Goal: Task Accomplishment & Management: Use online tool/utility

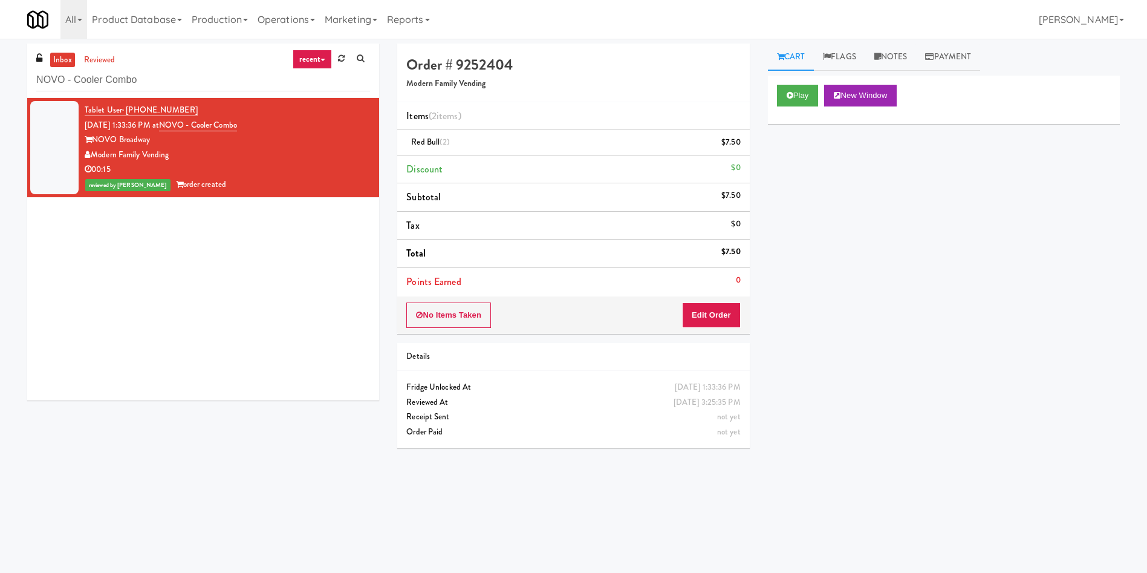
click at [2, 0] on html "Are you sure you want to update this order? Okay Cancel Okay Are you sure you w…" at bounding box center [573, 286] width 1147 height 573
drag, startPoint x: 184, startPoint y: 80, endPoint x: 0, endPoint y: 56, distance: 185.5
click at [0, 56] on div "inbox reviewed recent all unclear take inventory issue suspicious failed recent…" at bounding box center [573, 287] width 1147 height 486
paste input "Elara - Pantry - Left"
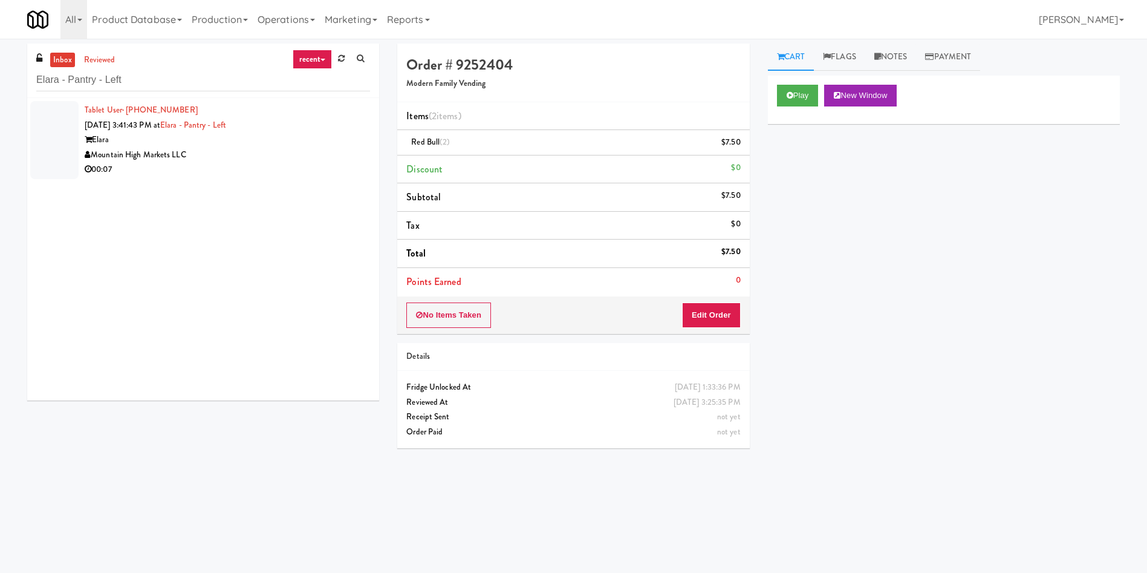
click at [48, 152] on div at bounding box center [54, 140] width 48 height 78
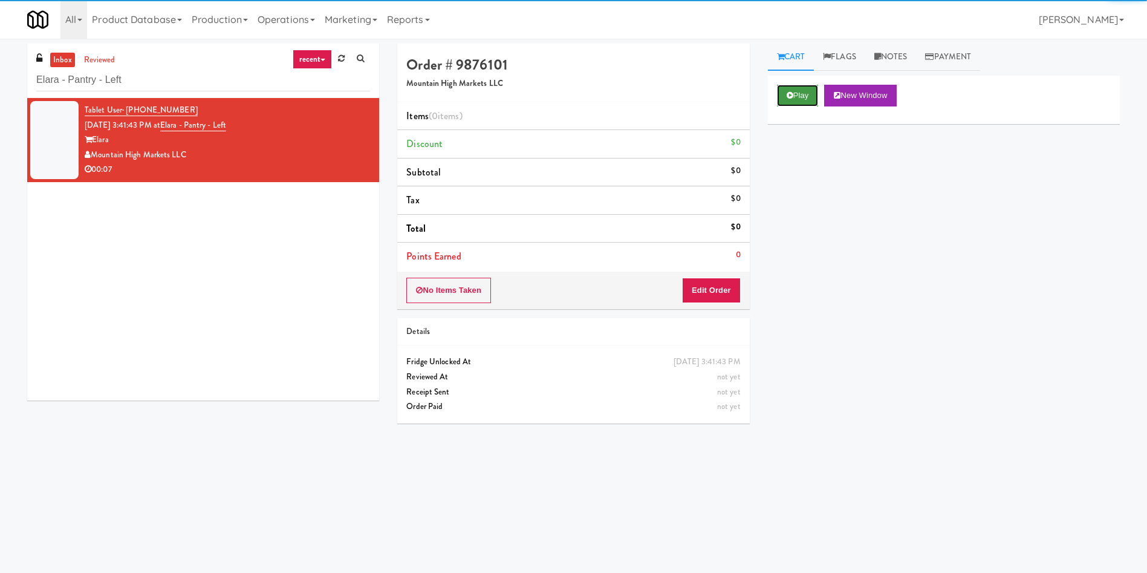
click at [789, 88] on button "Play" at bounding box center [798, 96] width 42 height 22
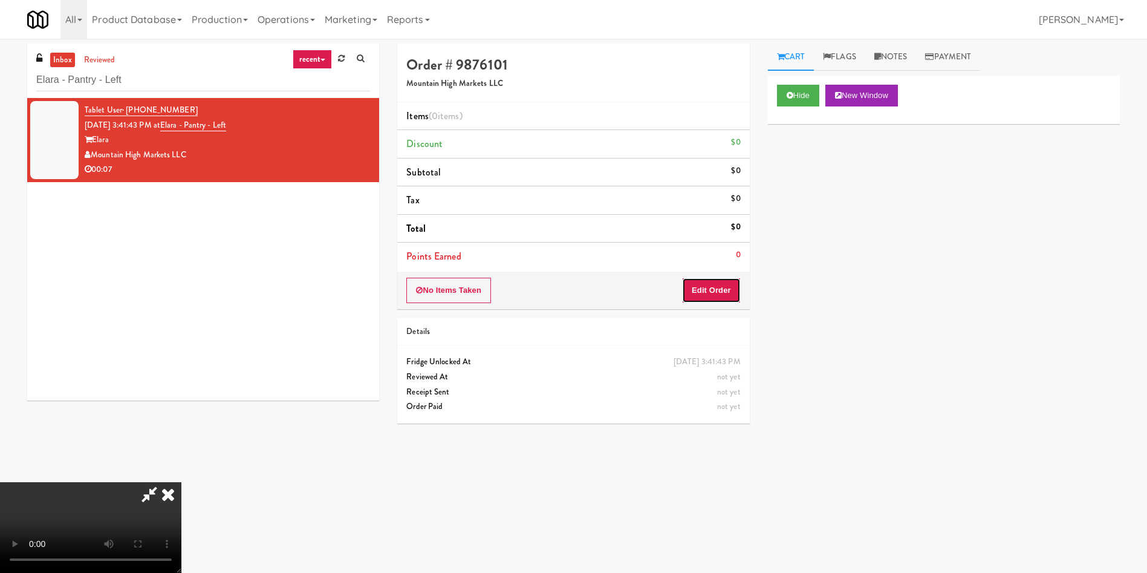
click at [729, 285] on button "Edit Order" at bounding box center [711, 290] width 59 height 25
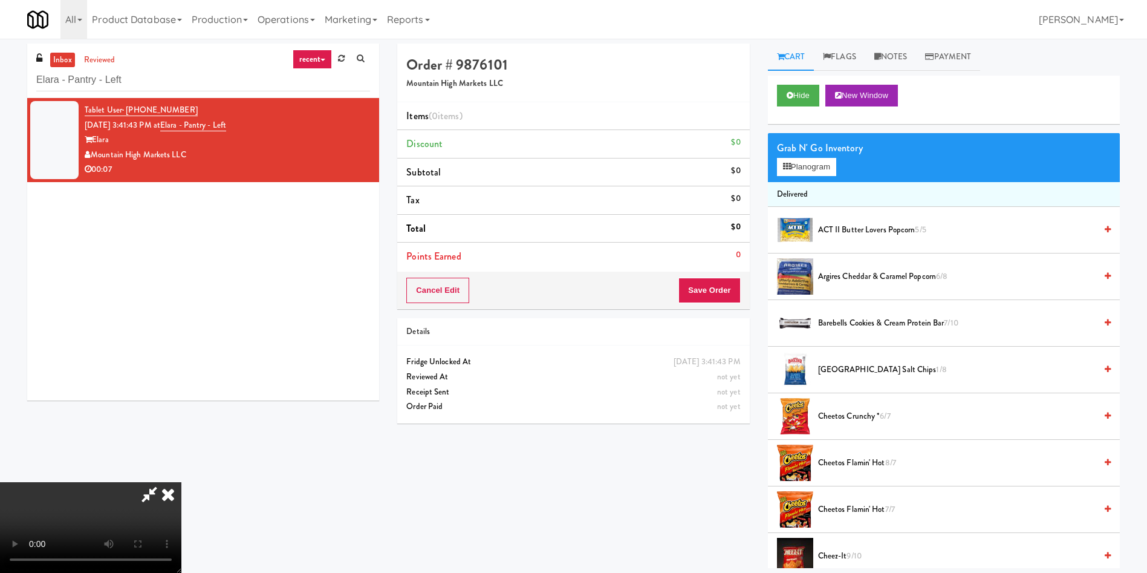
click at [181, 482] on video at bounding box center [90, 527] width 181 height 91
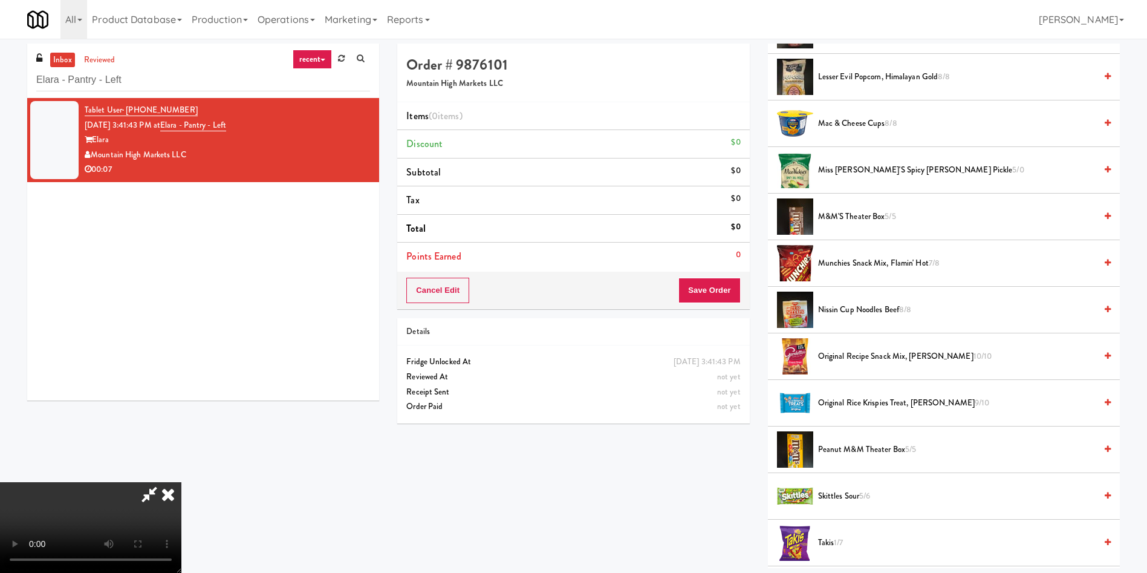
scroll to position [1088, 0]
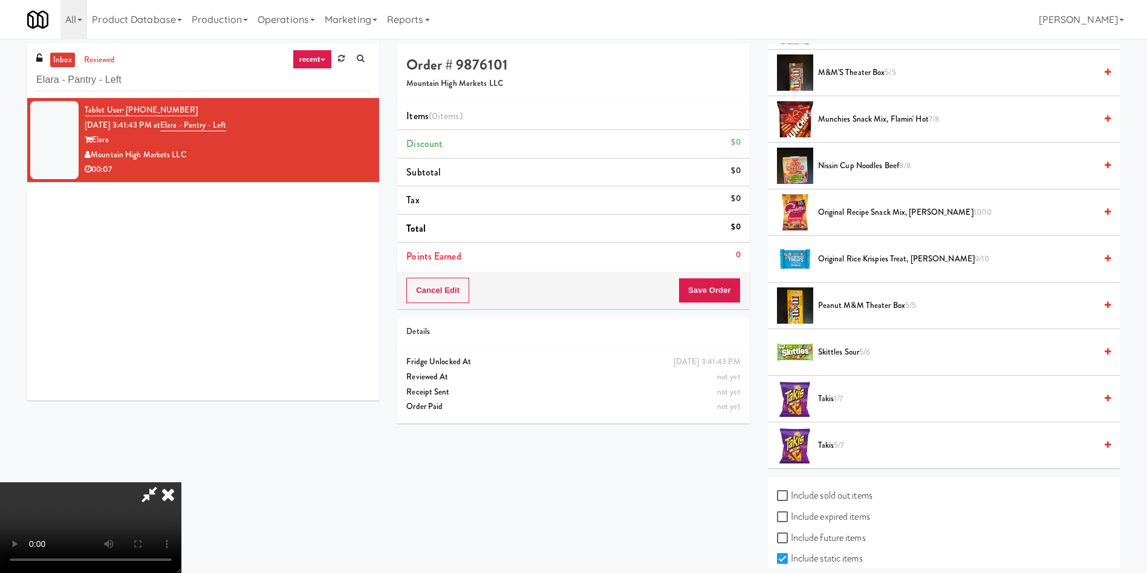
click at [834, 403] on span "Takis 1/7" at bounding box center [957, 398] width 278 height 15
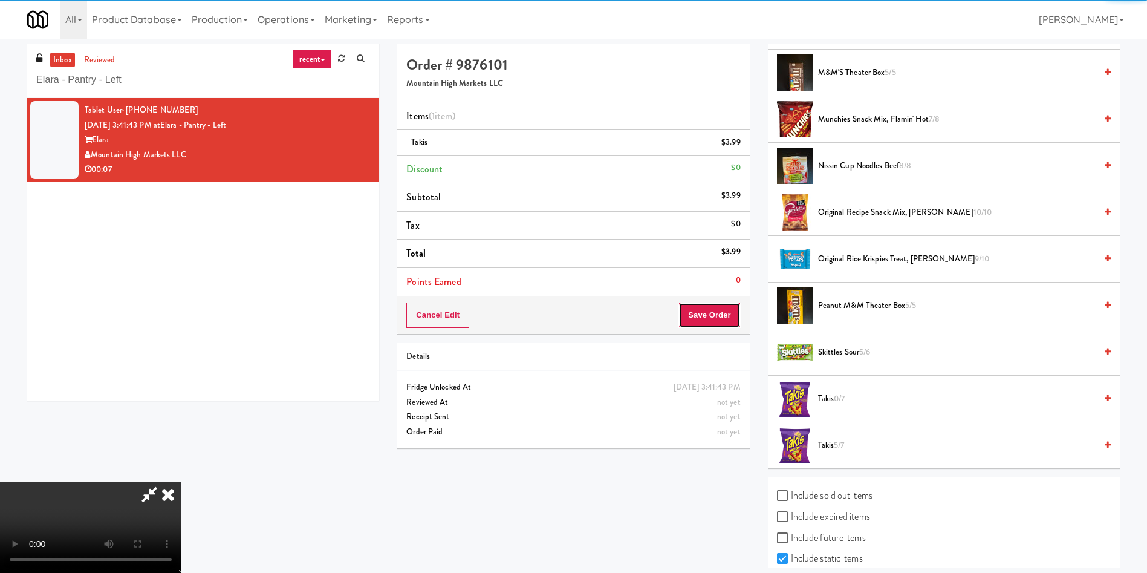
click at [720, 317] on button "Save Order" at bounding box center [709, 314] width 62 height 25
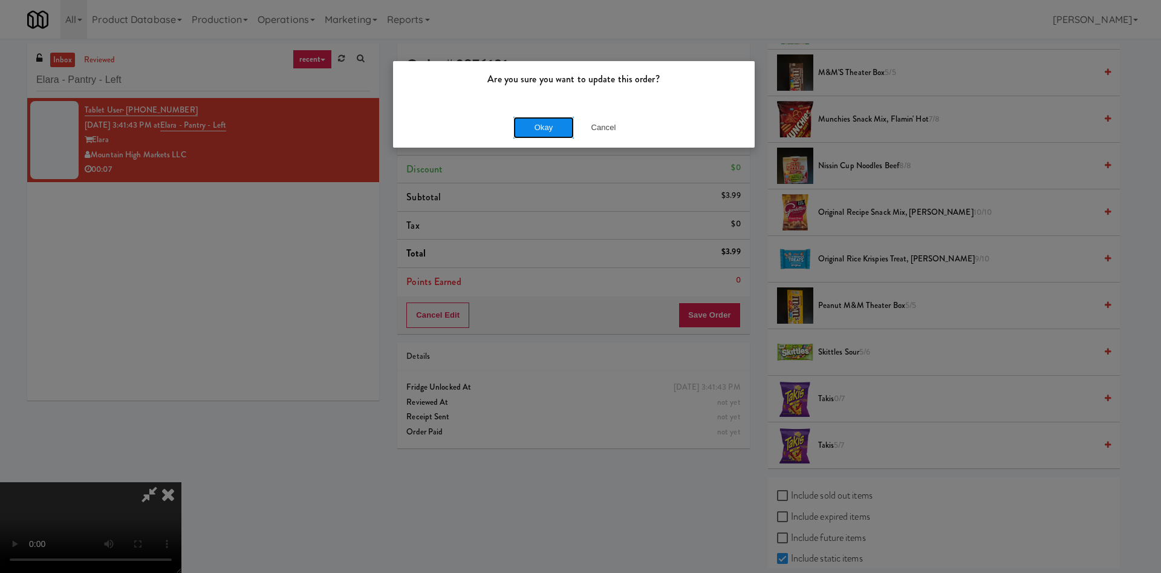
click at [540, 128] on button "Okay" at bounding box center [543, 128] width 60 height 22
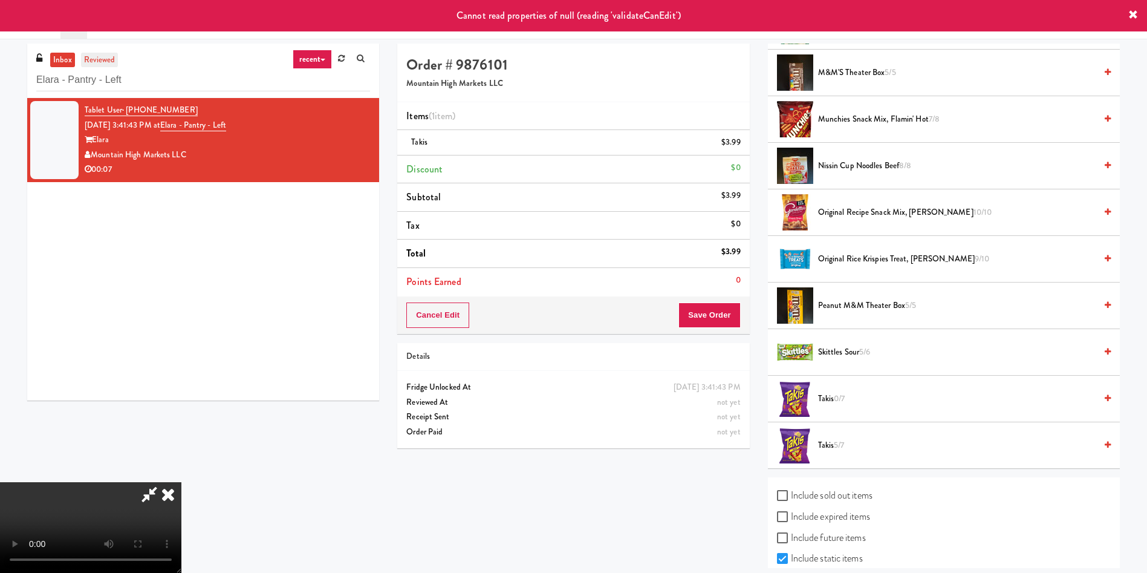
click at [100, 67] on link "reviewed" at bounding box center [99, 60] width 37 height 15
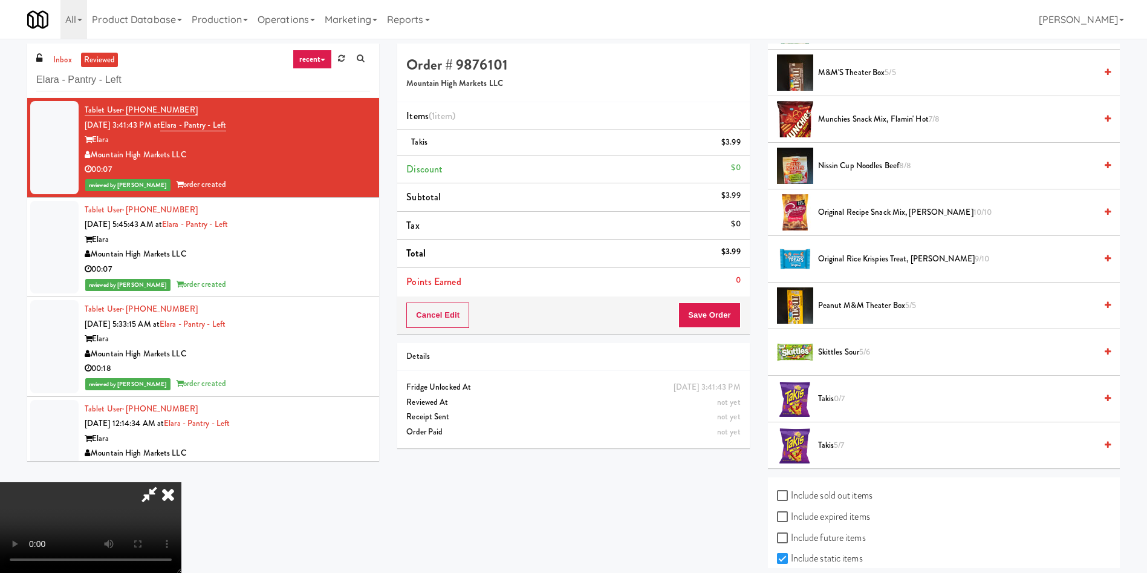
click at [181, 482] on icon at bounding box center [168, 494] width 27 height 24
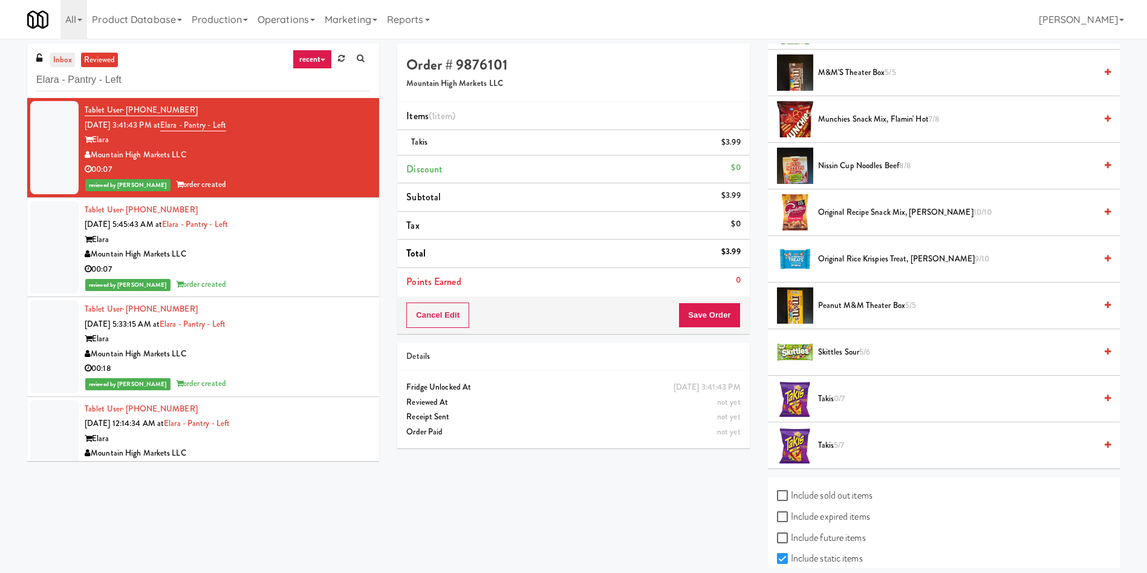
click at [56, 62] on link "inbox" at bounding box center [62, 60] width 25 height 15
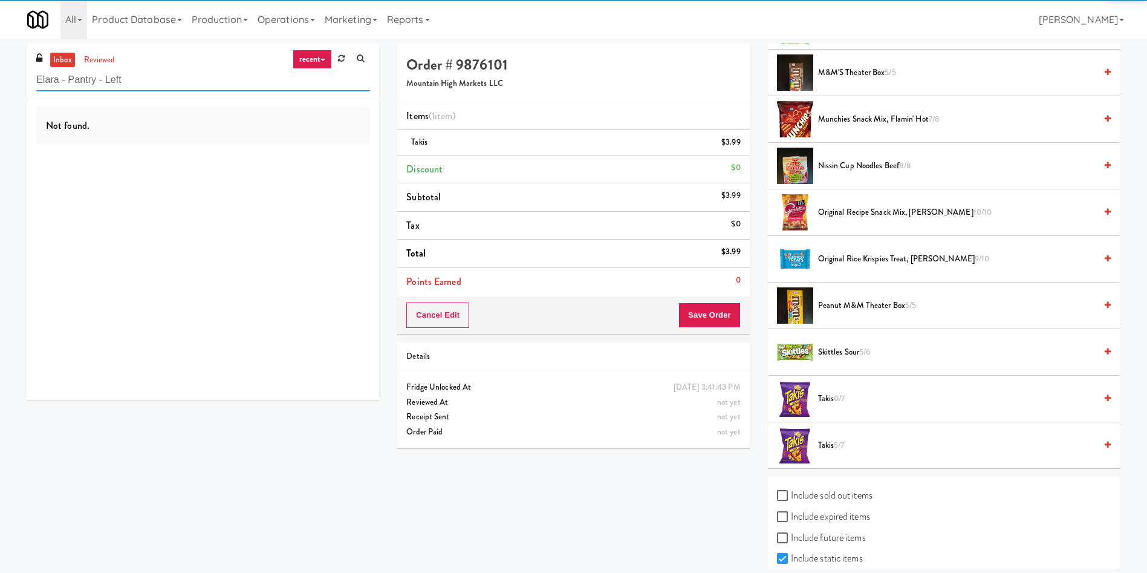
drag, startPoint x: 151, startPoint y: 87, endPoint x: 0, endPoint y: 66, distance: 152.0
click at [0, 66] on div "inbox reviewed recent all unclear take inventory issue suspicious failed recent…" at bounding box center [573, 306] width 1147 height 524
paste input "Rising Sun - Food"
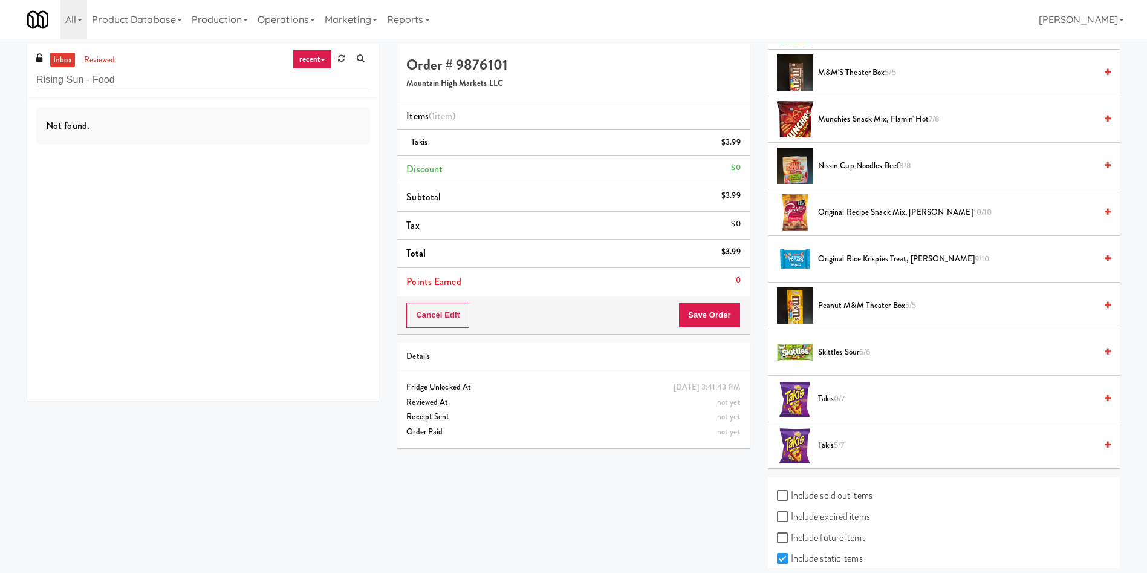
click at [69, 59] on link "inbox" at bounding box center [62, 60] width 25 height 15
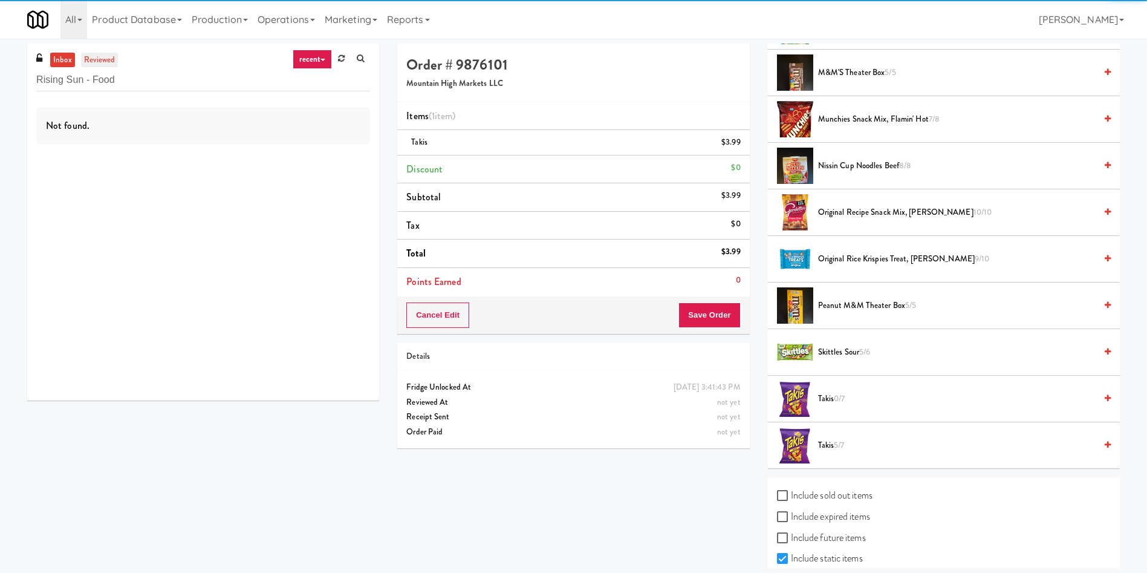
click at [96, 59] on link "reviewed" at bounding box center [99, 60] width 37 height 15
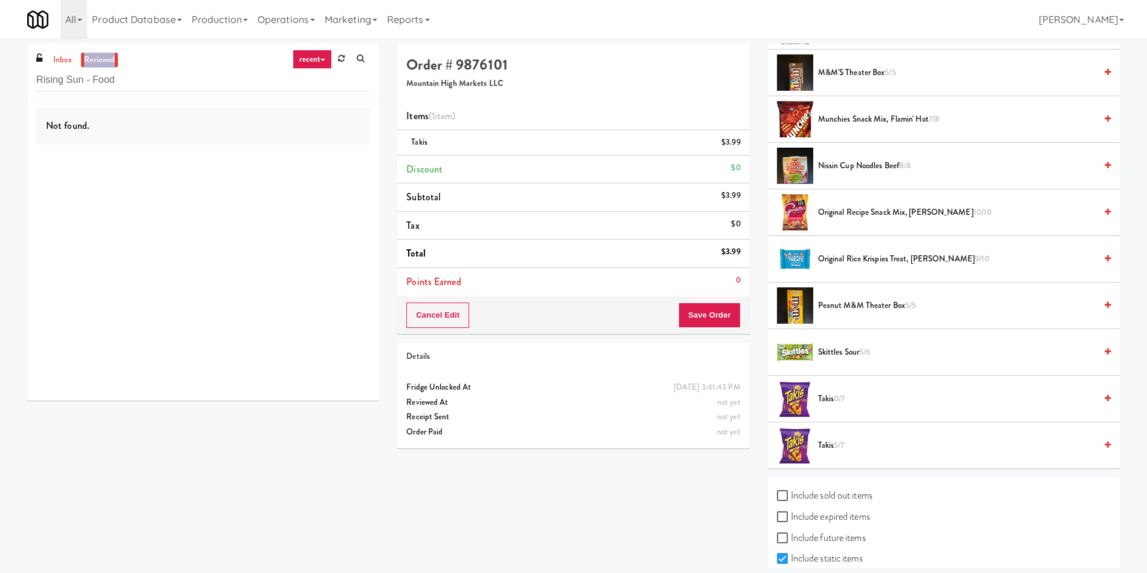
click at [96, 59] on link "reviewed" at bounding box center [99, 60] width 37 height 15
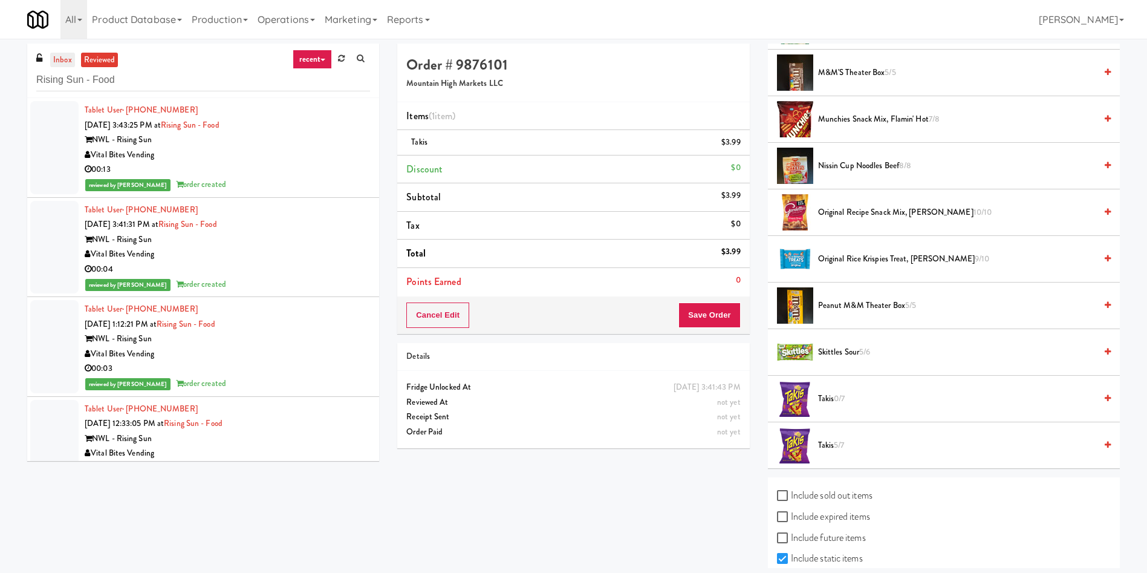
drag, startPoint x: 67, startPoint y: 52, endPoint x: 73, endPoint y: 53, distance: 6.1
click at [69, 53] on link "inbox" at bounding box center [62, 60] width 25 height 15
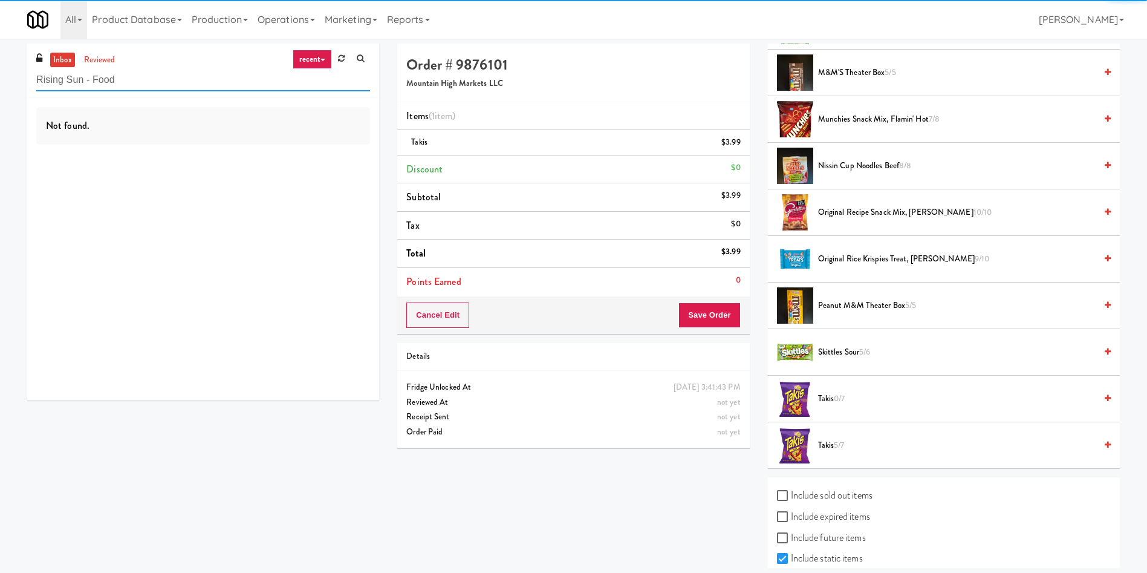
drag, startPoint x: 179, startPoint y: 87, endPoint x: 0, endPoint y: 79, distance: 179.2
click at [0, 79] on div "inbox reviewed recent all unclear take inventory issue suspicious failed recent…" at bounding box center [573, 306] width 1147 height 524
paste input "Sur Club - Main - Cooler"
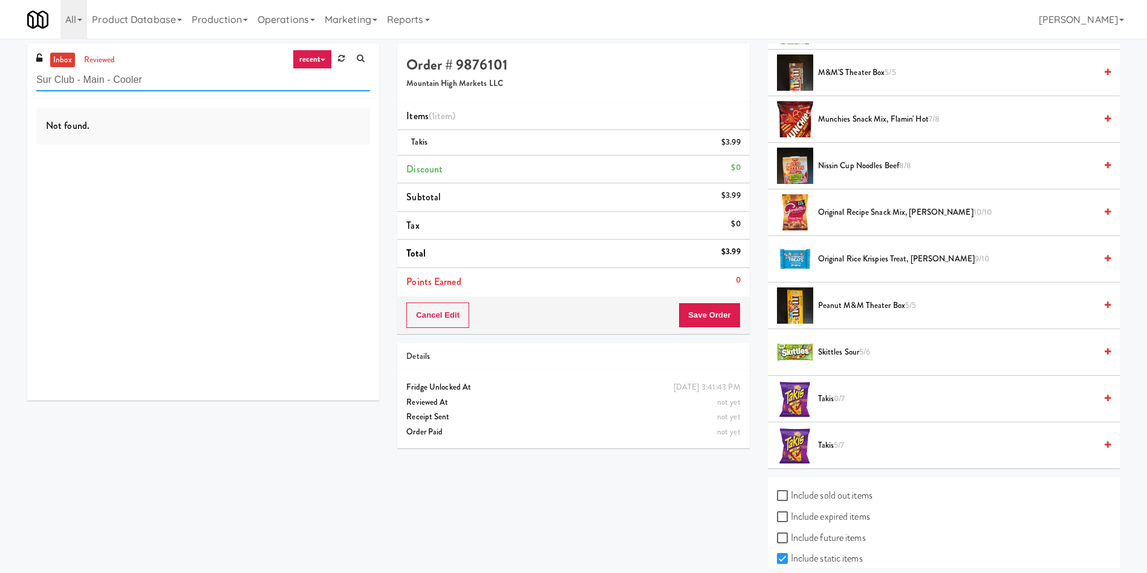
paste input "NOVO - Cooler Combo"
drag, startPoint x: 183, startPoint y: 76, endPoint x: 0, endPoint y: 34, distance: 187.5
click at [0, 39] on body "Are you sure you want to update this order? Okay Cancel Okay Are you sure you w…" at bounding box center [573, 325] width 1147 height 573
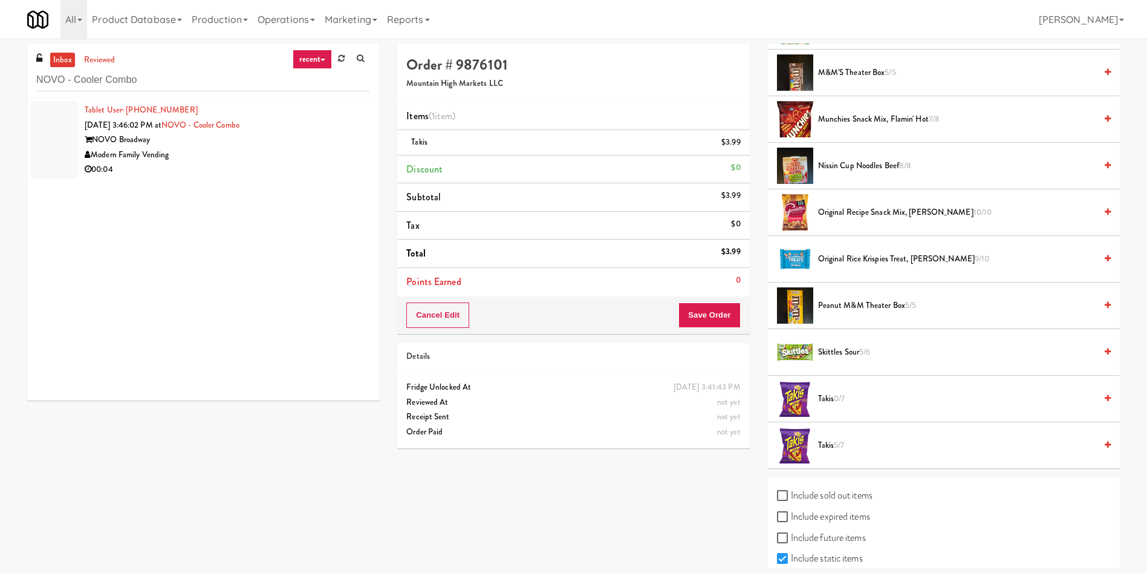
click at [50, 138] on div at bounding box center [54, 140] width 48 height 78
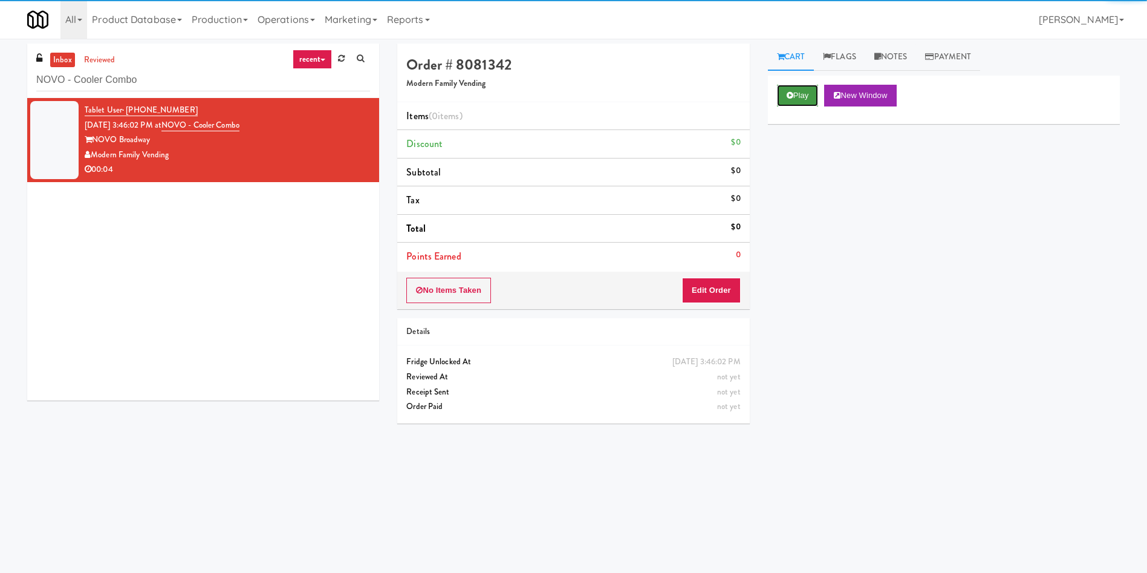
click at [801, 95] on button "Play" at bounding box center [798, 96] width 42 height 22
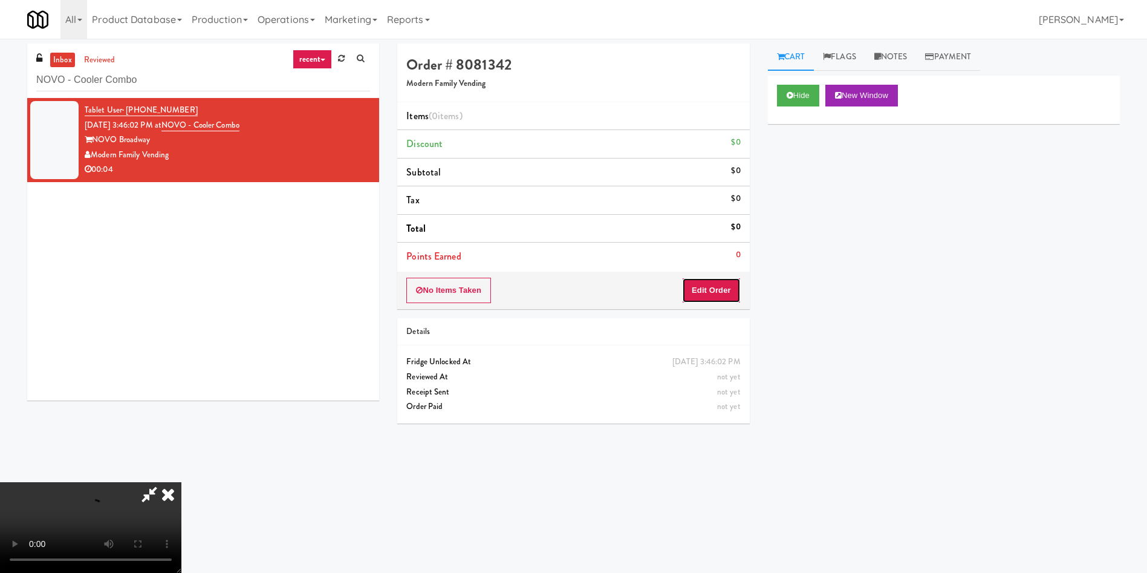
click at [718, 283] on button "Edit Order" at bounding box center [711, 290] width 59 height 25
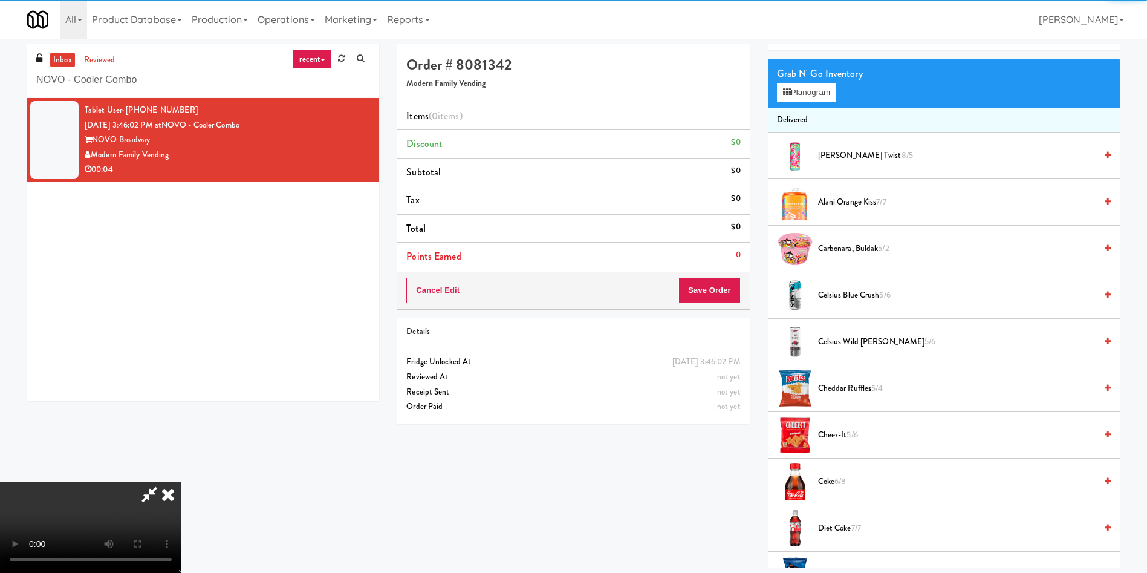
scroll to position [91, 0]
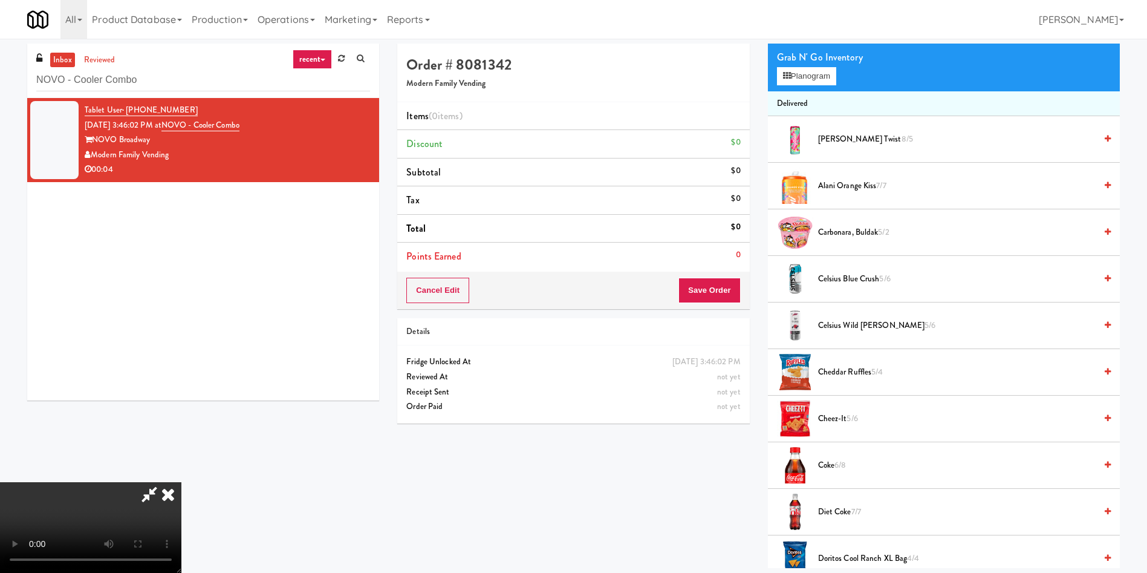
click at [181, 482] on video at bounding box center [90, 527] width 181 height 91
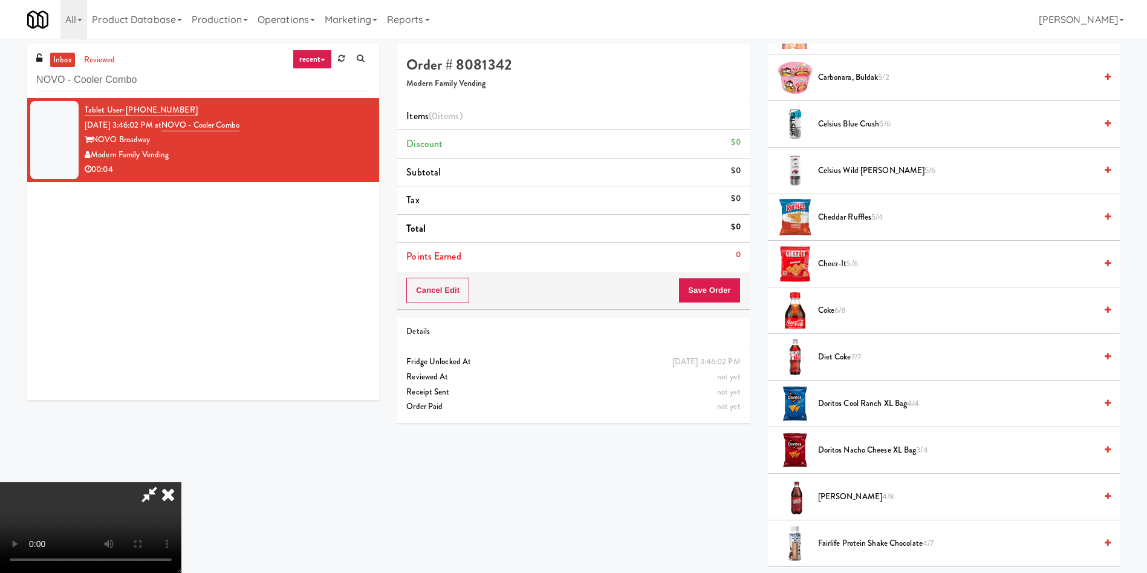
scroll to position [272, 0]
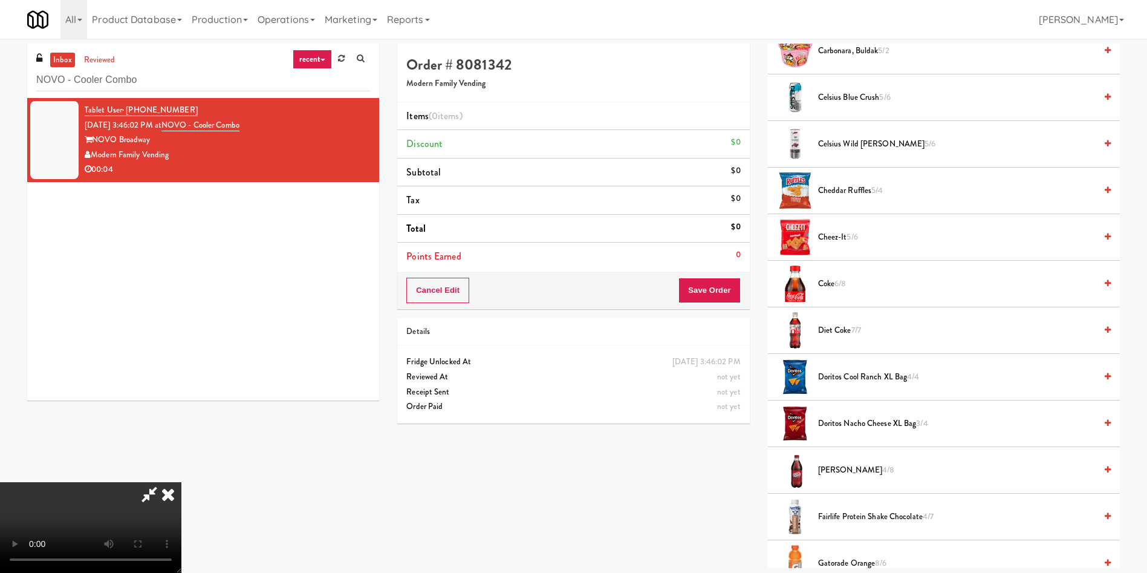
click at [825, 275] on li "Coke 6/8" at bounding box center [944, 284] width 352 height 47
click at [823, 285] on span "Coke 6/8" at bounding box center [957, 283] width 278 height 15
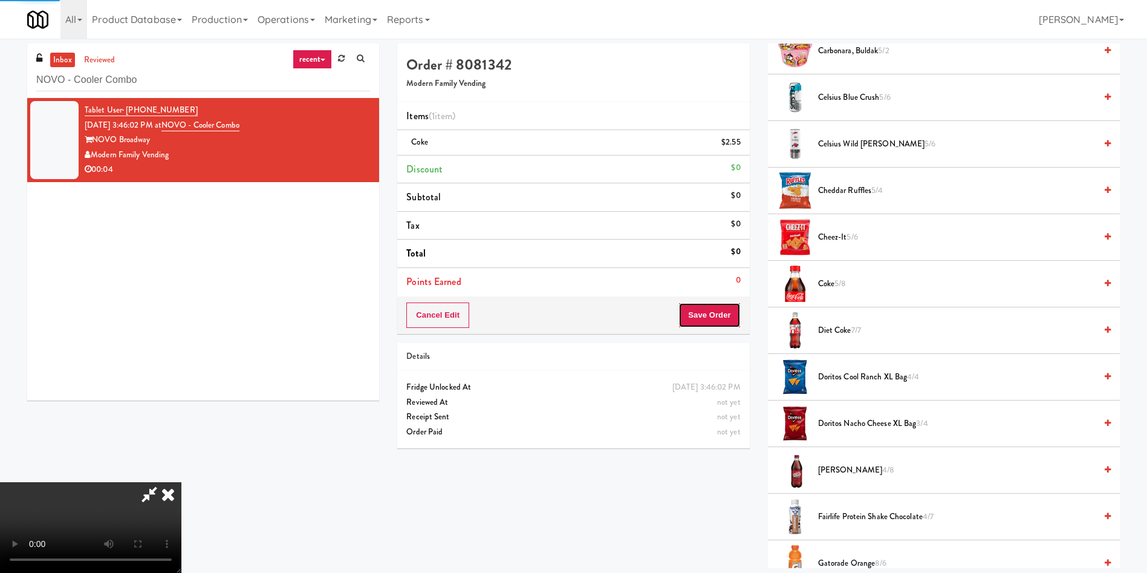
click at [724, 302] on button "Save Order" at bounding box center [709, 314] width 62 height 25
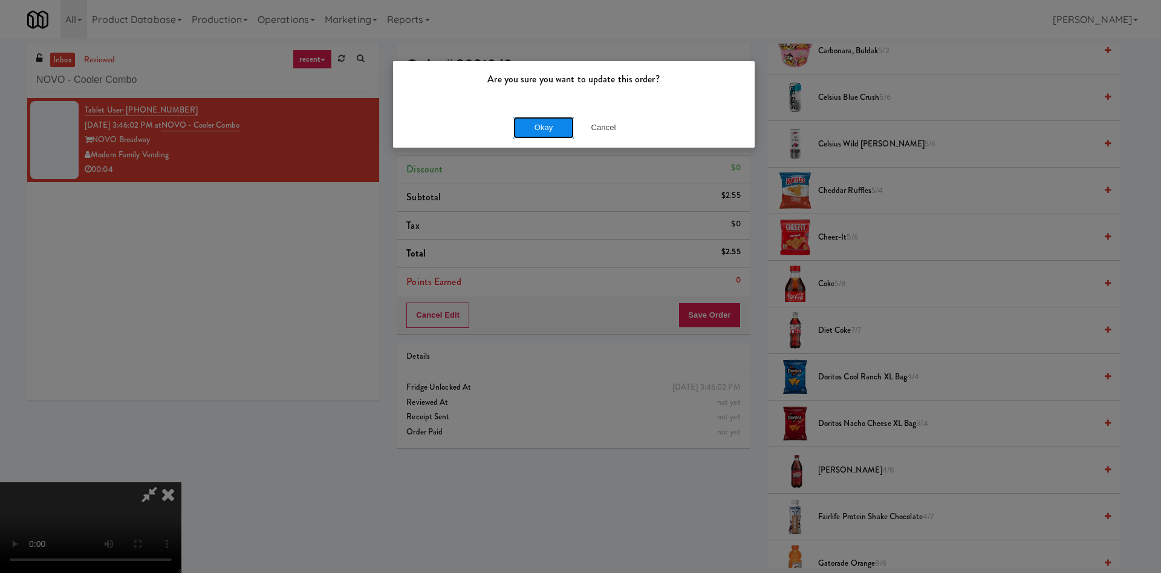
click at [543, 129] on button "Okay" at bounding box center [543, 128] width 60 height 22
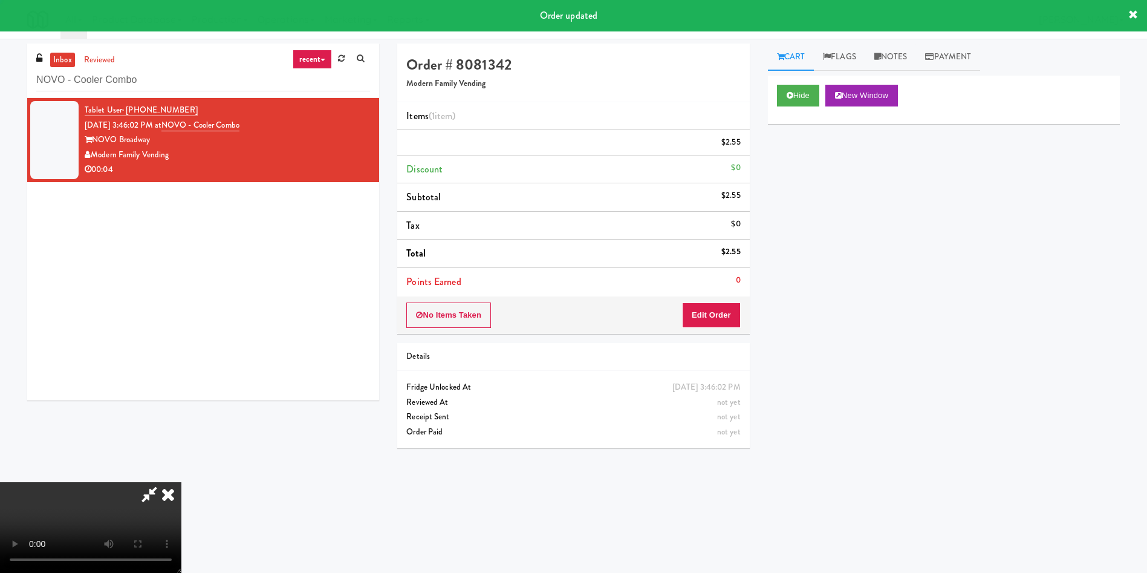
scroll to position [0, 0]
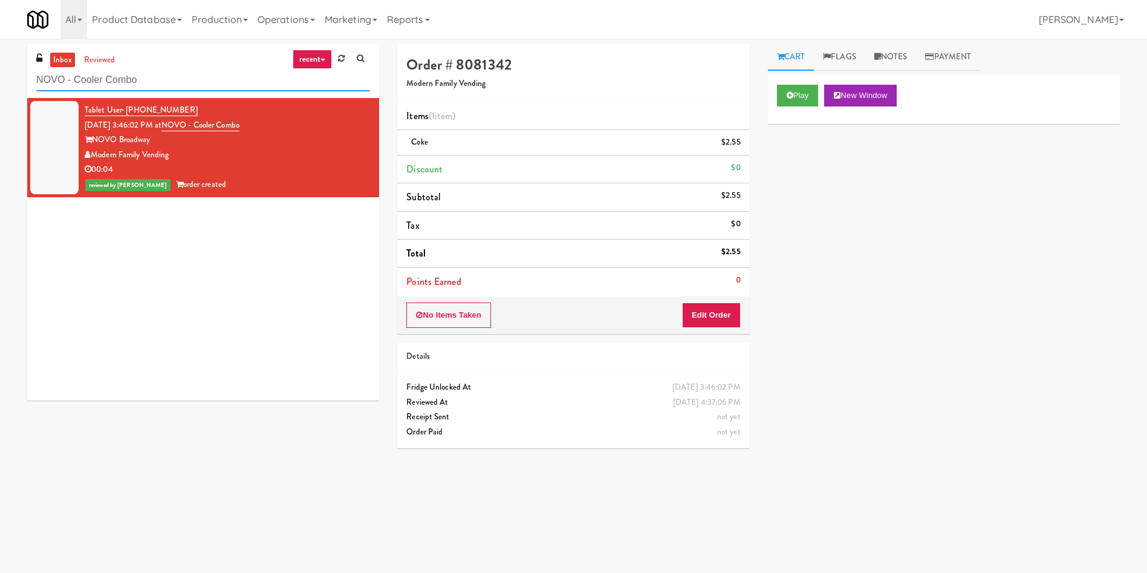
paste input "Holiday Inn Time Square Drink Cooler"
drag, startPoint x: 196, startPoint y: 80, endPoint x: 0, endPoint y: 76, distance: 196.0
click at [0, 76] on div "inbox reviewed recent all unclear take inventory issue suspicious failed recent…" at bounding box center [573, 287] width 1147 height 486
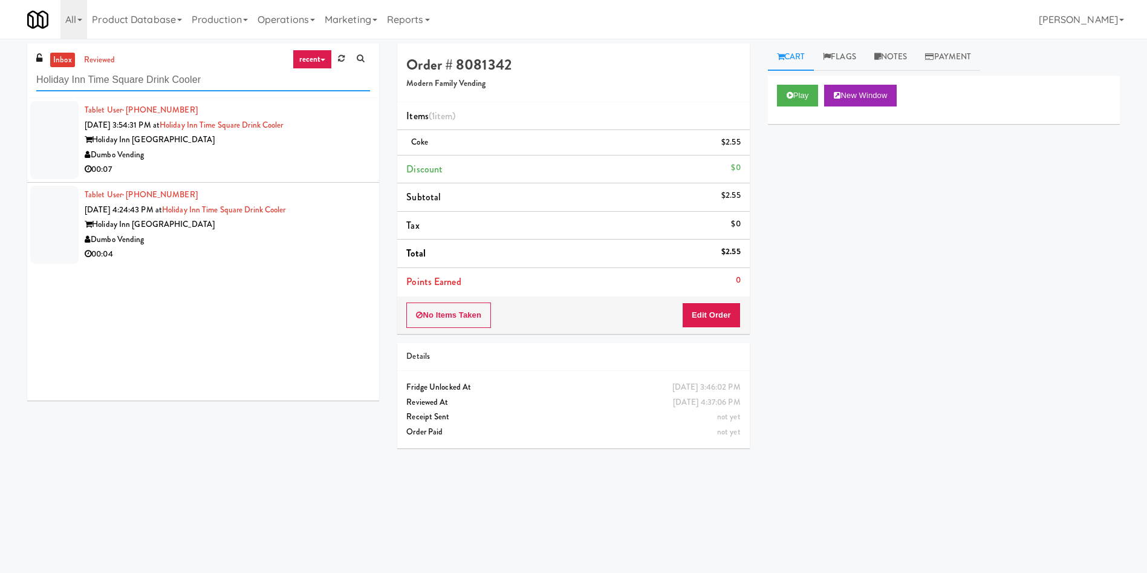
type input "Holiday Inn Time Square Drink Cooler"
click at [50, 132] on div at bounding box center [54, 140] width 48 height 78
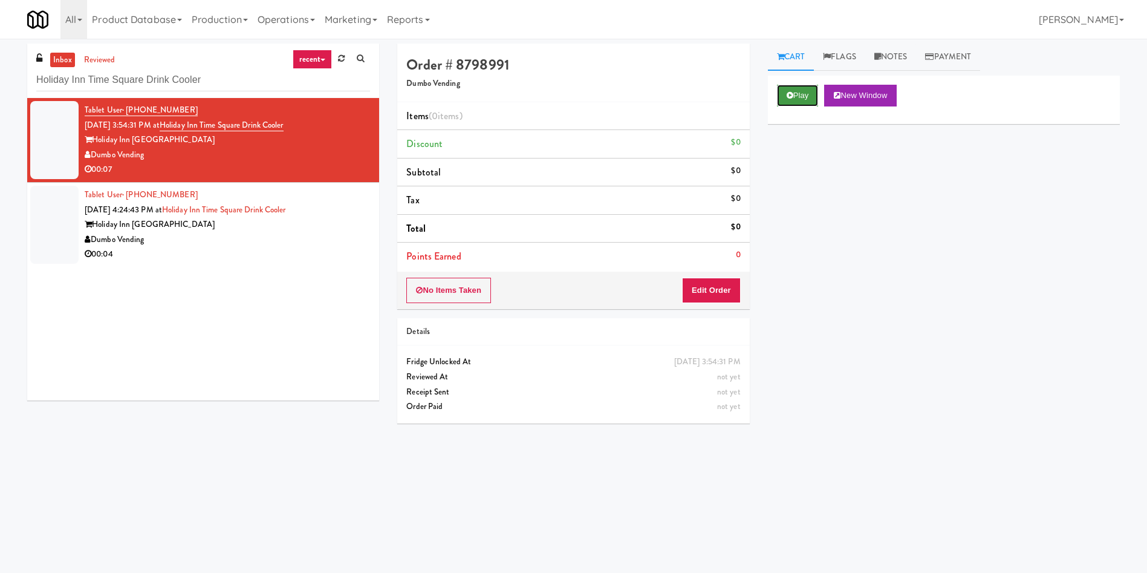
click at [792, 91] on icon at bounding box center [790, 95] width 7 height 8
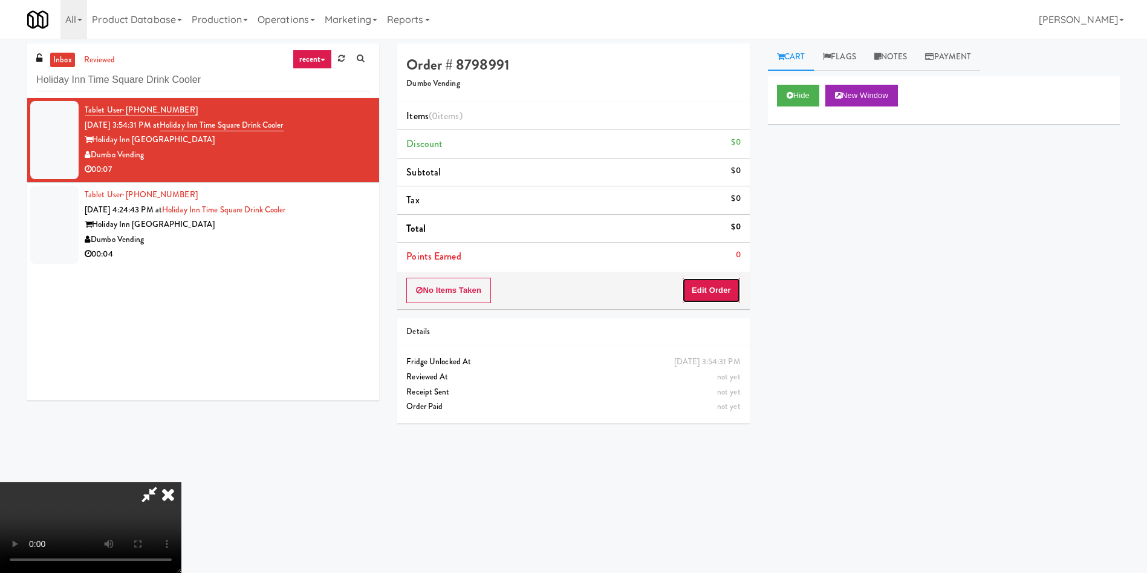
click at [726, 296] on button "Edit Order" at bounding box center [711, 290] width 59 height 25
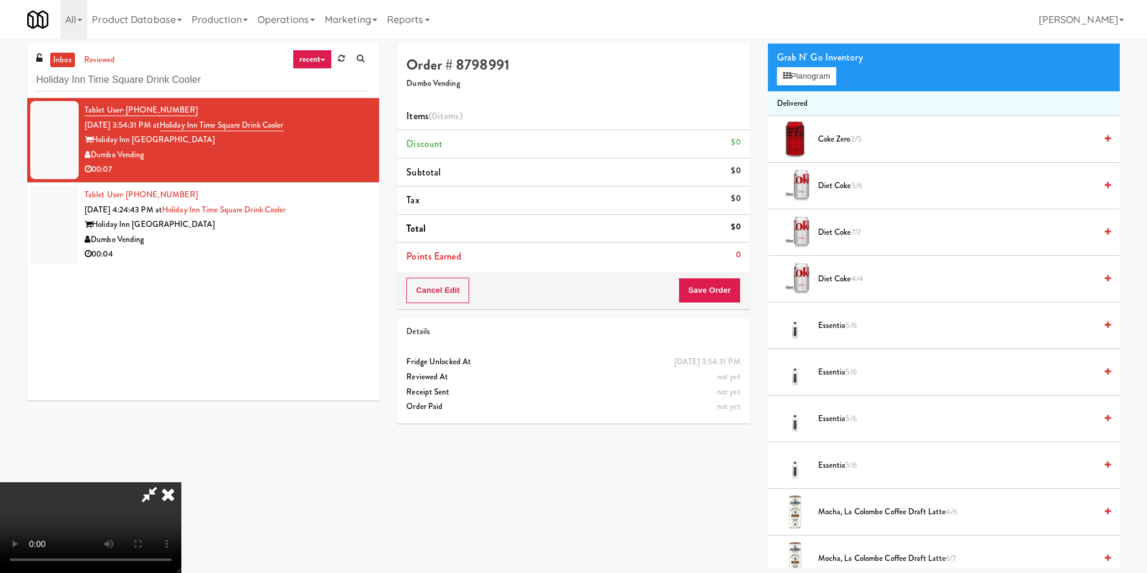
click at [181, 482] on video at bounding box center [90, 527] width 181 height 91
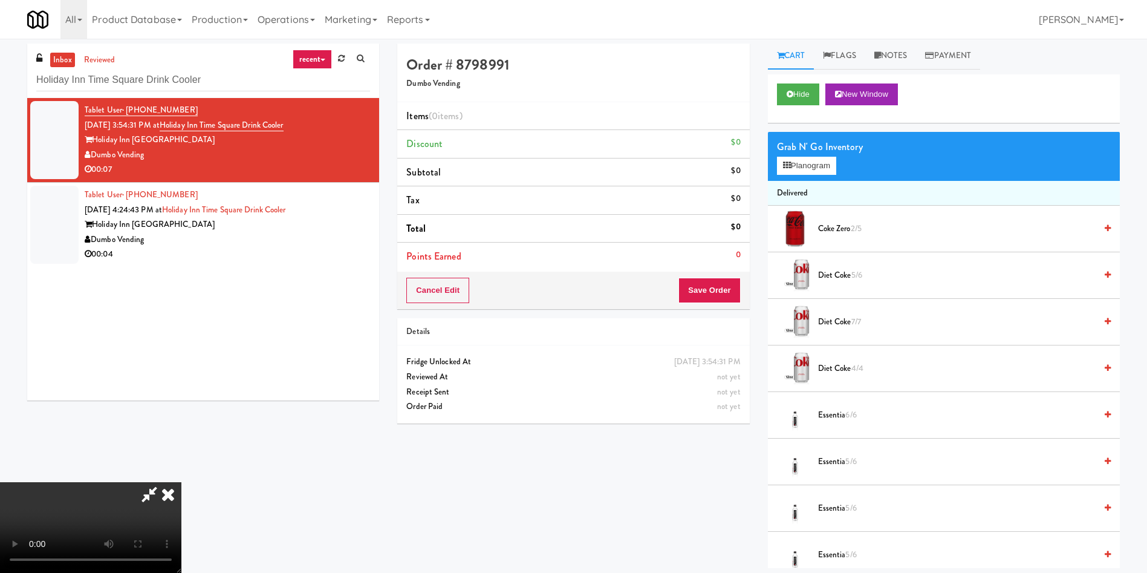
scroll to position [91, 0]
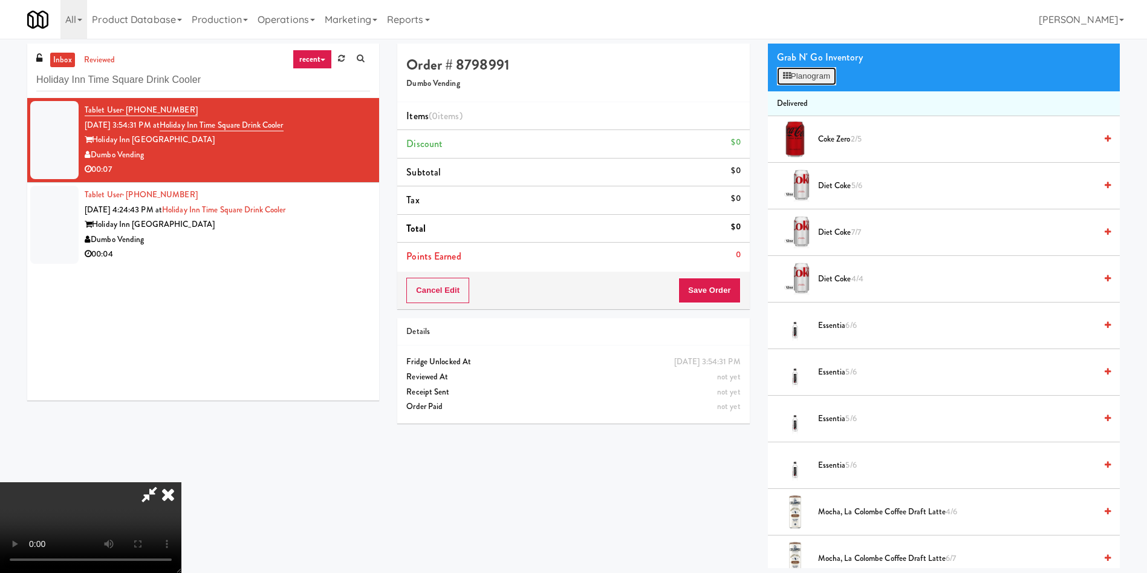
click at [814, 73] on button "Planogram" at bounding box center [806, 76] width 59 height 18
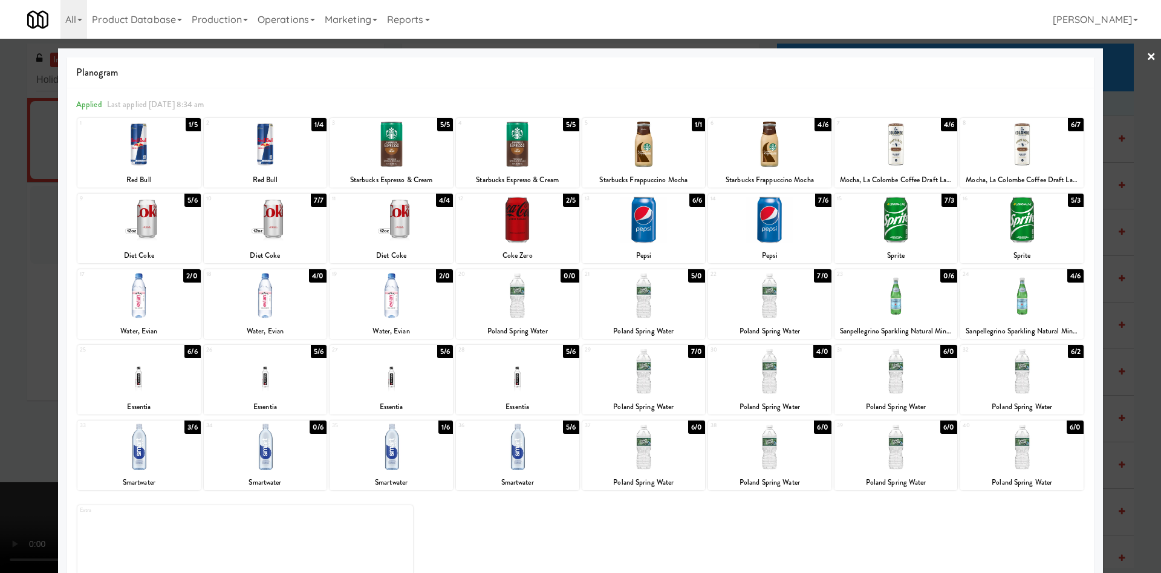
click at [281, 311] on div at bounding box center [265, 295] width 123 height 47
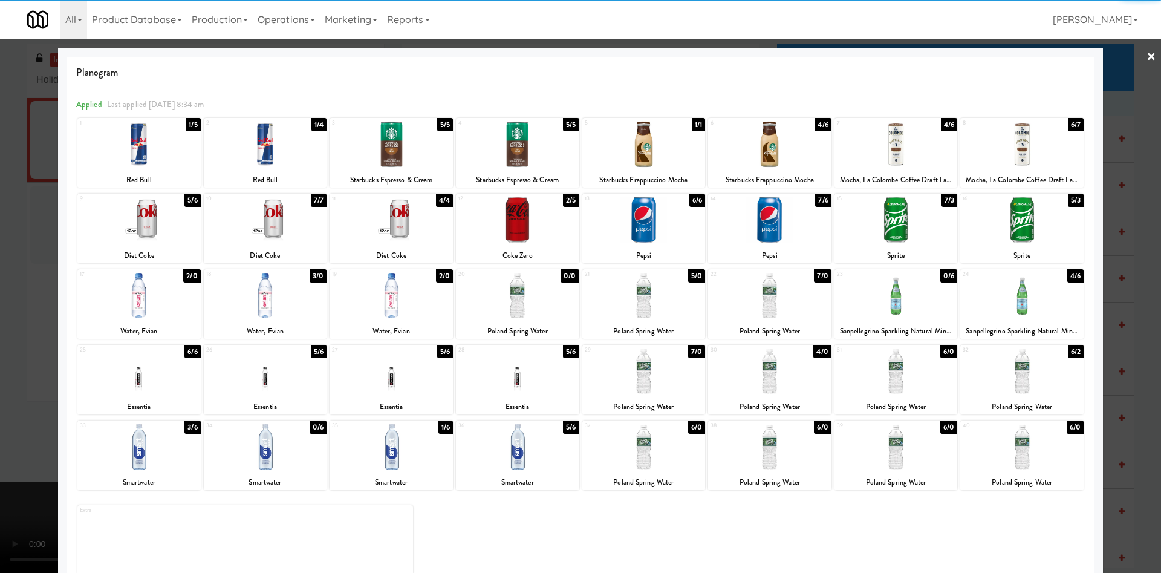
click at [15, 239] on div at bounding box center [580, 286] width 1161 height 573
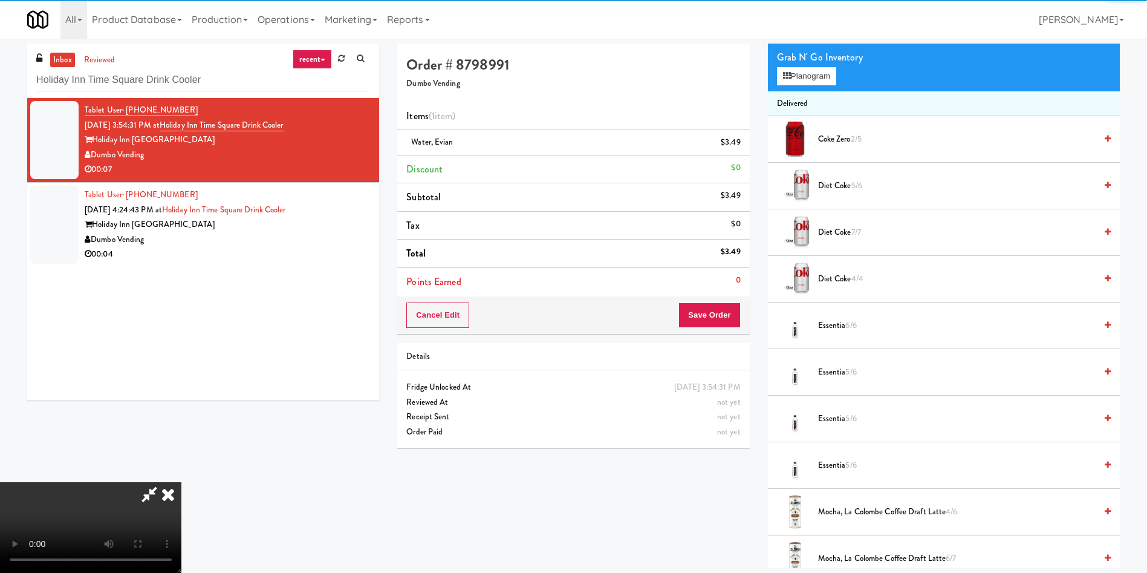
click at [181, 482] on video at bounding box center [90, 527] width 181 height 91
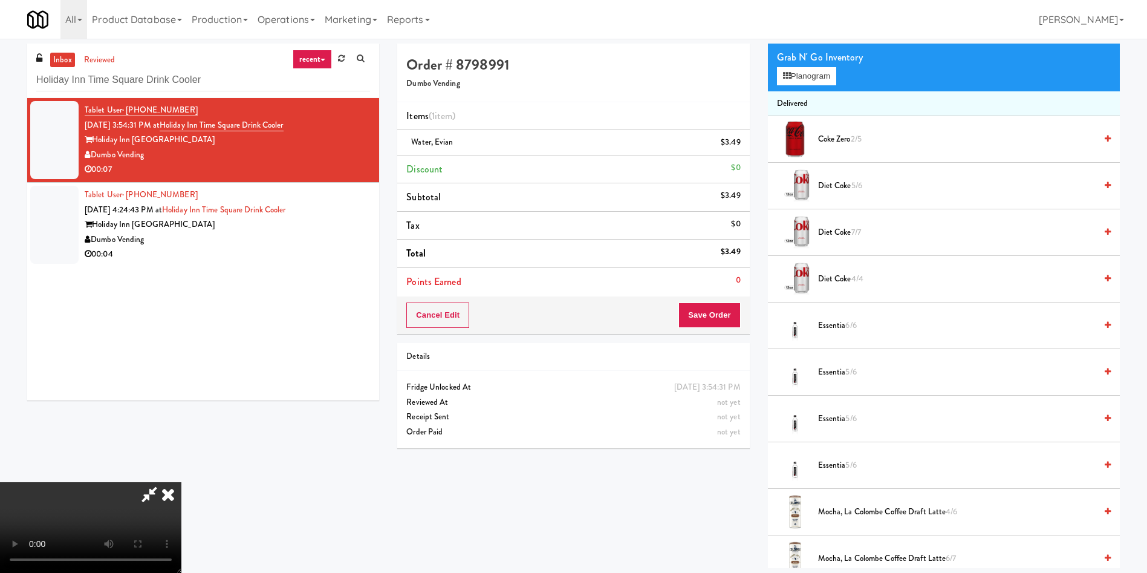
scroll to position [91, 0]
click at [726, 314] on button "Save Order" at bounding box center [709, 314] width 62 height 25
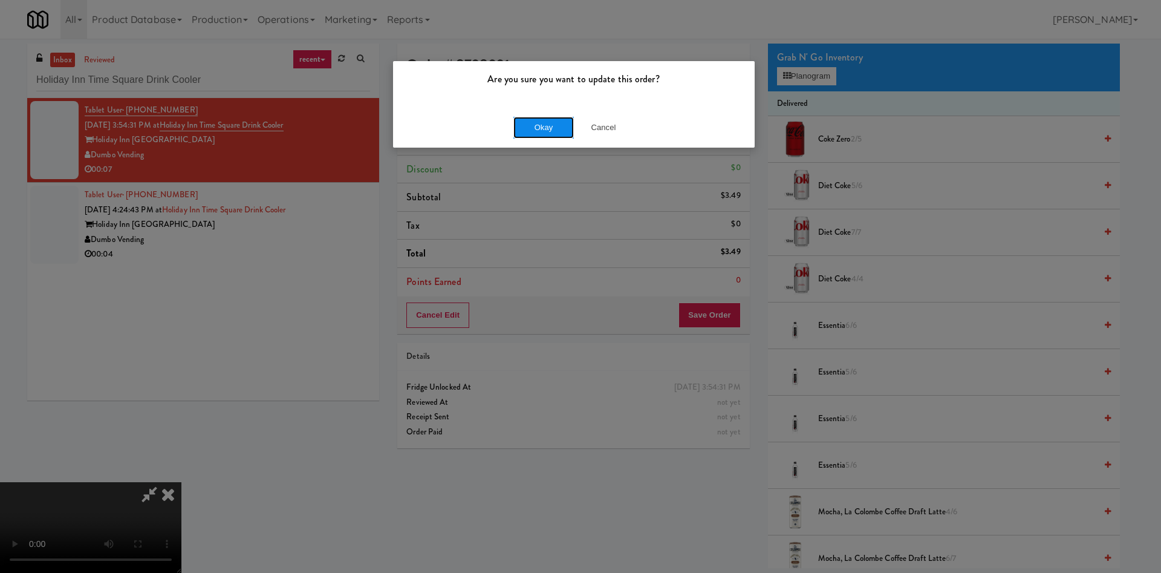
click at [519, 134] on button "Okay" at bounding box center [543, 128] width 60 height 22
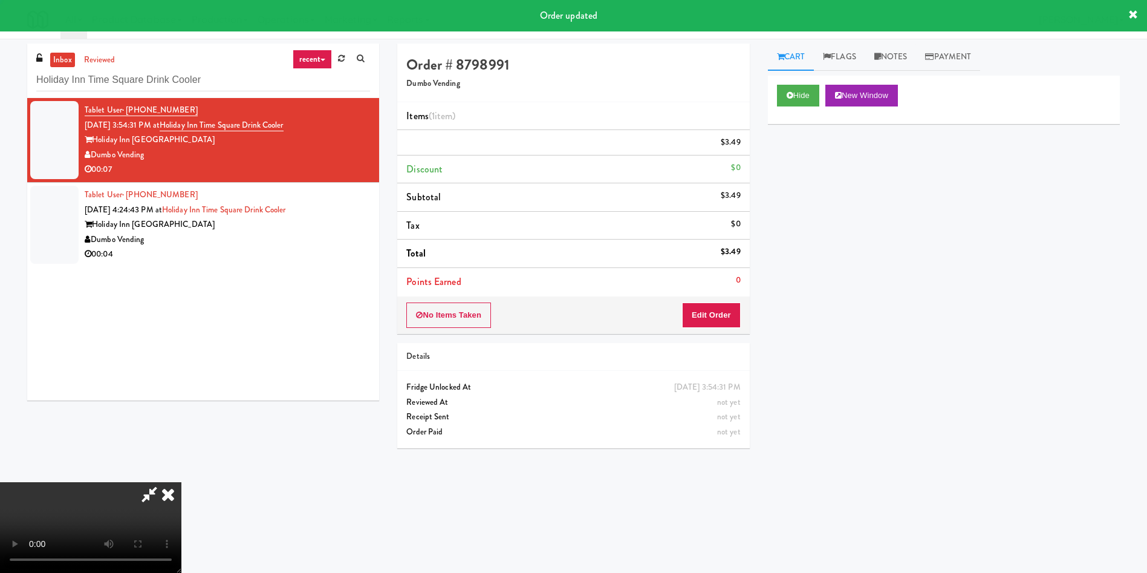
scroll to position [0, 0]
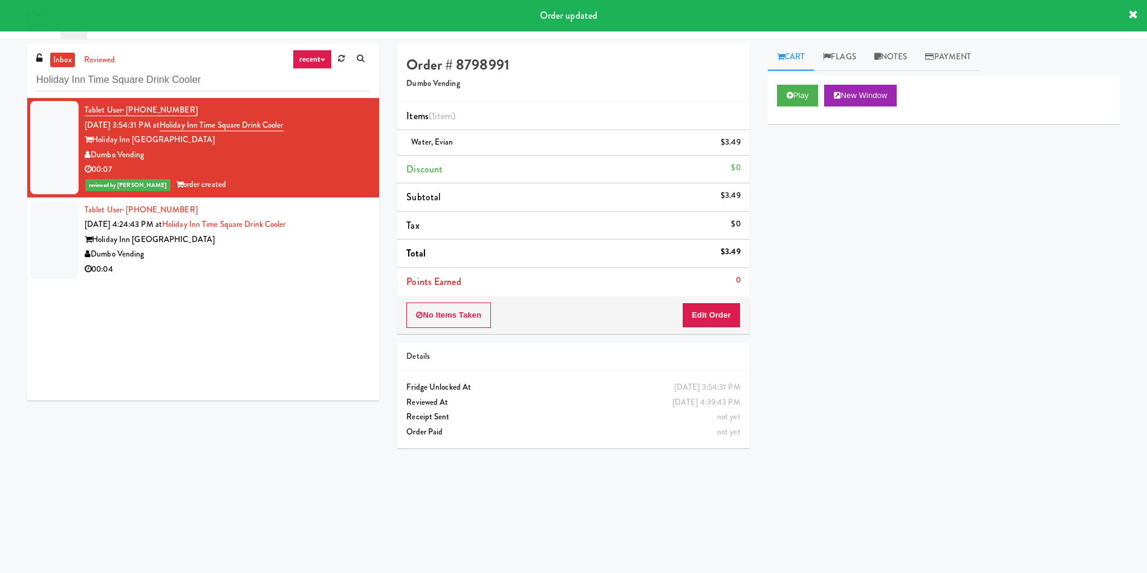
click at [47, 255] on div at bounding box center [54, 240] width 48 height 78
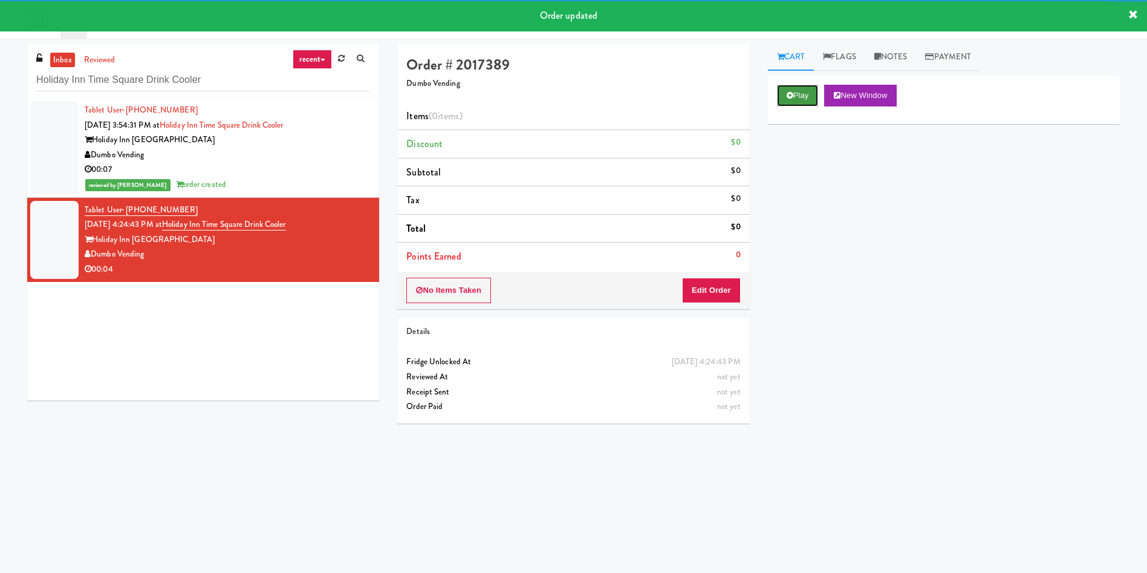
click at [798, 99] on button "Play" at bounding box center [798, 96] width 42 height 22
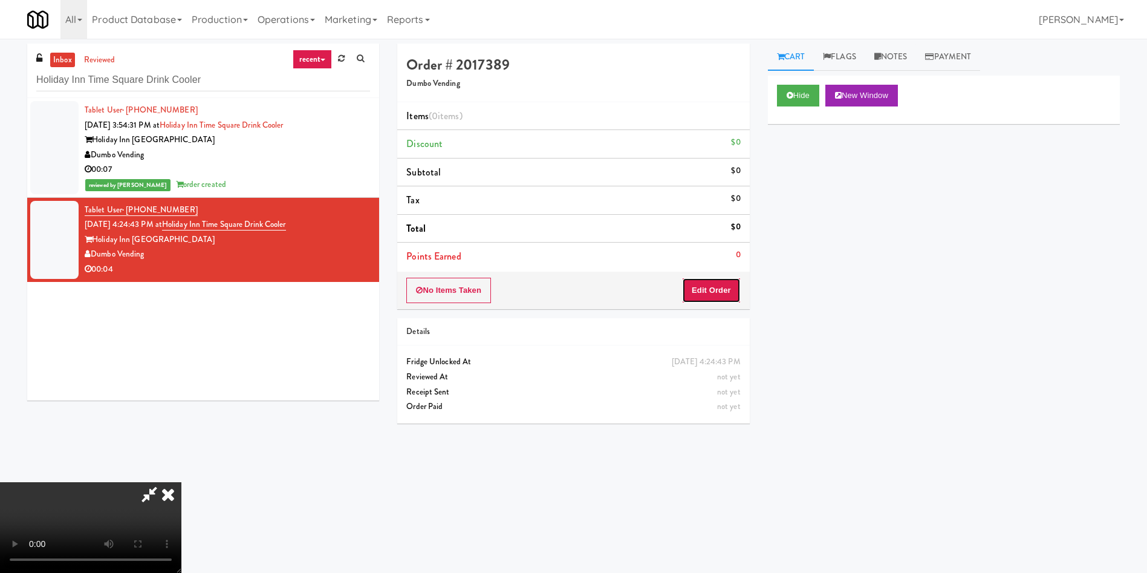
click at [685, 288] on button "Edit Order" at bounding box center [711, 290] width 59 height 25
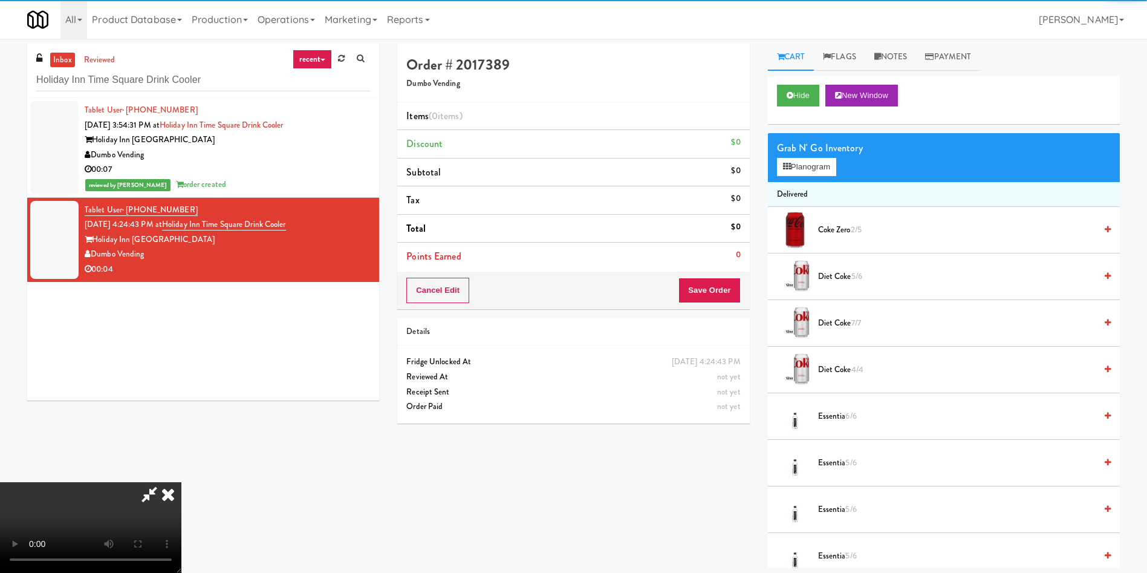
scroll to position [91, 0]
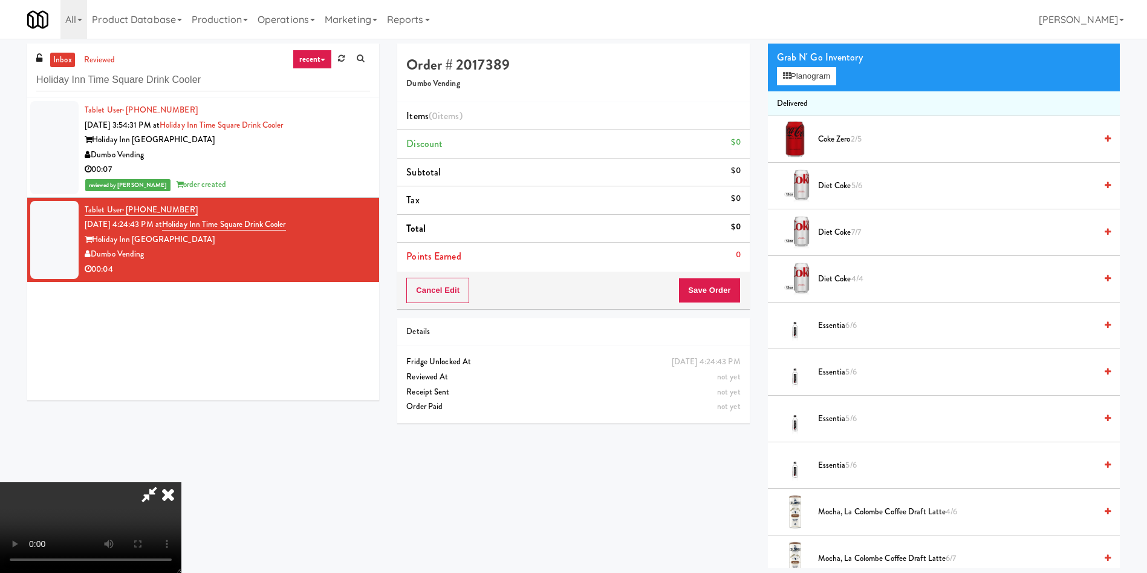
click at [181, 482] on video at bounding box center [90, 527] width 181 height 91
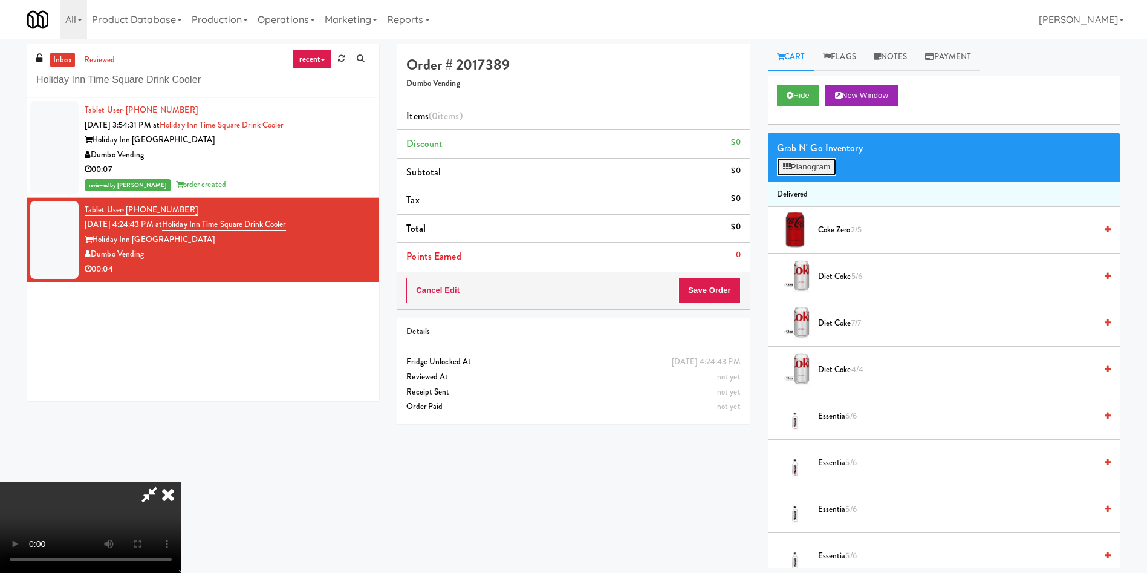
click at [785, 170] on icon at bounding box center [787, 167] width 8 height 8
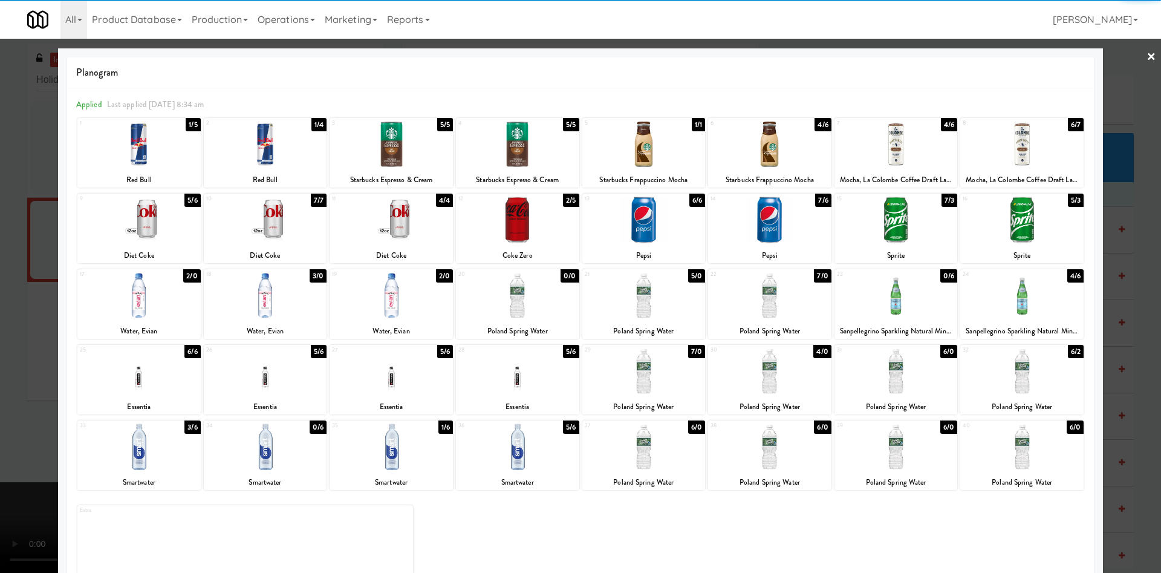
click at [154, 171] on div "1 1/5 Red Bull" at bounding box center [138, 153] width 123 height 70
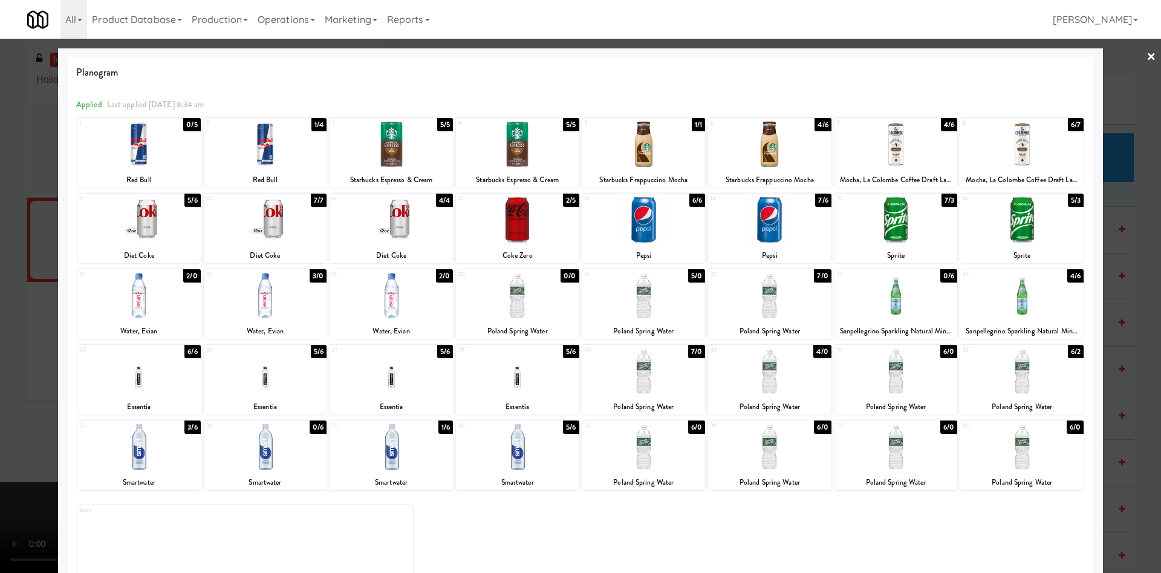
click at [27, 143] on div at bounding box center [580, 286] width 1161 height 573
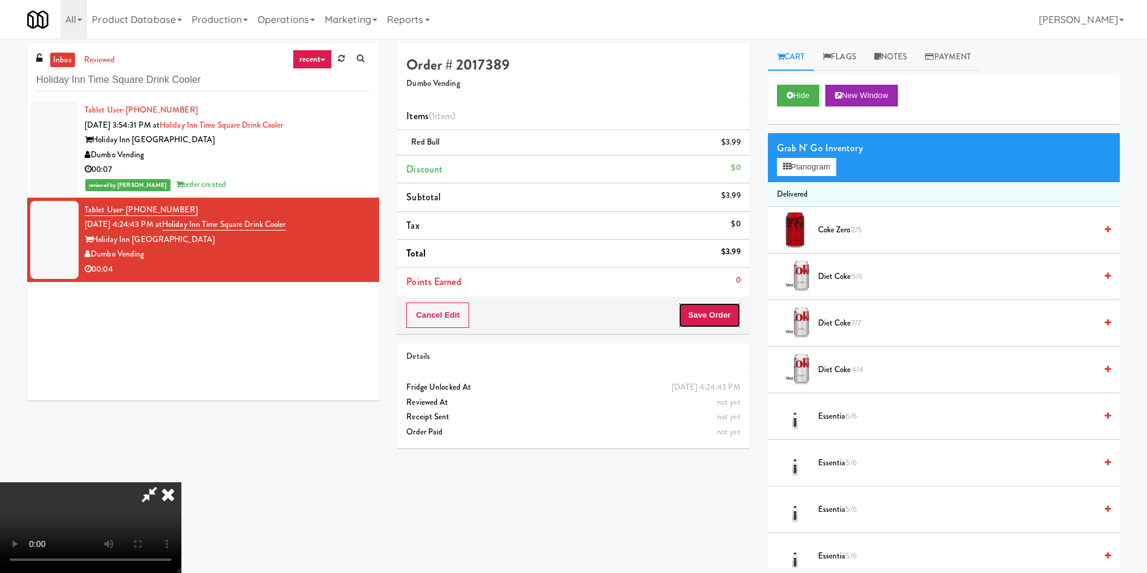
click at [715, 312] on button "Save Order" at bounding box center [709, 314] width 62 height 25
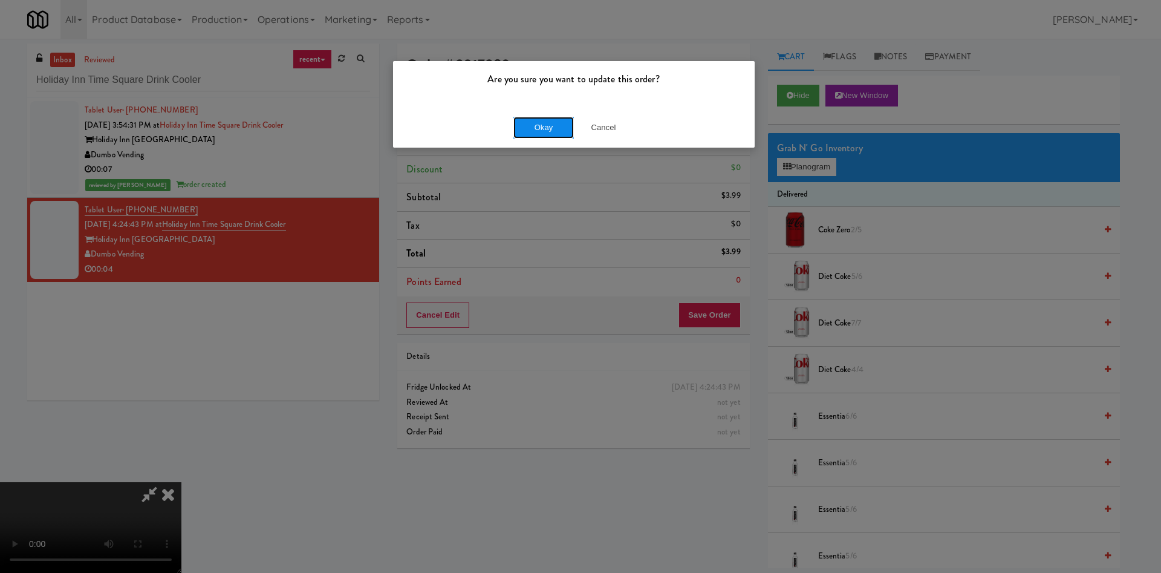
click at [536, 119] on button "Okay" at bounding box center [543, 128] width 60 height 22
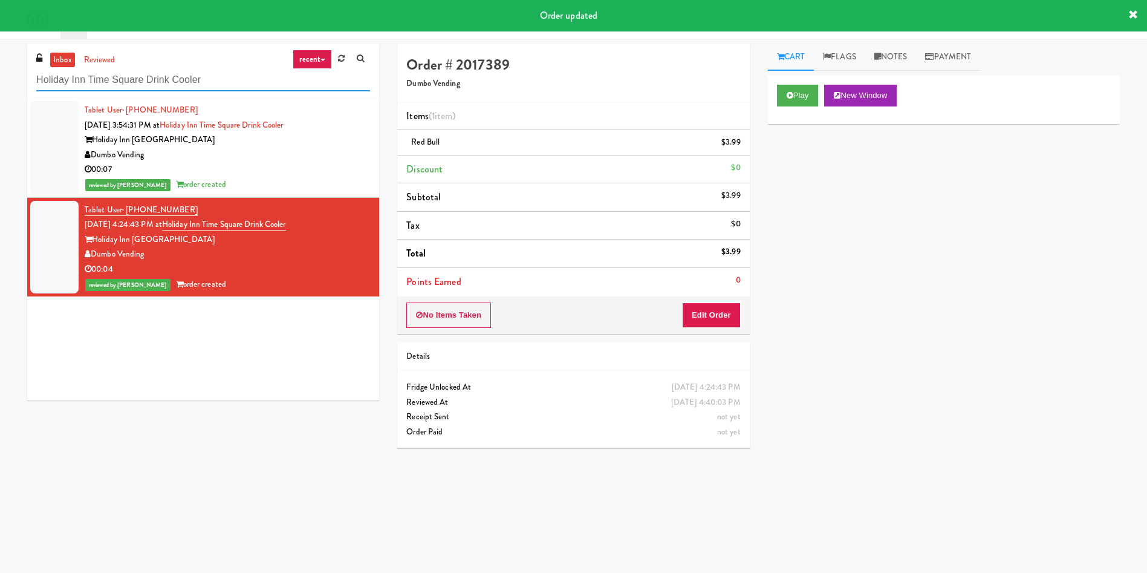
drag, startPoint x: 232, startPoint y: 83, endPoint x: 0, endPoint y: 50, distance: 234.1
click at [0, 50] on div "inbox reviewed recent all unclear take inventory issue suspicious failed recent…" at bounding box center [573, 287] width 1147 height 486
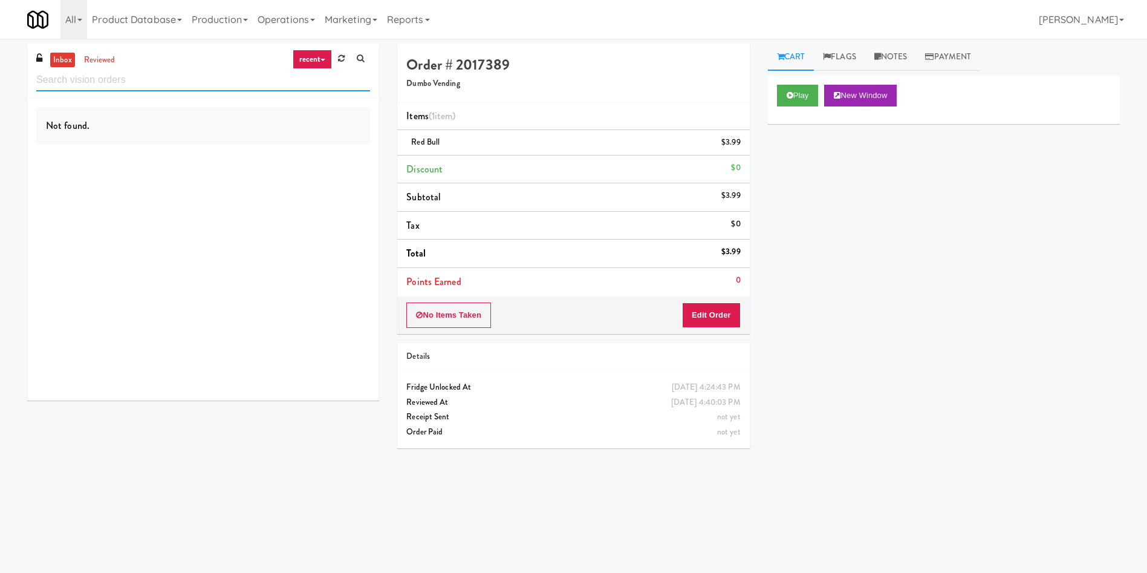
paste input "First Financial Break Room Pantry E"
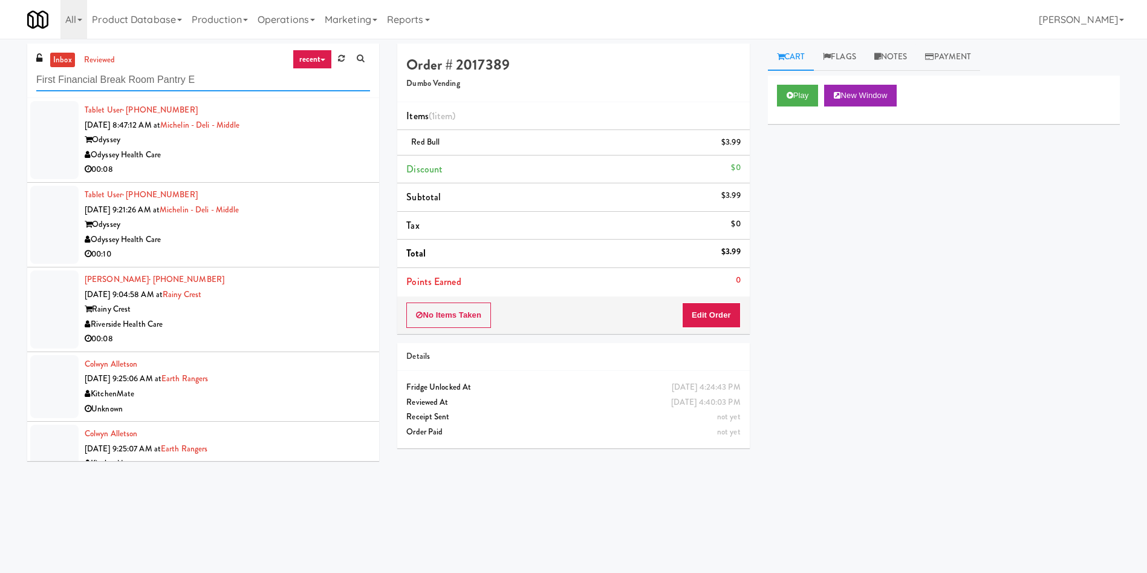
type input "First Financial Break Room Pantry E"
click at [60, 60] on link "inbox" at bounding box center [62, 60] width 25 height 15
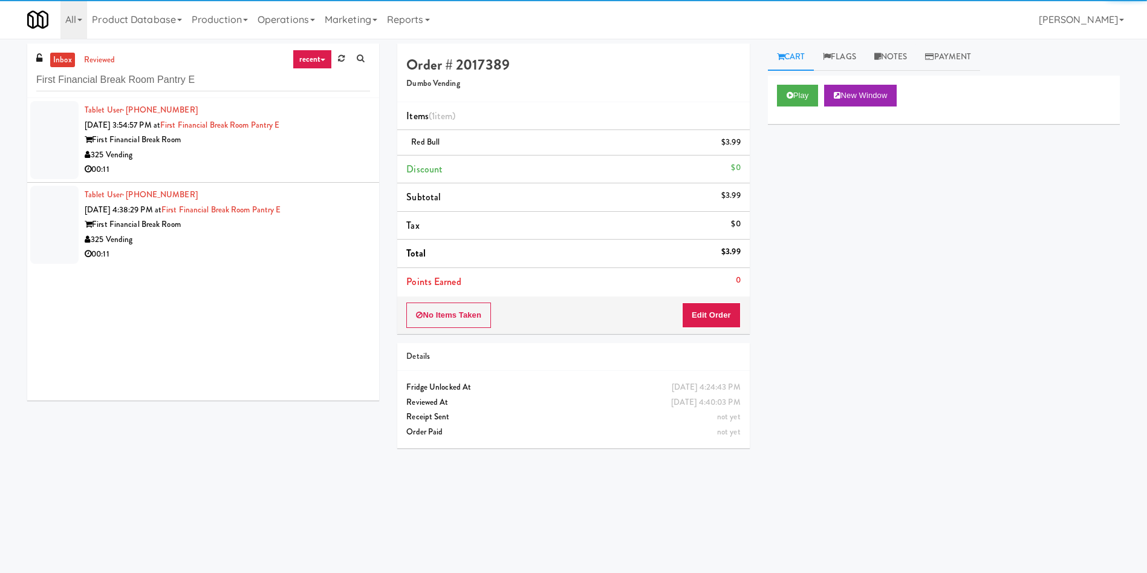
click at [51, 143] on div at bounding box center [54, 140] width 48 height 78
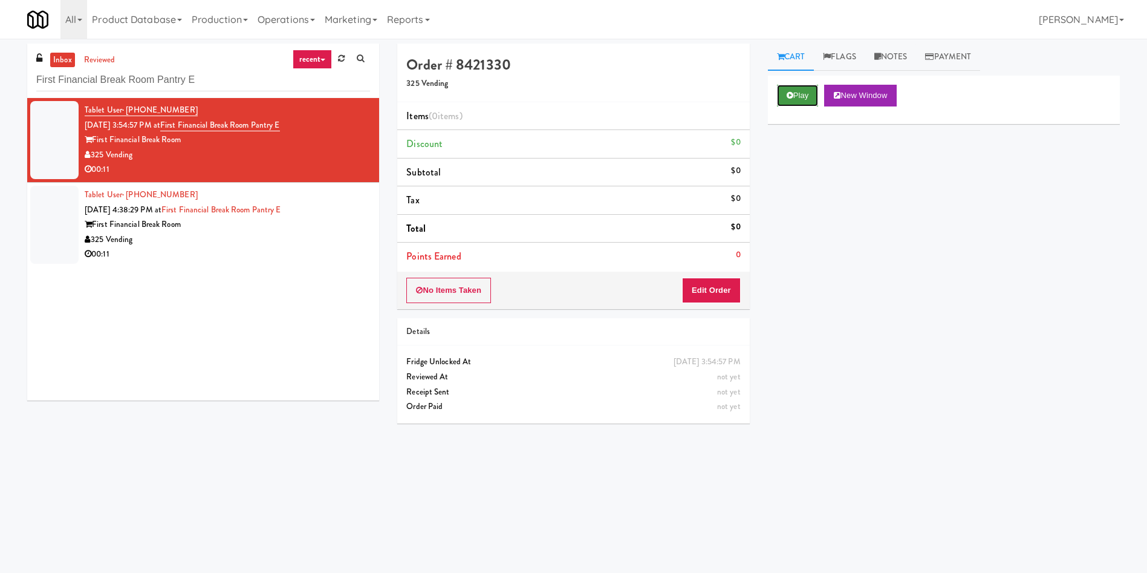
click at [802, 88] on button "Play" at bounding box center [798, 96] width 42 height 22
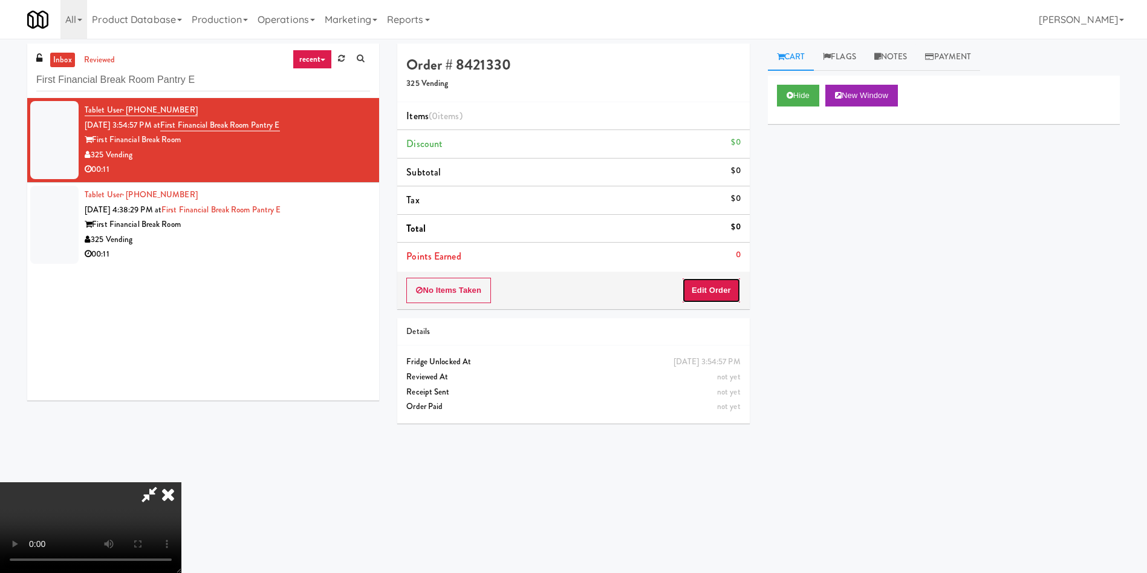
click at [712, 292] on button "Edit Order" at bounding box center [711, 290] width 59 height 25
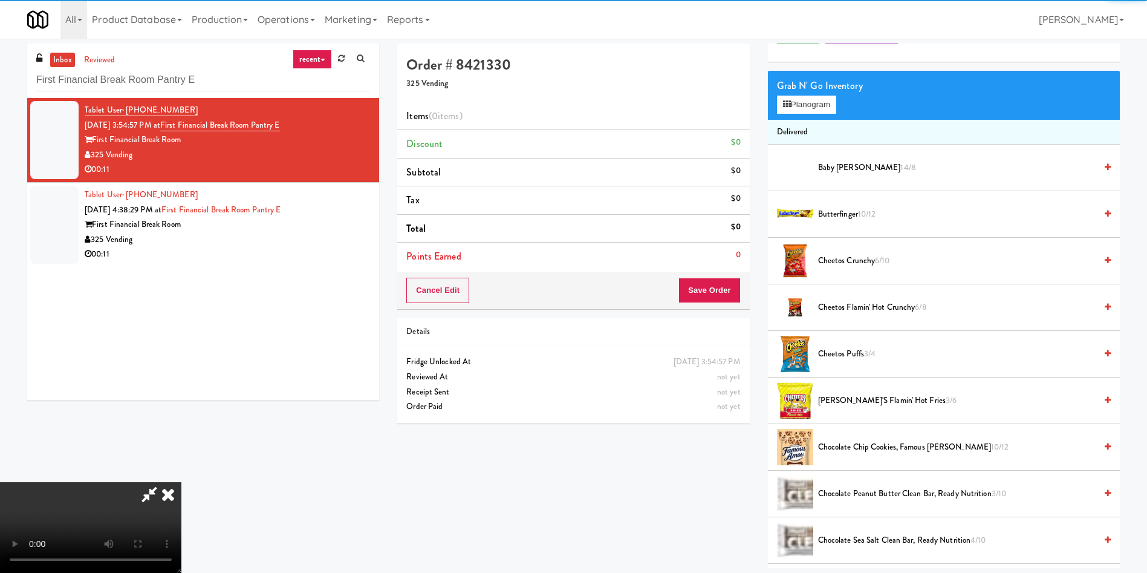
scroll to position [91, 0]
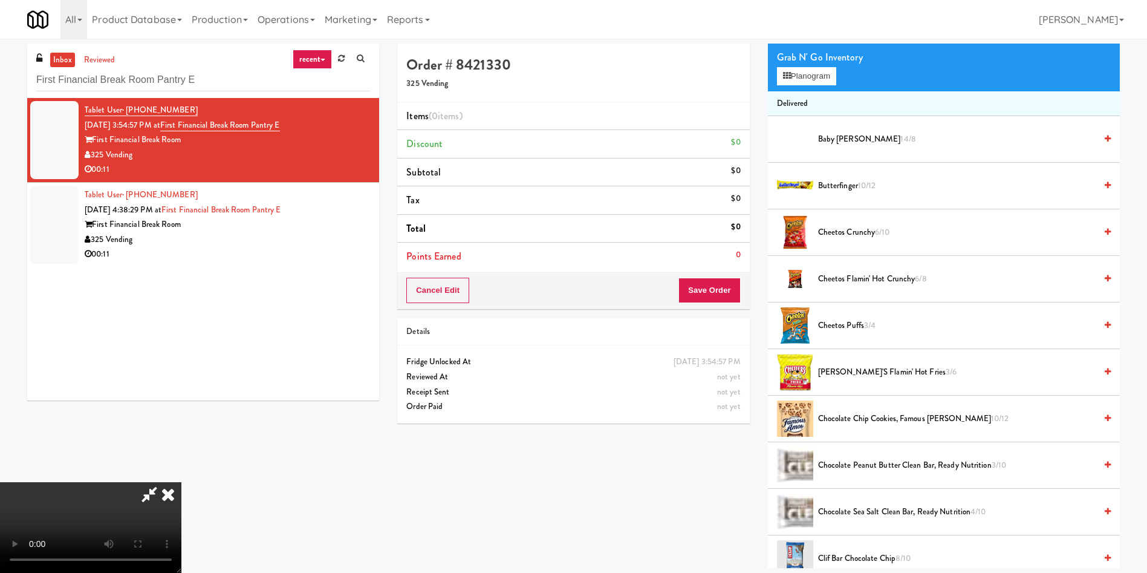
click at [181, 482] on video at bounding box center [90, 527] width 181 height 91
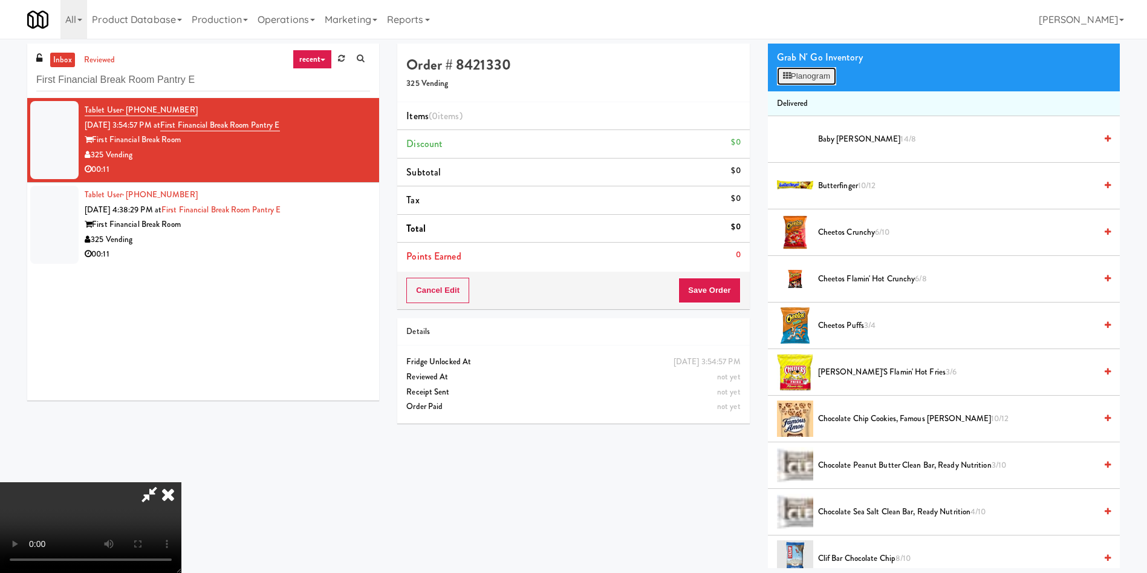
click at [808, 72] on button "Planogram" at bounding box center [806, 76] width 59 height 18
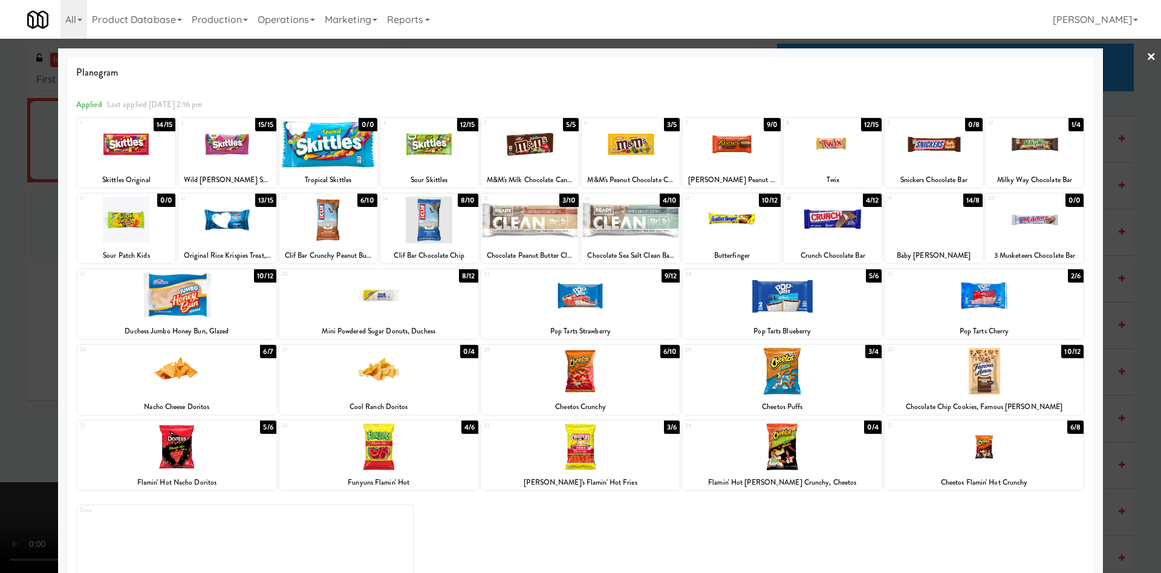
click at [818, 158] on div at bounding box center [833, 144] width 98 height 47
click at [218, 295] on div at bounding box center [176, 295] width 199 height 47
click at [14, 251] on div at bounding box center [580, 286] width 1161 height 573
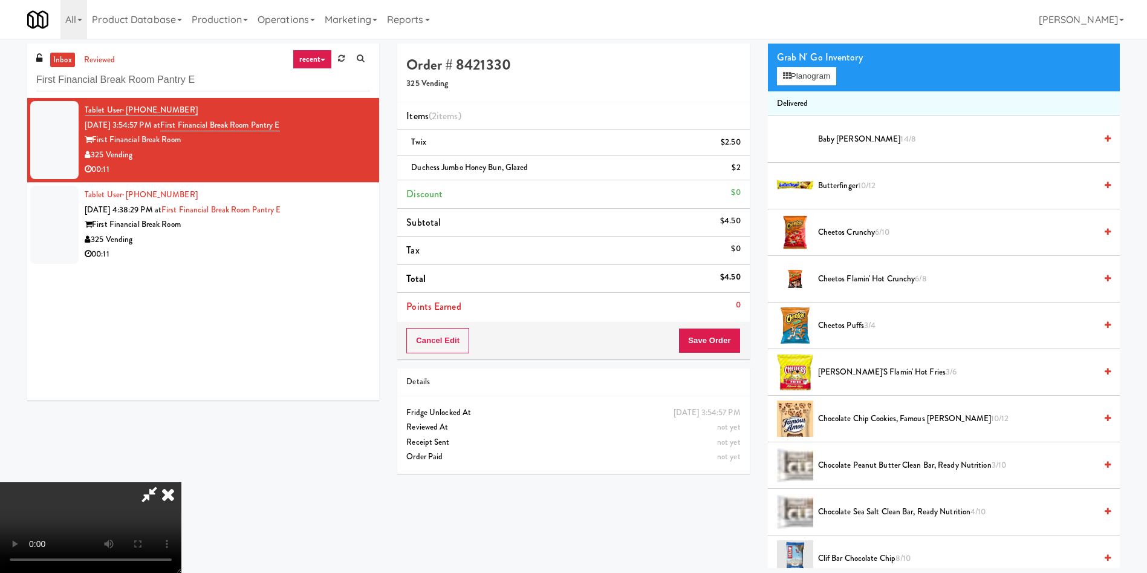
click at [181, 482] on video at bounding box center [90, 527] width 181 height 91
click at [708, 339] on button "Save Order" at bounding box center [709, 340] width 62 height 25
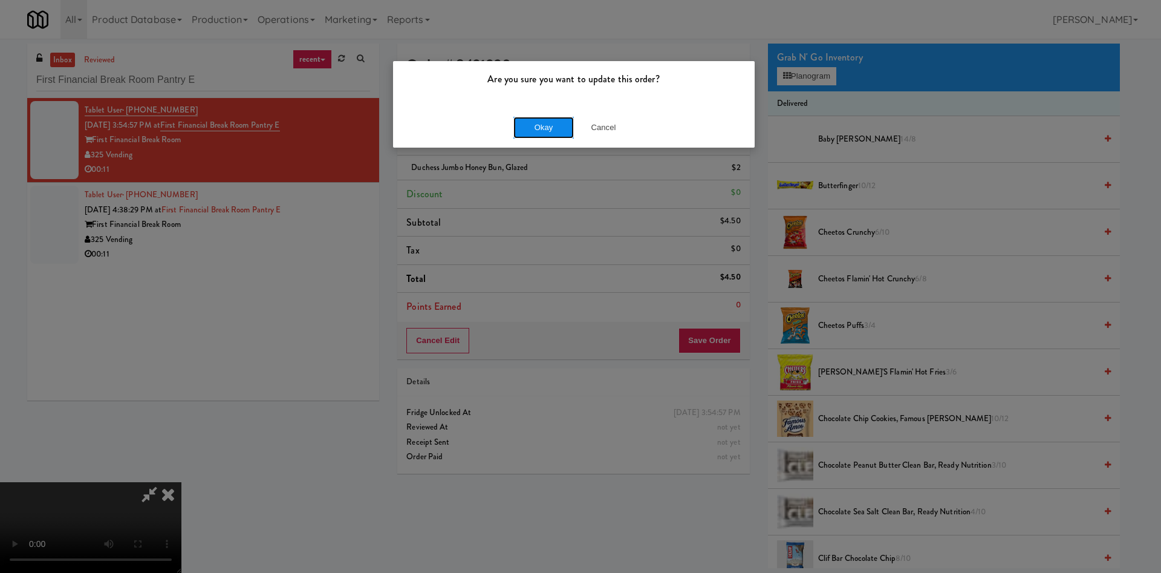
click at [530, 123] on button "Okay" at bounding box center [543, 128] width 60 height 22
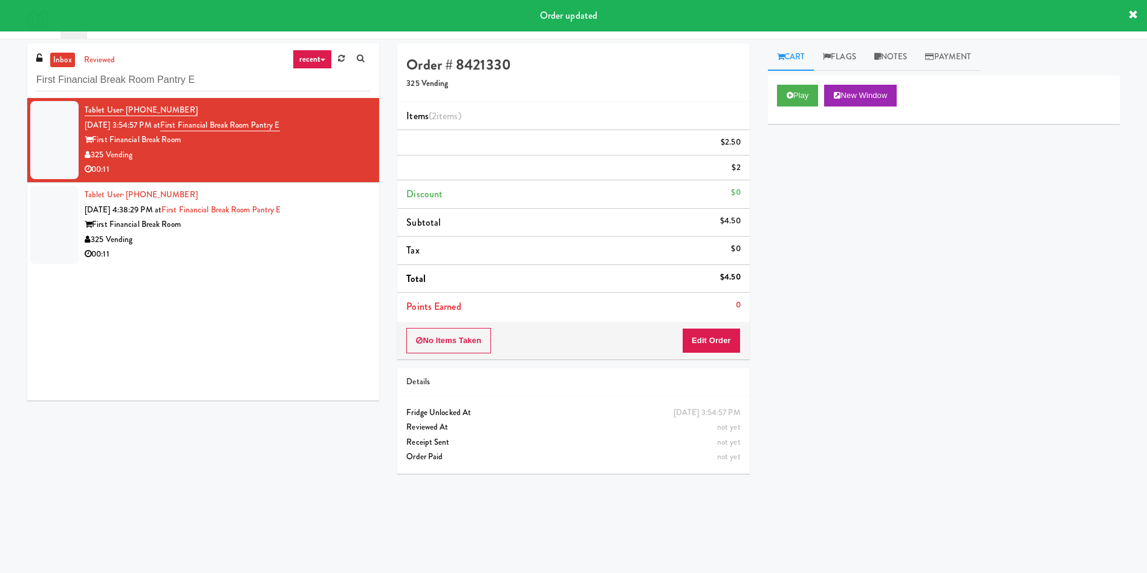
scroll to position [0, 0]
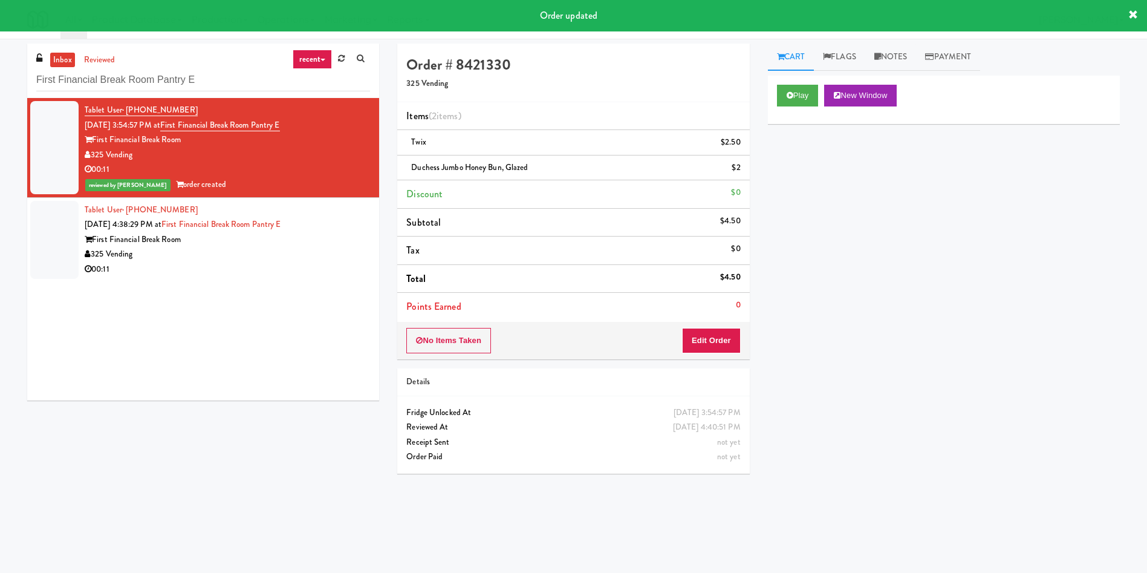
click at [31, 253] on div at bounding box center [54, 240] width 48 height 78
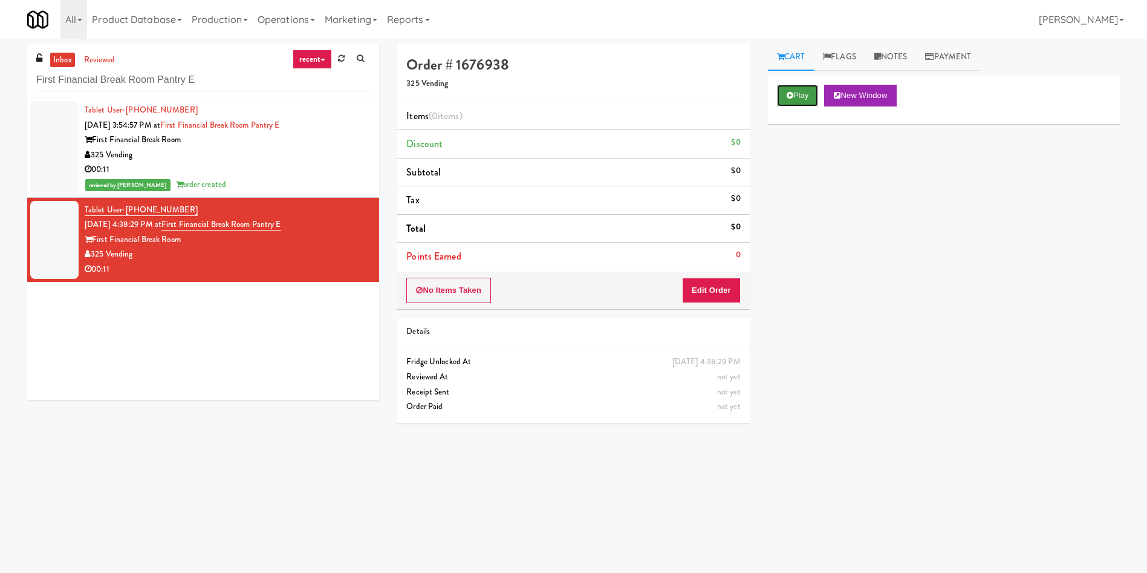
click at [808, 94] on button "Play" at bounding box center [798, 96] width 42 height 22
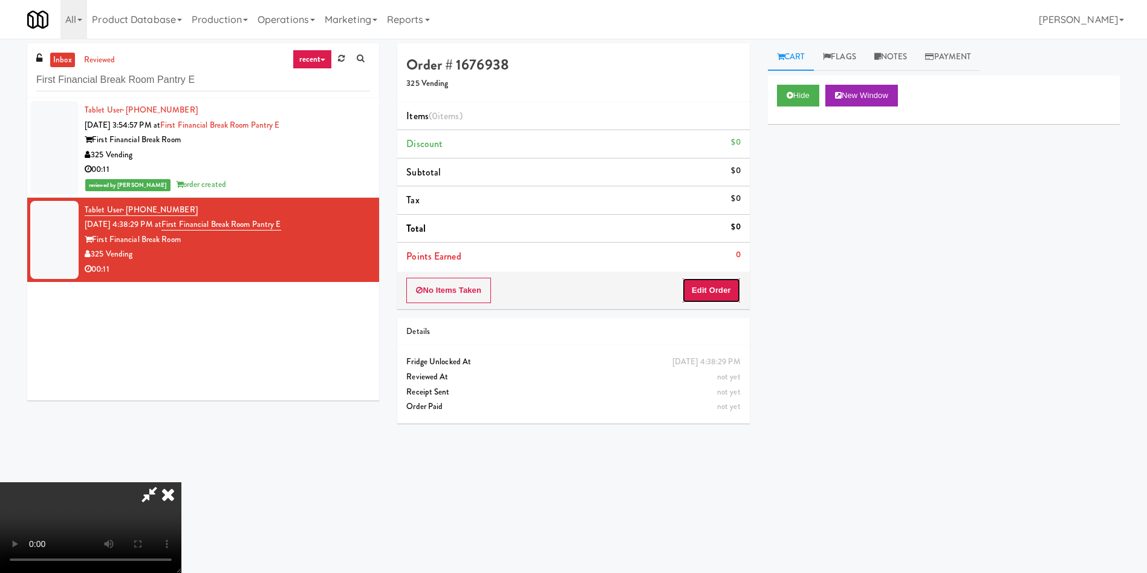
click at [719, 286] on button "Edit Order" at bounding box center [711, 290] width 59 height 25
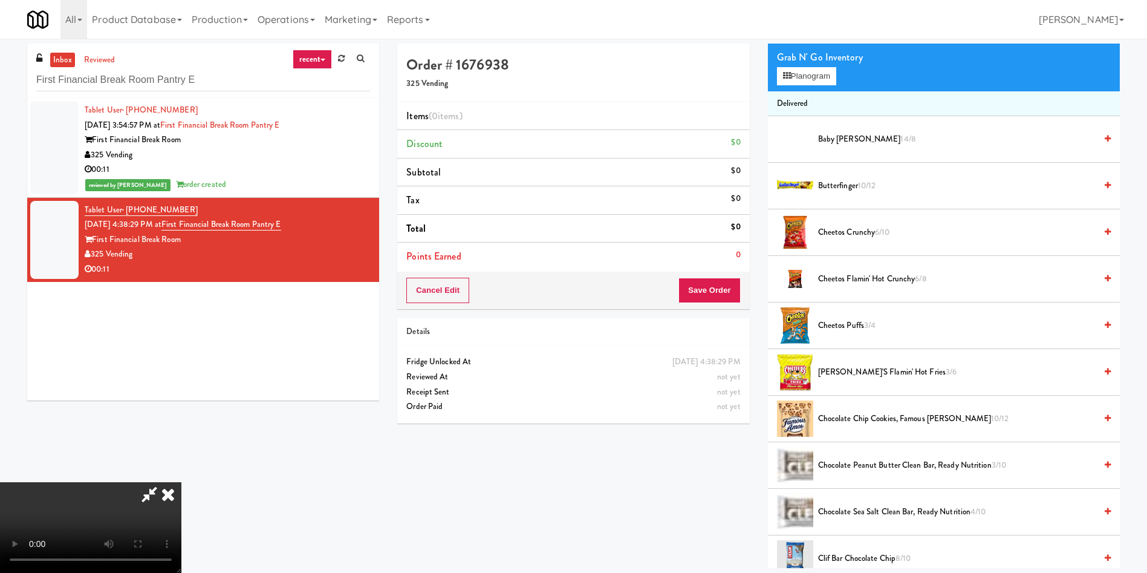
scroll to position [181, 0]
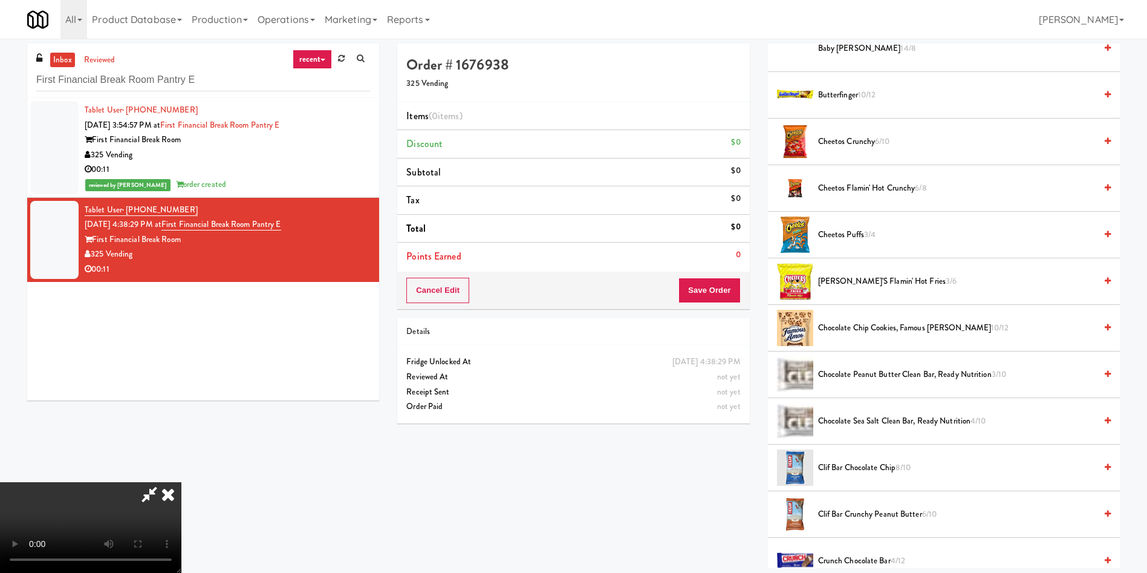
click at [181, 482] on video at bounding box center [90, 527] width 181 height 91
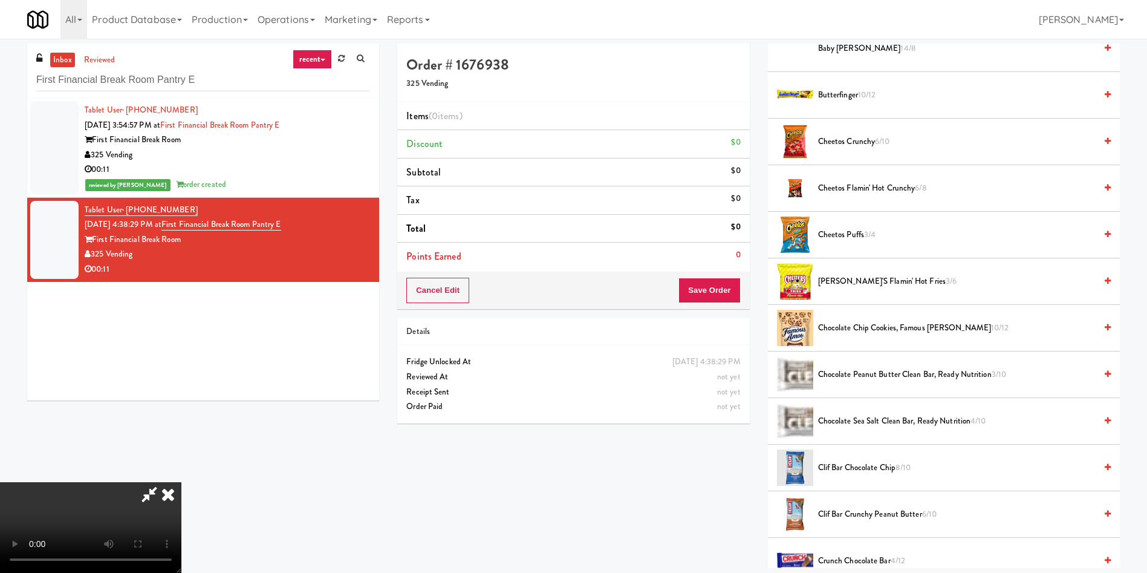
scroll to position [178, 0]
click at [181, 482] on video at bounding box center [90, 527] width 181 height 91
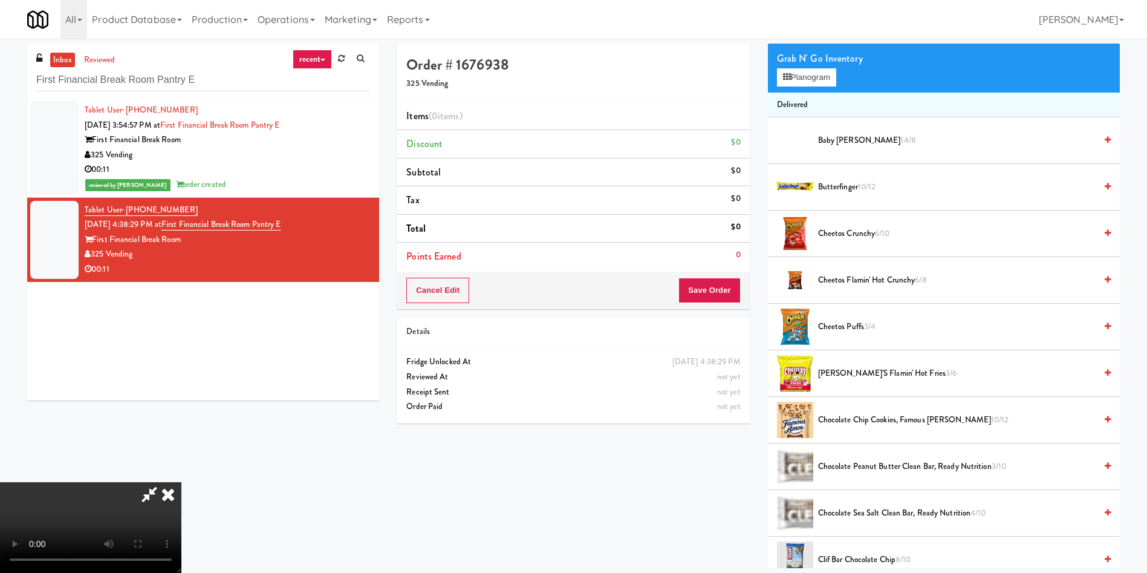
scroll to position [0, 0]
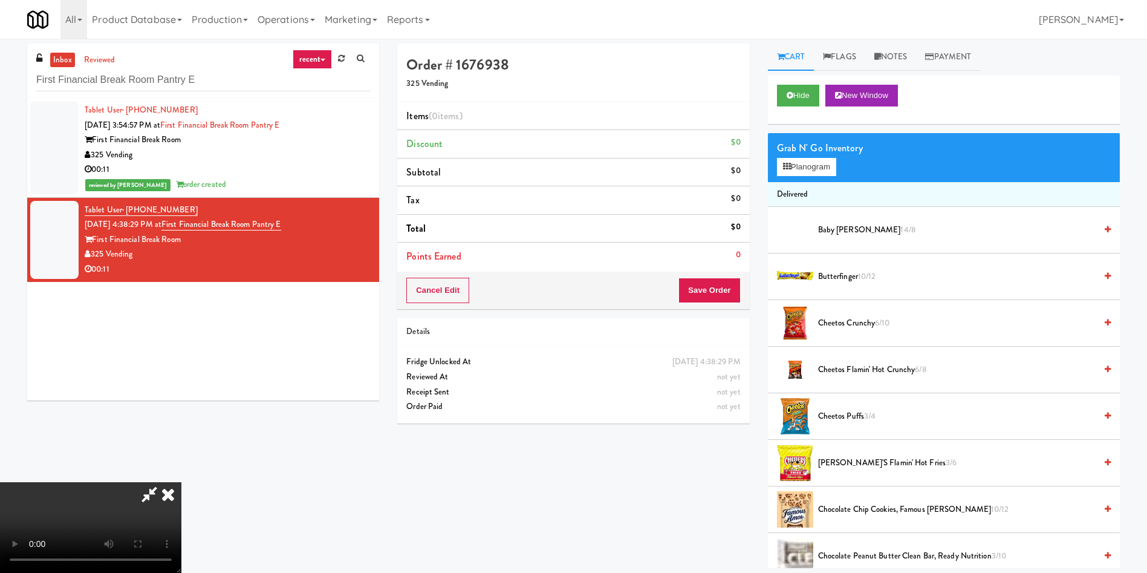
click at [799, 176] on div "Grab N' Go Inventory Planogram" at bounding box center [944, 157] width 352 height 49
click at [796, 165] on button "Planogram" at bounding box center [806, 167] width 59 height 18
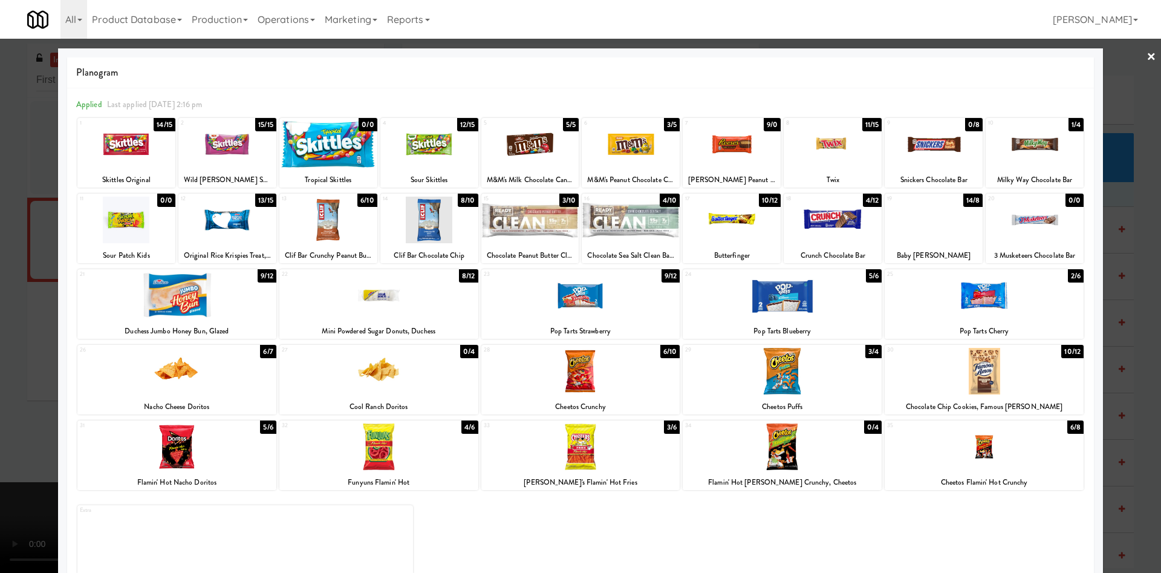
click at [982, 369] on div at bounding box center [984, 371] width 199 height 47
click at [8, 261] on div at bounding box center [580, 286] width 1161 height 573
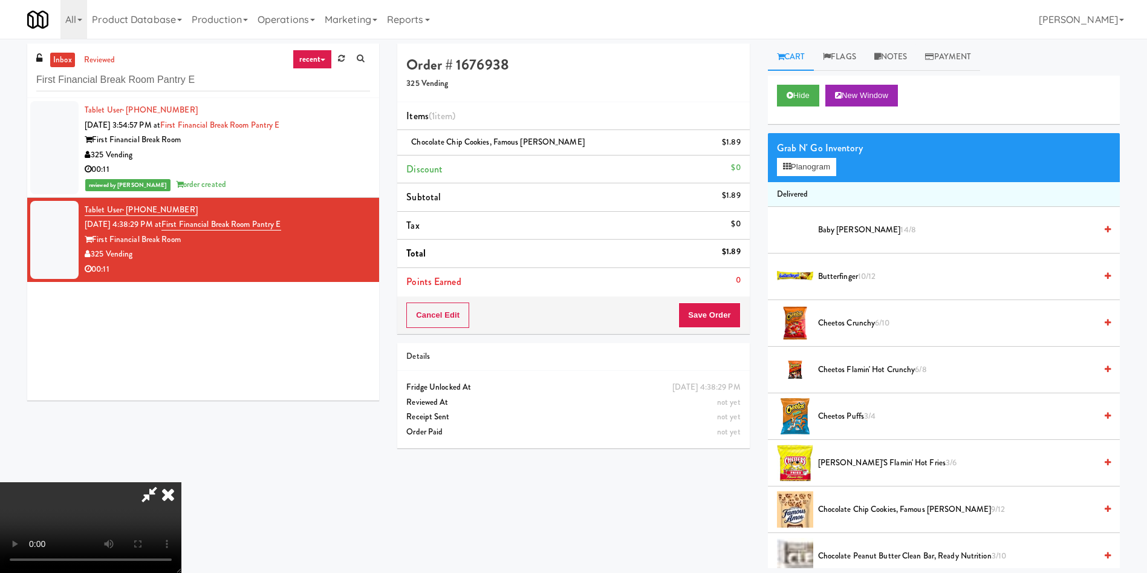
click at [181, 482] on video at bounding box center [90, 527] width 181 height 91
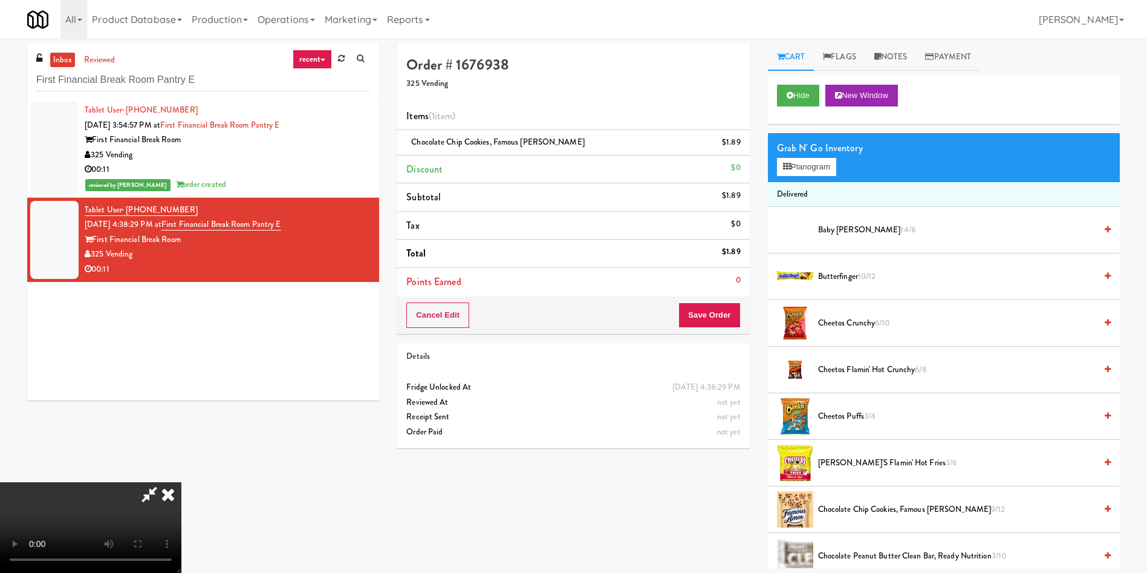
click at [181, 482] on video at bounding box center [90, 527] width 181 height 91
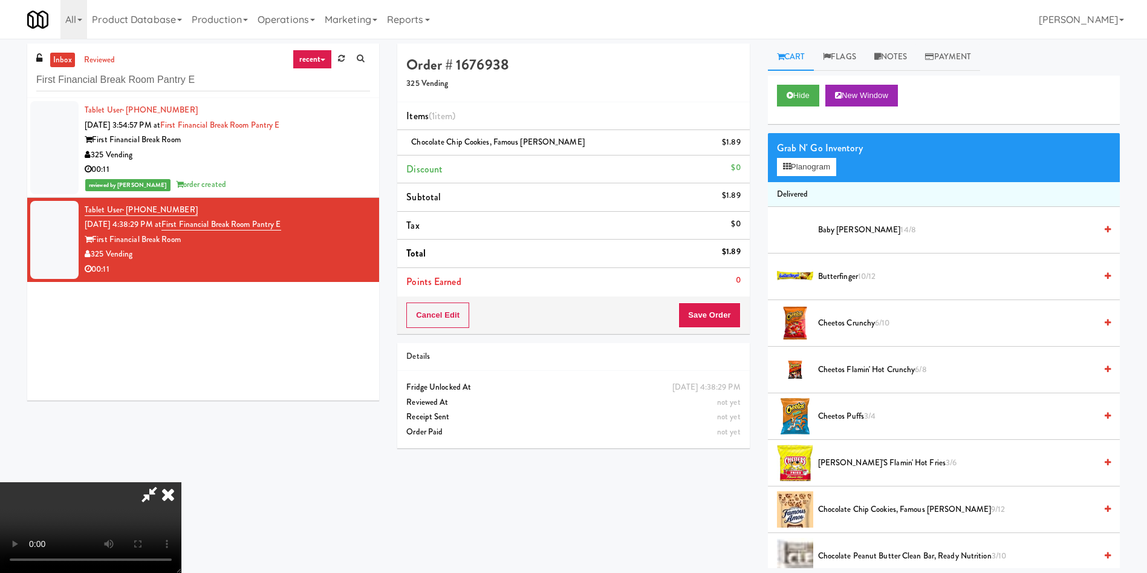
click at [181, 482] on video at bounding box center [90, 527] width 181 height 91
click at [856, 319] on span "Cheetos Crunchy 6/10" at bounding box center [957, 323] width 278 height 15
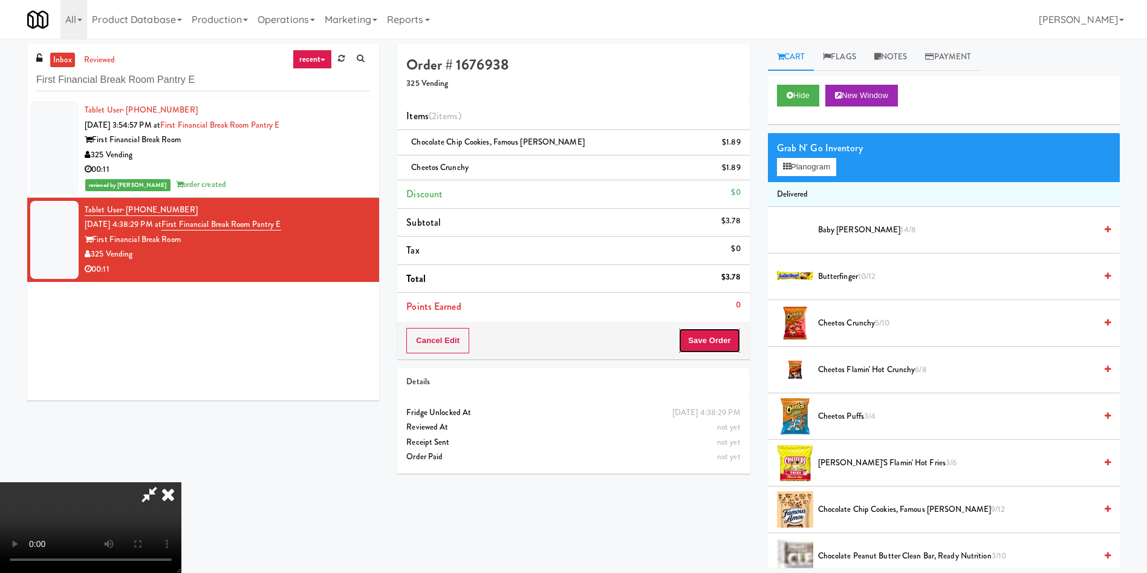
click at [730, 340] on button "Save Order" at bounding box center [709, 340] width 62 height 25
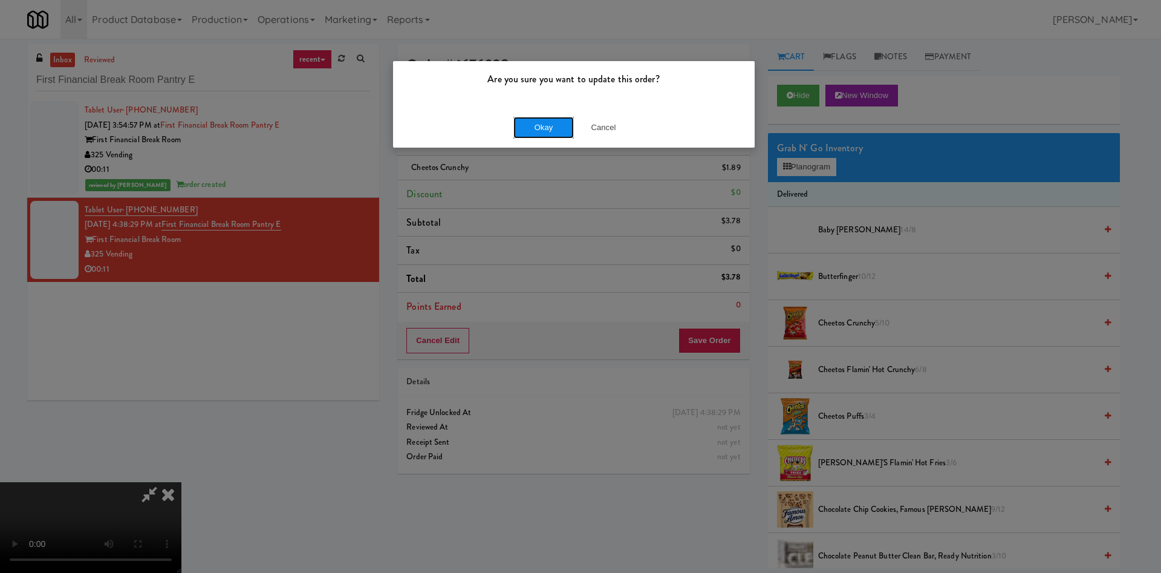
click at [553, 131] on button "Okay" at bounding box center [543, 128] width 60 height 22
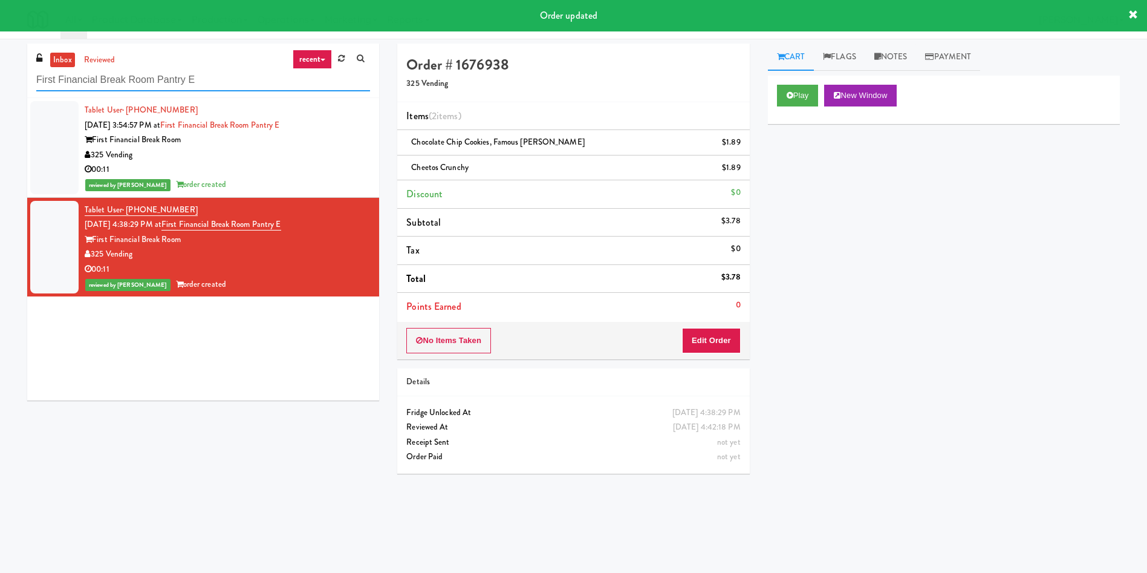
drag, startPoint x: 207, startPoint y: 78, endPoint x: 40, endPoint y: 78, distance: 167.5
click at [40, 78] on input "First Financial Break Room Pantry E" at bounding box center [203, 80] width 334 height 22
type input "F"
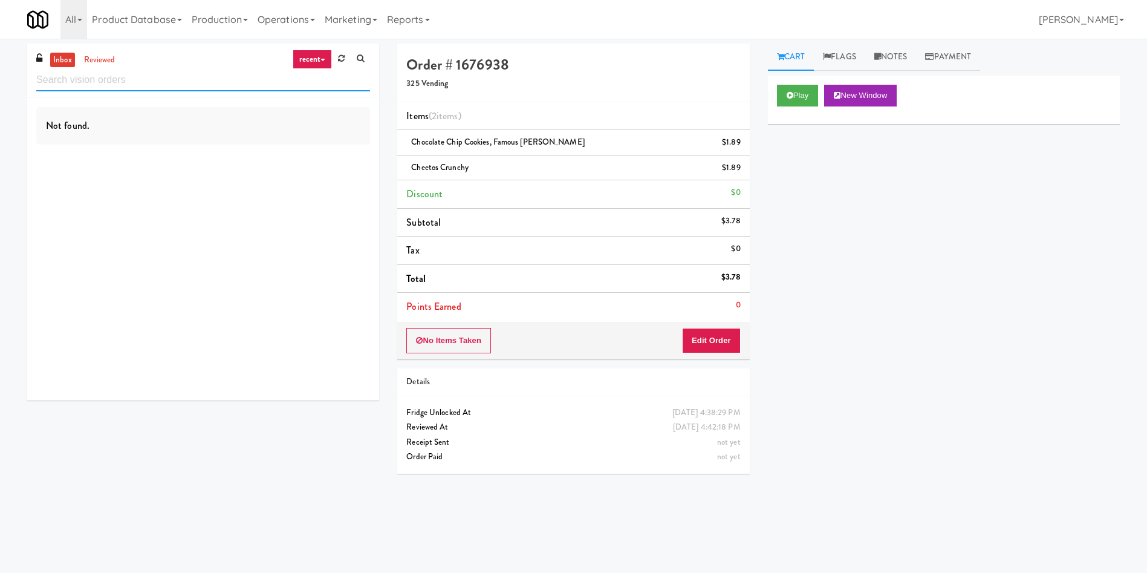
paste input "First Financial Break Room Pantry E"
type input "First Financial Break Room Pantry E"
drag, startPoint x: 102, startPoint y: 76, endPoint x: 0, endPoint y: 53, distance: 104.3
click at [0, 53] on div "inbox reviewed recent all unclear take inventory issue suspicious failed recent…" at bounding box center [573, 287] width 1147 height 486
click at [129, 68] on div "First Financial Break Room Pantry E" at bounding box center [203, 80] width 334 height 24
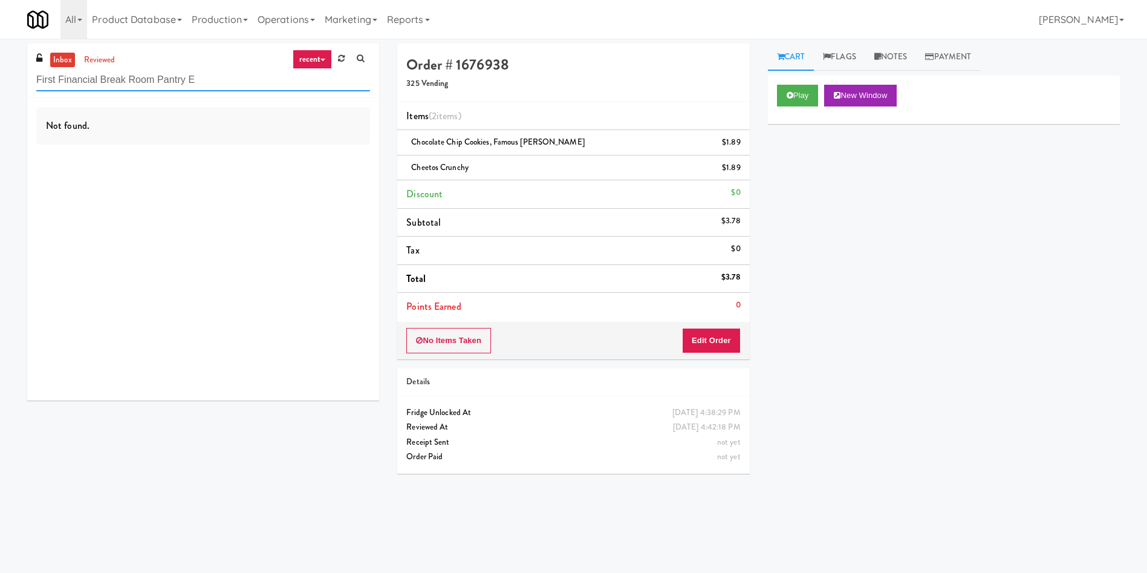
drag, startPoint x: 221, startPoint y: 82, endPoint x: 0, endPoint y: 82, distance: 220.7
click at [0, 82] on div "inbox reviewed recent all unclear take inventory issue suspicious failed recent…" at bounding box center [573, 287] width 1147 height 486
paste input "750 N Dearborn - Right- Ambient"
type input "750 N Dearborn - Right- Ambient"
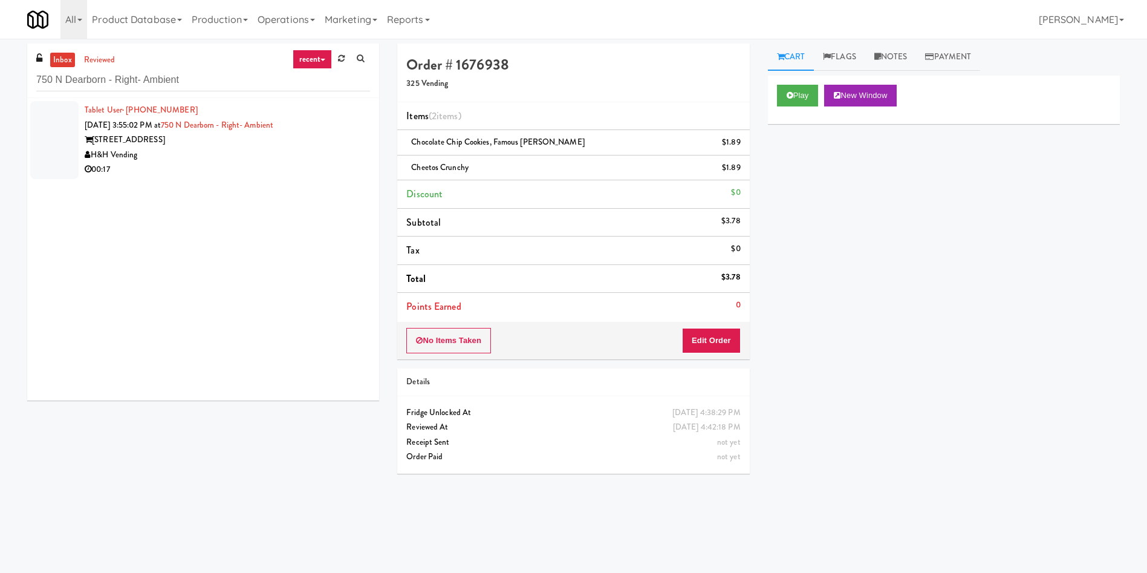
click at [44, 116] on div at bounding box center [54, 140] width 48 height 78
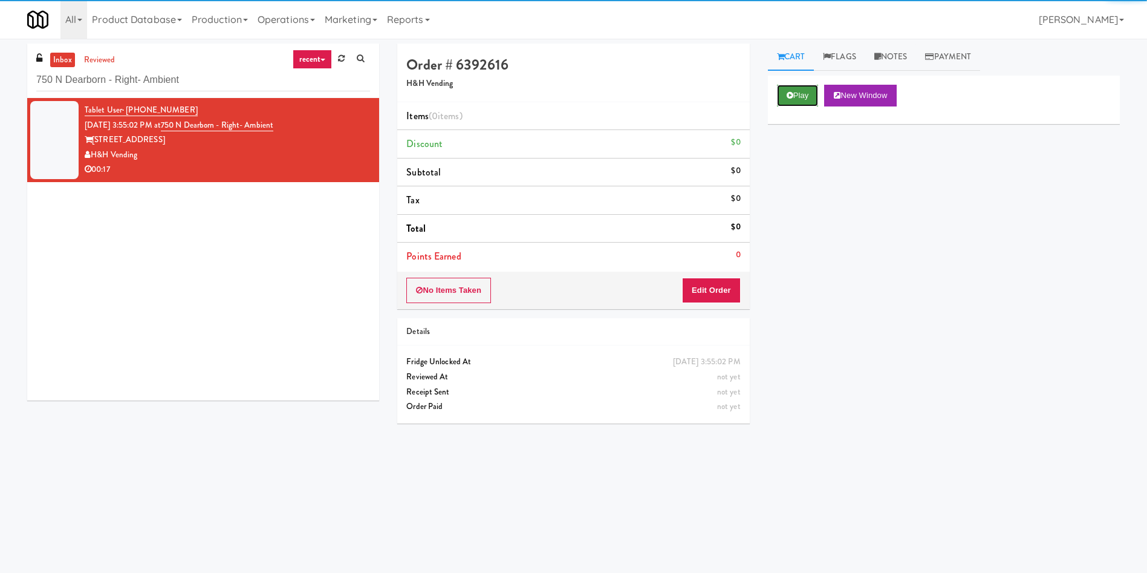
click at [795, 91] on button "Play" at bounding box center [798, 96] width 42 height 22
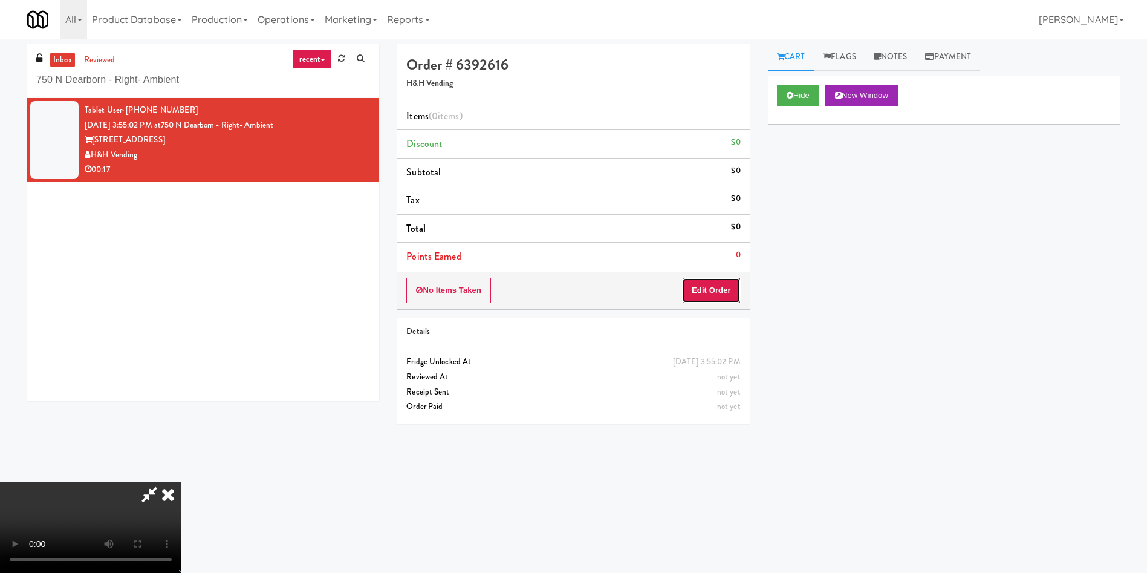
click at [723, 286] on button "Edit Order" at bounding box center [711, 290] width 59 height 25
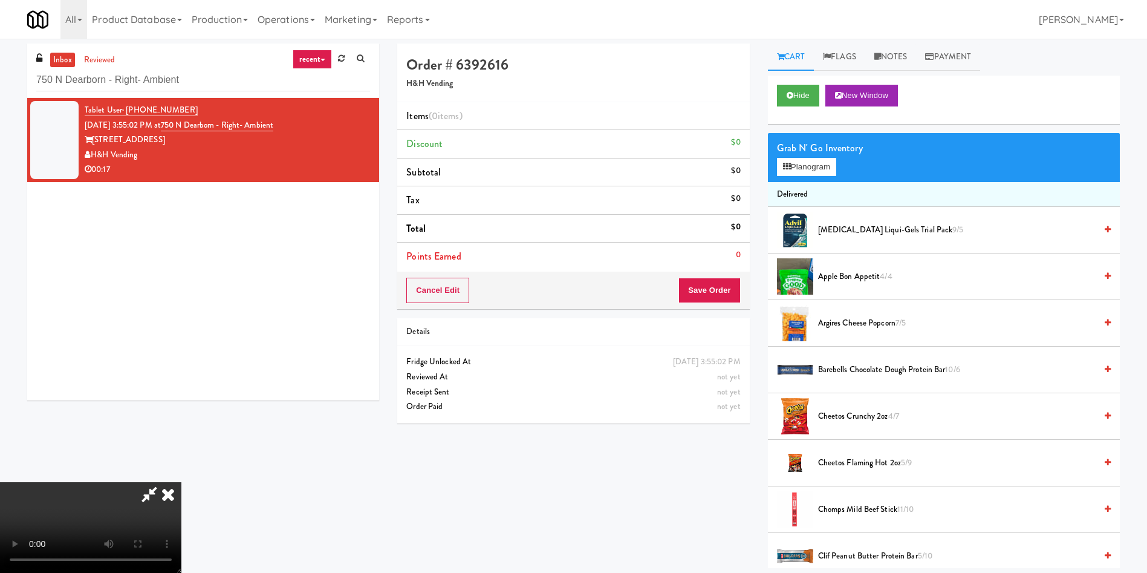
scroll to position [91, 0]
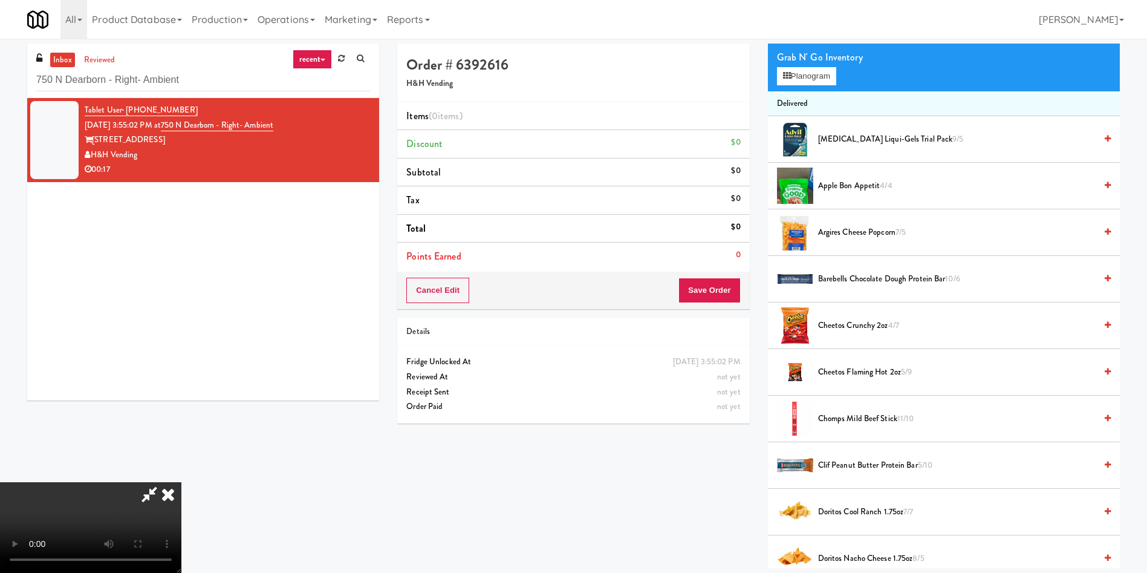
click at [181, 482] on video at bounding box center [90, 527] width 181 height 91
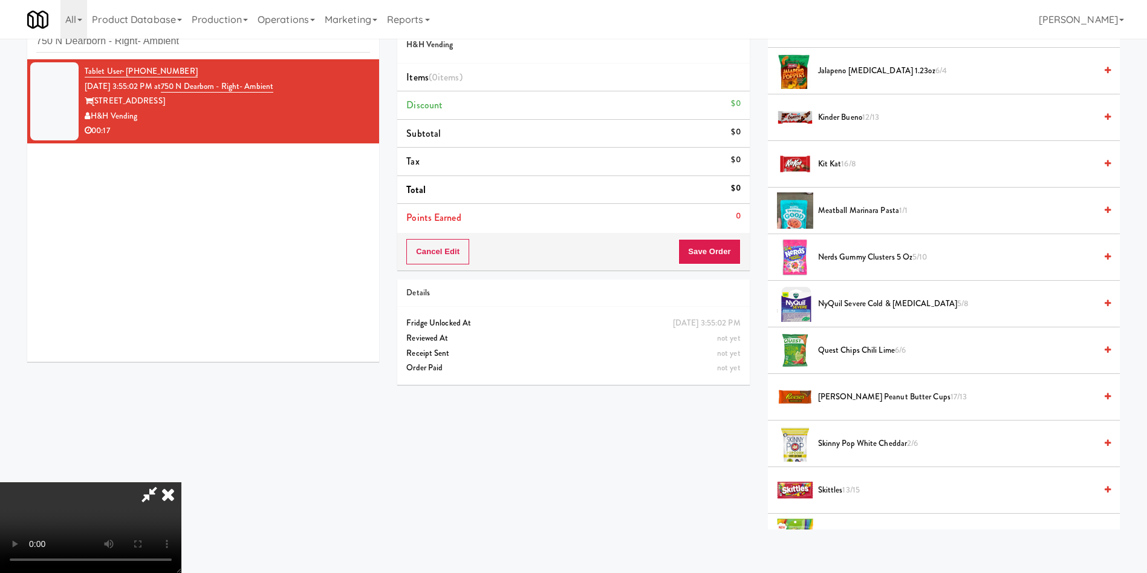
scroll to position [998, 0]
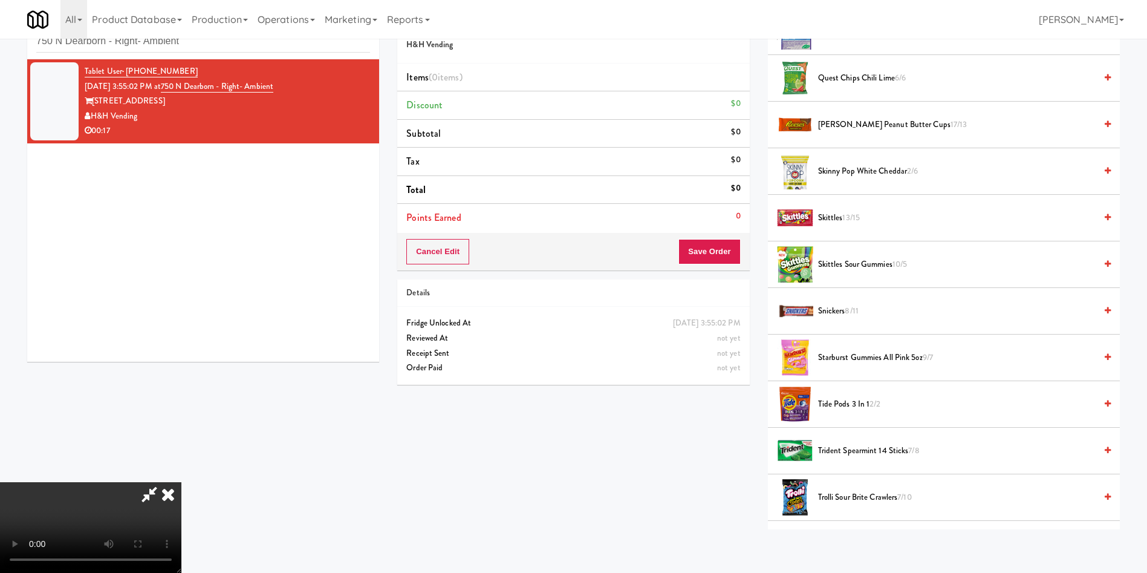
click at [836, 126] on span "Reese's Peanut Butter Cups 17/13" at bounding box center [957, 124] width 278 height 15
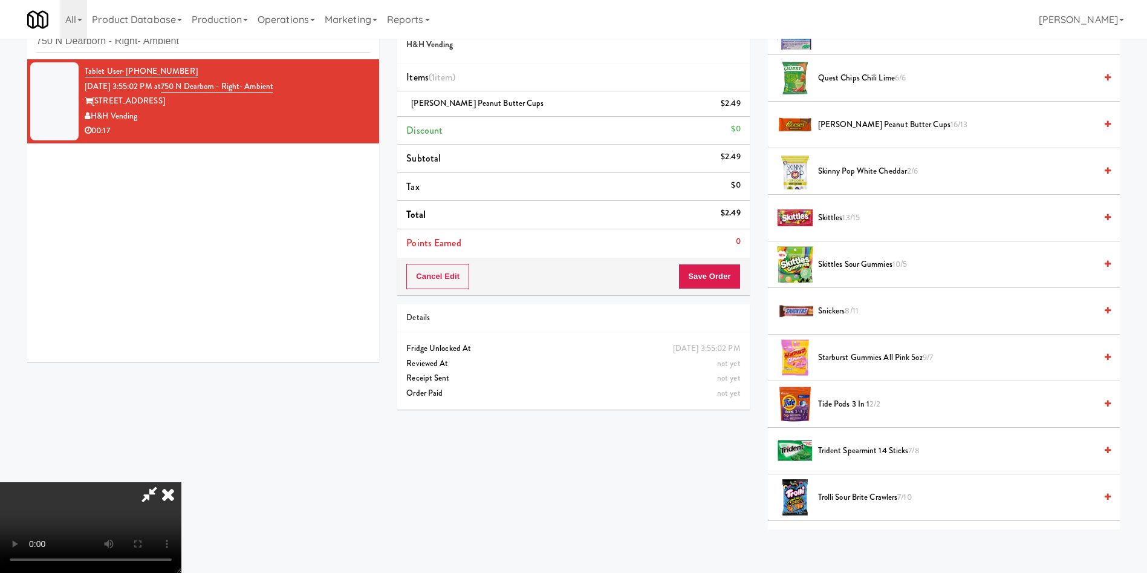
click at [181, 482] on video at bounding box center [90, 527] width 181 height 91
click at [724, 275] on button "Save Order" at bounding box center [709, 276] width 62 height 25
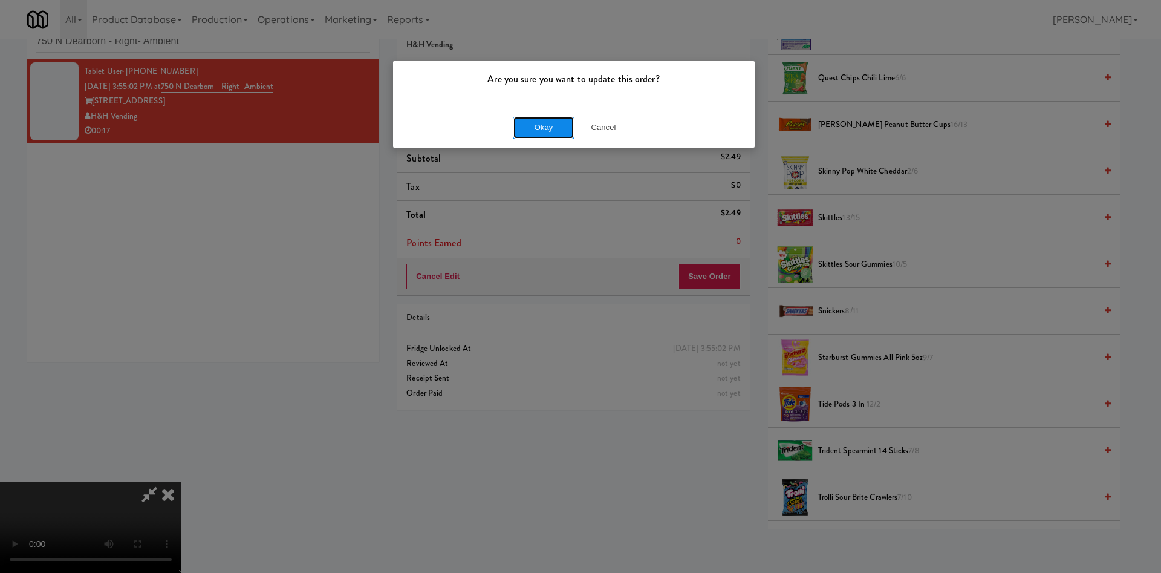
click at [539, 132] on button "Okay" at bounding box center [543, 128] width 60 height 22
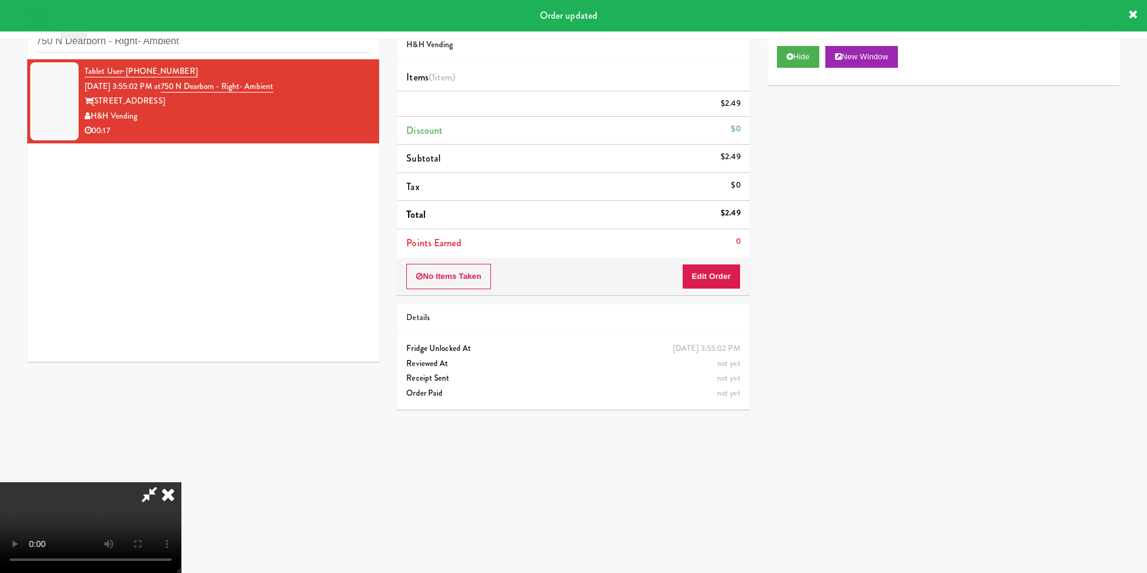
scroll to position [0, 0]
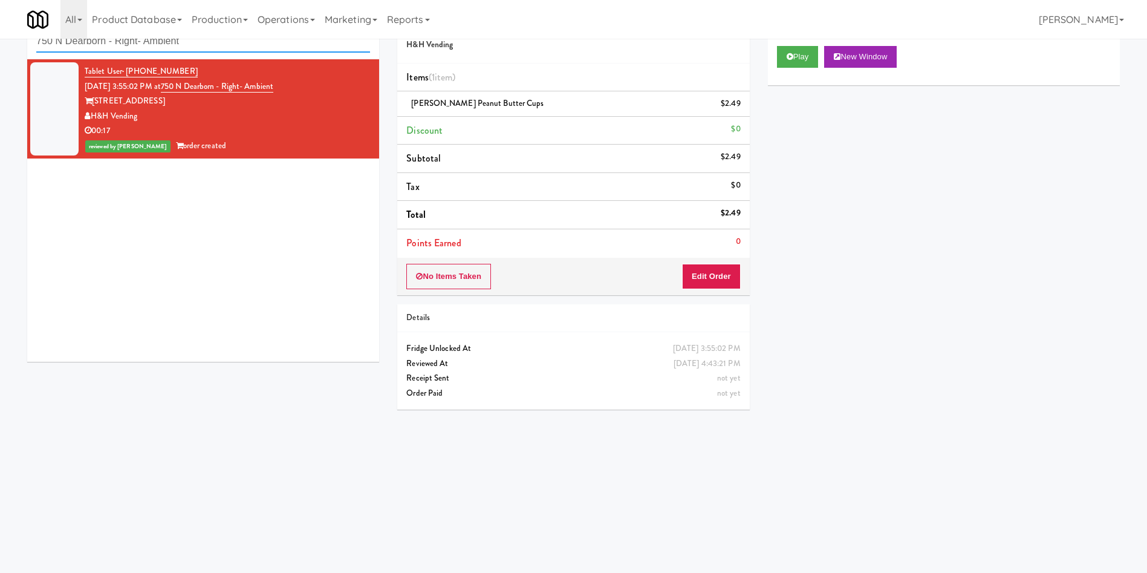
drag, startPoint x: 233, startPoint y: 44, endPoint x: 0, endPoint y: 22, distance: 233.8
click at [0, 22] on body "Are you sure you want to update this order? Okay Cancel Okay Are you sure you w…" at bounding box center [573, 286] width 1147 height 573
type input "v"
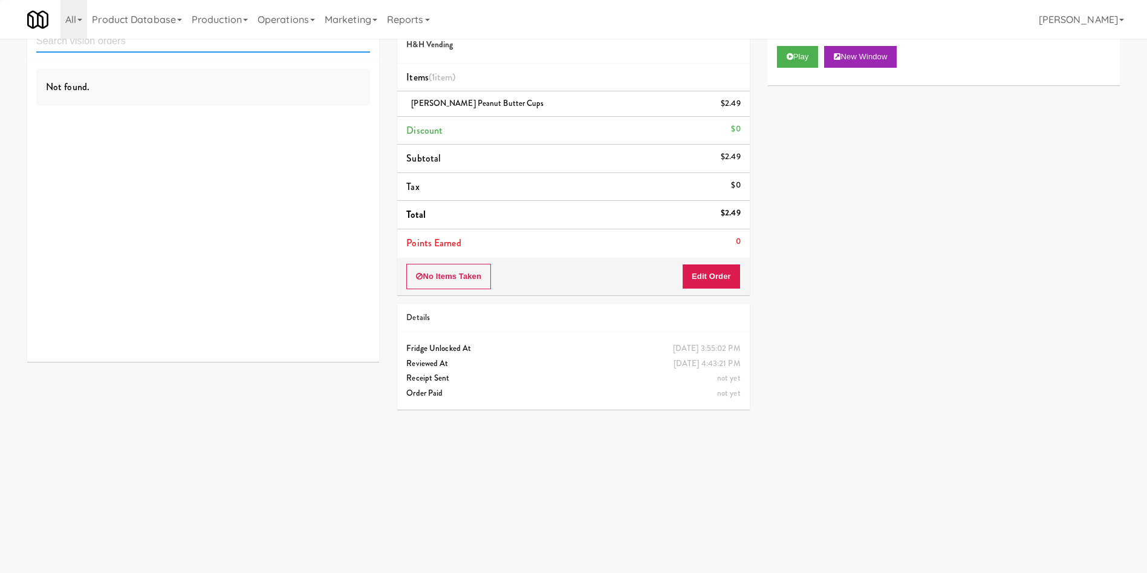
paste input "Goodwin - Cooler - Right"
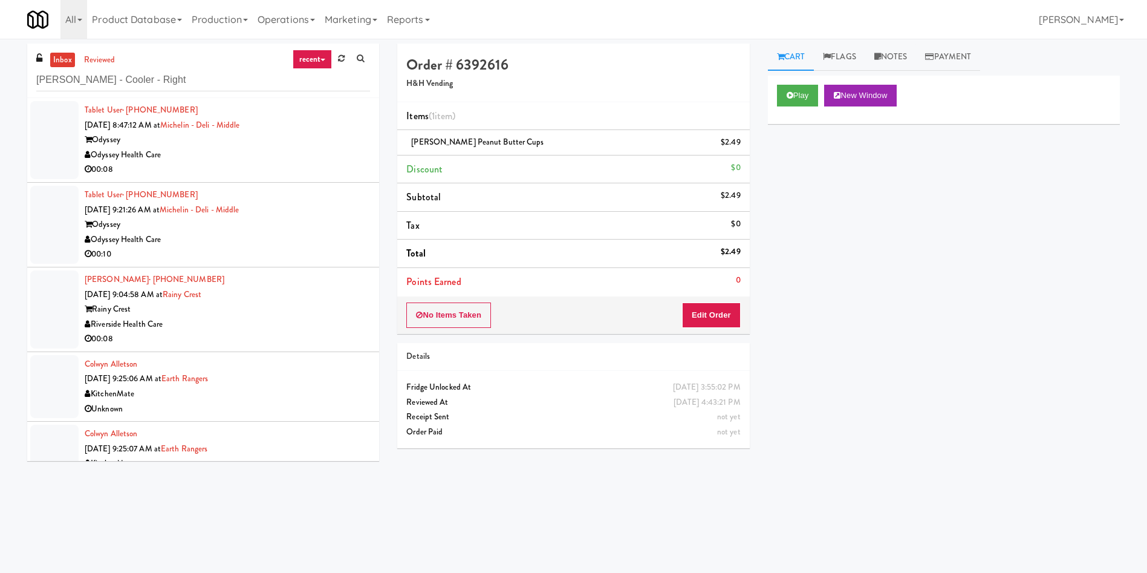
click at [59, 59] on link "inbox" at bounding box center [62, 60] width 25 height 15
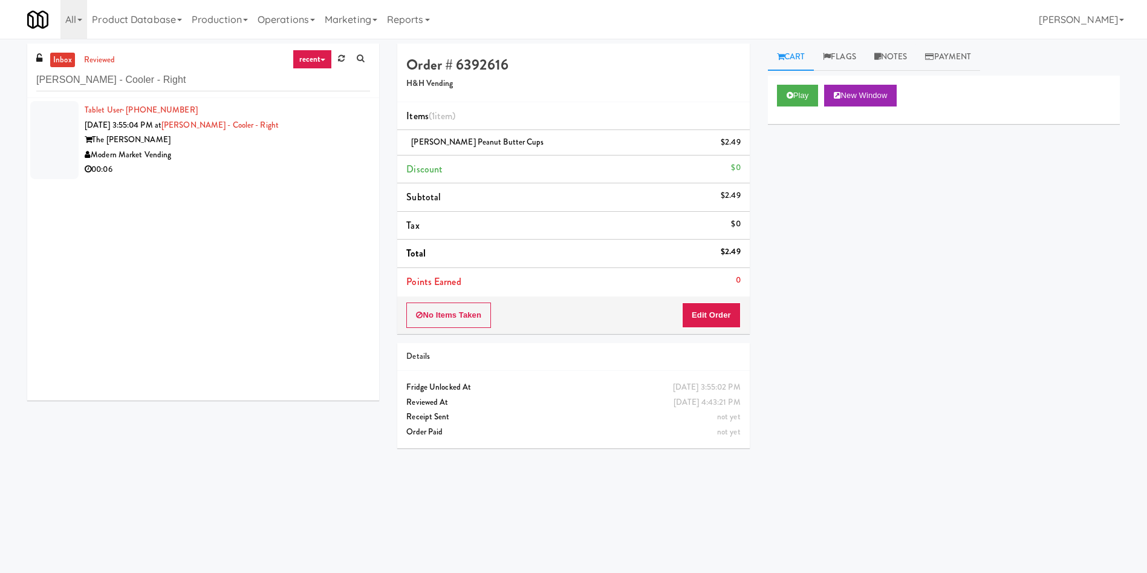
click at [64, 122] on div at bounding box center [54, 140] width 48 height 78
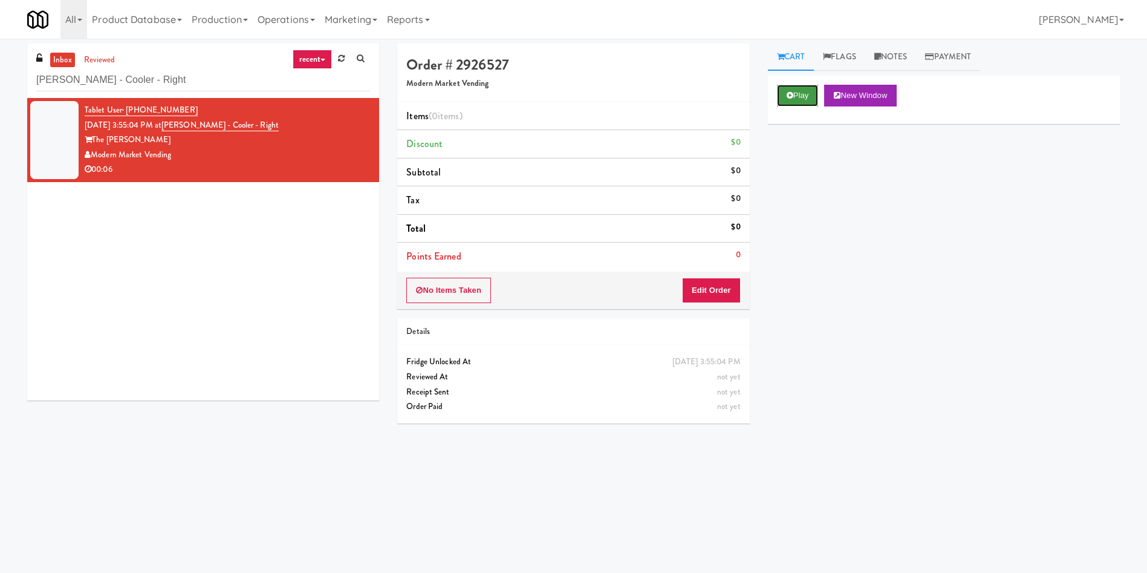
click at [798, 92] on button "Play" at bounding box center [798, 96] width 42 height 22
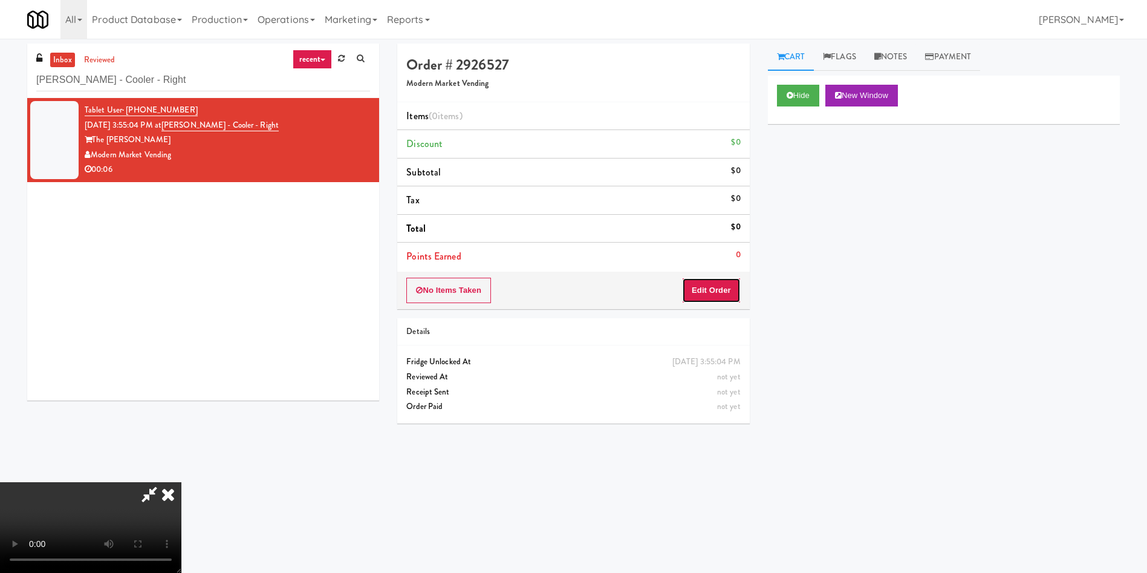
click at [723, 296] on button "Edit Order" at bounding box center [711, 290] width 59 height 25
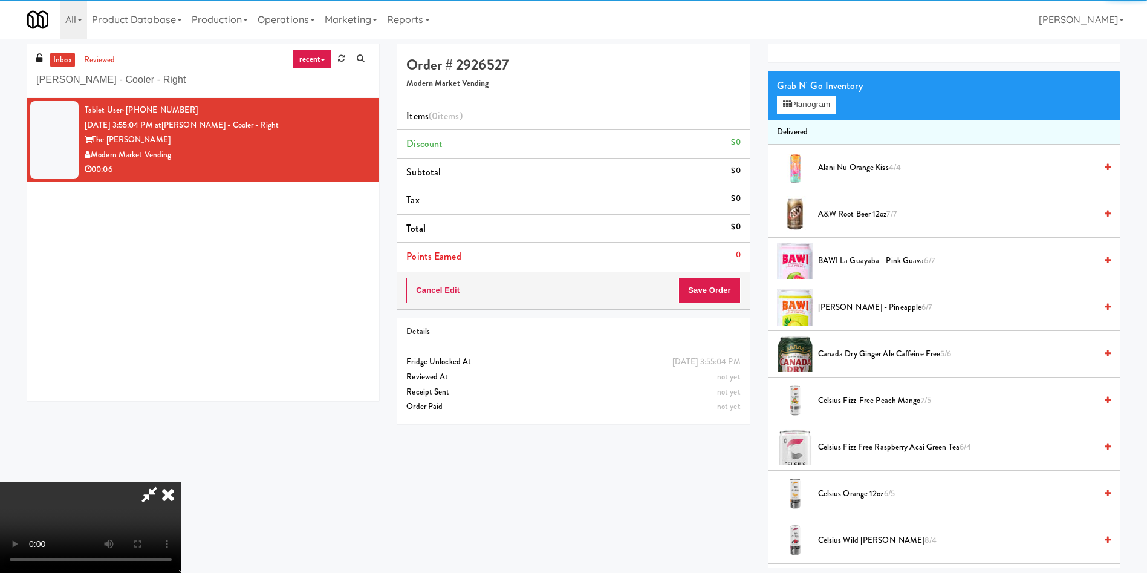
scroll to position [91, 0]
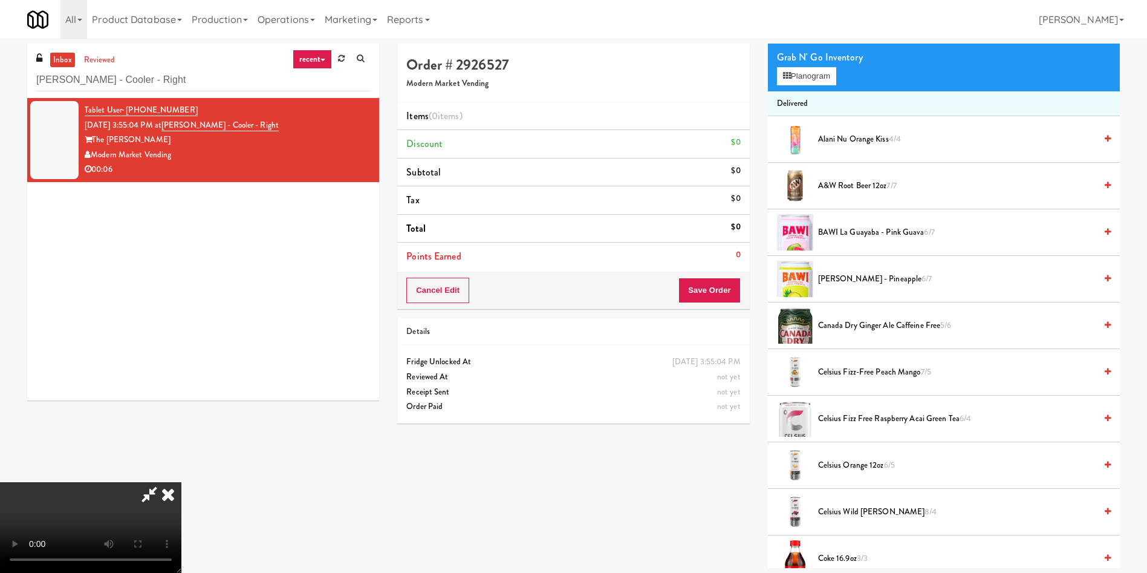
click at [181, 482] on video at bounding box center [90, 527] width 181 height 91
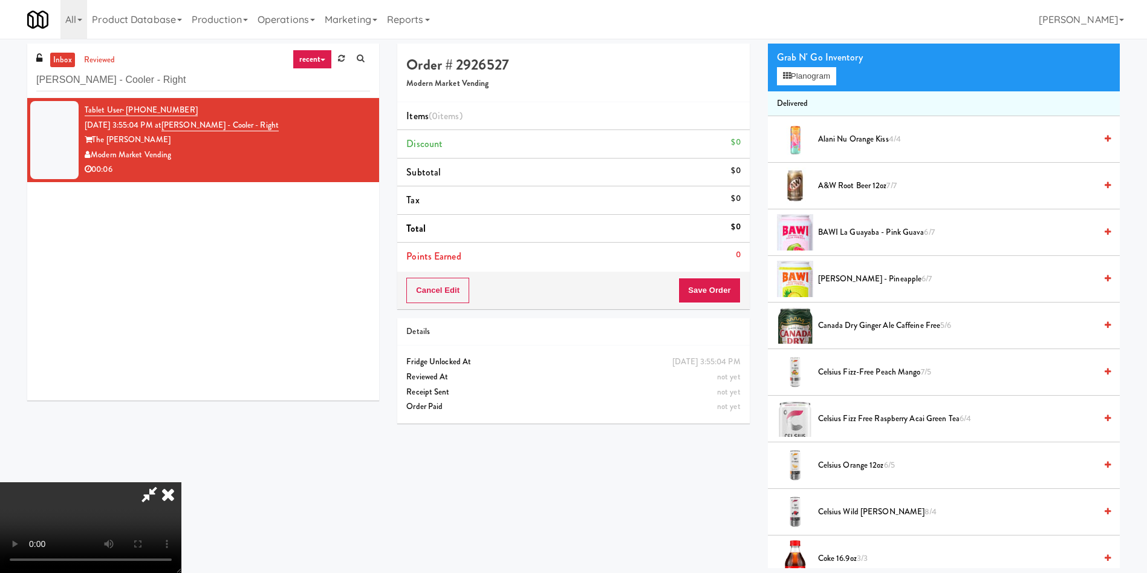
click at [181, 482] on video at bounding box center [90, 527] width 181 height 91
click at [805, 74] on button "Planogram" at bounding box center [806, 76] width 59 height 18
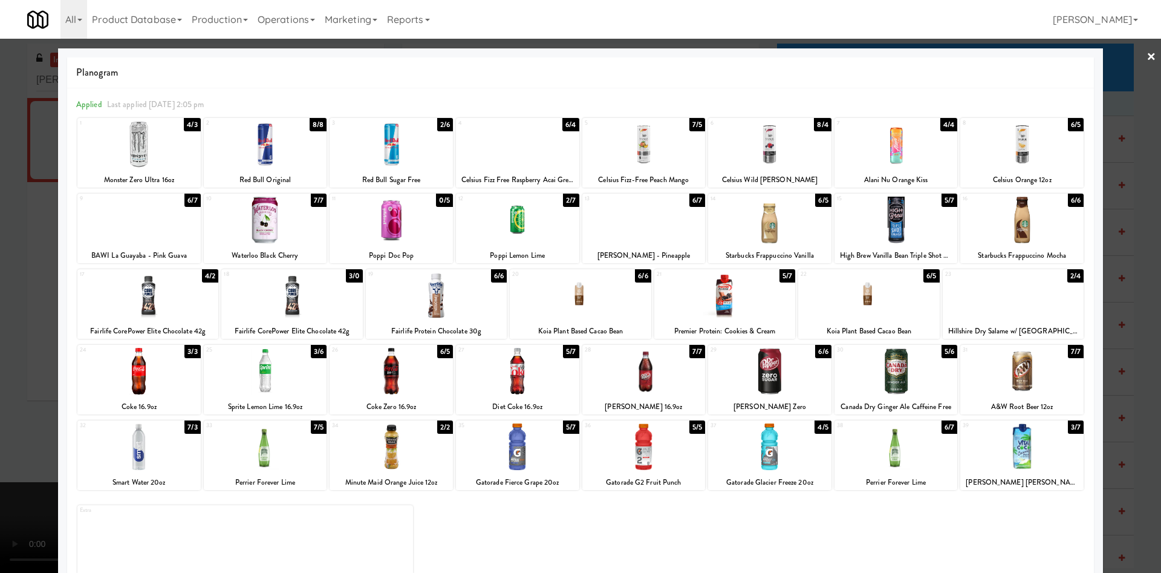
click at [169, 290] on div at bounding box center [147, 295] width 141 height 47
click at [281, 287] on div at bounding box center [291, 295] width 141 height 47
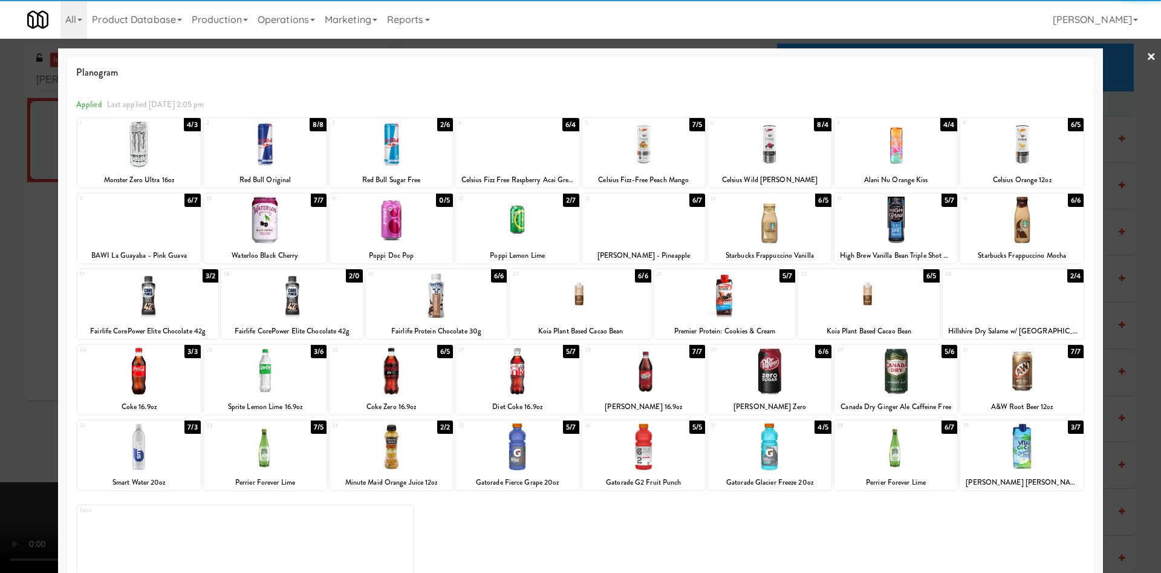
click at [0, 173] on div at bounding box center [580, 286] width 1161 height 573
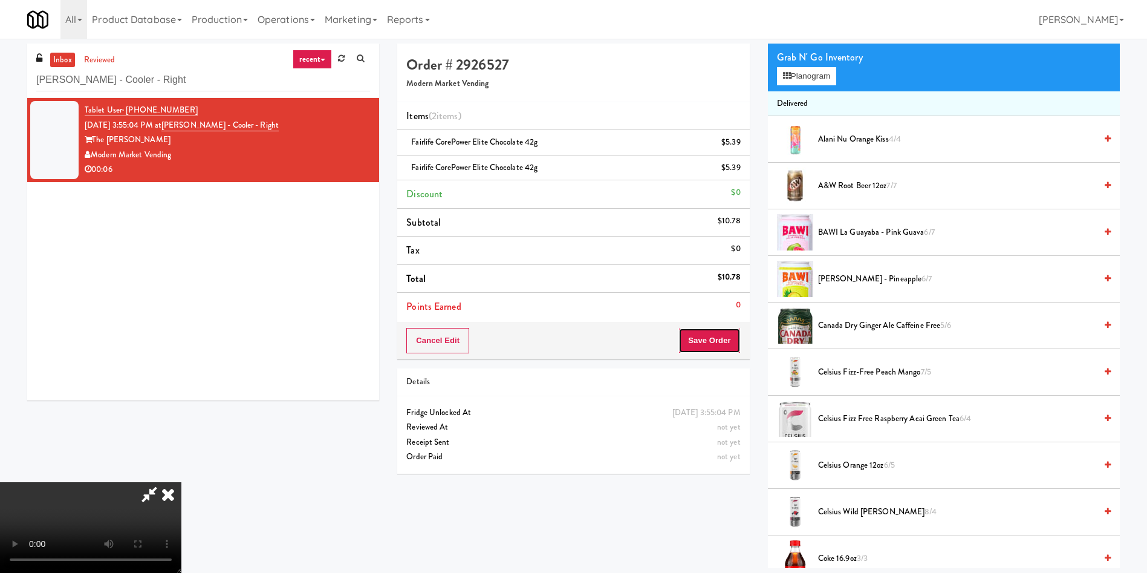
click at [713, 340] on button "Save Order" at bounding box center [709, 340] width 62 height 25
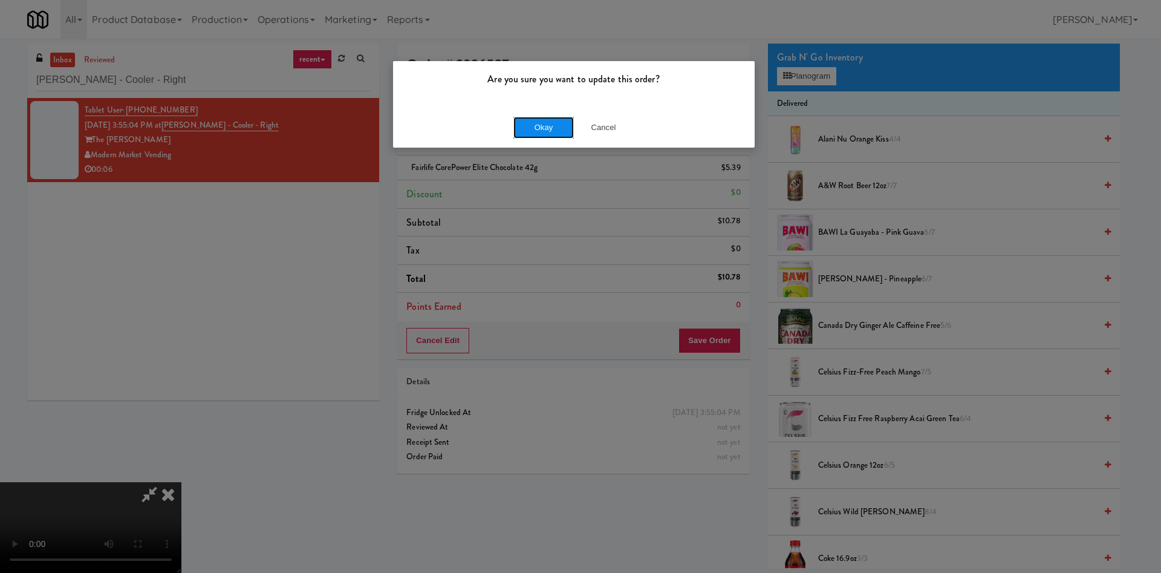
click at [548, 132] on button "Okay" at bounding box center [543, 128] width 60 height 22
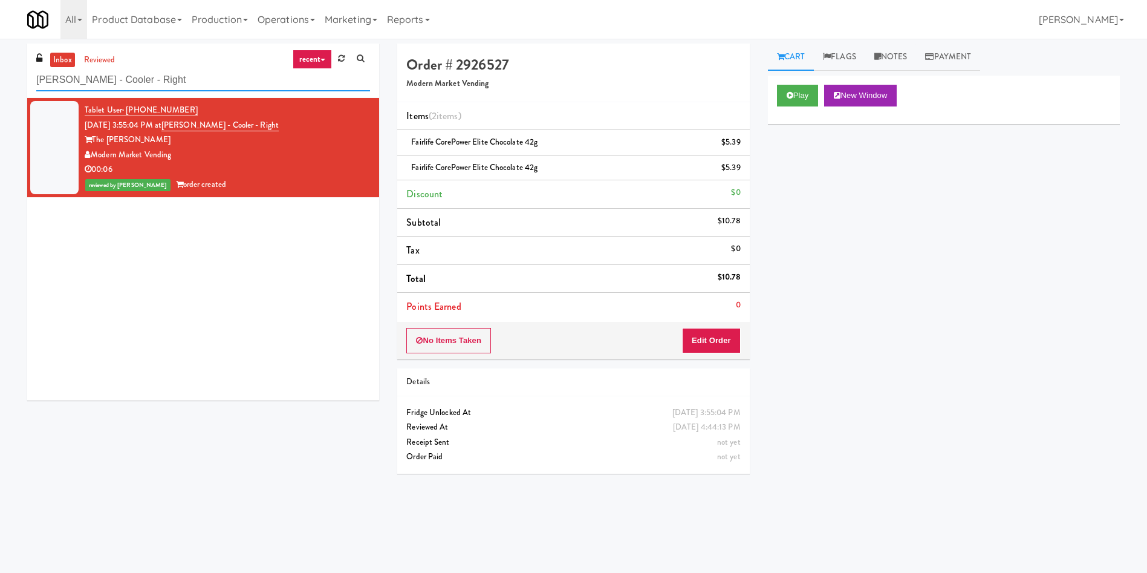
paste input "1900 Minnesota Ct - Lobby"
drag, startPoint x: 147, startPoint y: 78, endPoint x: 0, endPoint y: 75, distance: 147.0
click at [0, 75] on div "inbox reviewed recent all unclear take inventory issue suspicious failed recent…" at bounding box center [573, 287] width 1147 height 486
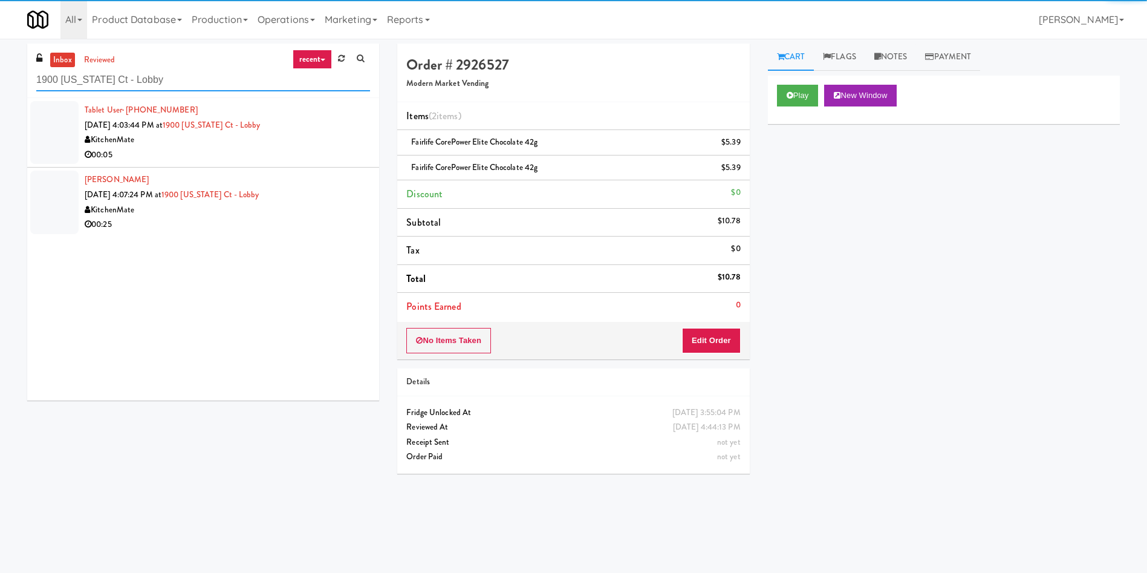
type input "1900 Minnesota Ct - Lobby"
click at [44, 132] on div at bounding box center [54, 132] width 48 height 63
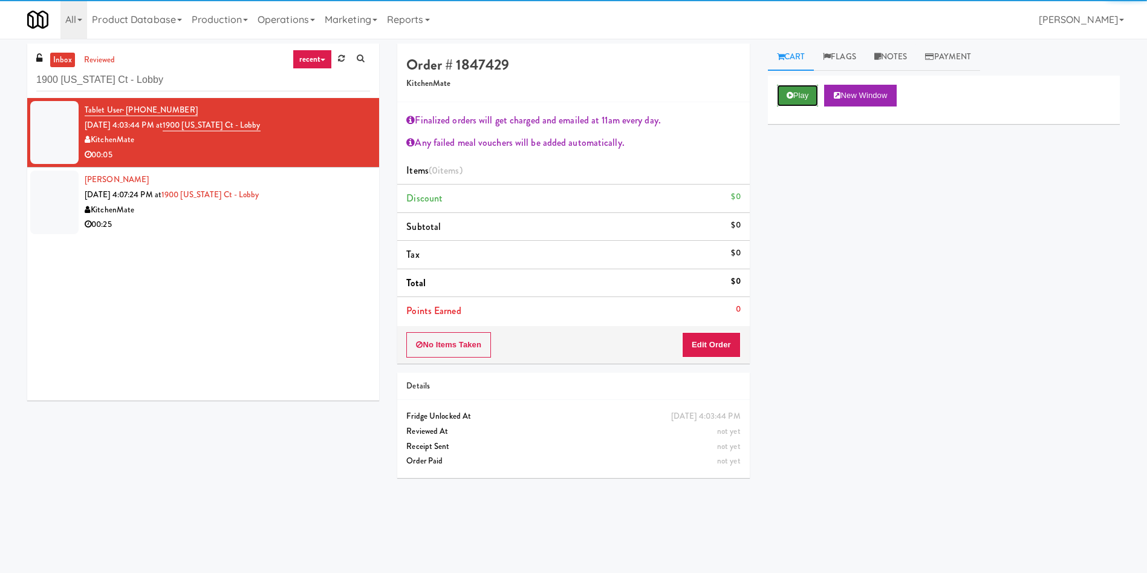
drag, startPoint x: 813, startPoint y: 92, endPoint x: 807, endPoint y: 94, distance: 6.5
click at [813, 92] on button "Play" at bounding box center [798, 96] width 42 height 22
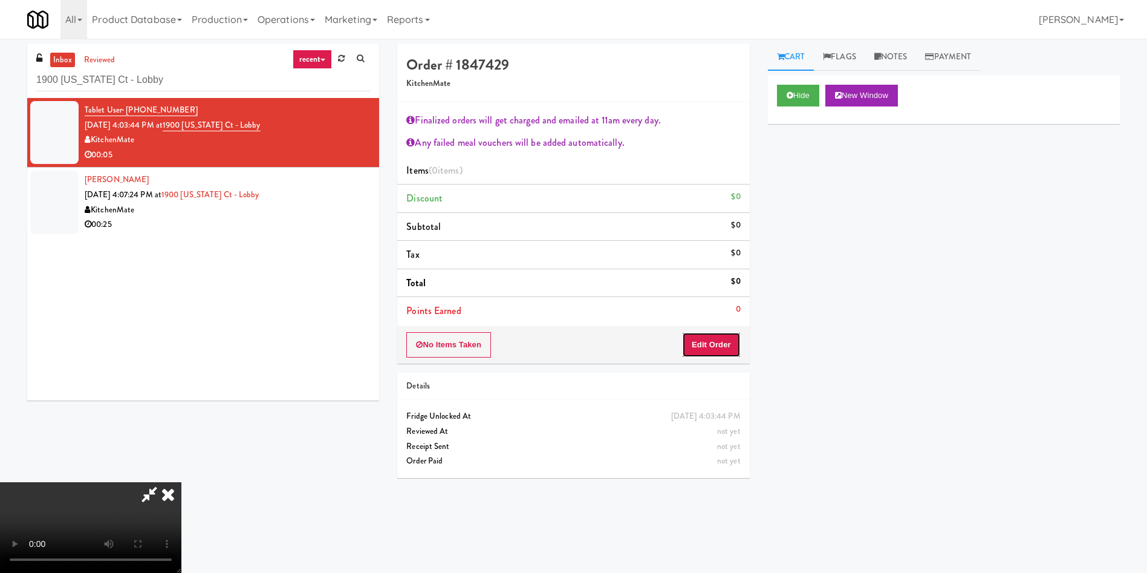
click at [704, 350] on button "Edit Order" at bounding box center [711, 344] width 59 height 25
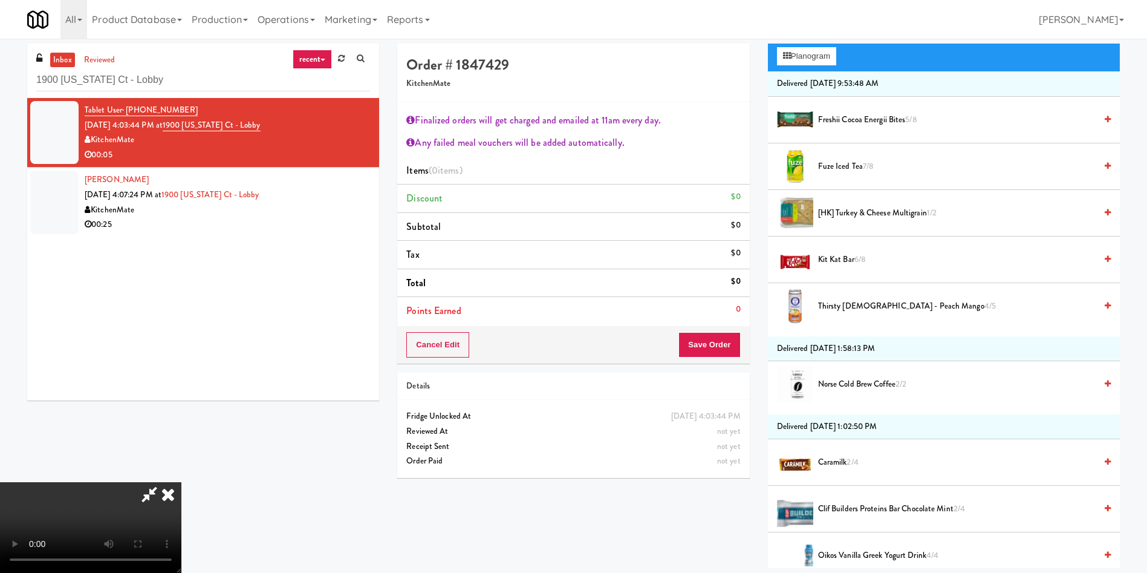
scroll to position [181, 0]
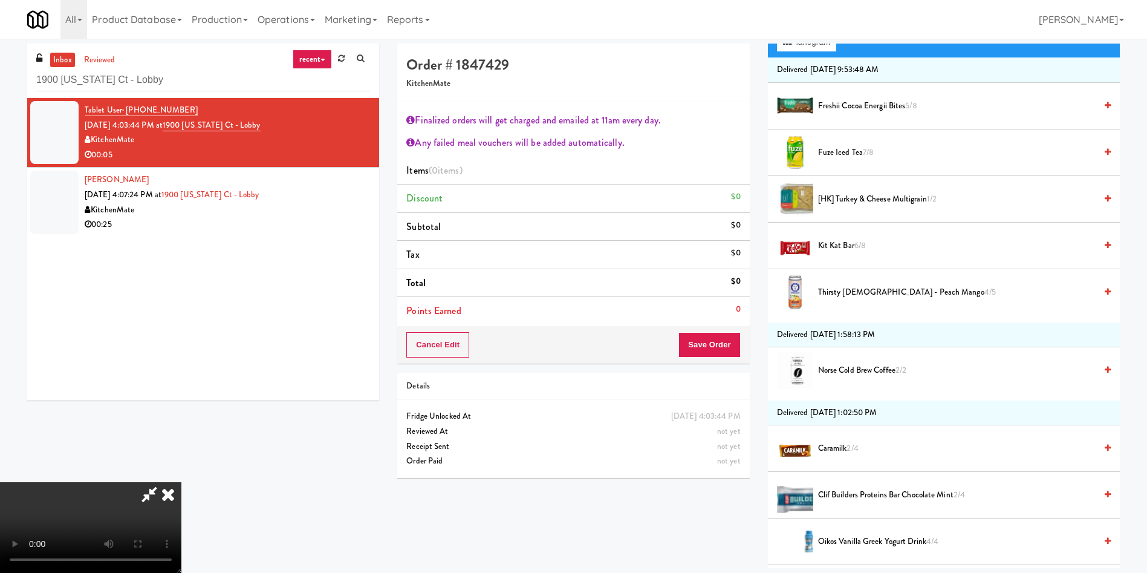
click at [181, 482] on video at bounding box center [90, 527] width 181 height 91
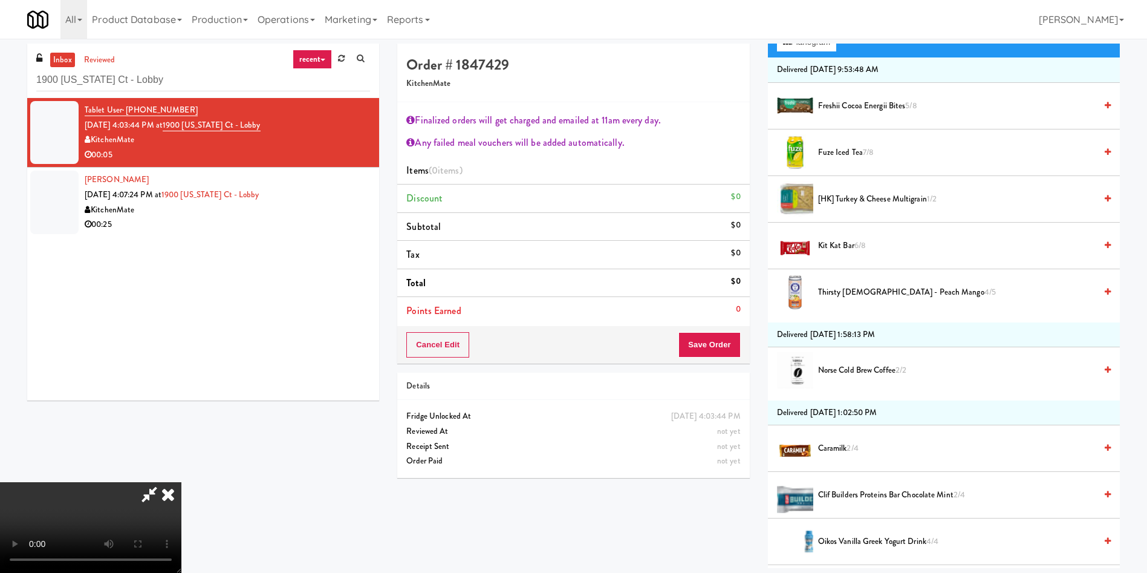
click at [181, 482] on video at bounding box center [90, 527] width 181 height 91
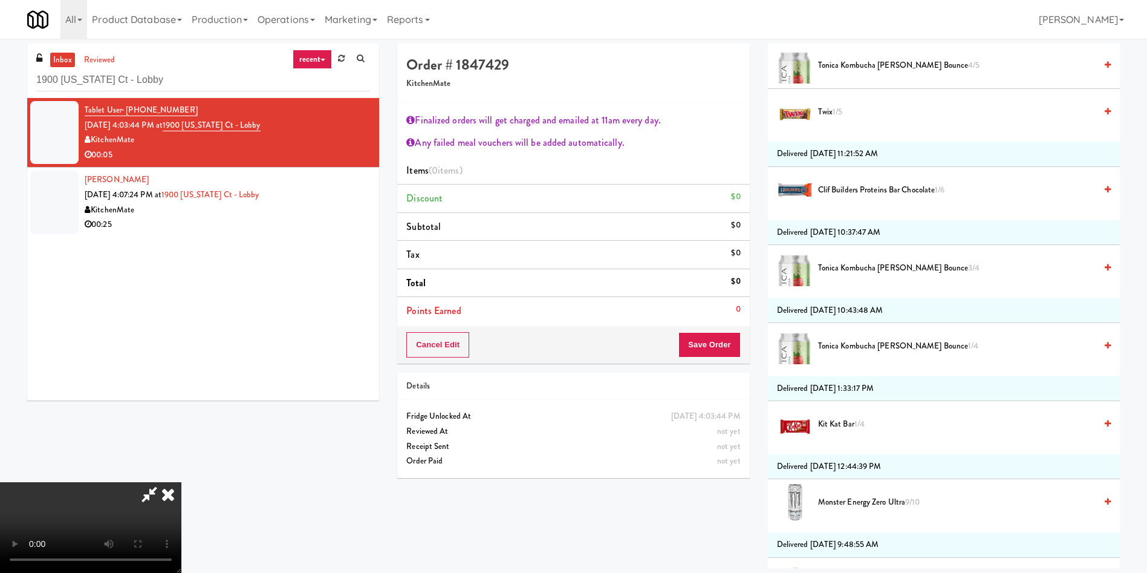
scroll to position [1905, 0]
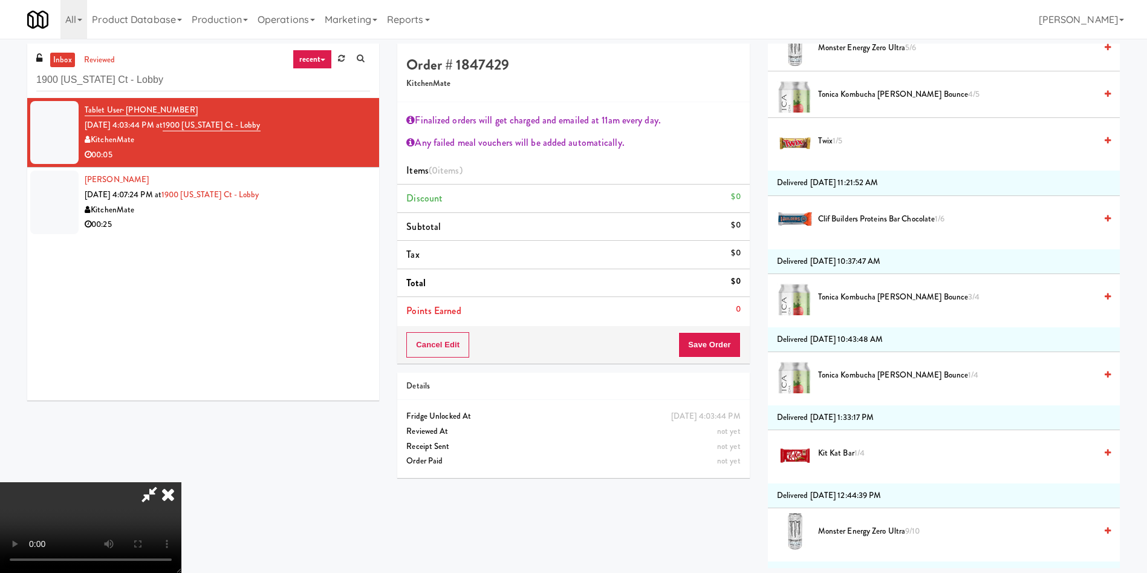
click at [851, 218] on span "Clif Builders proteins Bar Chocolate 1/6" at bounding box center [957, 219] width 278 height 15
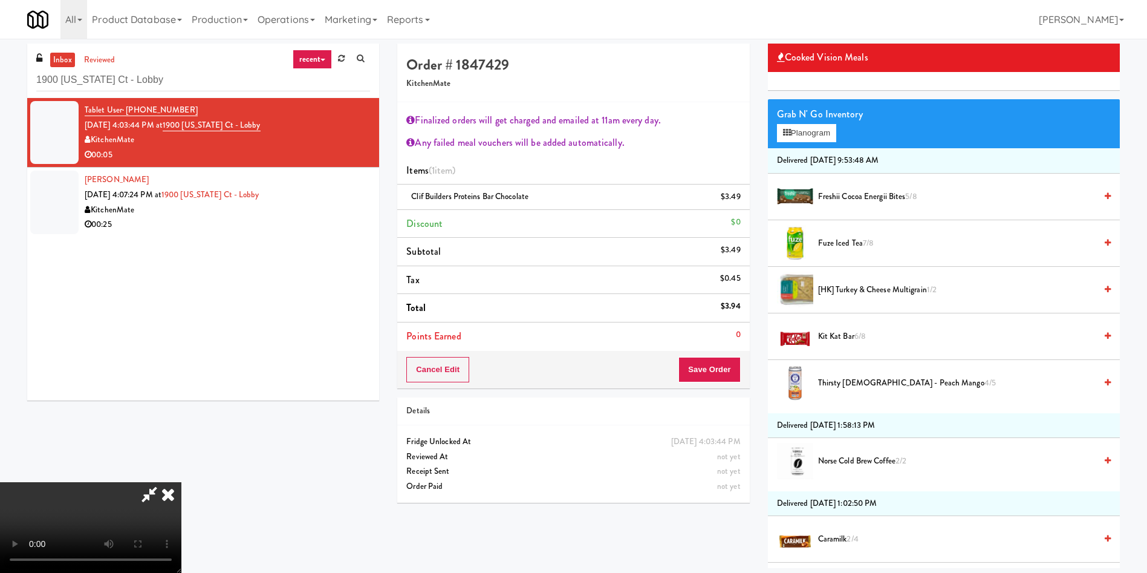
scroll to position [225, 0]
click at [181, 482] on video at bounding box center [90, 527] width 181 height 91
click at [712, 369] on button "Save Order" at bounding box center [709, 369] width 62 height 25
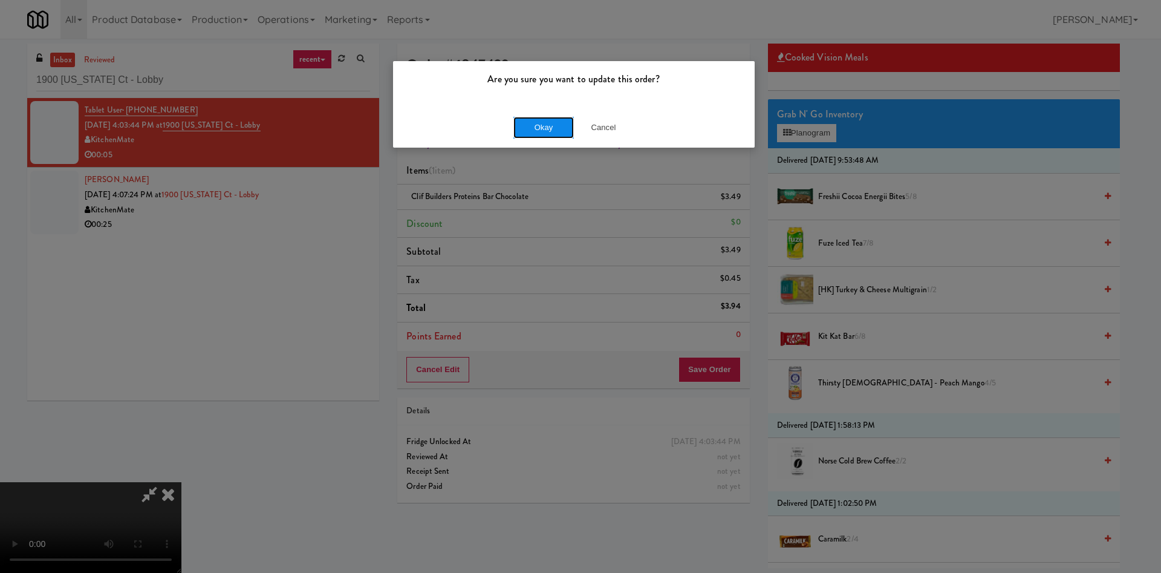
click at [542, 129] on button "Okay" at bounding box center [543, 128] width 60 height 22
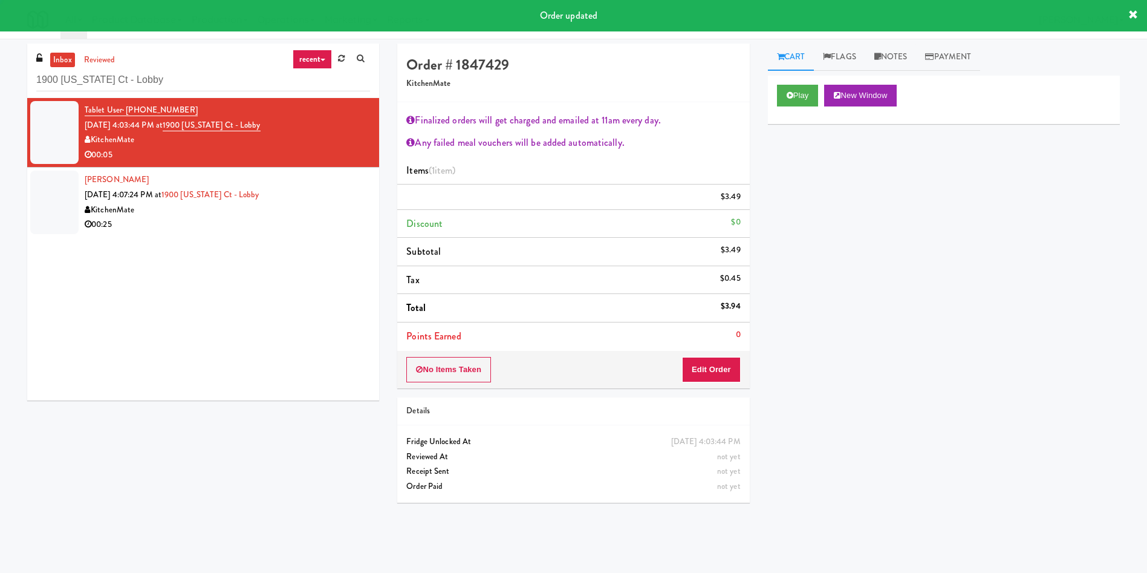
scroll to position [0, 0]
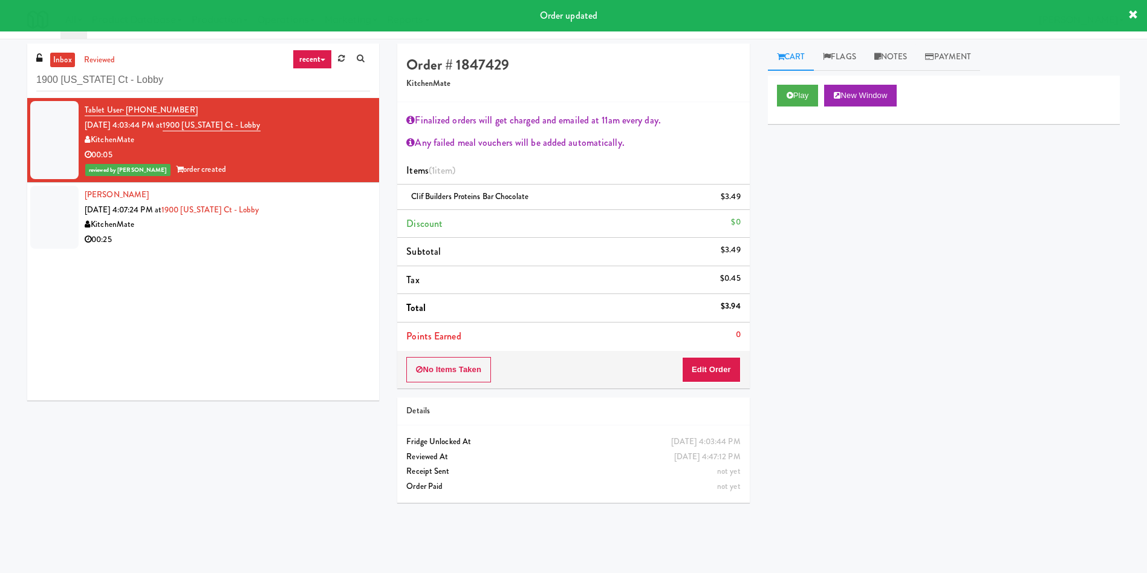
drag, startPoint x: 50, startPoint y: 203, endPoint x: 69, endPoint y: 6, distance: 197.4
click at [50, 200] on div at bounding box center [54, 217] width 48 height 63
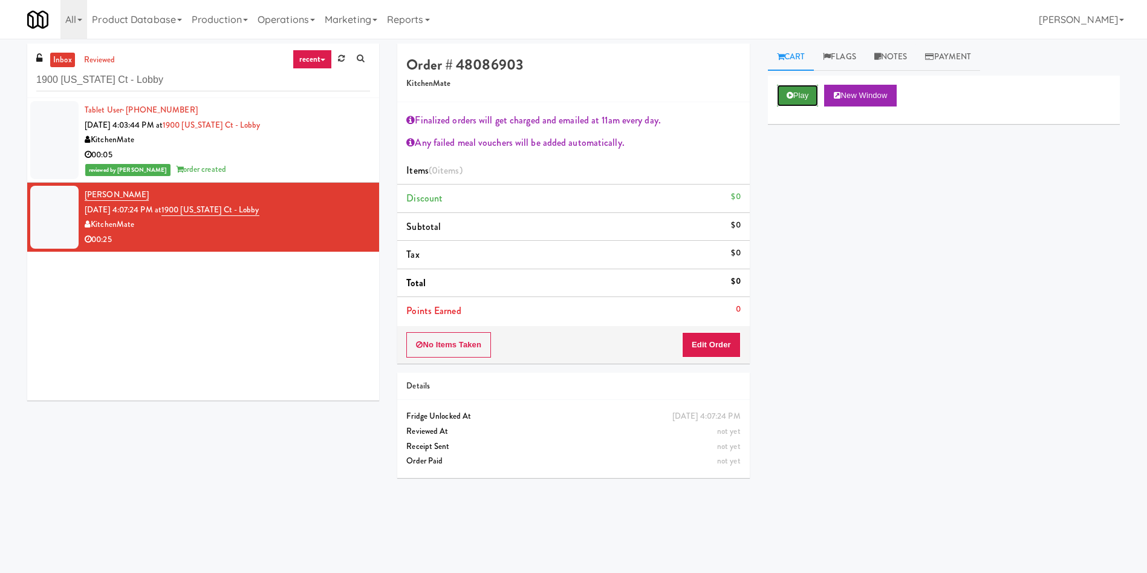
click at [799, 94] on button "Play" at bounding box center [798, 96] width 42 height 22
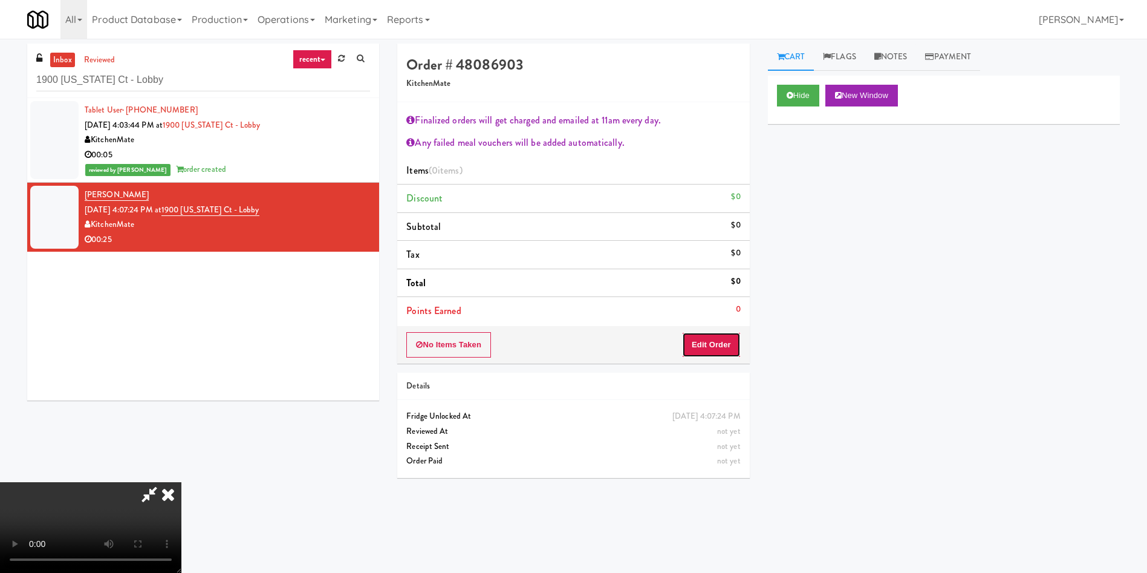
click at [702, 343] on button "Edit Order" at bounding box center [711, 344] width 59 height 25
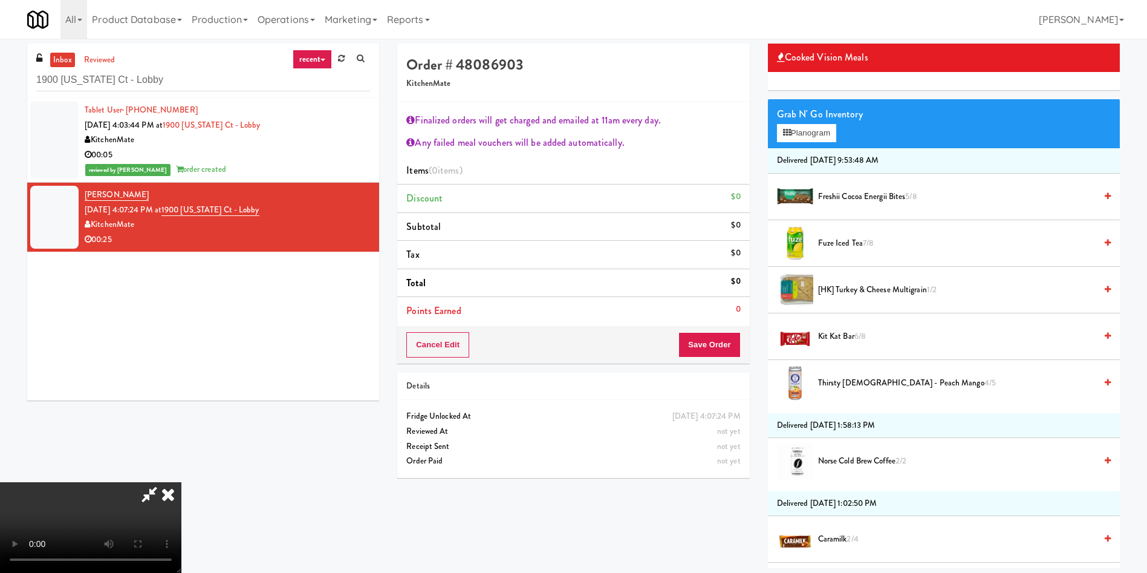
scroll to position [44, 0]
click at [181, 482] on video at bounding box center [90, 527] width 181 height 91
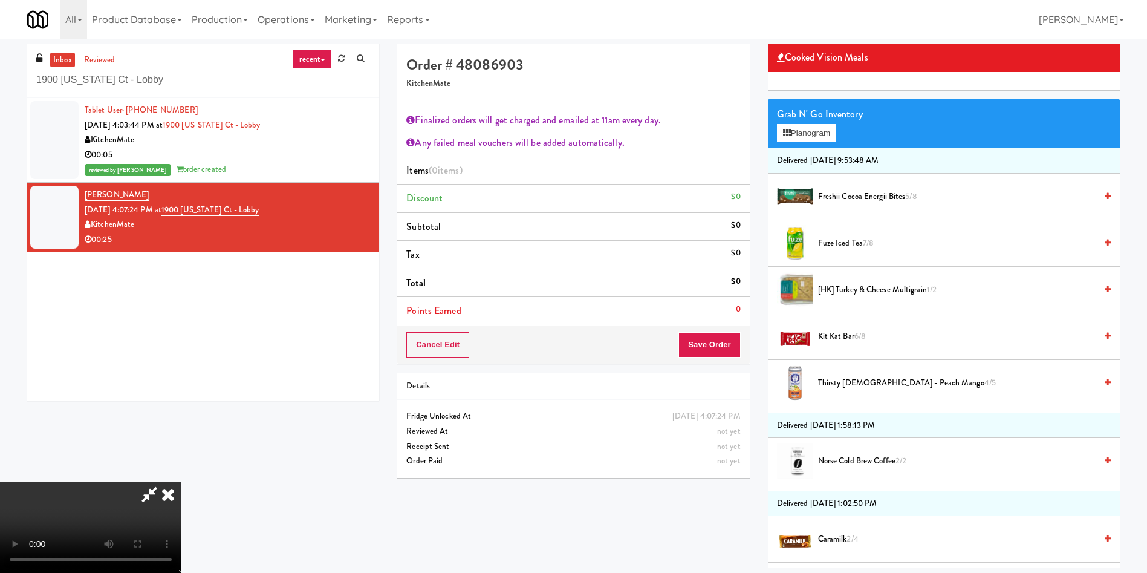
click at [181, 482] on video at bounding box center [90, 527] width 181 height 91
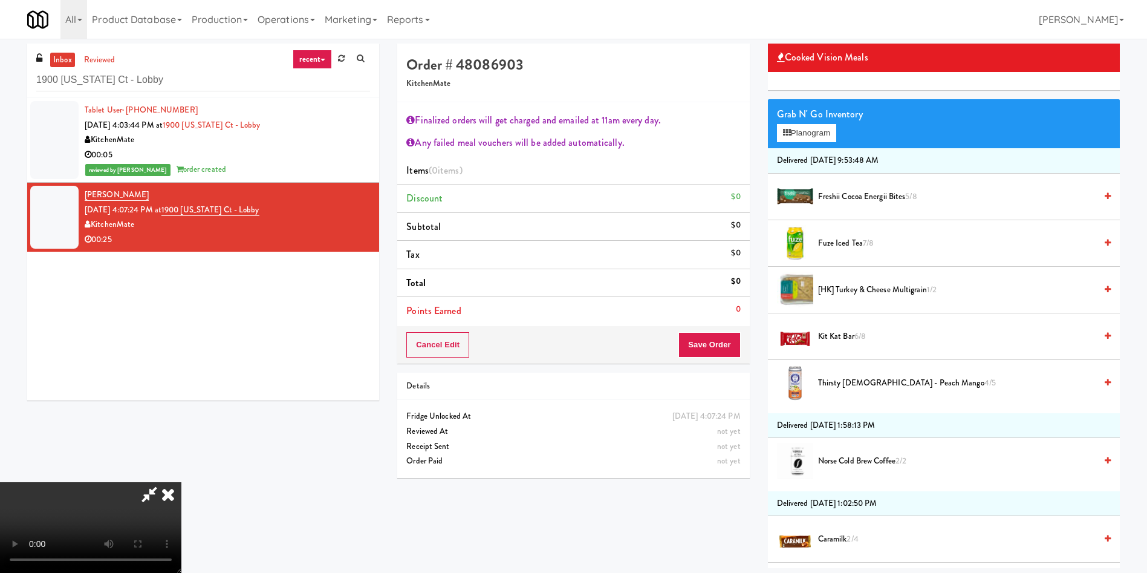
click at [181, 482] on video at bounding box center [90, 527] width 181 height 91
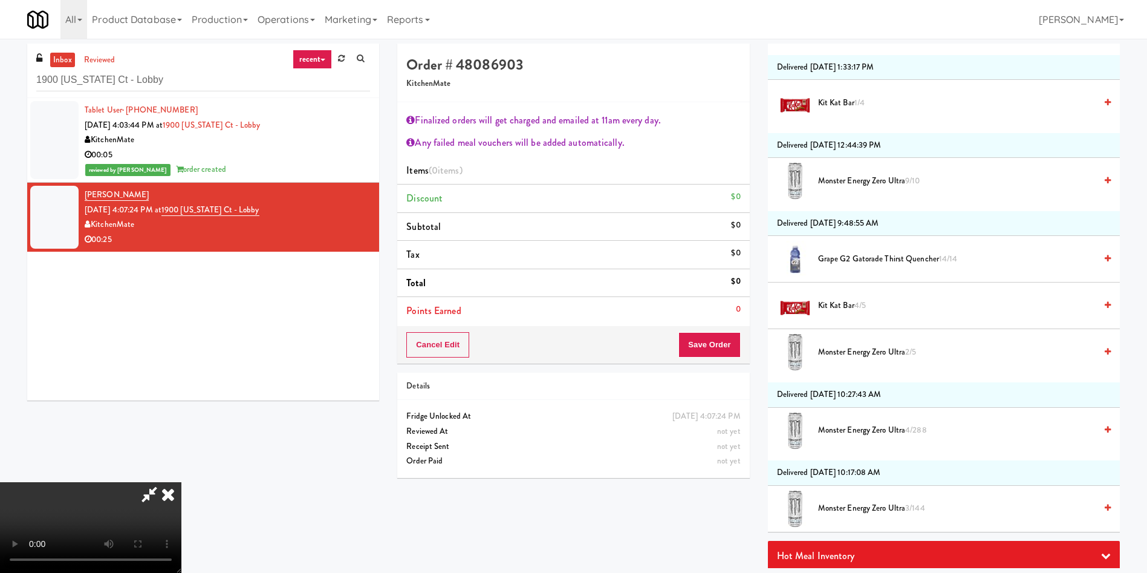
scroll to position [2338, 0]
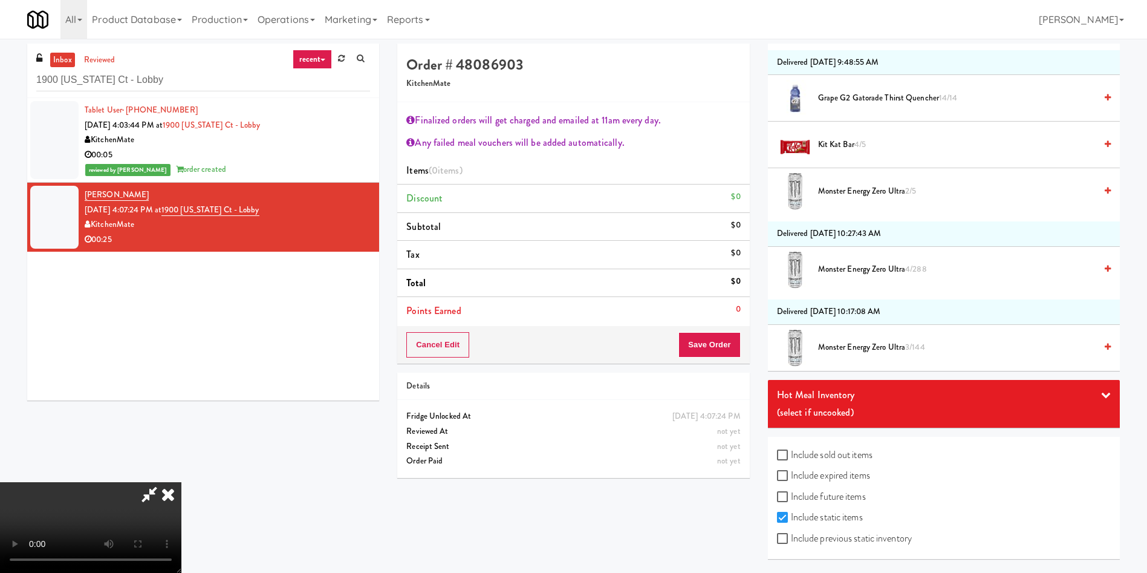
click at [842, 147] on span "Kit Kat Bar 4/5" at bounding box center [957, 144] width 278 height 15
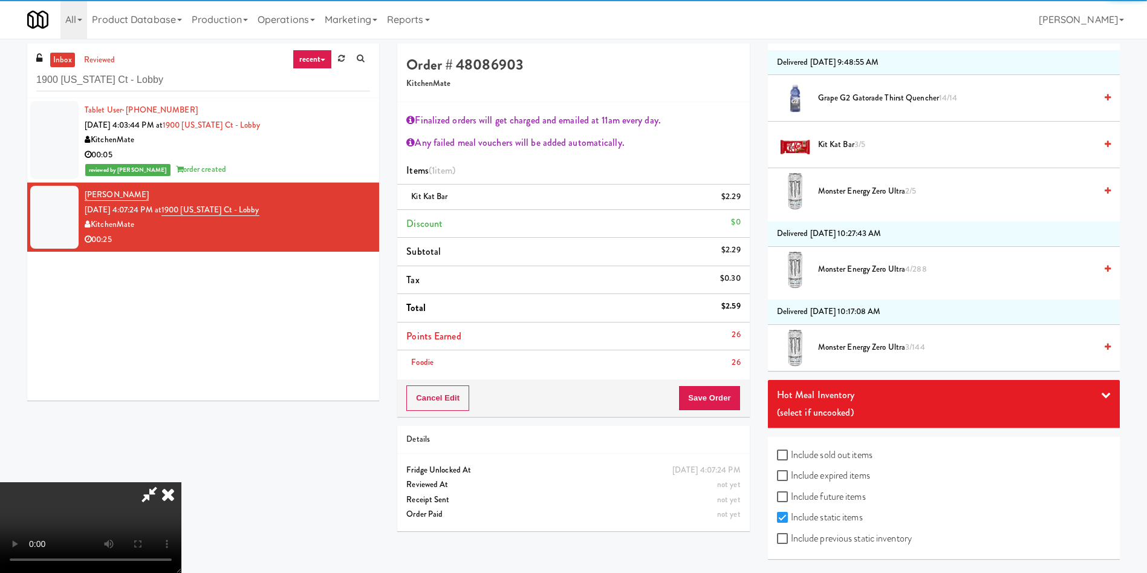
scroll to position [0, 0]
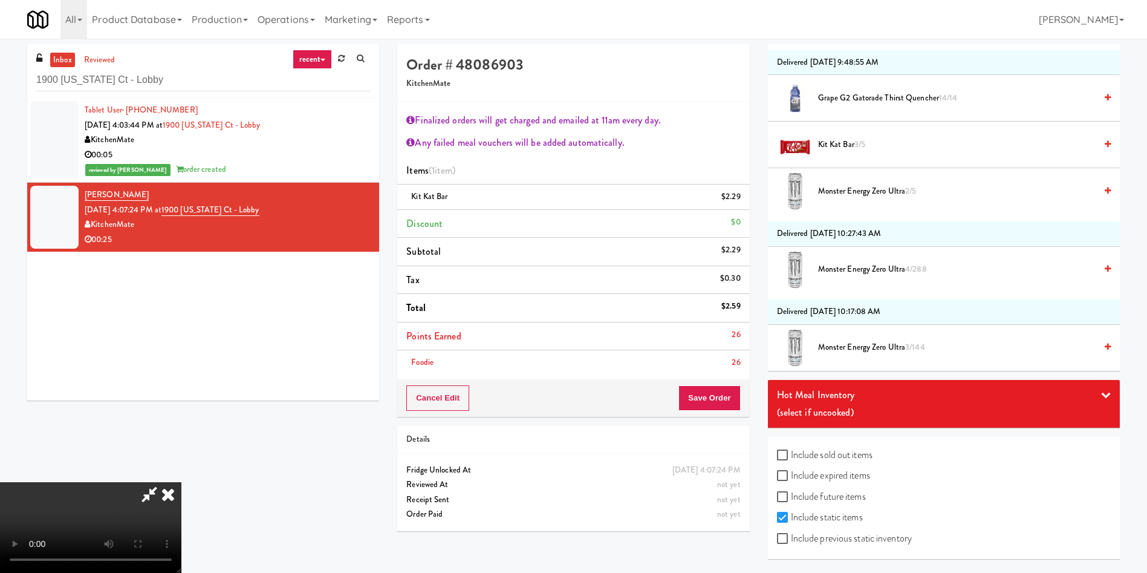
click at [181, 482] on icon at bounding box center [168, 494] width 27 height 24
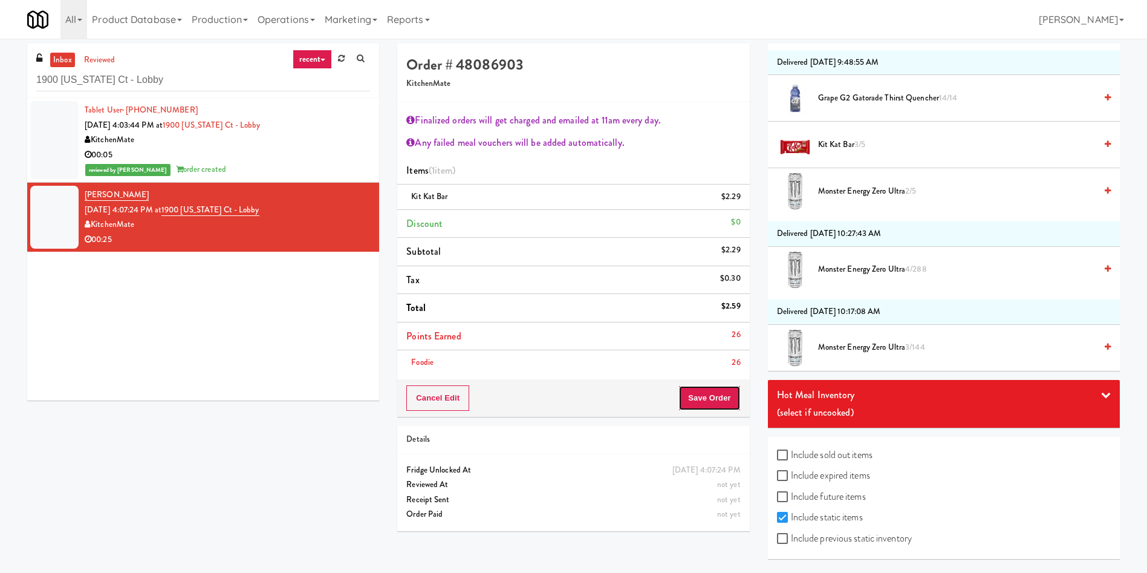
click at [712, 400] on button "Save Order" at bounding box center [709, 397] width 62 height 25
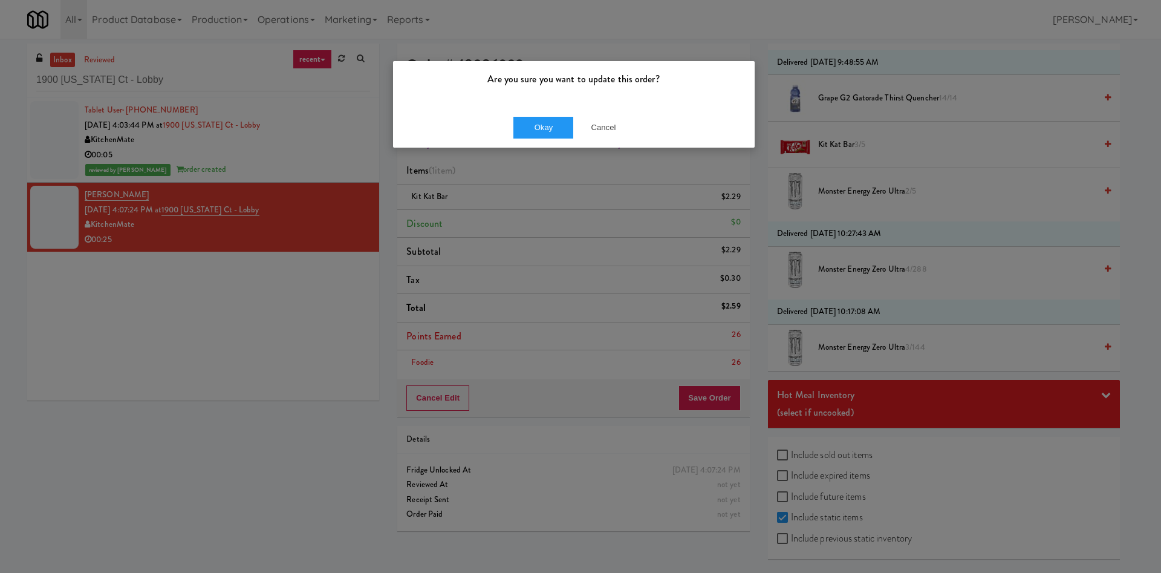
click at [535, 114] on div "Okay Cancel" at bounding box center [574, 127] width 362 height 41
drag, startPoint x: 557, startPoint y: 128, endPoint x: 778, endPoint y: 7, distance: 251.7
click at [558, 128] on button "Okay" at bounding box center [543, 128] width 60 height 22
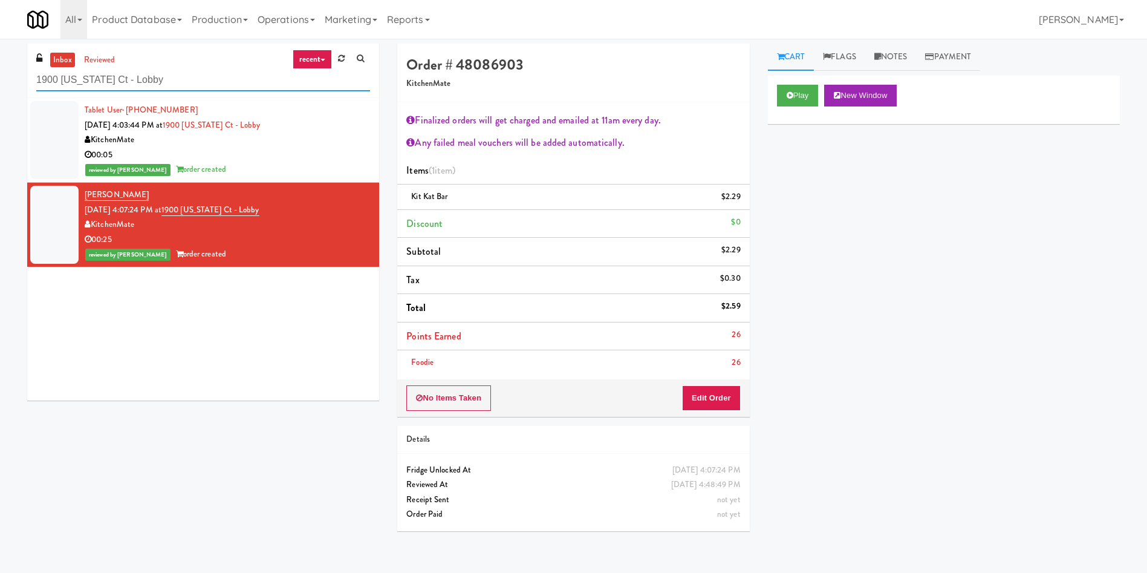
drag, startPoint x: 175, startPoint y: 83, endPoint x: 0, endPoint y: 61, distance: 176.7
click at [0, 61] on div "inbox reviewed recent all unclear take inventory issue suspicious failed recent…" at bounding box center [573, 292] width 1147 height 496
paste input "Phase II - Combo Cooler"
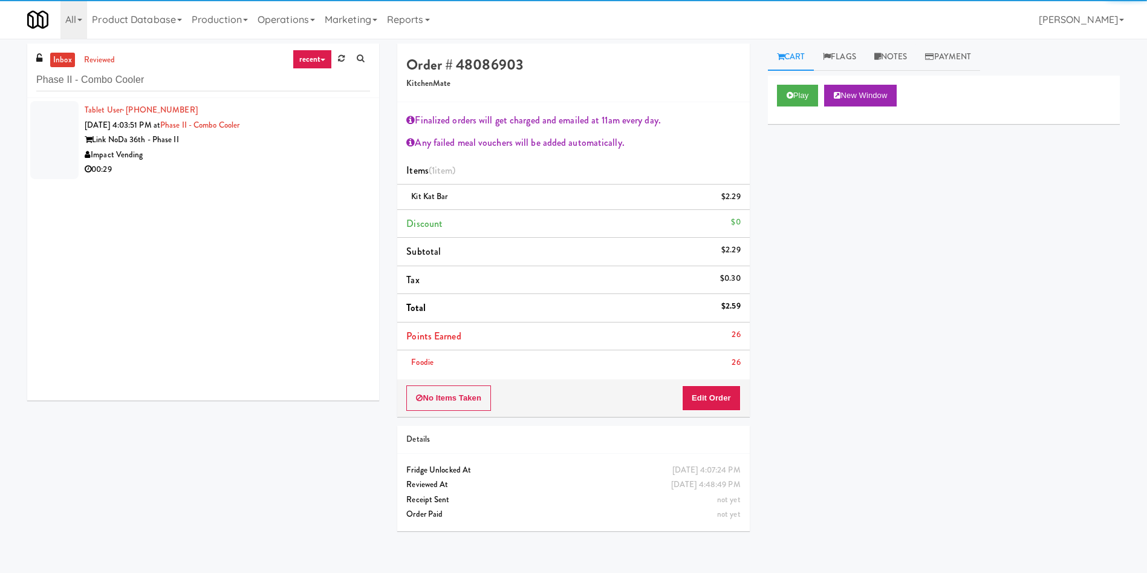
drag, startPoint x: 57, startPoint y: 126, endPoint x: 61, endPoint y: 70, distance: 56.4
click at [56, 126] on div at bounding box center [54, 140] width 48 height 78
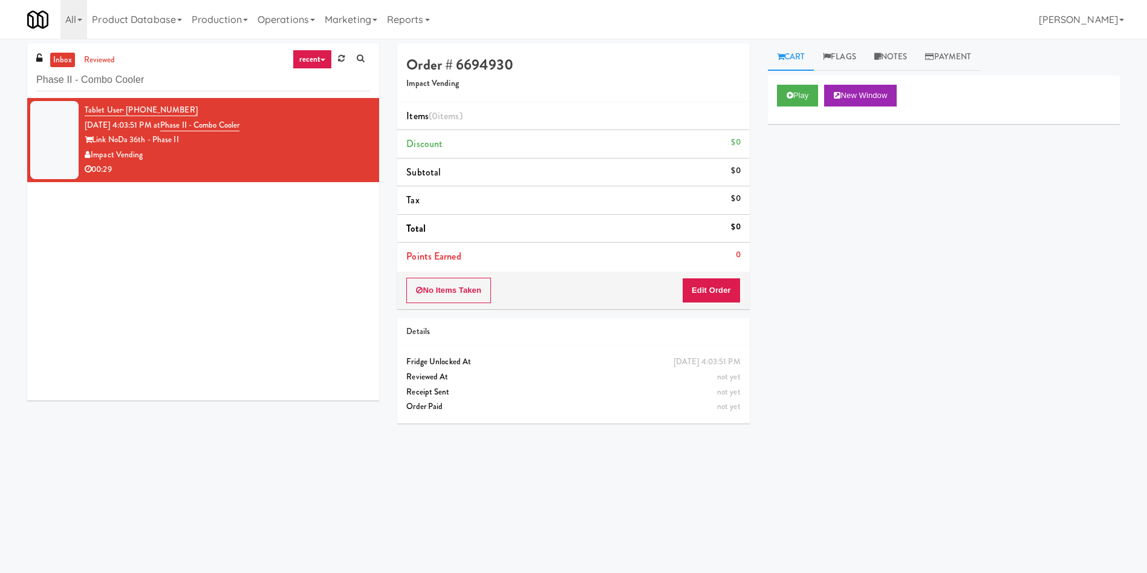
click at [799, 109] on div "Play New Window" at bounding box center [944, 100] width 352 height 48
click at [799, 99] on button "Play" at bounding box center [798, 96] width 42 height 22
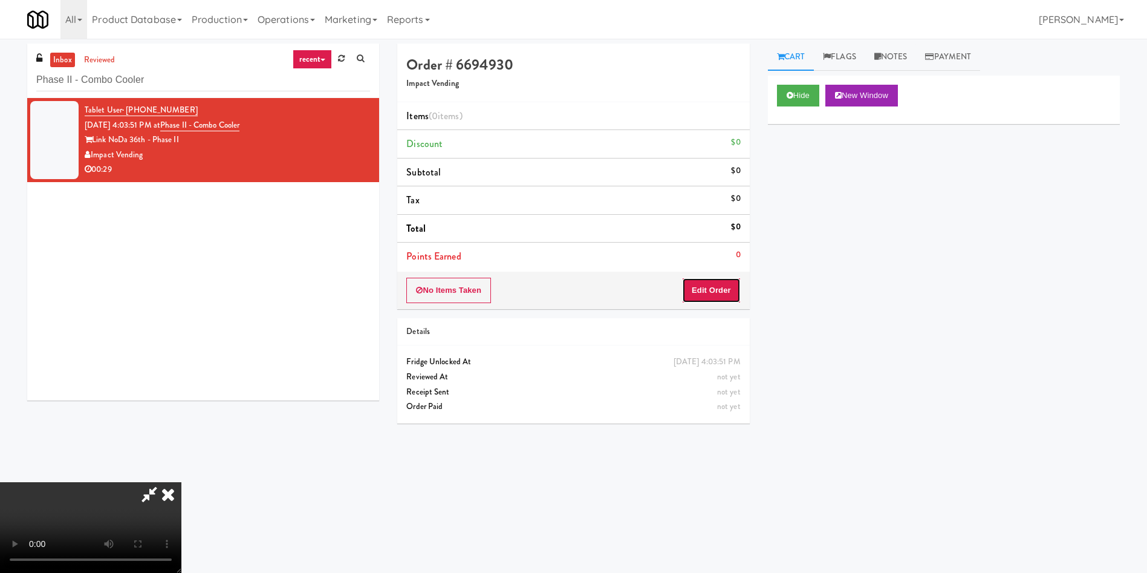
click at [716, 291] on button "Edit Order" at bounding box center [711, 290] width 59 height 25
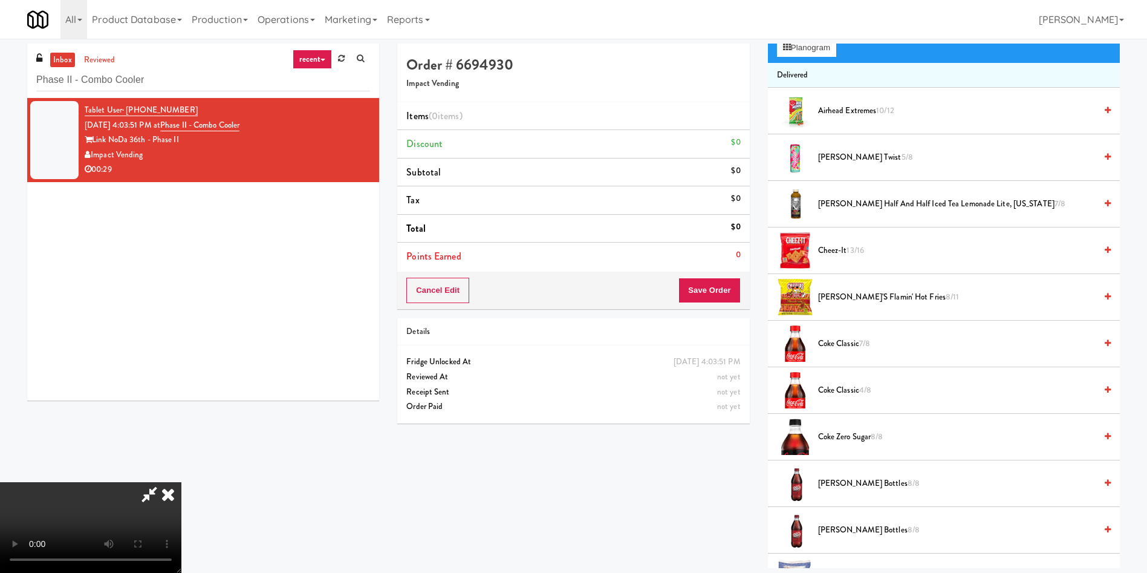
scroll to position [91, 0]
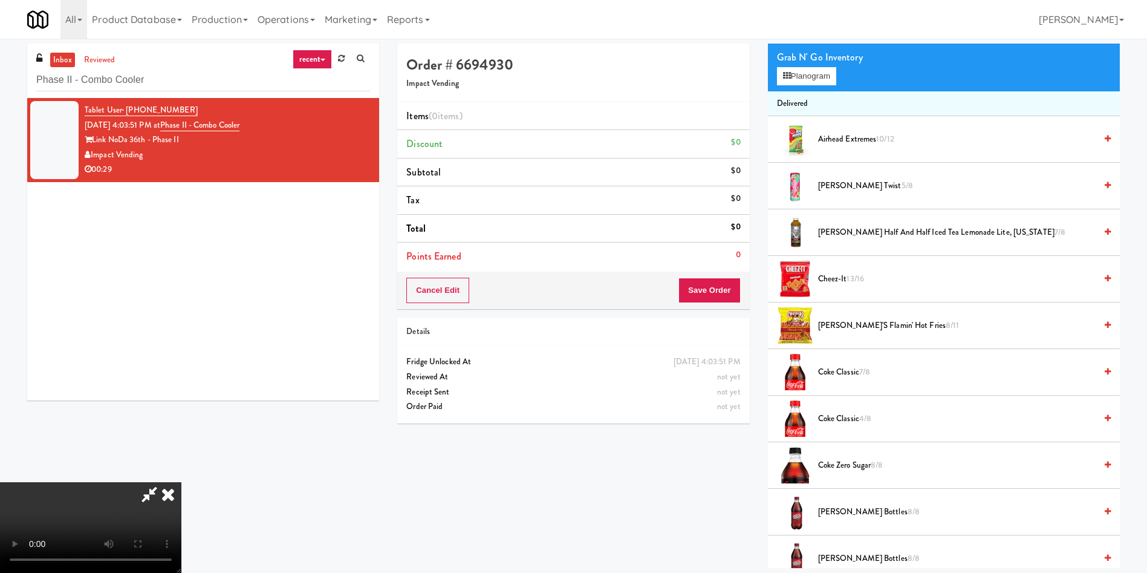
click at [181, 482] on video at bounding box center [90, 527] width 181 height 91
click at [840, 274] on span "Cheez-It 13/16" at bounding box center [957, 279] width 278 height 15
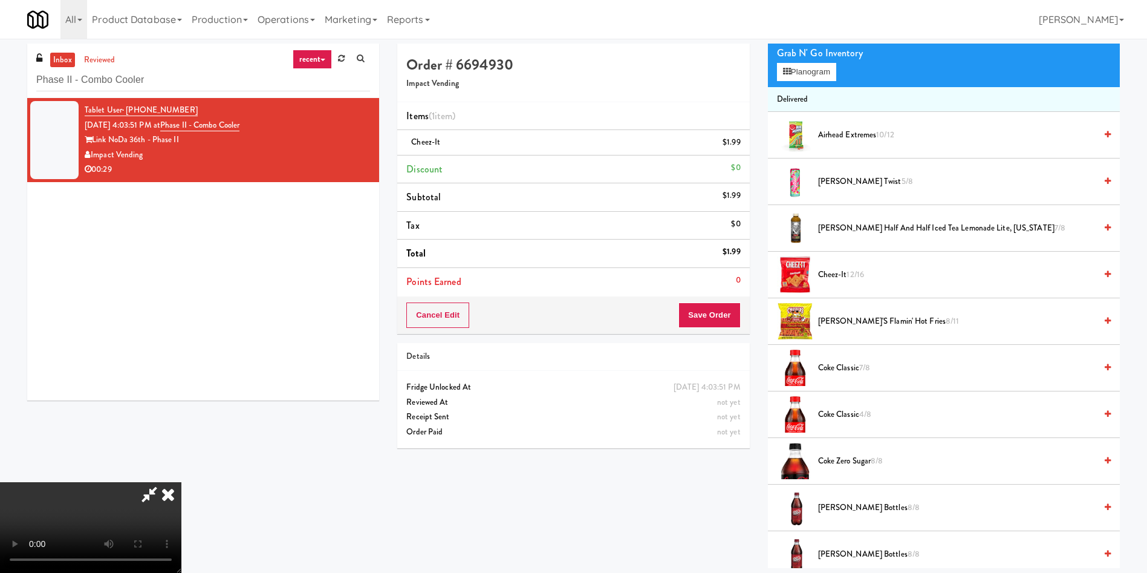
scroll to position [0, 0]
click at [181, 482] on video at bounding box center [90, 527] width 181 height 91
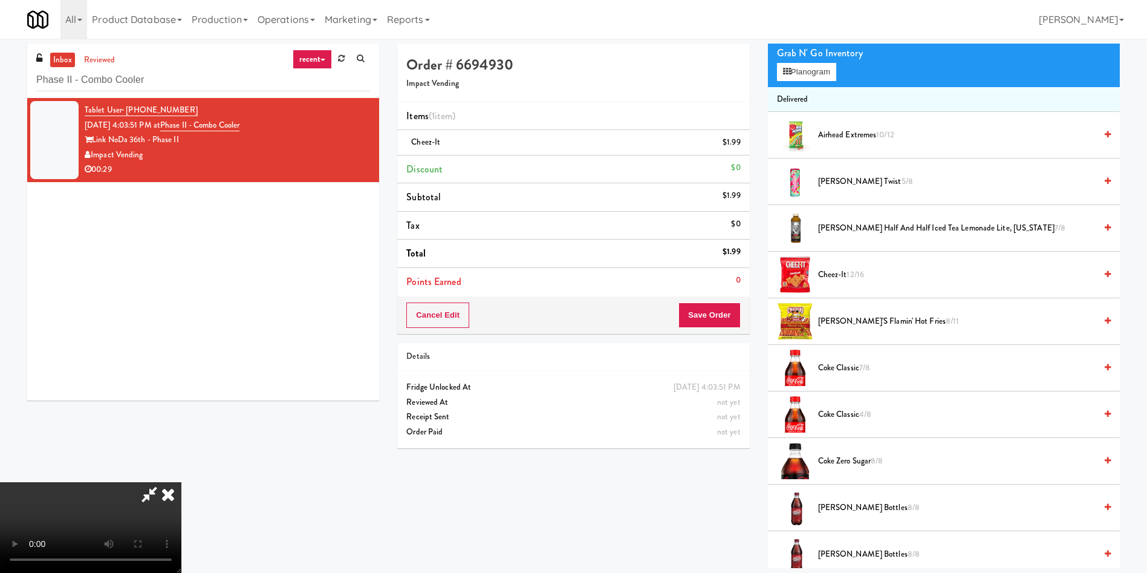
click at [181, 482] on video at bounding box center [90, 527] width 181 height 91
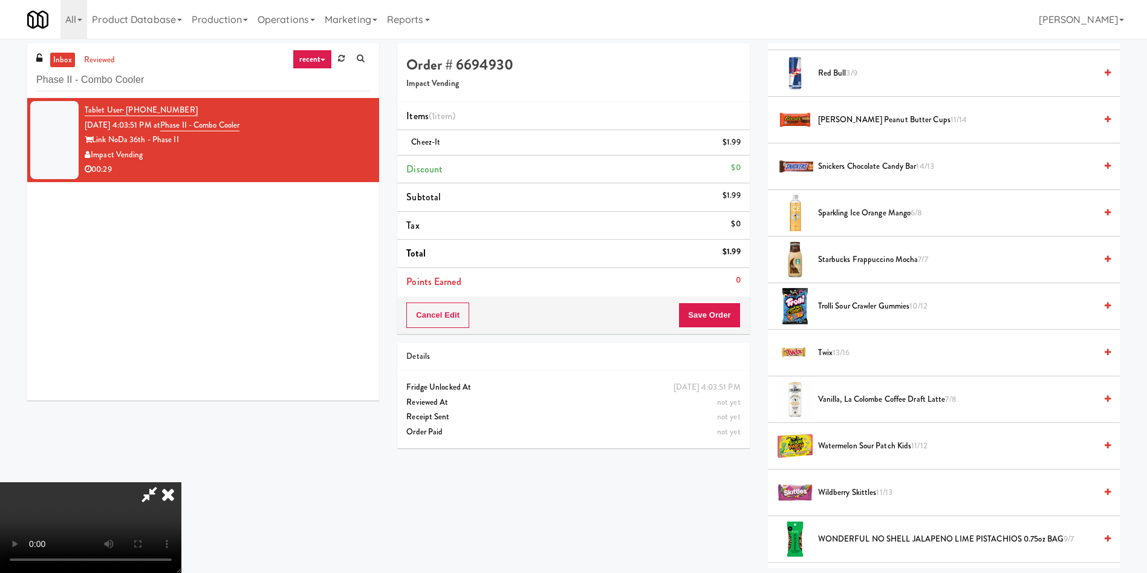
scroll to position [1455, 0]
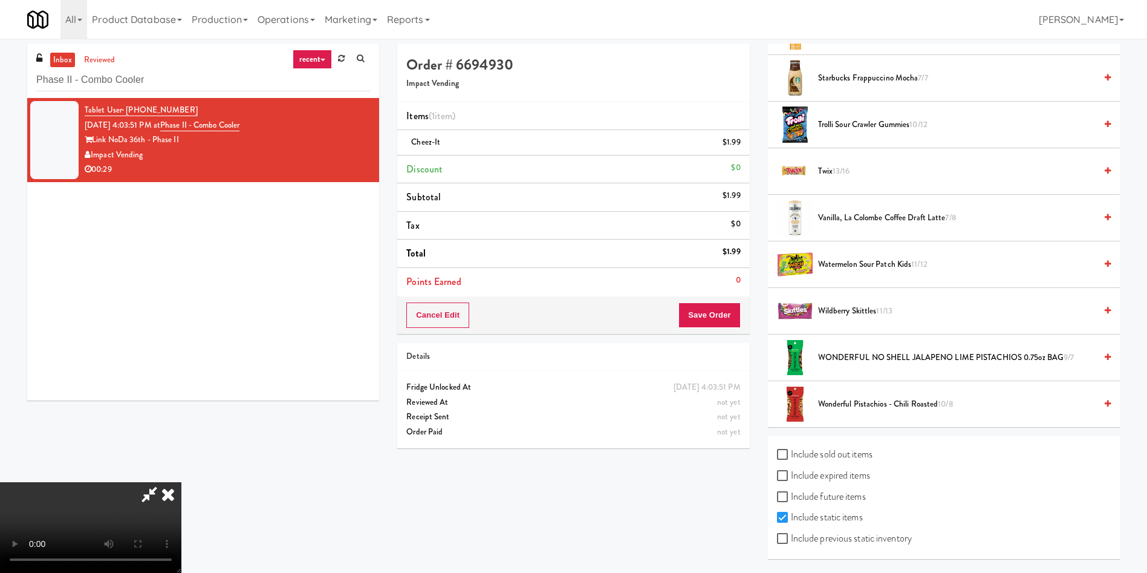
click at [876, 120] on span "Trolli Sour Crawler Gummies 10/12" at bounding box center [957, 124] width 278 height 15
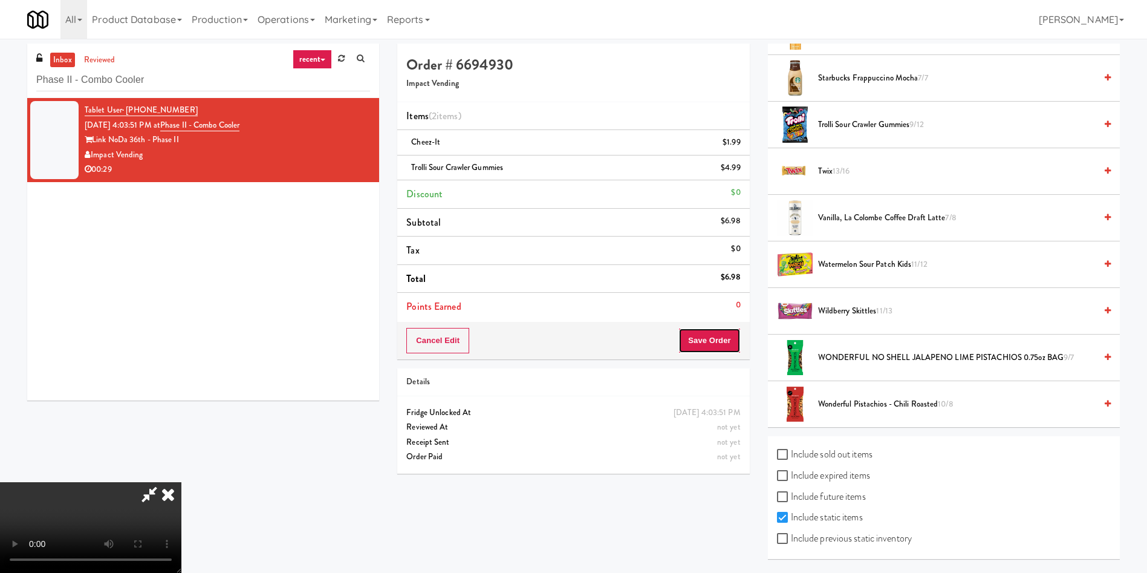
click at [728, 334] on button "Save Order" at bounding box center [709, 340] width 62 height 25
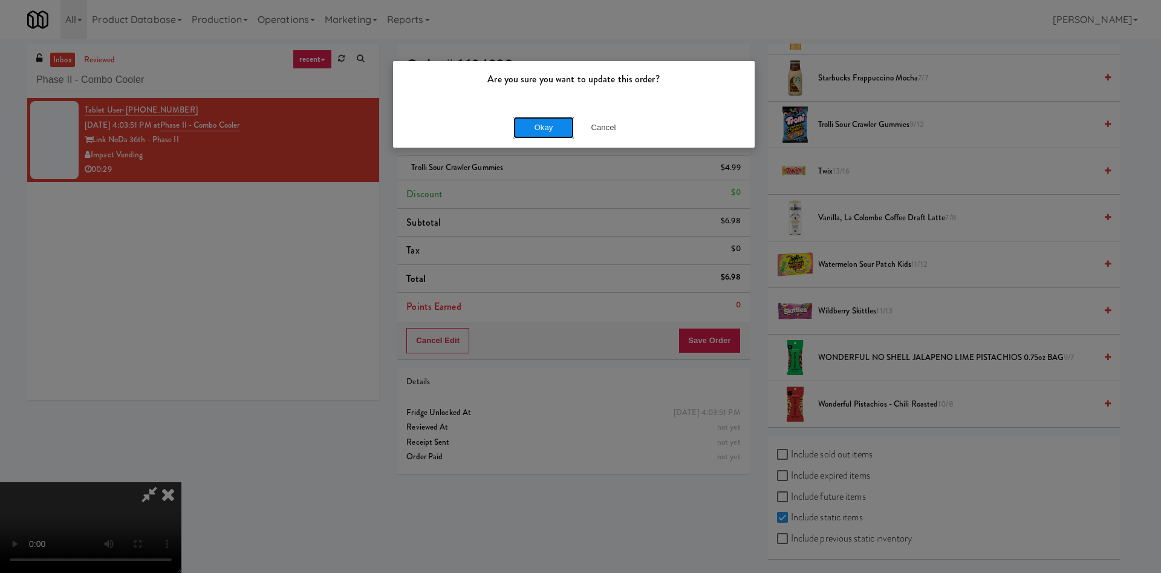
click at [519, 131] on button "Okay" at bounding box center [543, 128] width 60 height 22
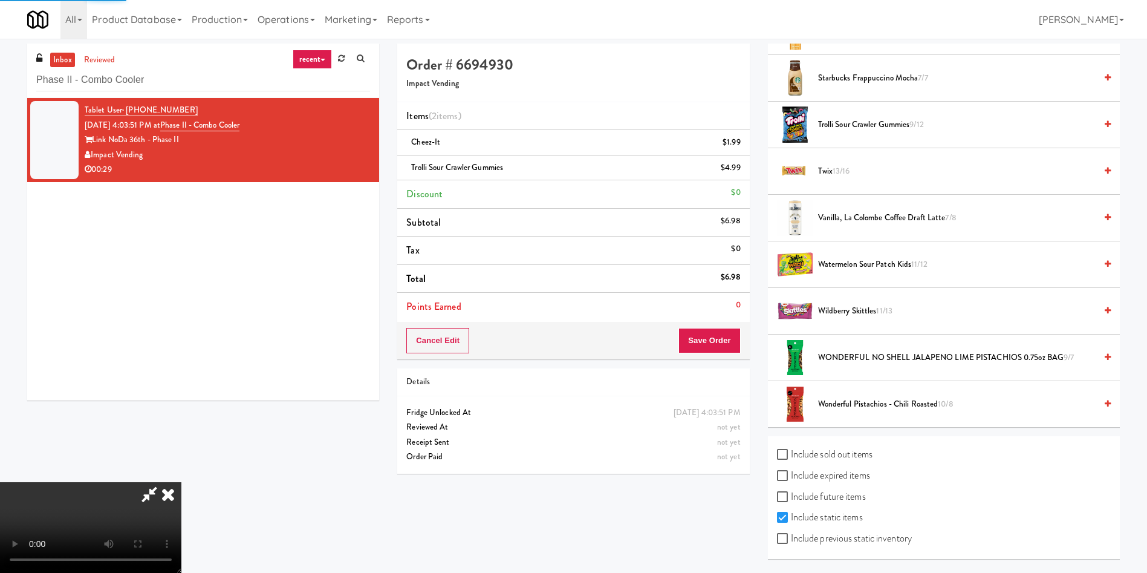
scroll to position [0, 0]
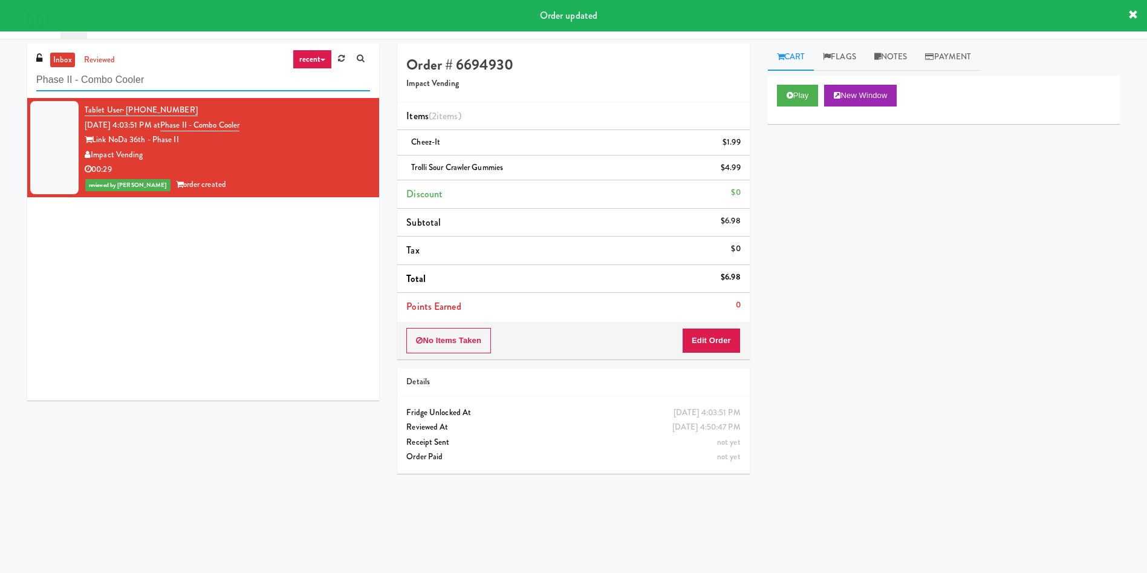
drag, startPoint x: 178, startPoint y: 79, endPoint x: 0, endPoint y: 76, distance: 177.8
click at [0, 76] on div "inbox reviewed recent all unclear take inventory issue suspicious failed recent…" at bounding box center [573, 287] width 1147 height 486
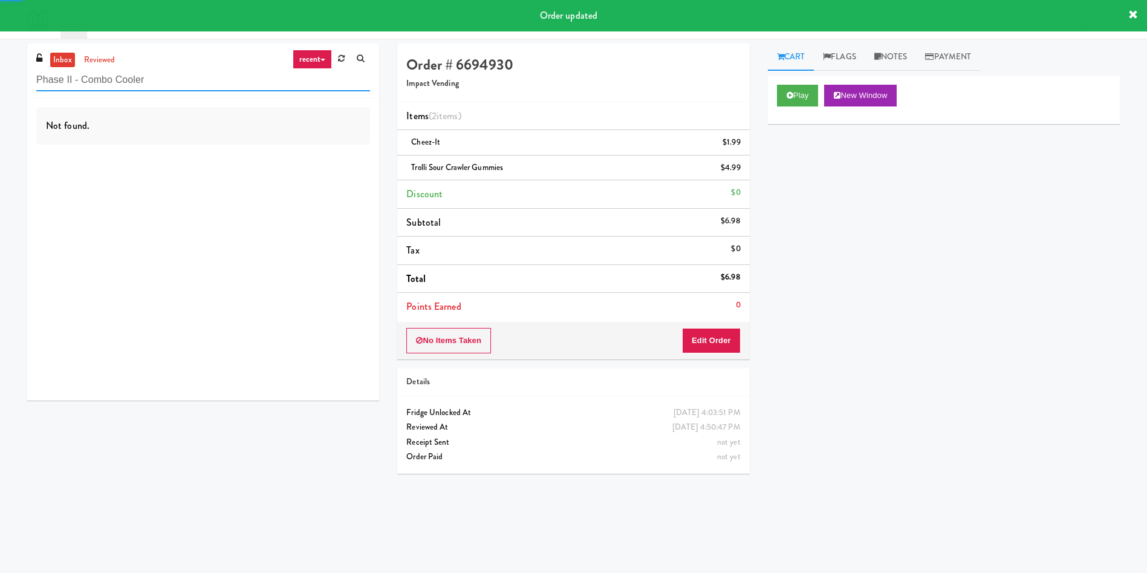
paste input "Illume - Cooler - Left"
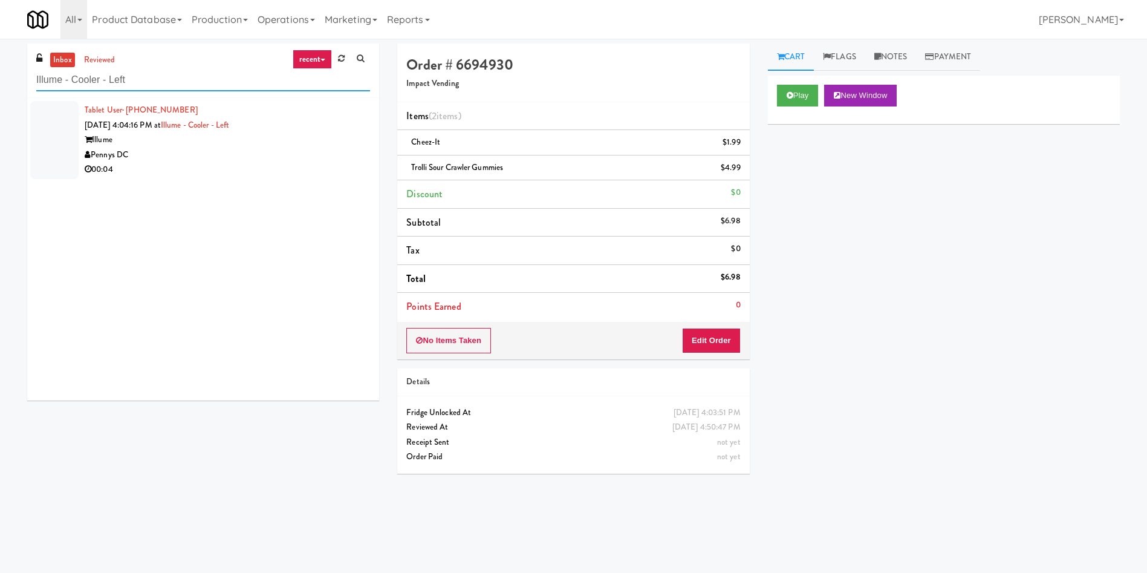
type input "Illume - Cooler - Left"
click at [69, 114] on div at bounding box center [54, 140] width 48 height 78
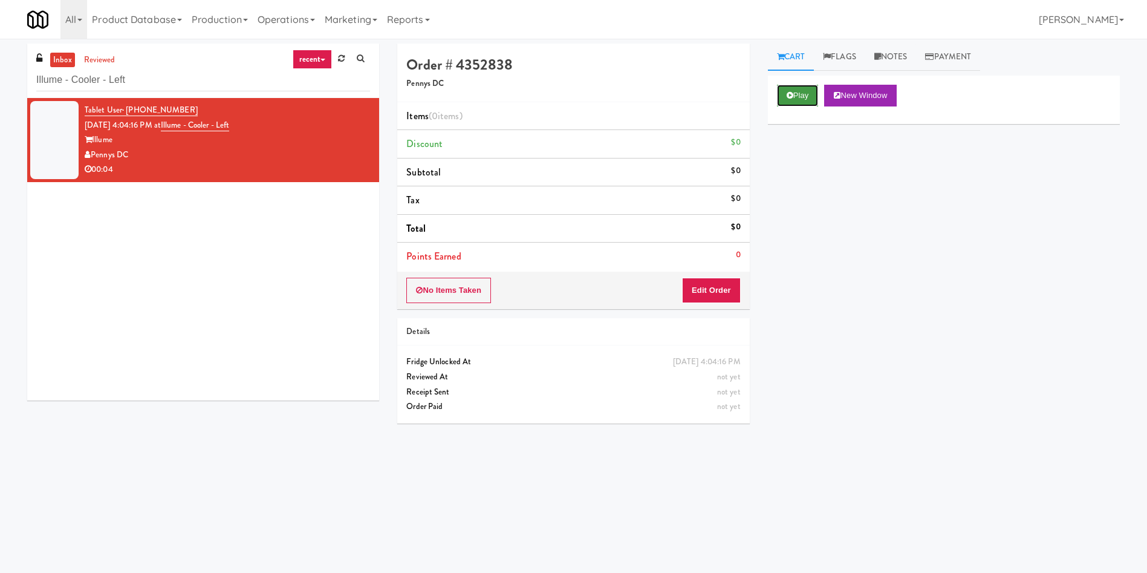
click at [794, 93] on button "Play" at bounding box center [798, 96] width 42 height 22
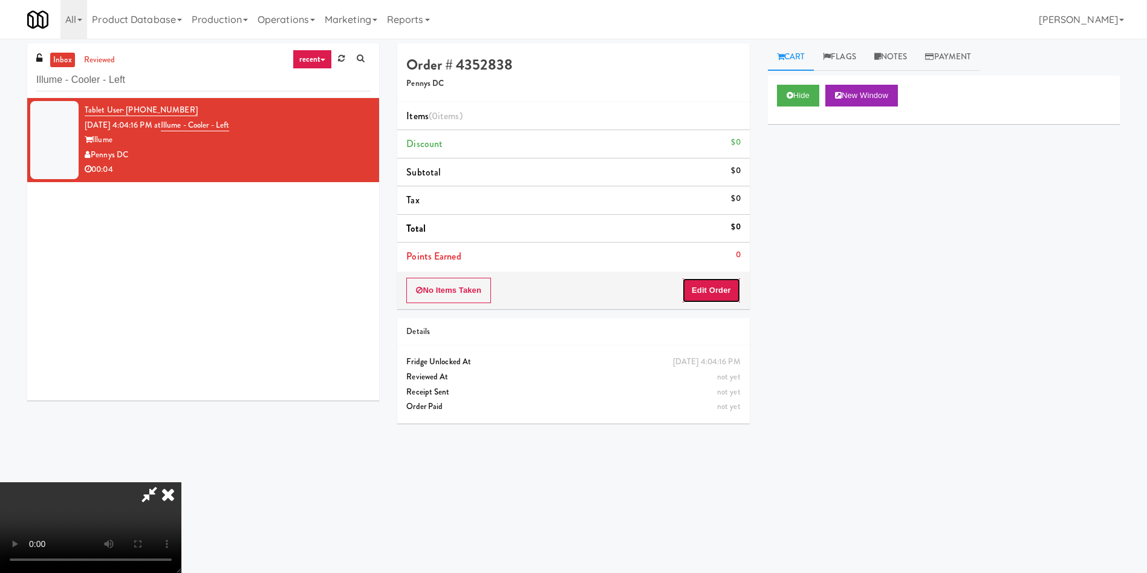
click at [720, 290] on button "Edit Order" at bounding box center [711, 290] width 59 height 25
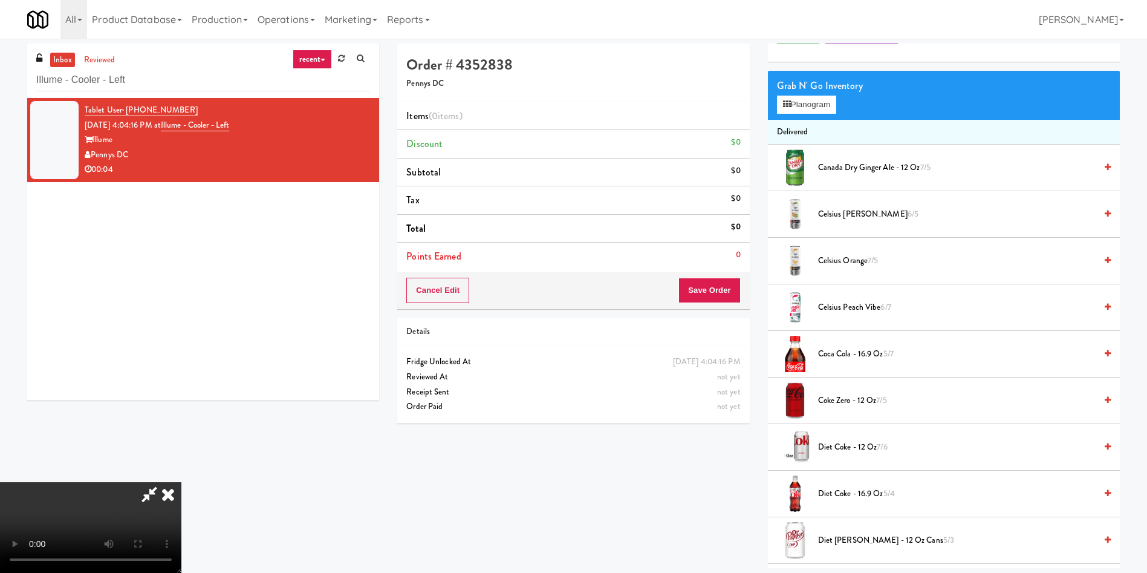
scroll to position [91, 0]
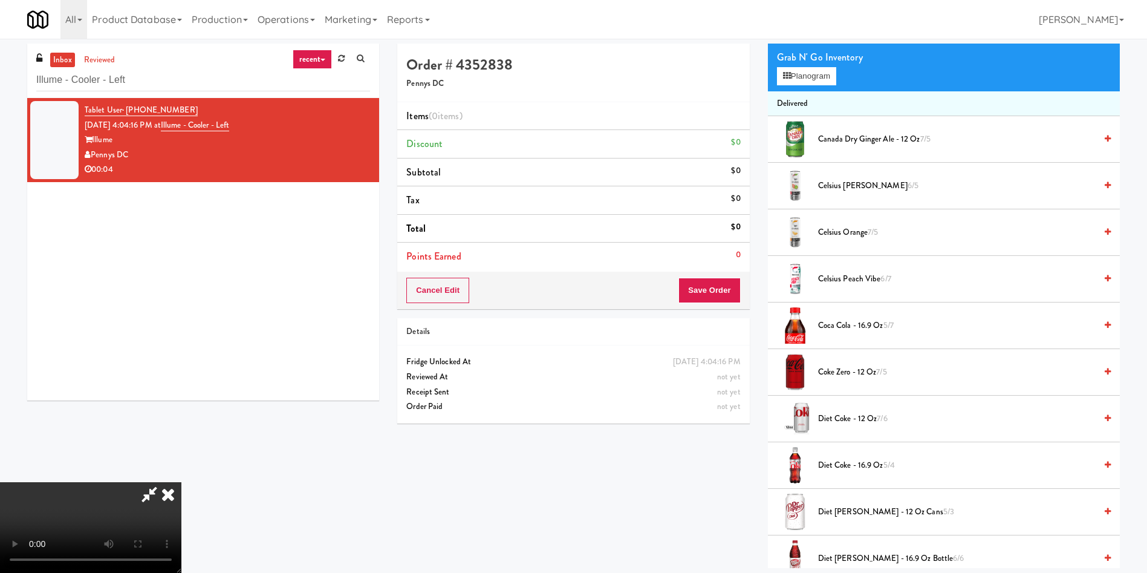
click at [181, 482] on video at bounding box center [90, 527] width 181 height 91
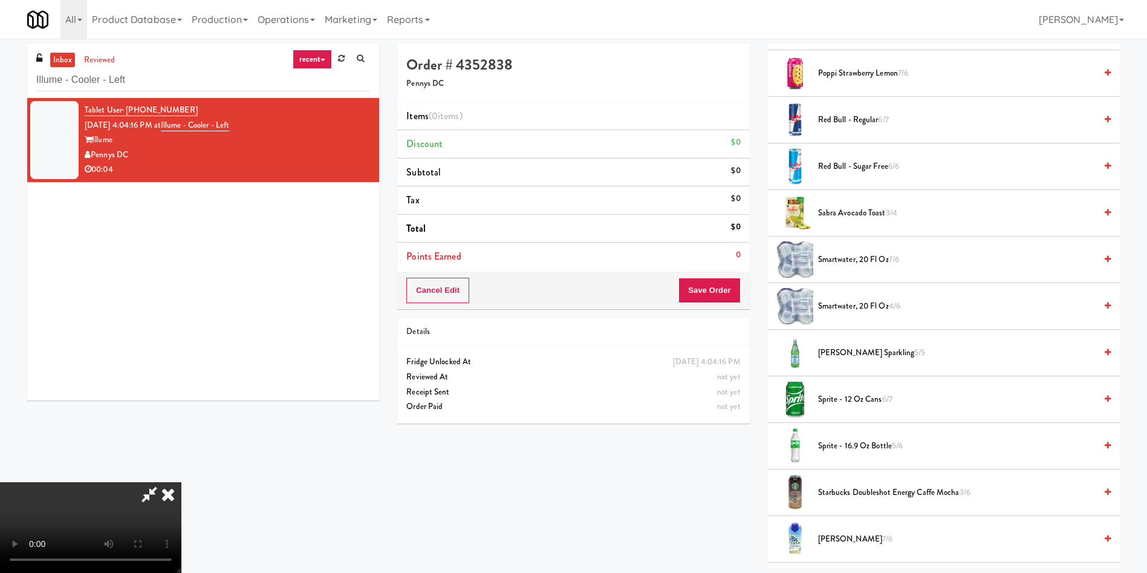
scroll to position [1455, 0]
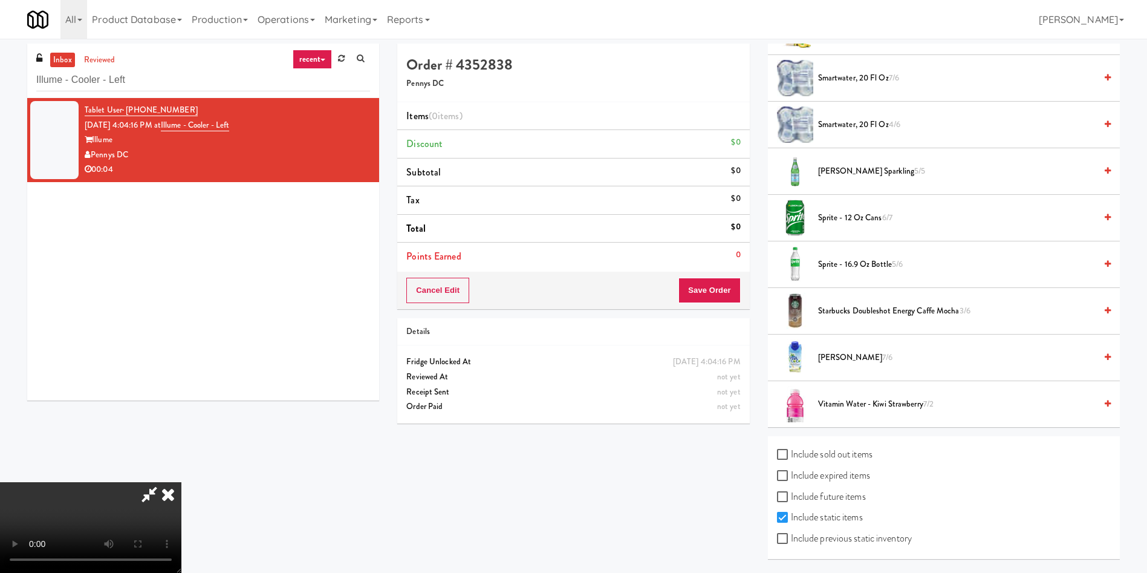
click at [847, 212] on span "Sprite - 12 oz cans 6/7" at bounding box center [957, 217] width 278 height 15
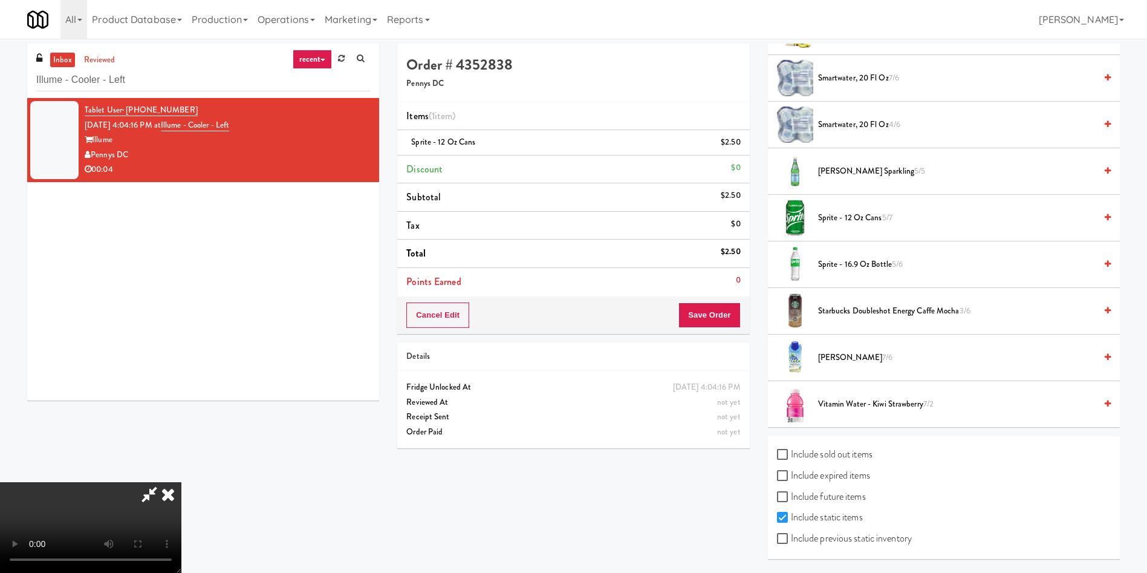
click at [181, 482] on video at bounding box center [90, 527] width 181 height 91
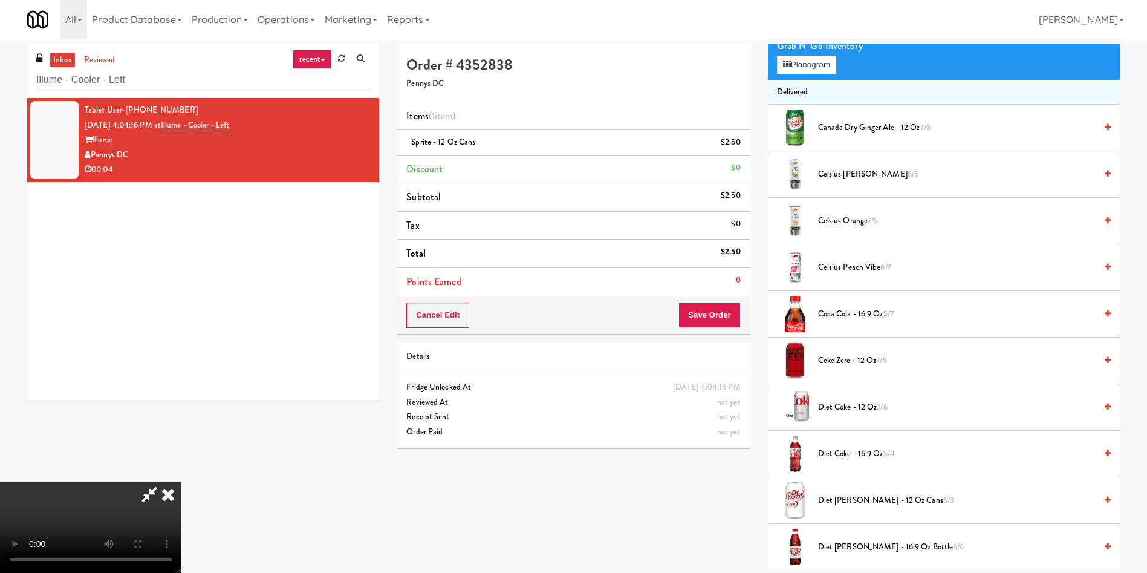
scroll to position [95, 0]
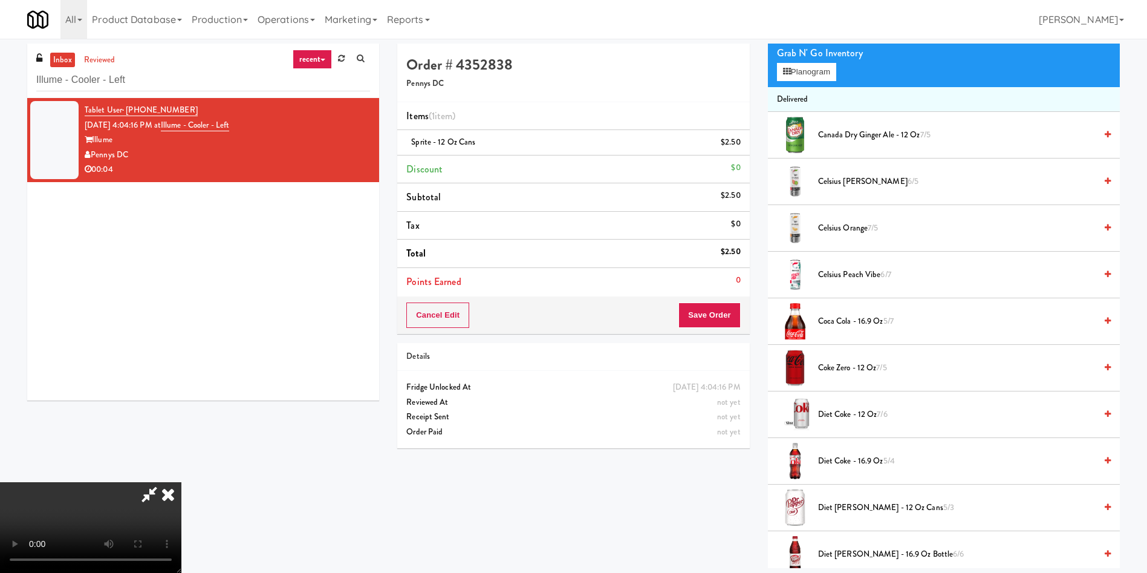
click at [181, 482] on video at bounding box center [90, 527] width 181 height 91
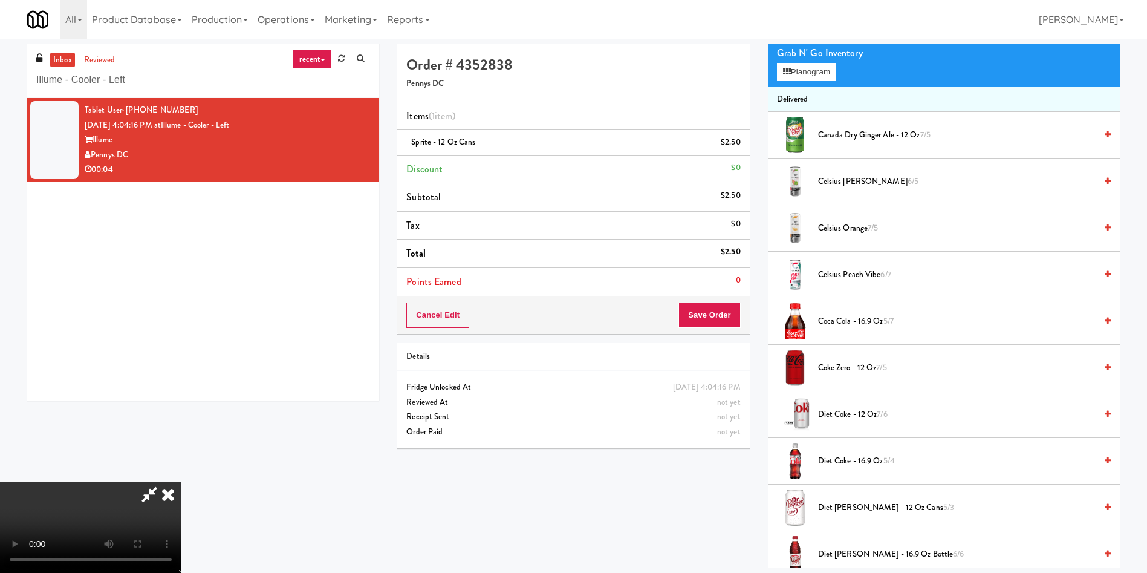
click at [181, 482] on video at bounding box center [90, 527] width 181 height 91
click at [785, 76] on button "Planogram" at bounding box center [806, 72] width 59 height 18
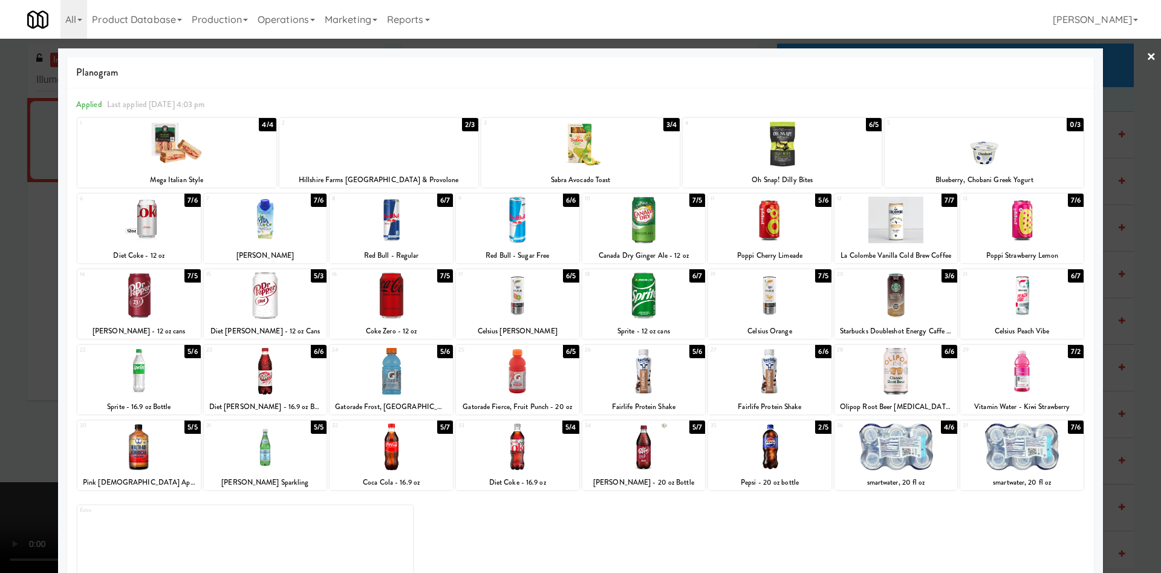
click at [1110, 79] on div at bounding box center [580, 286] width 1161 height 573
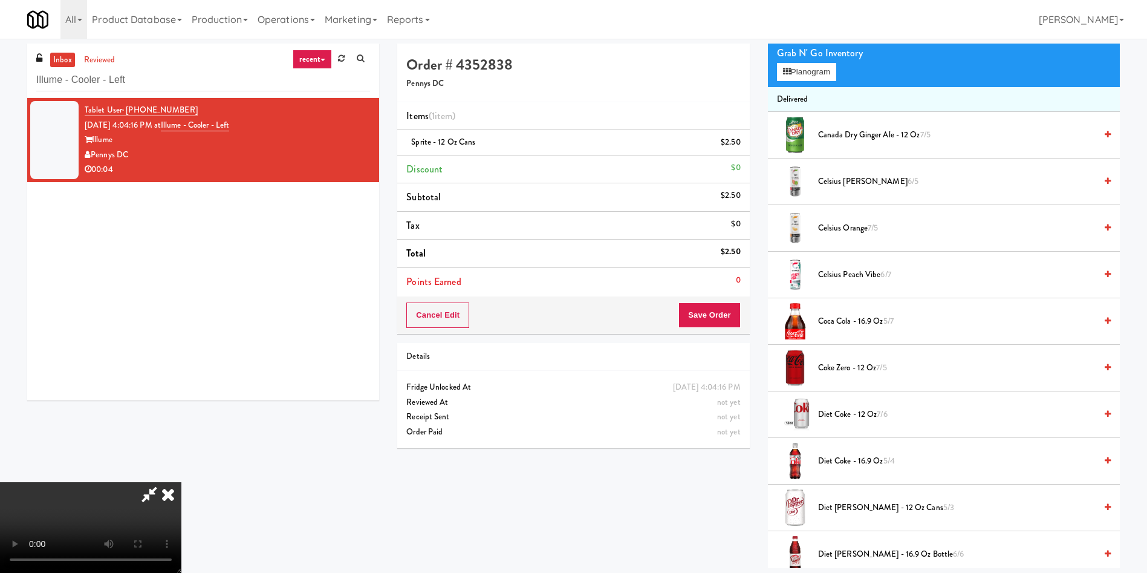
click at [181, 482] on video at bounding box center [90, 527] width 181 height 91
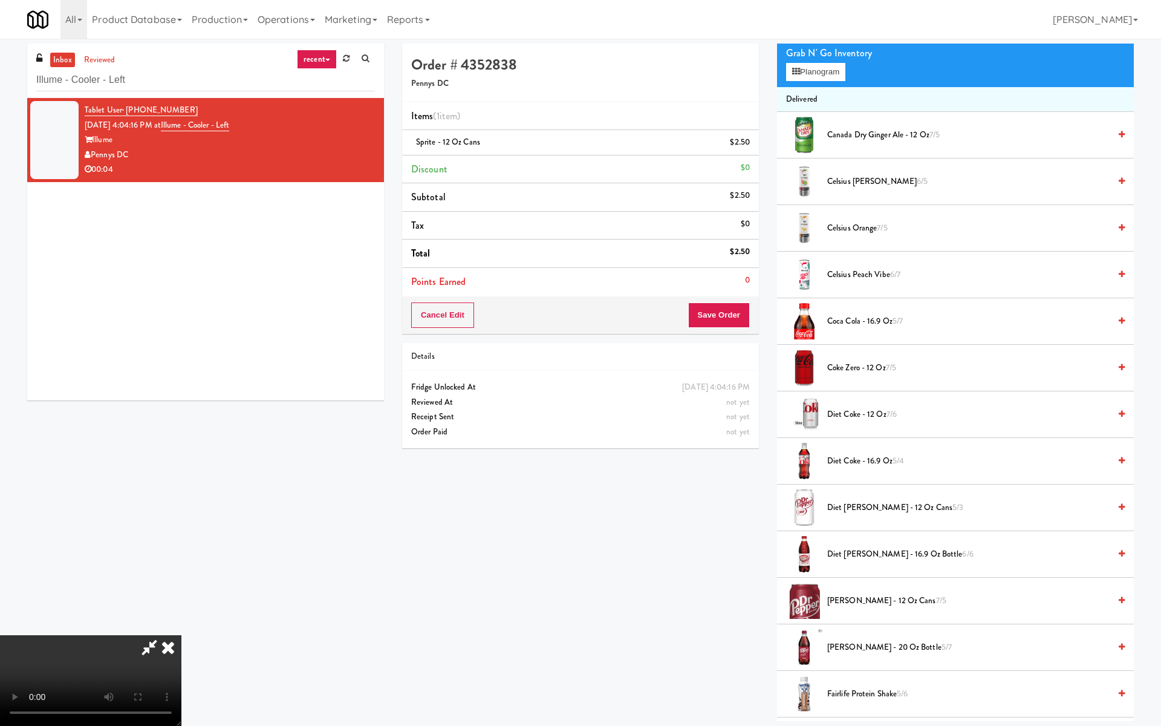
click at [181, 572] on video at bounding box center [90, 680] width 181 height 91
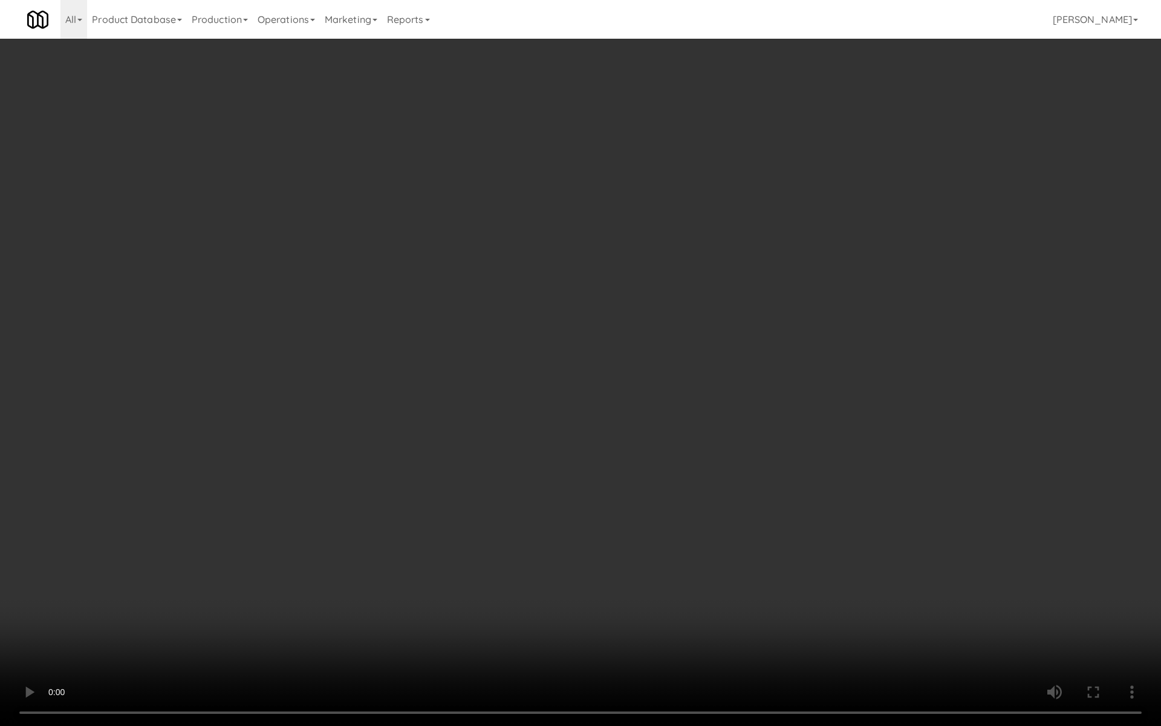
click at [506, 454] on video at bounding box center [580, 363] width 1161 height 726
click at [512, 438] on video at bounding box center [580, 363] width 1161 height 726
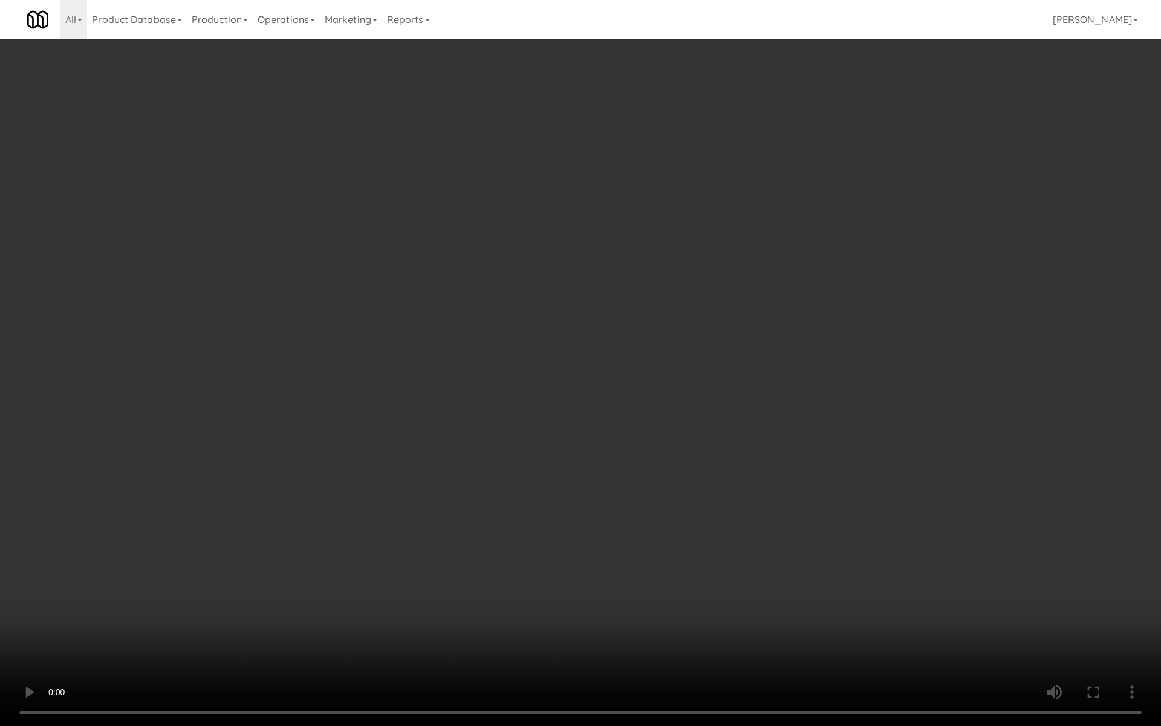
click at [512, 438] on video at bounding box center [580, 363] width 1161 height 726
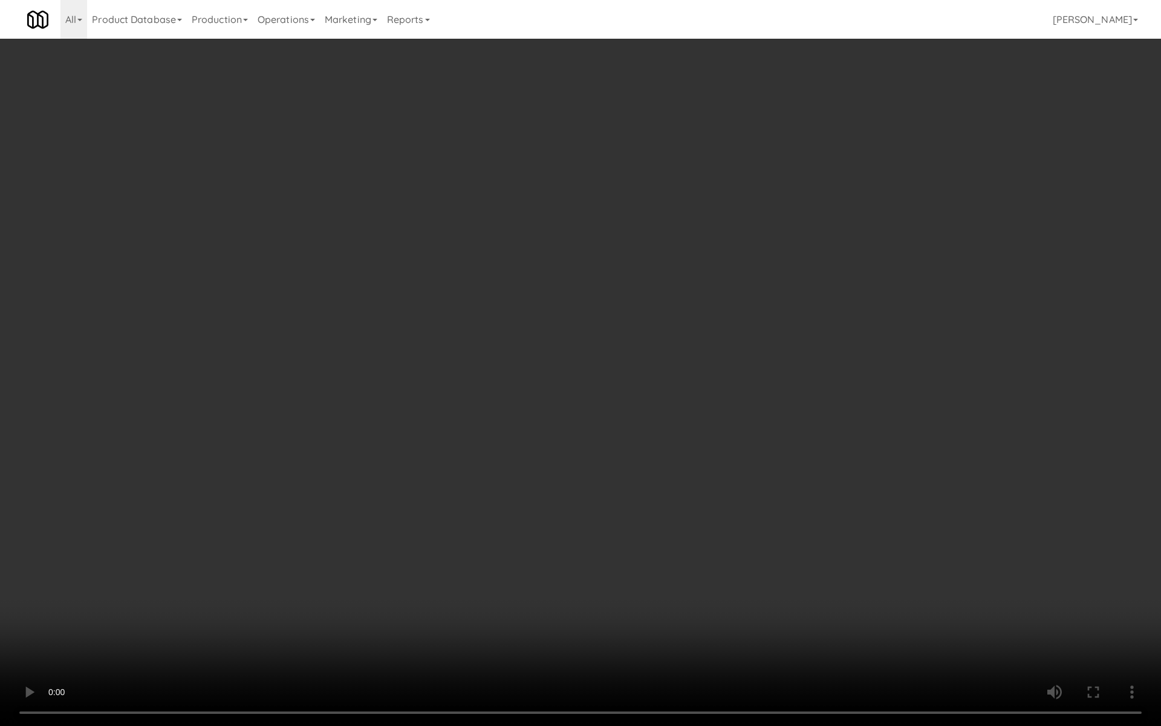
click at [442, 438] on video at bounding box center [580, 363] width 1161 height 726
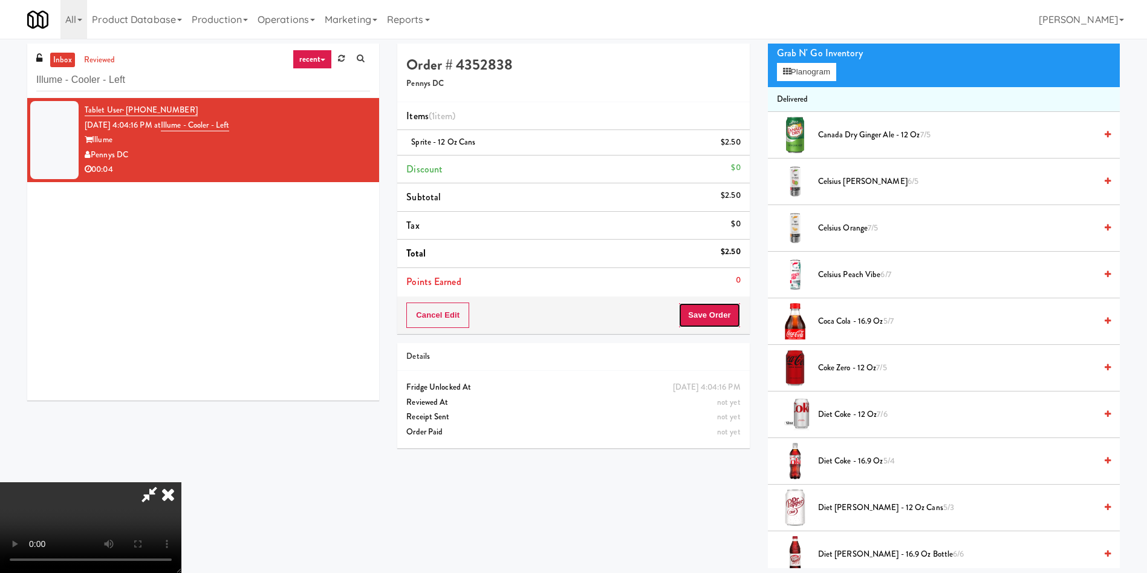
drag, startPoint x: 705, startPoint y: 310, endPoint x: 611, endPoint y: 197, distance: 146.9
click at [705, 310] on button "Save Order" at bounding box center [709, 314] width 62 height 25
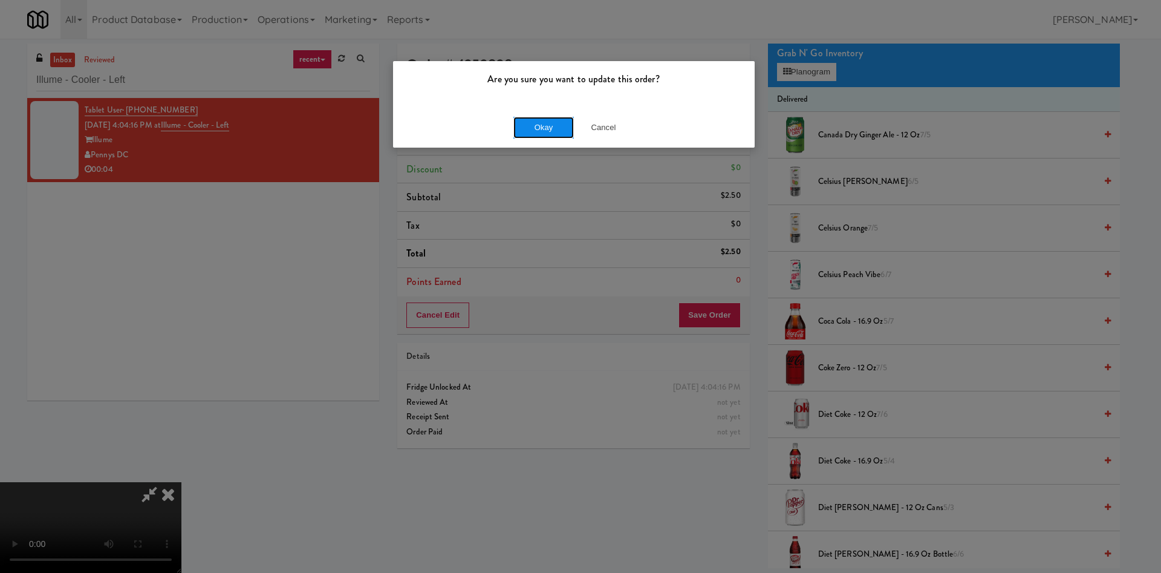
click at [533, 132] on button "Okay" at bounding box center [543, 128] width 60 height 22
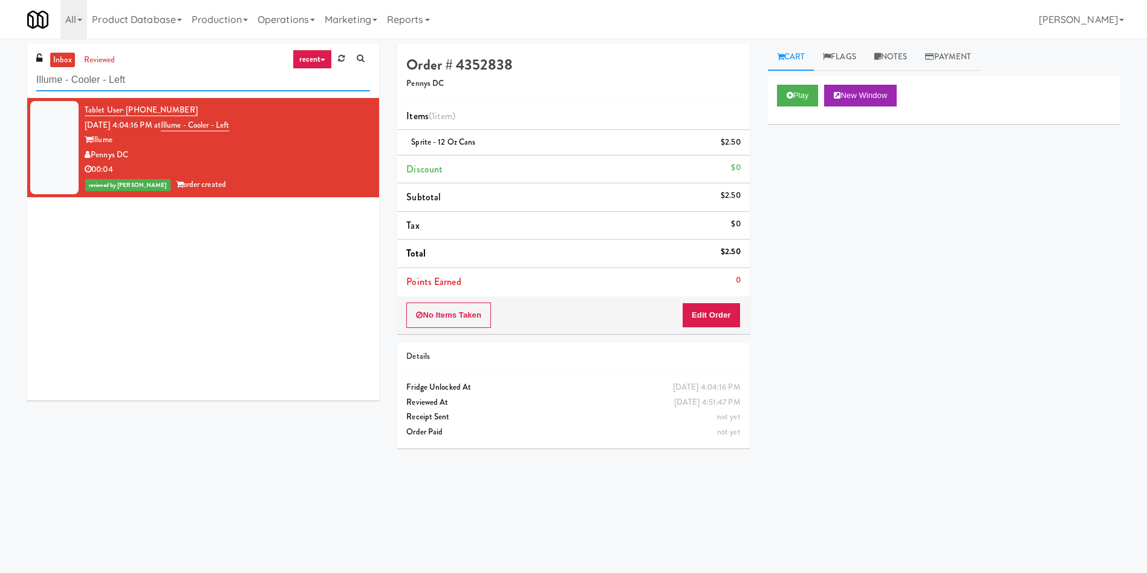
paste input "Ridge Blue Hills Combo"
drag, startPoint x: 229, startPoint y: 74, endPoint x: 0, endPoint y: 74, distance: 229.2
click at [0, 74] on div "inbox reviewed recent all unclear take inventory issue suspicious failed recent…" at bounding box center [573, 287] width 1147 height 486
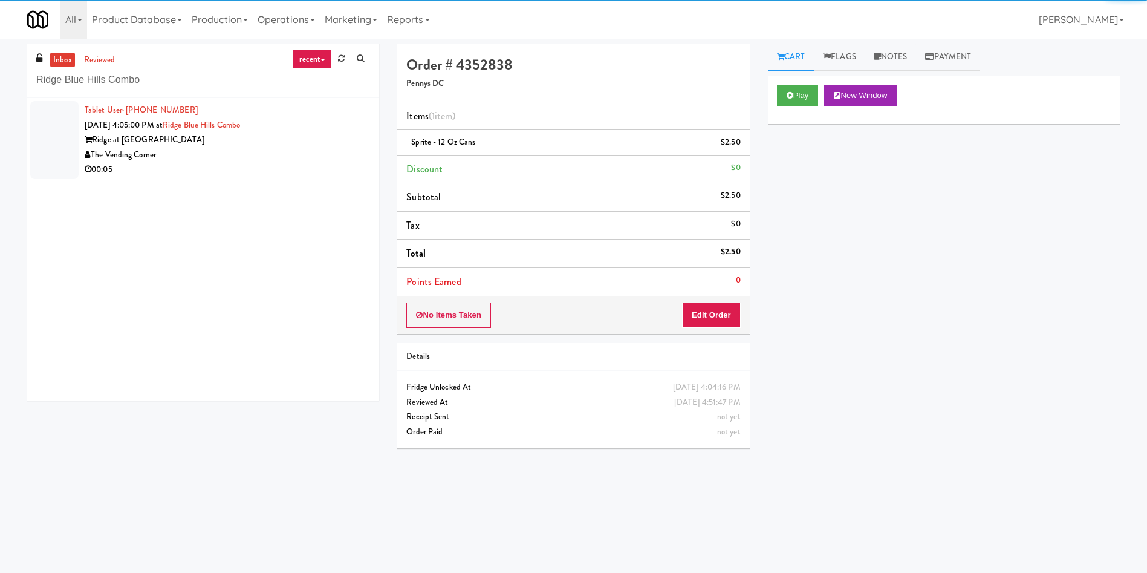
click at [70, 121] on div at bounding box center [54, 140] width 48 height 78
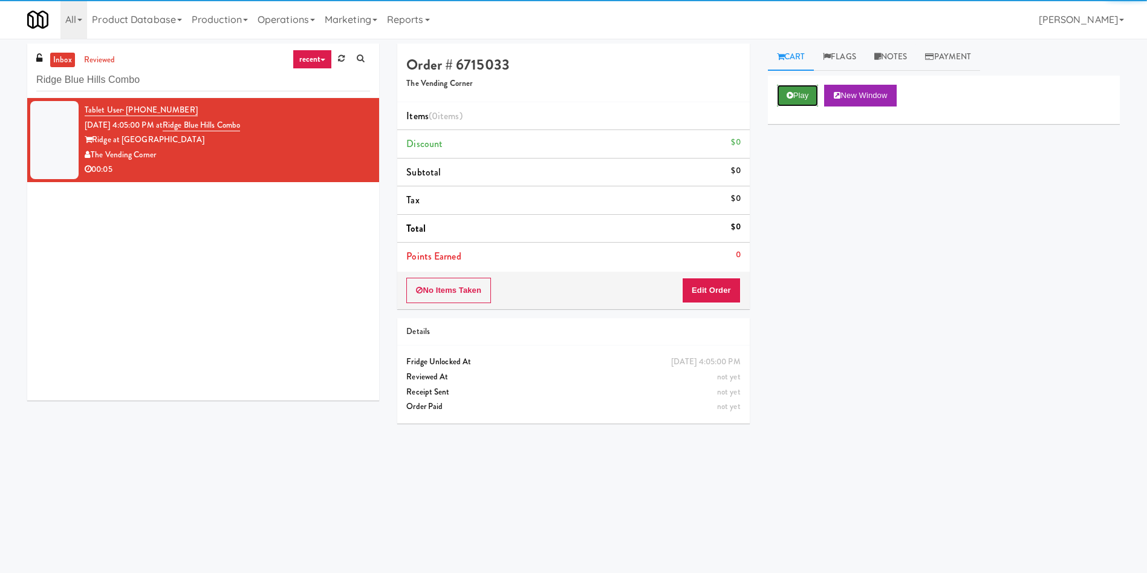
click at [807, 96] on button "Play" at bounding box center [798, 96] width 42 height 22
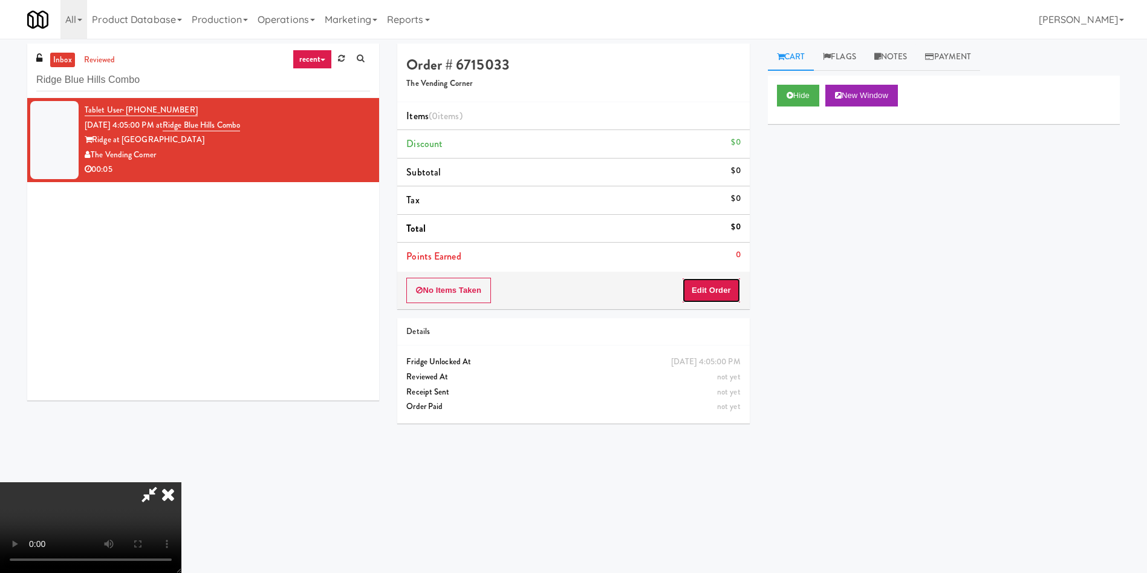
click at [724, 288] on button "Edit Order" at bounding box center [711, 290] width 59 height 25
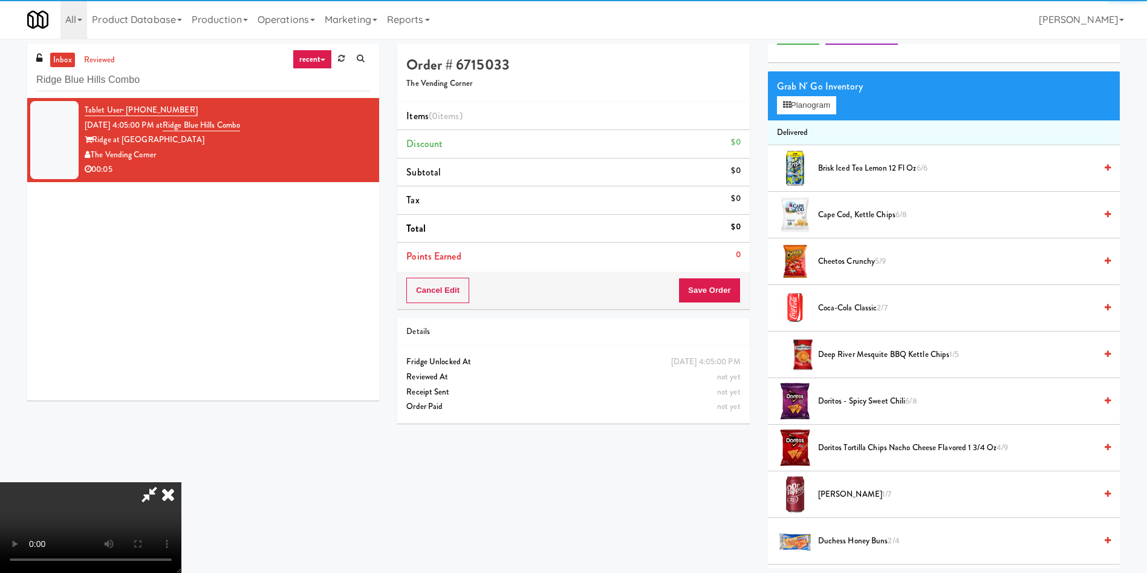
scroll to position [91, 0]
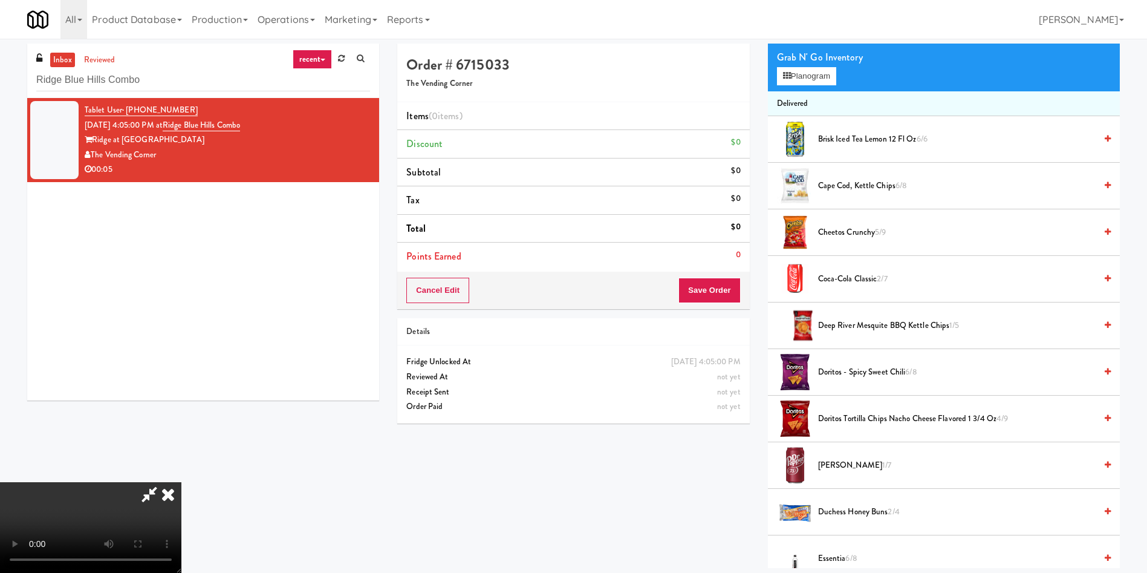
click at [181, 482] on video at bounding box center [90, 527] width 181 height 91
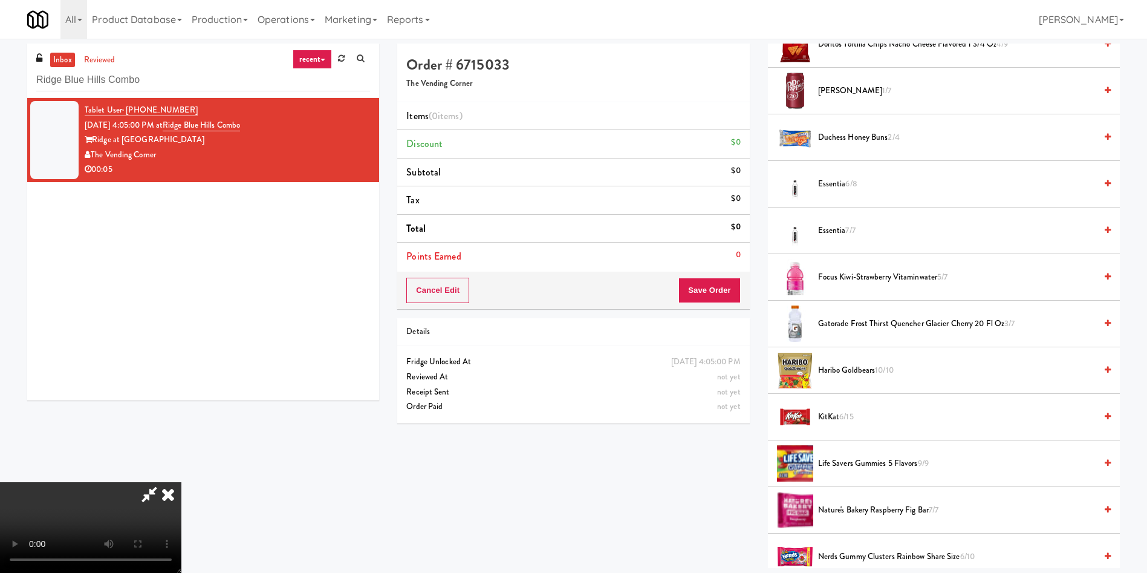
scroll to position [404, 0]
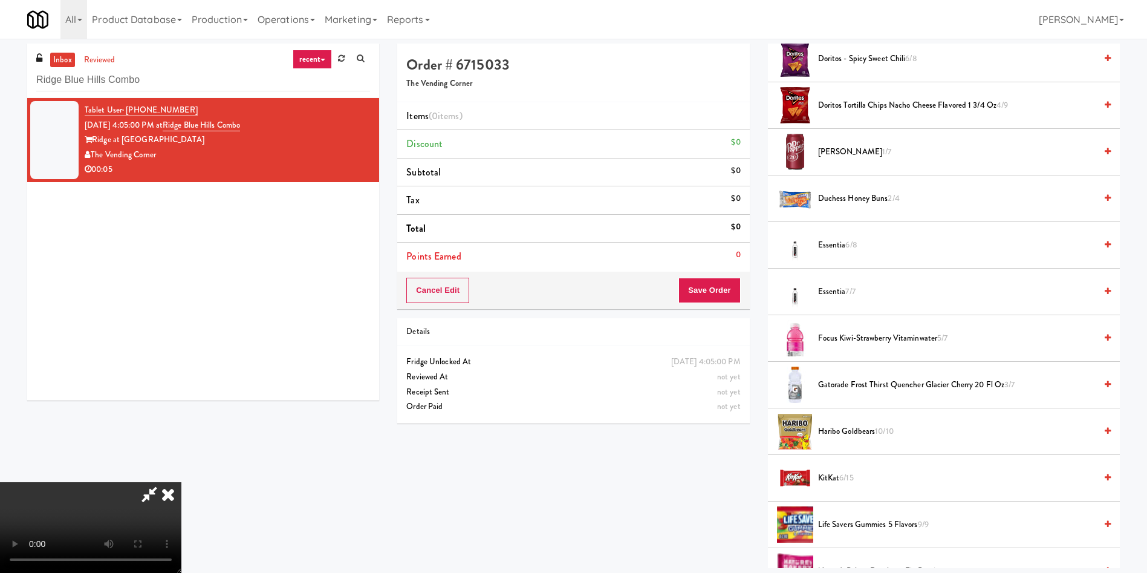
click at [835, 482] on span "KitKat 6/15" at bounding box center [957, 477] width 278 height 15
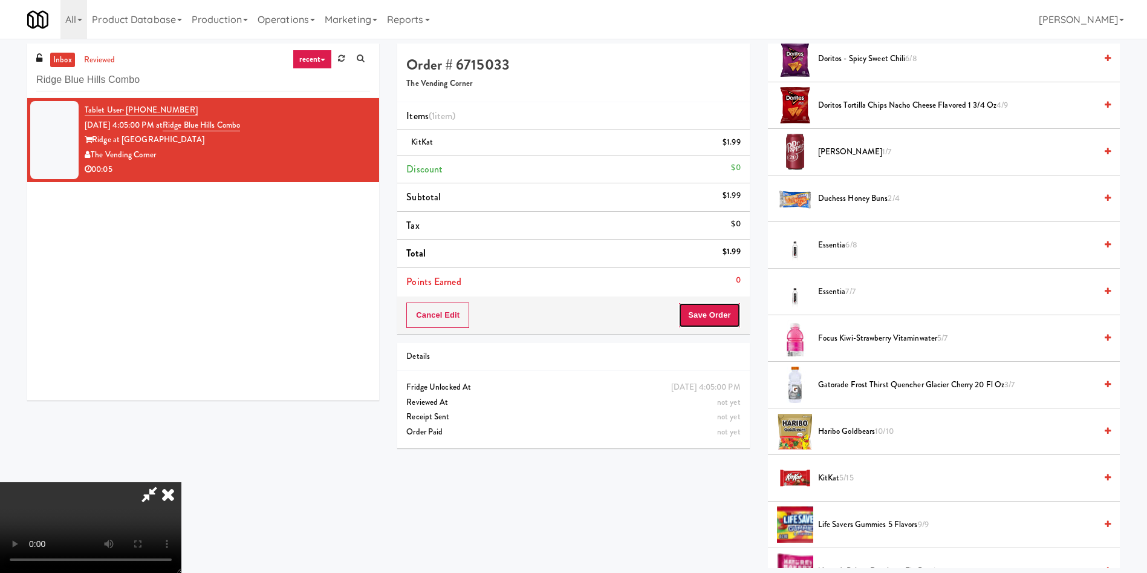
click at [714, 315] on button "Save Order" at bounding box center [709, 314] width 62 height 25
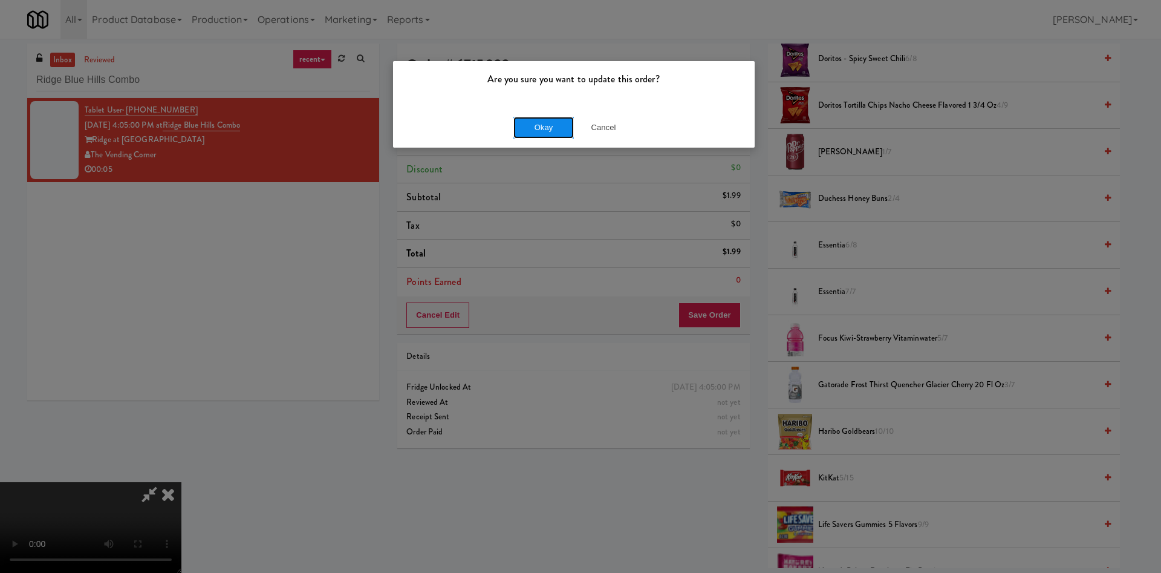
click at [553, 133] on button "Okay" at bounding box center [543, 128] width 60 height 22
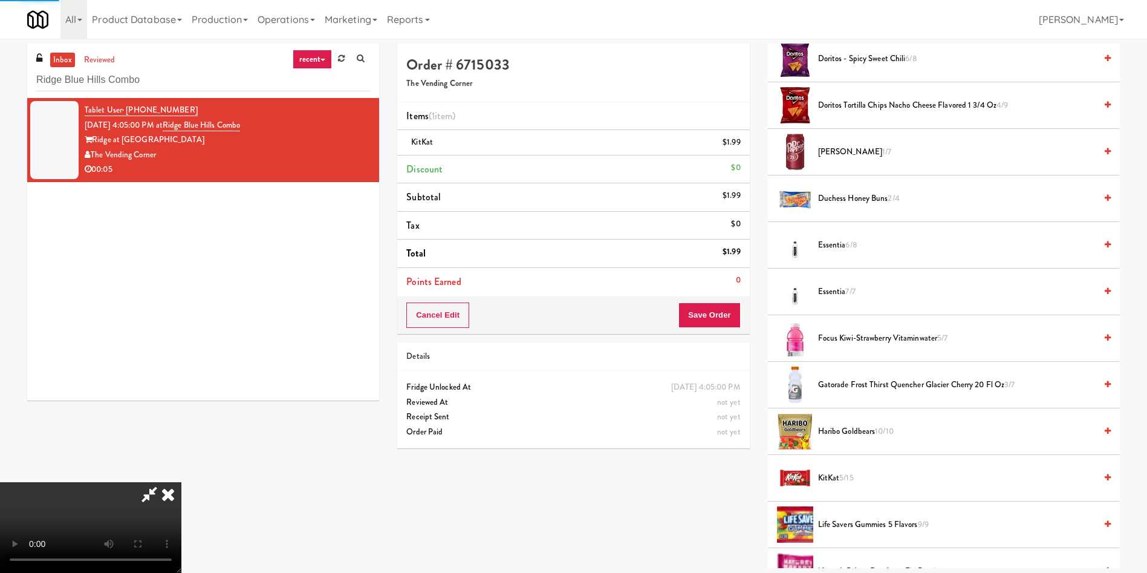
scroll to position [0, 0]
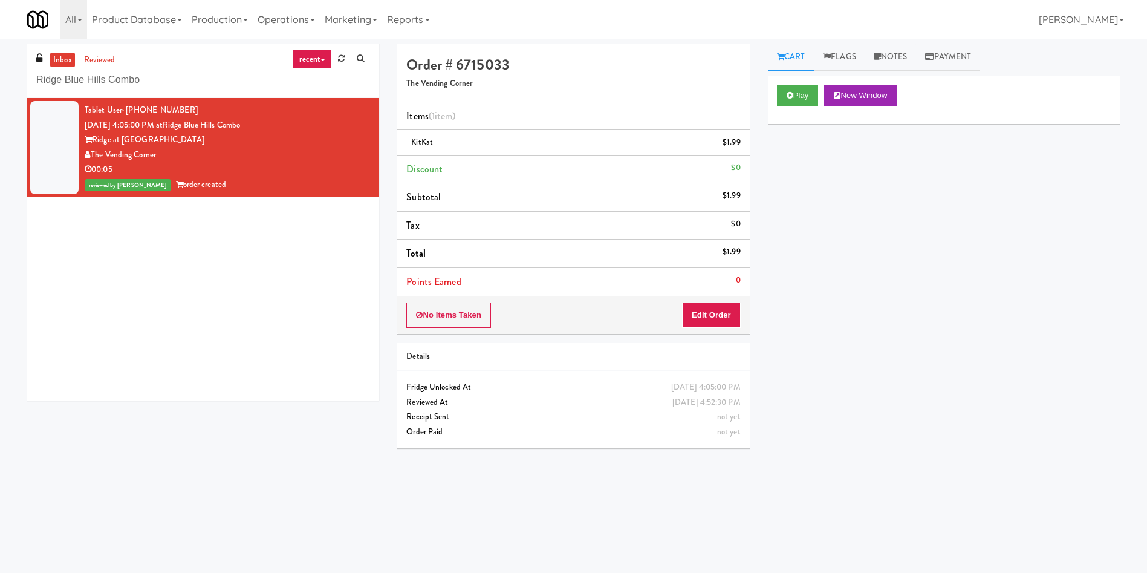
click at [157, 270] on div "Tablet User · (857) 468-3590 Oct 1, 2025 4:05:00 PM at Ridge Blue Hills Combo R…" at bounding box center [203, 249] width 352 height 302
drag, startPoint x: 189, startPoint y: 88, endPoint x: 0, endPoint y: 25, distance: 199.3
click at [0, 39] on body "Are you sure you want to update this order? Okay Cancel Okay Are you sure you w…" at bounding box center [573, 325] width 1147 height 573
paste input "MG - Cooler - Right"
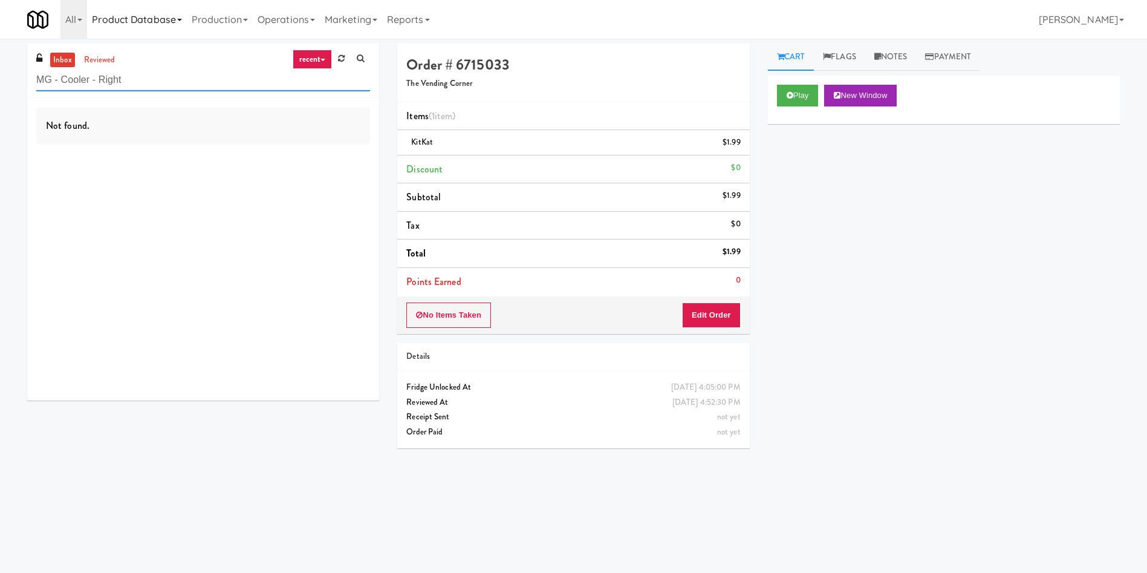
type input "MG - Cooler - Right"
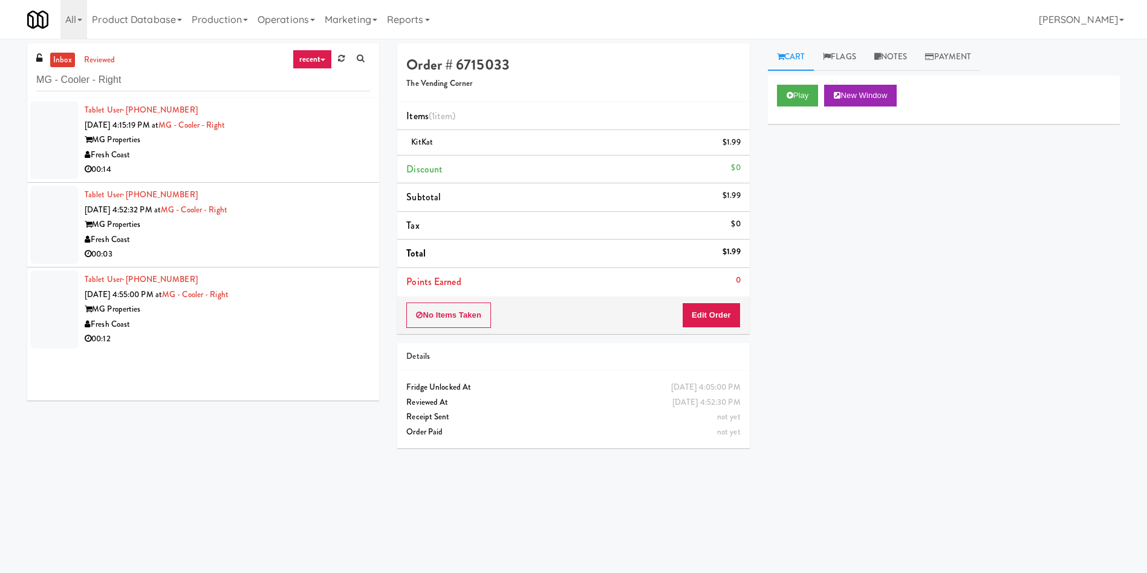
click at [51, 139] on div at bounding box center [54, 140] width 48 height 78
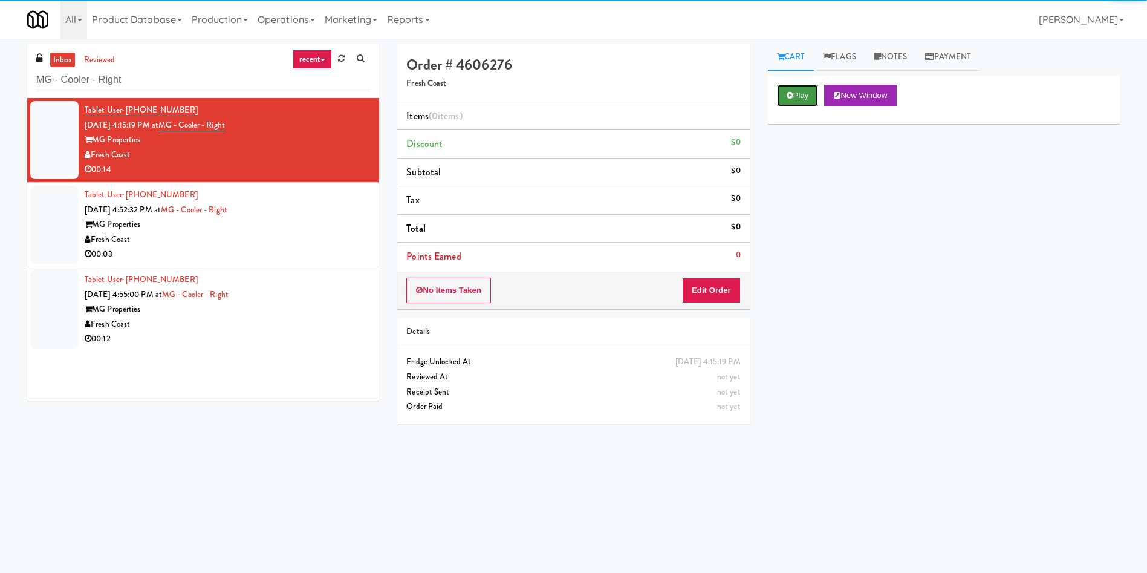
click at [809, 97] on button "Play" at bounding box center [798, 96] width 42 height 22
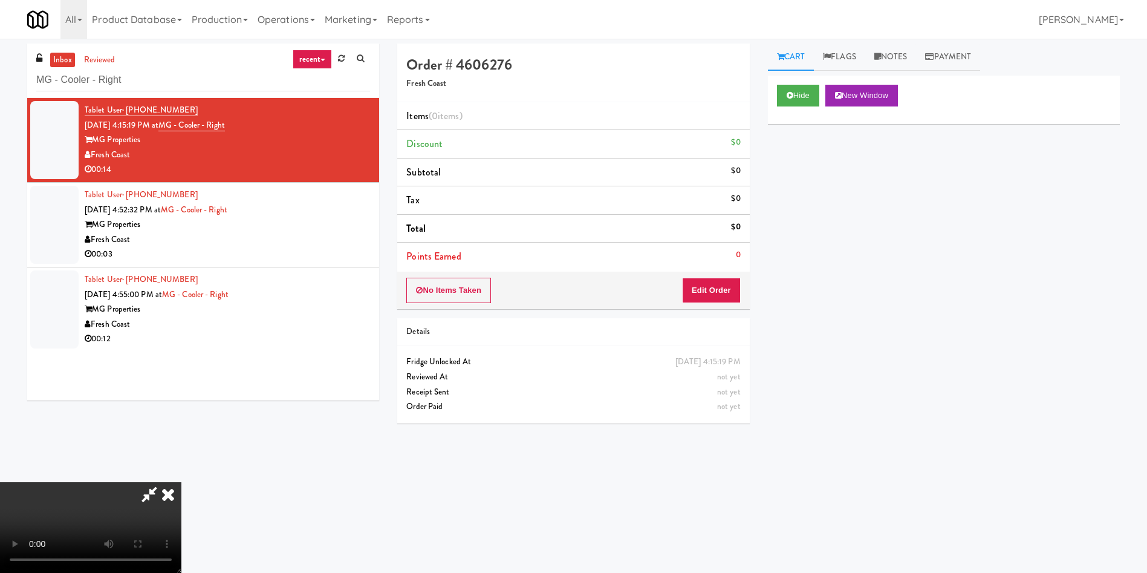
click at [724, 304] on div "No Items Taken Edit Order" at bounding box center [573, 290] width 352 height 37
click at [723, 289] on button "Edit Order" at bounding box center [711, 290] width 59 height 25
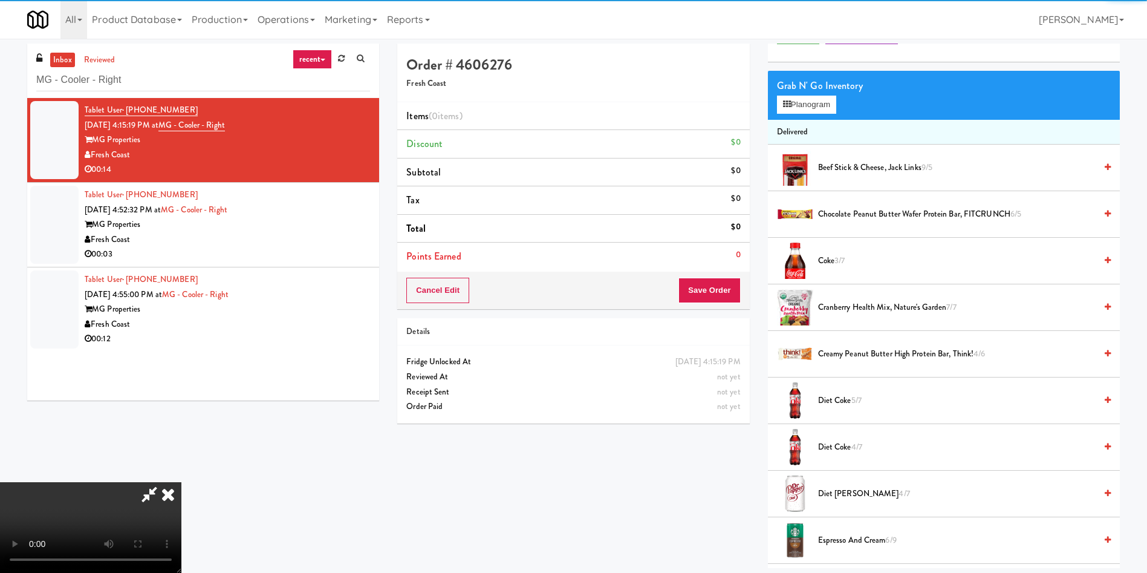
scroll to position [91, 0]
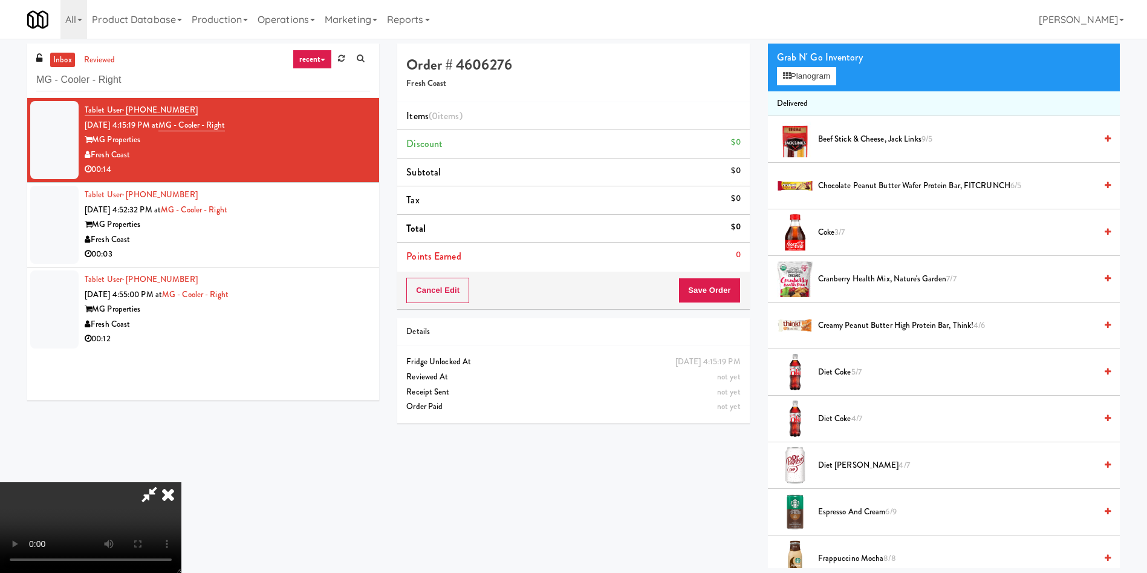
click at [181, 482] on video at bounding box center [90, 527] width 181 height 91
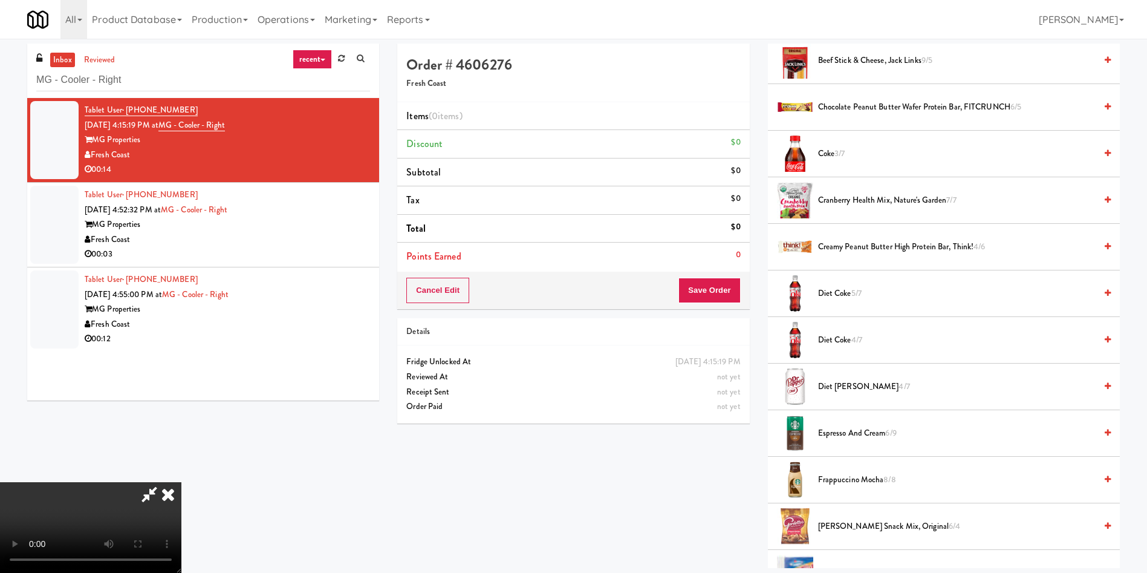
scroll to position [272, 0]
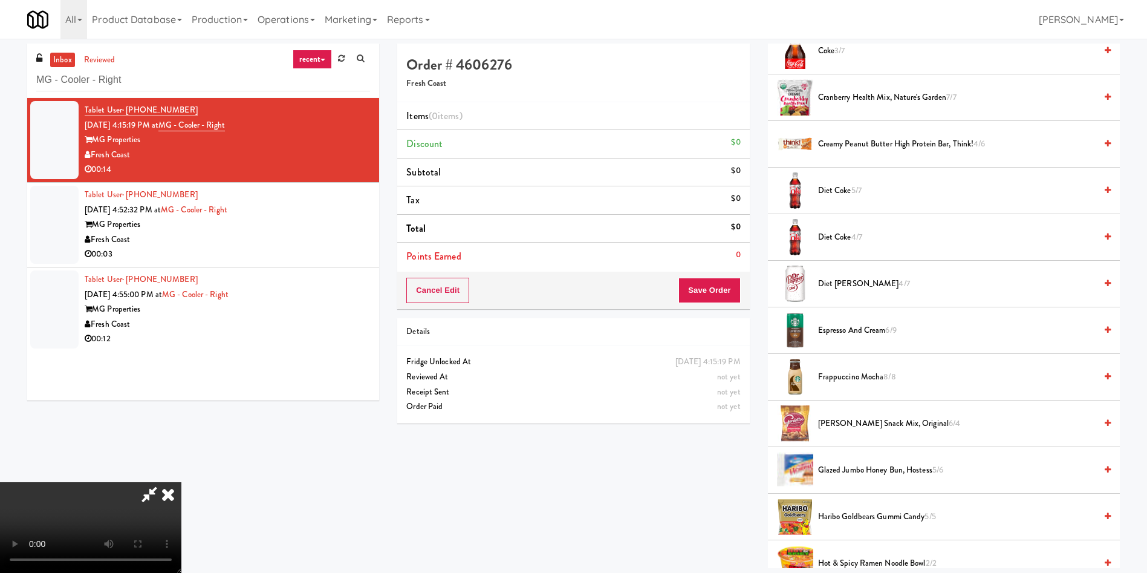
click at [181, 482] on video at bounding box center [90, 527] width 181 height 91
click at [841, 420] on span "Gardetto's Snack Mix, Original 6/4" at bounding box center [957, 423] width 278 height 15
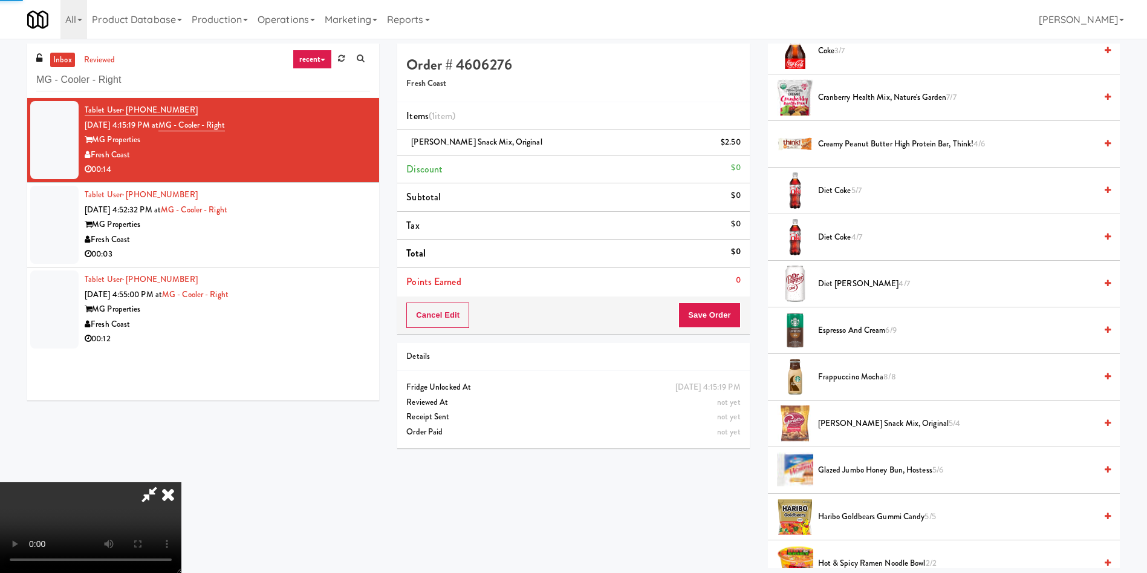
click at [181, 482] on video at bounding box center [90, 527] width 181 height 91
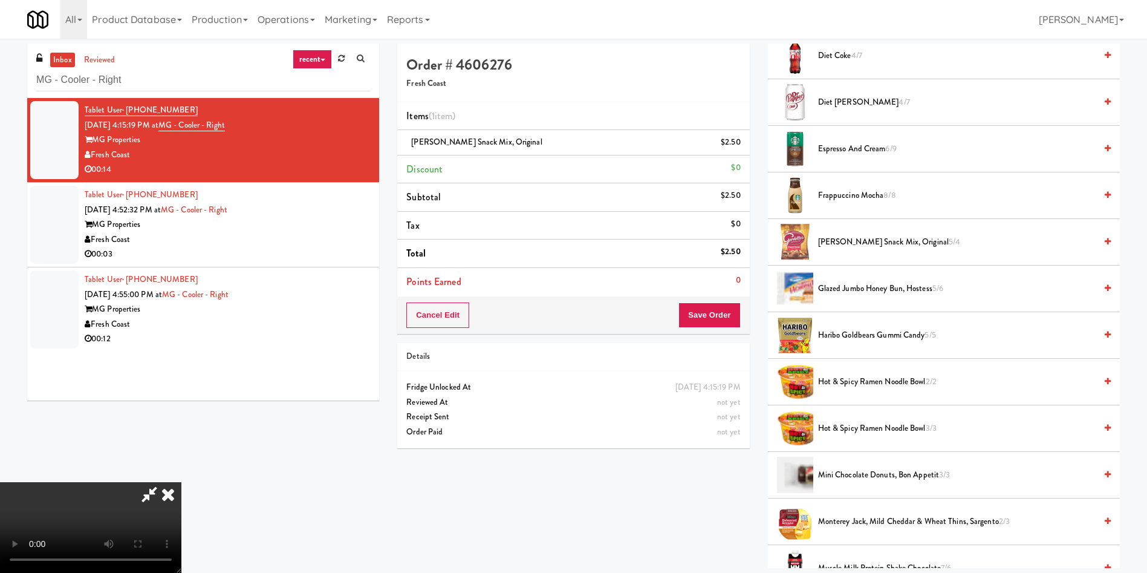
click at [181, 482] on video at bounding box center [90, 527] width 181 height 91
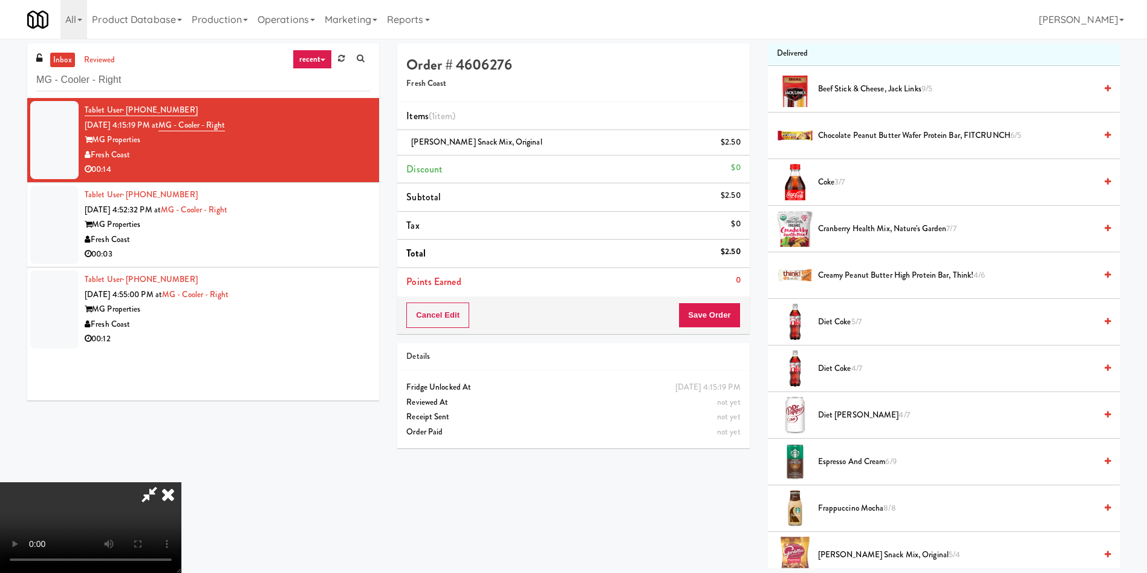
scroll to position [91, 0]
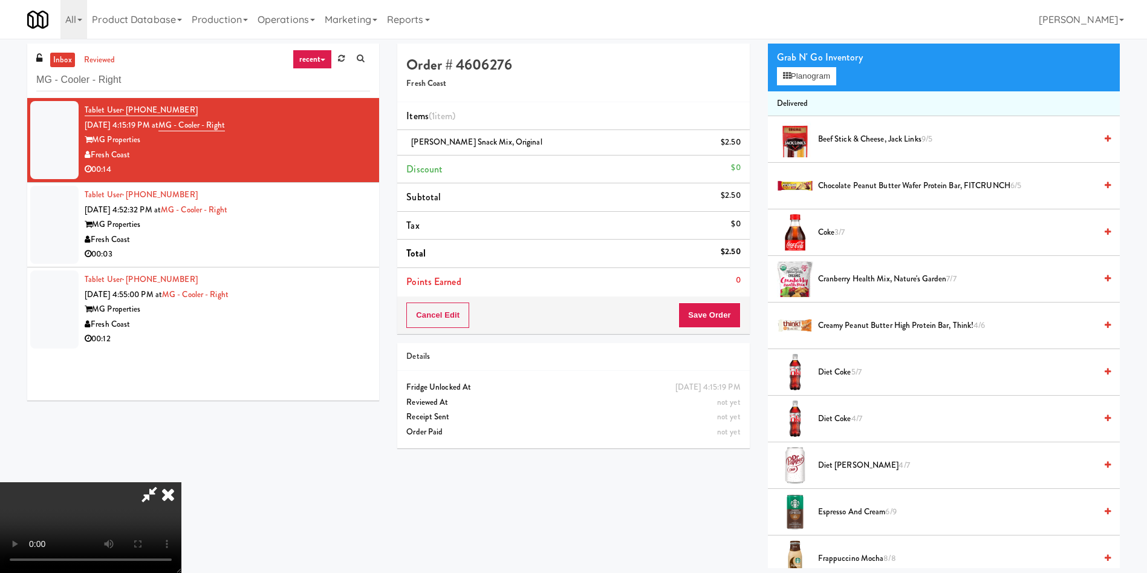
click at [850, 229] on span "Coke 3/7" at bounding box center [957, 232] width 278 height 15
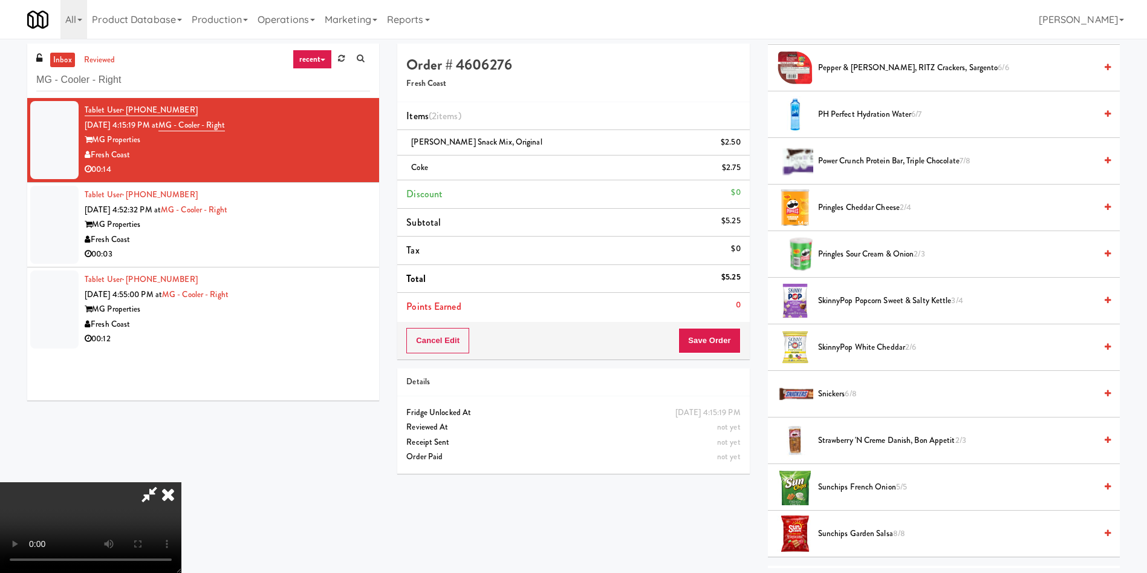
scroll to position [1223, 0]
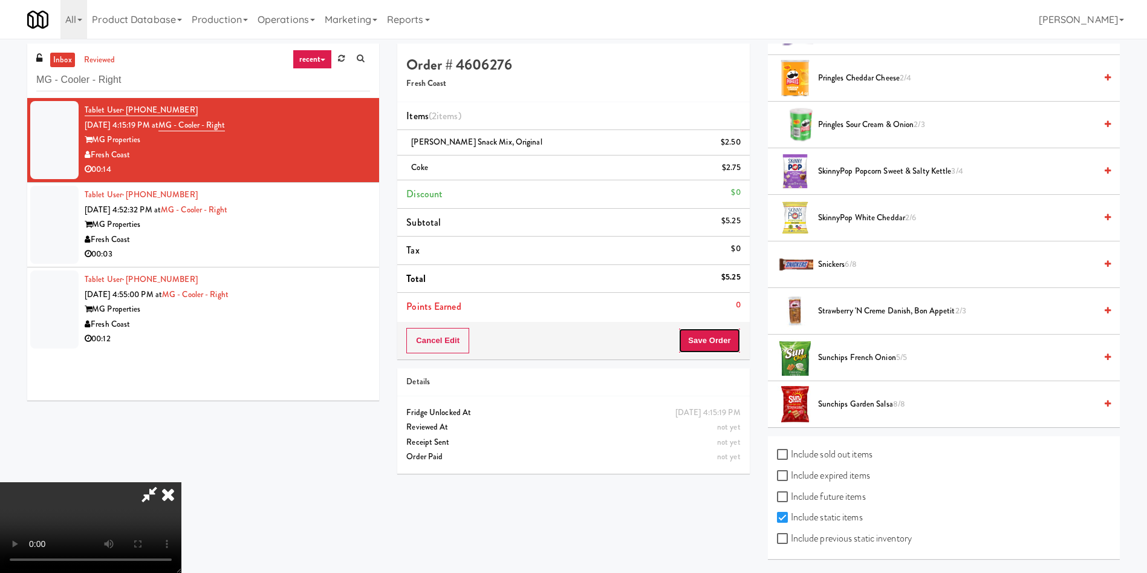
click at [737, 337] on button "Save Order" at bounding box center [709, 340] width 62 height 25
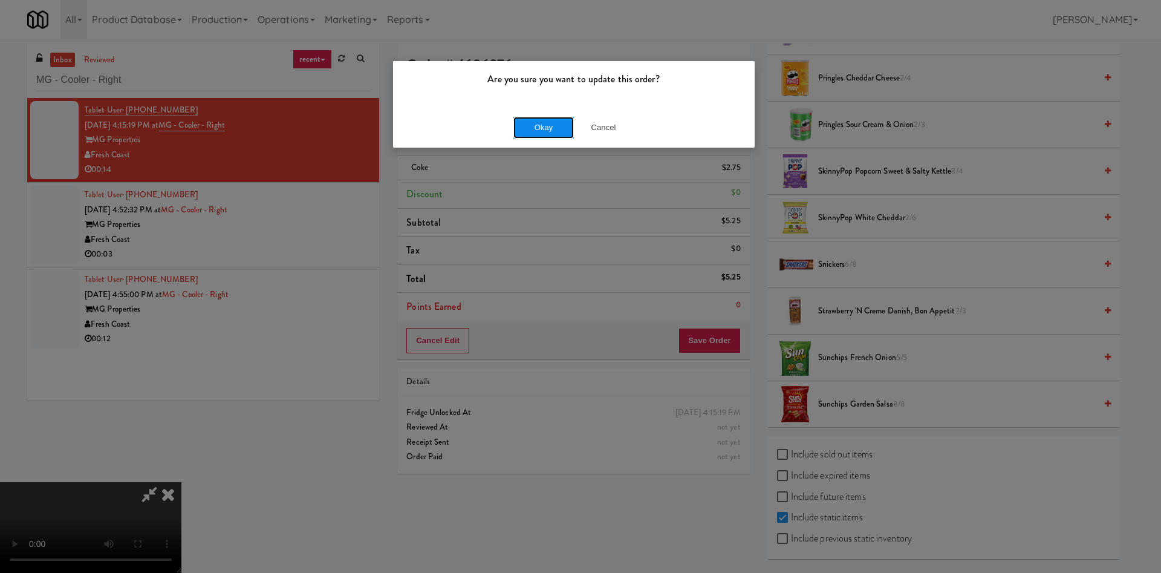
click at [560, 128] on button "Okay" at bounding box center [543, 128] width 60 height 22
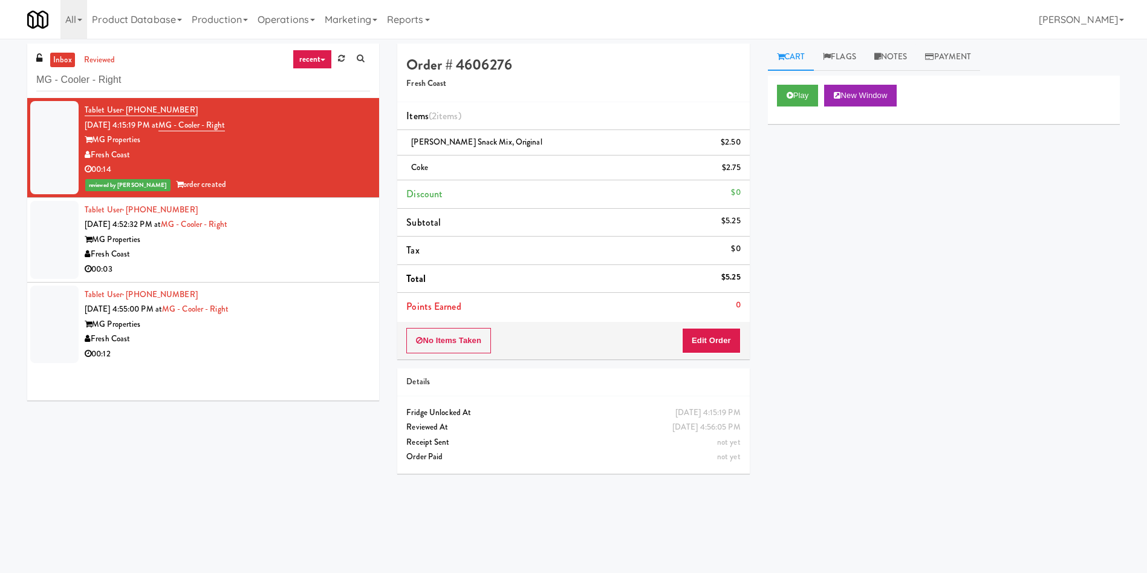
scroll to position [0, 0]
click at [61, 243] on div at bounding box center [54, 240] width 48 height 78
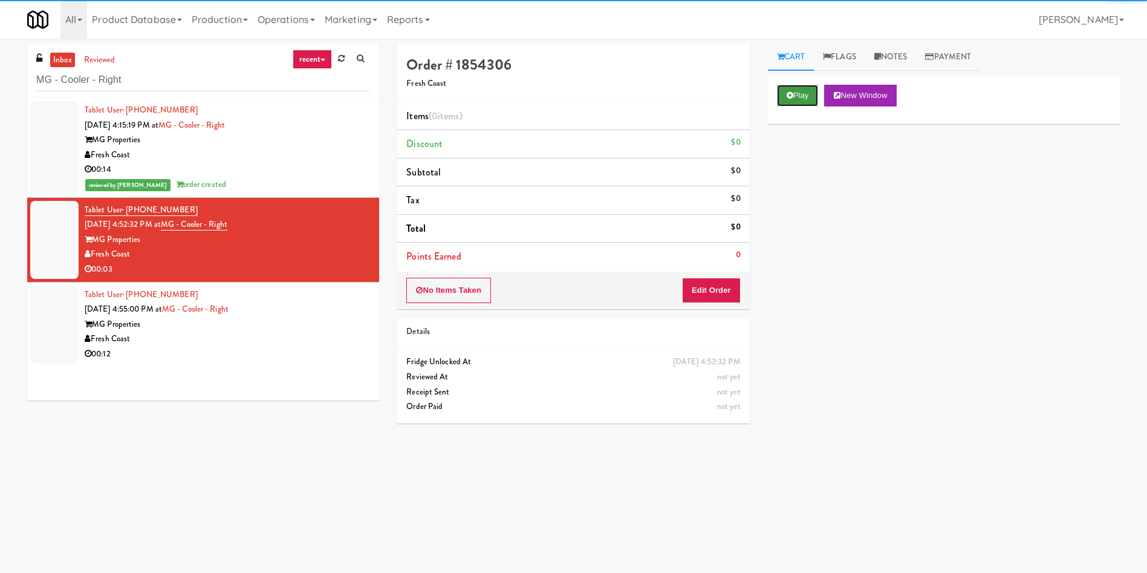
click at [793, 96] on button "Play" at bounding box center [798, 96] width 42 height 22
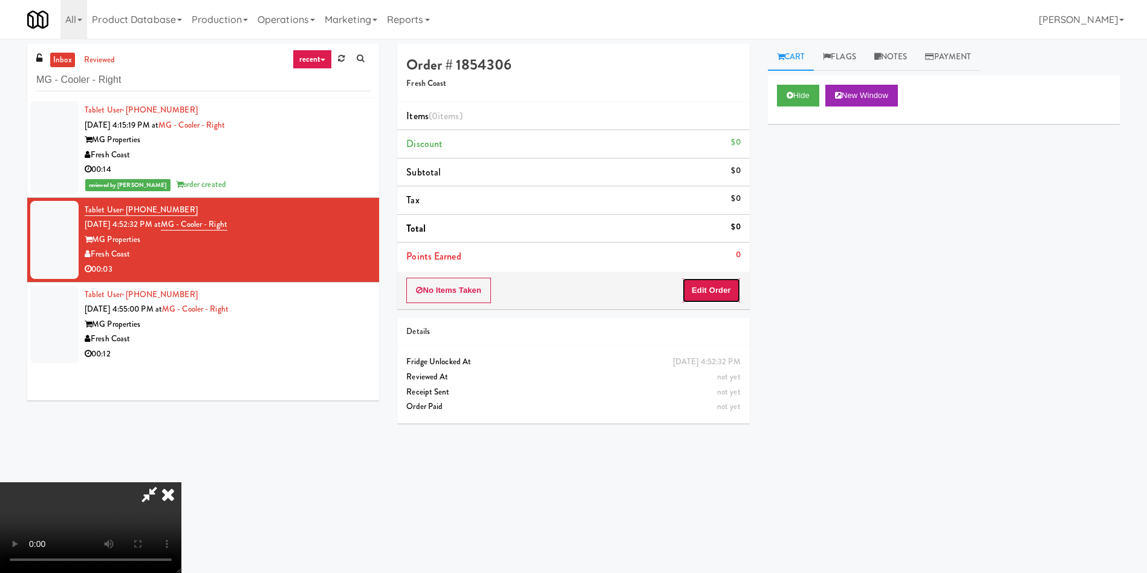
click at [715, 293] on button "Edit Order" at bounding box center [711, 290] width 59 height 25
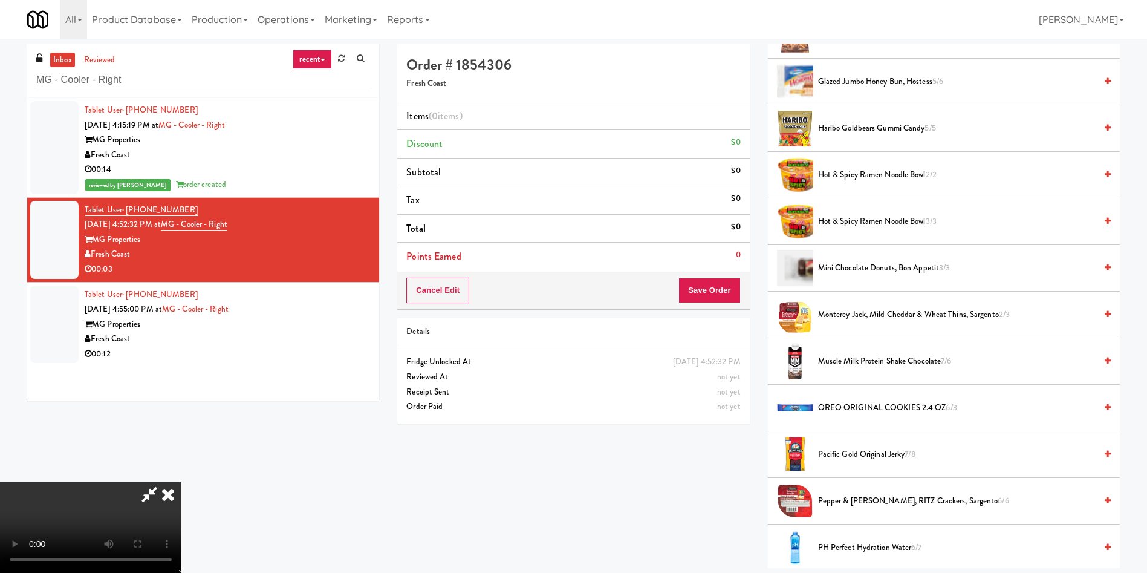
scroll to position [726, 0]
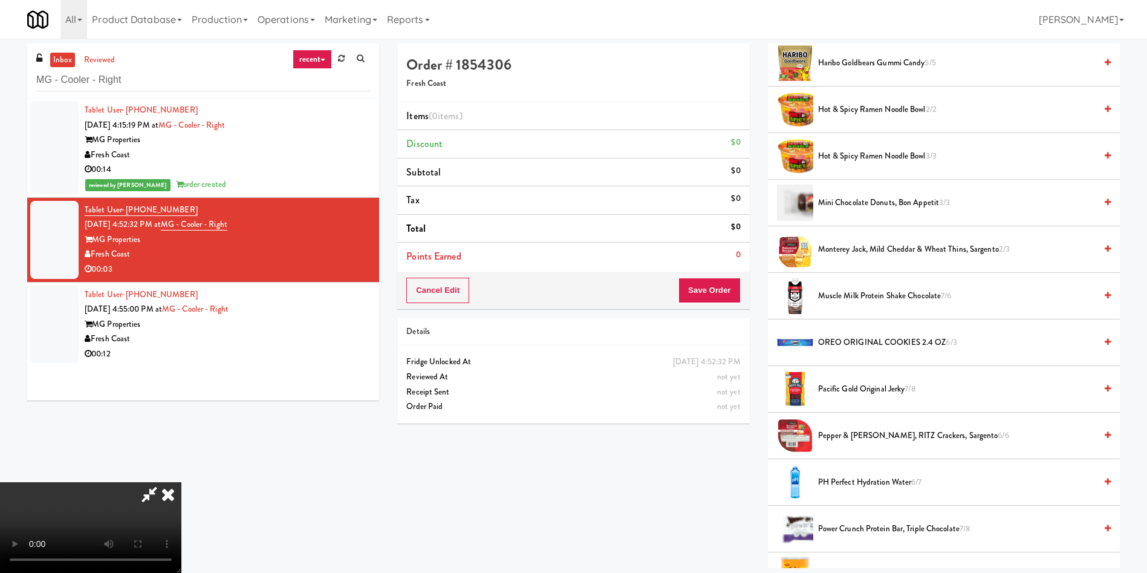
click at [866, 67] on span "Haribo Goldbears Gummi Candy 5/5" at bounding box center [957, 63] width 278 height 15
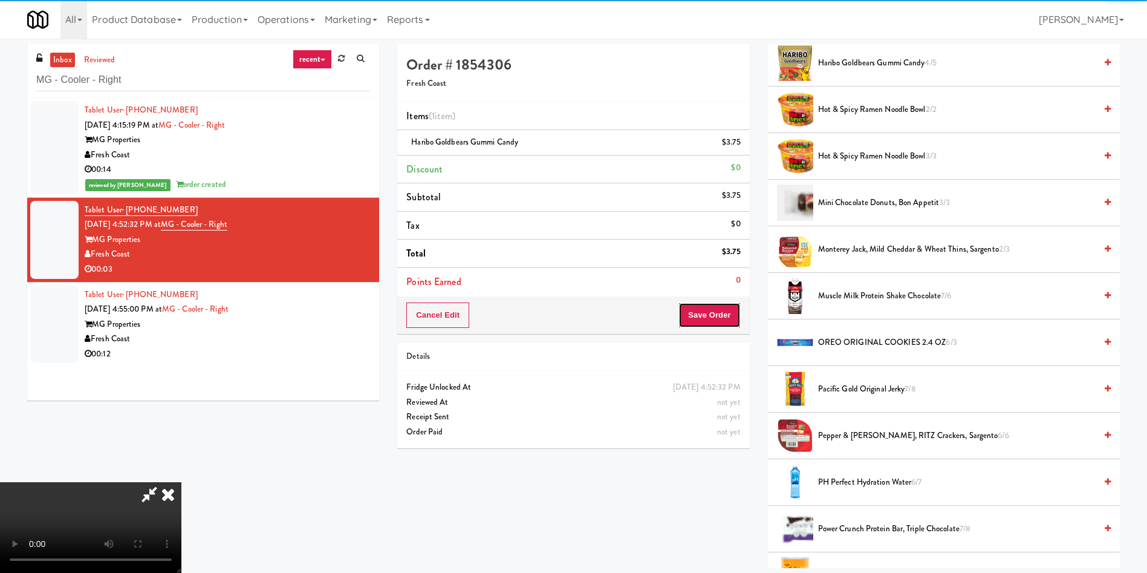
click at [722, 308] on button "Save Order" at bounding box center [709, 314] width 62 height 25
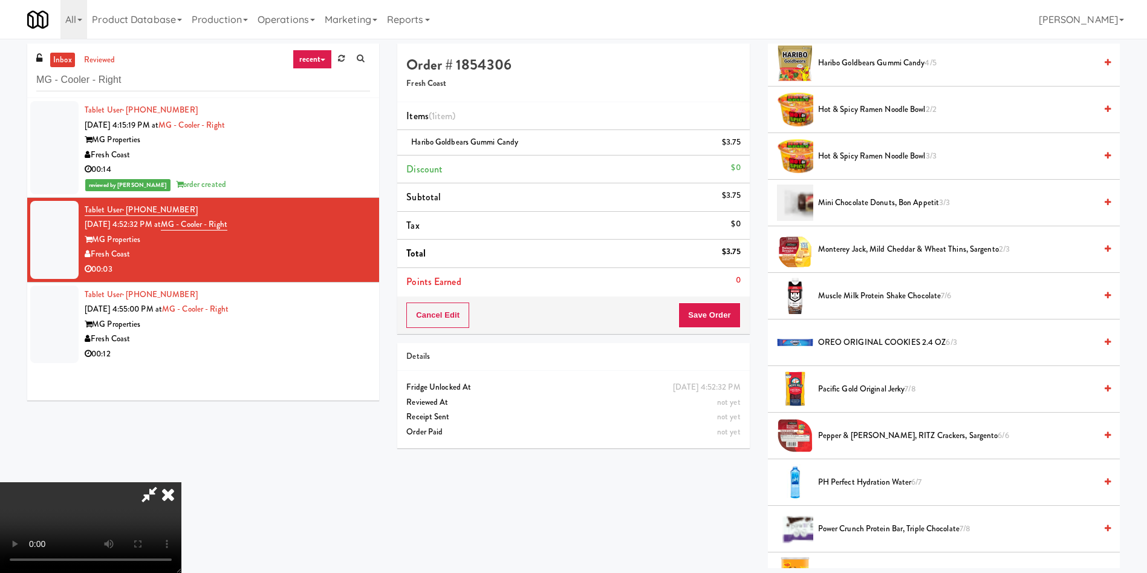
click at [181, 482] on video at bounding box center [90, 527] width 181 height 91
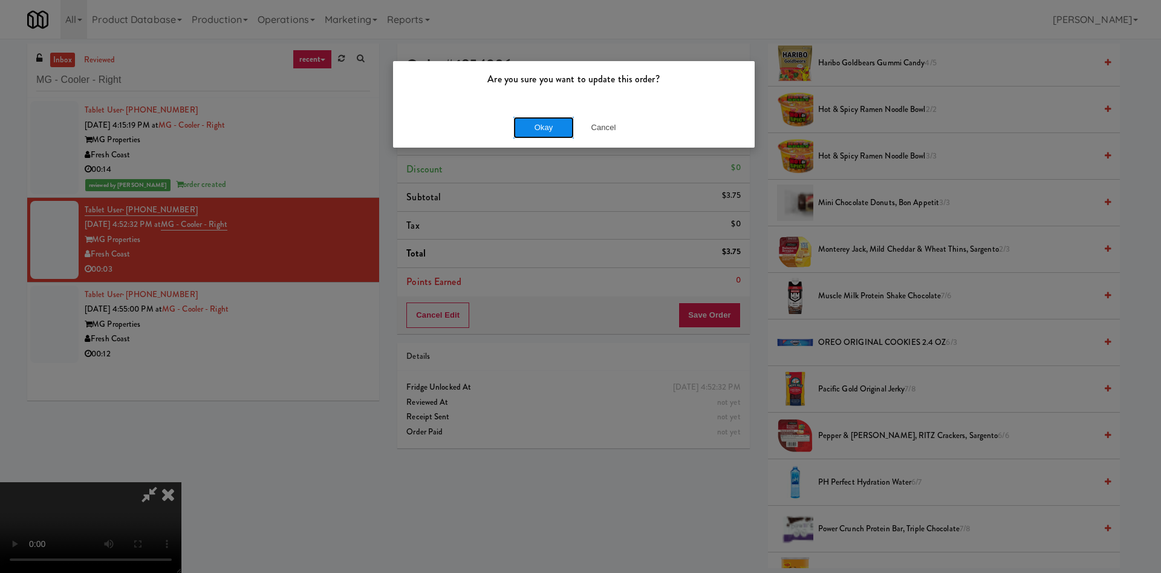
click at [543, 127] on button "Okay" at bounding box center [543, 128] width 60 height 22
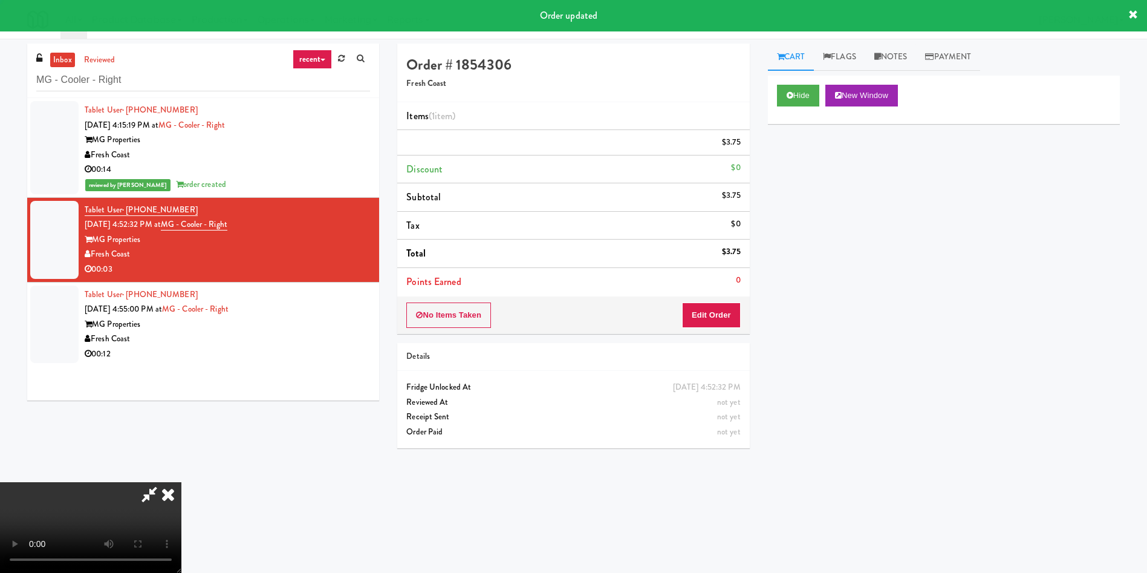
scroll to position [0, 0]
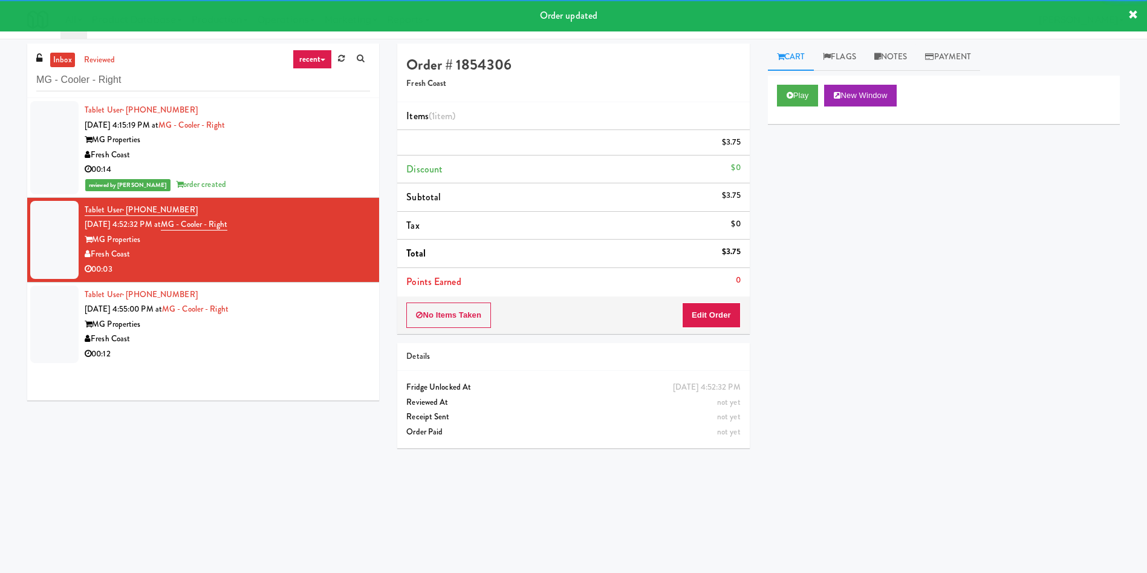
click at [65, 336] on div at bounding box center [54, 324] width 48 height 78
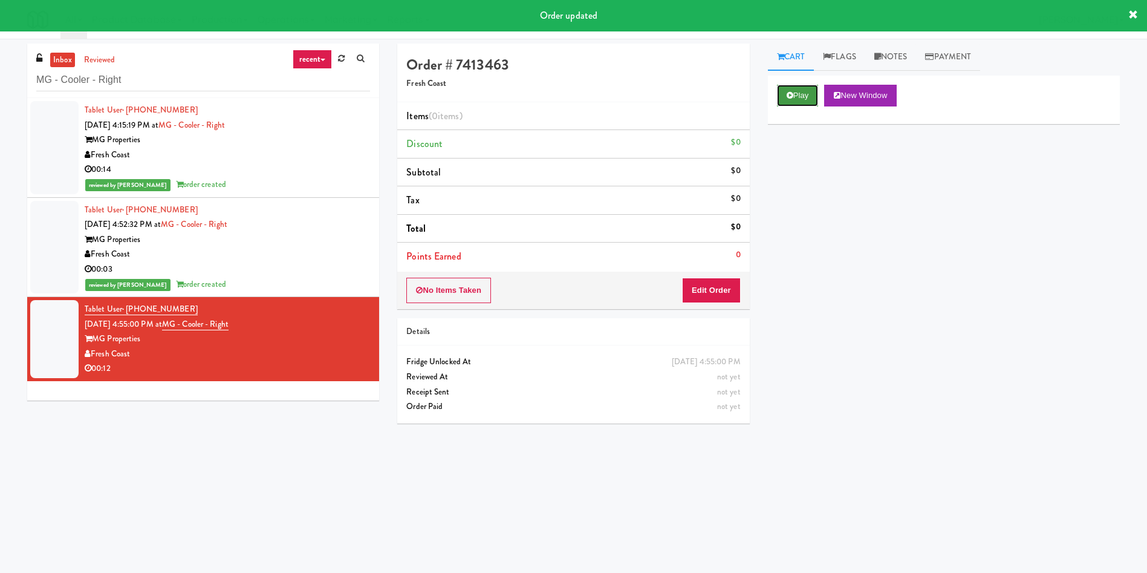
click at [815, 95] on button "Play" at bounding box center [798, 96] width 42 height 22
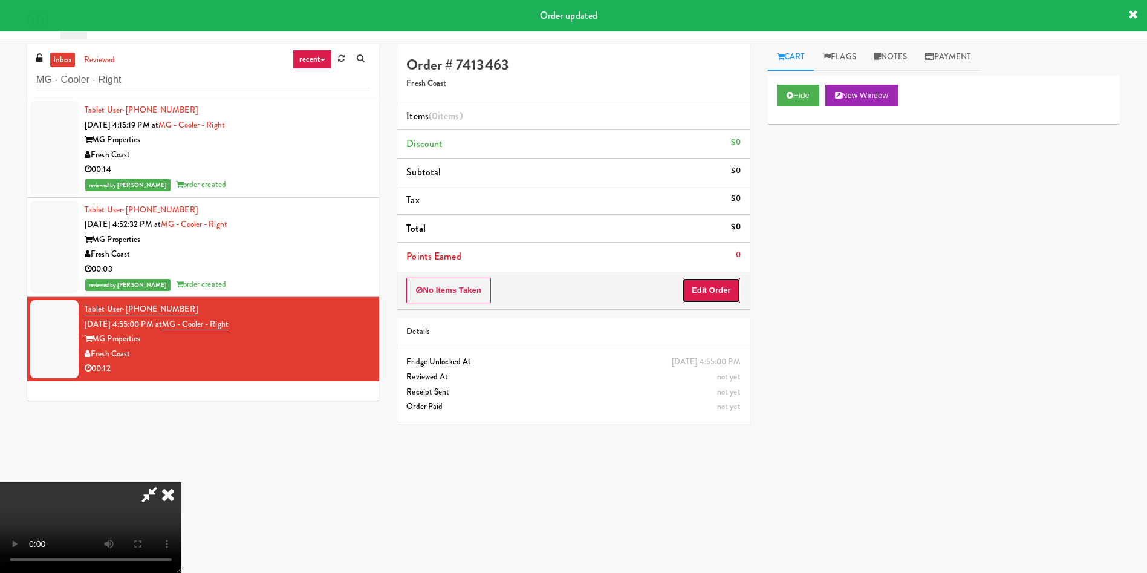
click at [726, 289] on button "Edit Order" at bounding box center [711, 290] width 59 height 25
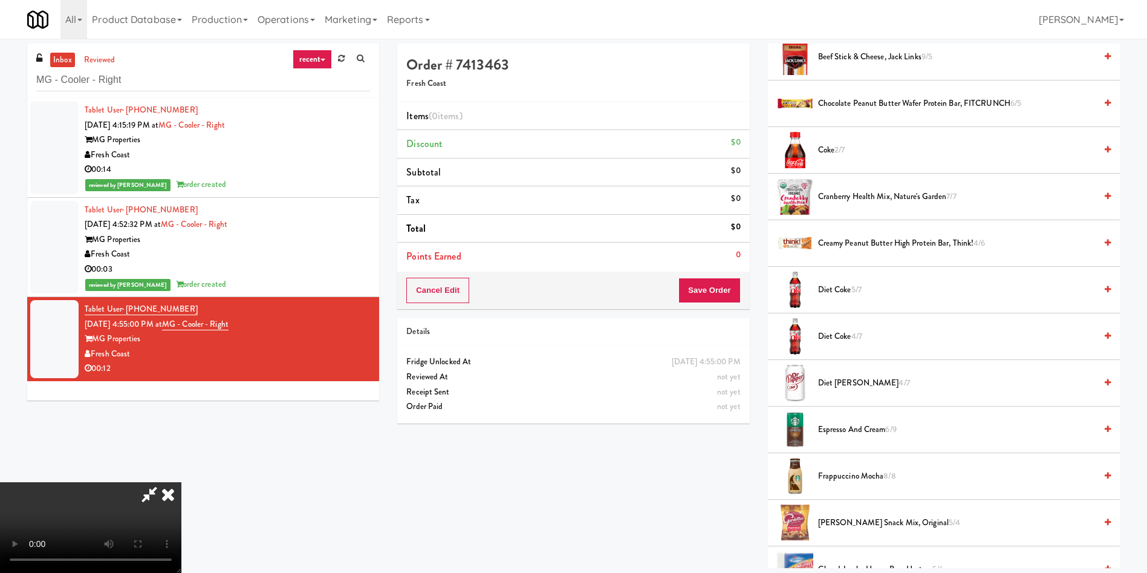
scroll to position [181, 0]
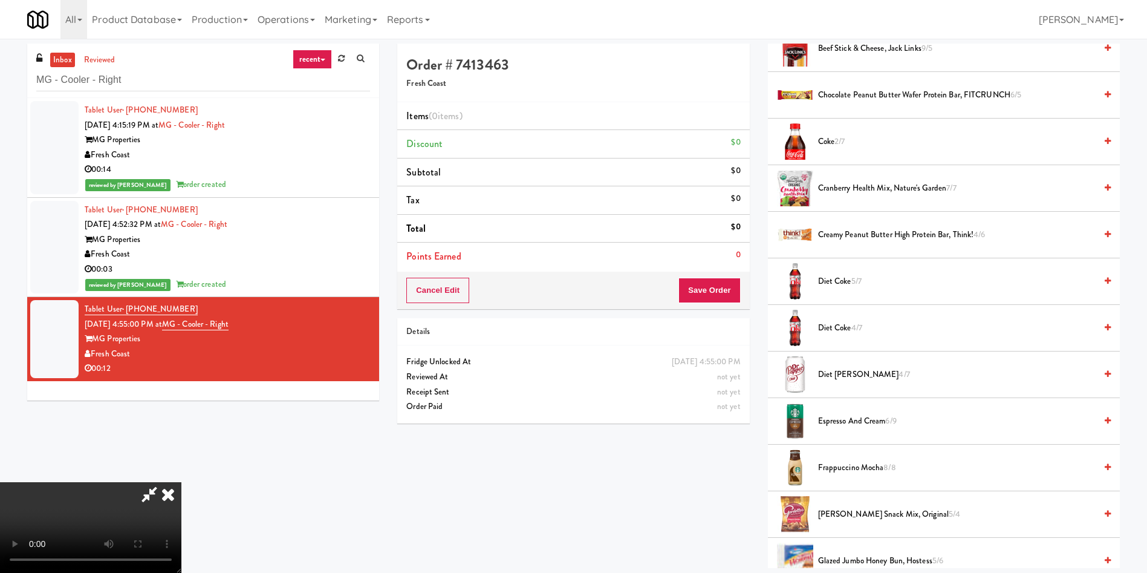
click at [181, 482] on video at bounding box center [90, 527] width 181 height 91
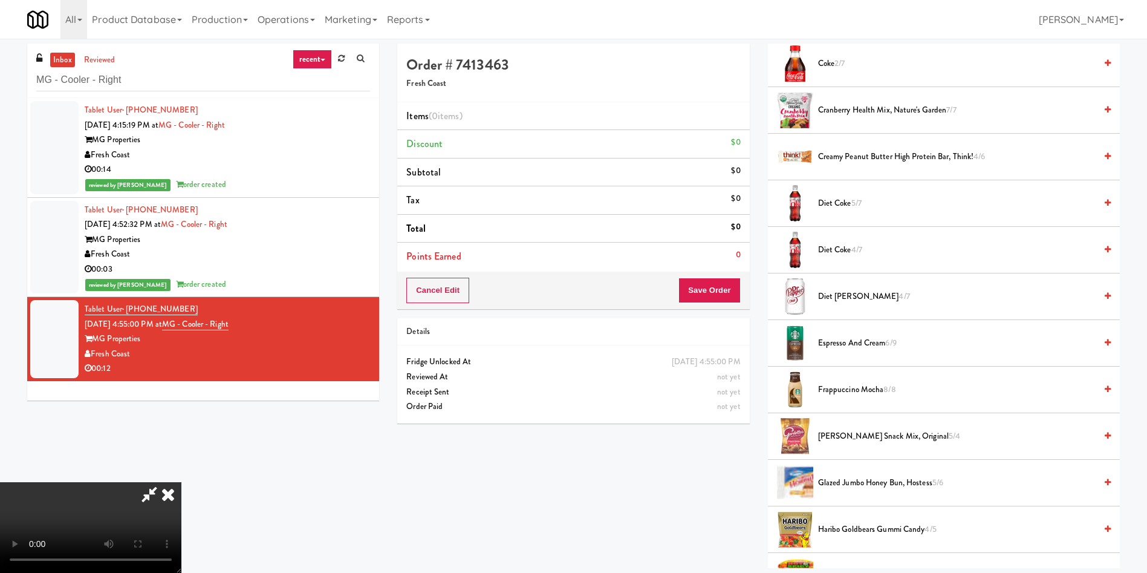
scroll to position [454, 0]
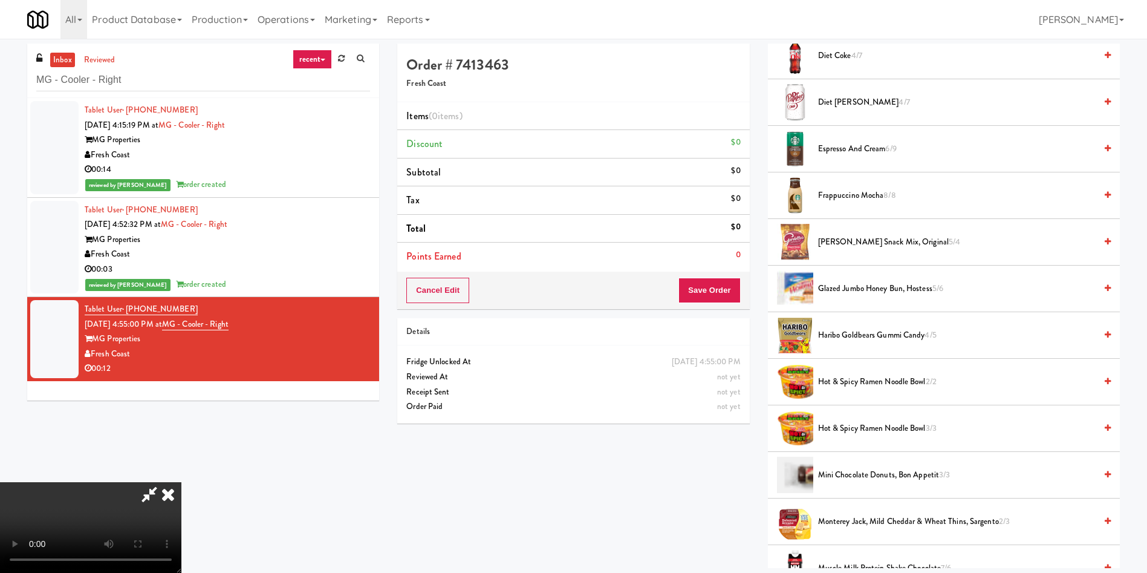
click at [851, 374] on span "Hot & Spicy Ramen Noodle Bowl 2/2" at bounding box center [957, 381] width 278 height 15
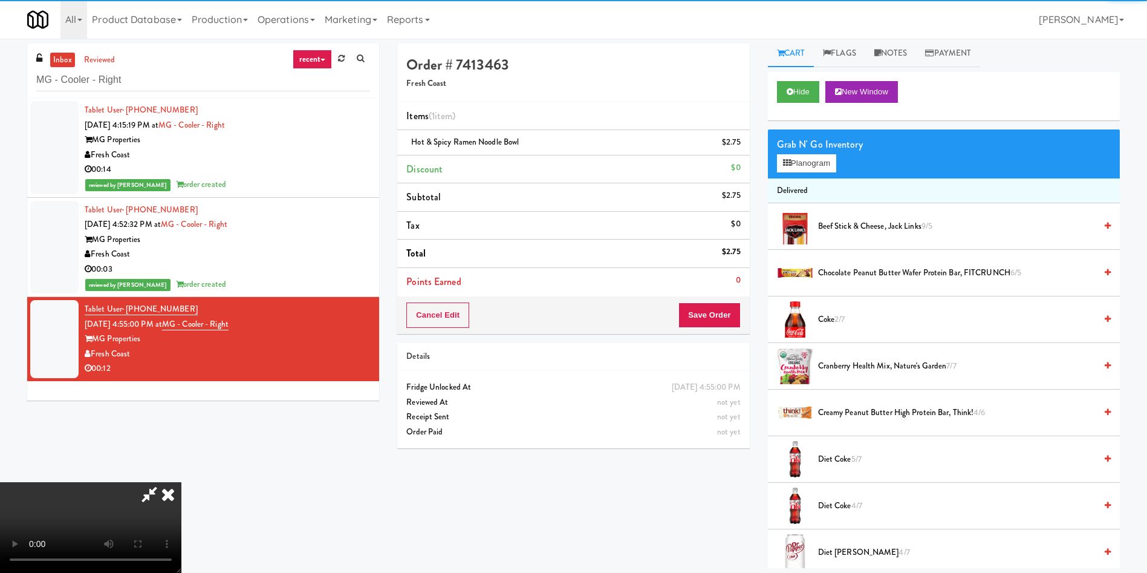
scroll to position [0, 0]
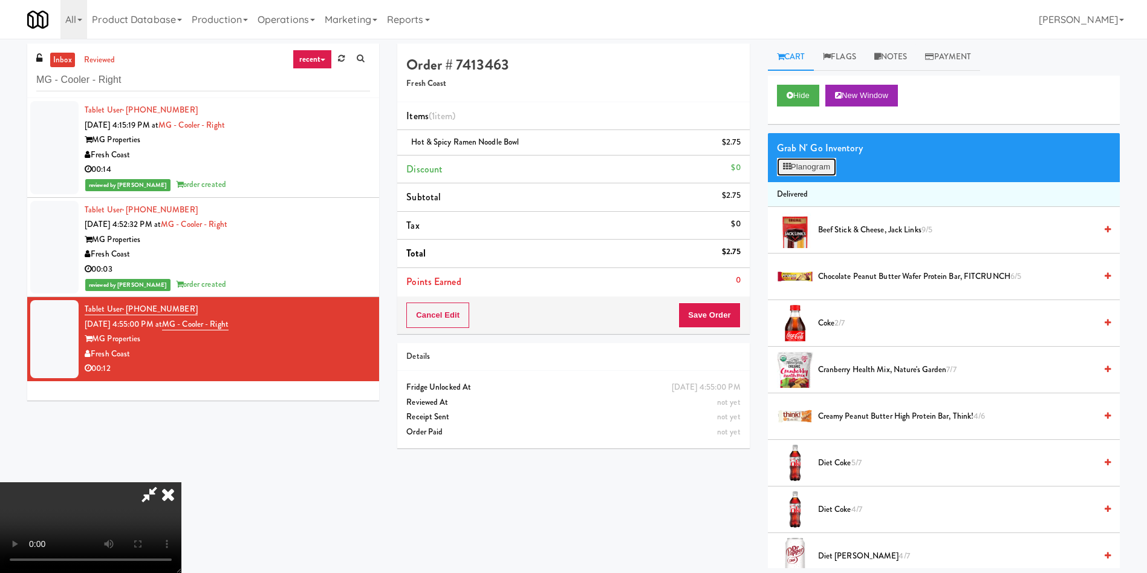
click at [804, 170] on button "Planogram" at bounding box center [806, 167] width 59 height 18
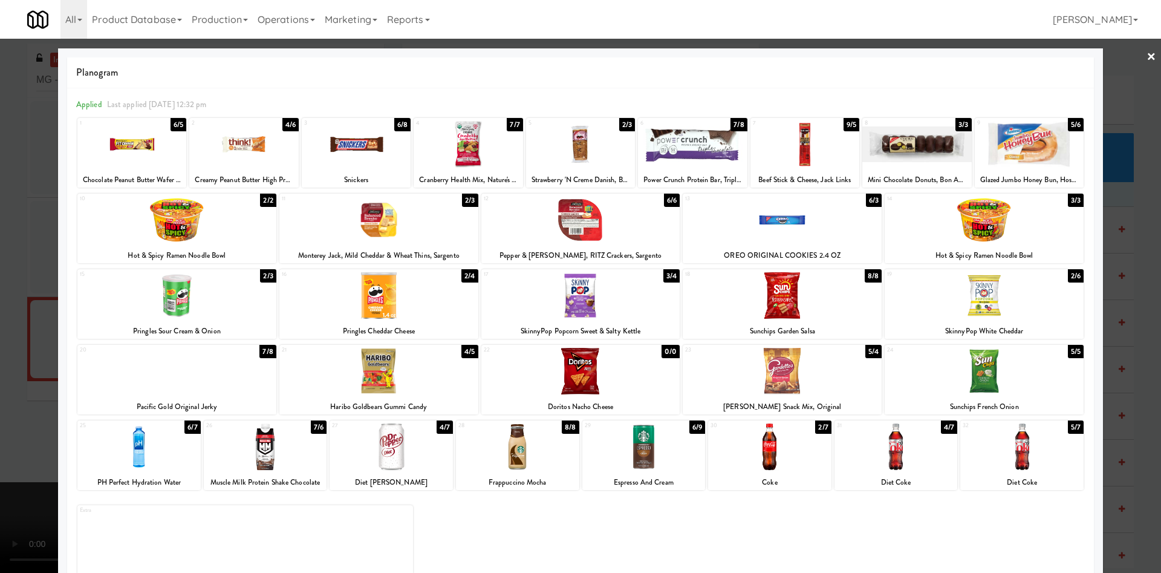
click at [1113, 100] on div at bounding box center [580, 286] width 1161 height 573
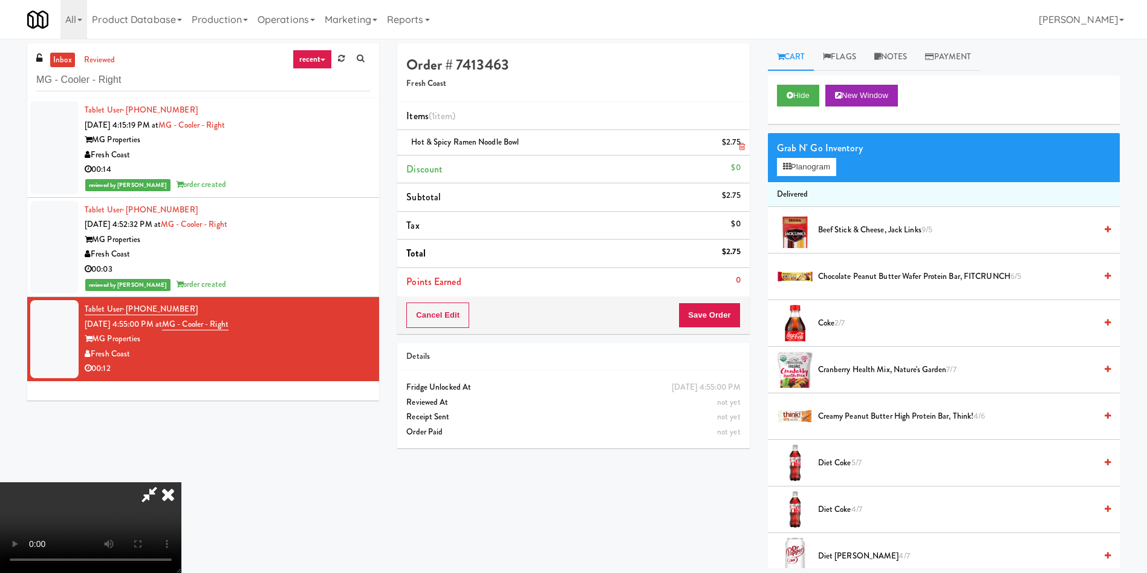
click at [740, 144] on icon at bounding box center [742, 147] width 6 height 8
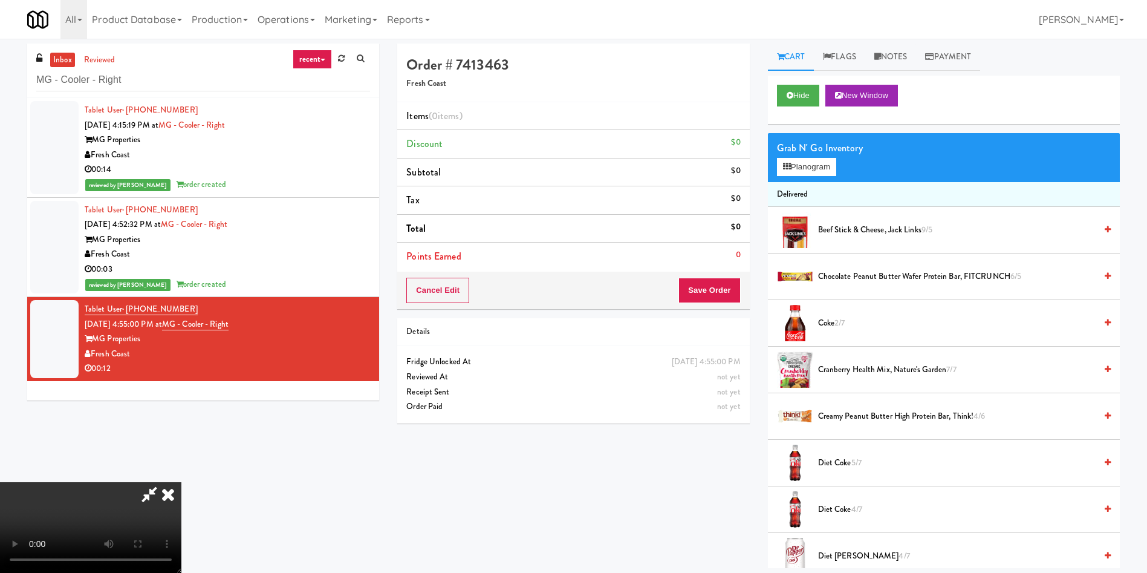
click at [181, 482] on video at bounding box center [90, 527] width 181 height 91
click at [824, 167] on button "Planogram" at bounding box center [806, 167] width 59 height 18
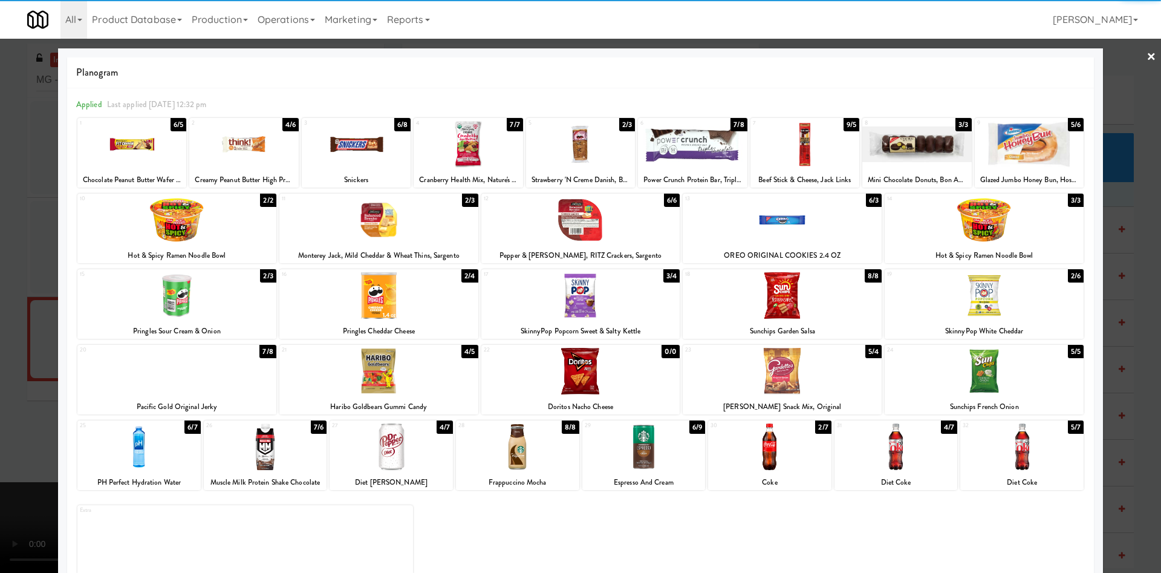
click at [215, 221] on div at bounding box center [176, 220] width 199 height 47
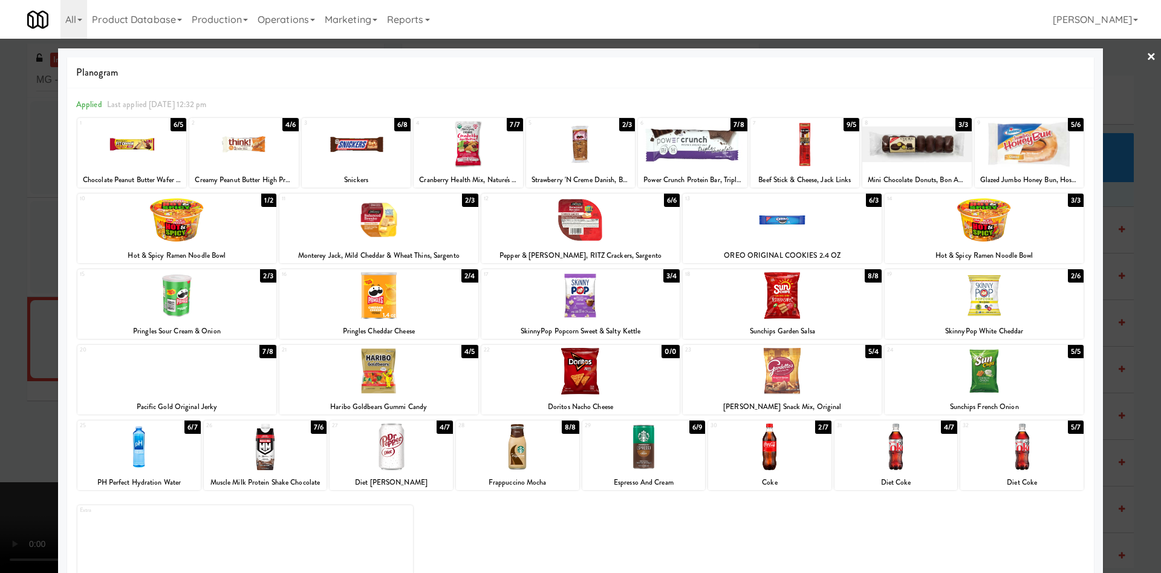
click at [49, 241] on div at bounding box center [580, 286] width 1161 height 573
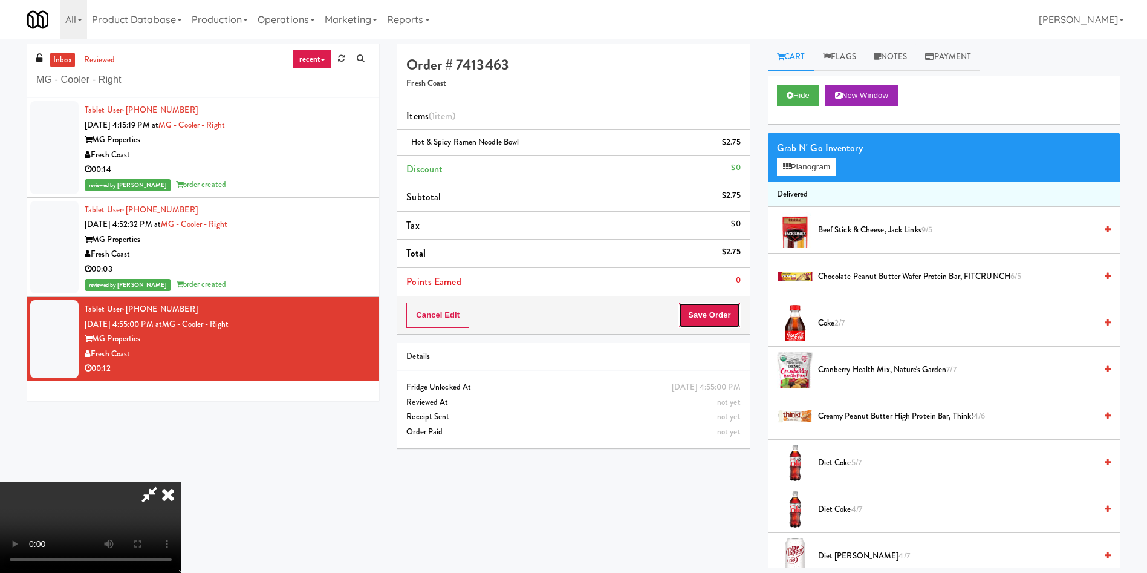
click at [717, 323] on button "Save Order" at bounding box center [709, 314] width 62 height 25
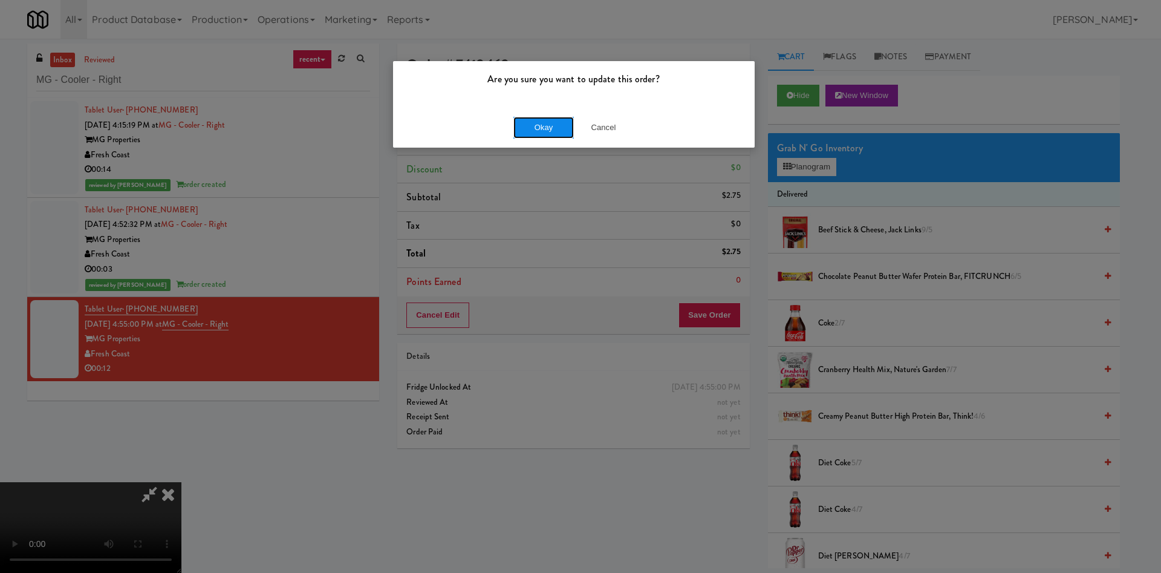
click at [541, 129] on button "Okay" at bounding box center [543, 128] width 60 height 22
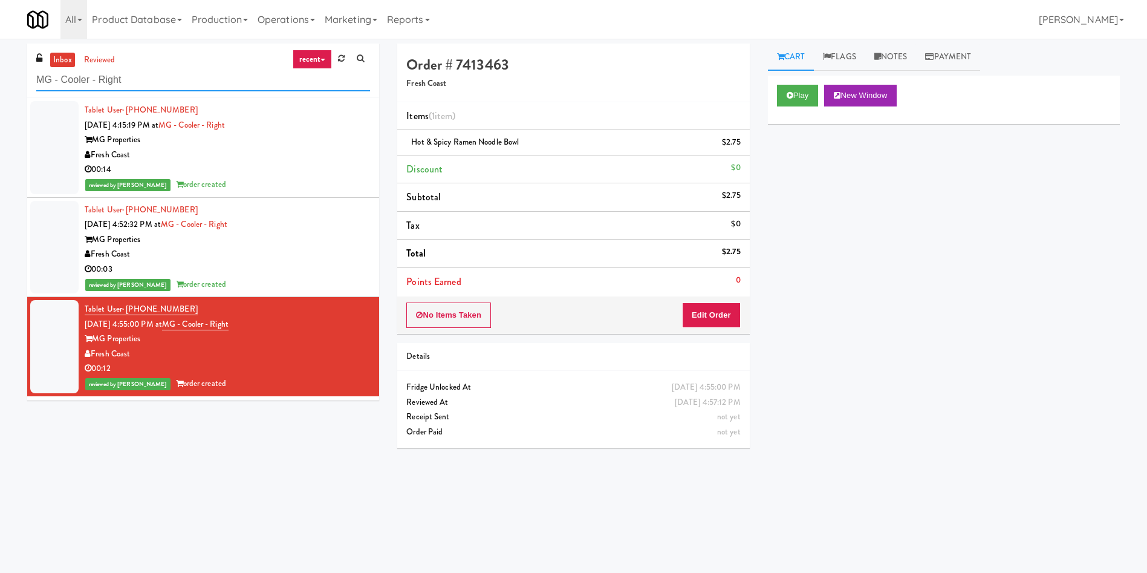
drag, startPoint x: 197, startPoint y: 71, endPoint x: 0, endPoint y: 51, distance: 198.1
click at [0, 51] on div "inbox reviewed recent all unclear take inventory issue suspicious failed recent…" at bounding box center [573, 287] width 1147 height 486
paste input "Almaden - Fridge"
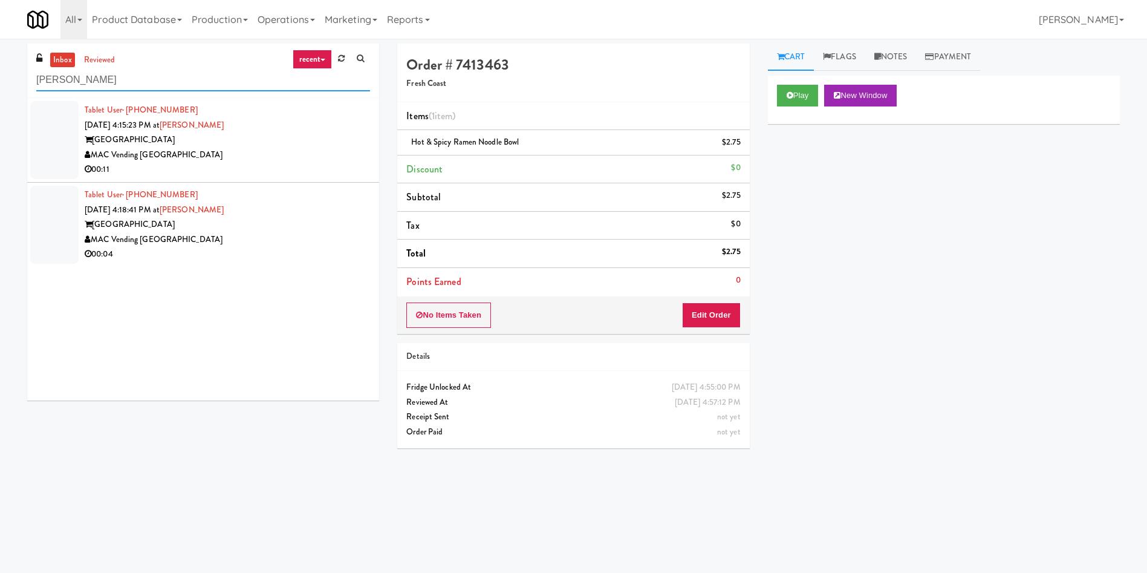
type input "Almaden - Fridge"
click at [47, 147] on div at bounding box center [54, 140] width 48 height 78
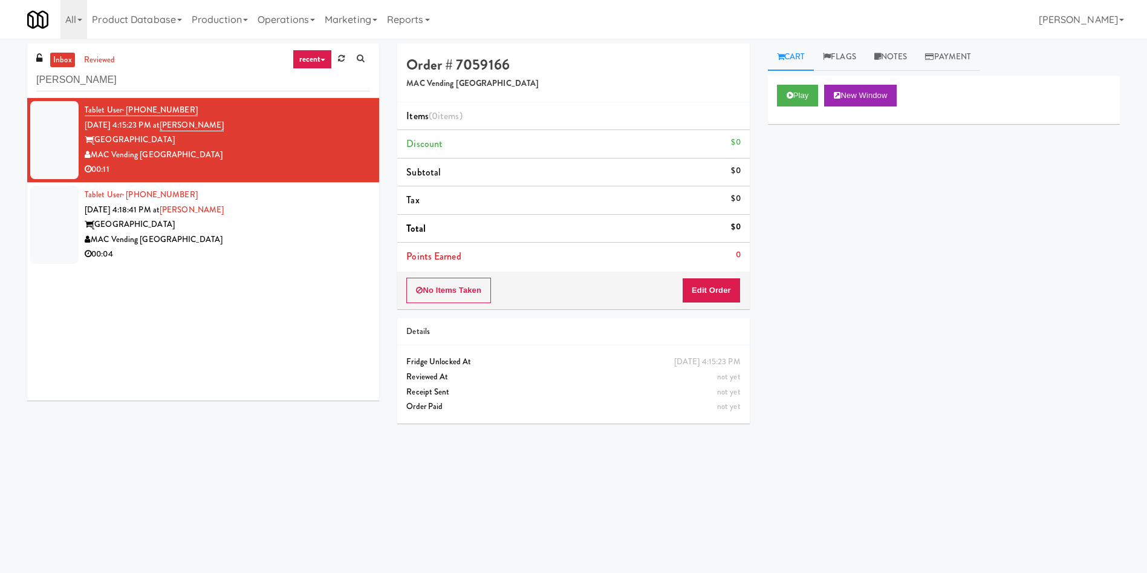
click at [859, 237] on div "Play New Window Primary Flag Clear Flag if unable to determine what was taken o…" at bounding box center [944, 303] width 352 height 454
click at [803, 99] on button "Play" at bounding box center [798, 96] width 42 height 22
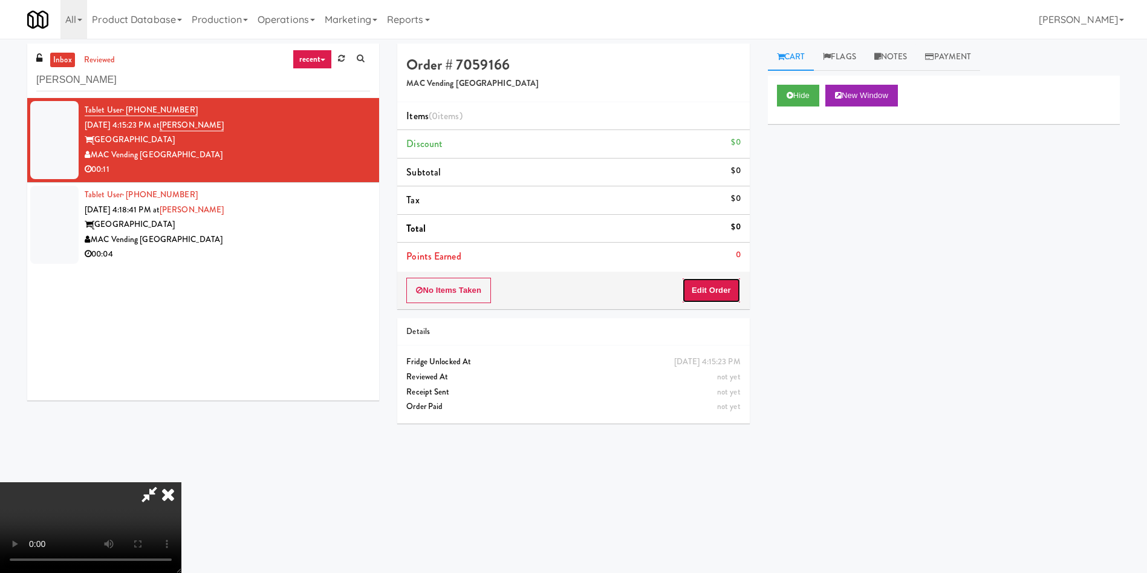
click at [721, 288] on button "Edit Order" at bounding box center [711, 290] width 59 height 25
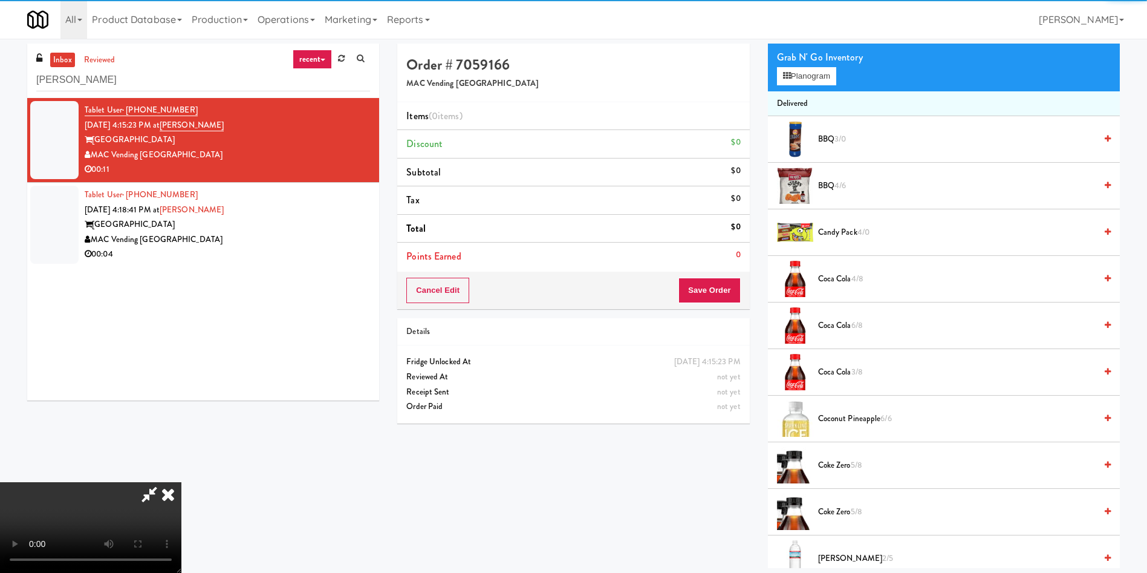
scroll to position [181, 0]
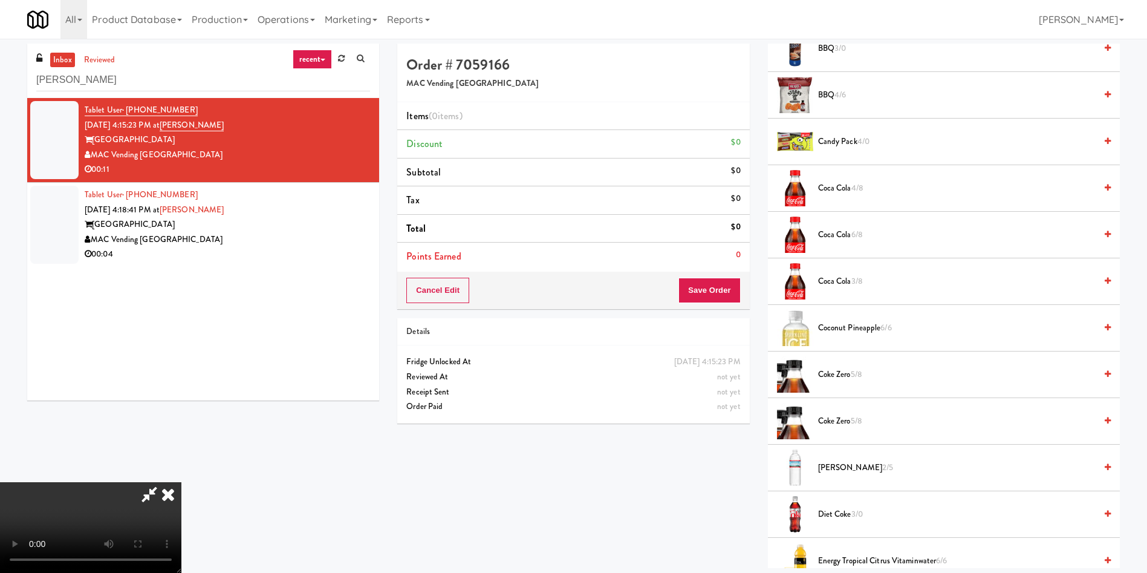
click at [181, 482] on video at bounding box center [90, 527] width 181 height 91
click at [816, 374] on div "Coke Zero 5/8" at bounding box center [962, 374] width 298 height 15
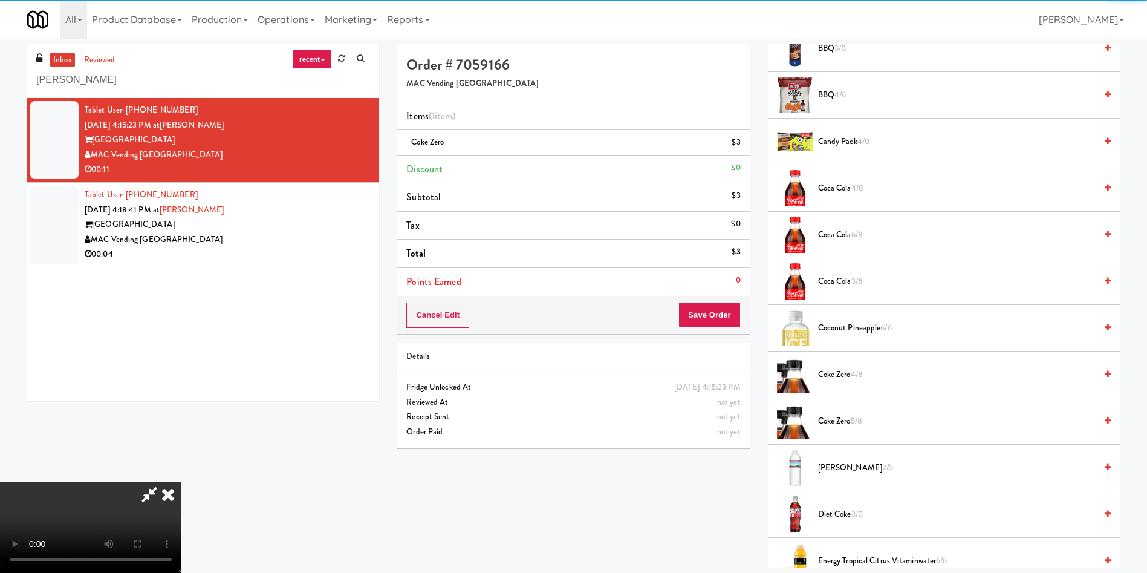
drag, startPoint x: 827, startPoint y: 417, endPoint x: 801, endPoint y: 424, distance: 26.8
click at [824, 420] on span "Coke Zero 5/8" at bounding box center [957, 421] width 278 height 15
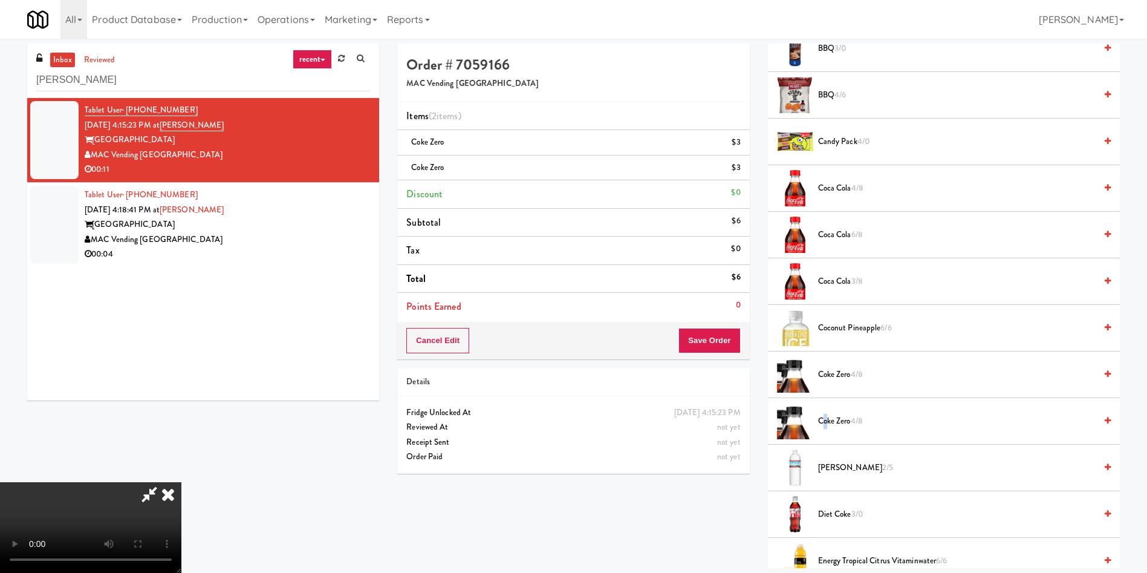
click at [181, 482] on video at bounding box center [90, 527] width 181 height 91
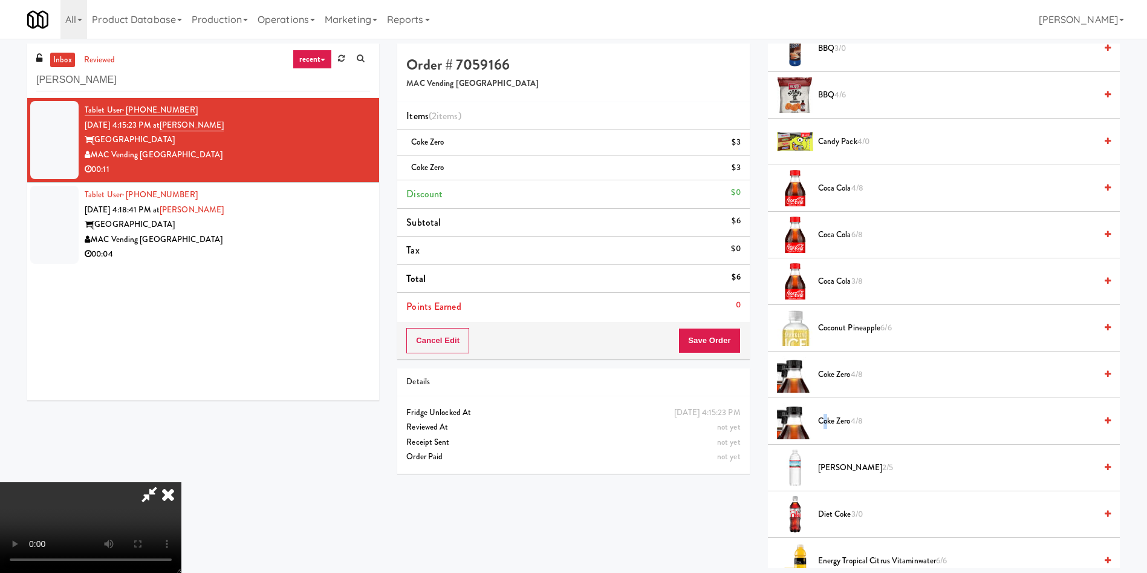
click at [181, 482] on video at bounding box center [90, 527] width 181 height 91
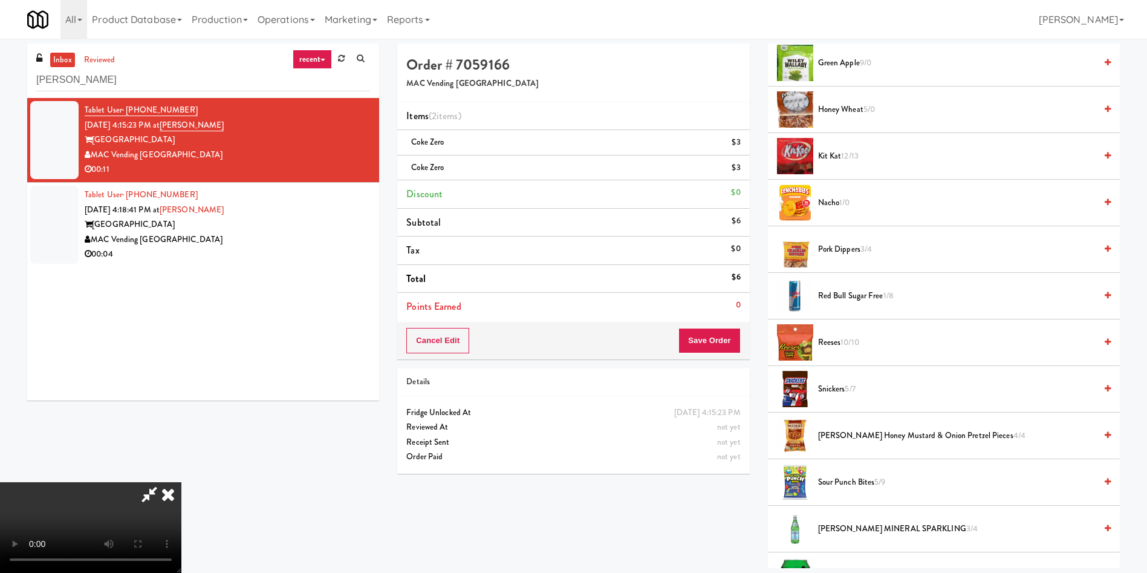
scroll to position [907, 0]
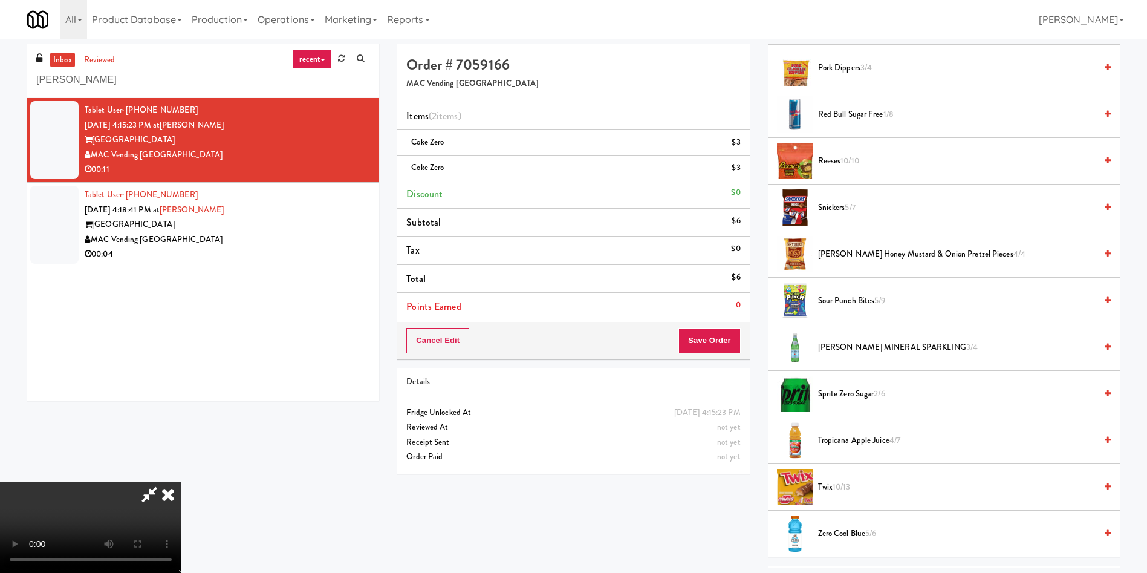
click at [853, 112] on span "Red Bull Sugar Free 1/8" at bounding box center [957, 114] width 278 height 15
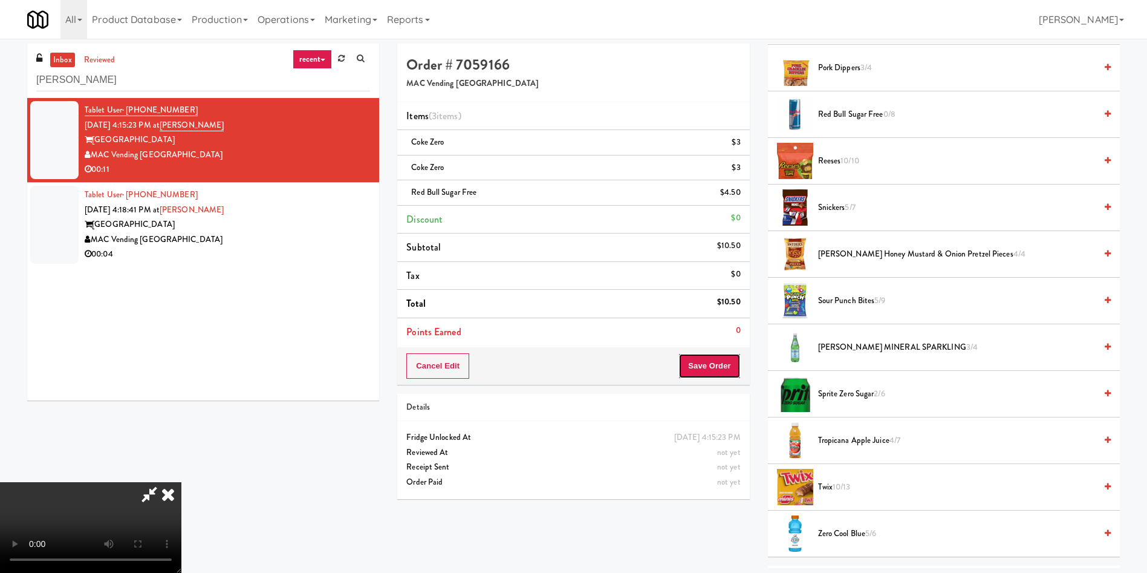
click at [721, 373] on button "Save Order" at bounding box center [709, 365] width 62 height 25
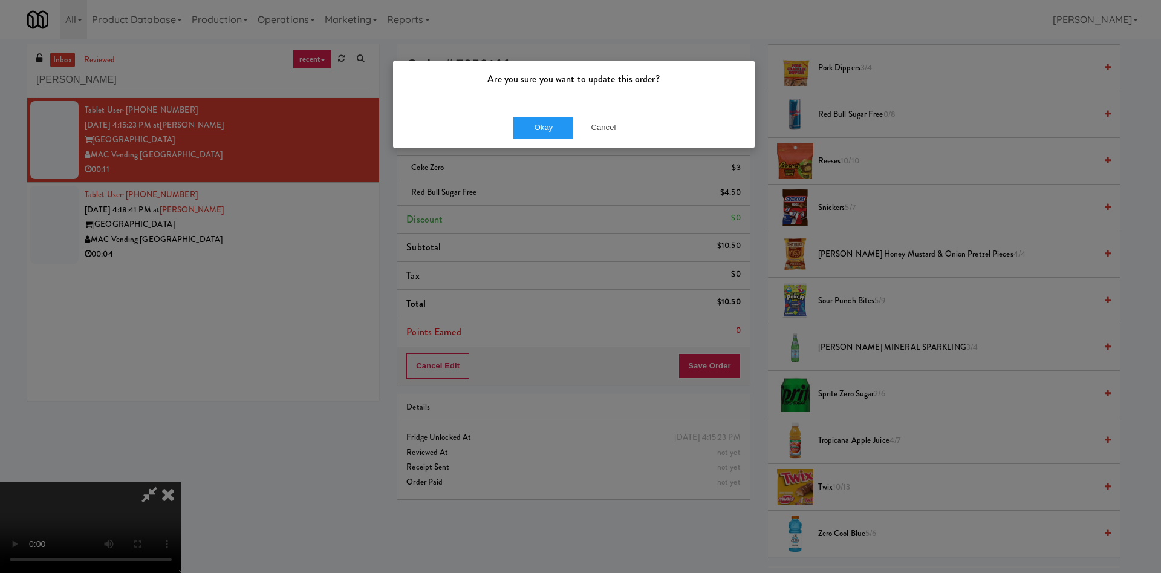
click at [540, 115] on div "Okay Cancel" at bounding box center [574, 127] width 362 height 41
click at [537, 136] on button "Okay" at bounding box center [543, 128] width 60 height 22
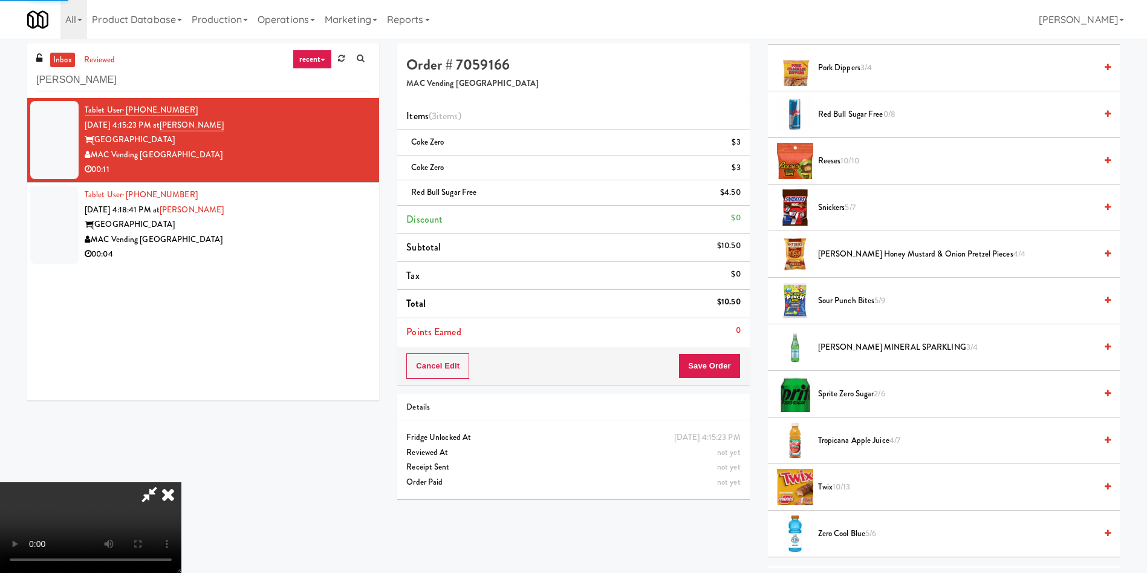
scroll to position [0, 0]
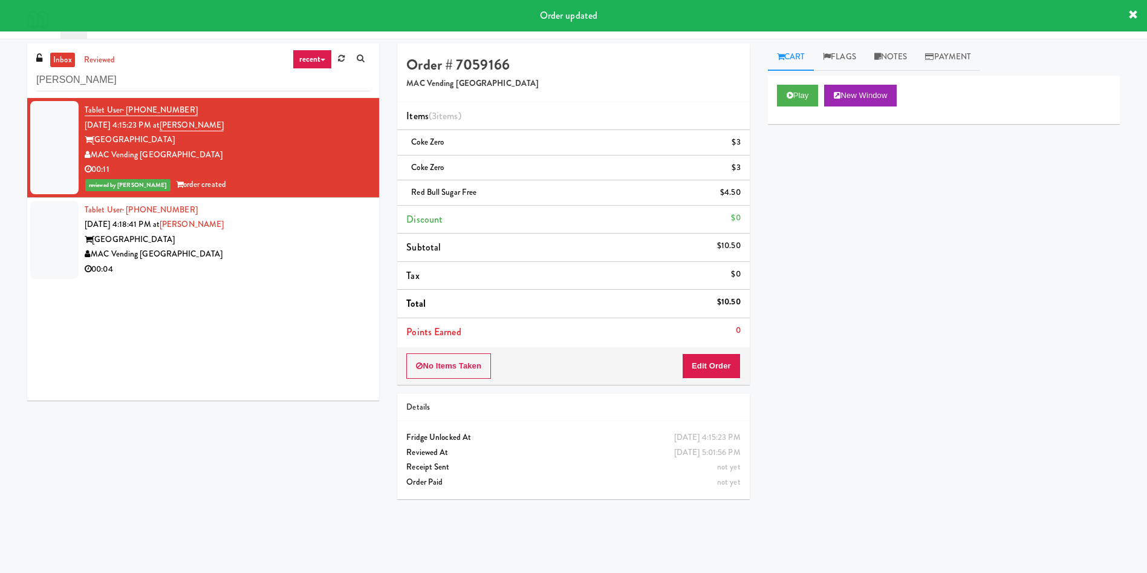
click at [65, 254] on div at bounding box center [54, 240] width 48 height 78
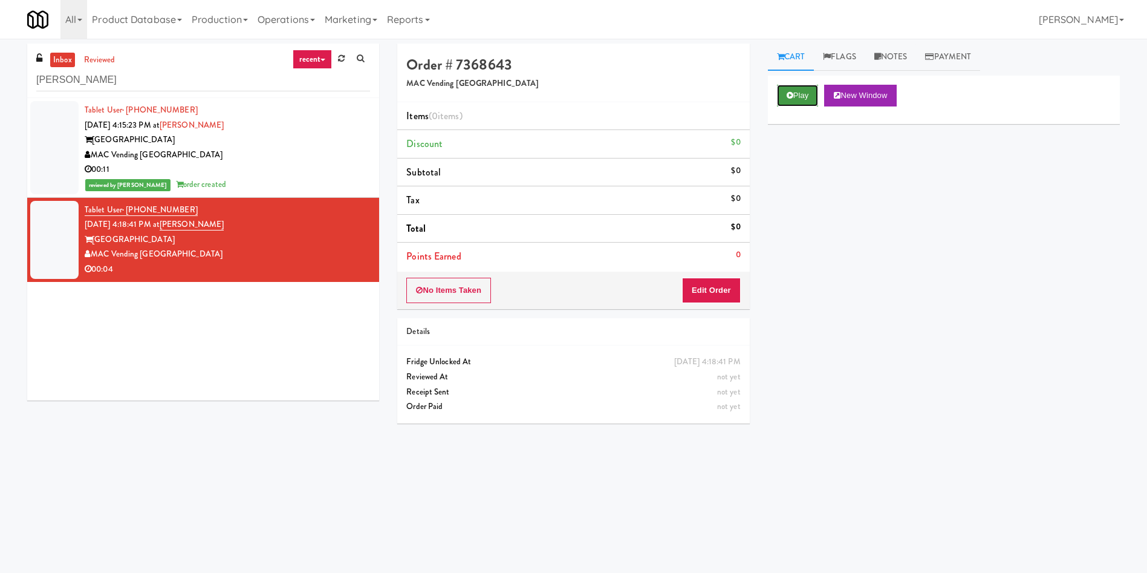
click at [787, 94] on icon at bounding box center [790, 95] width 7 height 8
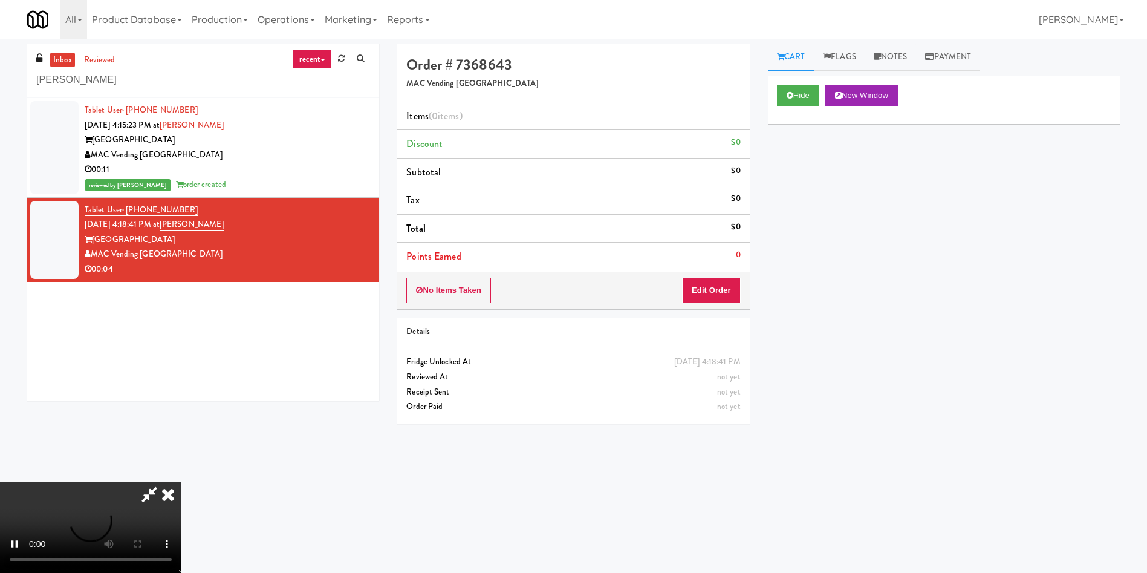
click at [709, 276] on div "No Items Taken Edit Order" at bounding box center [573, 290] width 352 height 37
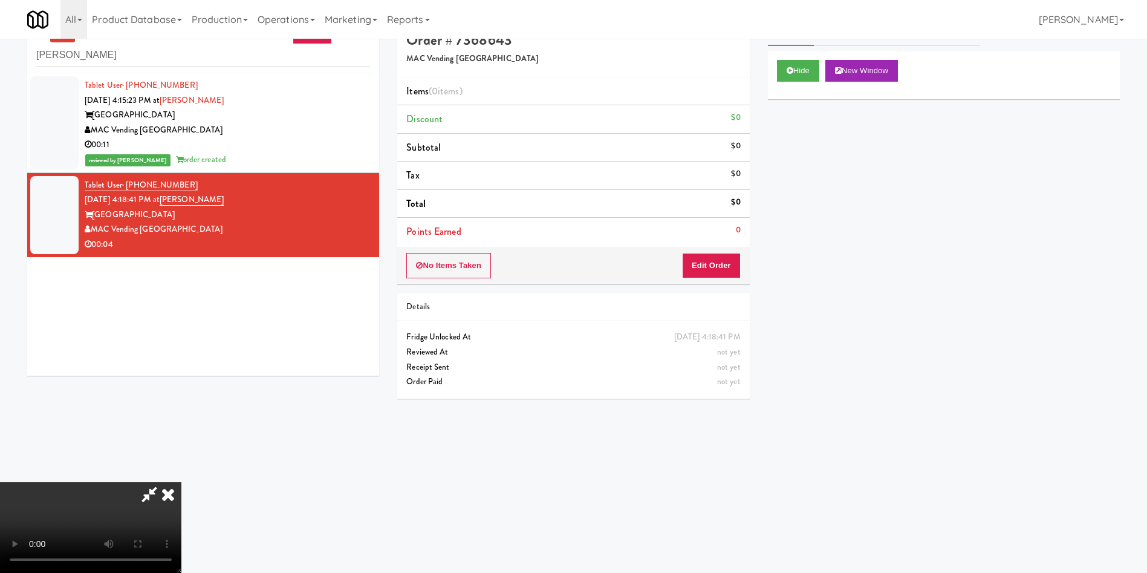
scroll to position [39, 0]
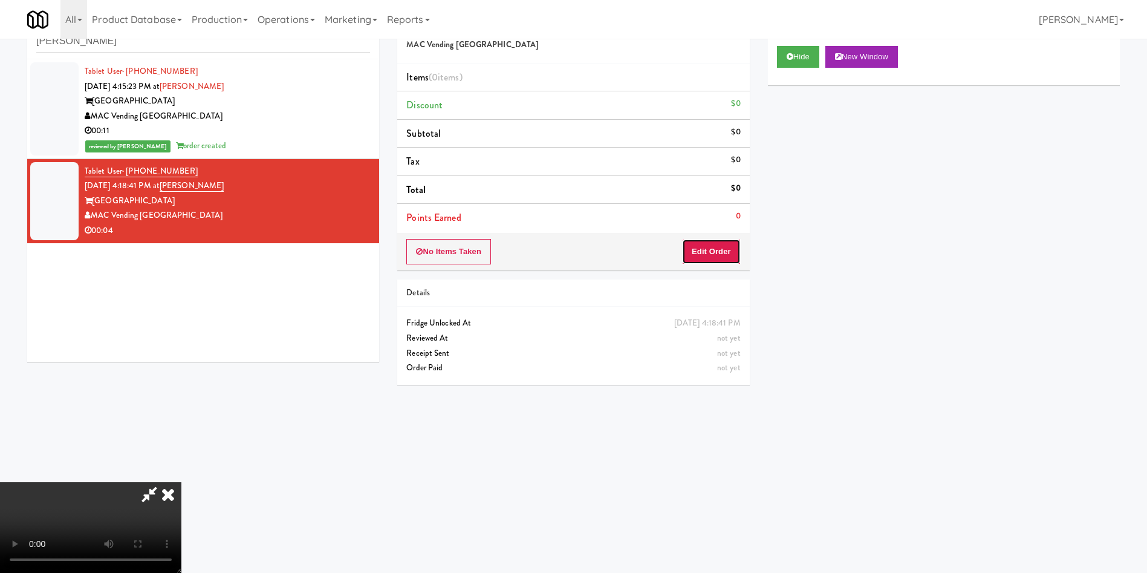
click at [721, 239] on button "Edit Order" at bounding box center [711, 251] width 59 height 25
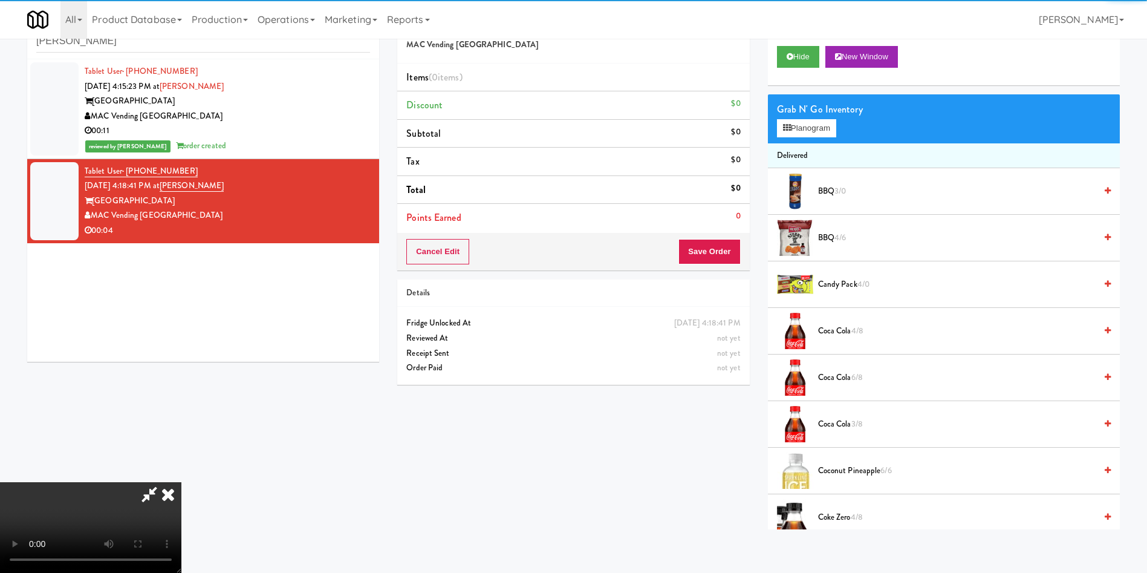
scroll to position [91, 0]
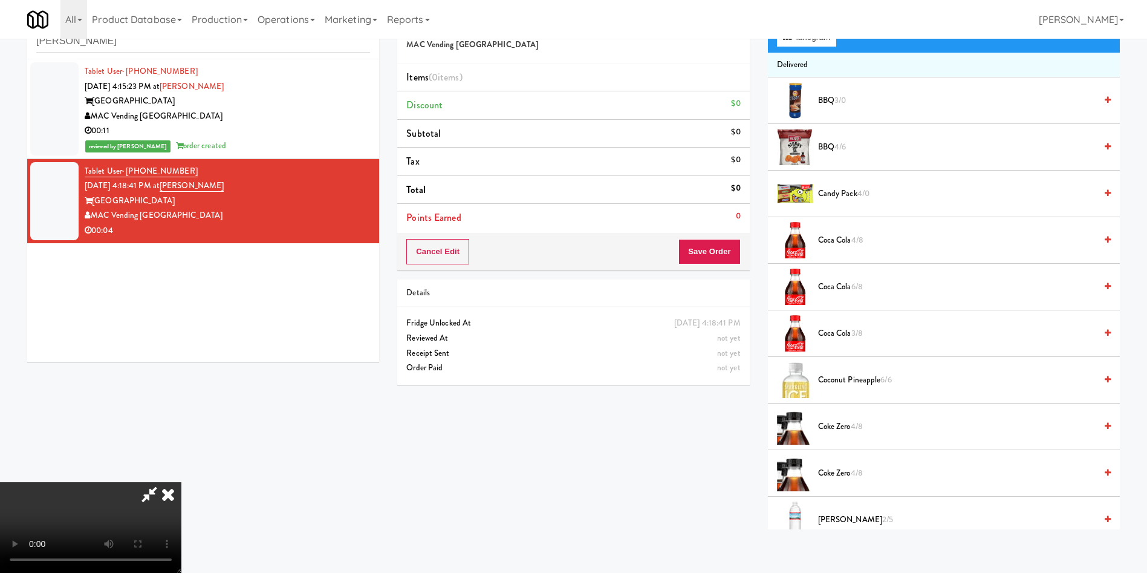
click at [181, 482] on video at bounding box center [90, 527] width 181 height 91
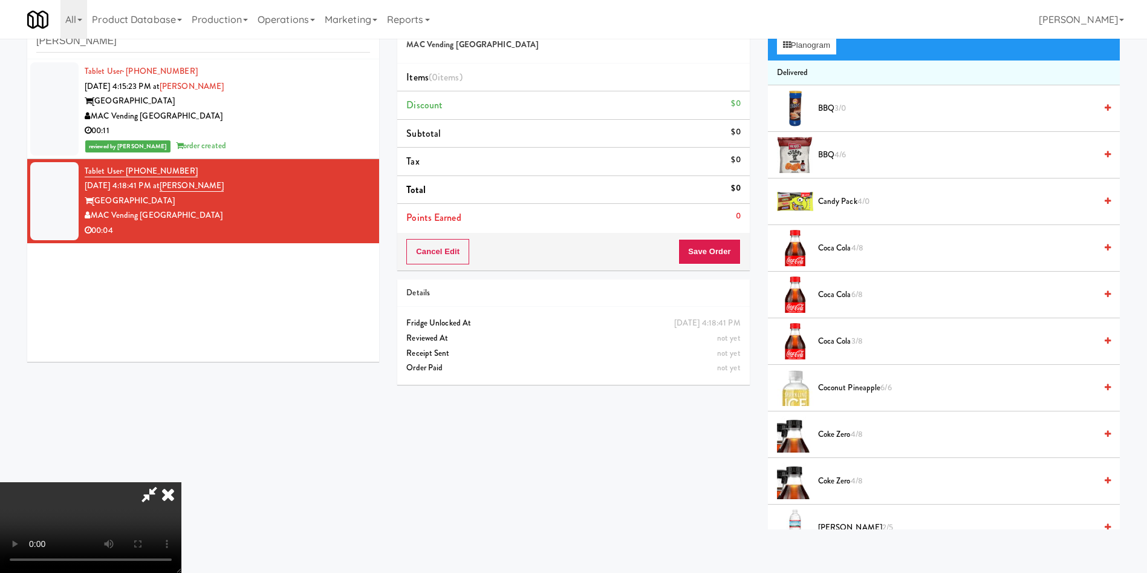
scroll to position [0, 0]
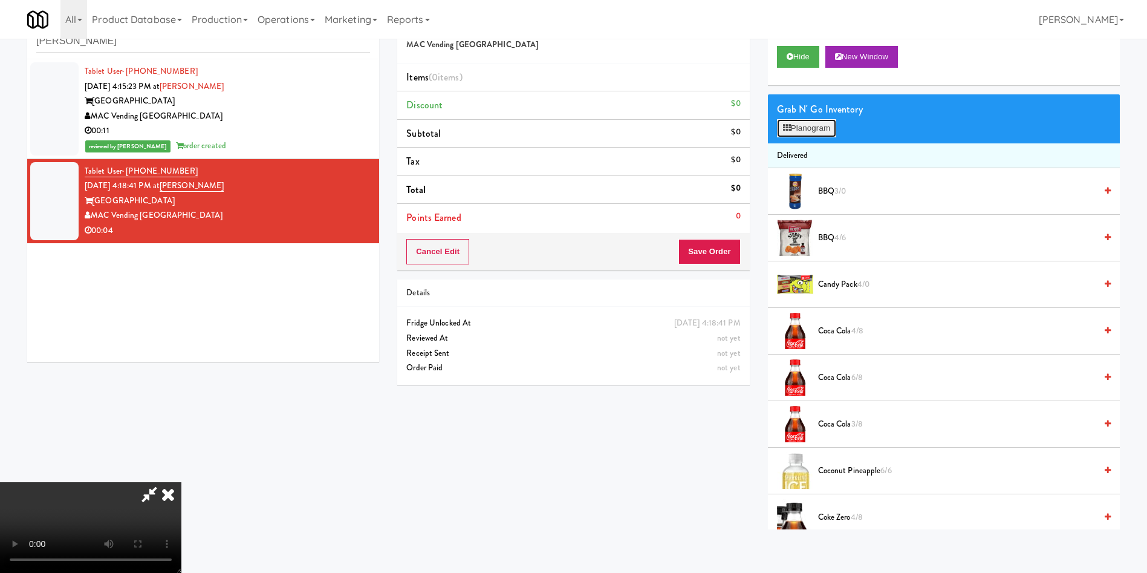
click at [799, 128] on button "Planogram" at bounding box center [806, 128] width 59 height 18
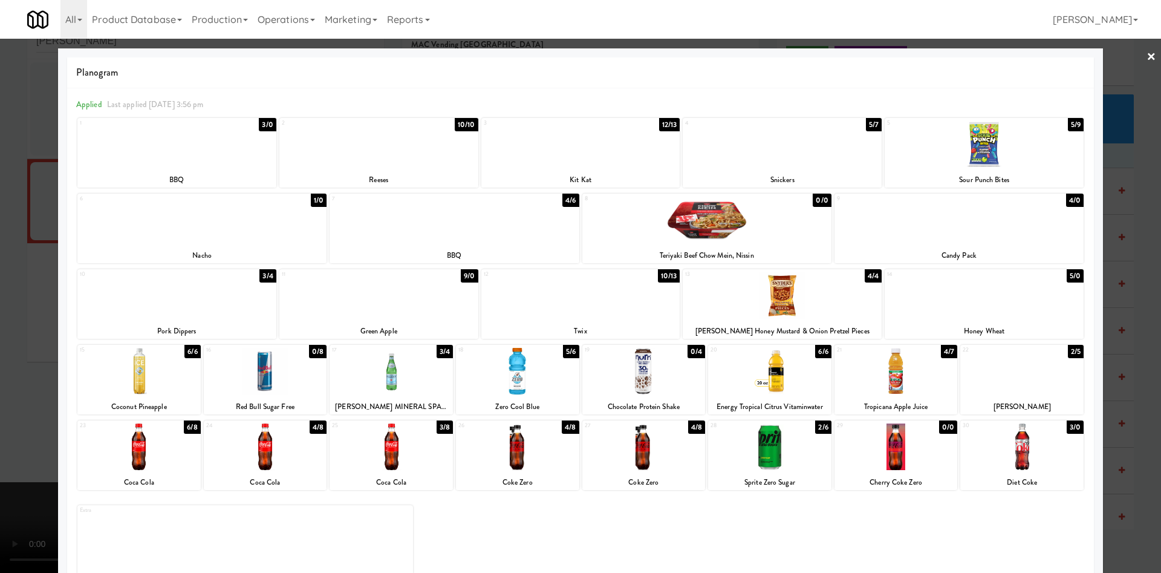
click at [786, 475] on div "Sprite Zero Sugar" at bounding box center [770, 482] width 120 height 15
click at [770, 443] on div at bounding box center [769, 446] width 123 height 47
click at [16, 281] on div at bounding box center [580, 286] width 1161 height 573
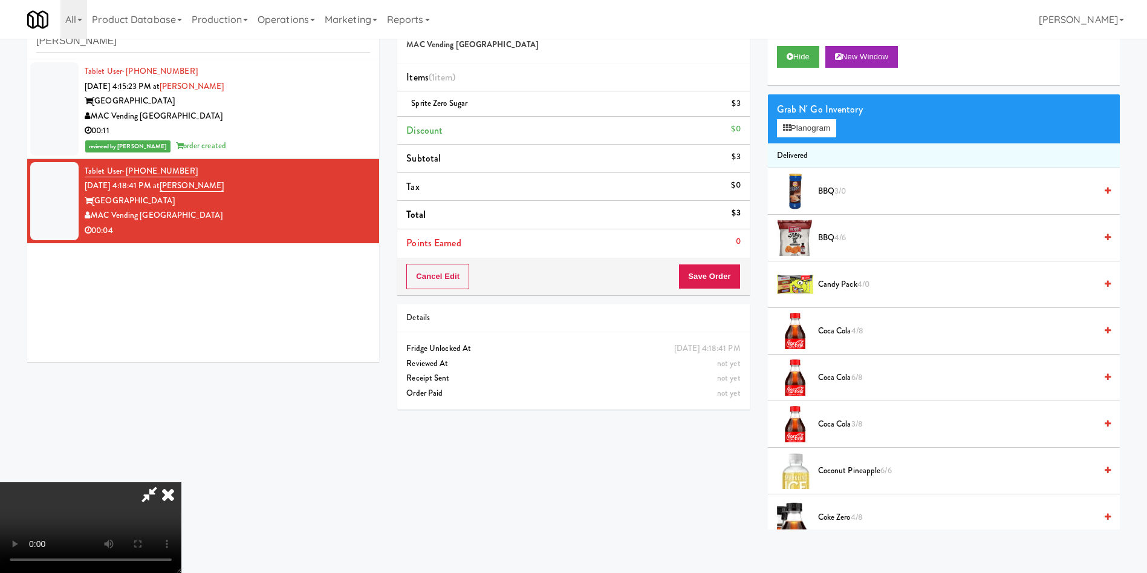
click at [181, 482] on video at bounding box center [90, 527] width 181 height 91
click at [717, 277] on button "Save Order" at bounding box center [709, 276] width 62 height 25
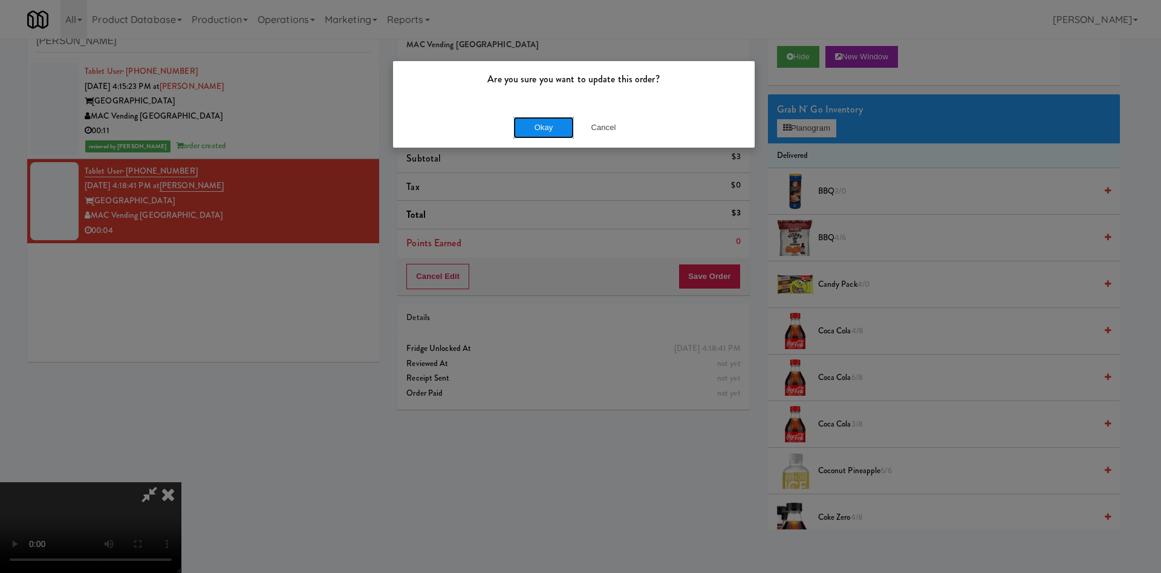
click at [552, 128] on button "Okay" at bounding box center [543, 128] width 60 height 22
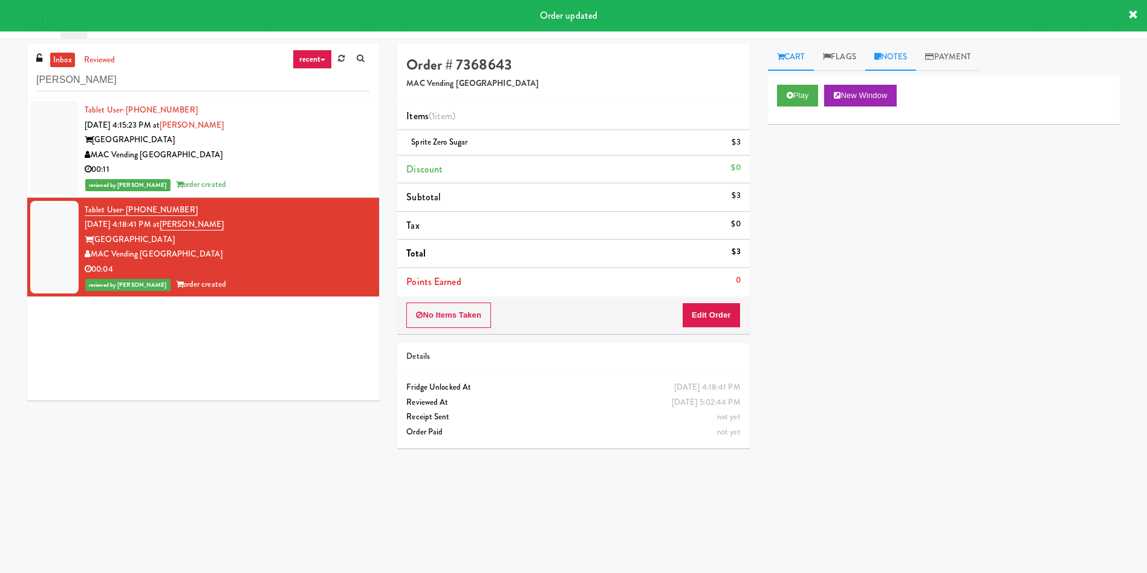
click at [906, 57] on link "Notes" at bounding box center [890, 57] width 51 height 27
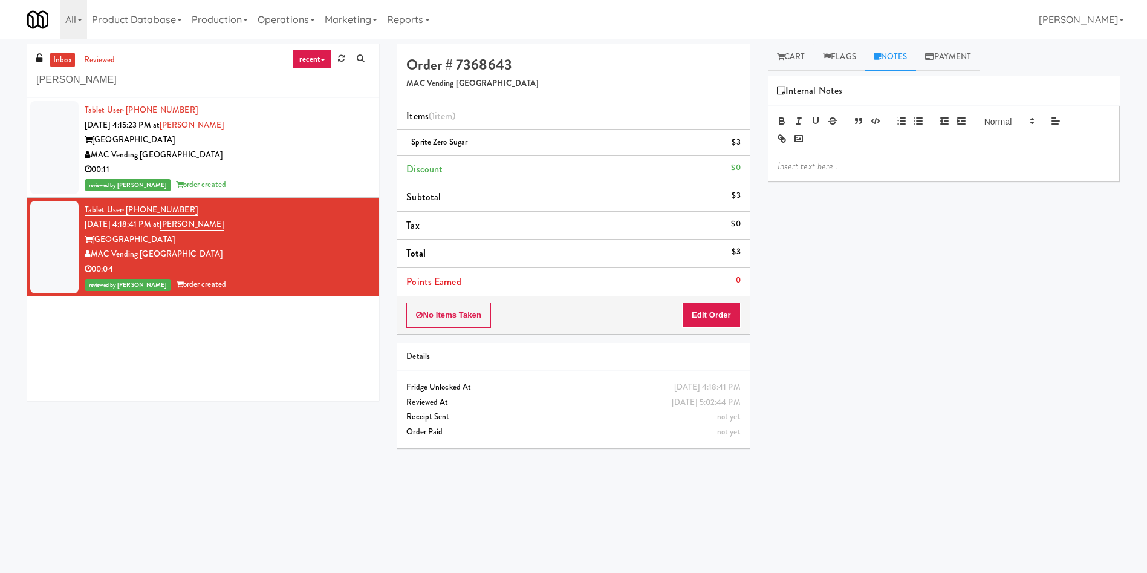
click at [1082, 169] on p at bounding box center [944, 166] width 333 height 13
paste div
drag, startPoint x: 969, startPoint y: 166, endPoint x: 789, endPoint y: 180, distance: 180.1
click at [789, 180] on p "Ela: Planogram/inventory discrepancy: A different Gatorade variant was taken. C…" at bounding box center [944, 173] width 333 height 27
click at [824, 169] on p "Ela: Planogram/inventory discrepancy: A different Gatorade variant was taken. C…" at bounding box center [944, 173] width 333 height 27
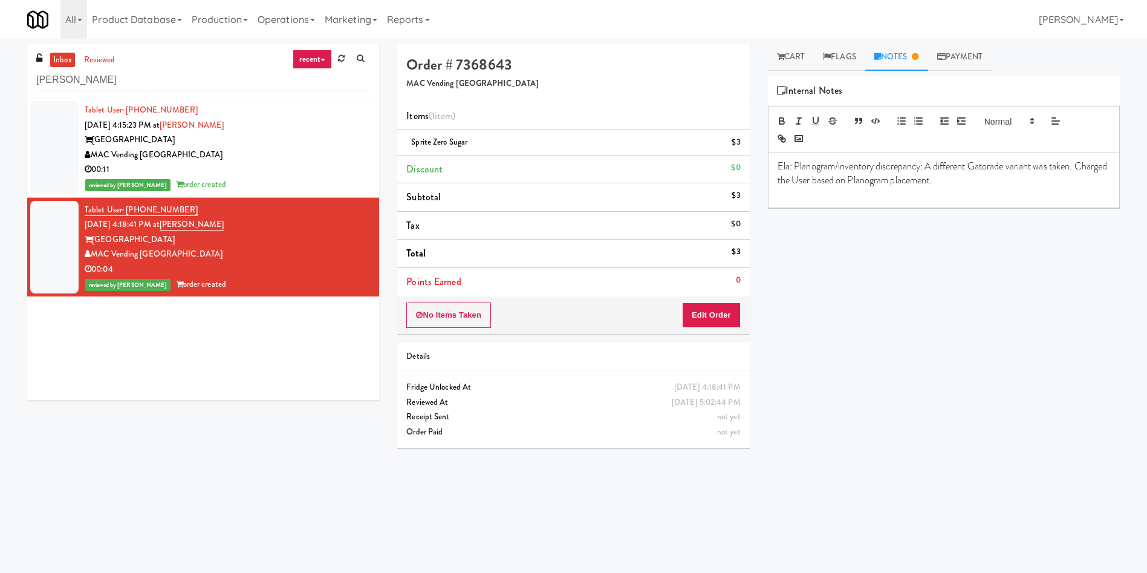
drag, startPoint x: 1016, startPoint y: 183, endPoint x: 772, endPoint y: 163, distance: 245.1
click at [772, 163] on div "Ela: Planogram/inventory discrepancy: A different Gatorade variant was taken. C…" at bounding box center [944, 179] width 351 height 55
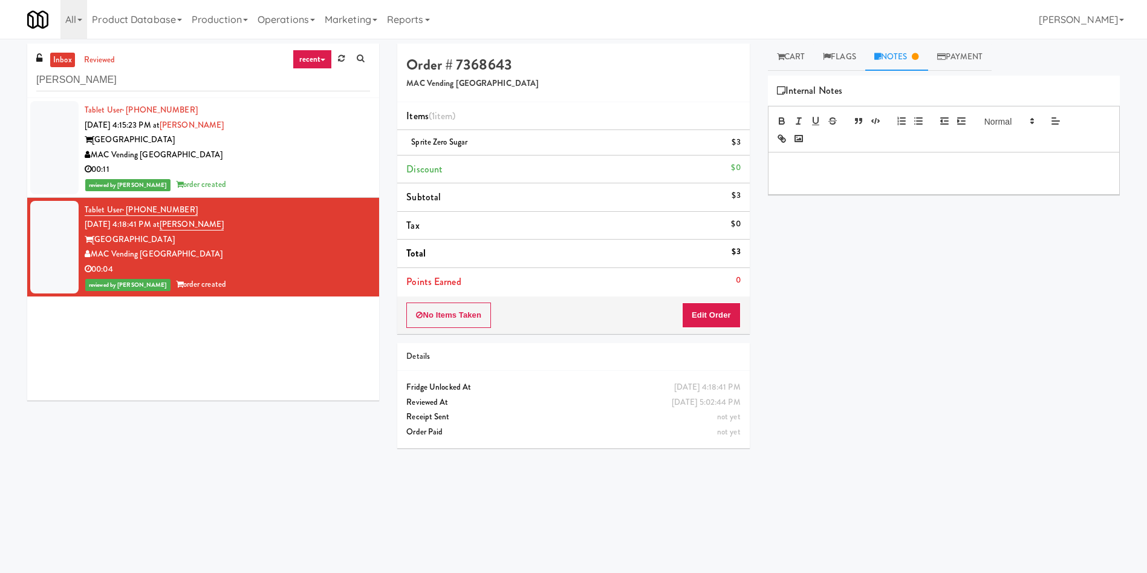
click at [847, 178] on p at bounding box center [944, 180] width 333 height 13
drag, startPoint x: 972, startPoint y: 180, endPoint x: 1052, endPoint y: 181, distance: 79.8
click at [1052, 181] on p "Ela: Planogram/inventory discrepancy: A different Gatorade variant was taken. C…" at bounding box center [944, 187] width 333 height 27
drag, startPoint x: 981, startPoint y: 198, endPoint x: 969, endPoint y: 201, distance: 12.0
click at [981, 198] on p "Ela: Planogram/inventory discrepancy: A different size of Sprite taken. Charged…" at bounding box center [944, 187] width 333 height 27
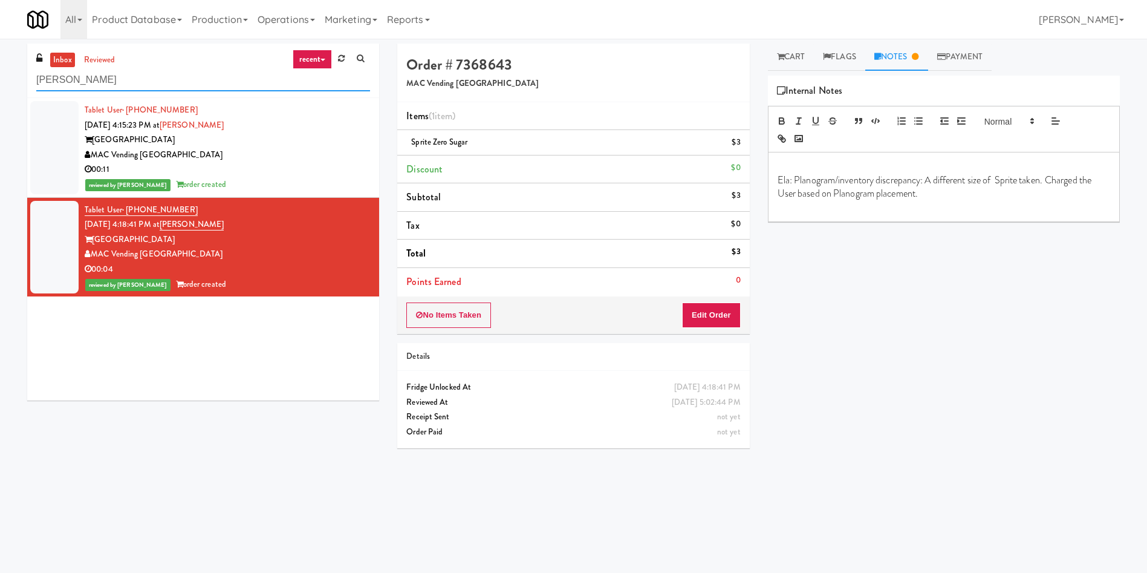
drag, startPoint x: 195, startPoint y: 81, endPoint x: 0, endPoint y: 24, distance: 203.4
click at [0, 39] on body "Are you sure you want to update this order? Okay Cancel Okay Are you sure you w…" at bounding box center [573, 325] width 1147 height 573
paste input "Fresh Point"
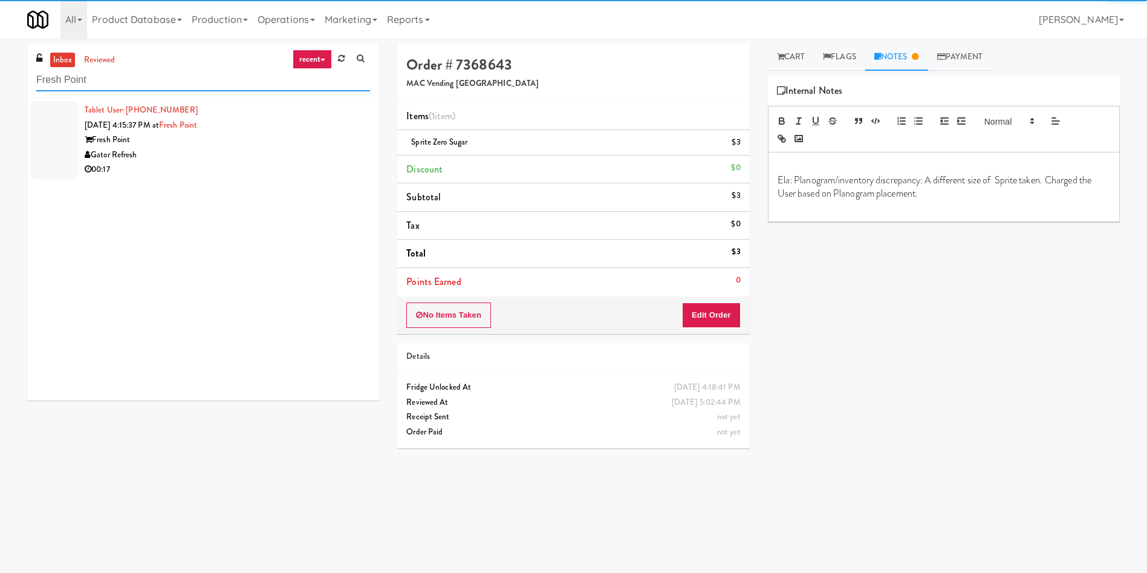
type input "Fresh Point"
click at [39, 120] on div at bounding box center [54, 140] width 48 height 78
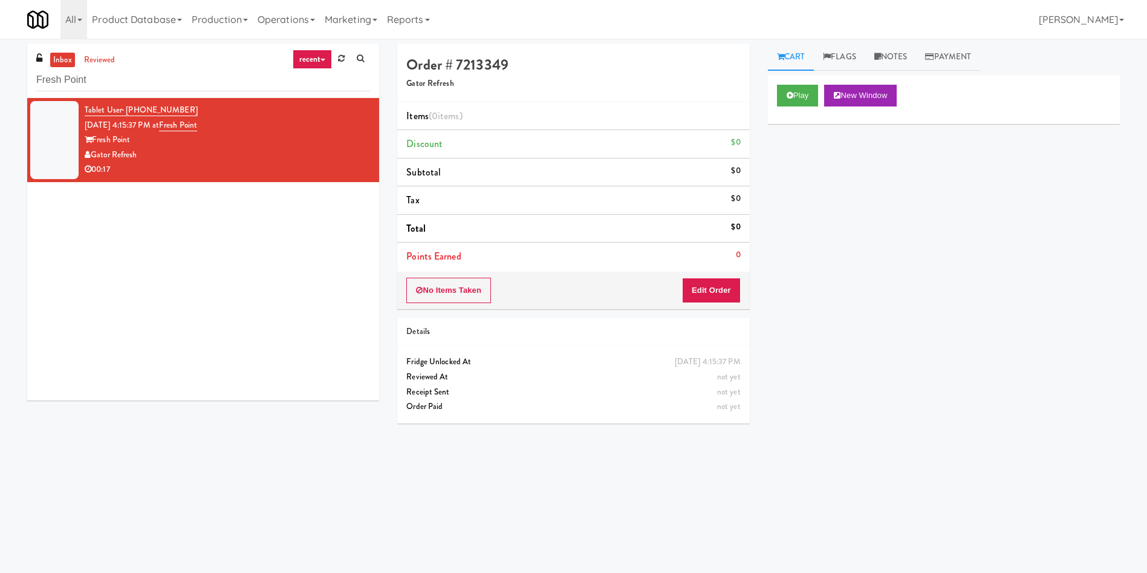
click at [196, 374] on div "Tablet User · (203) 768-1309 Oct 1, 2025 4:15:37 PM at Fresh Point Fresh Point …" at bounding box center [203, 249] width 352 height 302
click at [196, 376] on div "Tablet User · (203) 768-1309 Oct 1, 2025 4:15:37 PM at Fresh Point Fresh Point …" at bounding box center [203, 249] width 352 height 302
click at [793, 89] on button "Play" at bounding box center [798, 96] width 42 height 22
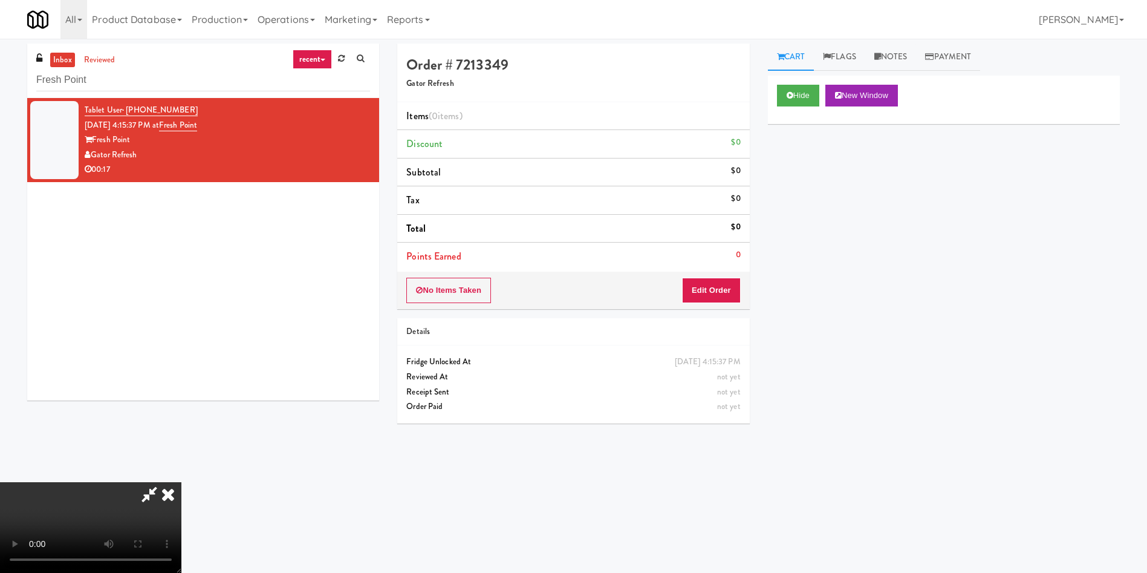
click at [709, 275] on div "No Items Taken Edit Order" at bounding box center [573, 290] width 352 height 37
click at [712, 279] on button "Edit Order" at bounding box center [711, 290] width 59 height 25
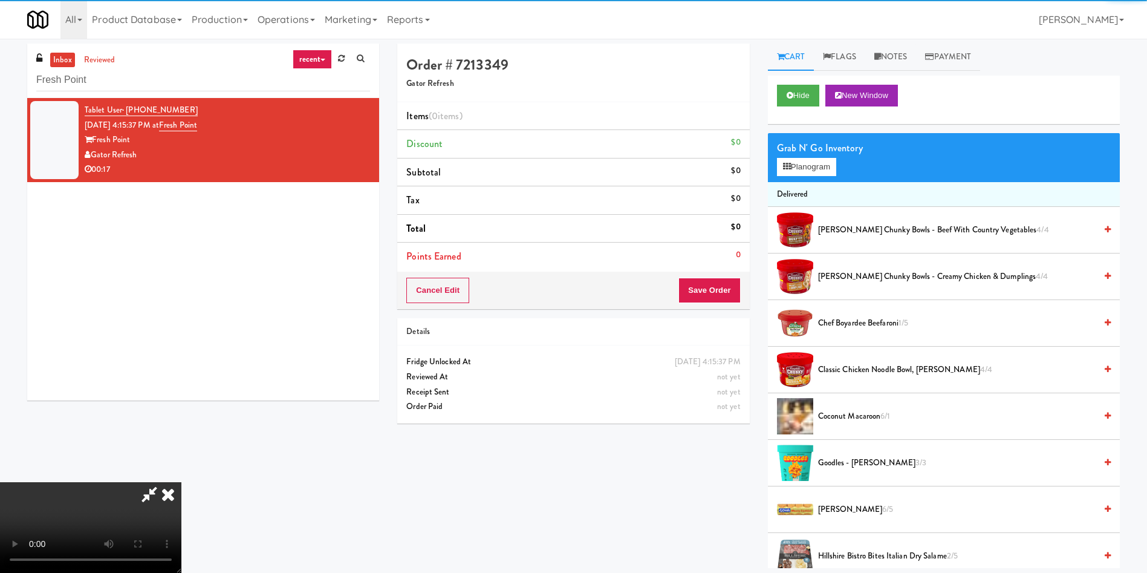
scroll to position [91, 0]
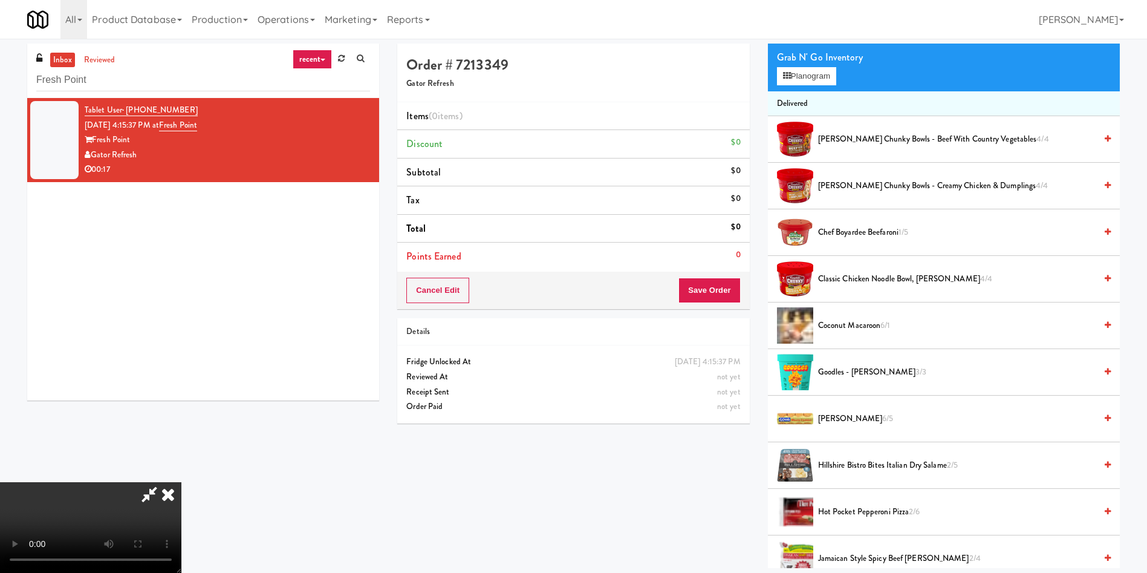
click at [181, 482] on video at bounding box center [90, 527] width 181 height 91
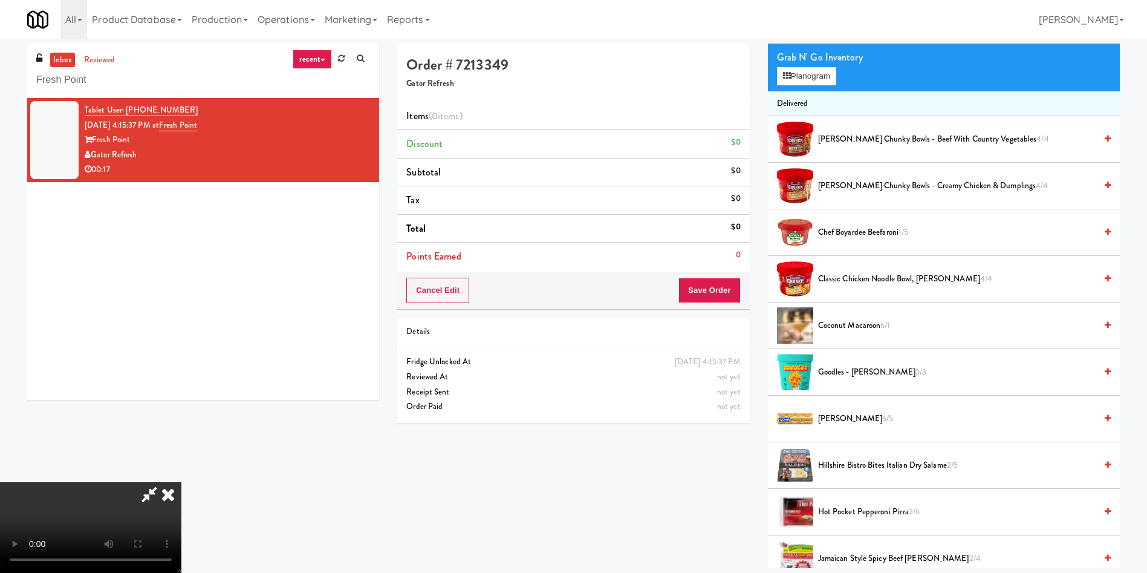
scroll to position [178, 0]
click at [181, 482] on video at bounding box center [90, 527] width 181 height 91
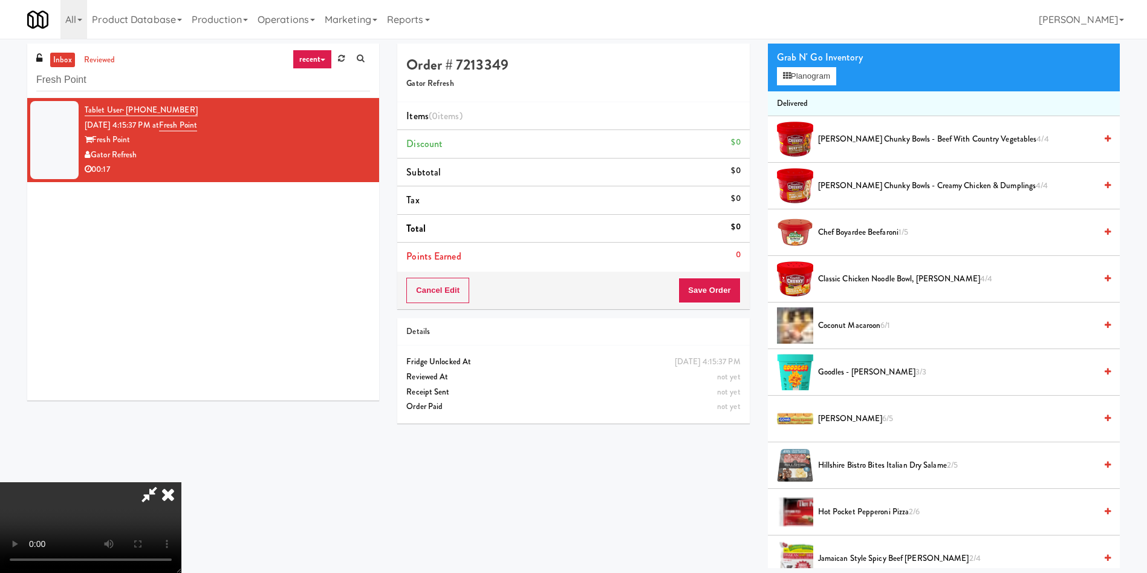
click at [181, 482] on video at bounding box center [90, 527] width 181 height 91
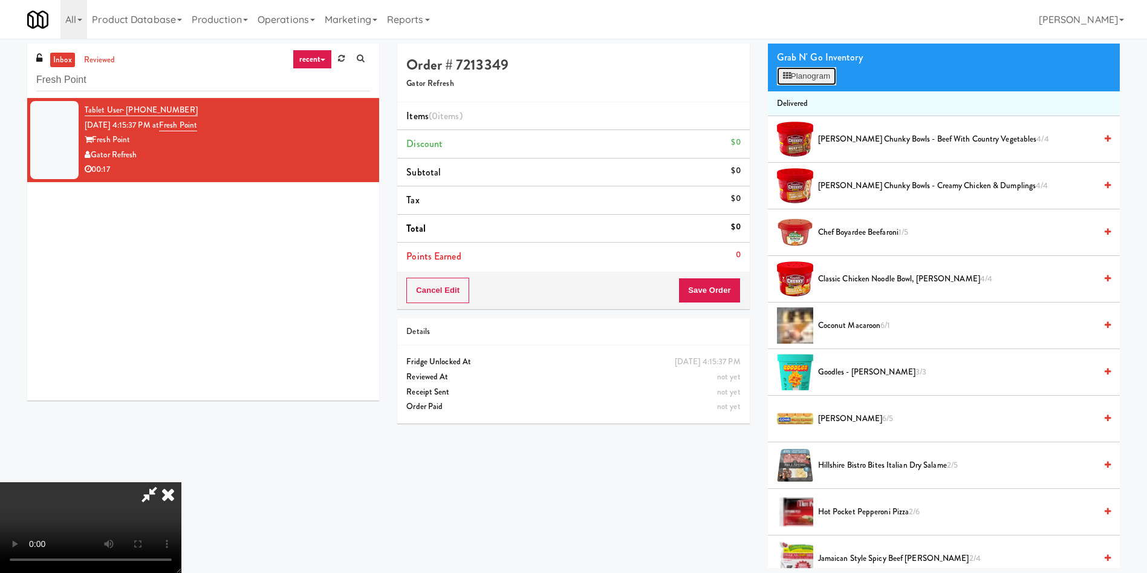
click at [813, 73] on button "Planogram" at bounding box center [806, 76] width 59 height 18
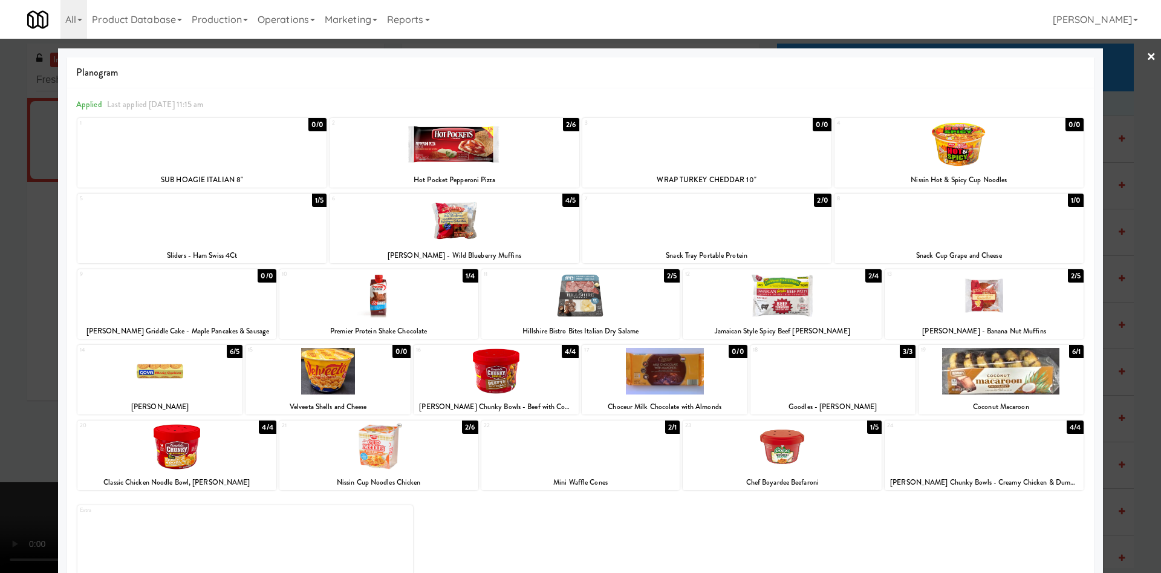
click at [177, 372] on div at bounding box center [159, 371] width 165 height 47
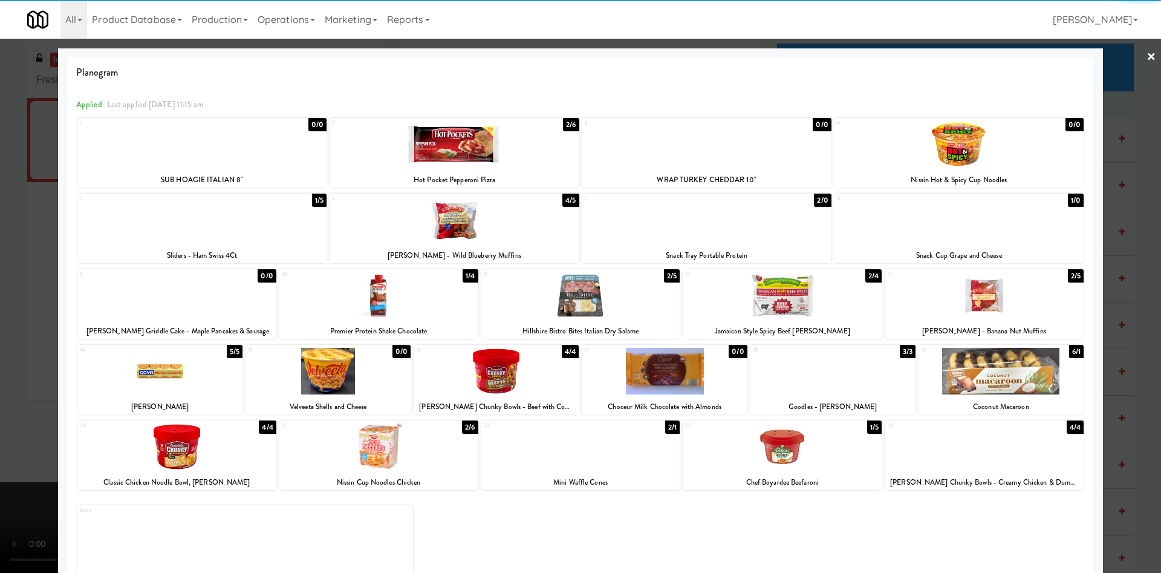
click at [32, 242] on div at bounding box center [580, 286] width 1161 height 573
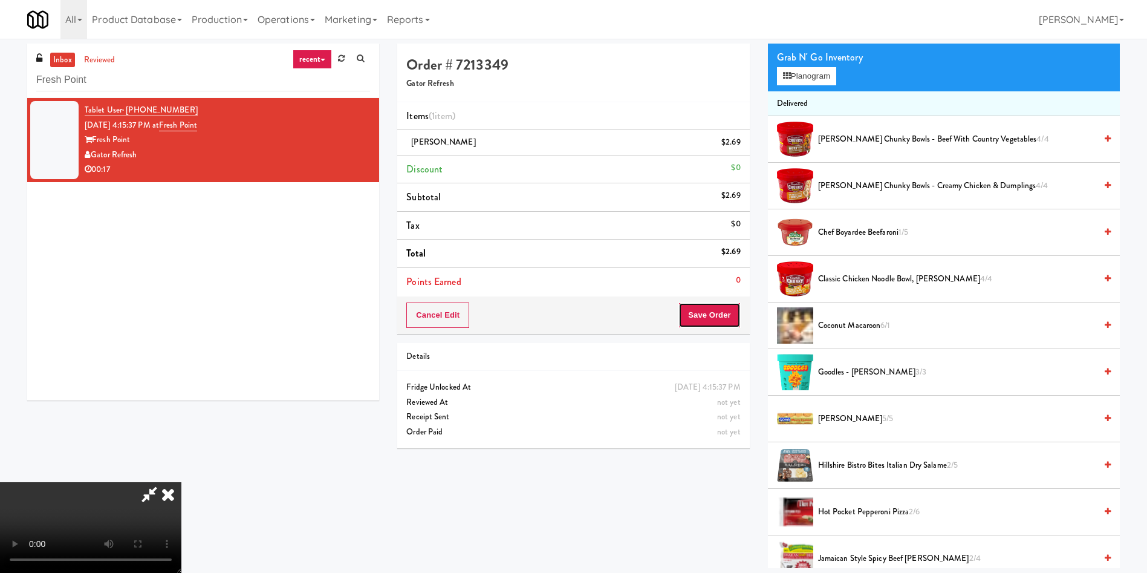
click at [700, 322] on button "Save Order" at bounding box center [709, 314] width 62 height 25
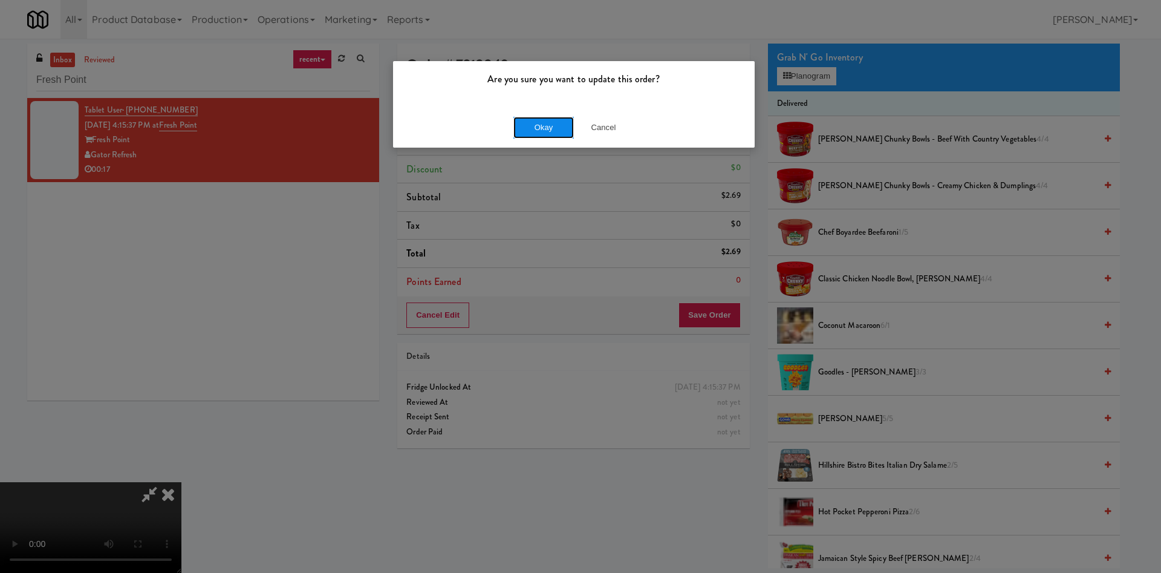
click at [541, 127] on button "Okay" at bounding box center [543, 128] width 60 height 22
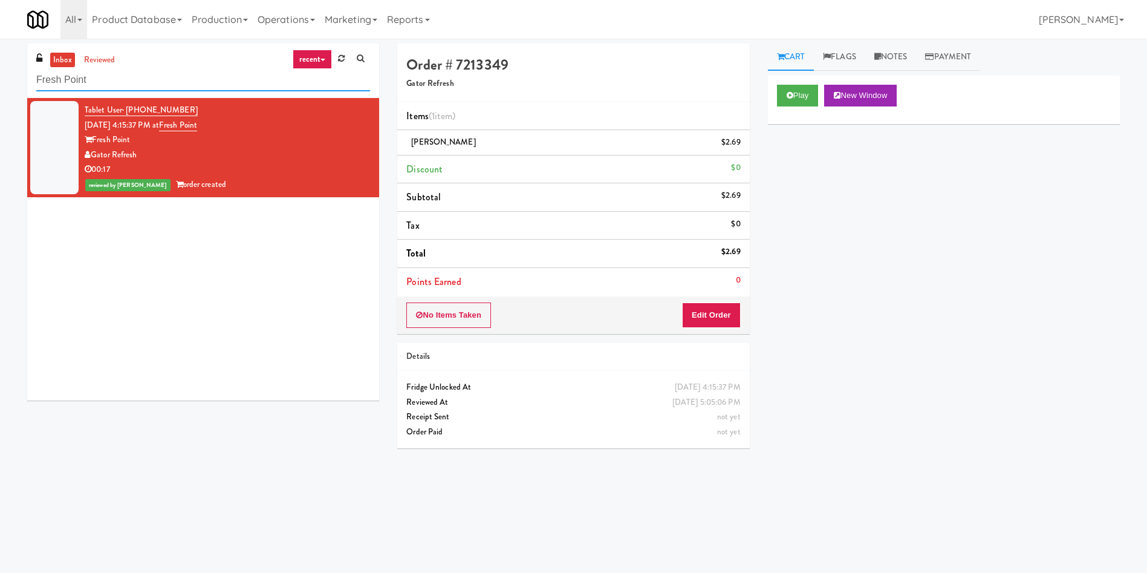
drag, startPoint x: 125, startPoint y: 82, endPoint x: 265, endPoint y: 41, distance: 145.6
click at [4, 80] on div "inbox reviewed recent all unclear take inventory issue suspicious failed recent…" at bounding box center [573, 287] width 1147 height 486
paste input "Keene - Pantry - Center"
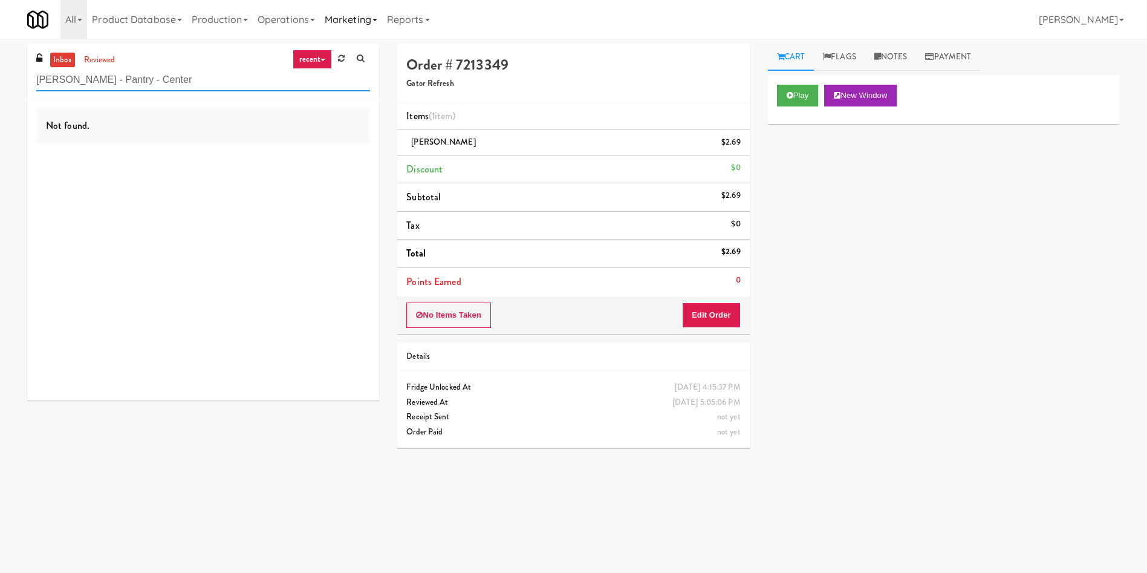
type input "Keene - Pantry - Center"
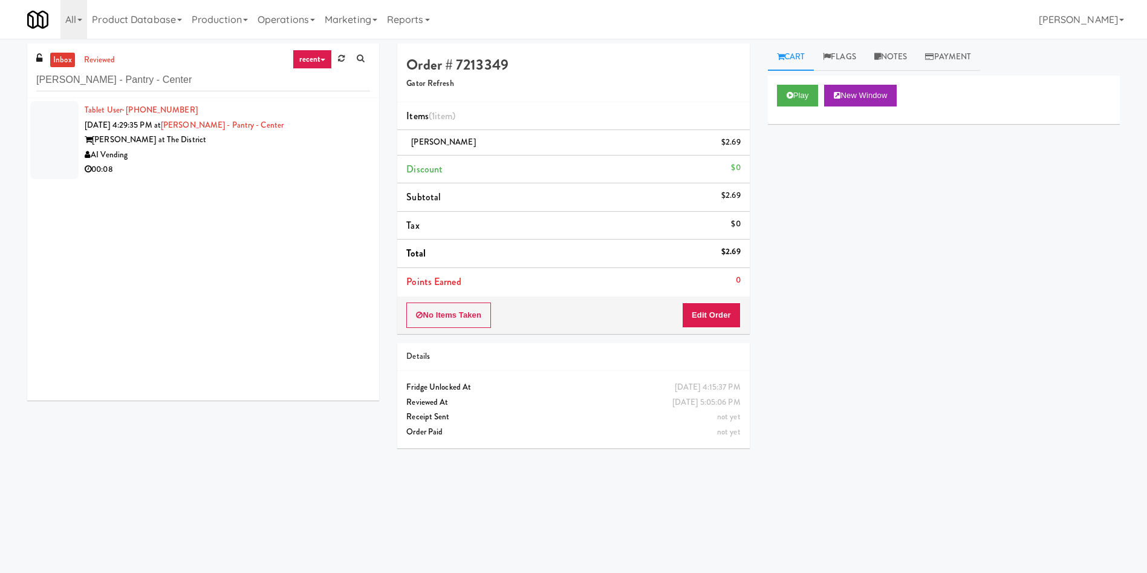
click at [48, 114] on div at bounding box center [54, 140] width 48 height 78
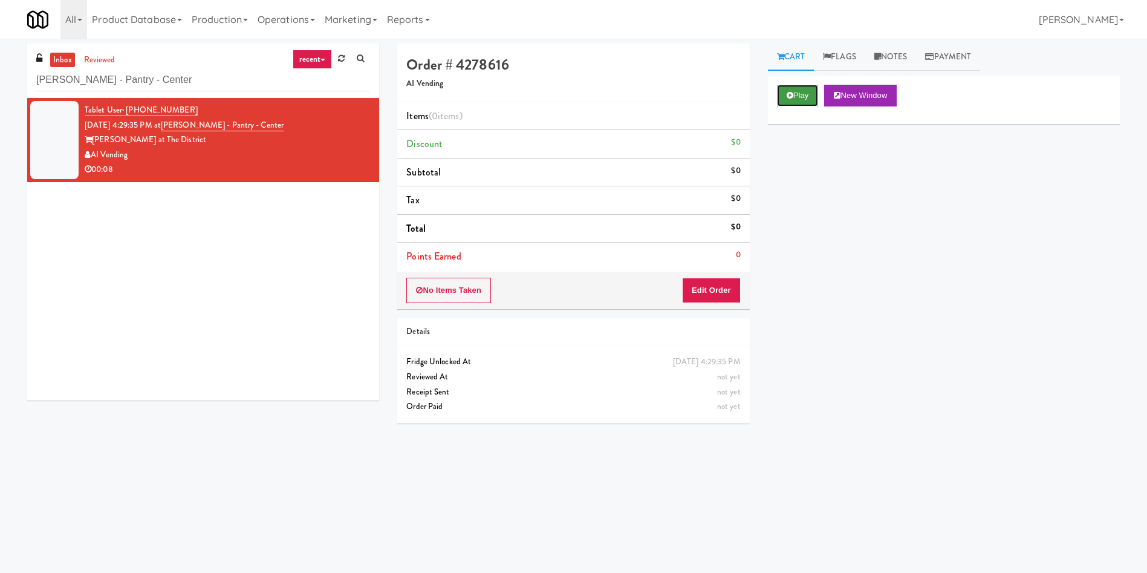
click at [784, 105] on button "Play" at bounding box center [798, 96] width 42 height 22
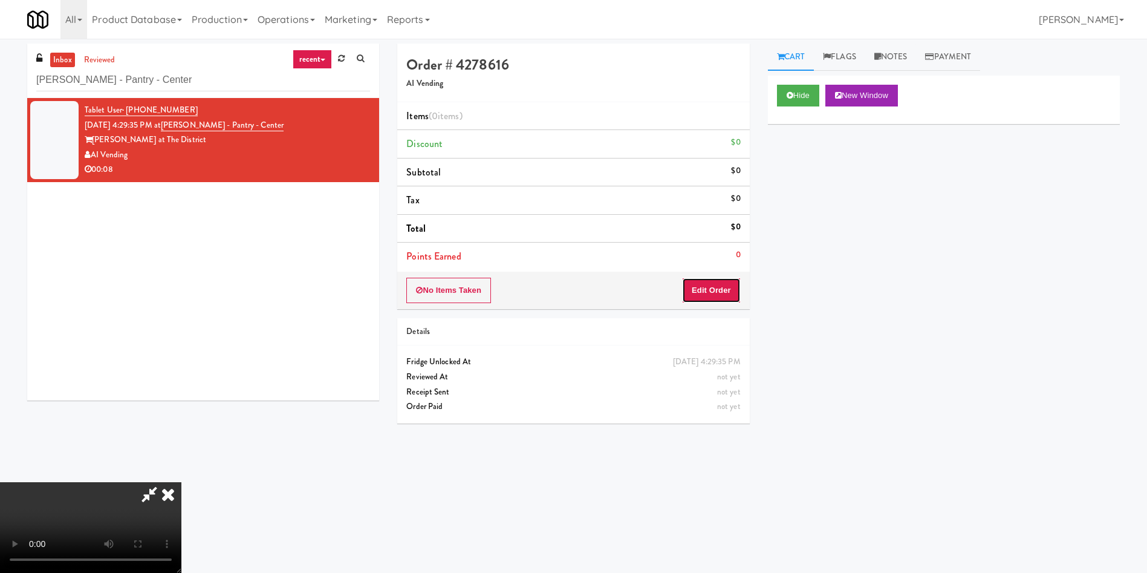
click at [725, 297] on button "Edit Order" at bounding box center [711, 290] width 59 height 25
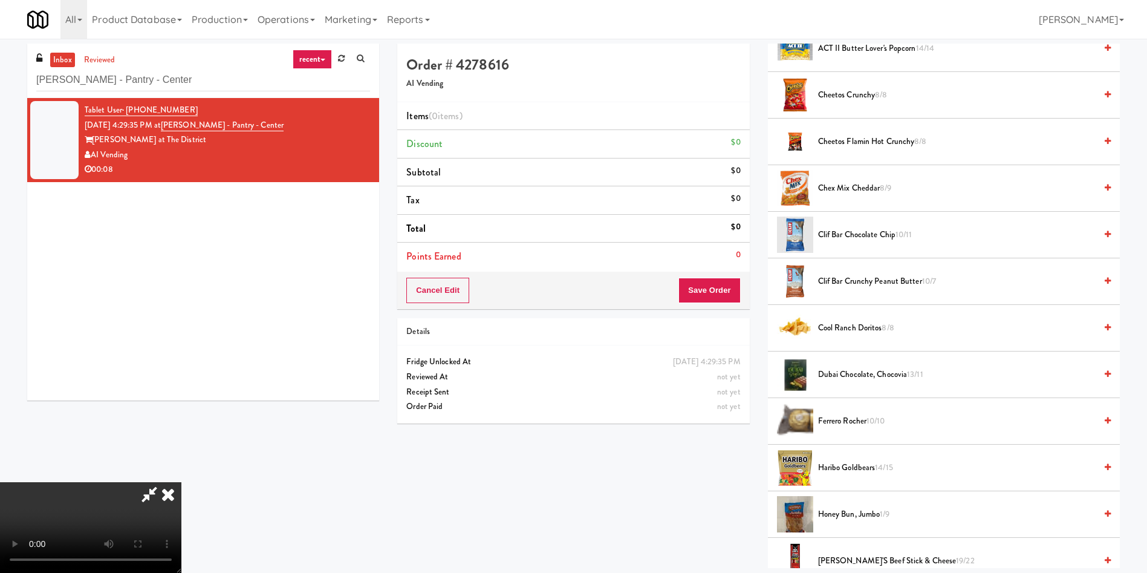
scroll to position [91, 0]
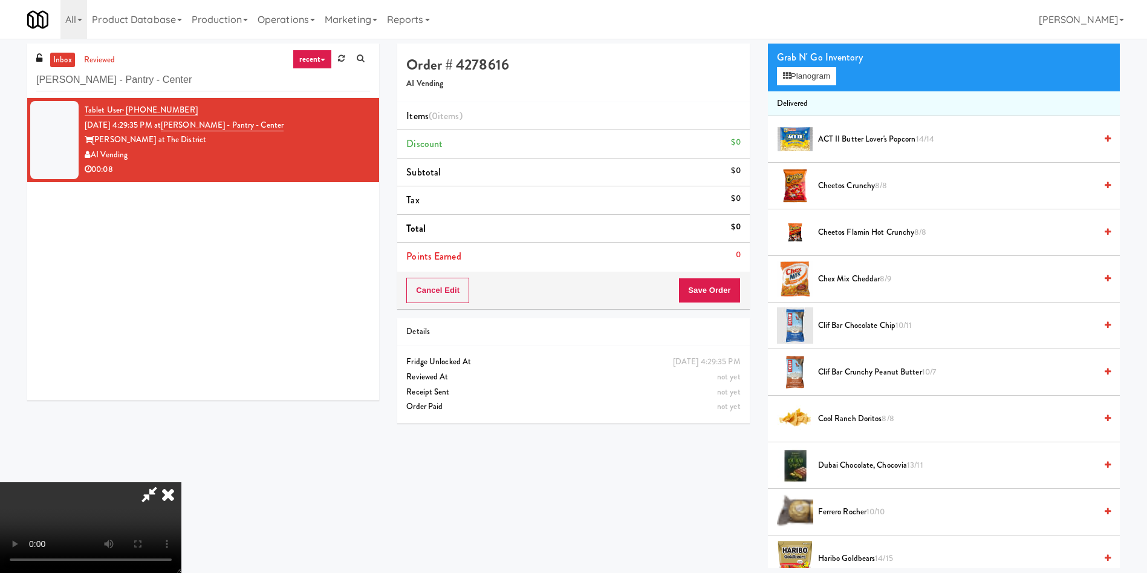
click at [181, 482] on video at bounding box center [90, 527] width 181 height 91
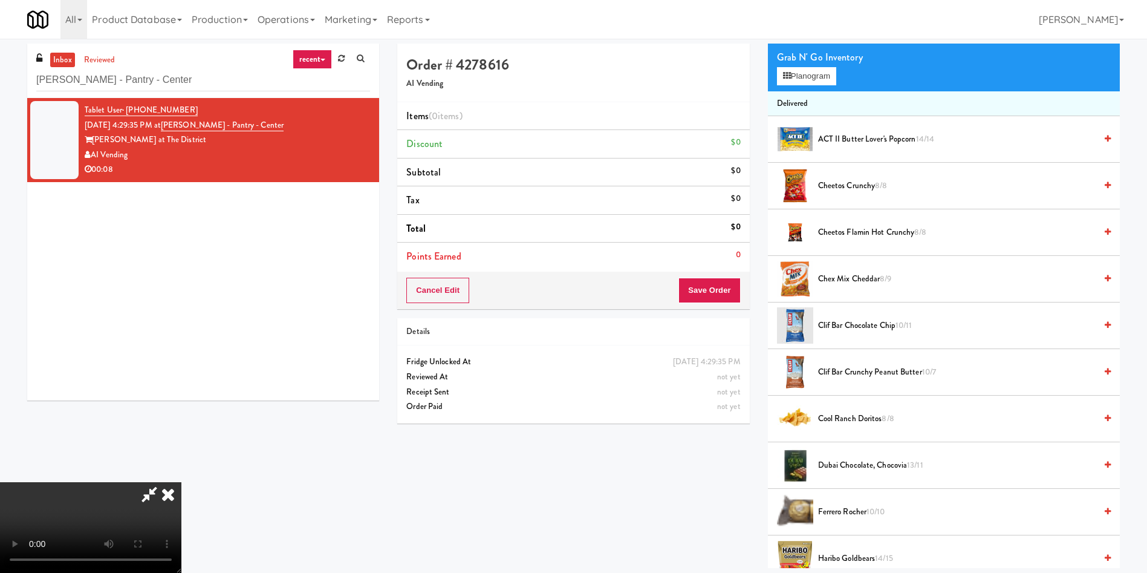
click at [181, 482] on video at bounding box center [90, 527] width 181 height 91
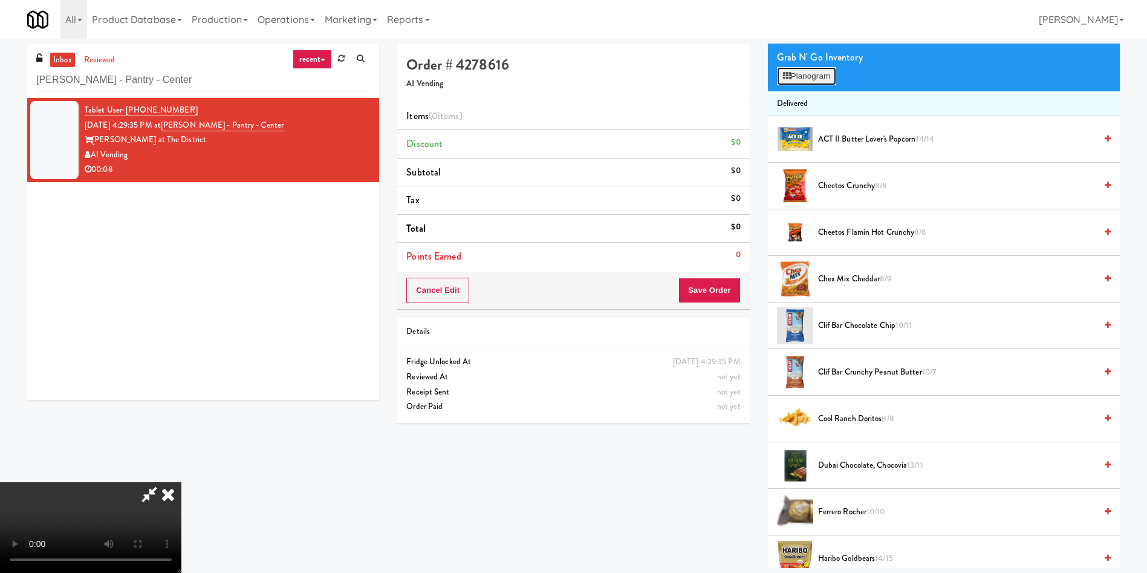
click at [810, 81] on button "Planogram" at bounding box center [806, 76] width 59 height 18
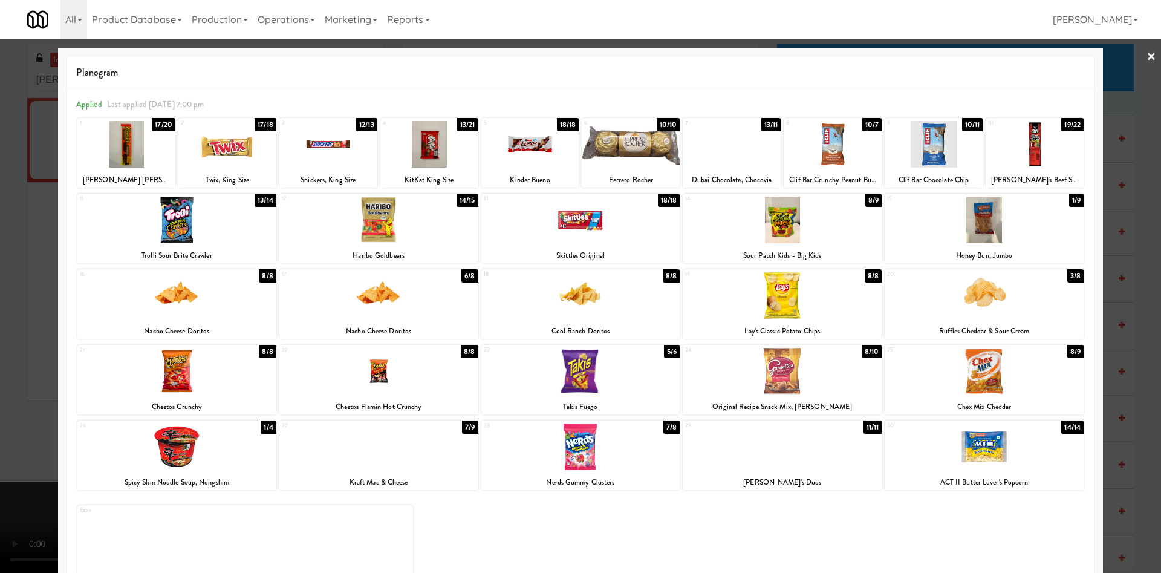
click at [233, 296] on div at bounding box center [176, 295] width 199 height 47
click at [570, 306] on div at bounding box center [580, 295] width 199 height 47
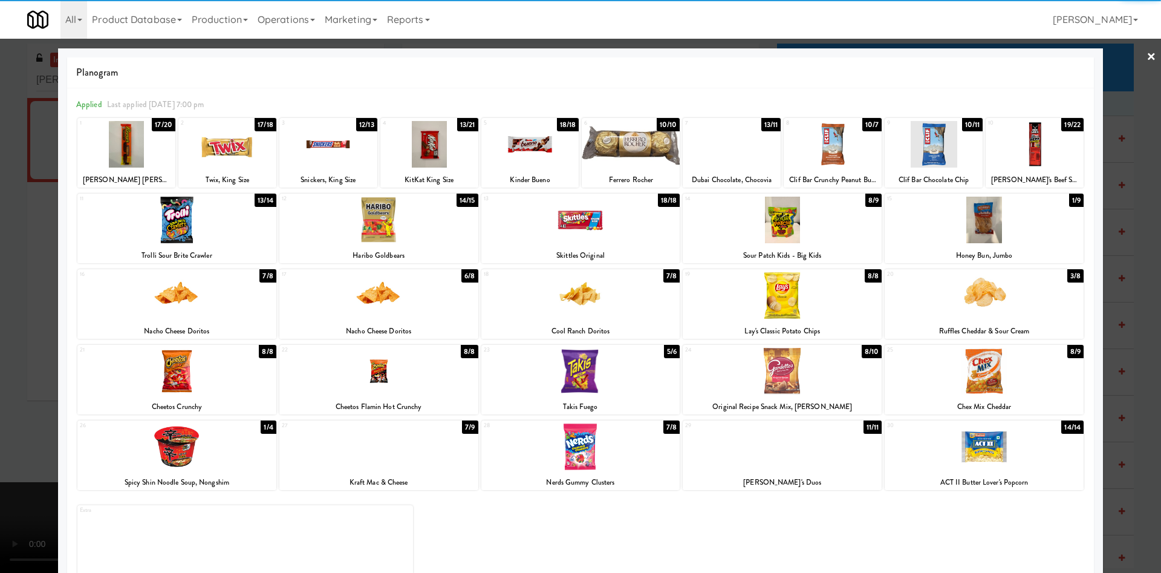
click at [209, 386] on div at bounding box center [176, 371] width 199 height 47
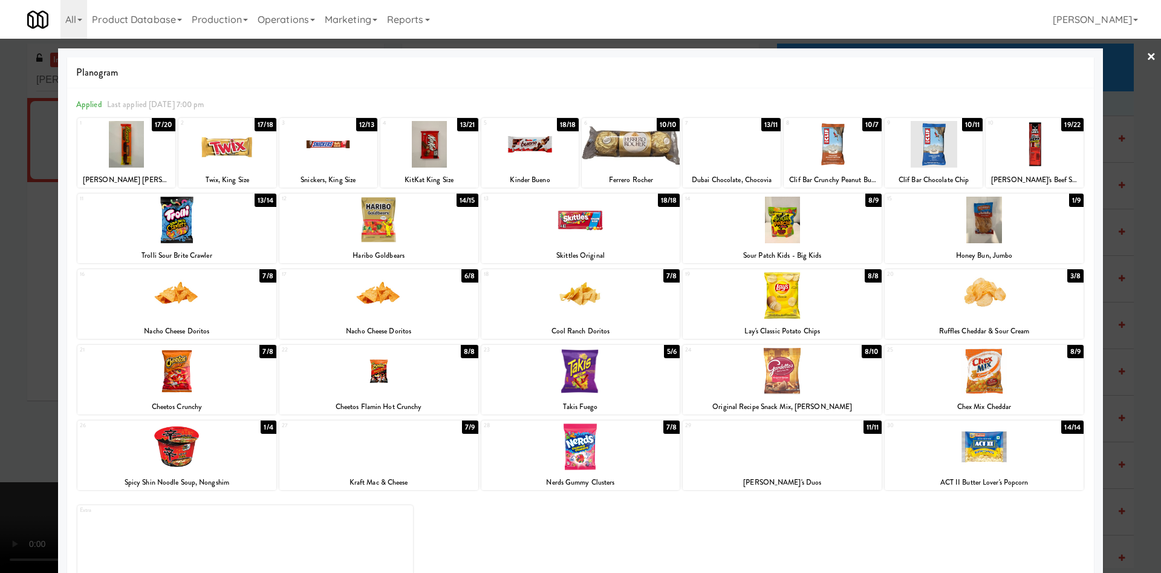
click at [37, 216] on div at bounding box center [580, 286] width 1161 height 573
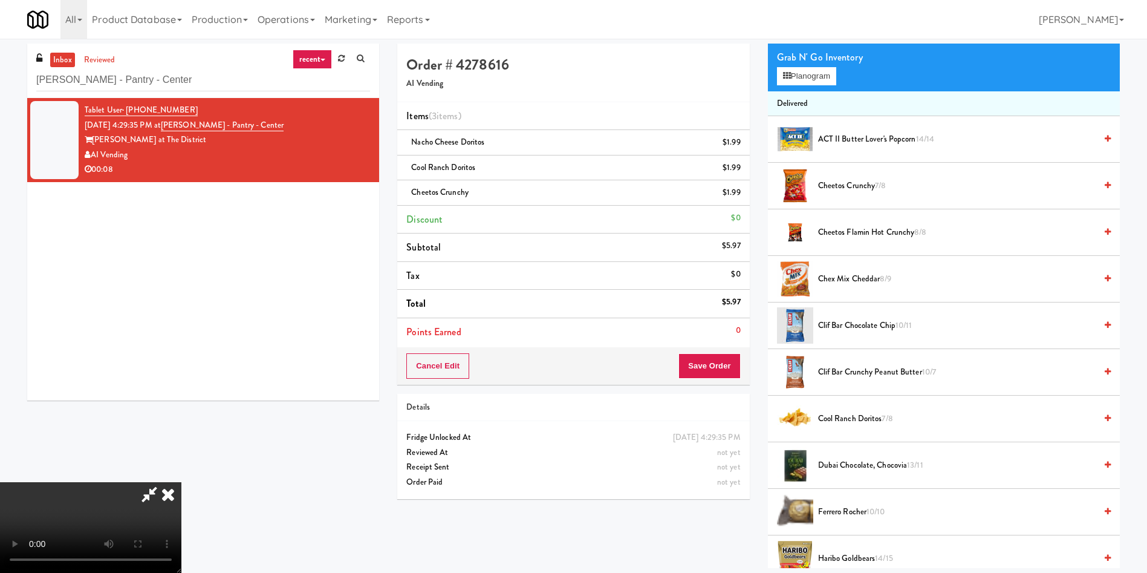
scroll to position [178, 0]
click at [721, 366] on button "Save Order" at bounding box center [709, 365] width 62 height 25
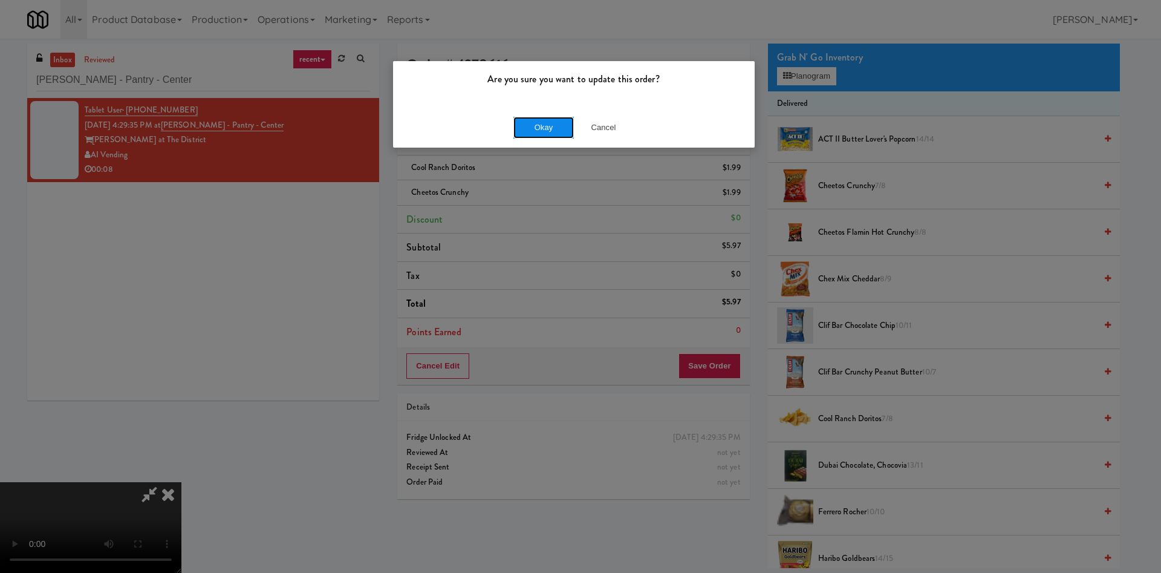
click at [547, 133] on button "Okay" at bounding box center [543, 128] width 60 height 22
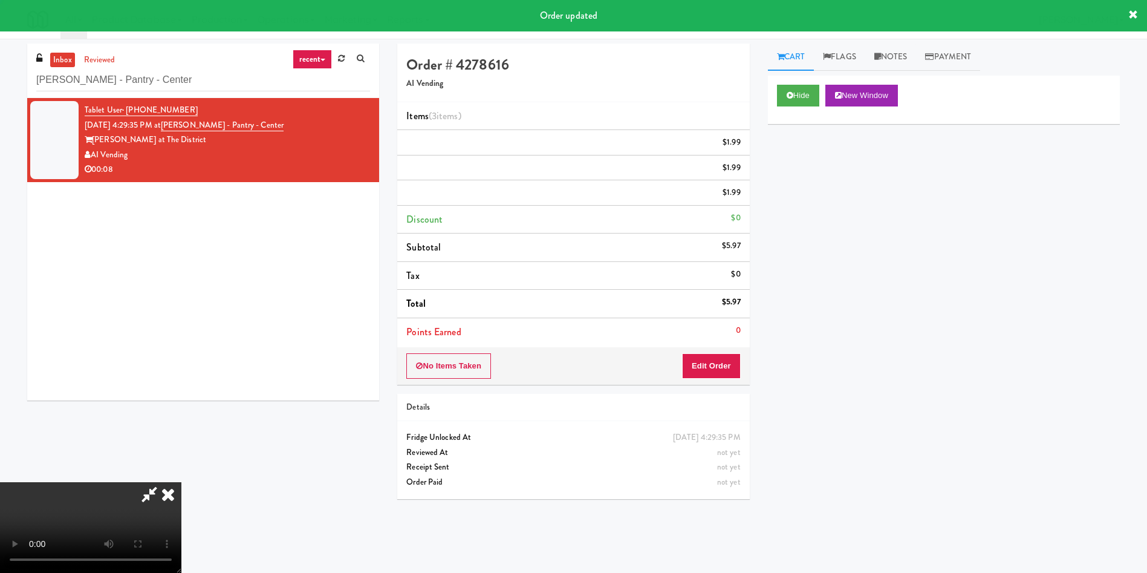
scroll to position [0, 0]
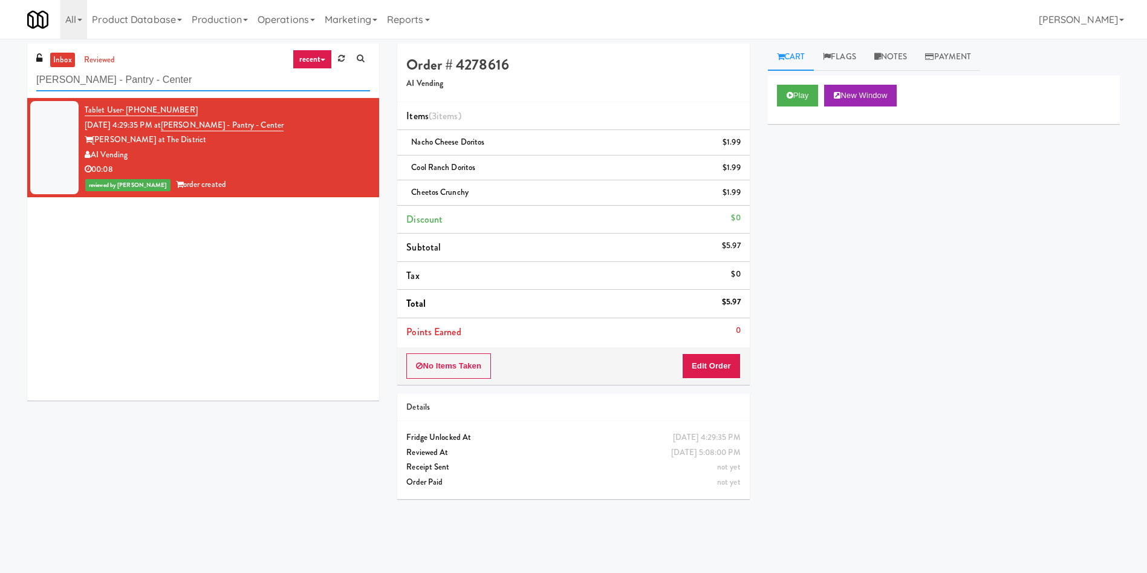
drag, startPoint x: 198, startPoint y: 81, endPoint x: 25, endPoint y: 74, distance: 173.1
click at [0, 83] on div "inbox reviewed recent all unclear take inventory issue suspicious failed recent…" at bounding box center [573, 287] width 1147 height 486
paste input "Superior - Fridge 1"
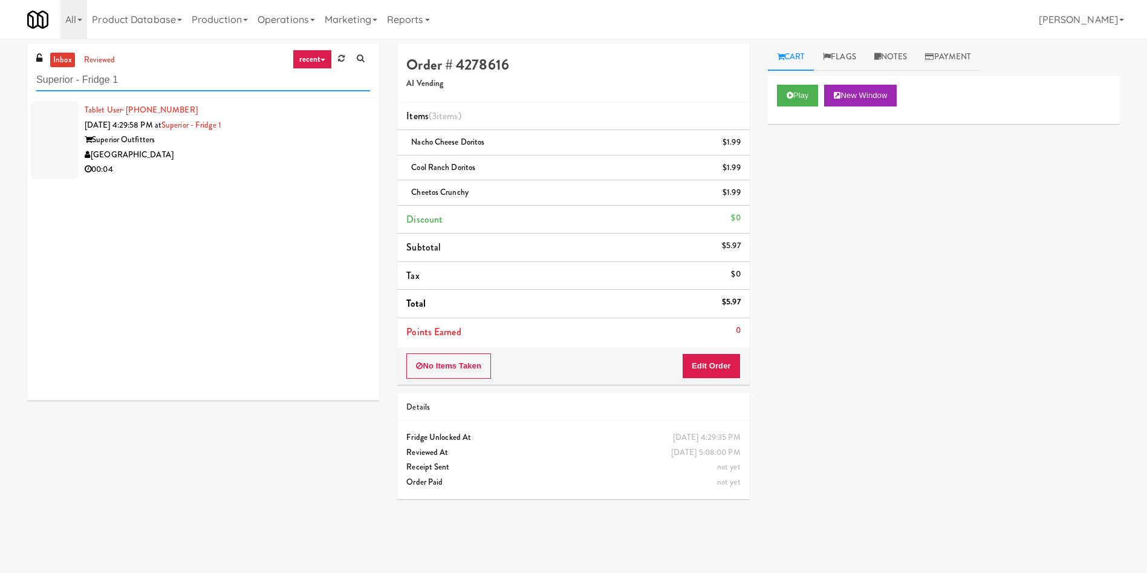
type input "Superior - Fridge 1"
click at [63, 143] on div at bounding box center [54, 140] width 48 height 78
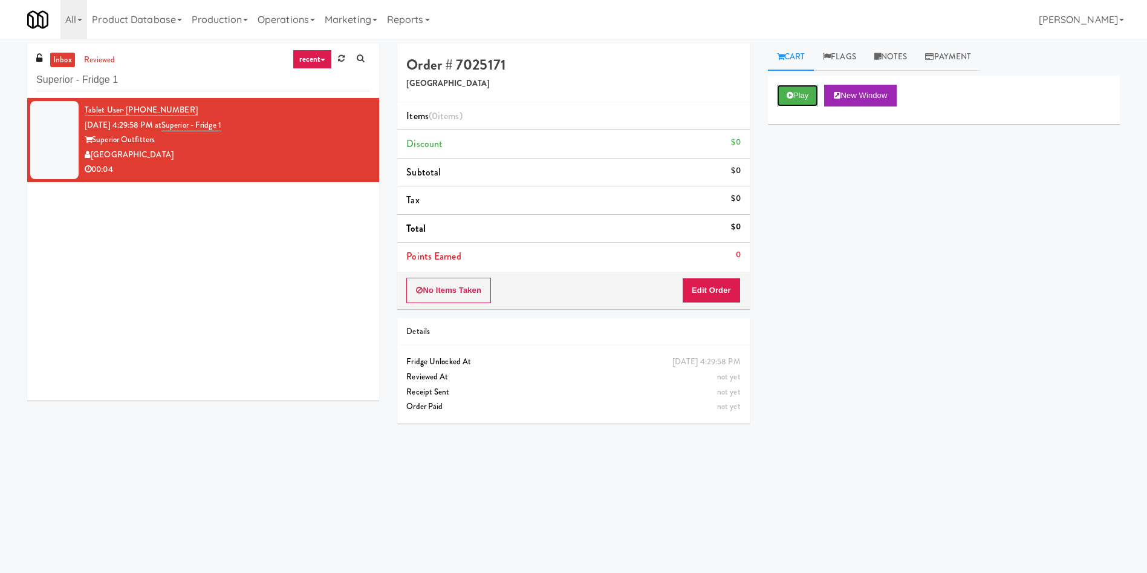
drag, startPoint x: 813, startPoint y: 97, endPoint x: 804, endPoint y: 110, distance: 15.6
click at [813, 97] on button "Play" at bounding box center [798, 96] width 42 height 22
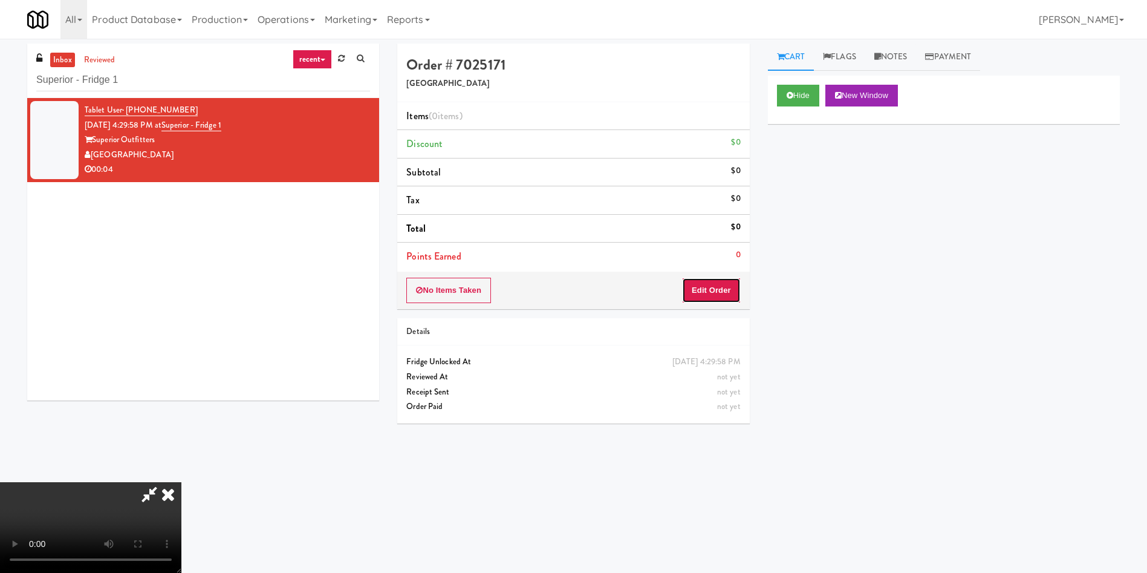
drag, startPoint x: 726, startPoint y: 295, endPoint x: 757, endPoint y: 333, distance: 49.0
click at [726, 297] on button "Edit Order" at bounding box center [711, 290] width 59 height 25
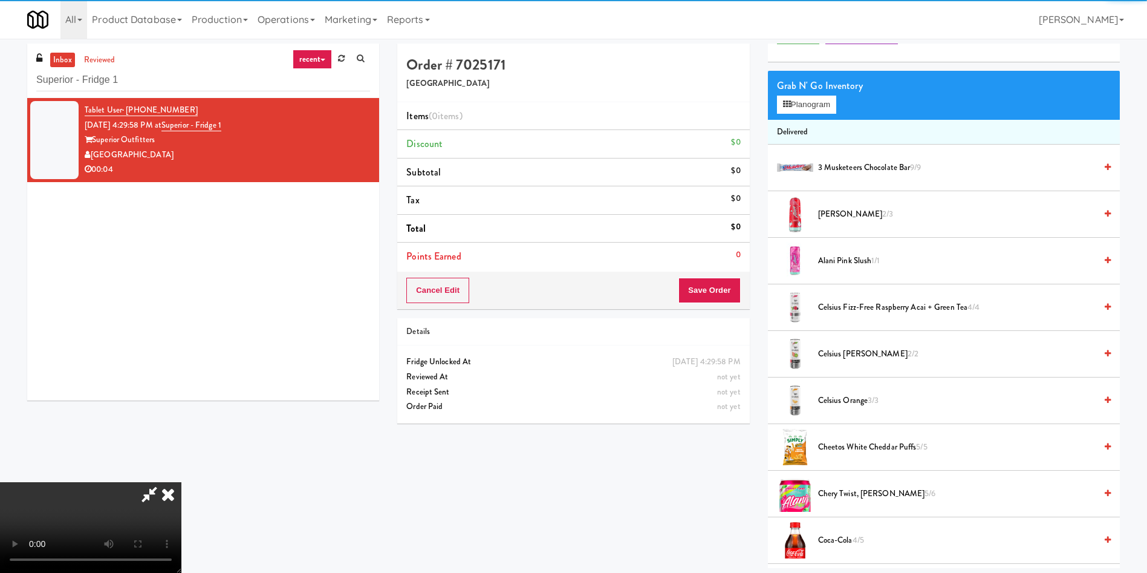
scroll to position [91, 0]
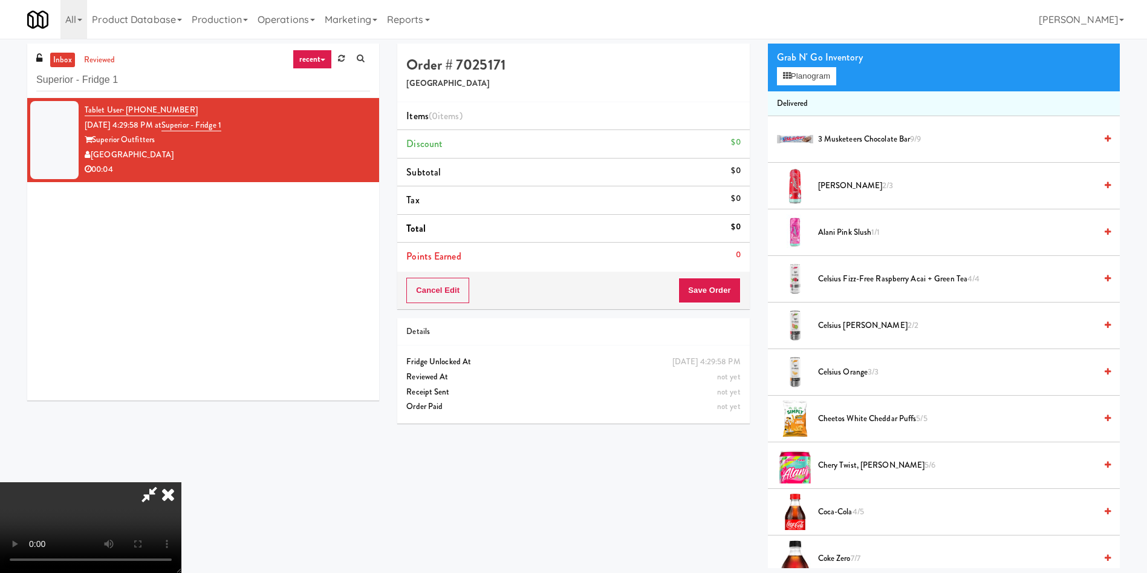
click at [181, 482] on video at bounding box center [90, 527] width 181 height 91
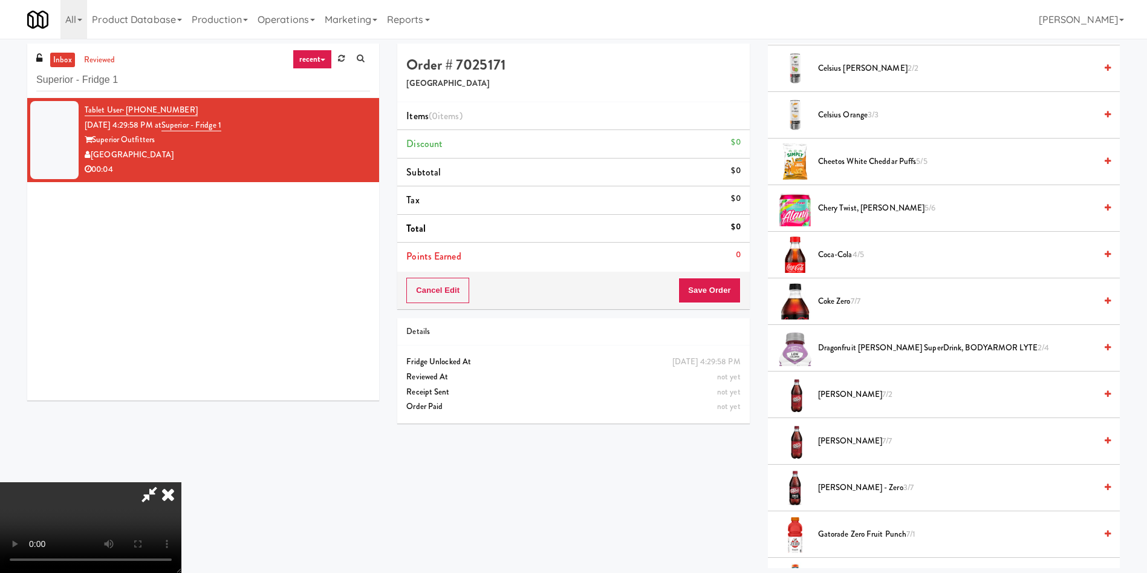
scroll to position [363, 0]
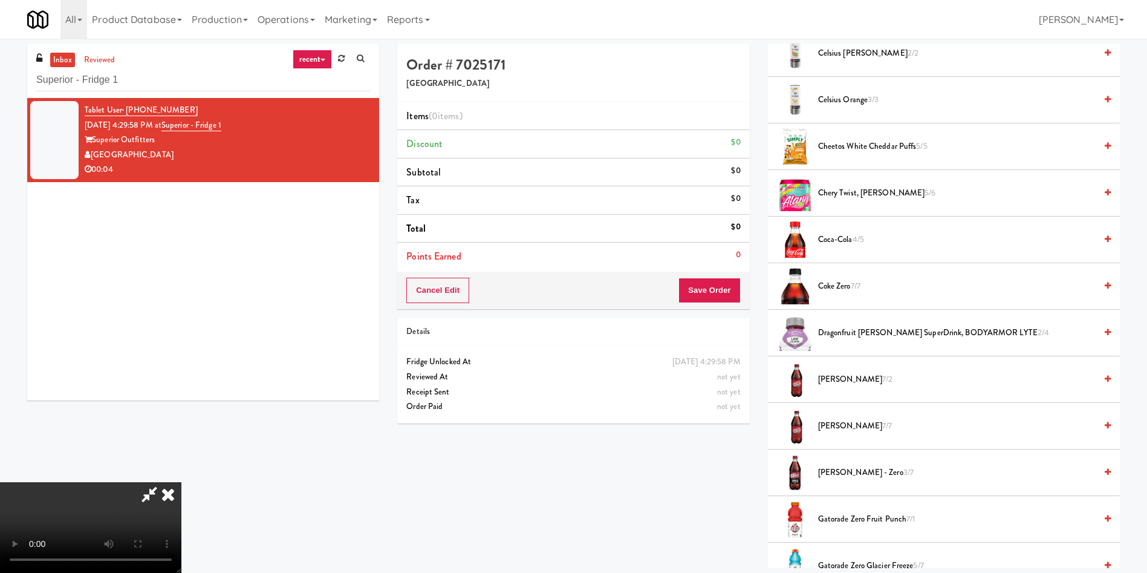
click at [835, 279] on span "Coke Zero 7/7" at bounding box center [957, 286] width 278 height 15
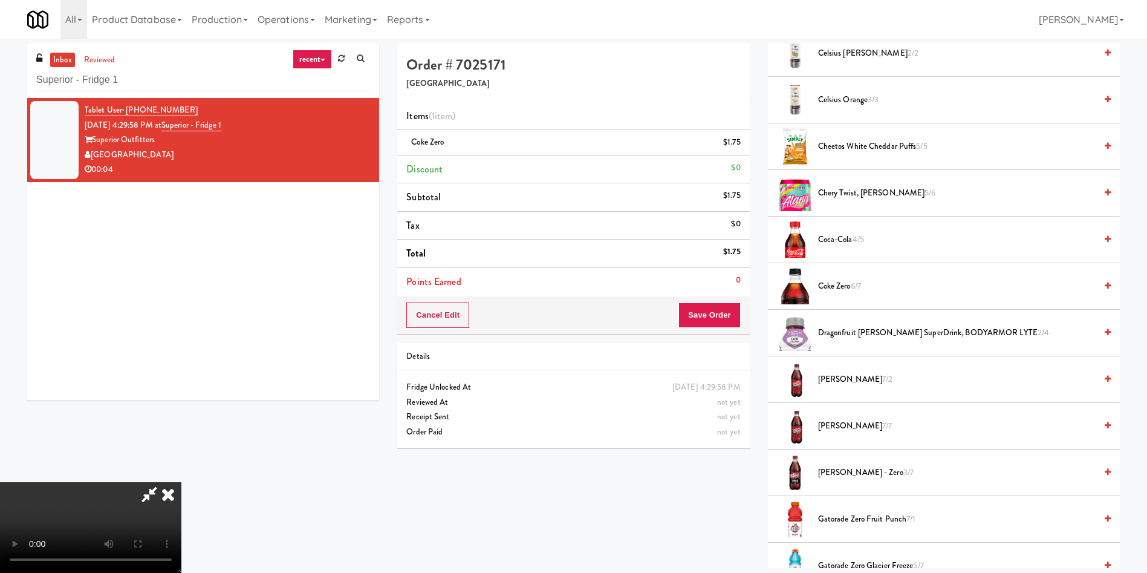
click at [181, 482] on video at bounding box center [90, 527] width 181 height 91
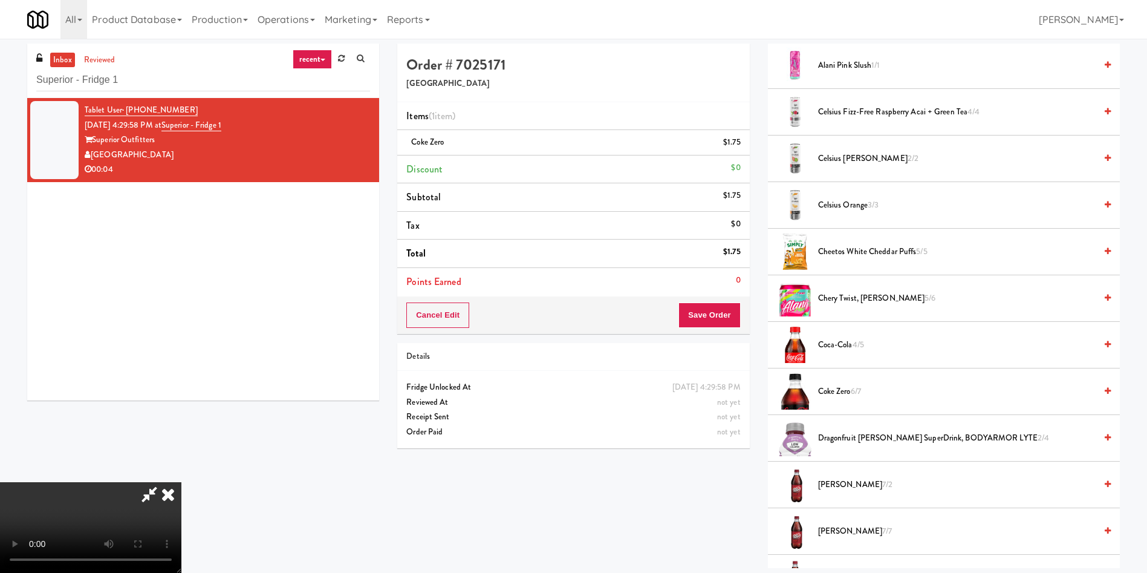
scroll to position [272, 0]
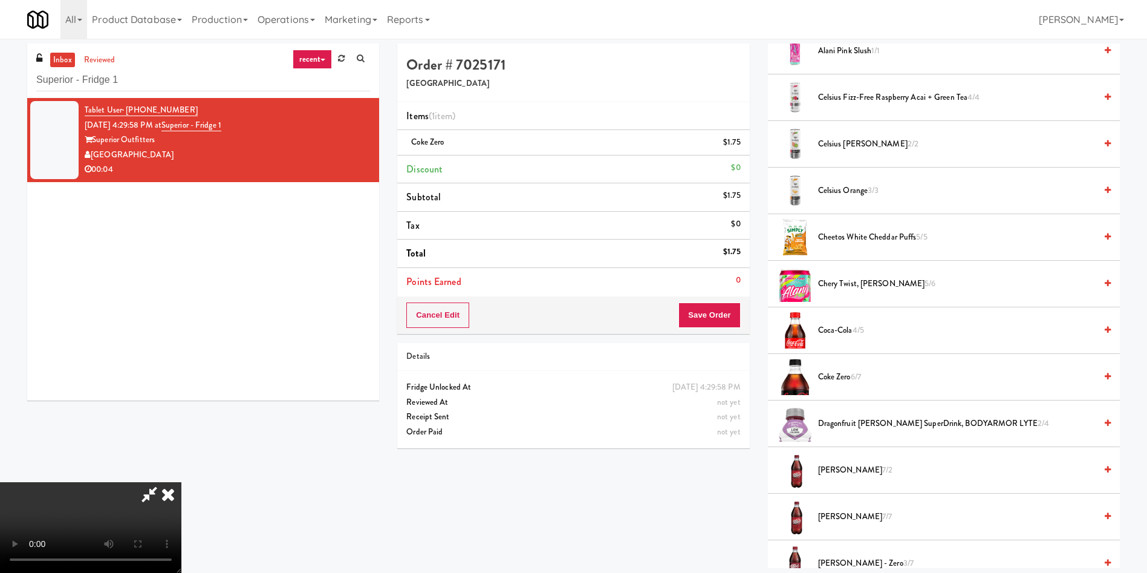
click at [843, 372] on span "Coke Zero 6/7" at bounding box center [957, 376] width 278 height 15
click at [710, 309] on button "Save Order" at bounding box center [709, 314] width 62 height 25
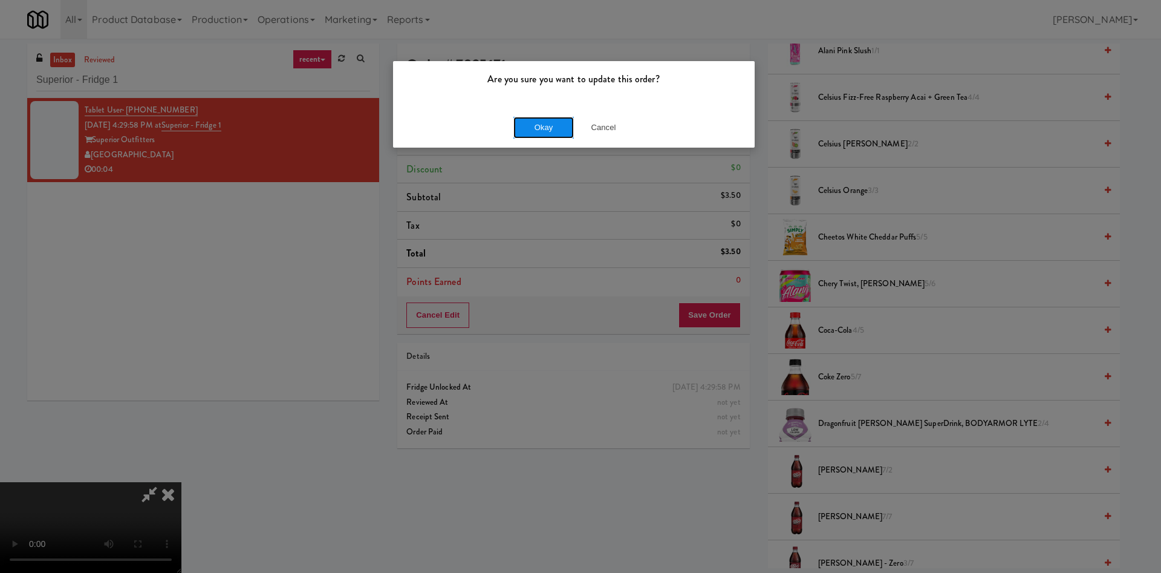
click at [554, 131] on button "Okay" at bounding box center [543, 128] width 60 height 22
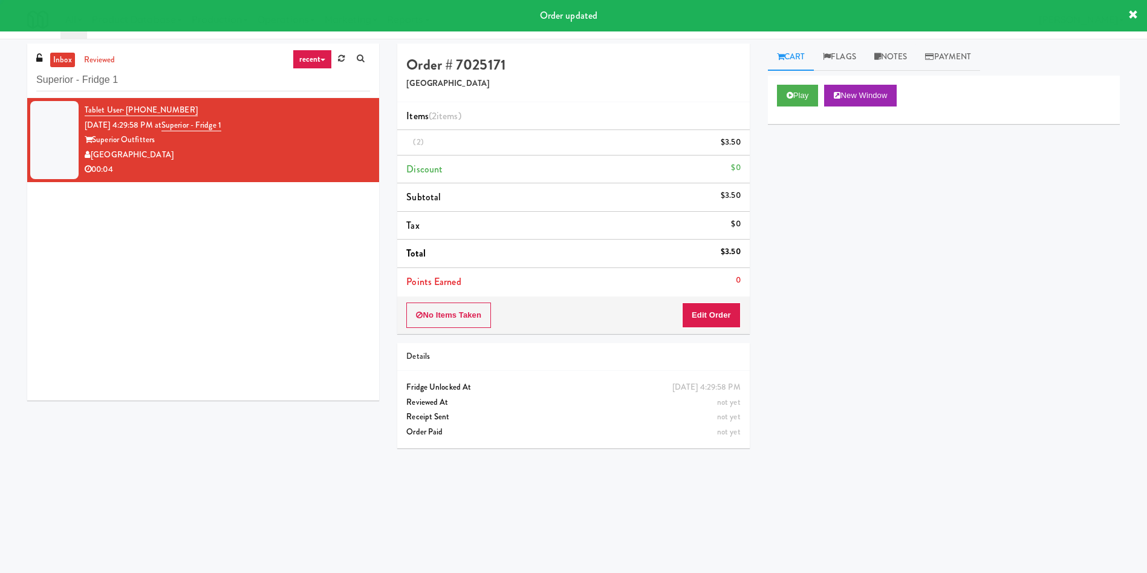
scroll to position [0, 0]
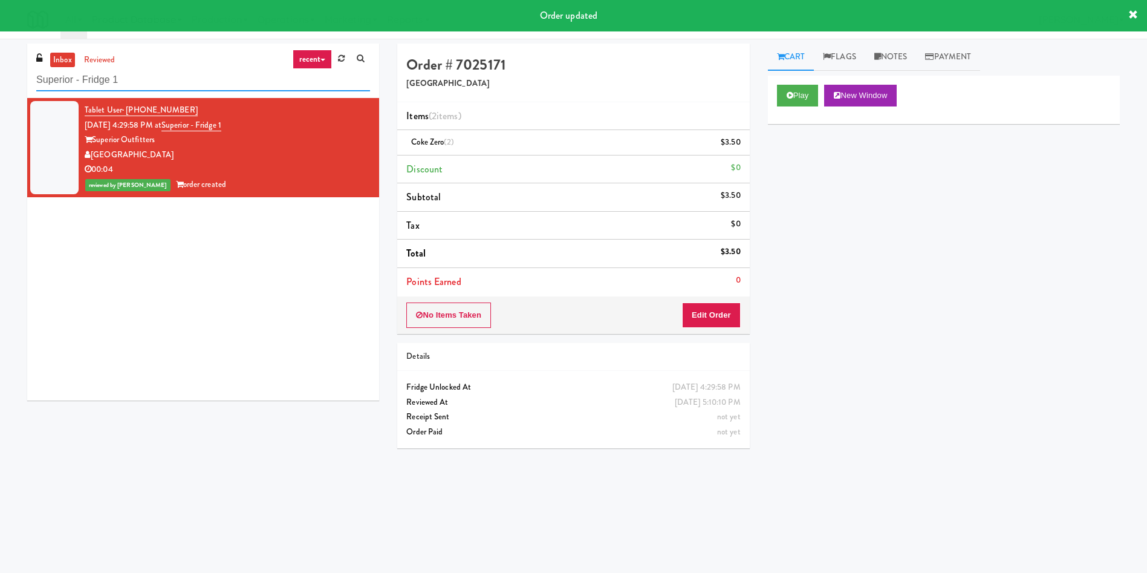
drag, startPoint x: 212, startPoint y: 80, endPoint x: 120, endPoint y: 31, distance: 103.9
click at [0, 60] on div "inbox reviewed recent all unclear take inventory issue suspicious failed recent…" at bounding box center [573, 287] width 1147 height 486
paste input "Illume - Ambient - Right"
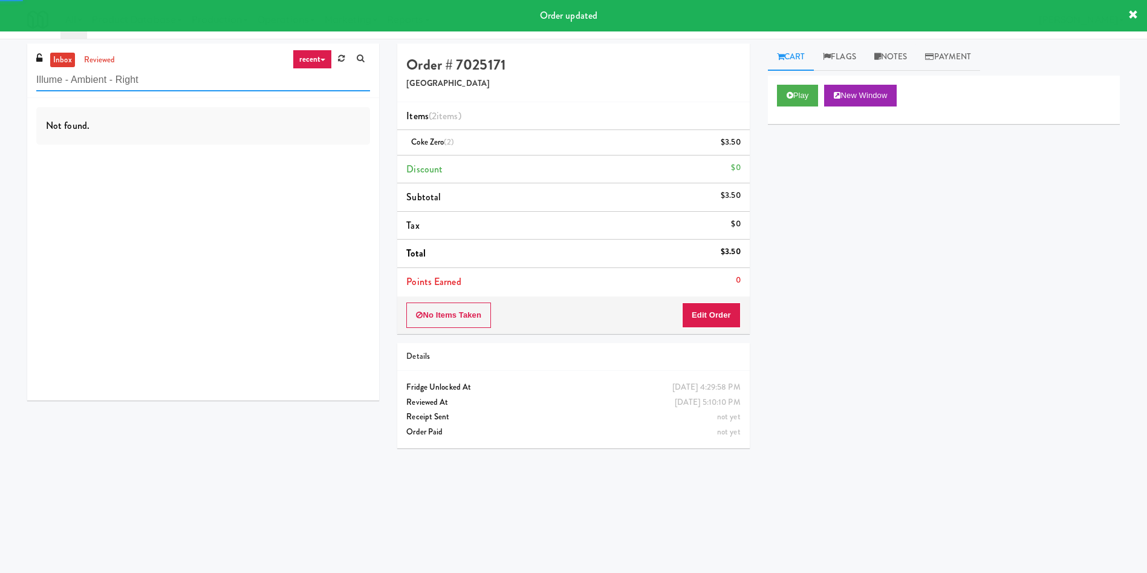
type input "Illume - Ambient - Right"
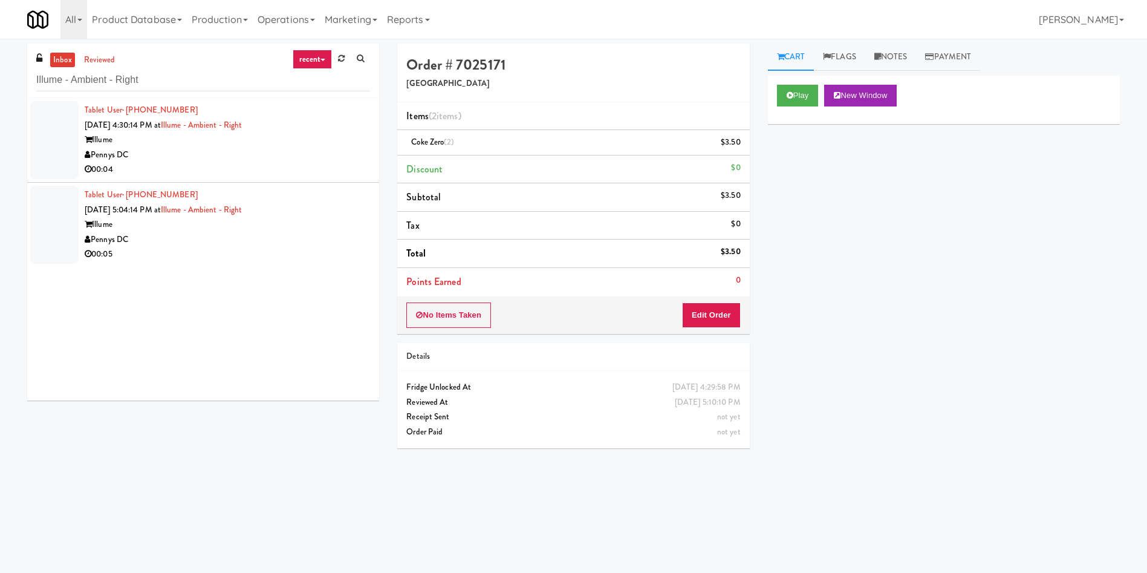
click at [75, 137] on div at bounding box center [54, 140] width 48 height 78
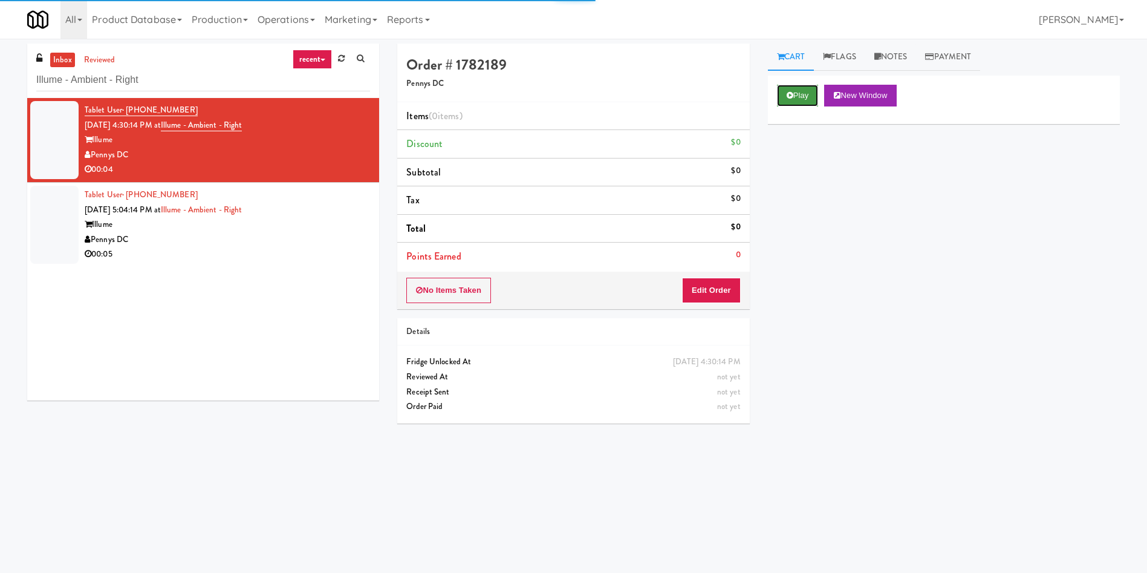
click at [803, 91] on button "Play" at bounding box center [798, 96] width 42 height 22
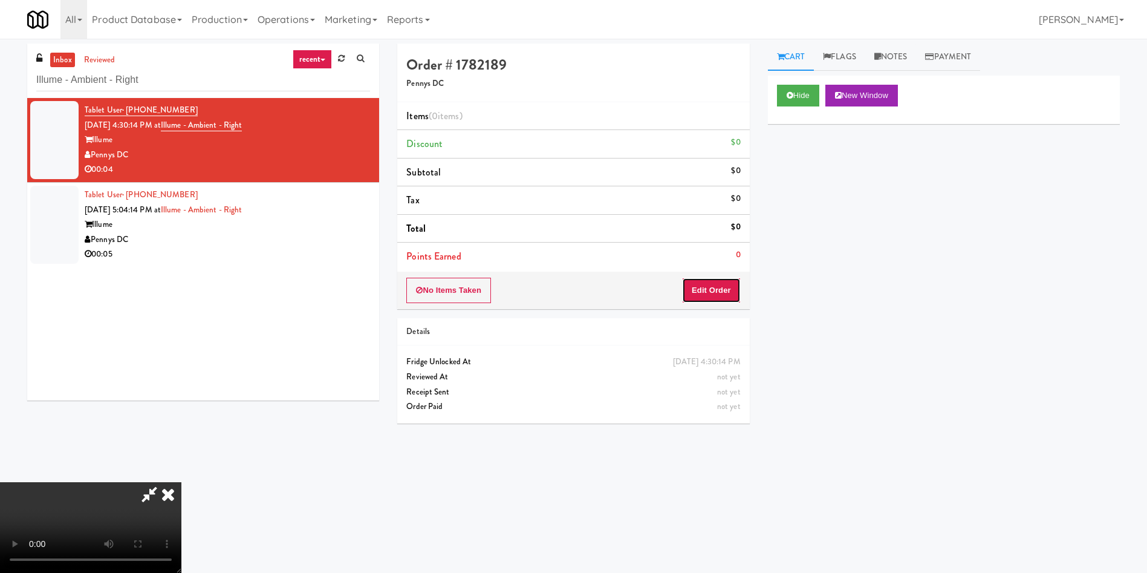
click at [723, 295] on button "Edit Order" at bounding box center [711, 290] width 59 height 25
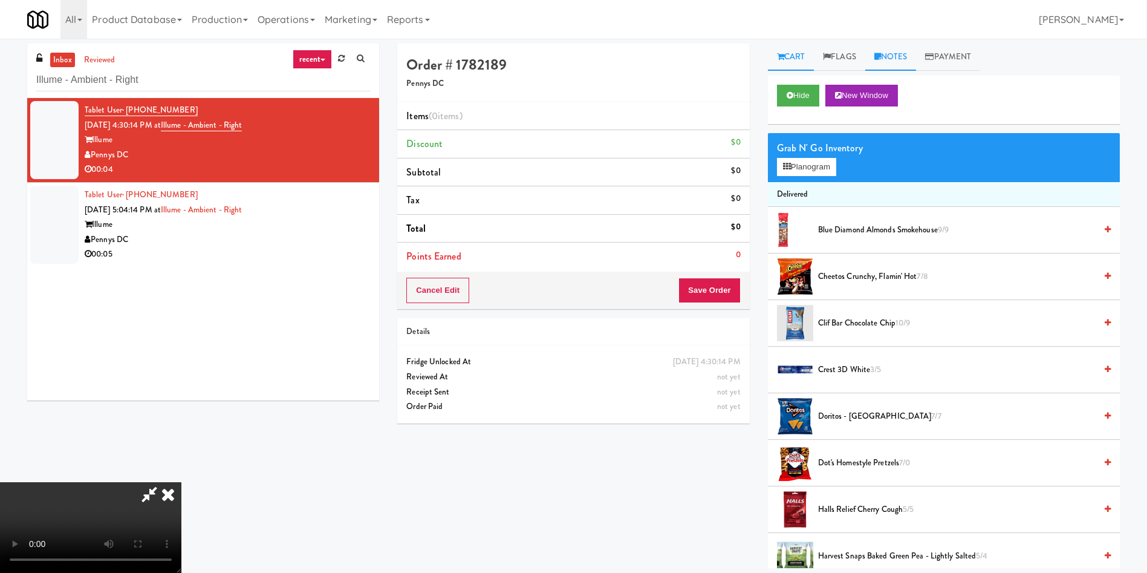
click at [913, 49] on link "Notes" at bounding box center [890, 57] width 51 height 27
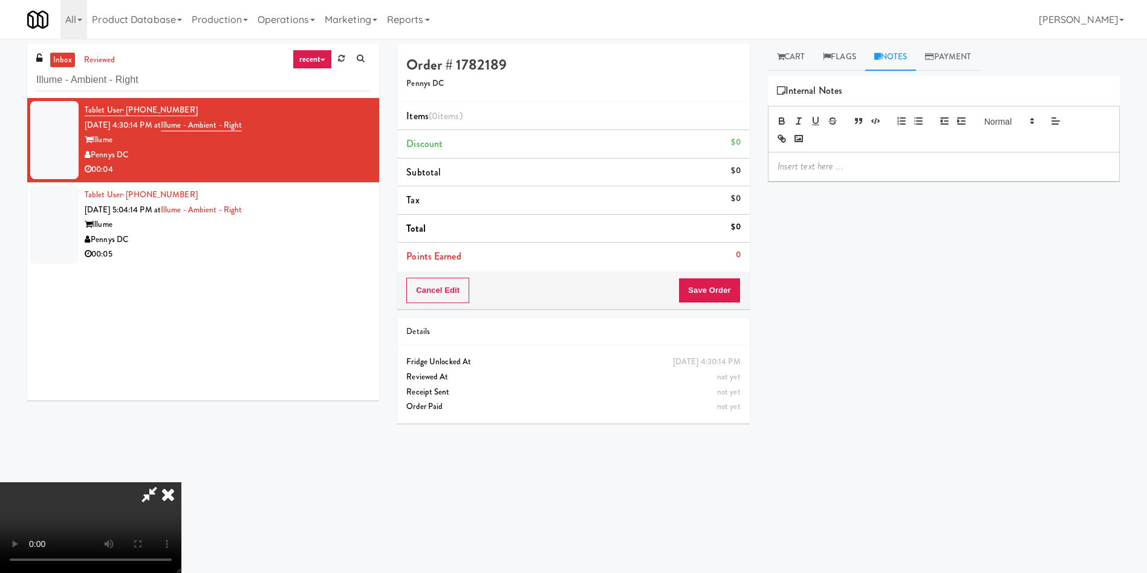
click at [902, 155] on div at bounding box center [944, 166] width 351 height 28
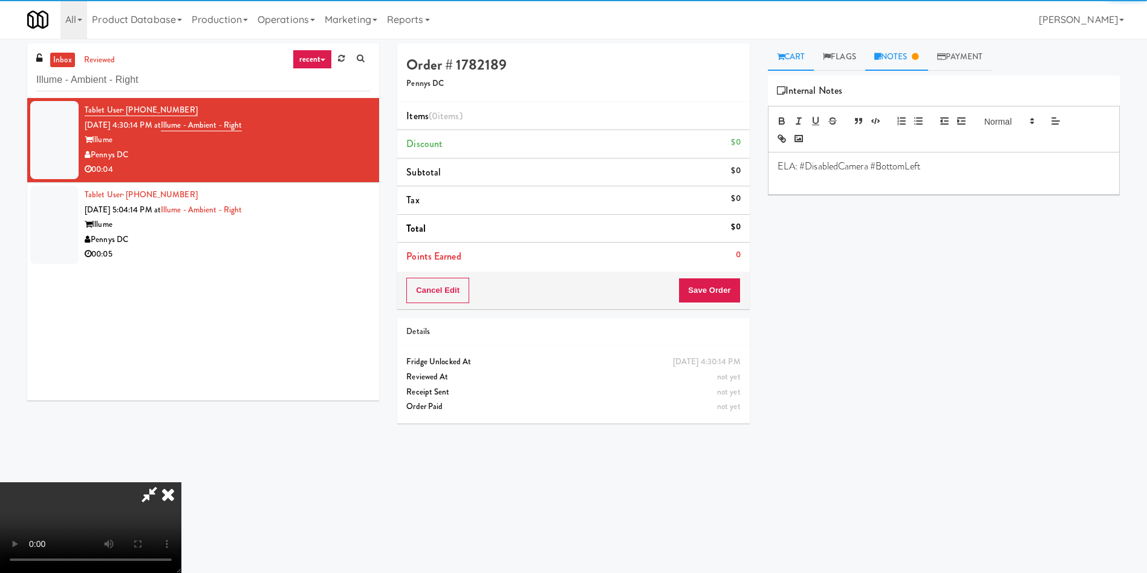
click at [804, 54] on link "Cart" at bounding box center [791, 57] width 47 height 27
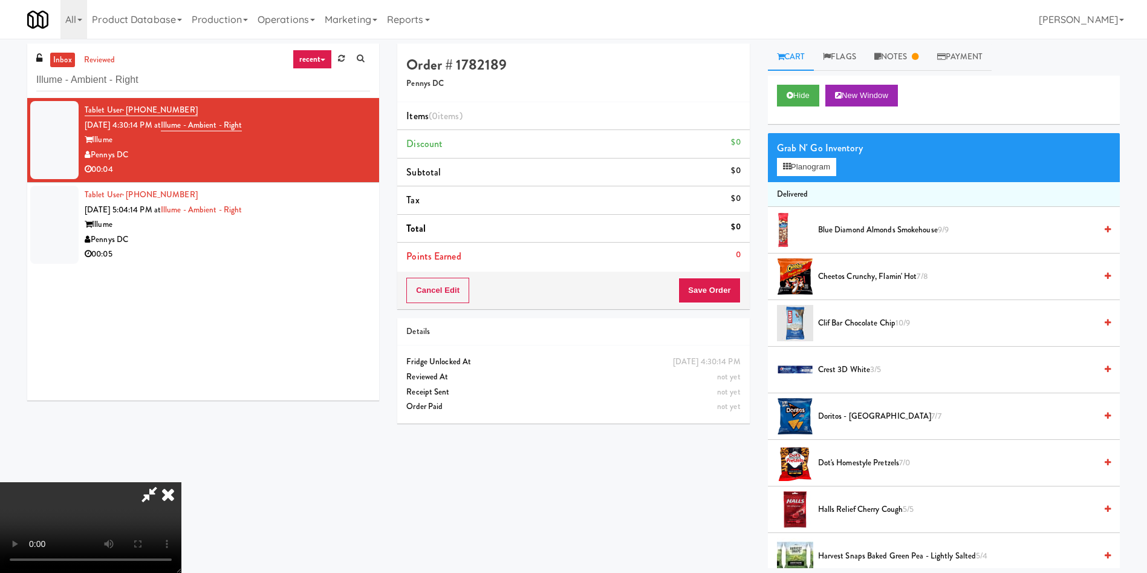
scroll to position [181, 0]
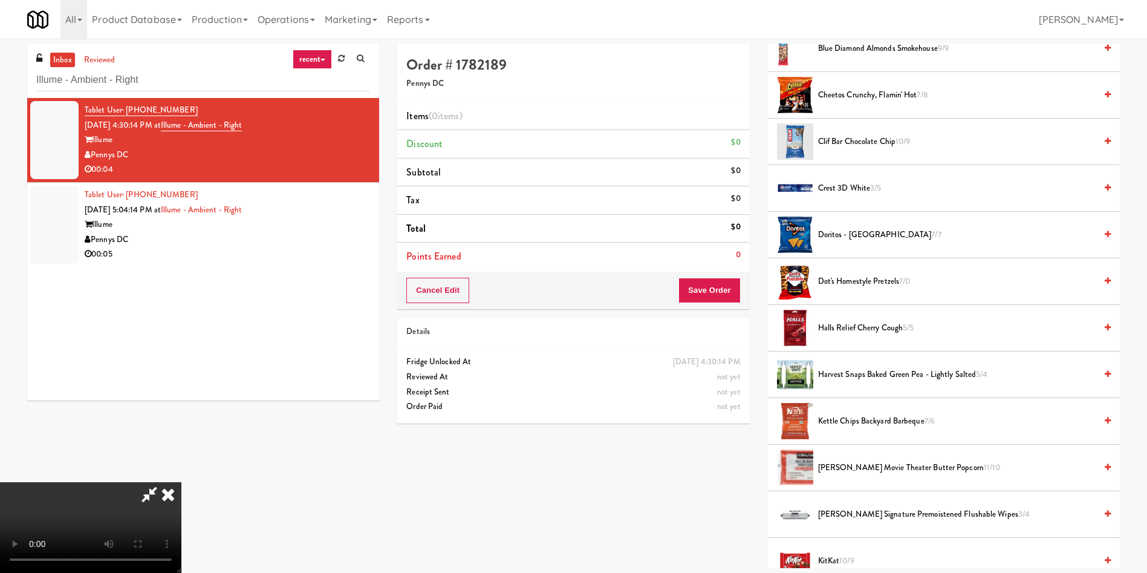
click at [181, 482] on video at bounding box center [90, 527] width 181 height 91
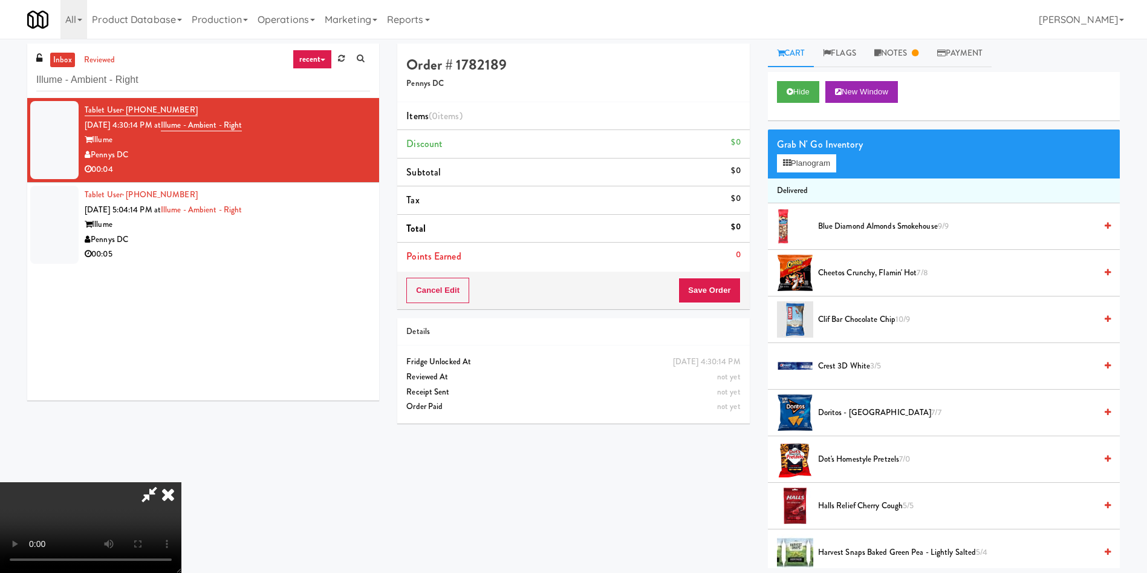
scroll to position [0, 0]
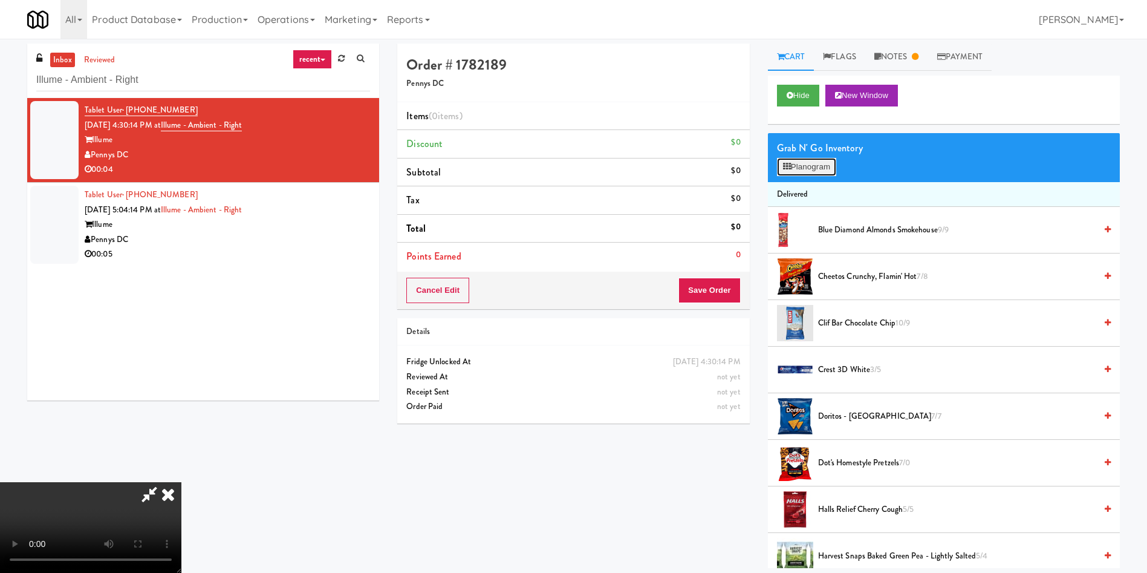
click at [813, 158] on button "Planogram" at bounding box center [806, 167] width 59 height 18
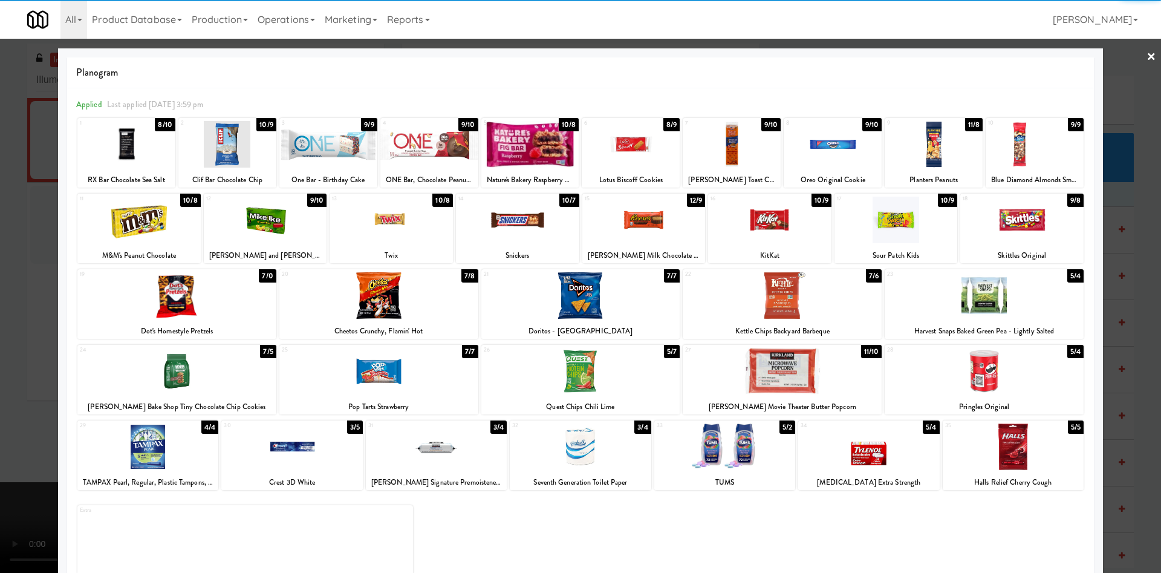
click at [137, 135] on div at bounding box center [126, 144] width 98 height 47
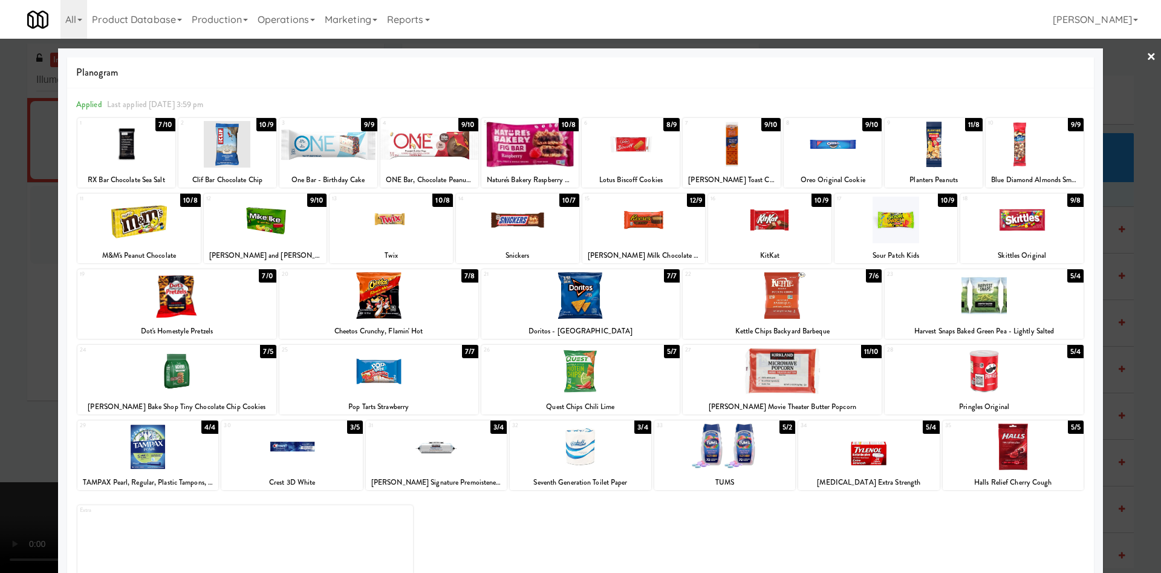
click at [10, 106] on div at bounding box center [580, 286] width 1161 height 573
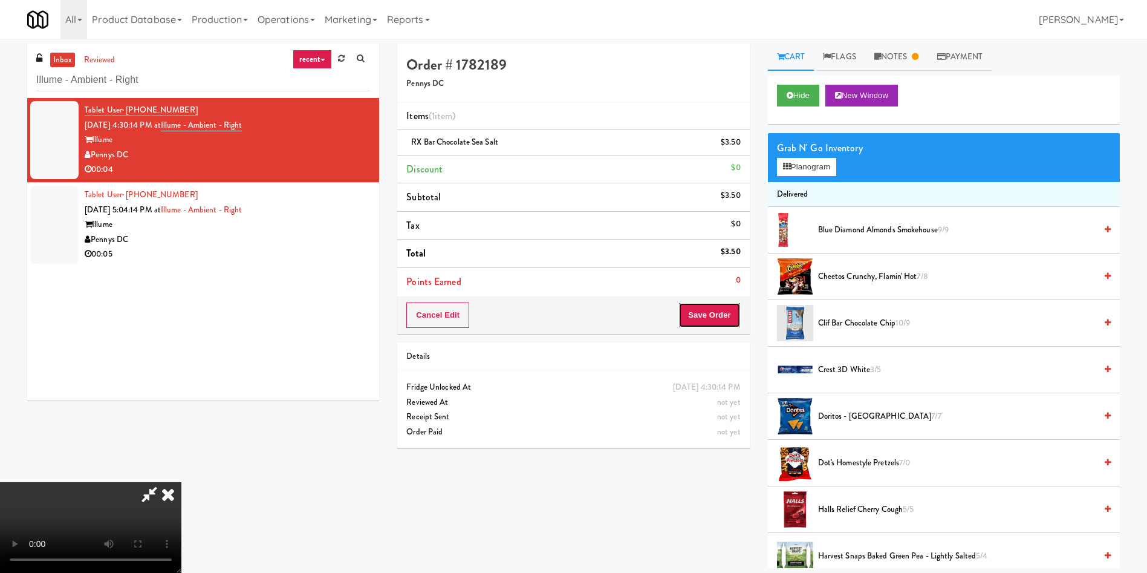
click at [726, 309] on button "Save Order" at bounding box center [709, 314] width 62 height 25
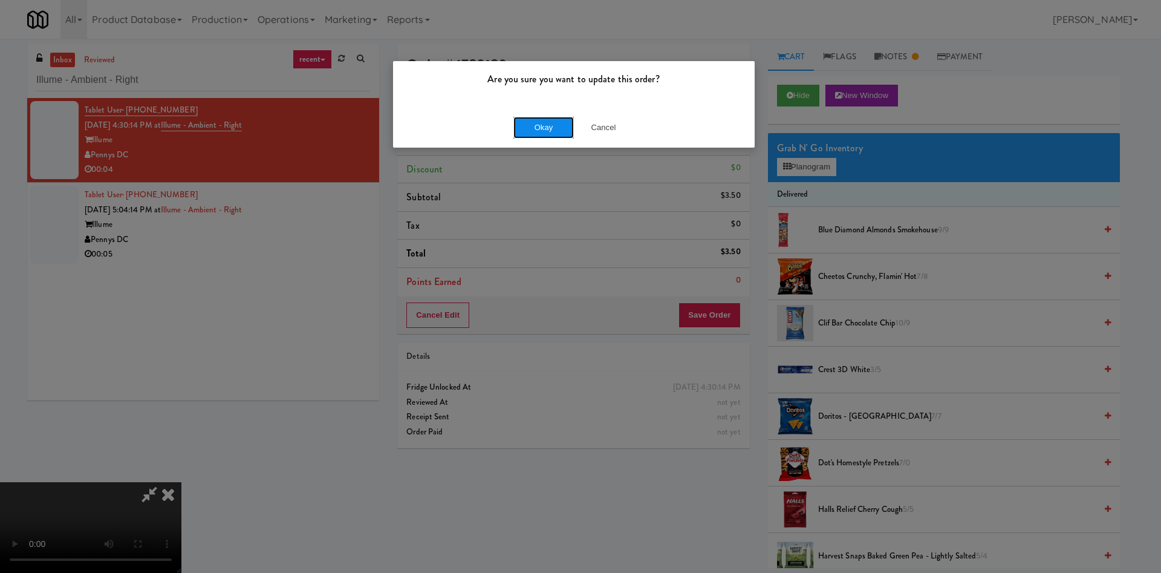
click at [547, 122] on button "Okay" at bounding box center [543, 128] width 60 height 22
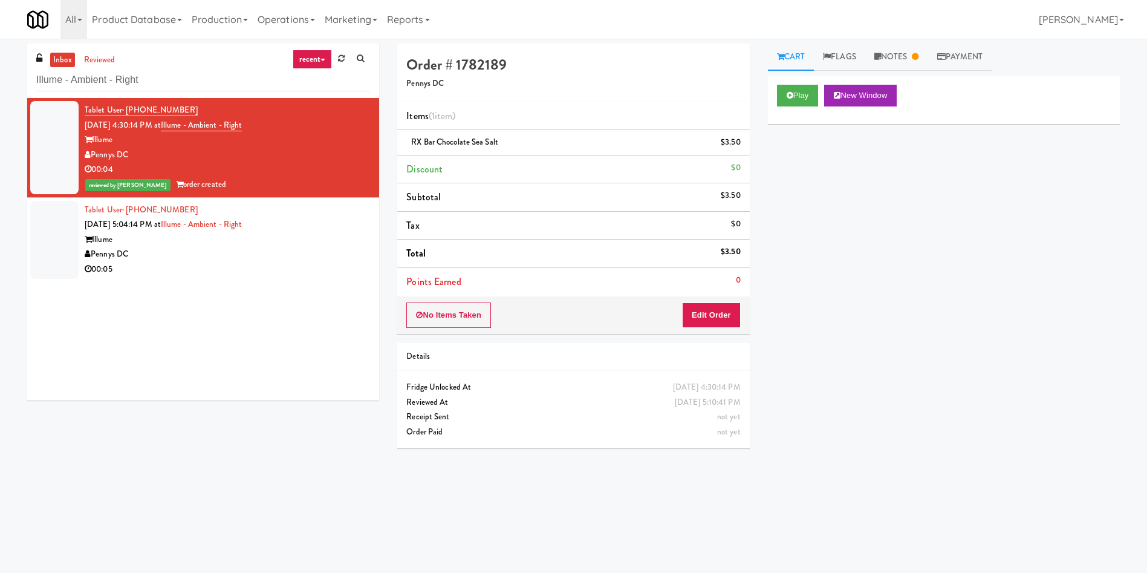
click at [60, 230] on div at bounding box center [54, 240] width 48 height 78
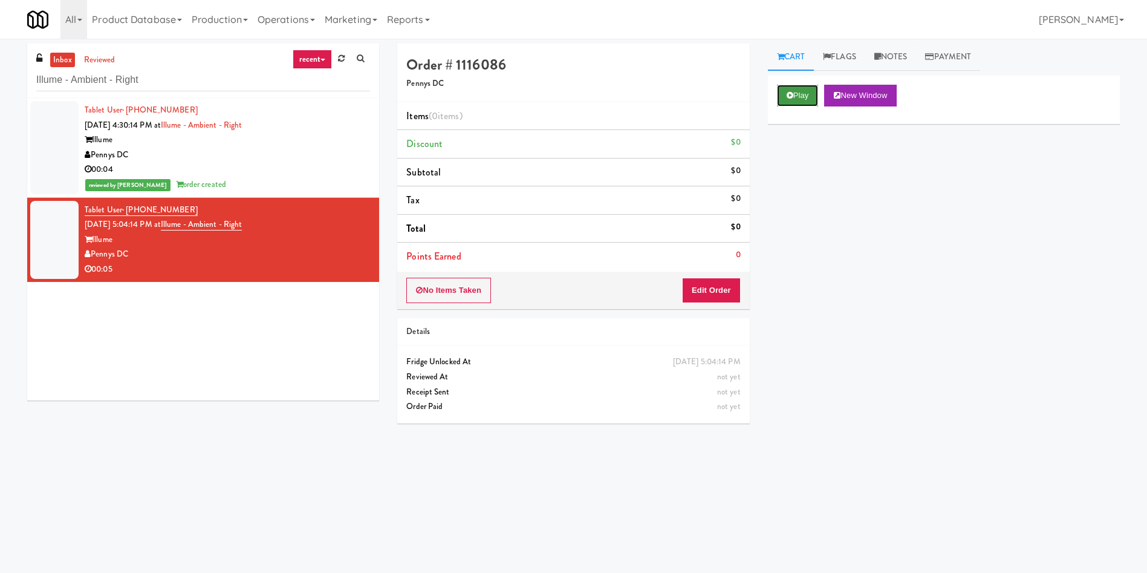
click at [803, 85] on button "Play" at bounding box center [798, 96] width 42 height 22
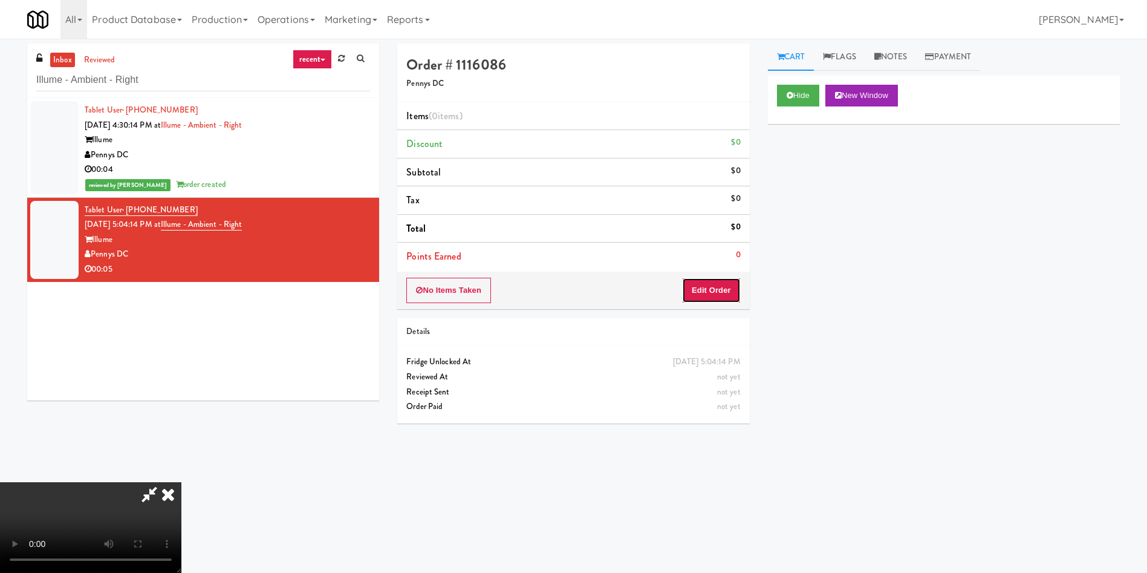
click at [725, 293] on button "Edit Order" at bounding box center [711, 290] width 59 height 25
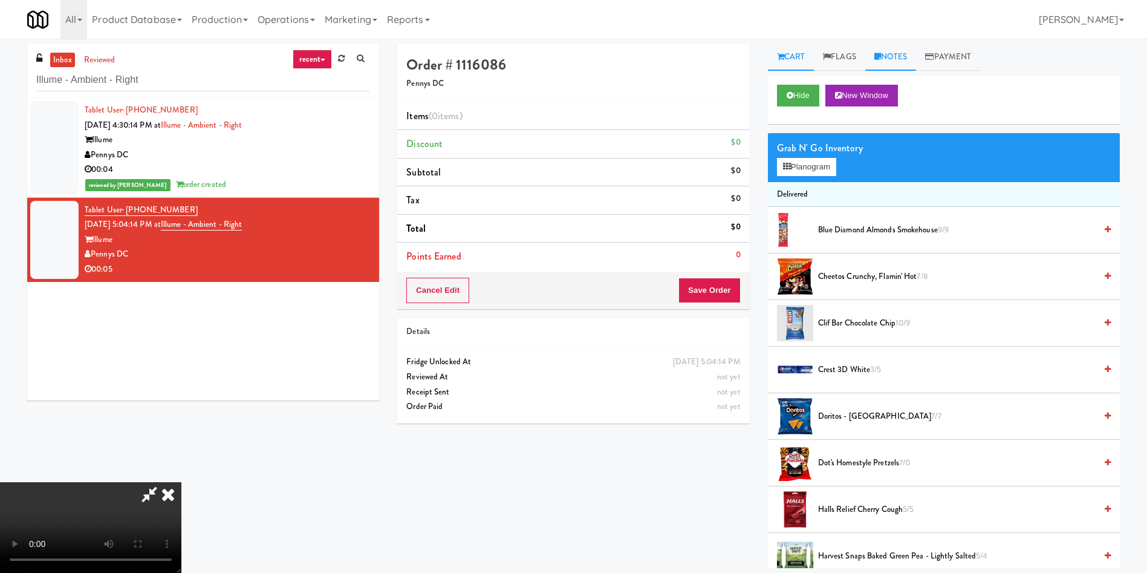
click at [886, 63] on link "Notes" at bounding box center [890, 57] width 51 height 27
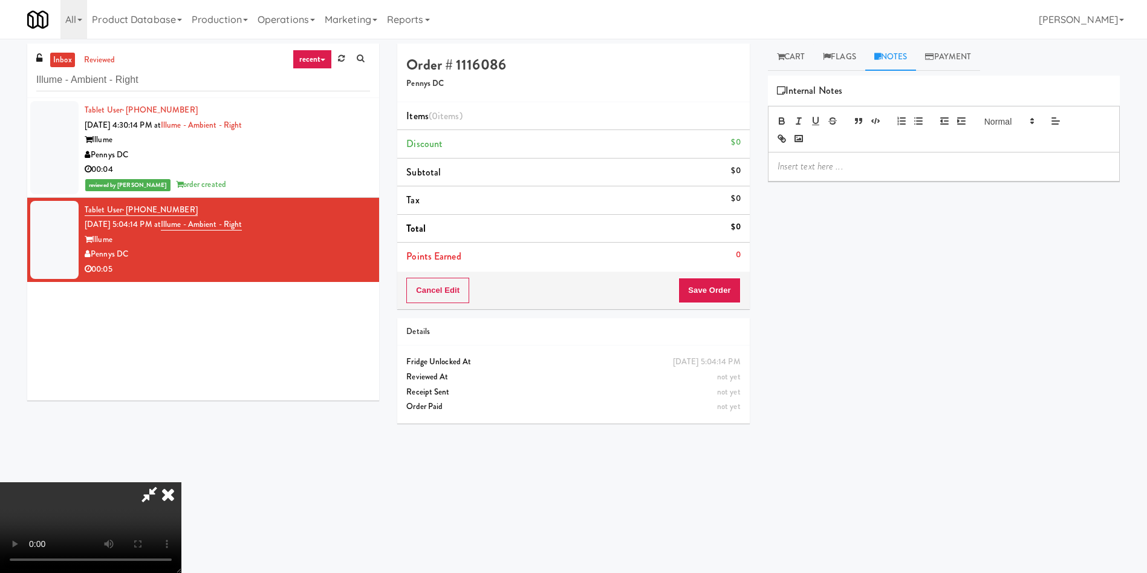
click at [863, 170] on p at bounding box center [944, 166] width 333 height 13
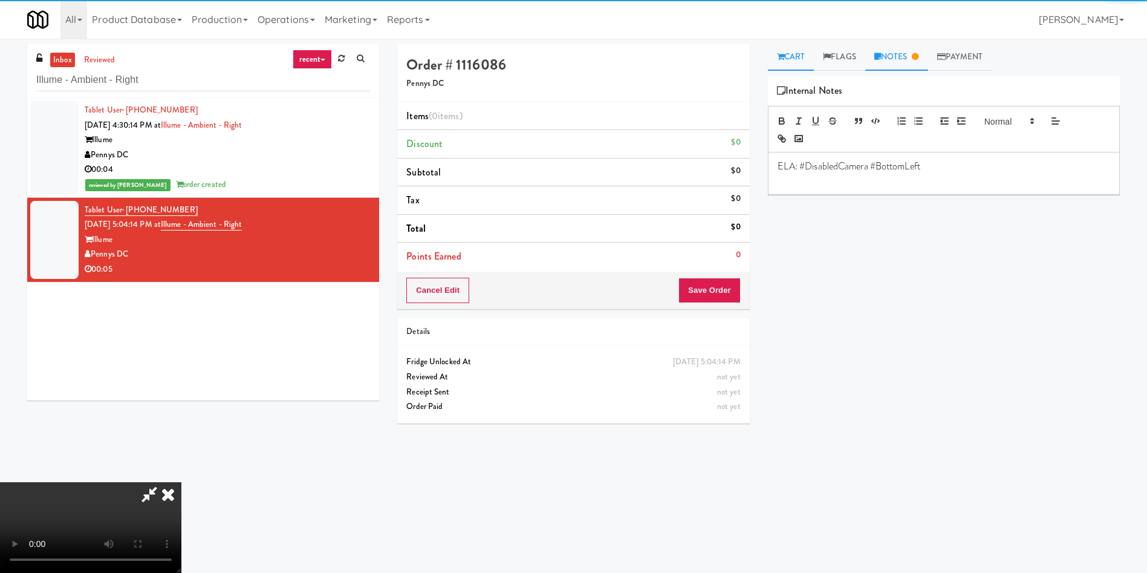
click at [792, 67] on link "Cart" at bounding box center [791, 57] width 47 height 27
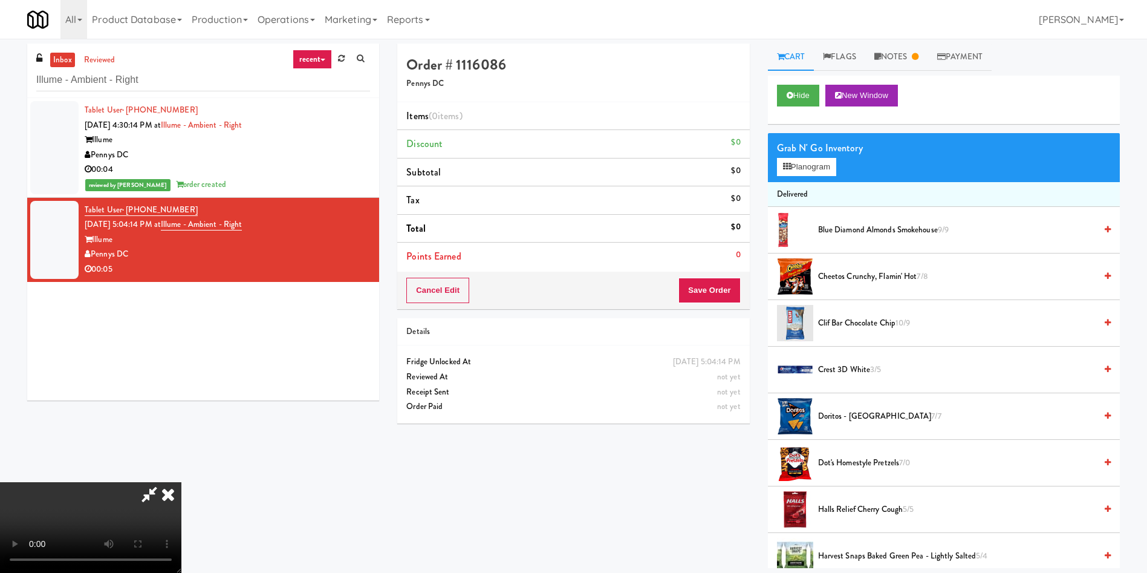
scroll to position [91, 0]
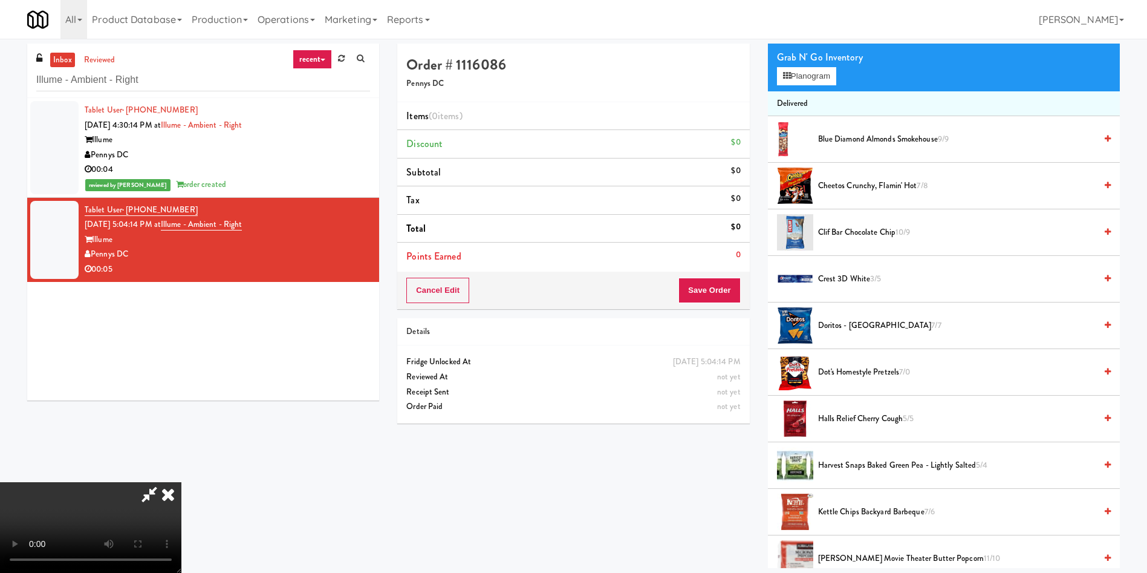
click at [181, 482] on video at bounding box center [90, 527] width 181 height 91
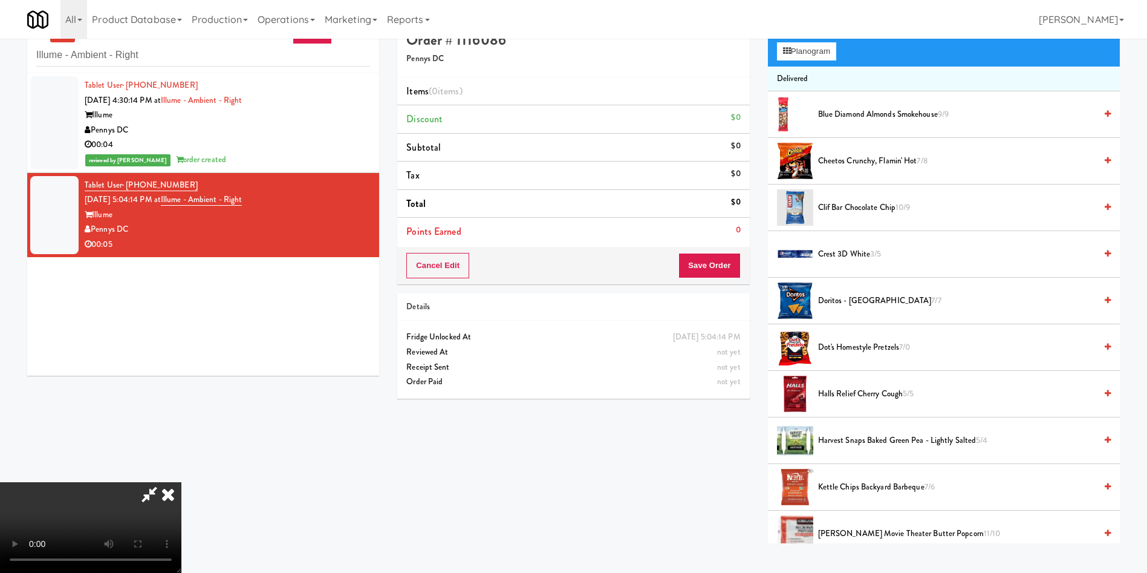
scroll to position [39, 0]
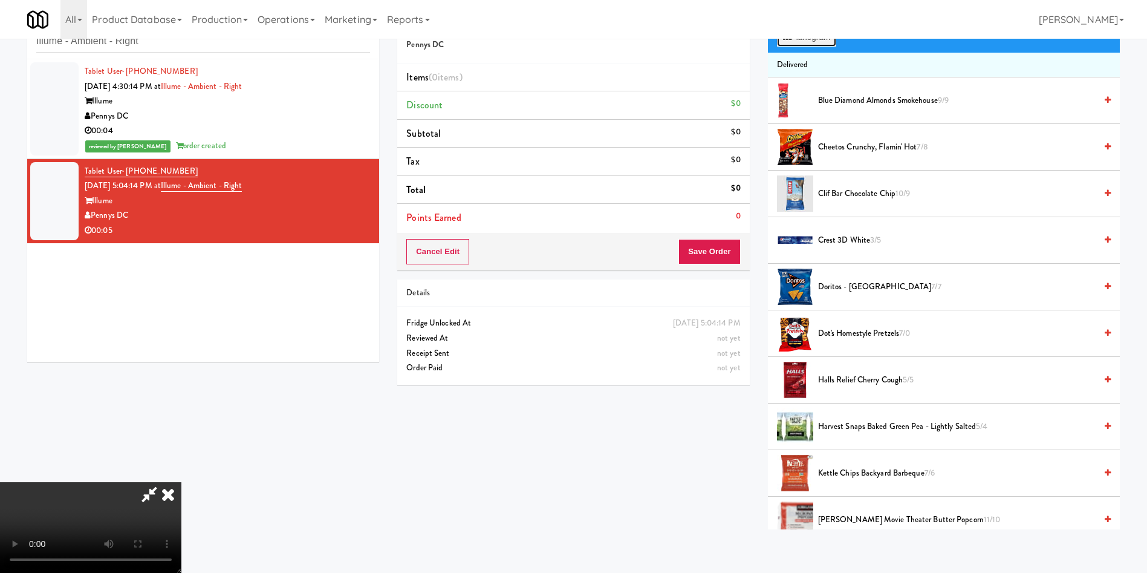
click at [811, 41] on button "Planogram" at bounding box center [806, 37] width 59 height 18
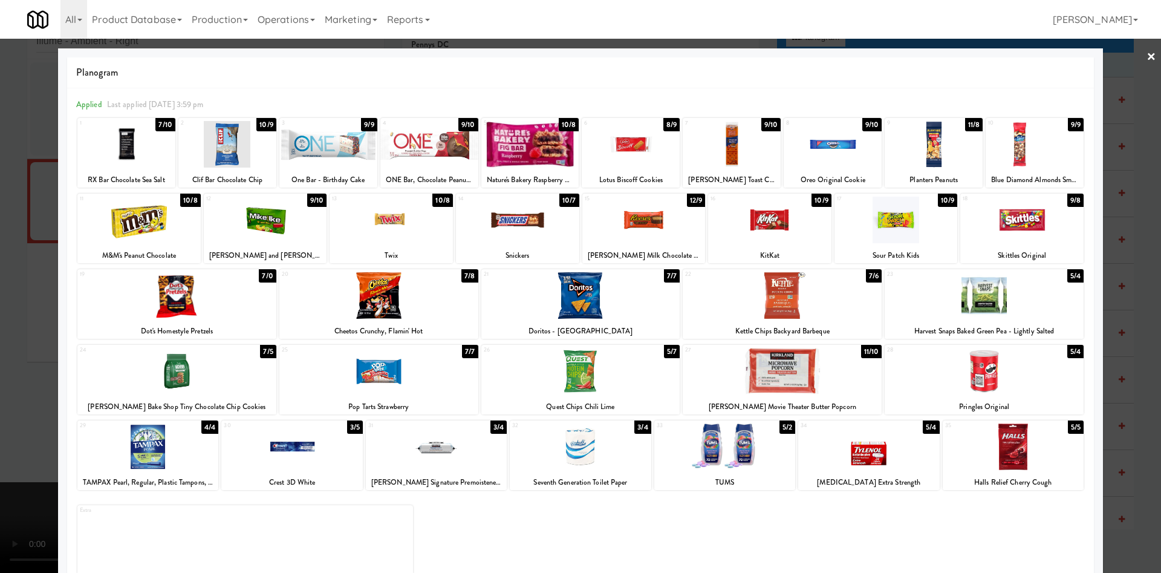
click at [198, 308] on div at bounding box center [176, 295] width 199 height 47
click at [0, 262] on div at bounding box center [580, 286] width 1161 height 573
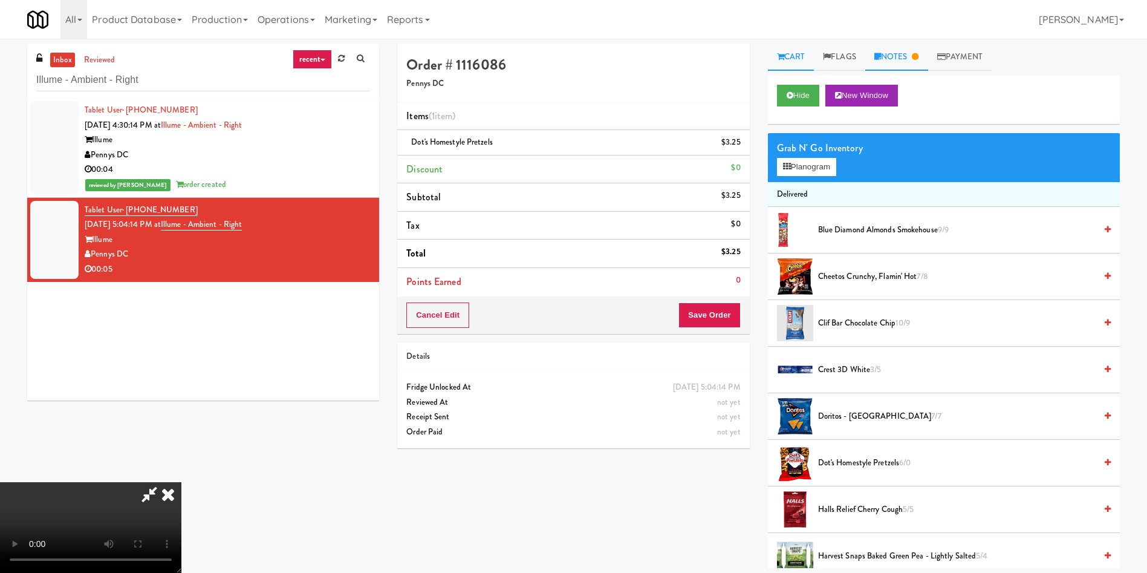
click at [908, 54] on link "Notes" at bounding box center [896, 57] width 63 height 27
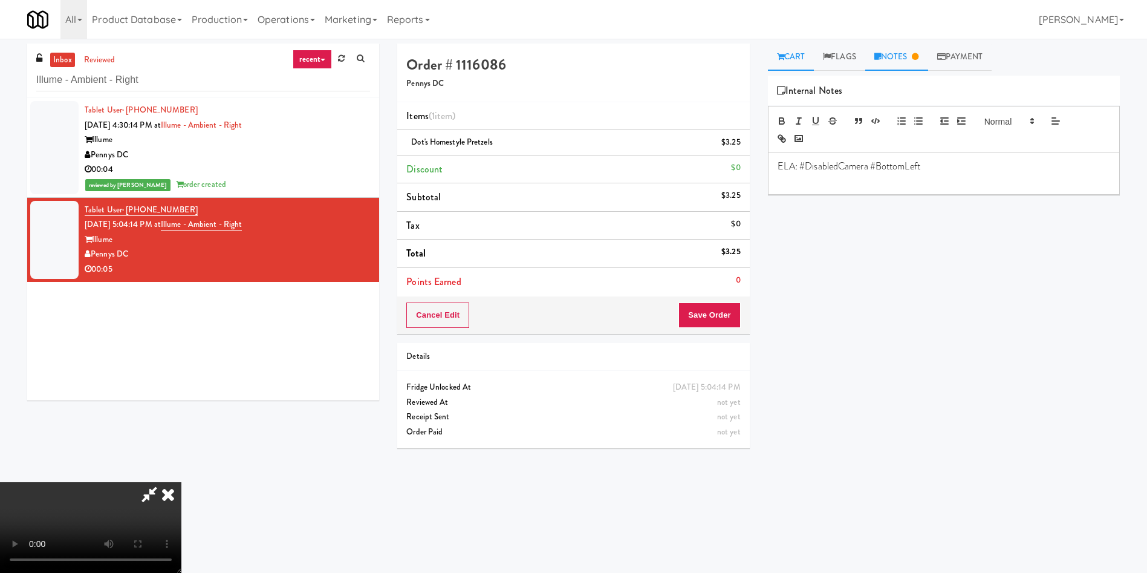
click at [796, 60] on link "Cart" at bounding box center [791, 57] width 47 height 27
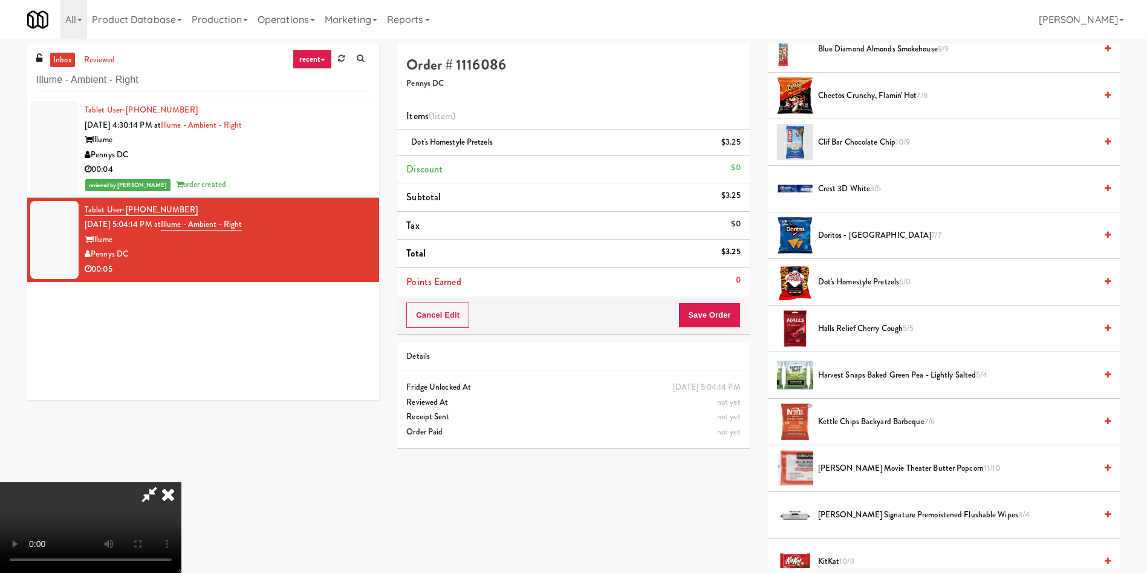
scroll to position [181, 0]
click at [181, 482] on video at bounding box center [90, 527] width 181 height 91
click at [710, 316] on button "Save Order" at bounding box center [709, 314] width 62 height 25
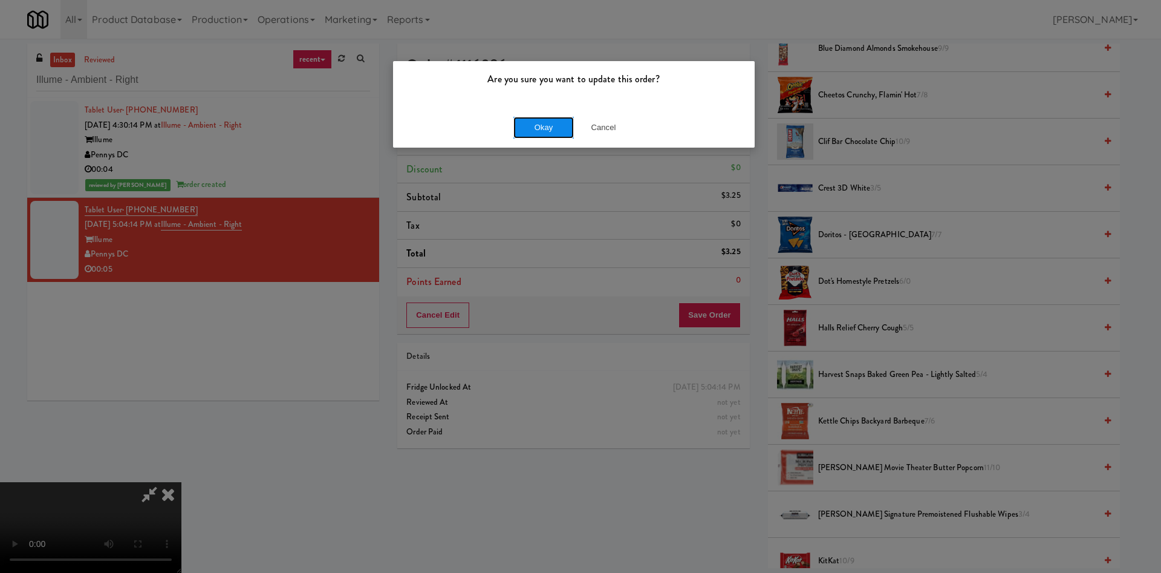
click at [543, 120] on button "Okay" at bounding box center [543, 128] width 60 height 22
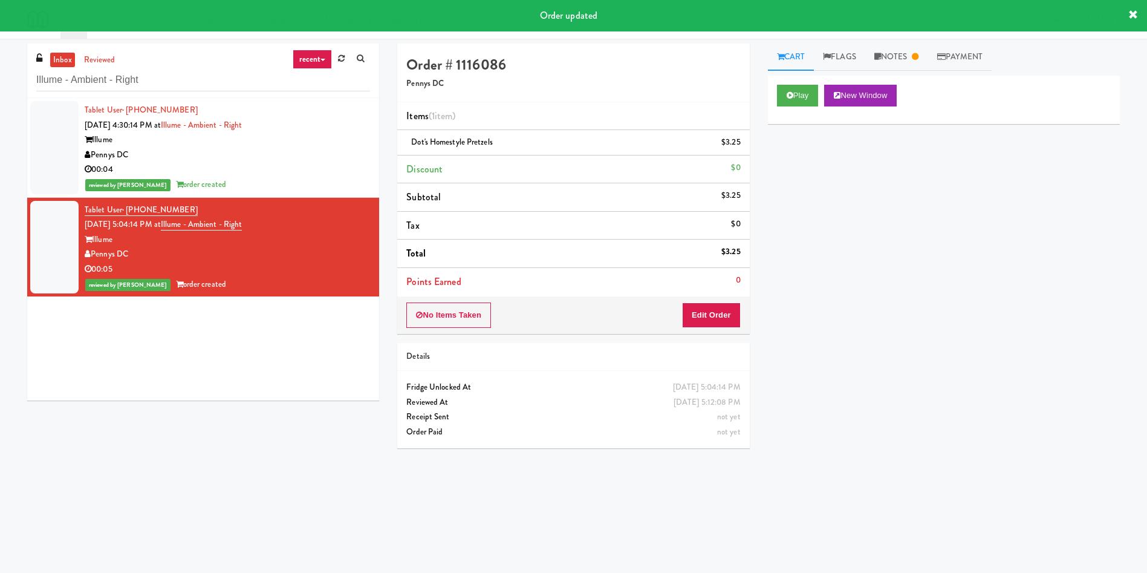
scroll to position [0, 0]
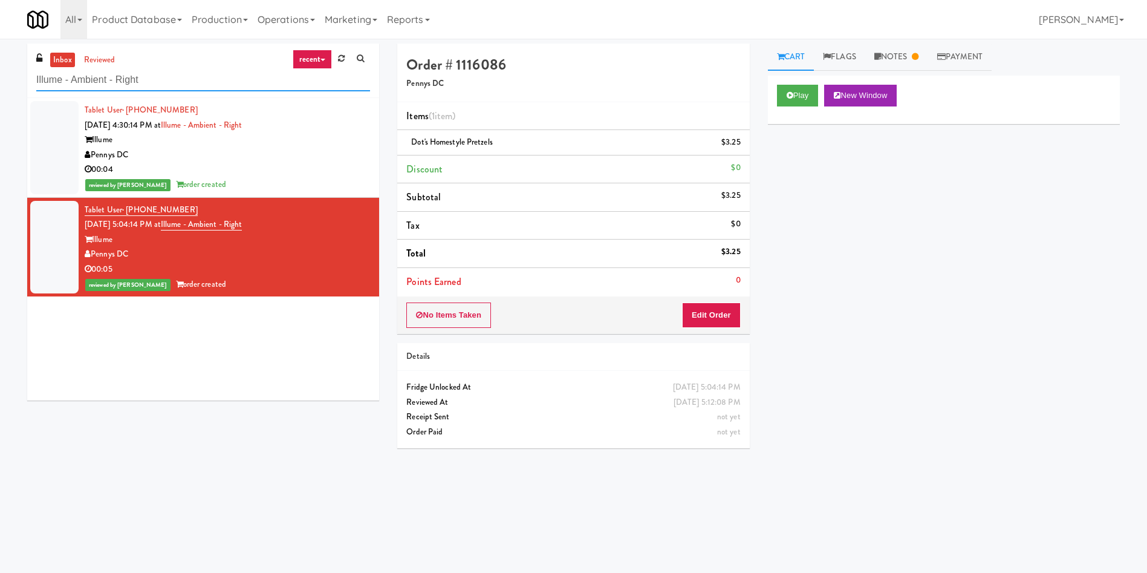
drag, startPoint x: 201, startPoint y: 79, endPoint x: 0, endPoint y: 57, distance: 201.9
click at [0, 57] on div "inbox reviewed recent all unclear take inventory issue suspicious failed recent…" at bounding box center [573, 287] width 1147 height 486
paste input "Hub Cincinnati Fridge"
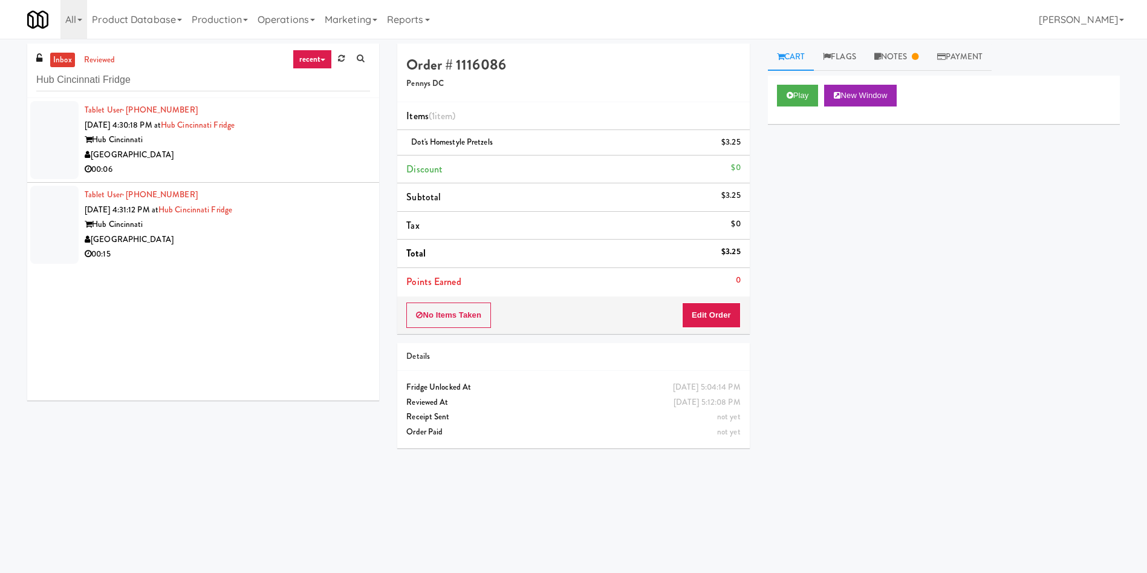
click at [18, 151] on div "inbox reviewed recent all unclear take inventory issue suspicious failed recent…" at bounding box center [203, 227] width 370 height 366
click at [35, 133] on div at bounding box center [54, 140] width 48 height 78
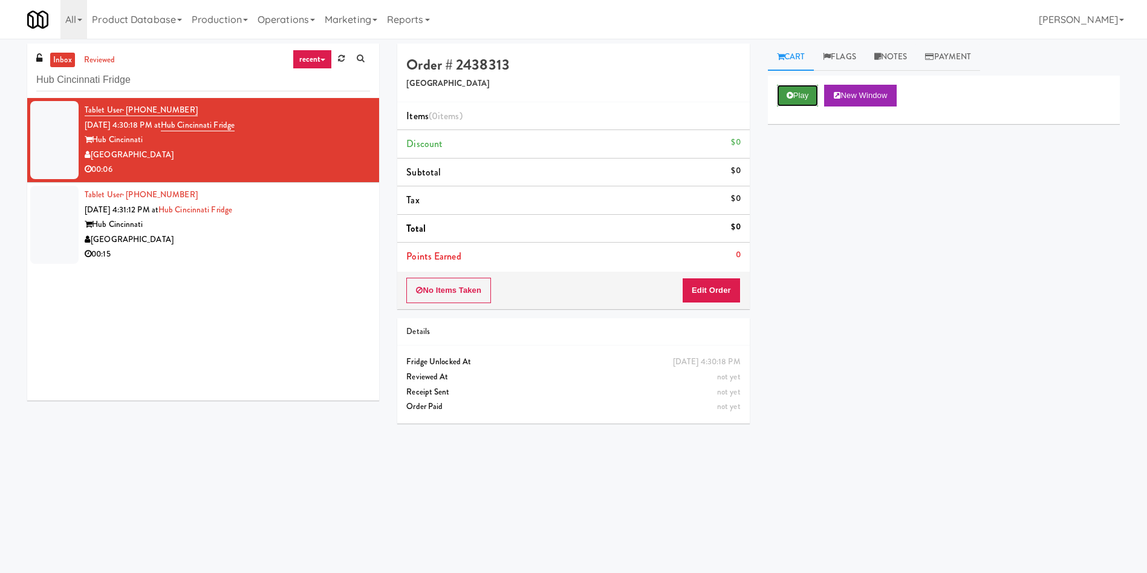
click at [792, 100] on button "Play" at bounding box center [798, 96] width 42 height 22
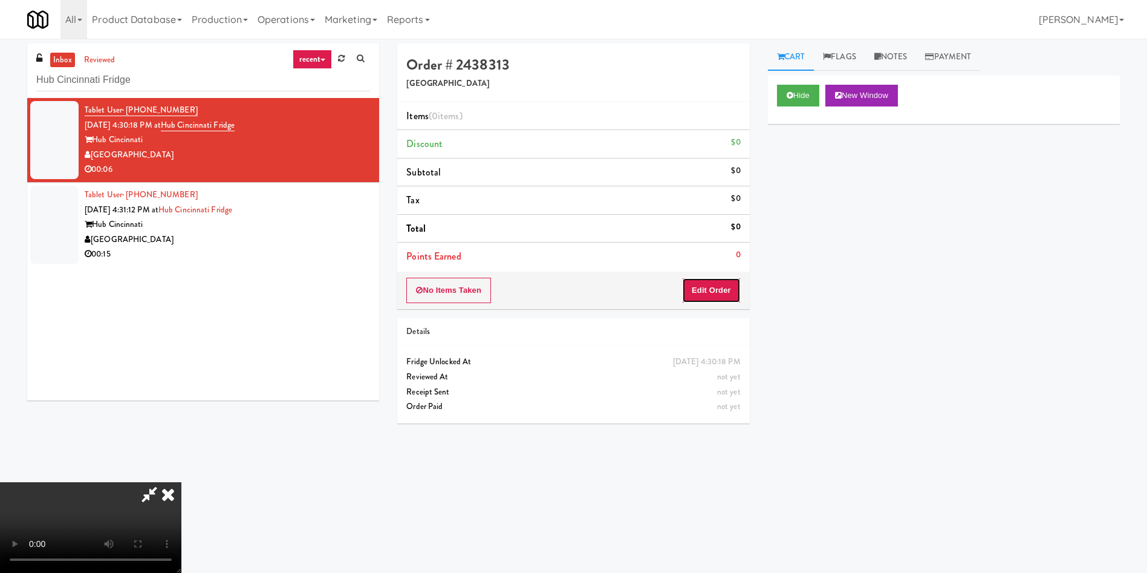
click at [716, 288] on button "Edit Order" at bounding box center [711, 290] width 59 height 25
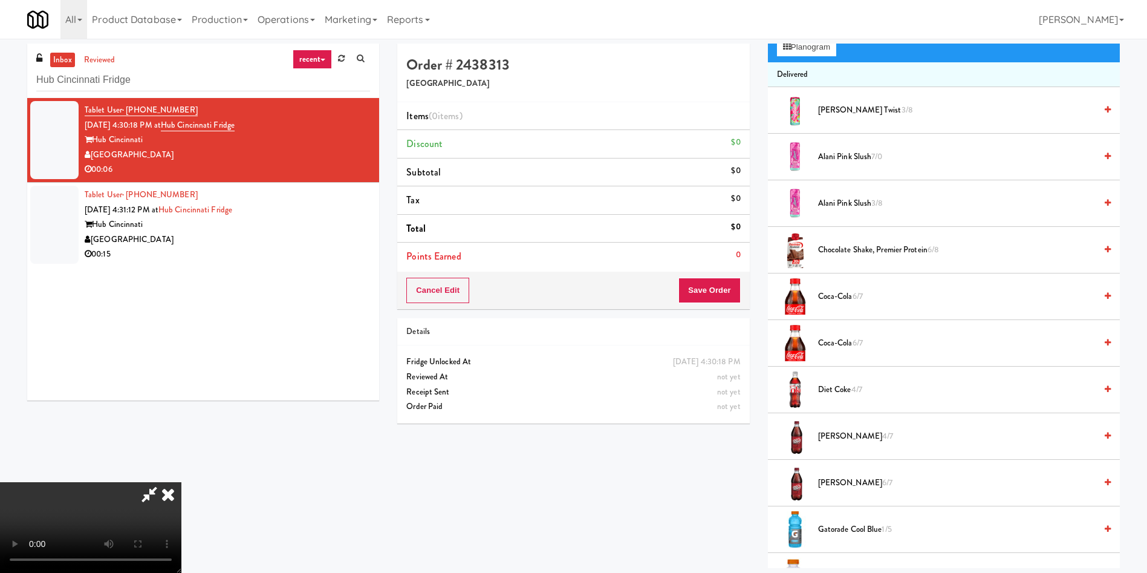
scroll to position [91, 0]
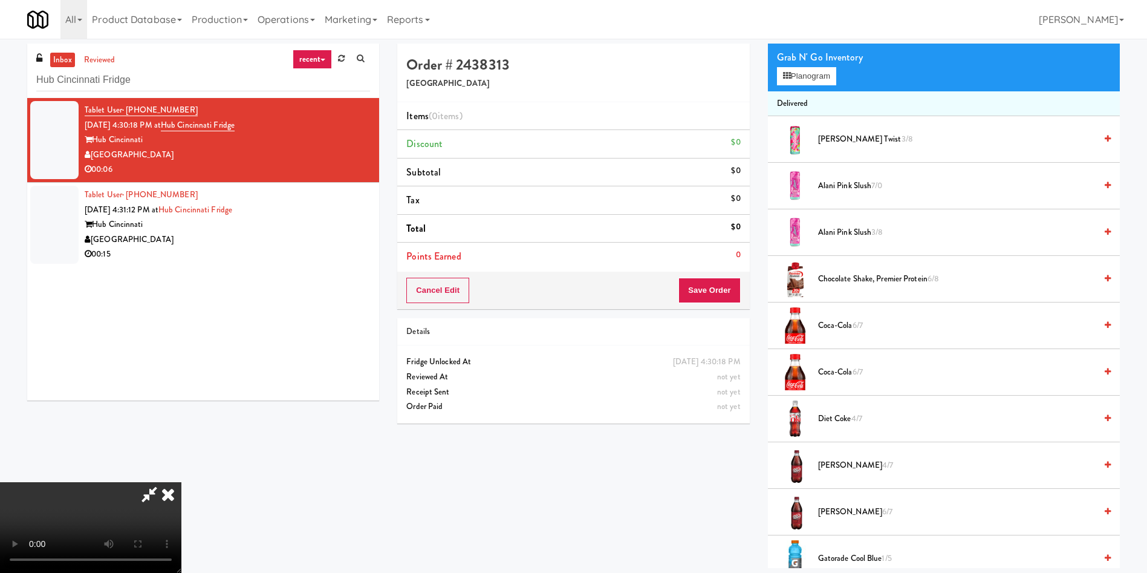
click at [181, 482] on video at bounding box center [90, 527] width 181 height 91
click at [784, 74] on icon at bounding box center [787, 76] width 8 height 8
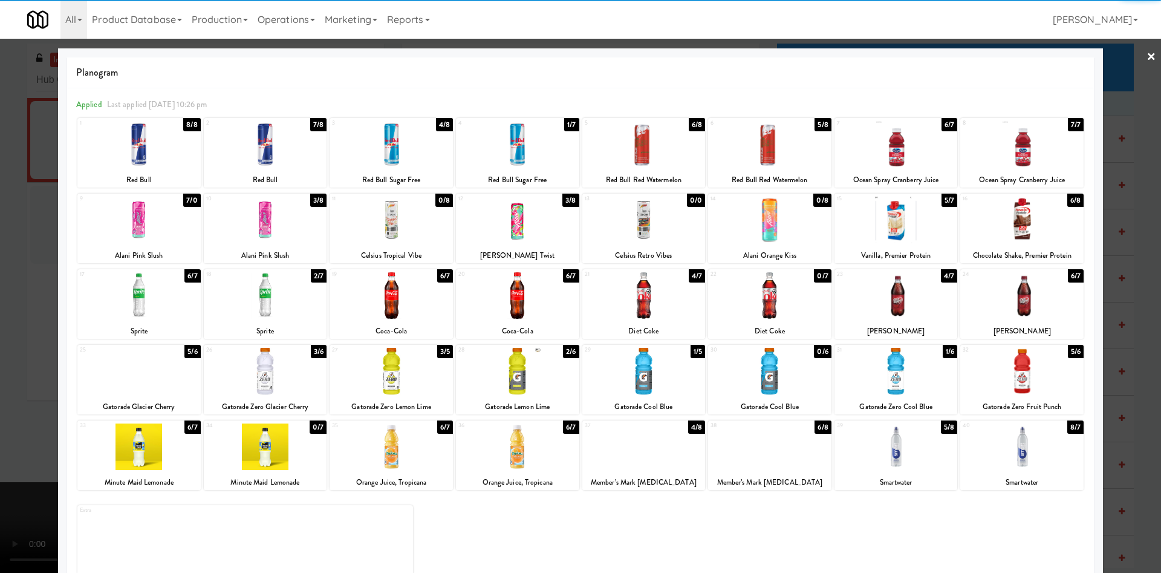
click at [264, 237] on div at bounding box center [265, 220] width 123 height 47
click at [30, 196] on div at bounding box center [580, 286] width 1161 height 573
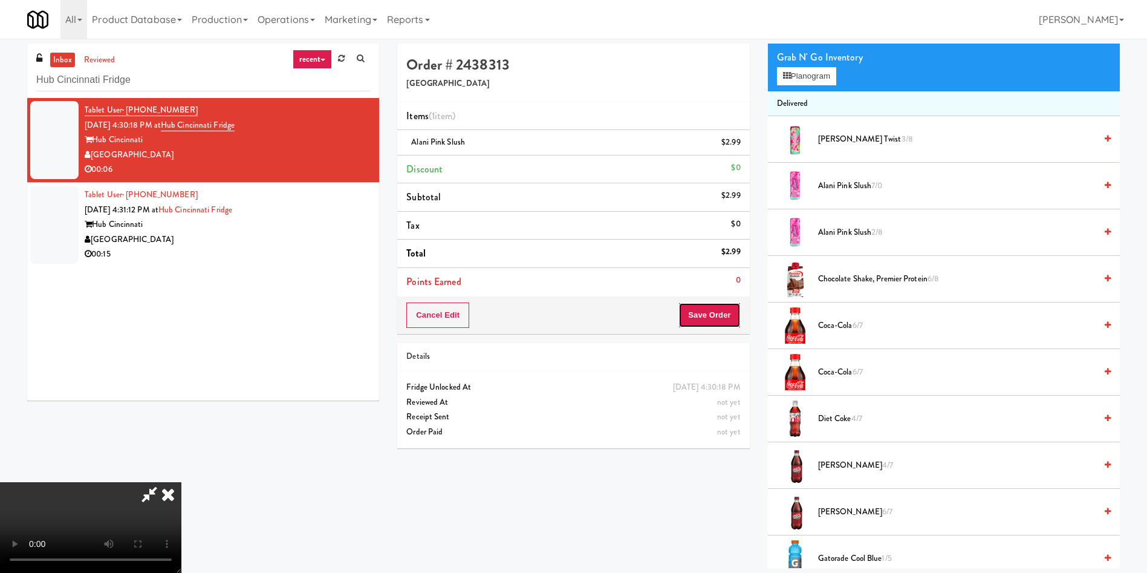
click at [720, 319] on button "Save Order" at bounding box center [709, 314] width 62 height 25
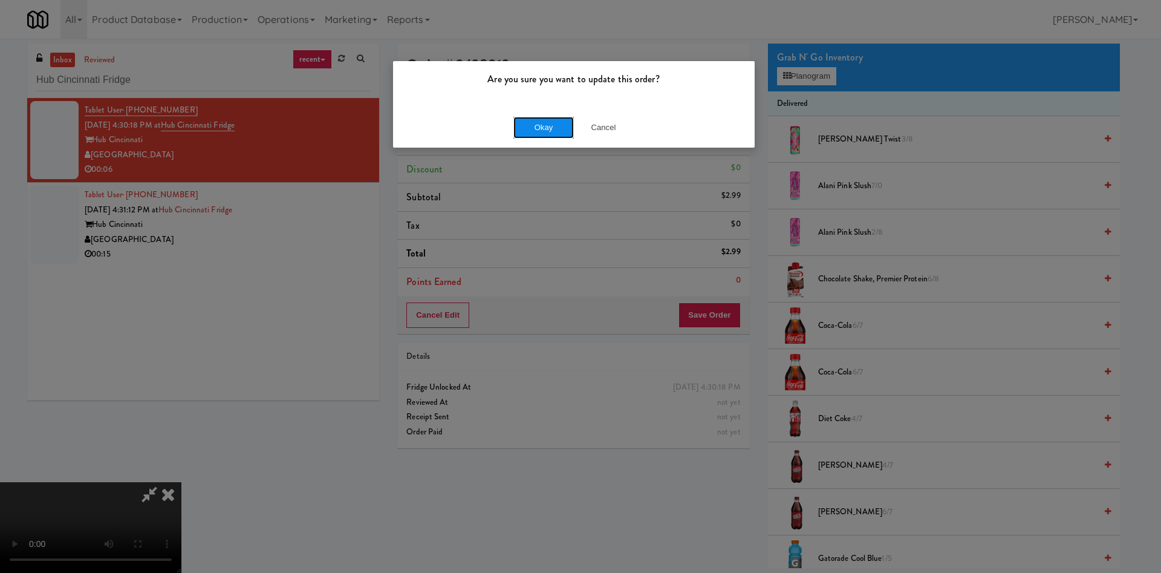
click at [535, 117] on button "Okay" at bounding box center [543, 128] width 60 height 22
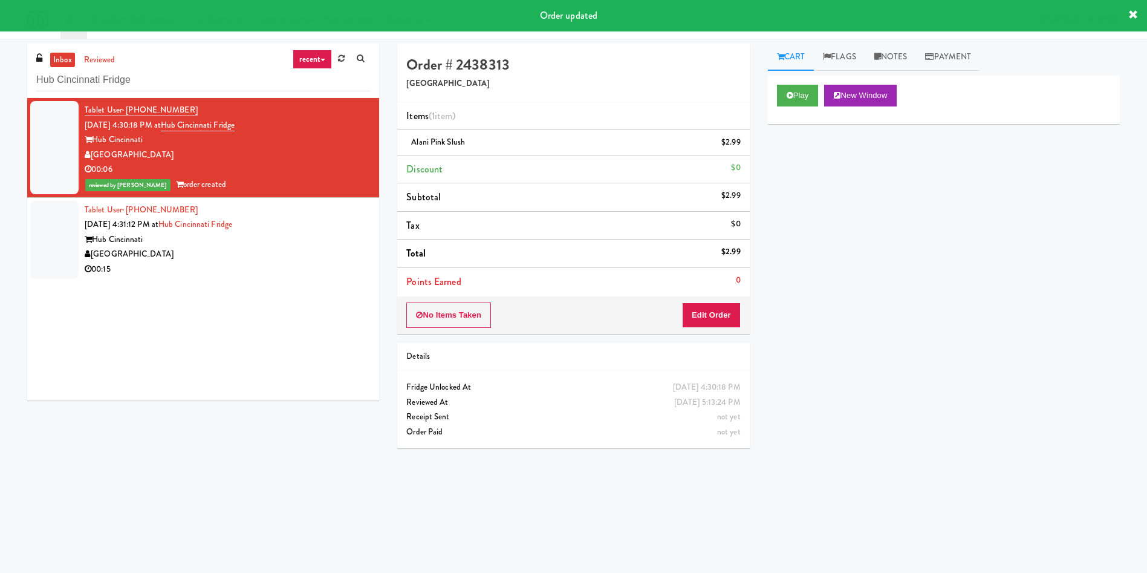
click at [36, 230] on div at bounding box center [54, 240] width 48 height 78
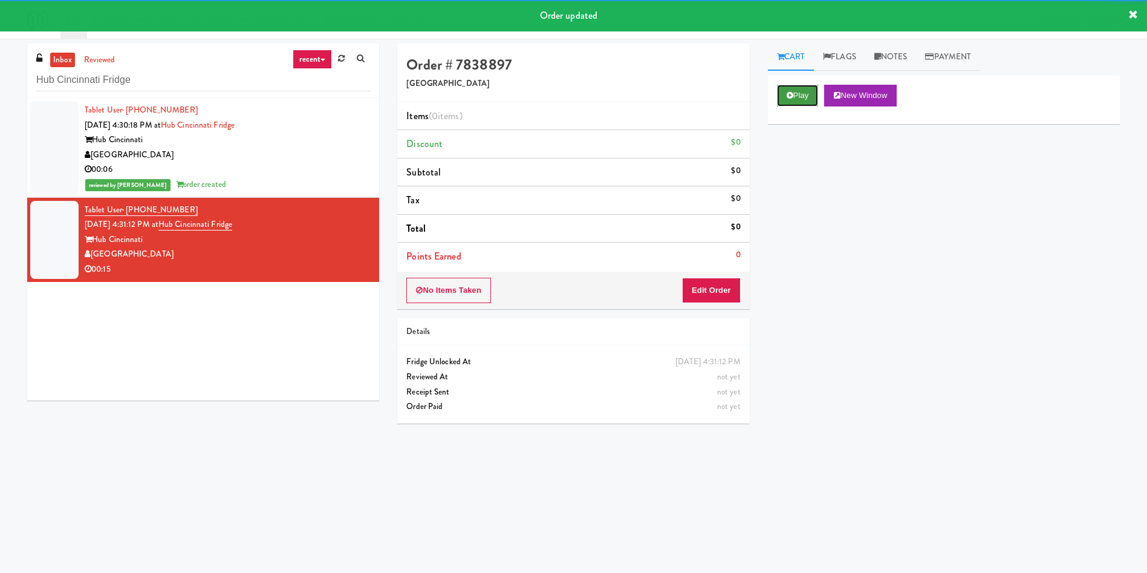
click at [796, 85] on button "Play" at bounding box center [798, 96] width 42 height 22
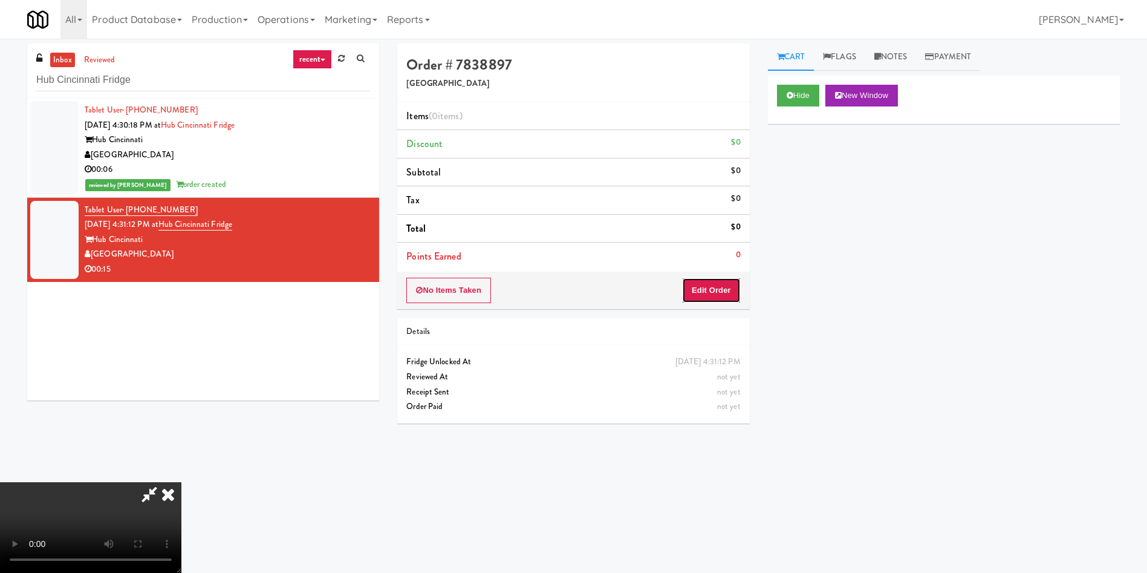
click at [719, 297] on button "Edit Order" at bounding box center [711, 290] width 59 height 25
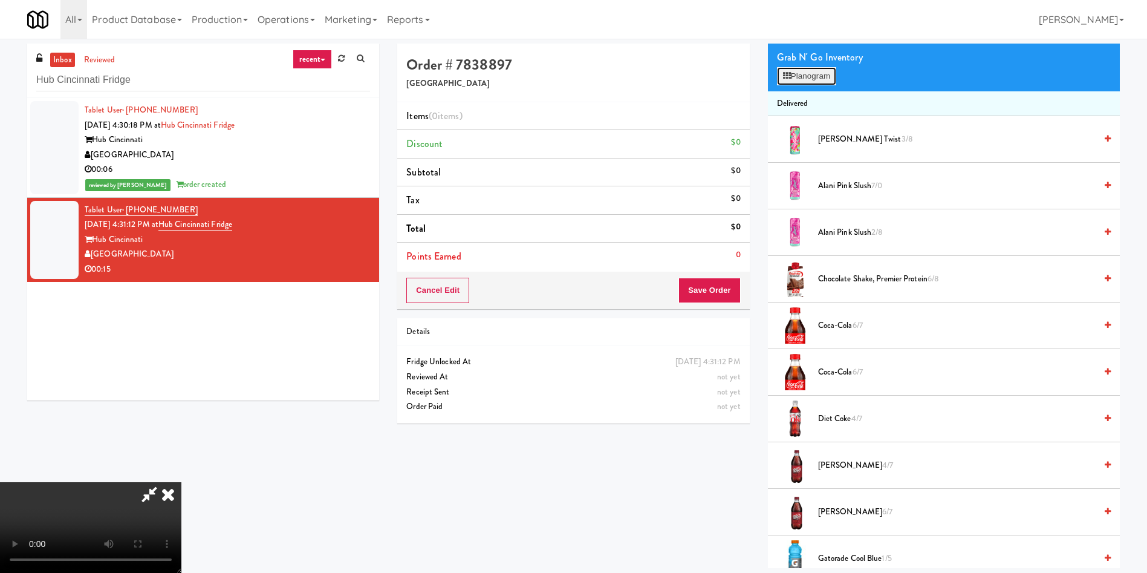
click at [807, 77] on button "Planogram" at bounding box center [806, 76] width 59 height 18
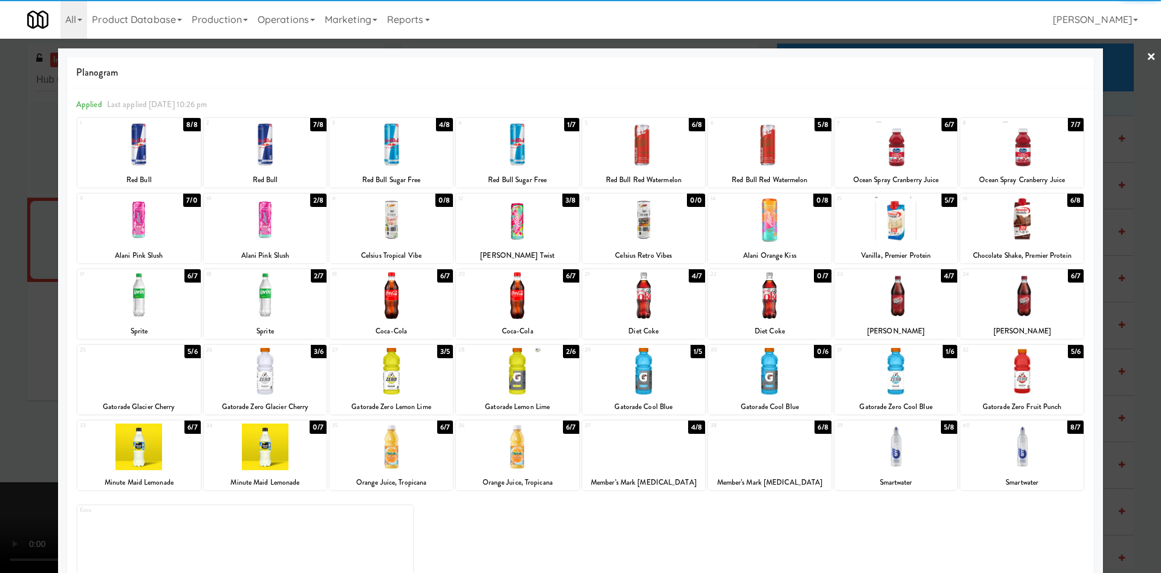
click at [281, 227] on div at bounding box center [265, 220] width 123 height 47
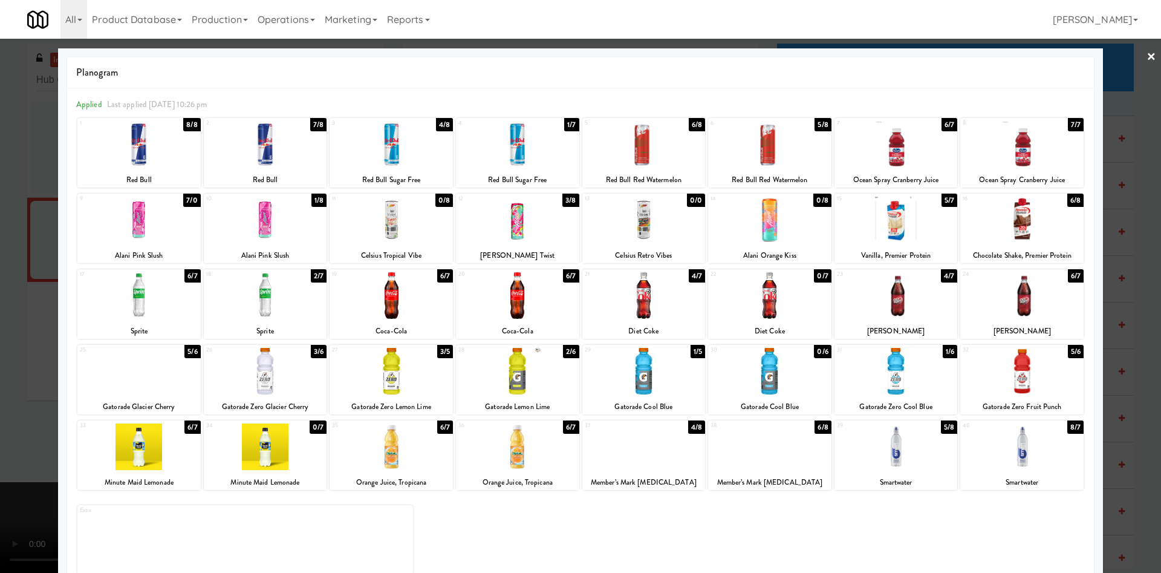
click at [23, 192] on div at bounding box center [580, 286] width 1161 height 573
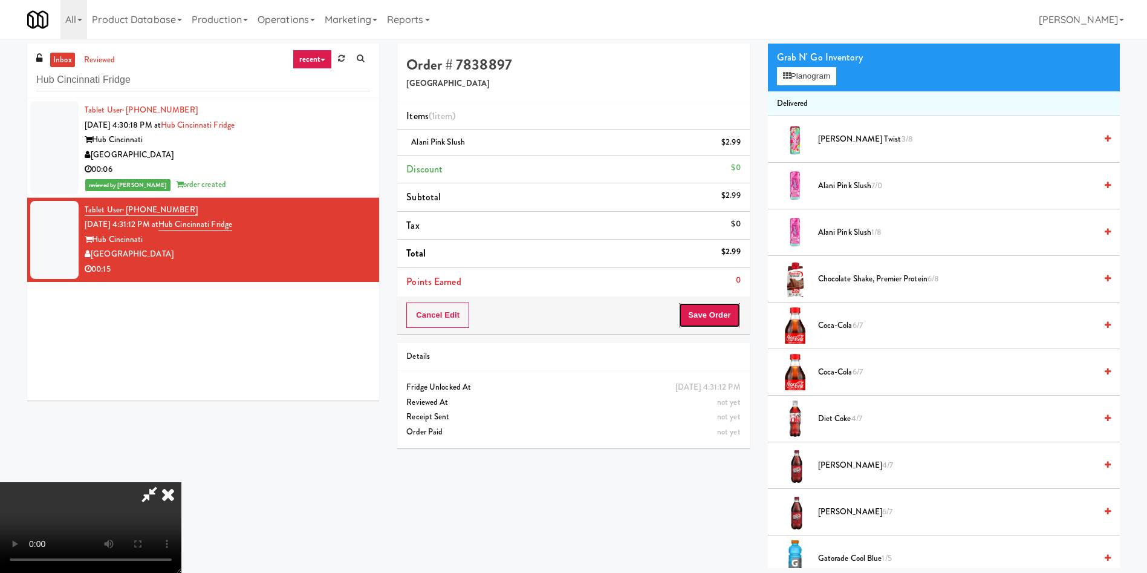
click at [712, 310] on button "Save Order" at bounding box center [709, 314] width 62 height 25
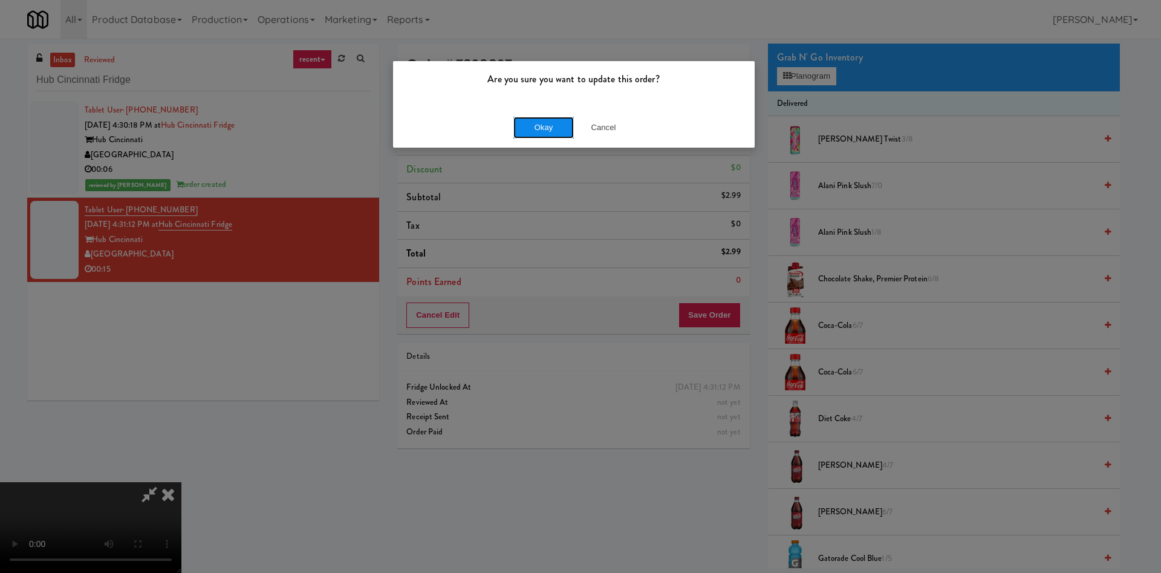
click at [539, 131] on button "Okay" at bounding box center [543, 128] width 60 height 22
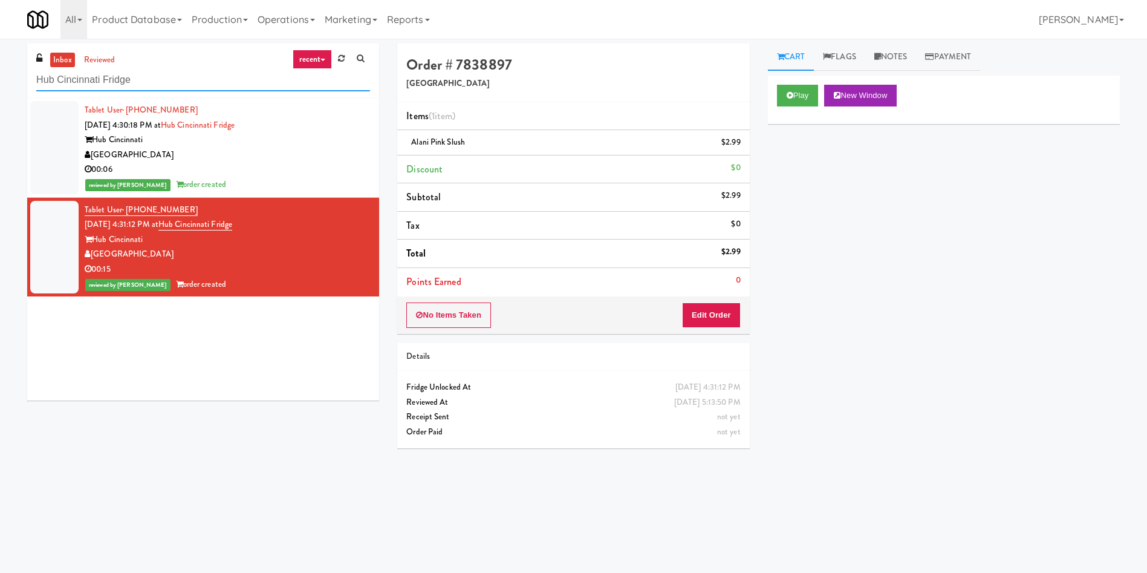
drag, startPoint x: 155, startPoint y: 86, endPoint x: 0, endPoint y: 60, distance: 157.7
click at [0, 60] on div "inbox reviewed recent all unclear take inventory issue suspicious failed recent…" at bounding box center [573, 287] width 1147 height 486
paste input "Princess Margaret"
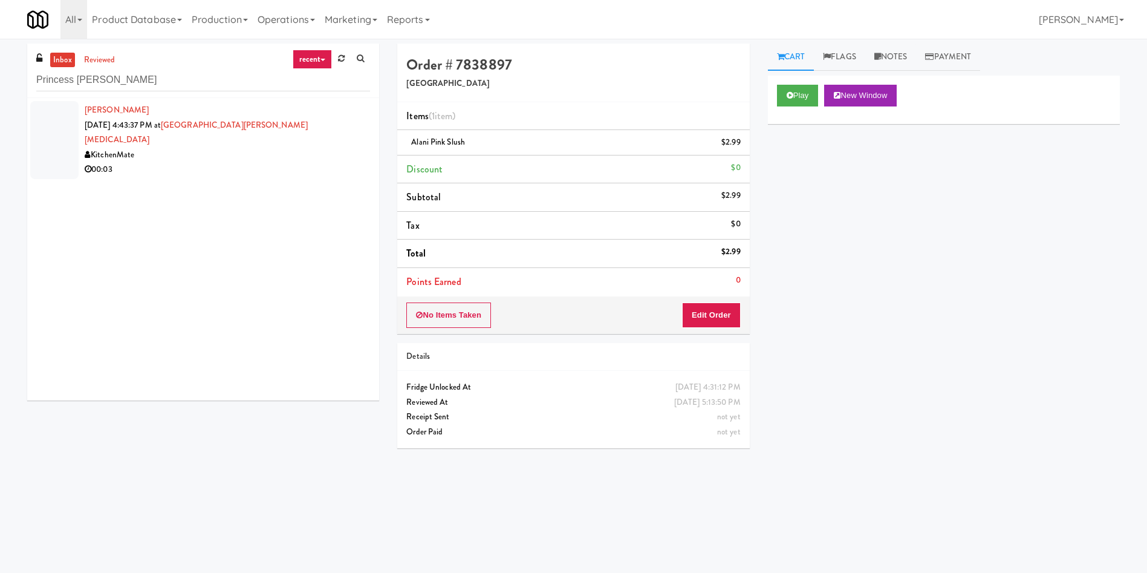
click at [195, 162] on div "00:03" at bounding box center [227, 169] width 285 height 15
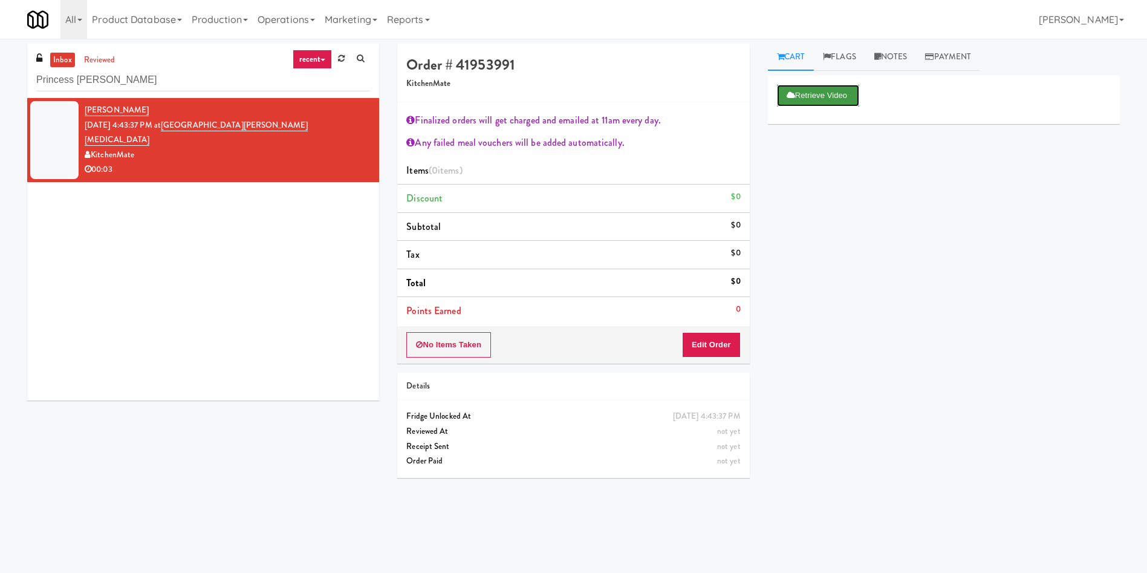
click at [793, 89] on button "Retrieve Video" at bounding box center [818, 96] width 82 height 22
click at [711, 345] on button "Edit Order" at bounding box center [711, 344] width 59 height 25
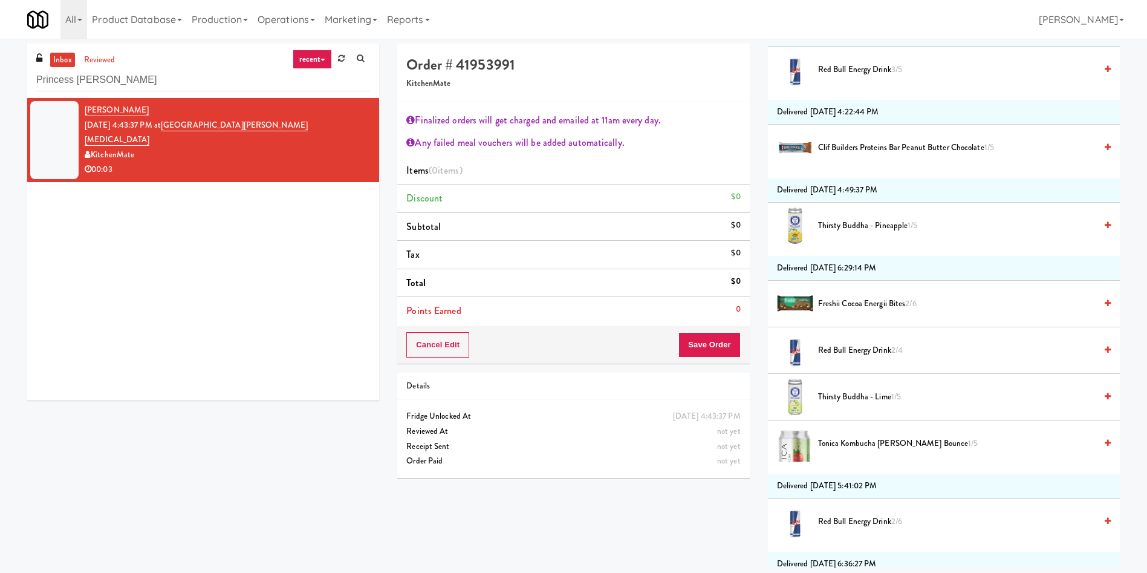
scroll to position [518, 0]
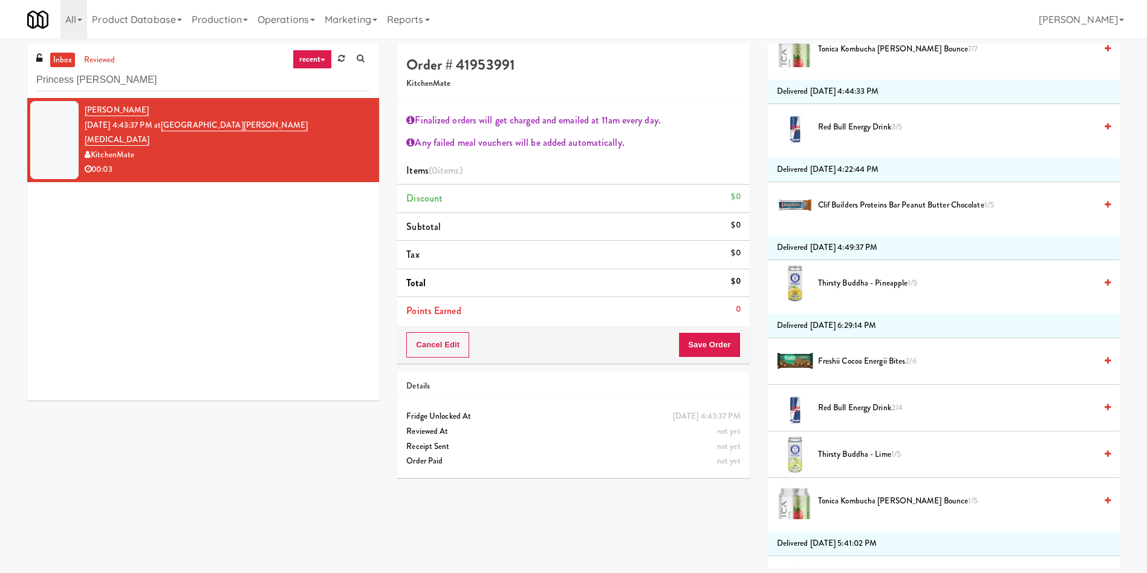
click at [863, 363] on span "Freshii Cocoa Energii Bites 2/6" at bounding box center [957, 361] width 278 height 15
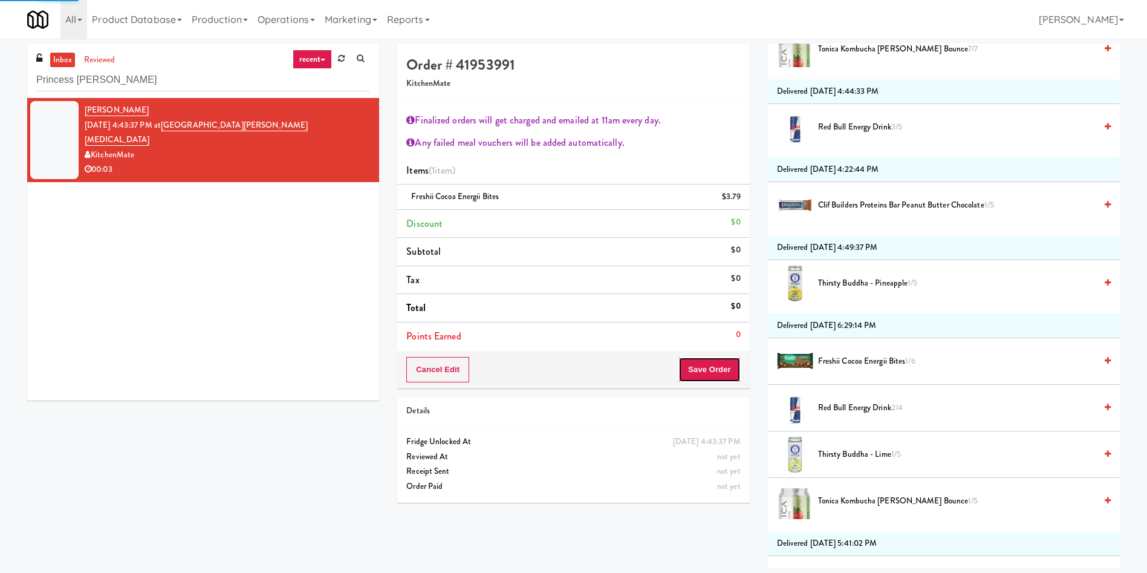
click at [704, 376] on button "Save Order" at bounding box center [709, 369] width 62 height 25
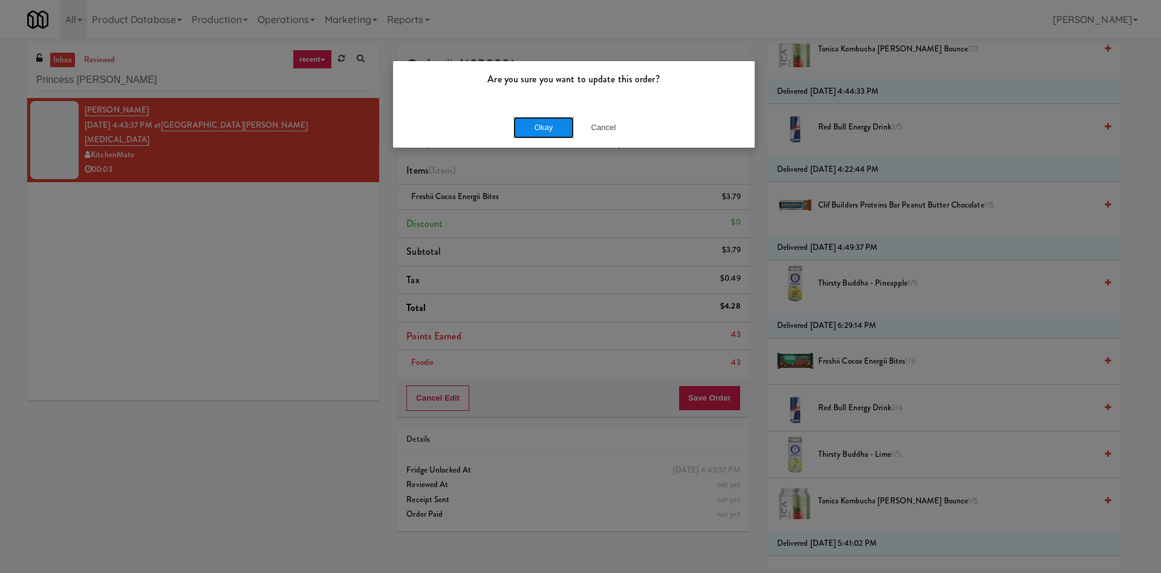
click at [540, 127] on button "Okay" at bounding box center [543, 128] width 60 height 22
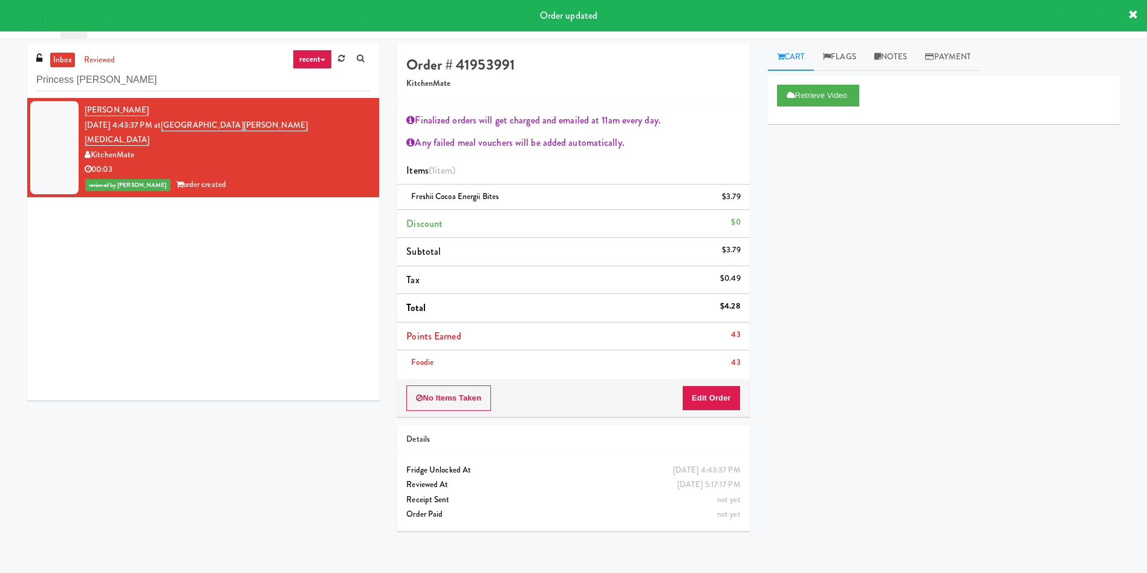
scroll to position [0, 0]
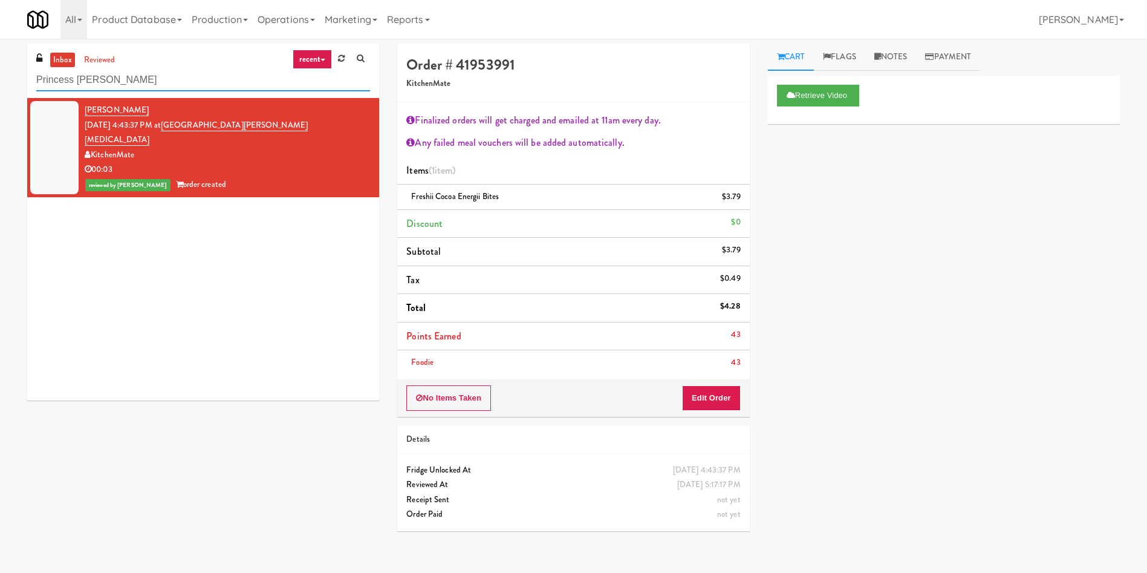
drag, startPoint x: 197, startPoint y: 89, endPoint x: 0, endPoint y: 32, distance: 205.2
click at [0, 39] on body "Are you sure you want to update this order? Okay Cancel Okay Are you sure you w…" at bounding box center [573, 325] width 1147 height 573
paste input "View 14 Combo"
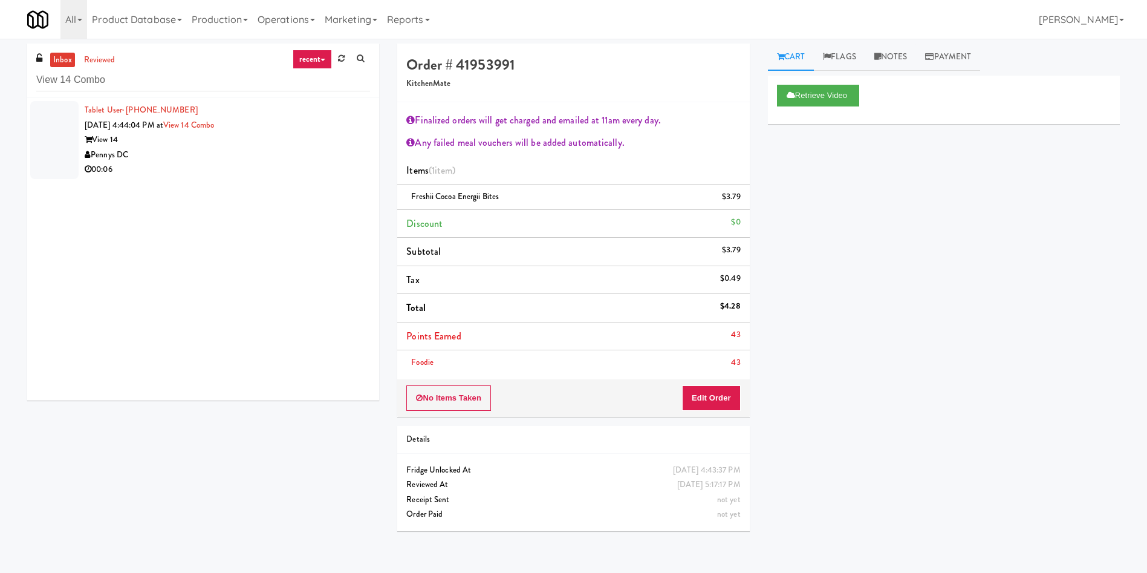
click at [61, 146] on div at bounding box center [54, 140] width 48 height 78
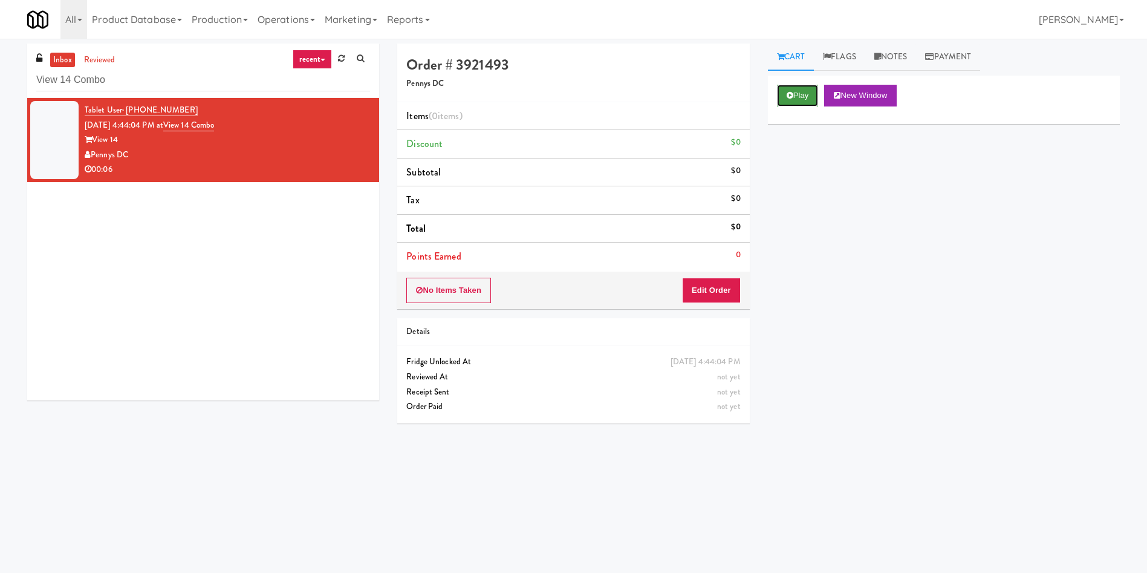
click at [787, 94] on icon at bounding box center [790, 95] width 7 height 8
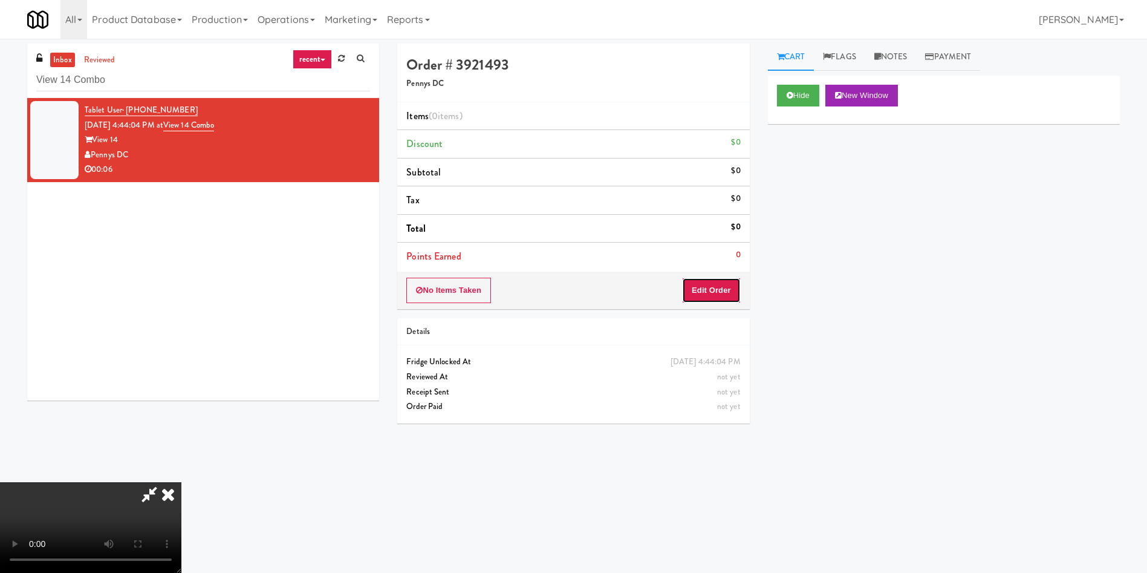
click at [695, 288] on button "Edit Order" at bounding box center [711, 290] width 59 height 25
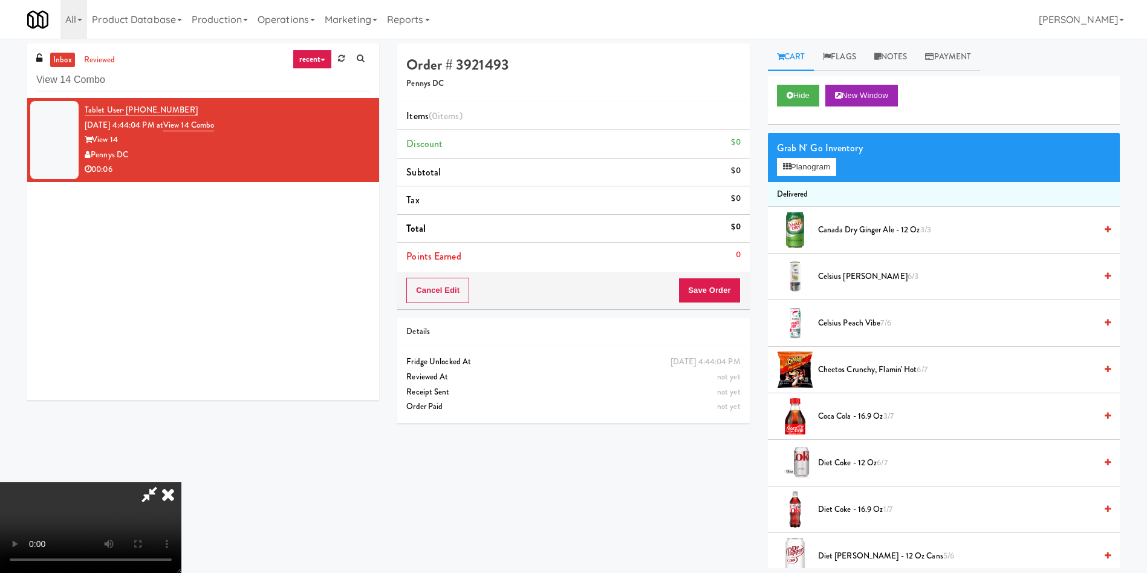
click at [181, 482] on video at bounding box center [90, 527] width 181 height 91
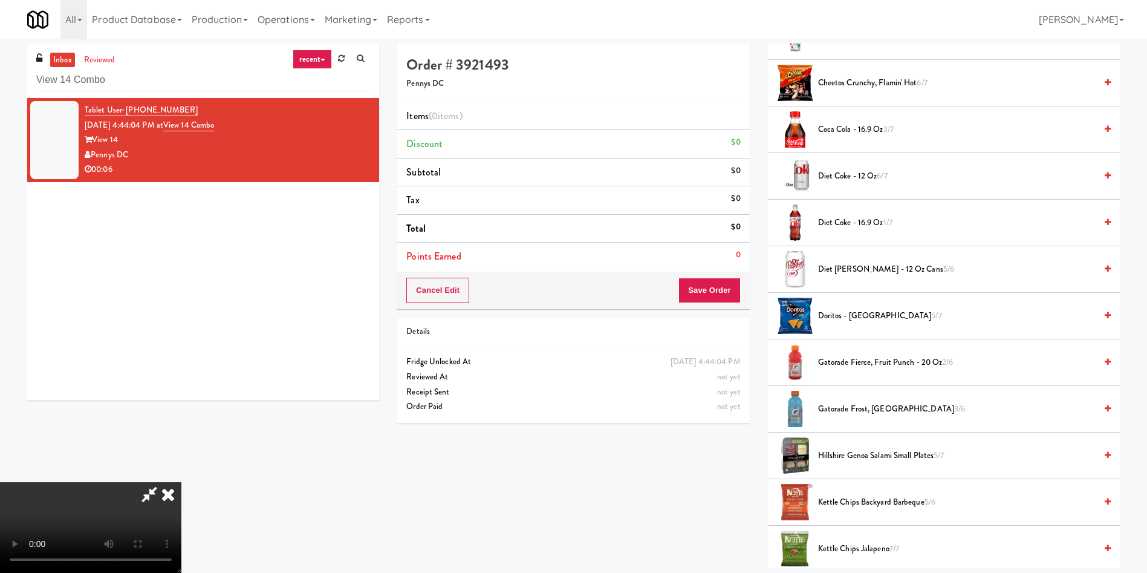
scroll to position [363, 0]
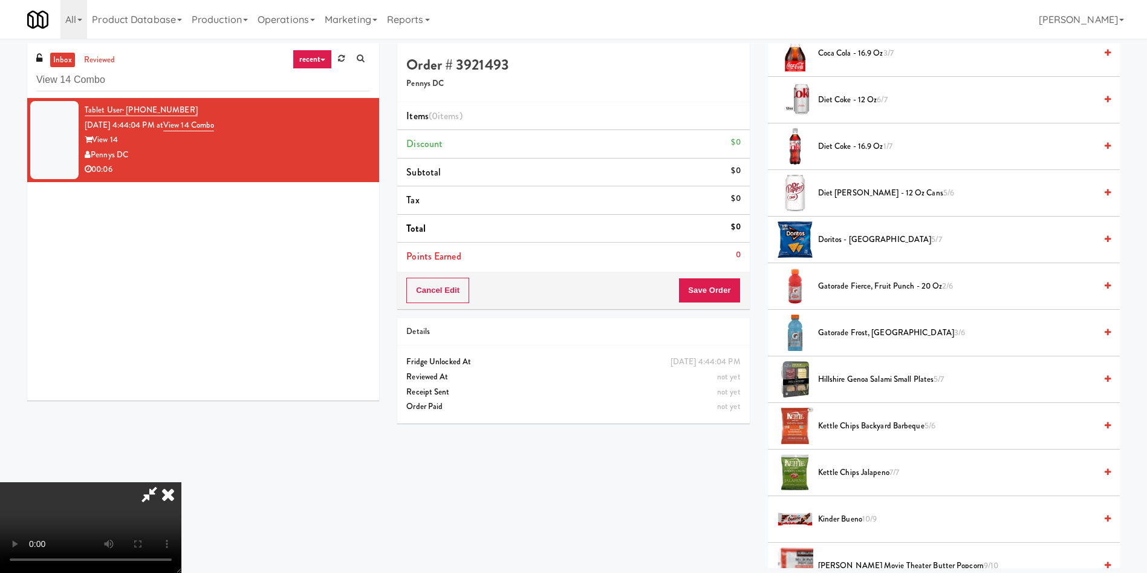
click at [871, 240] on span "Doritos - Cool Ranch 5/7" at bounding box center [957, 239] width 278 height 15
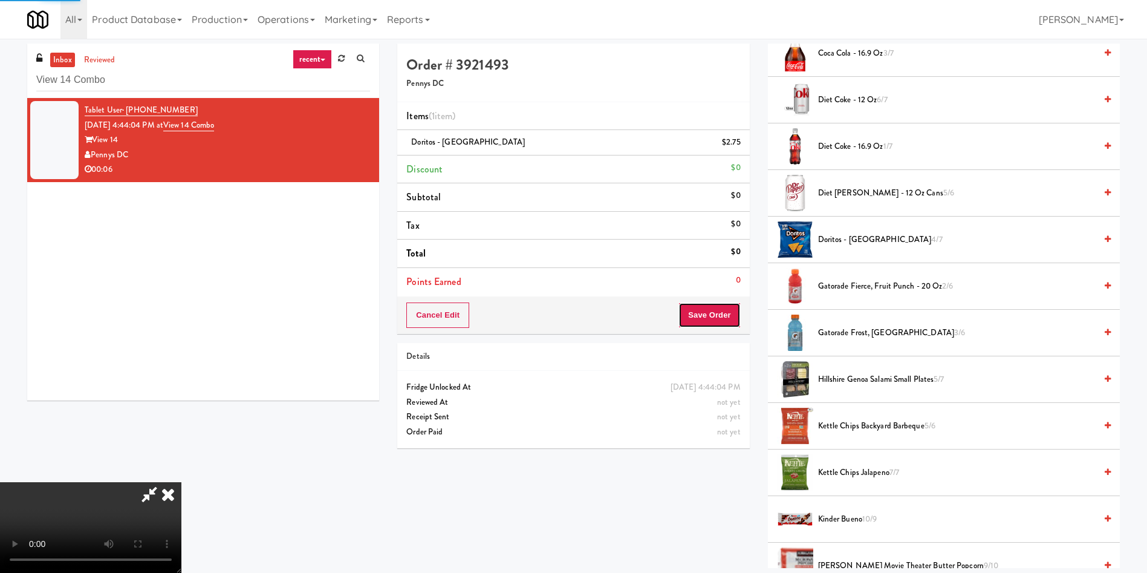
click at [710, 311] on button "Save Order" at bounding box center [709, 314] width 62 height 25
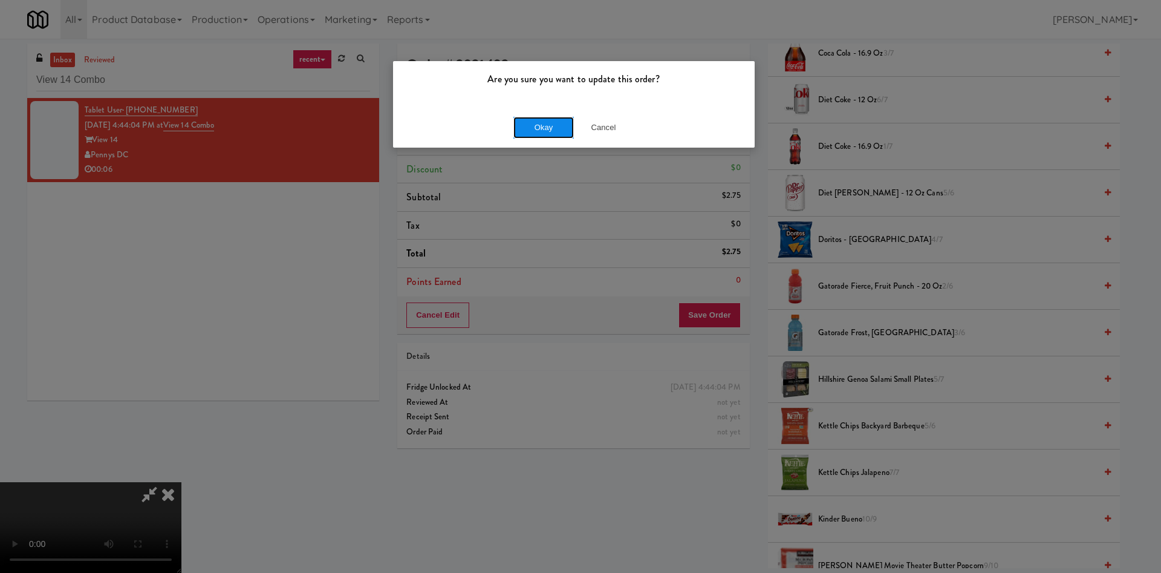
click at [513, 129] on button "Okay" at bounding box center [543, 128] width 60 height 22
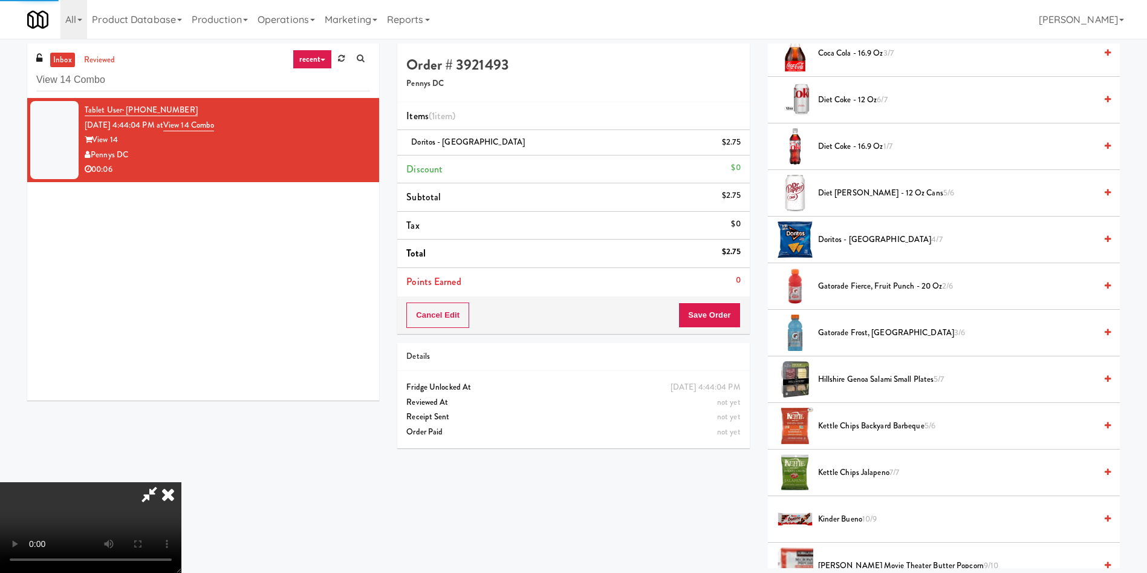
scroll to position [0, 0]
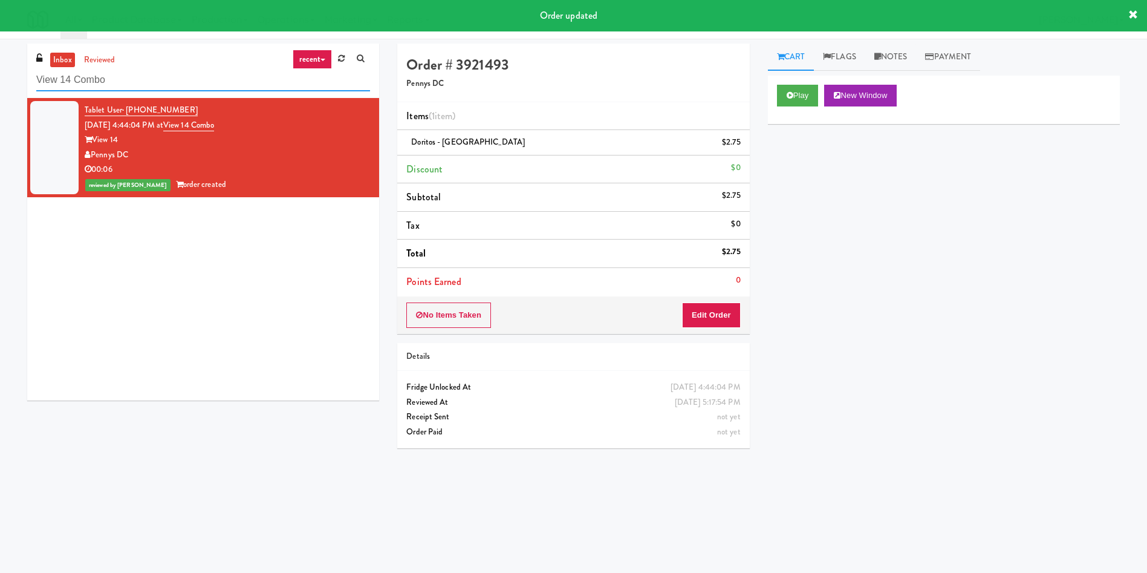
drag, startPoint x: 203, startPoint y: 79, endPoint x: 0, endPoint y: 52, distance: 205.0
click at [0, 52] on div "inbox reviewed recent all unclear take inventory issue suspicious failed recent…" at bounding box center [573, 287] width 1147 height 486
paste input "848 Apt"
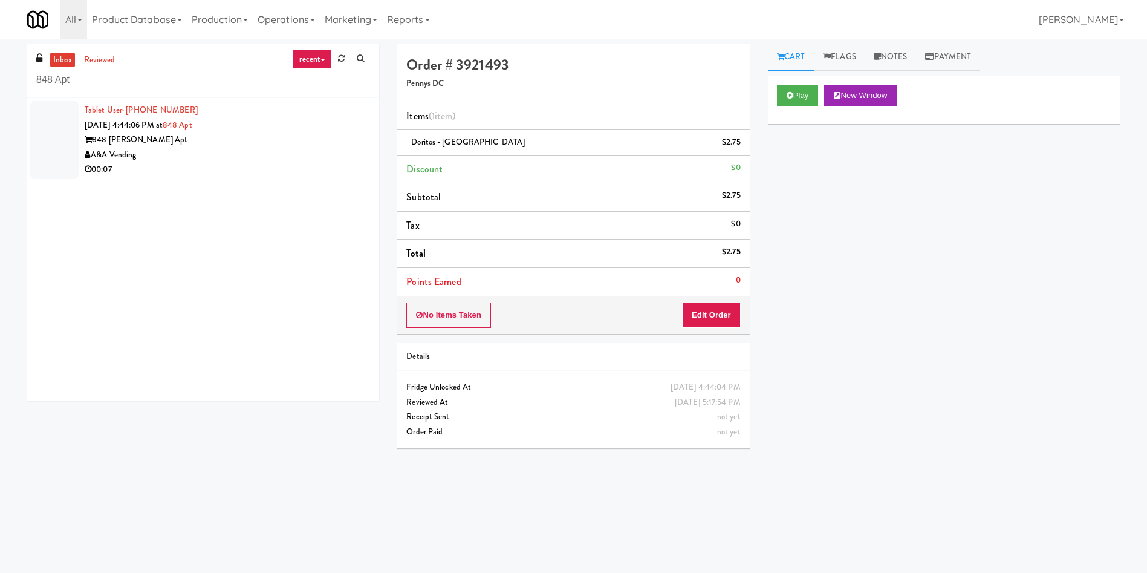
click at [56, 129] on div at bounding box center [54, 140] width 48 height 78
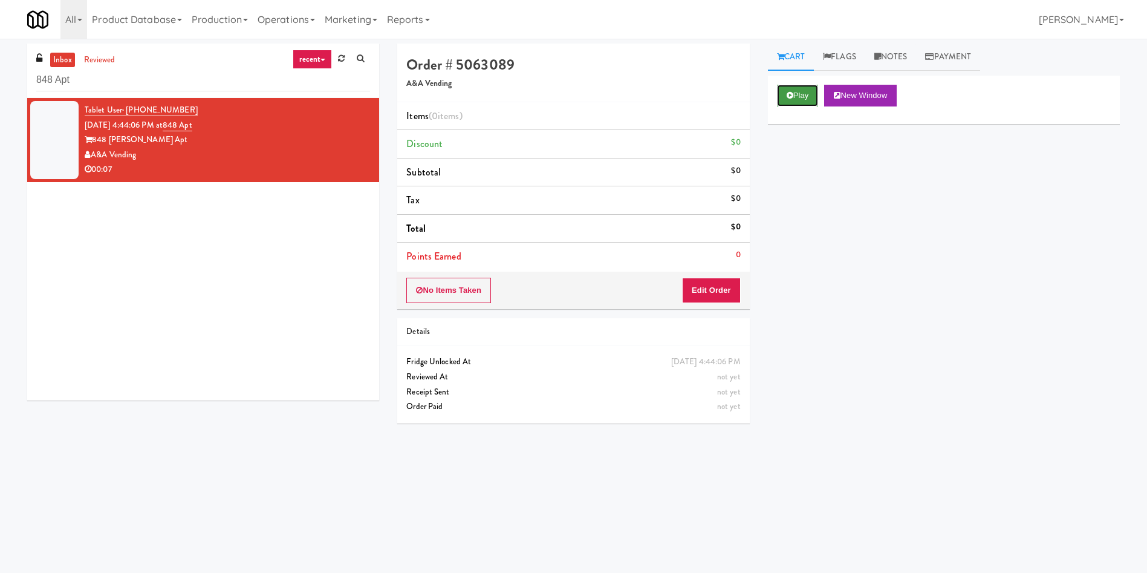
click at [802, 99] on button "Play" at bounding box center [798, 96] width 42 height 22
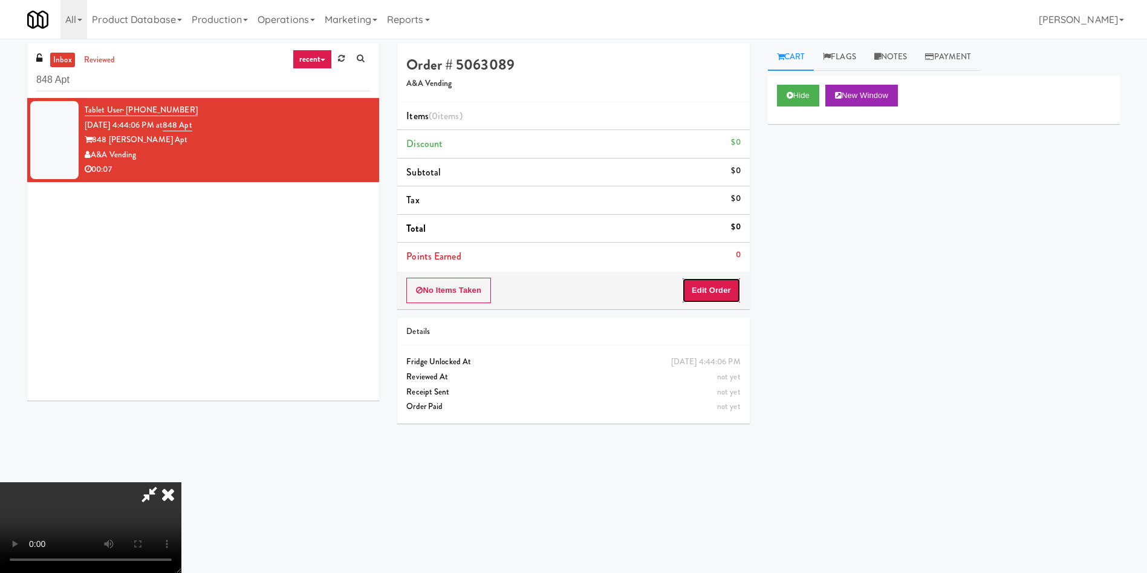
click at [705, 287] on button "Edit Order" at bounding box center [711, 290] width 59 height 25
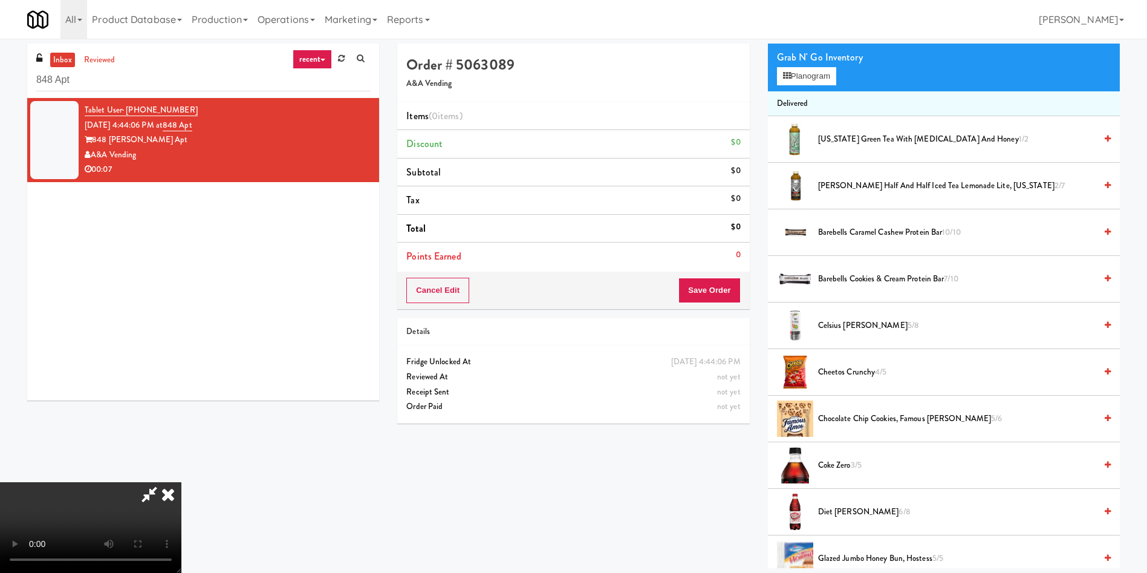
scroll to position [91, 0]
click at [181, 482] on video at bounding box center [90, 527] width 181 height 91
click at [830, 468] on span "Coke Zero 3/5" at bounding box center [957, 465] width 278 height 15
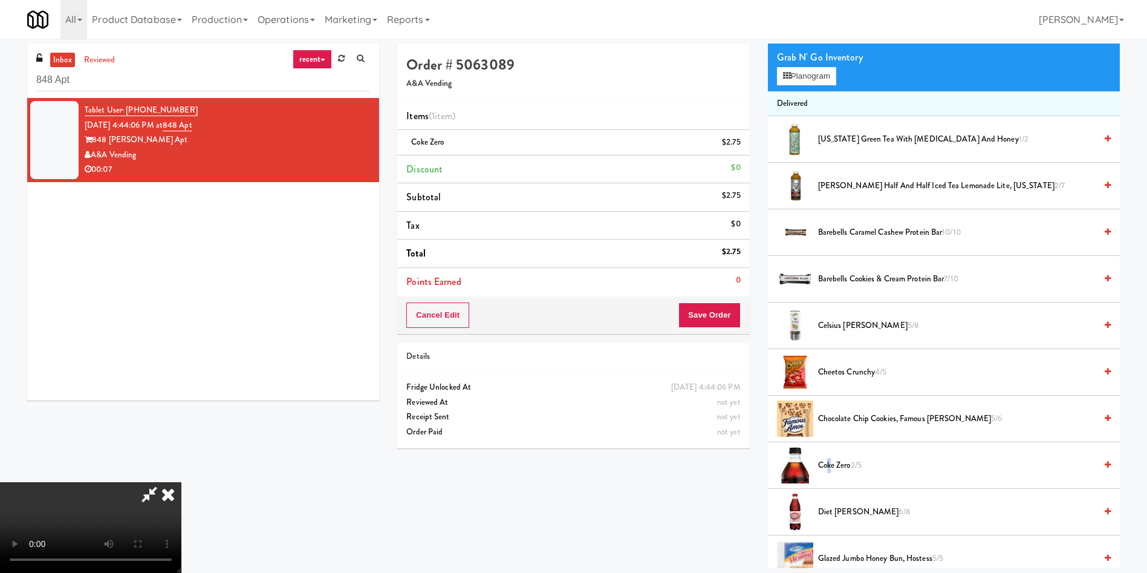
scroll to position [0, 0]
click at [726, 314] on button "Save Order" at bounding box center [709, 314] width 62 height 25
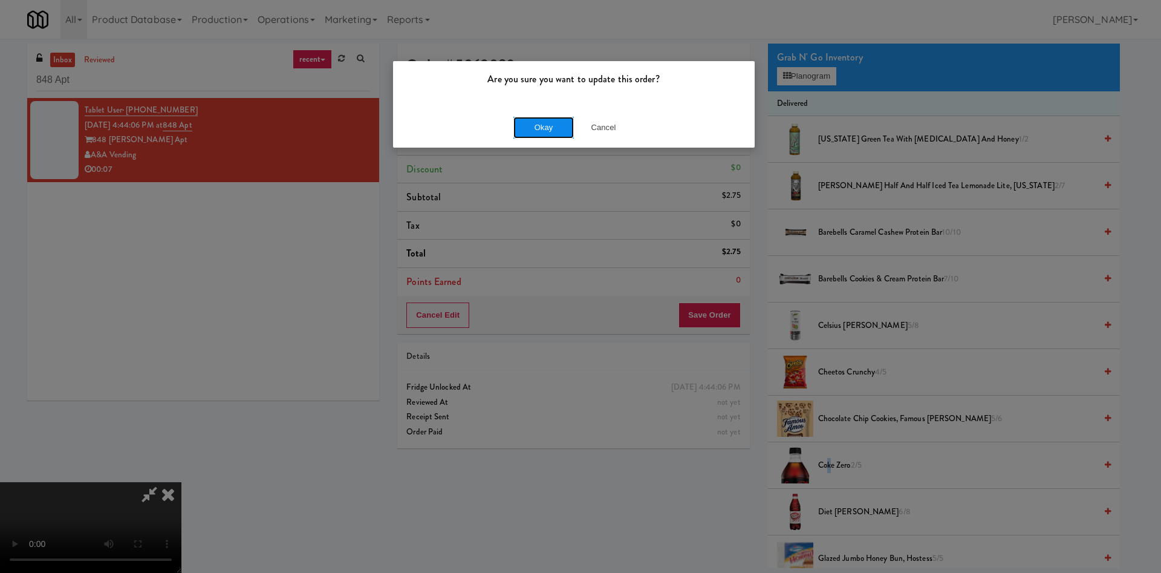
click at [548, 122] on button "Okay" at bounding box center [543, 128] width 60 height 22
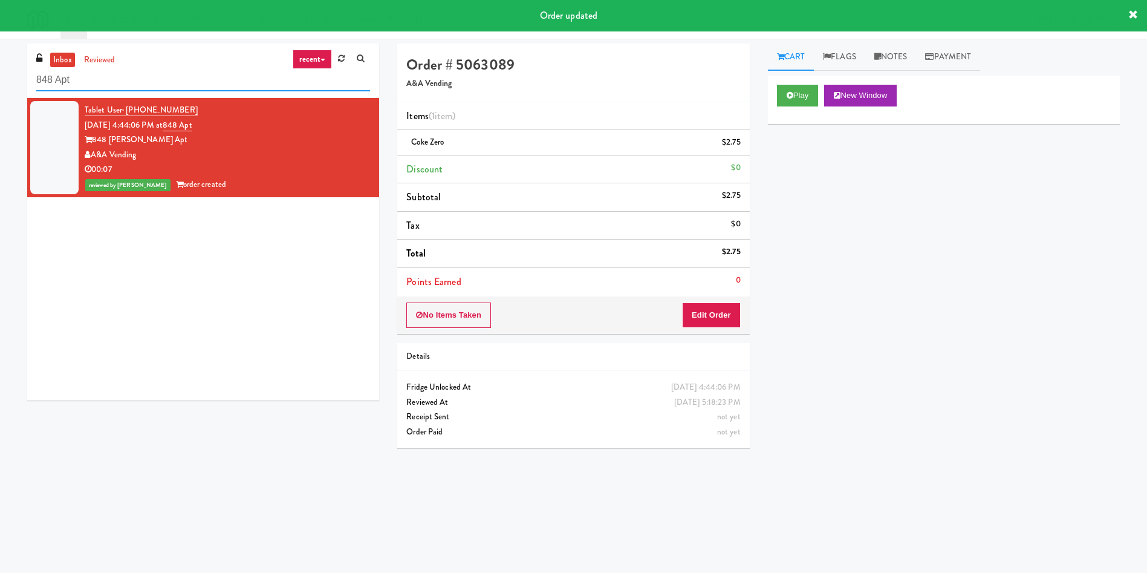
drag, startPoint x: 122, startPoint y: 82, endPoint x: 0, endPoint y: 70, distance: 122.2
click at [0, 70] on div "inbox reviewed recent all unclear take inventory issue suspicious failed recent…" at bounding box center [573, 287] width 1147 height 486
paste input "08 S Michigan - Left- Fridge"
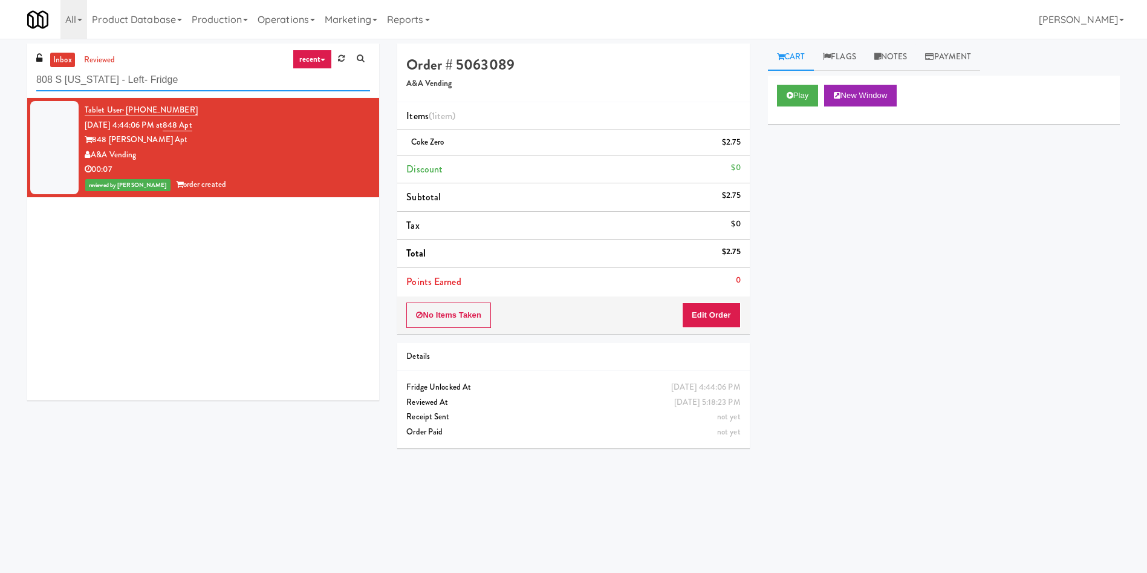
type input "808 S Michigan - Left- Fridge"
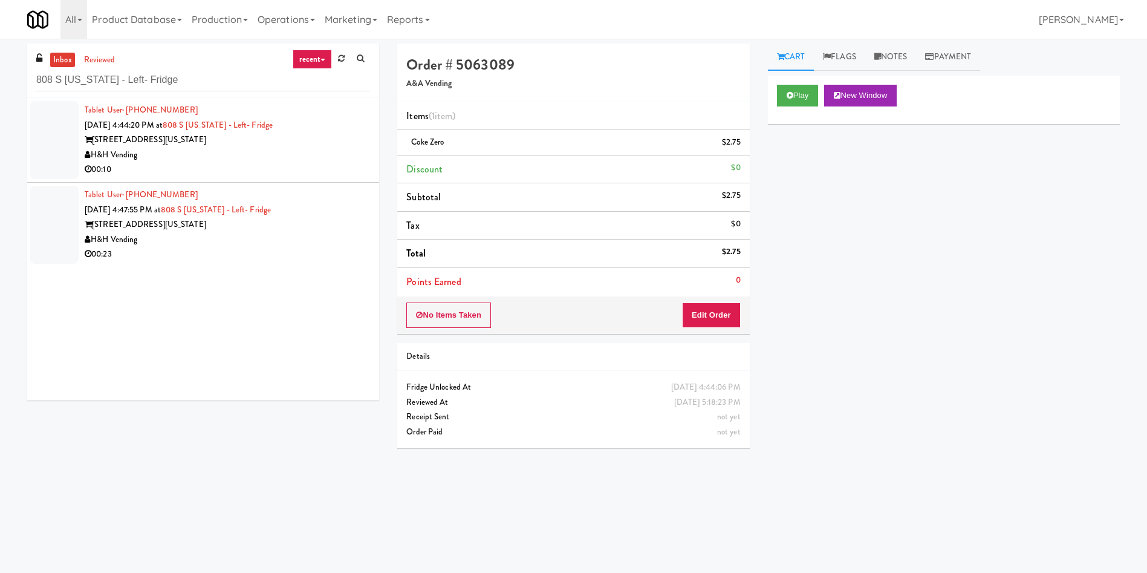
click at [65, 132] on div at bounding box center [54, 140] width 48 height 78
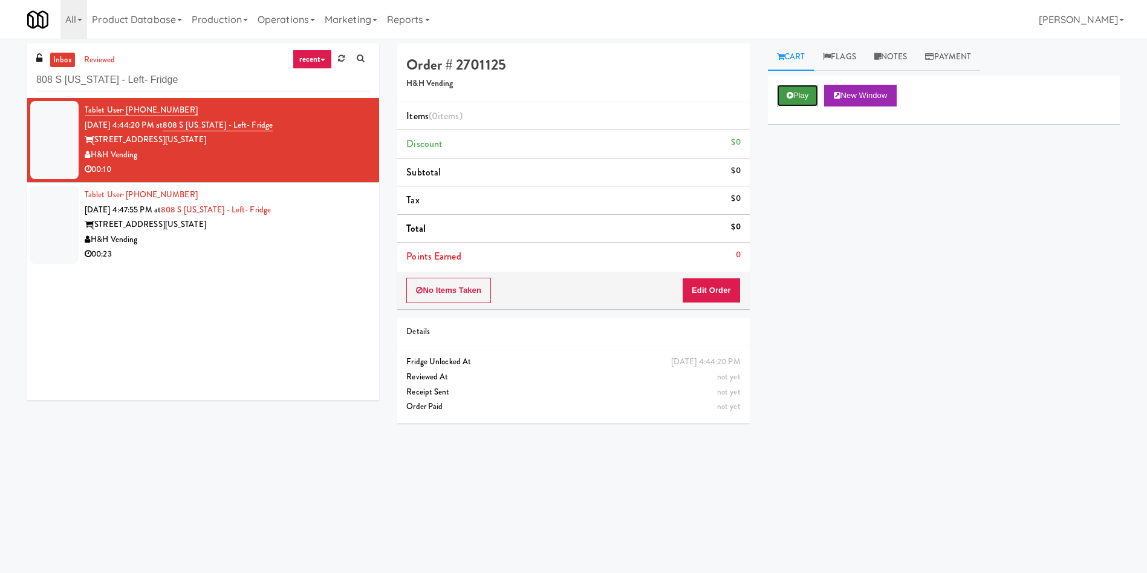
click at [811, 93] on button "Play" at bounding box center [798, 96] width 42 height 22
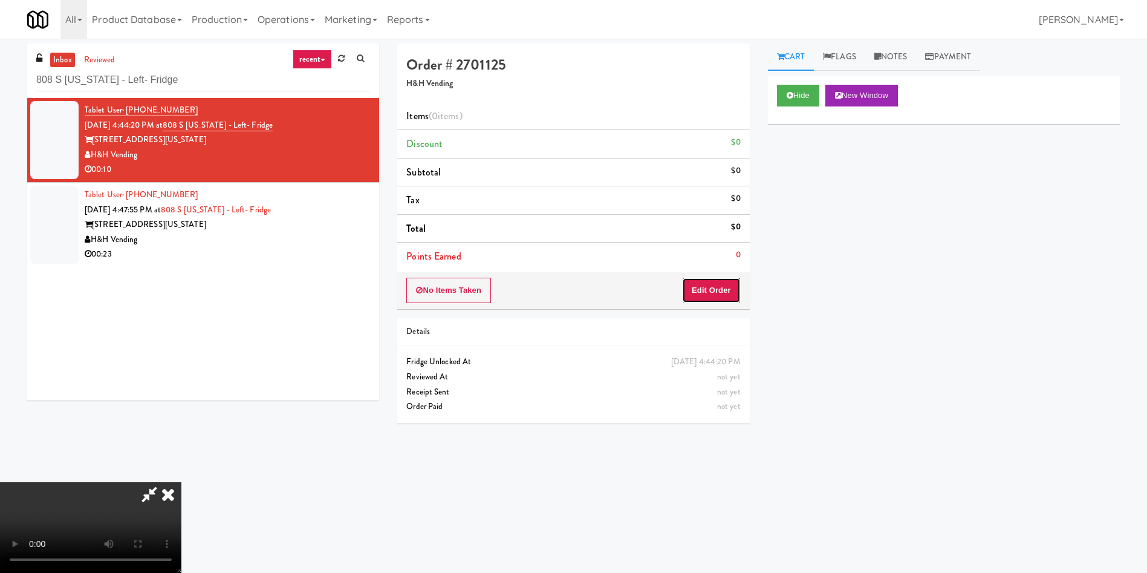
click at [717, 283] on button "Edit Order" at bounding box center [711, 290] width 59 height 25
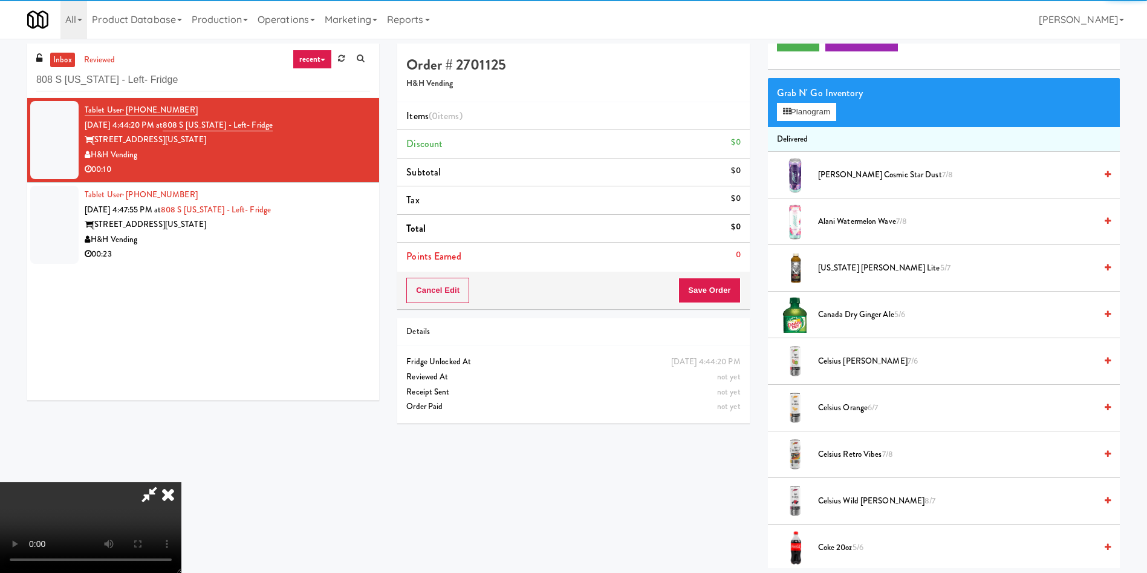
scroll to position [91, 0]
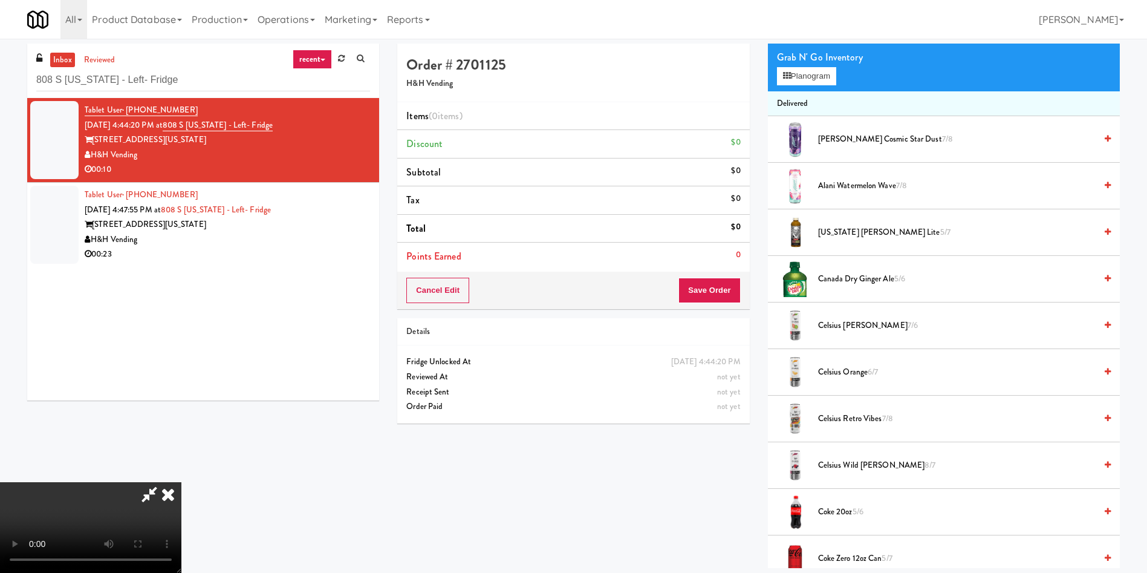
click at [181, 482] on video at bounding box center [90, 527] width 181 height 91
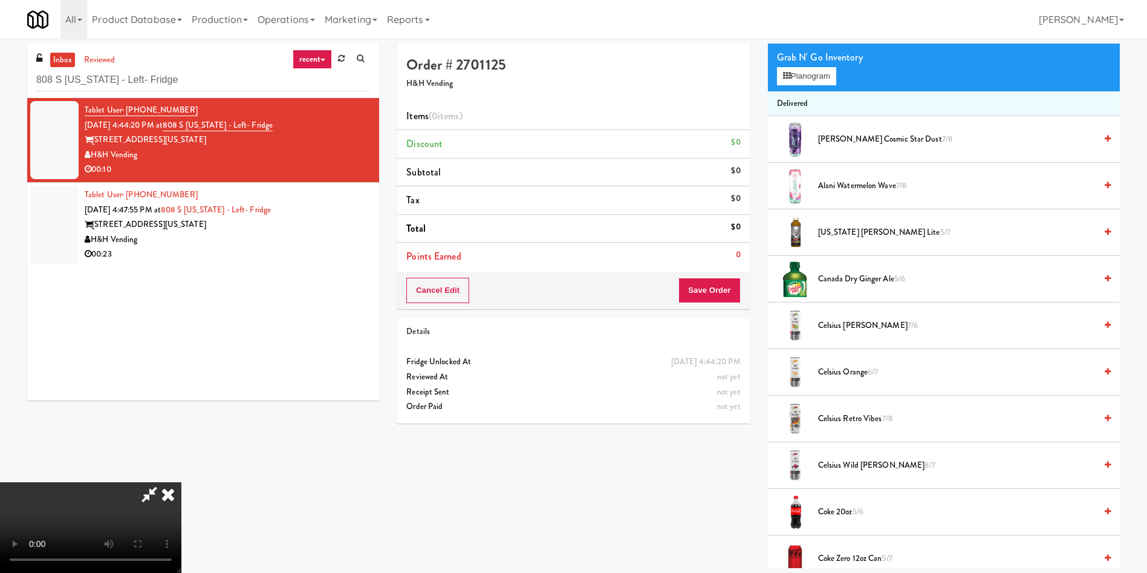
click at [181, 482] on video at bounding box center [90, 527] width 181 height 91
click at [817, 79] on button "Planogram" at bounding box center [806, 76] width 59 height 18
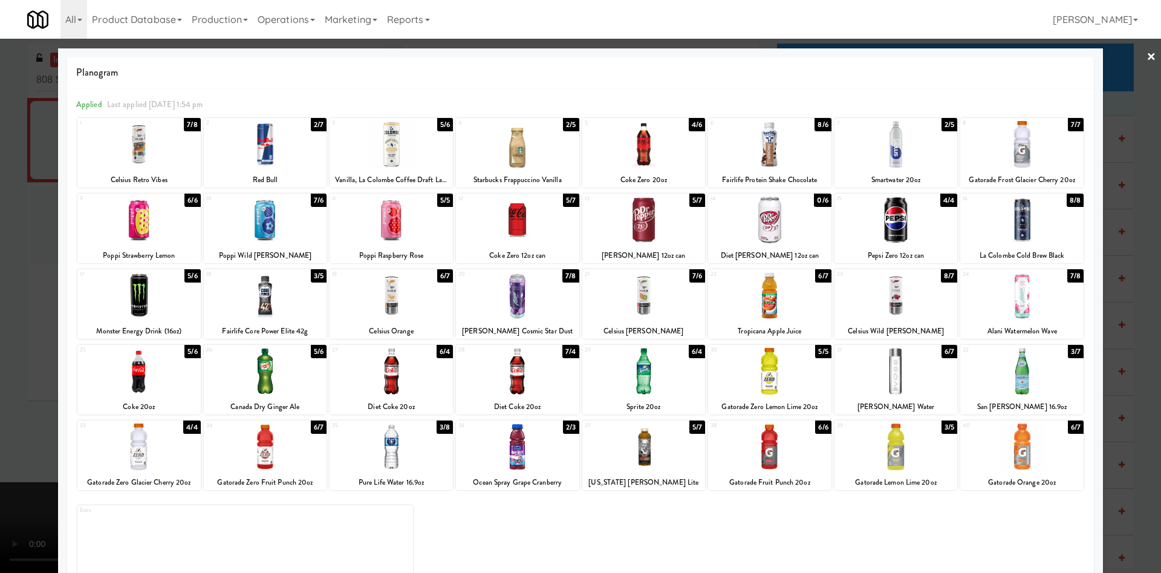
click at [652, 305] on div at bounding box center [643, 295] width 123 height 47
click at [22, 235] on div at bounding box center [580, 286] width 1161 height 573
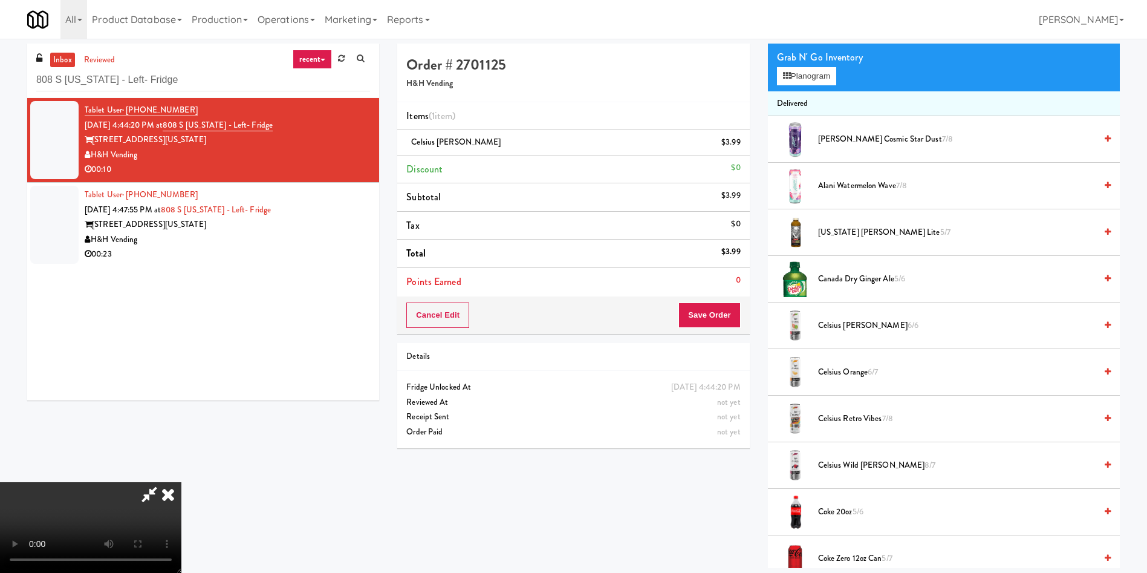
click at [181, 482] on video at bounding box center [90, 527] width 181 height 91
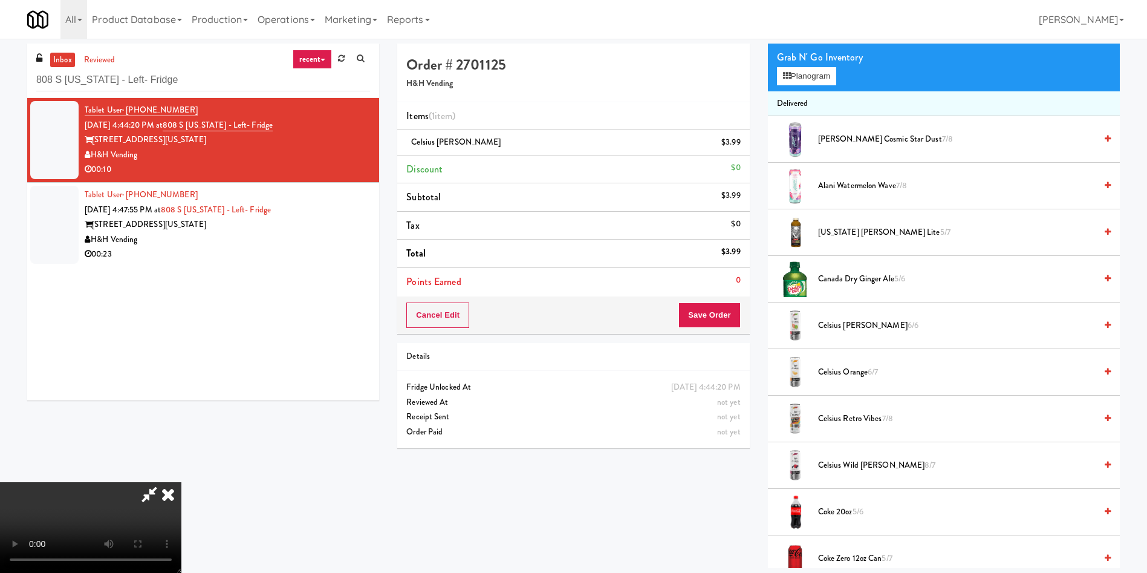
click at [181, 482] on video at bounding box center [90, 527] width 181 height 91
click at [825, 142] on span "Alani Cosmic Star Dust 7/8" at bounding box center [957, 139] width 278 height 15
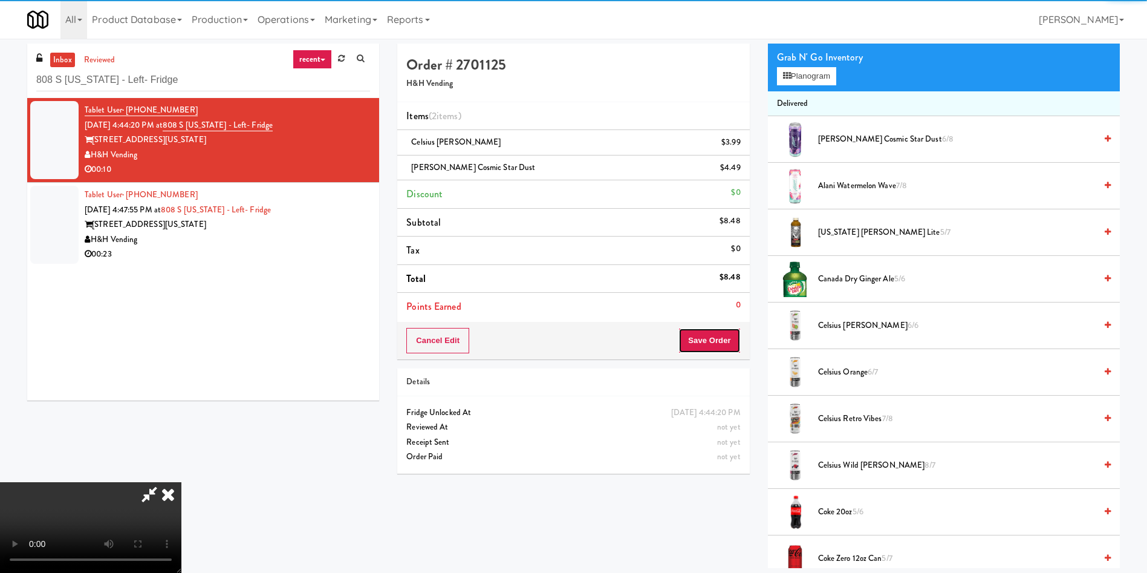
click at [703, 337] on button "Save Order" at bounding box center [709, 340] width 62 height 25
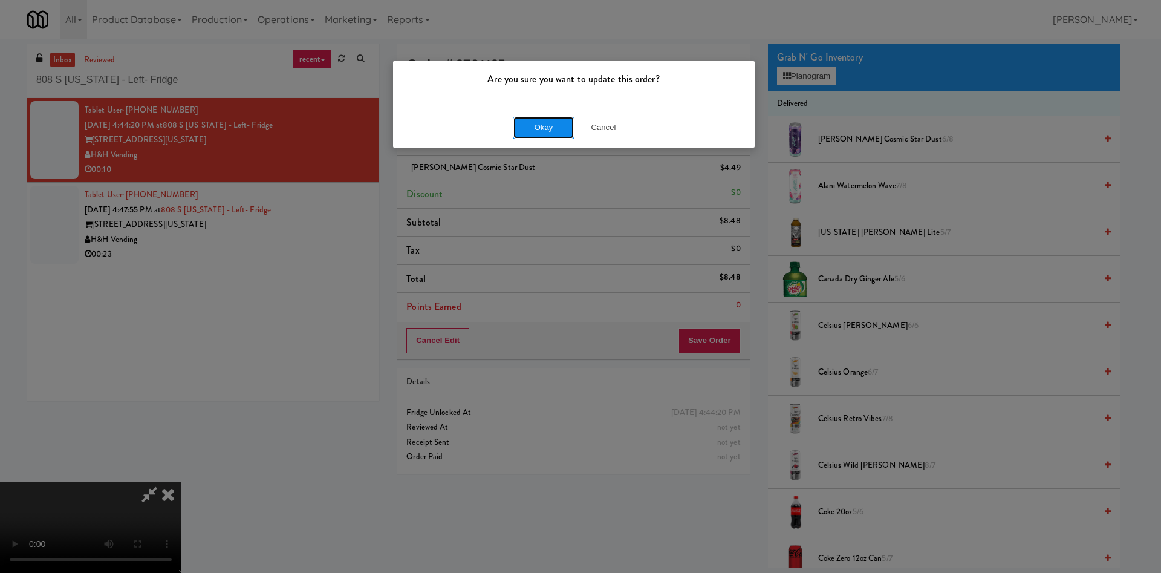
click at [556, 127] on button "Okay" at bounding box center [543, 128] width 60 height 22
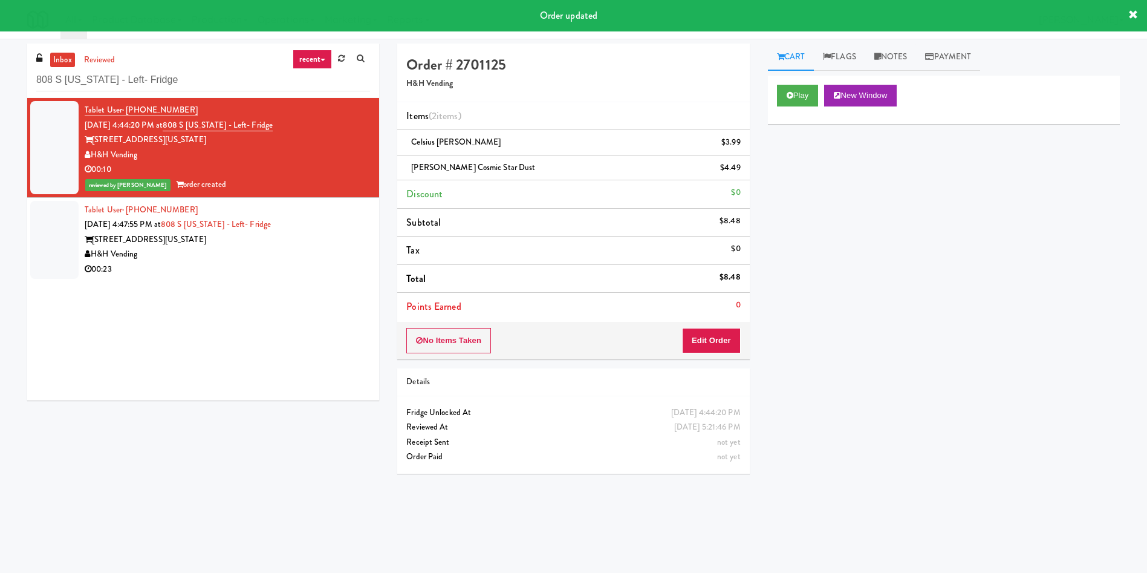
drag, startPoint x: 48, startPoint y: 236, endPoint x: 73, endPoint y: 111, distance: 128.3
click at [48, 236] on div at bounding box center [54, 240] width 48 height 78
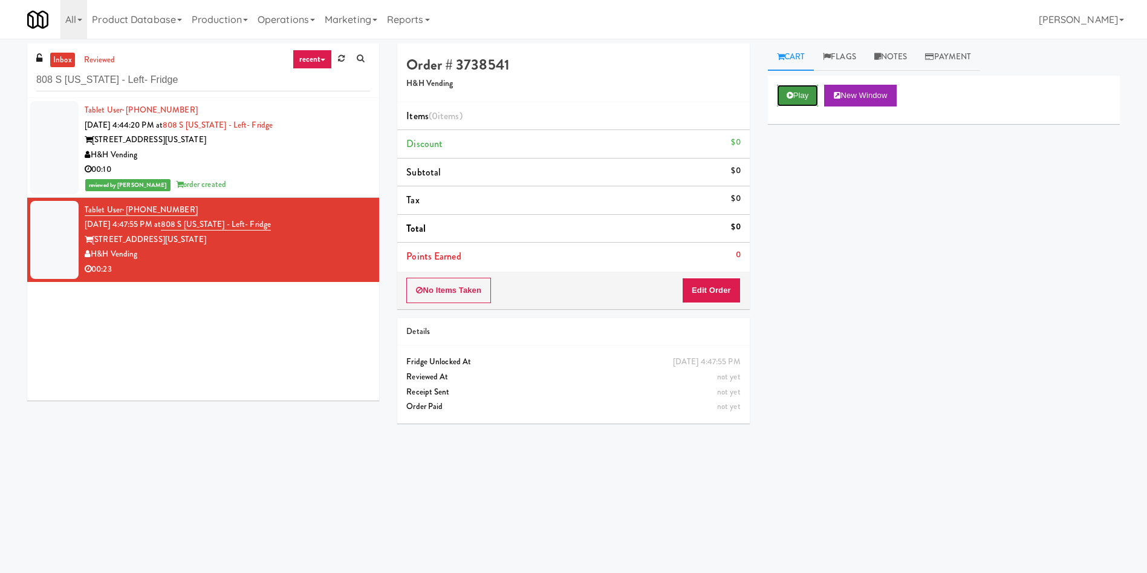
click at [797, 105] on button "Play" at bounding box center [798, 96] width 42 height 22
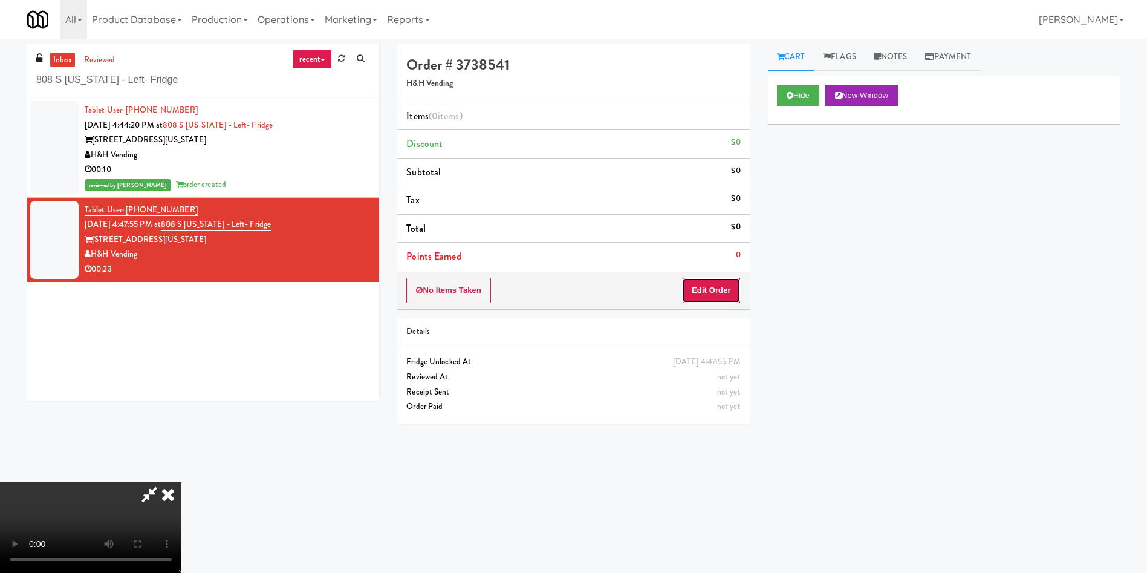
click at [716, 282] on button "Edit Order" at bounding box center [711, 290] width 59 height 25
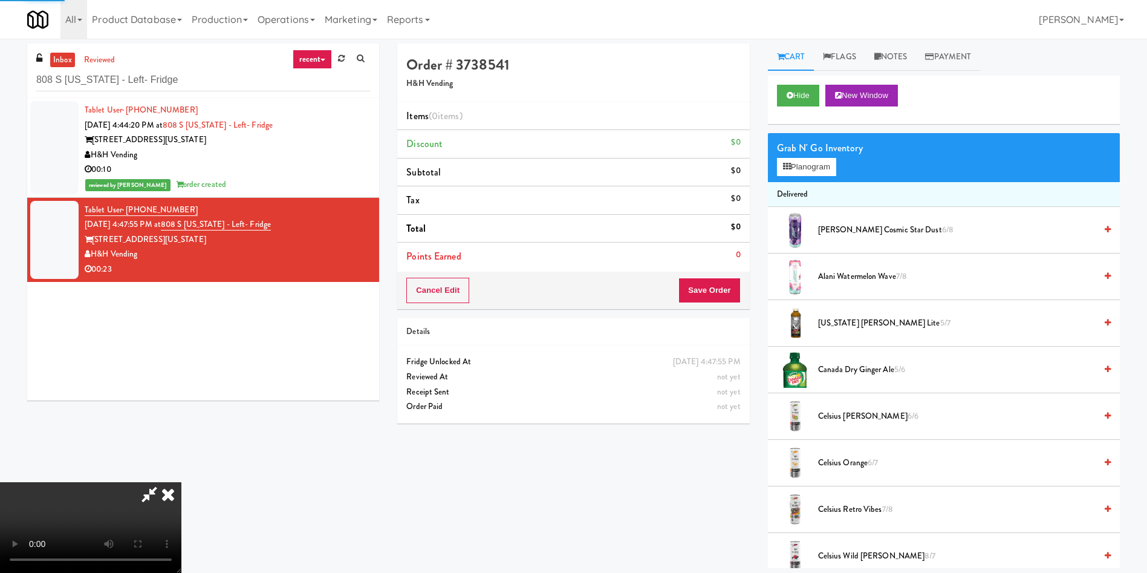
scroll to position [181, 0]
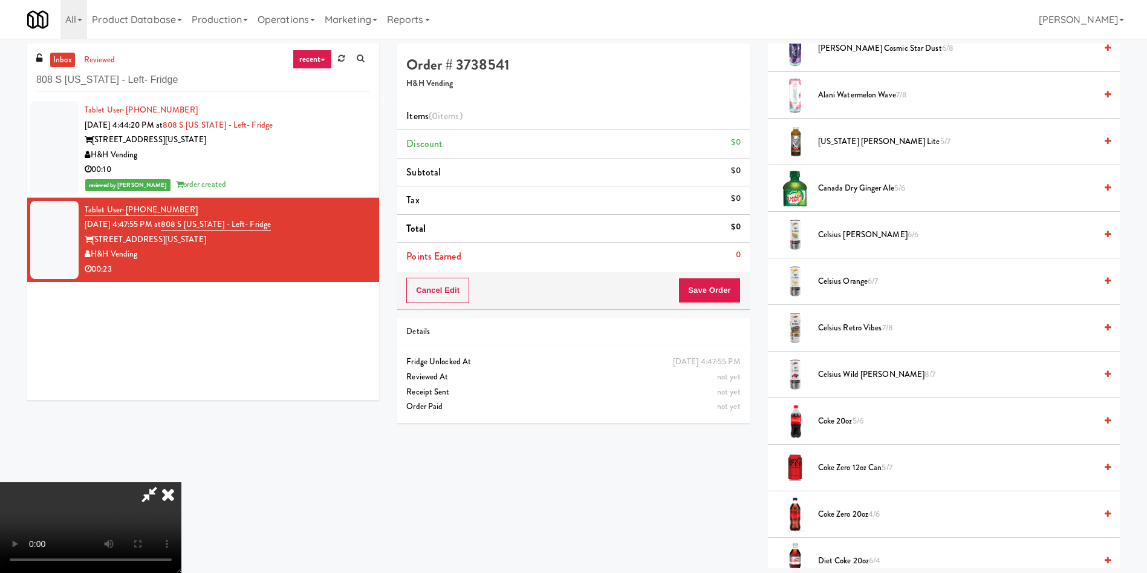
click at [181, 482] on video at bounding box center [90, 527] width 181 height 91
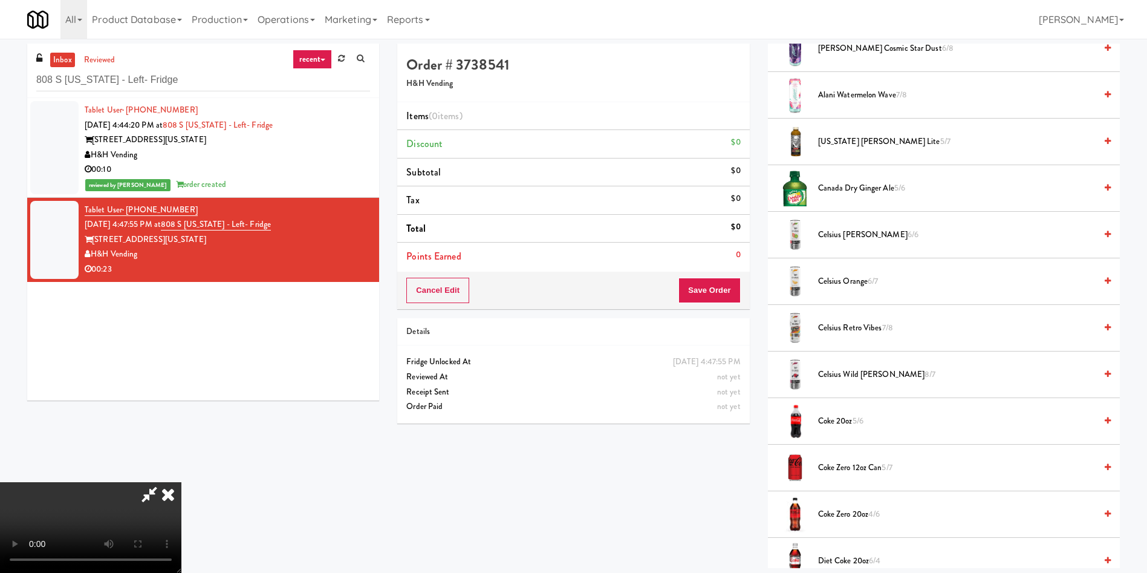
click at [181, 482] on video at bounding box center [90, 527] width 181 height 91
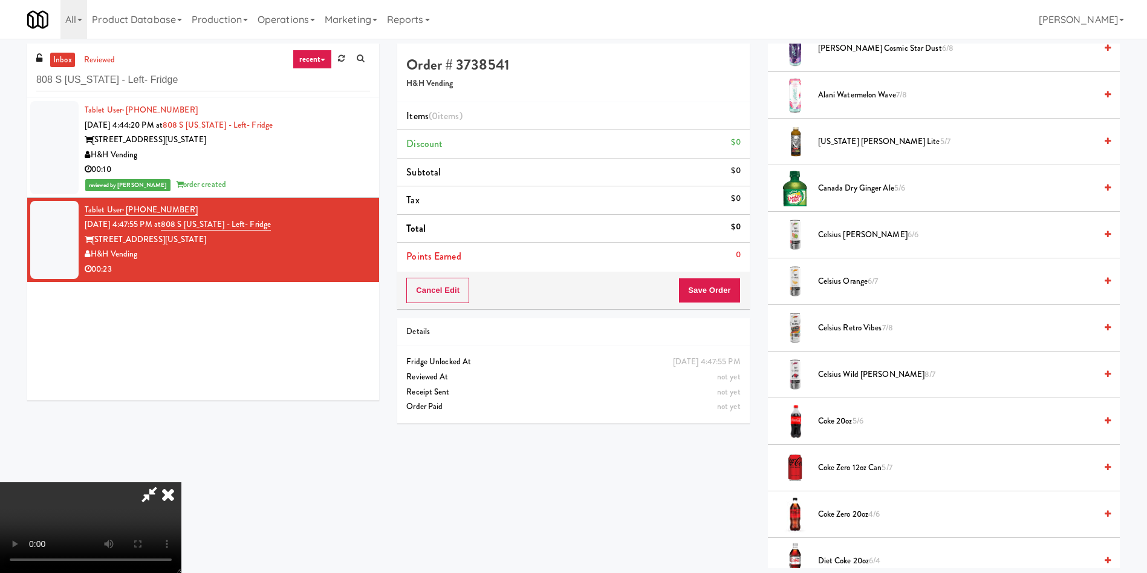
click at [181, 482] on video at bounding box center [90, 527] width 181 height 91
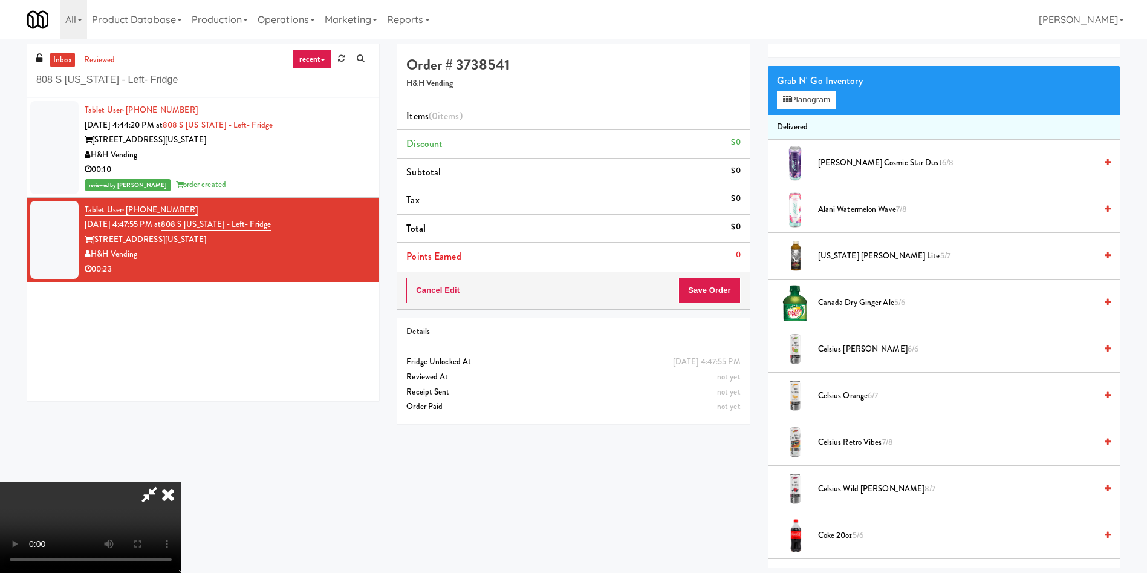
scroll to position [181, 0]
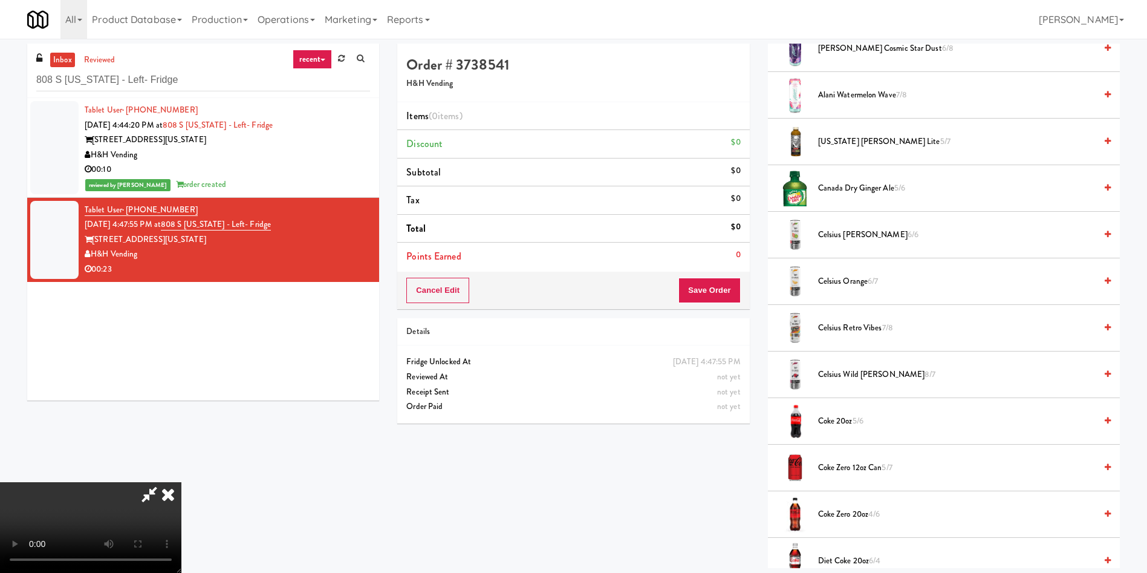
click at [841, 371] on span "Celsius Wild Berry 8/7" at bounding box center [957, 374] width 278 height 15
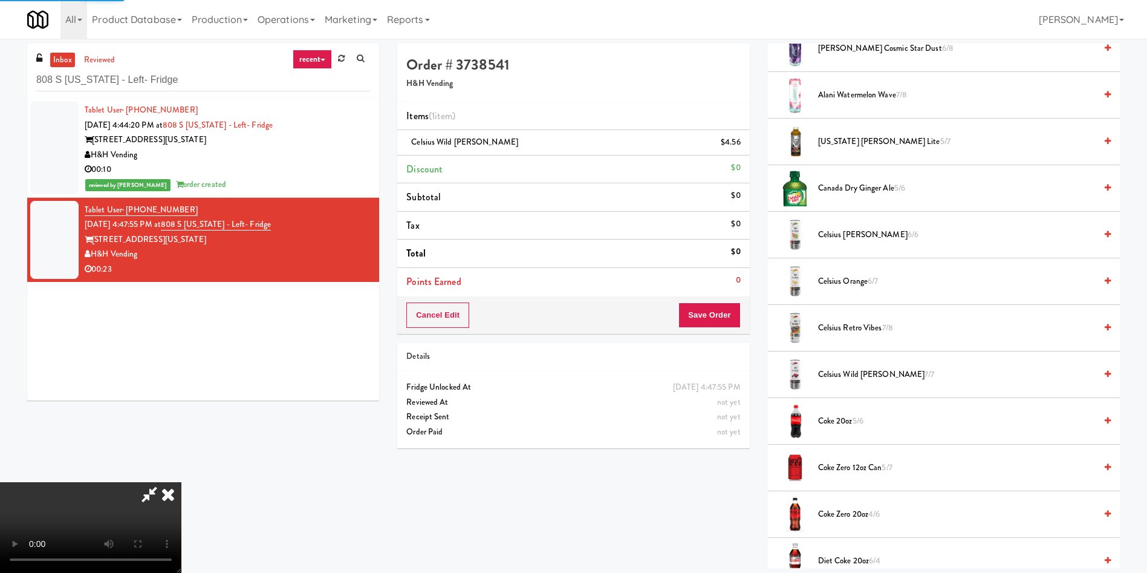
scroll to position [87, 0]
click at [181, 482] on video at bounding box center [90, 527] width 181 height 91
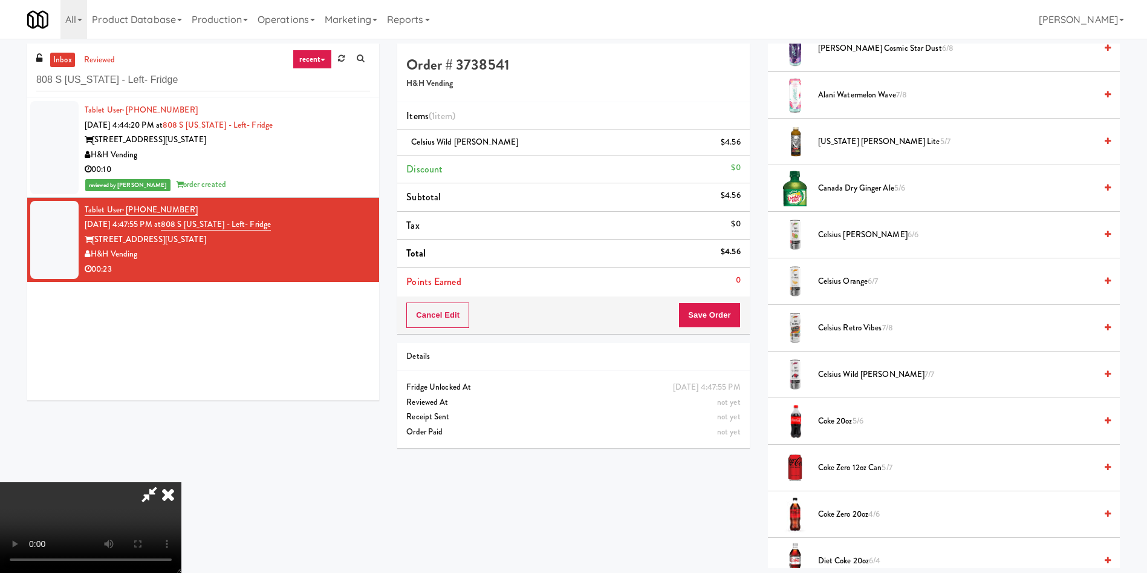
click at [181, 482] on video at bounding box center [90, 527] width 181 height 91
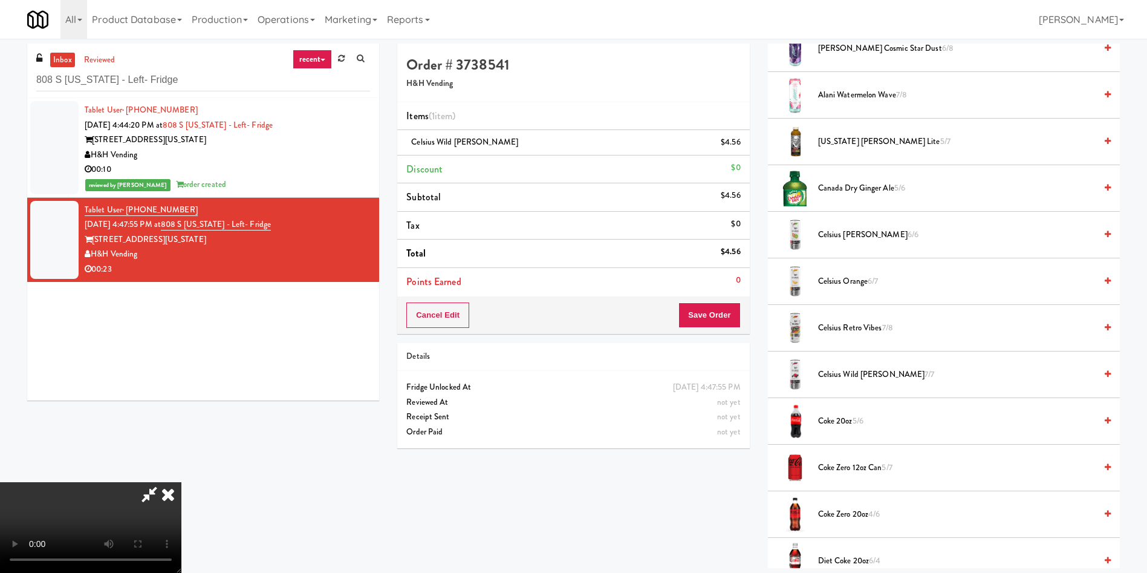
click at [844, 235] on span "Celsius Kiwi Guava 6/6" at bounding box center [957, 234] width 278 height 15
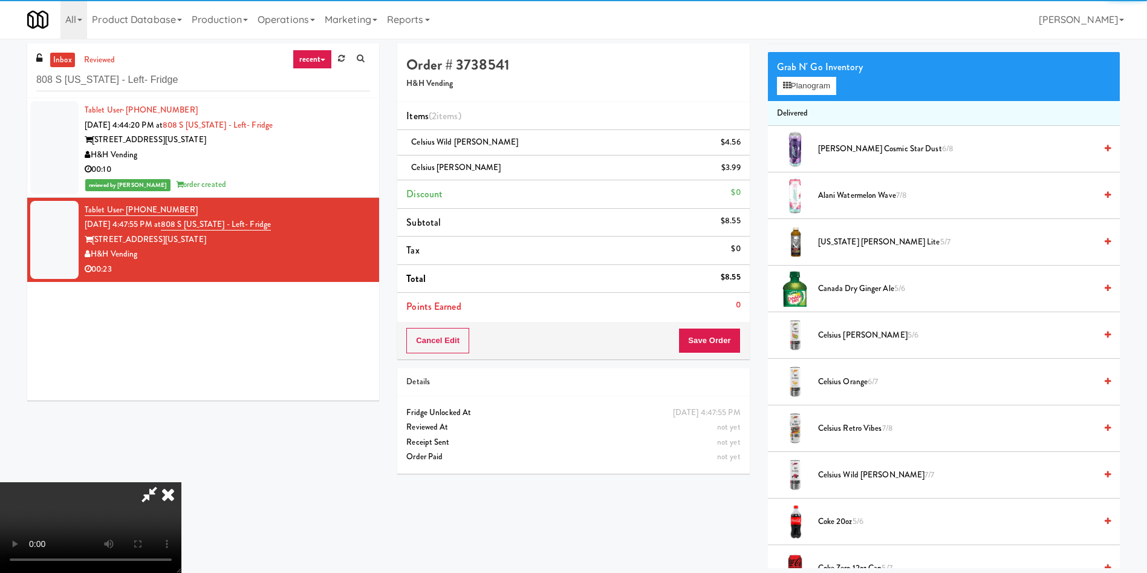
scroll to position [0, 0]
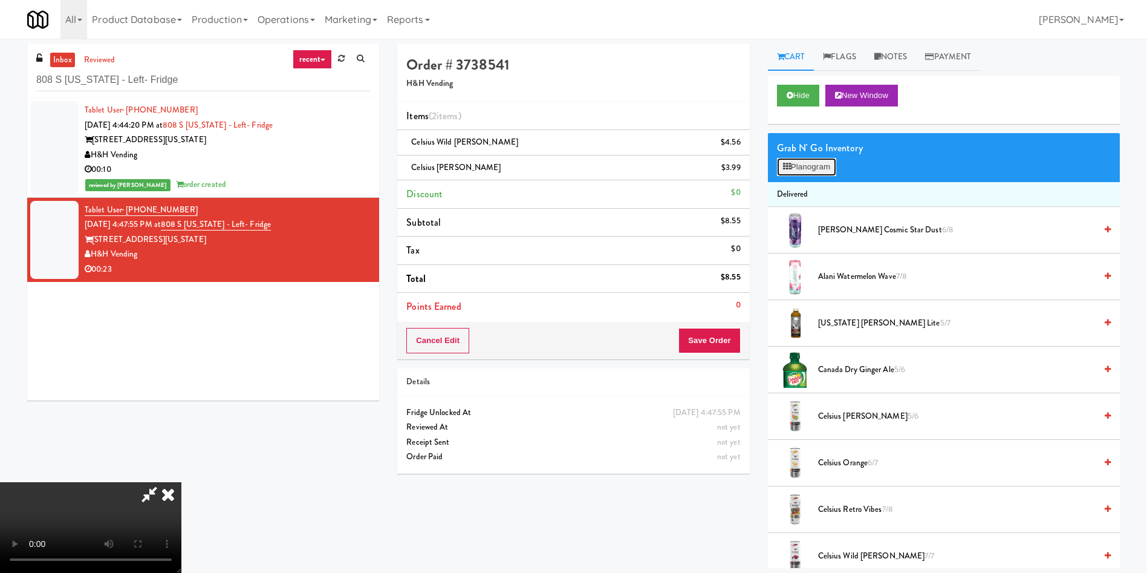
click at [813, 175] on button "Planogram" at bounding box center [806, 167] width 59 height 18
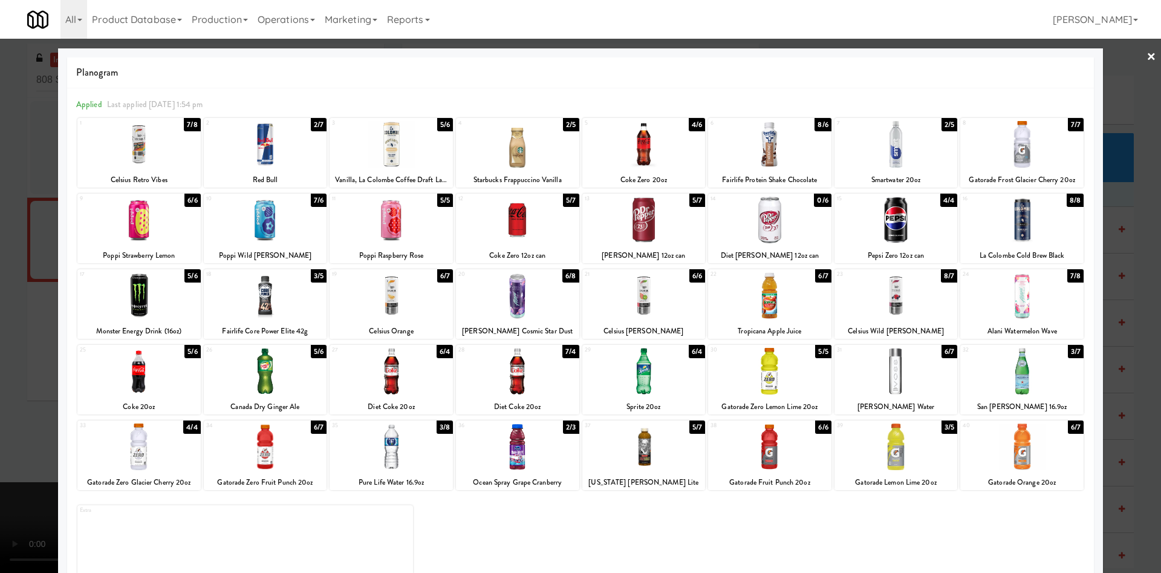
click at [15, 239] on div at bounding box center [580, 286] width 1161 height 573
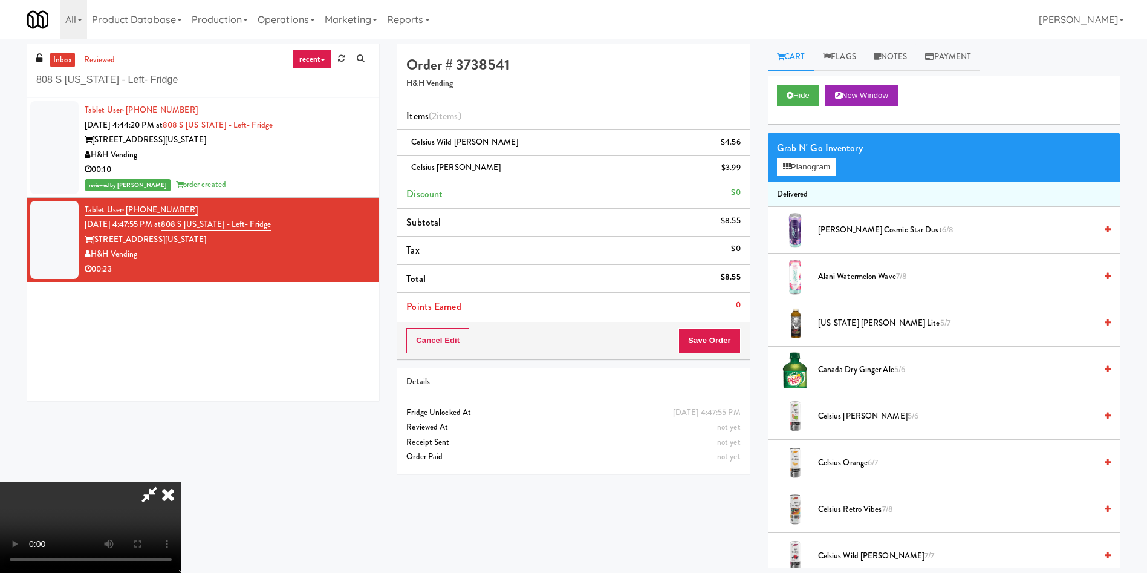
scroll to position [178, 0]
click at [181, 482] on video at bounding box center [90, 527] width 181 height 91
click at [701, 333] on button "Save Order" at bounding box center [709, 340] width 62 height 25
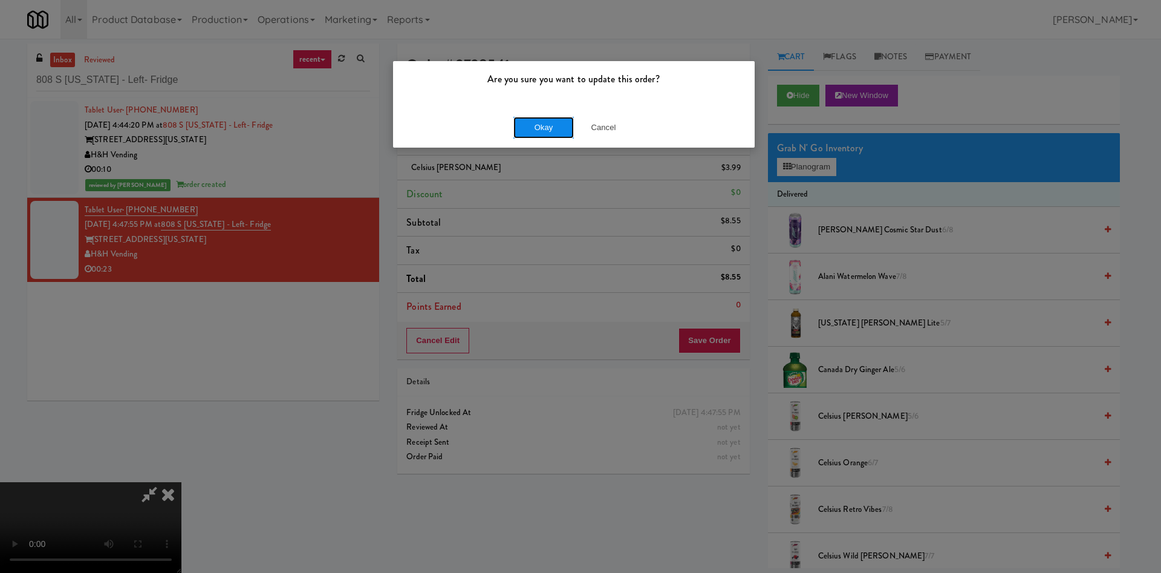
click at [548, 134] on button "Okay" at bounding box center [543, 128] width 60 height 22
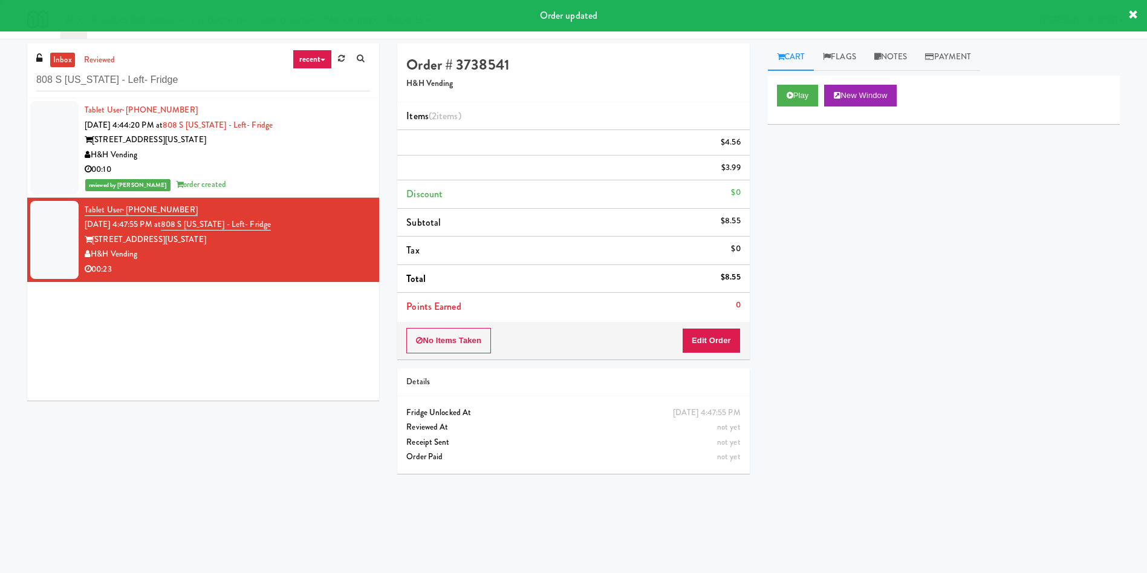
scroll to position [0, 0]
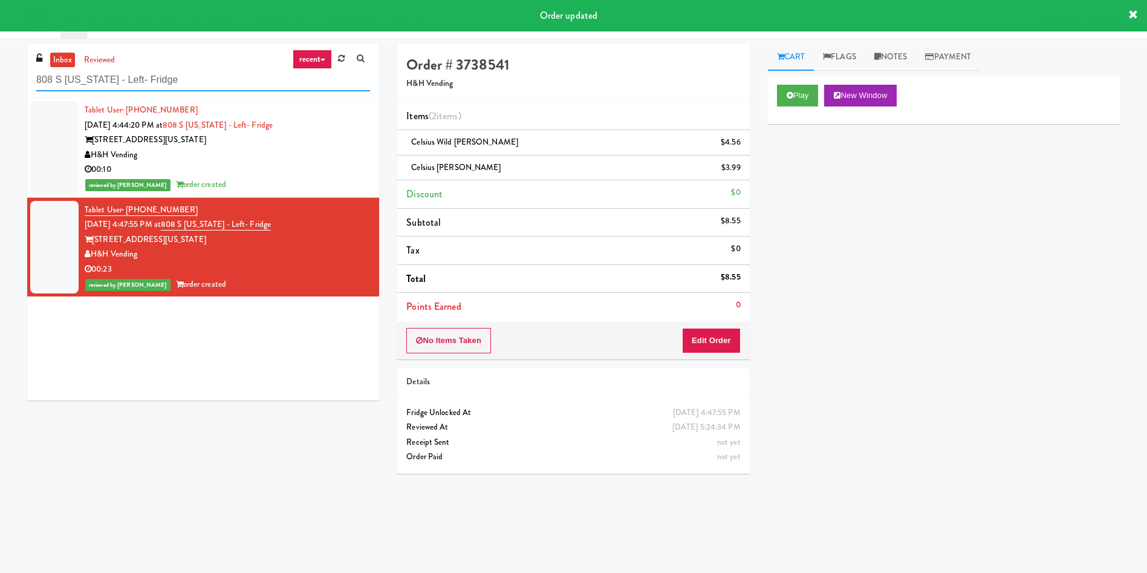
drag, startPoint x: 212, startPoint y: 88, endPoint x: 0, endPoint y: 100, distance: 212.6
click at [0, 100] on div "inbox reviewed recent all unclear take inventory issue suspicious failed recent…" at bounding box center [573, 287] width 1147 height 486
paste input "https://classic.micromart.com/vision-orders/1116723"
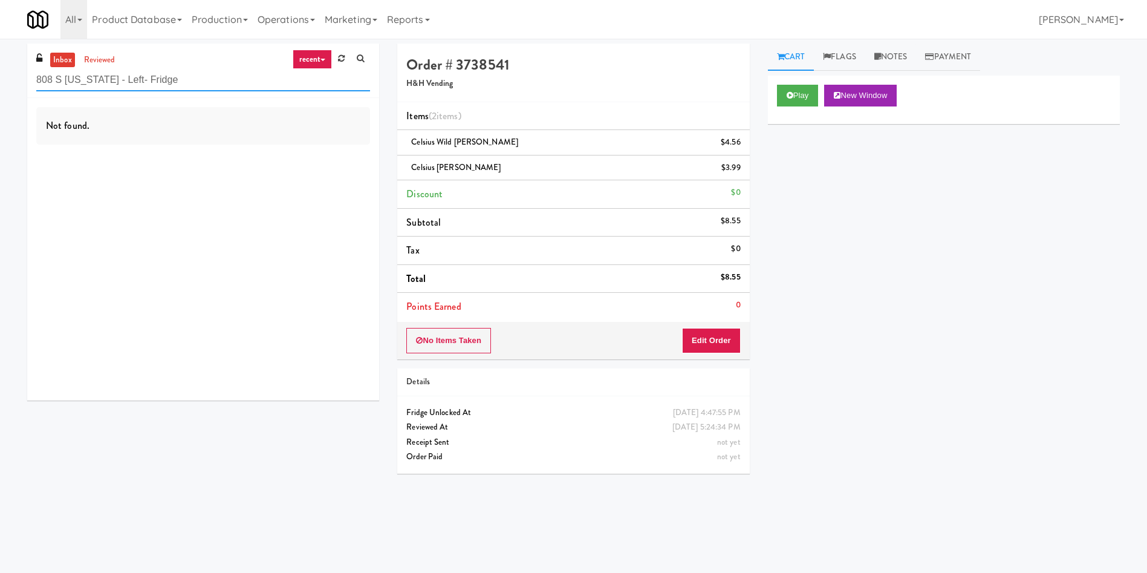
click at [177, 88] on input "808 S Michigan - Left- Fridge" at bounding box center [203, 80] width 334 height 22
drag, startPoint x: 212, startPoint y: 86, endPoint x: 0, endPoint y: 51, distance: 215.2
click at [0, 51] on div "inbox reviewed recent all unclear take inventory issue suspicious failed recent…" at bounding box center [573, 287] width 1147 height 486
paste input "48 Apt"
drag, startPoint x: 197, startPoint y: 80, endPoint x: 0, endPoint y: 60, distance: 198.1
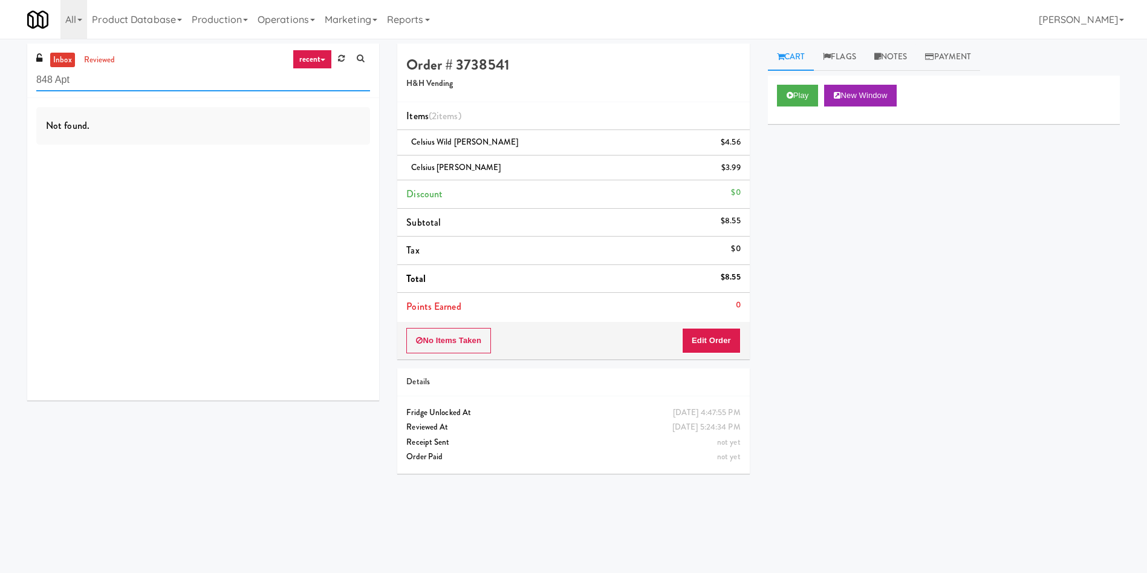
click at [0, 60] on div "inbox reviewed recent all unclear take inventory issue suspicious failed recent…" at bounding box center [573, 287] width 1147 height 486
drag, startPoint x: 170, startPoint y: 76, endPoint x: 0, endPoint y: 36, distance: 174.7
click at [0, 39] on body "Are you sure you want to update this order? Okay Cancel Okay Are you sure you w…" at bounding box center [573, 325] width 1147 height 573
paste input "Princess Margaret Can"
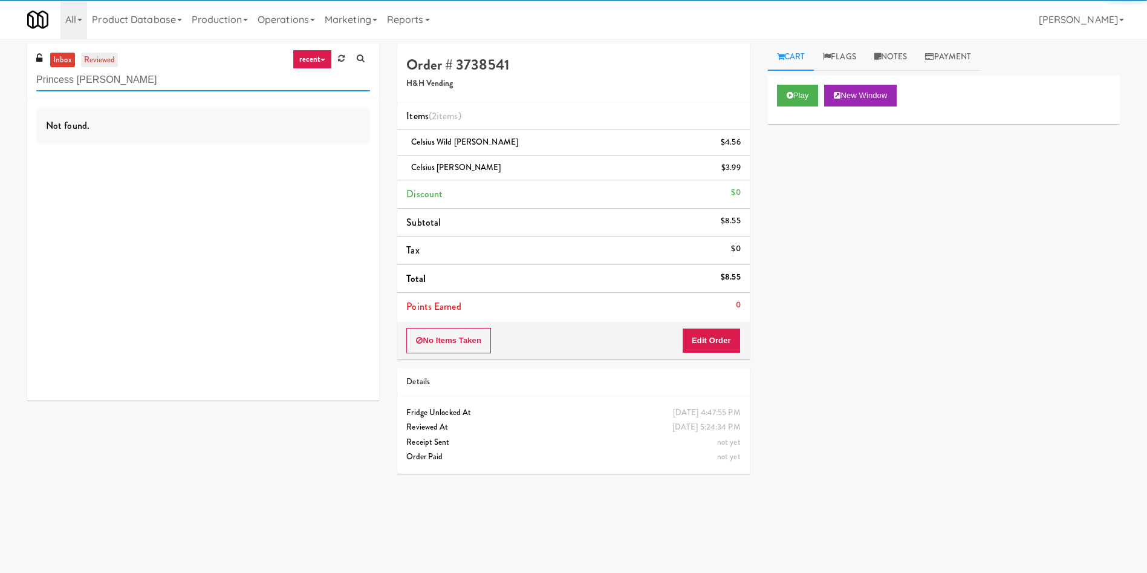
type input "Princess Margaret Can"
click at [87, 54] on link "reviewed" at bounding box center [99, 60] width 37 height 15
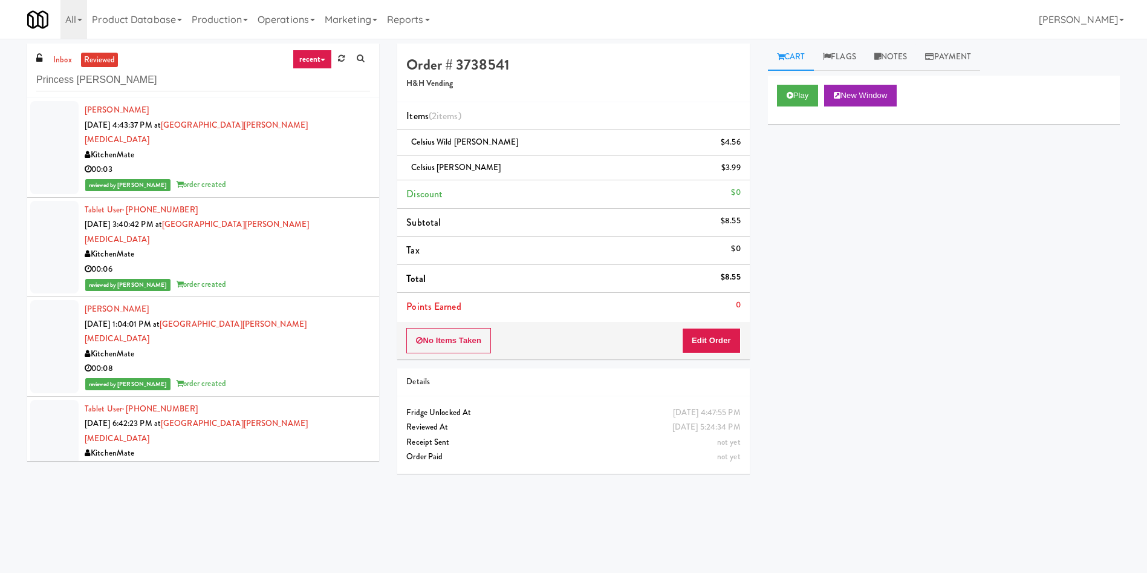
click at [60, 134] on div at bounding box center [54, 147] width 48 height 93
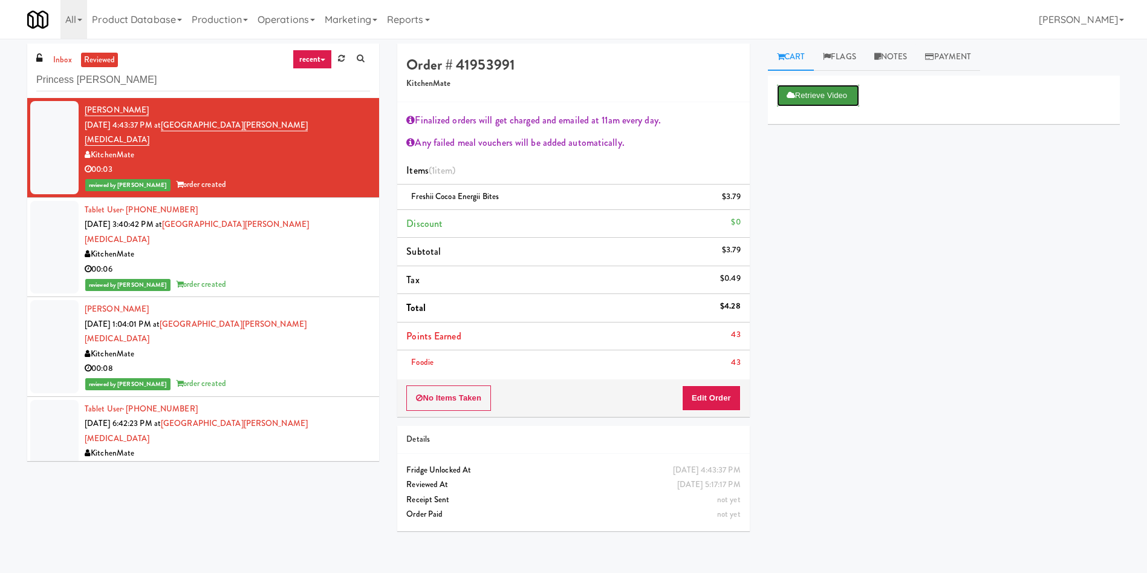
click at [816, 94] on button "Retrieve Video" at bounding box center [818, 96] width 82 height 22
click at [796, 101] on button "Play" at bounding box center [798, 96] width 42 height 22
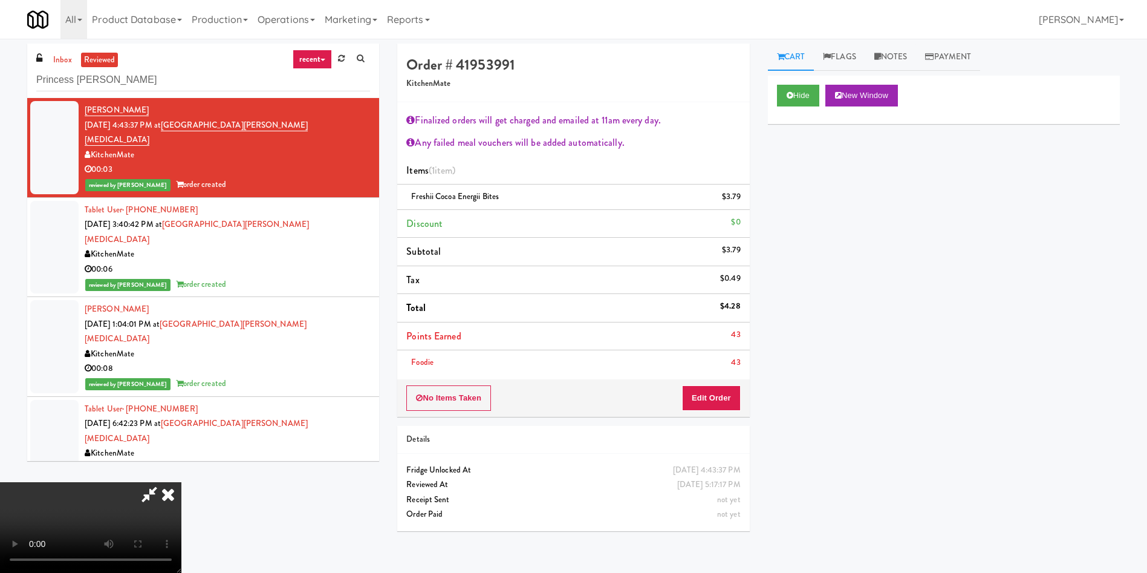
click at [181, 482] on video at bounding box center [90, 527] width 181 height 91
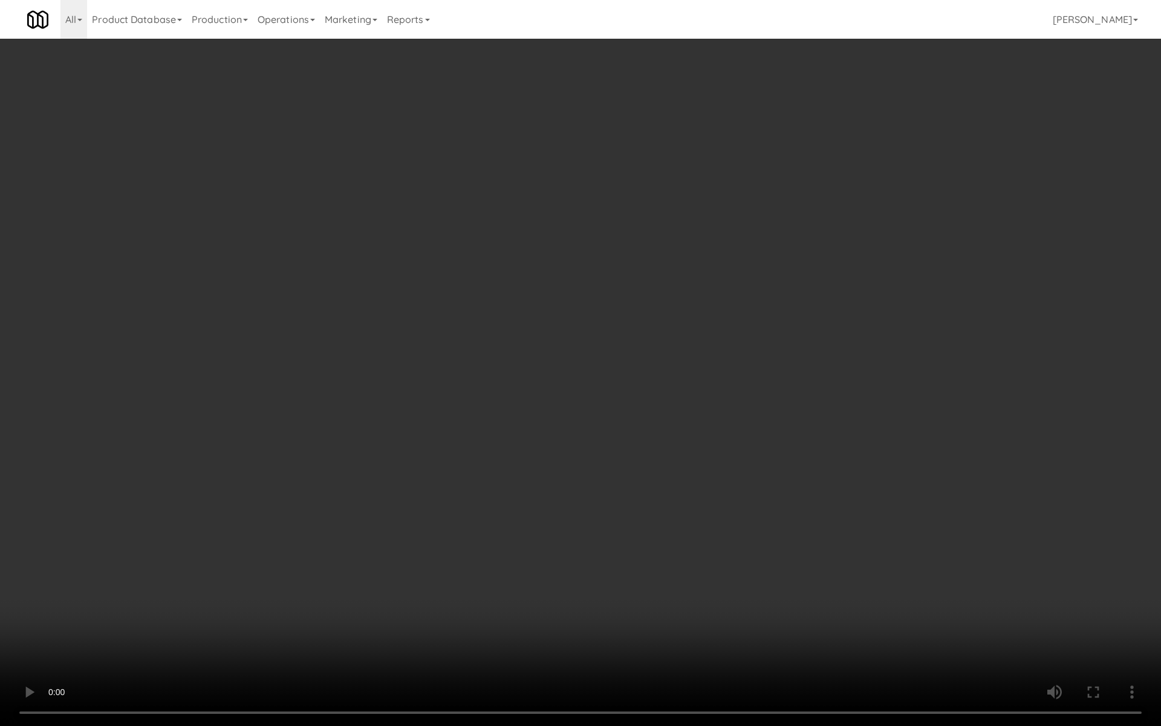
click at [557, 316] on video at bounding box center [580, 363] width 1161 height 726
click at [573, 333] on video at bounding box center [580, 363] width 1161 height 726
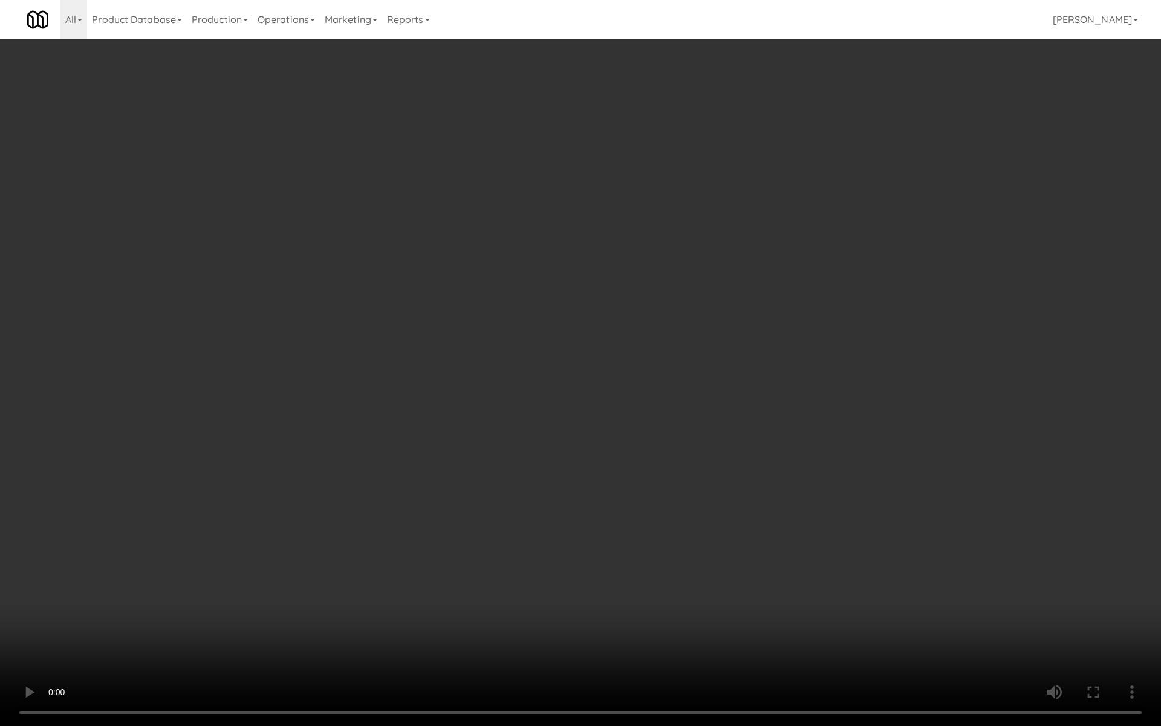
click at [581, 321] on video at bounding box center [580, 363] width 1161 height 726
click at [577, 310] on video at bounding box center [580, 363] width 1161 height 726
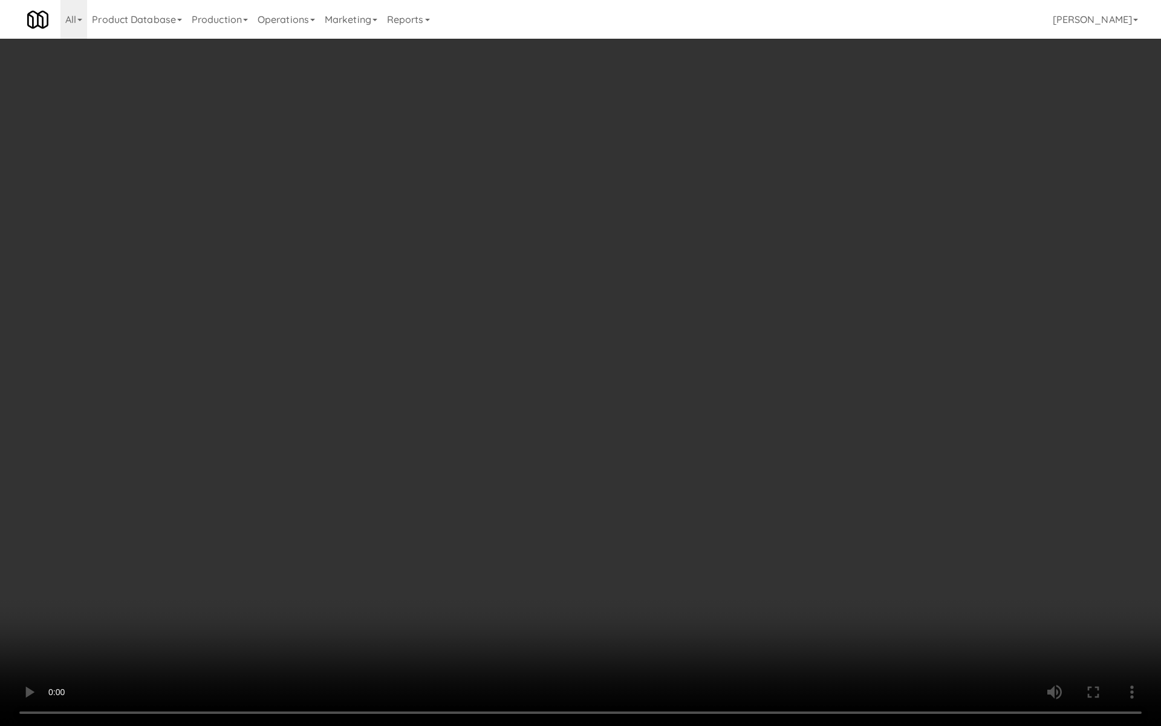
click at [620, 297] on video at bounding box center [580, 363] width 1161 height 726
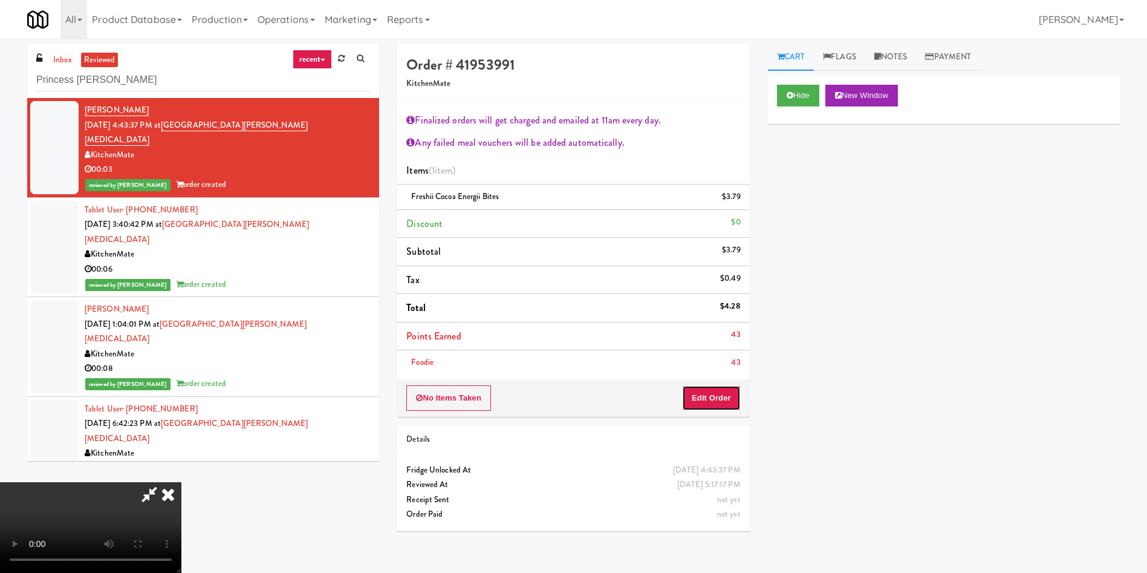
click at [717, 395] on button "Edit Order" at bounding box center [711, 397] width 59 height 25
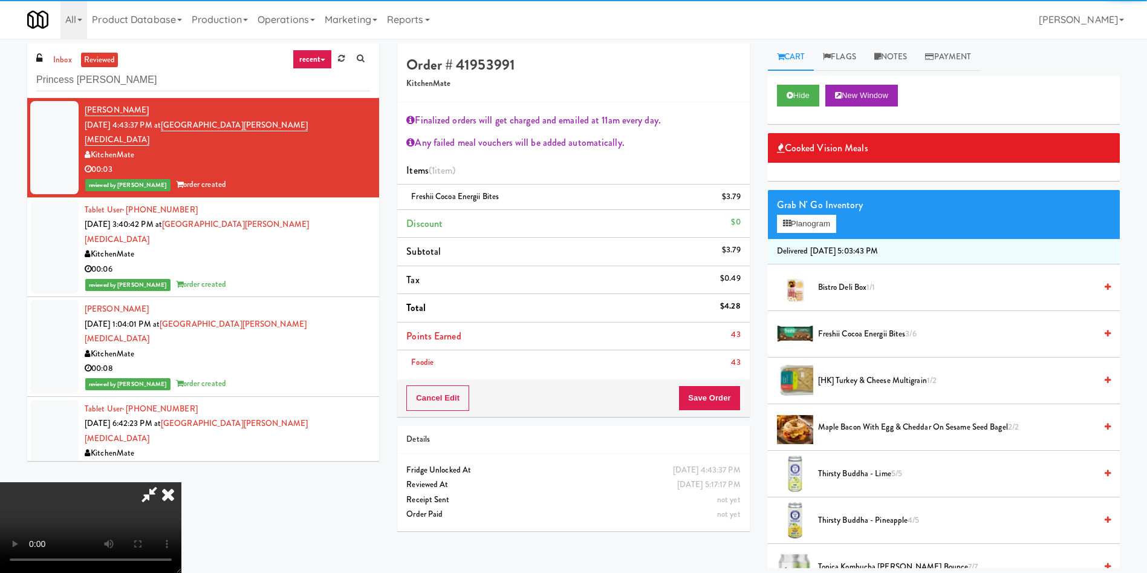
scroll to position [363, 0]
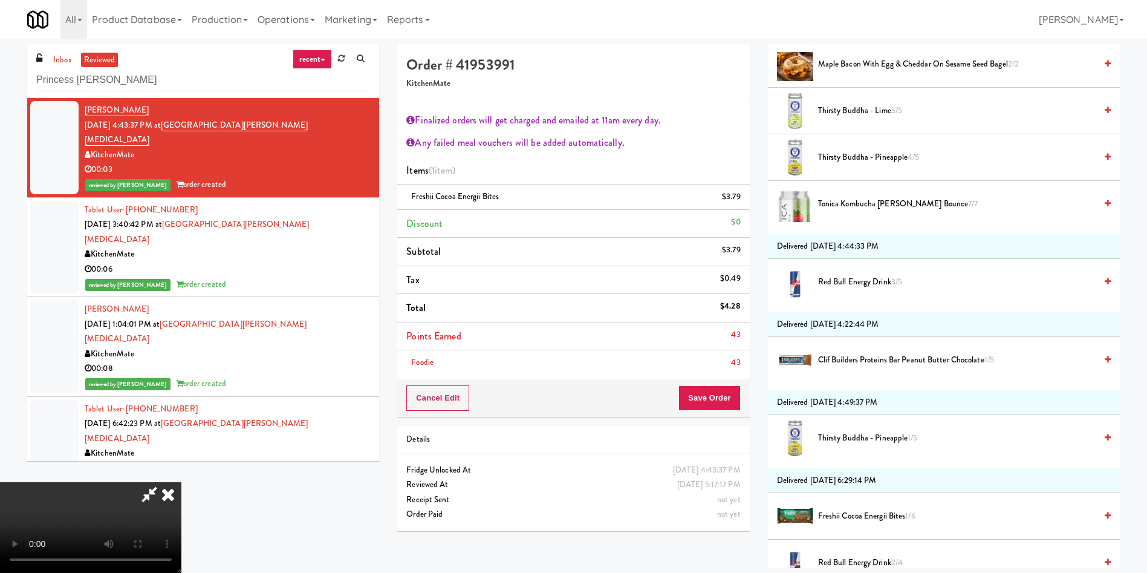
click at [890, 513] on span "Freshii Cocoa Energii Bites 1/6" at bounding box center [957, 516] width 278 height 15
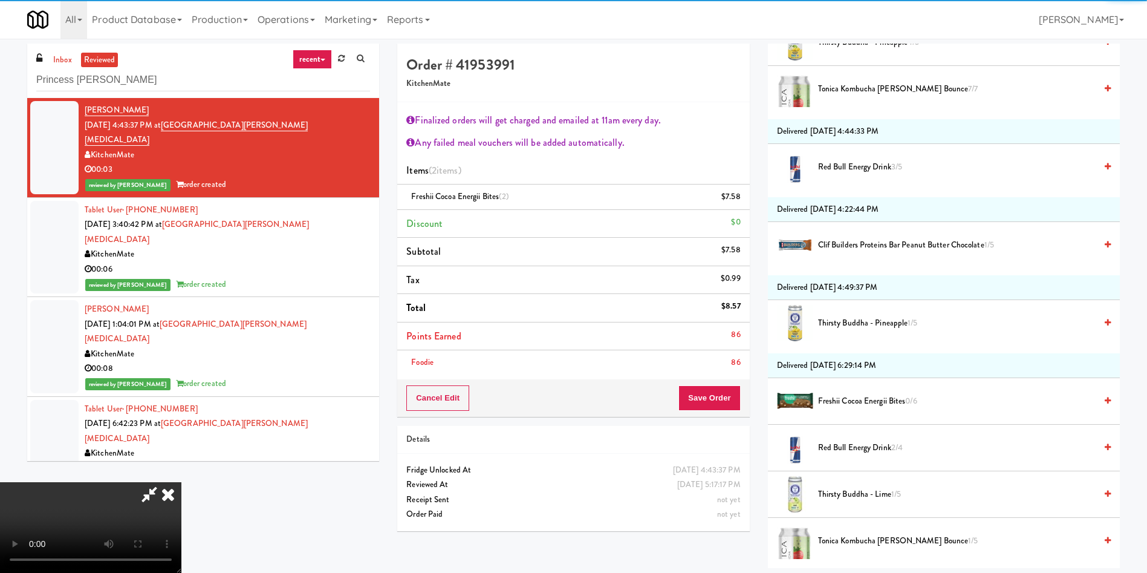
scroll to position [544, 0]
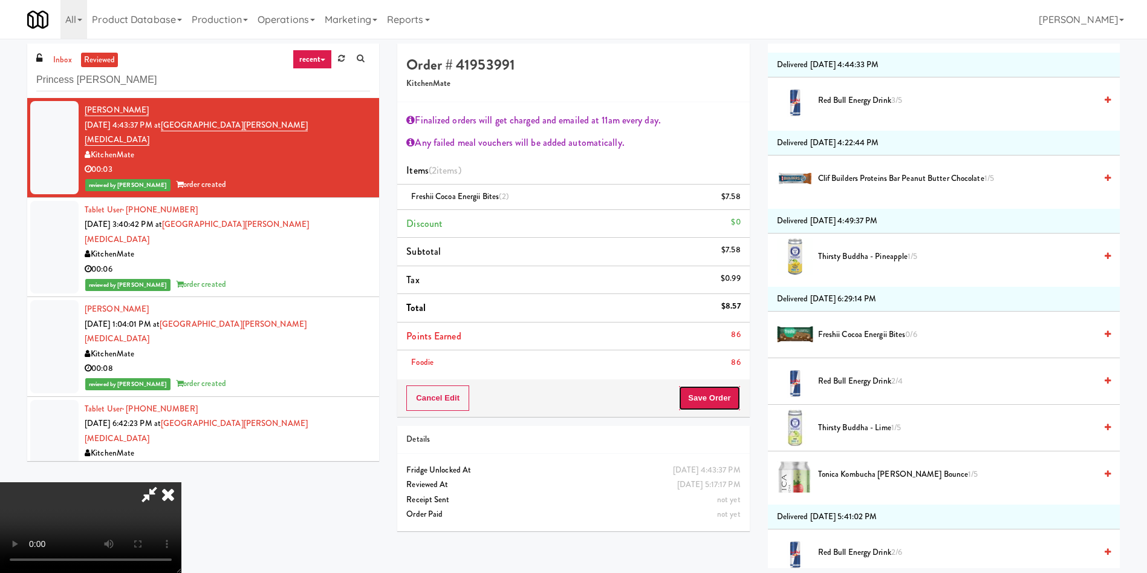
click at [720, 395] on button "Save Order" at bounding box center [709, 397] width 62 height 25
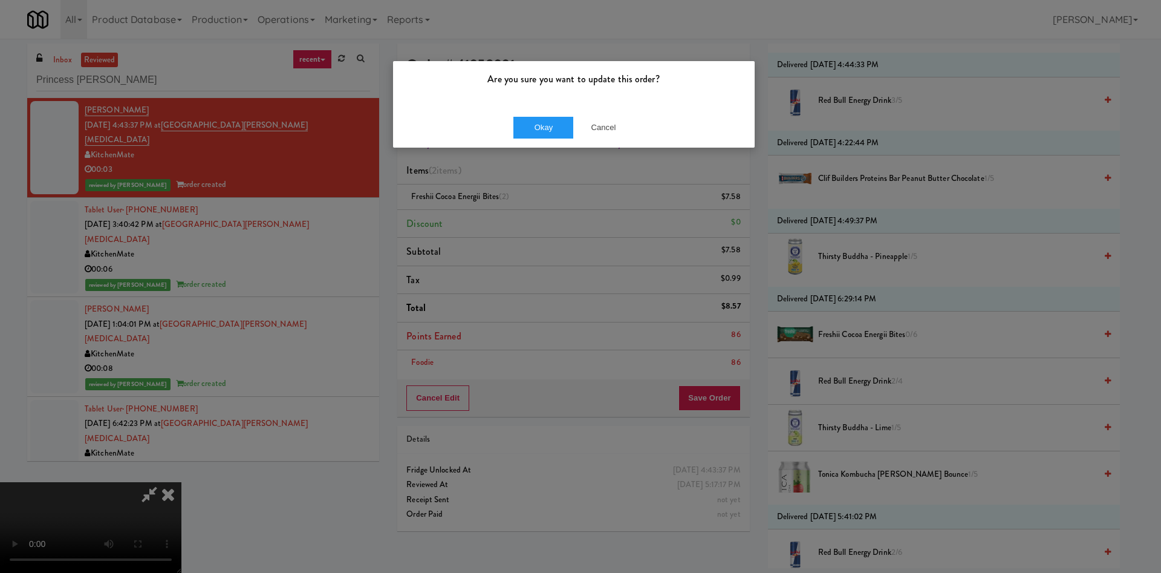
click at [553, 115] on div "Okay Cancel" at bounding box center [574, 127] width 362 height 41
click at [551, 129] on button "Okay" at bounding box center [543, 128] width 60 height 22
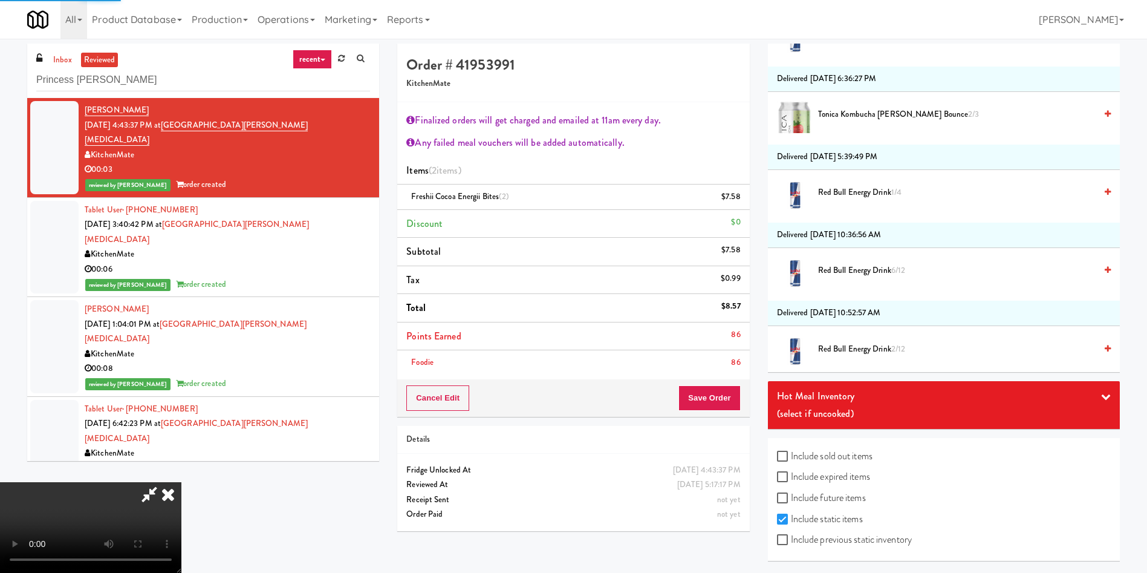
scroll to position [0, 0]
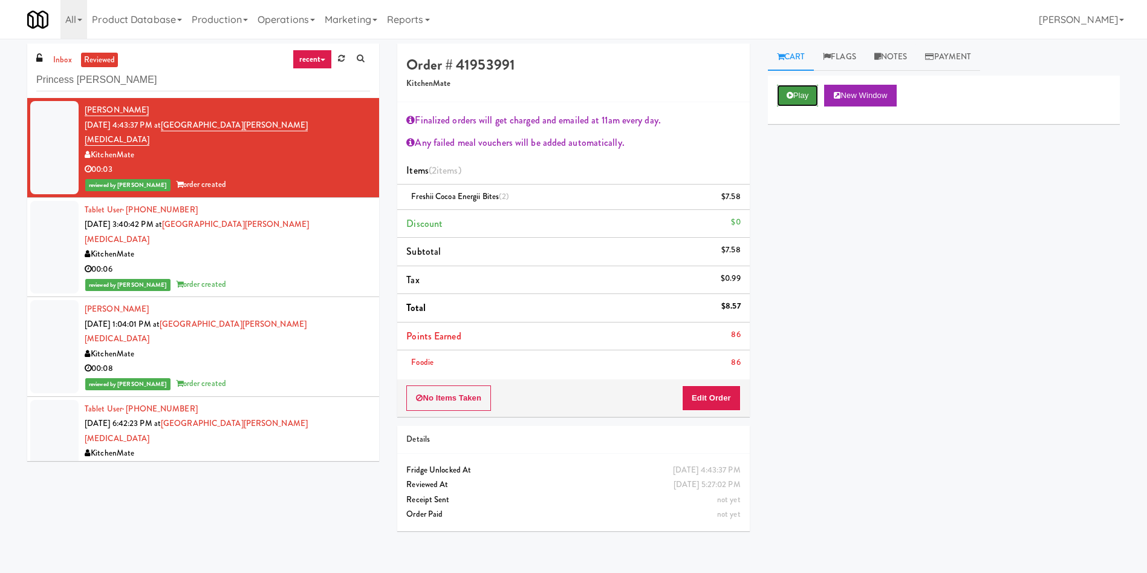
click at [800, 96] on button "Play" at bounding box center [798, 96] width 42 height 22
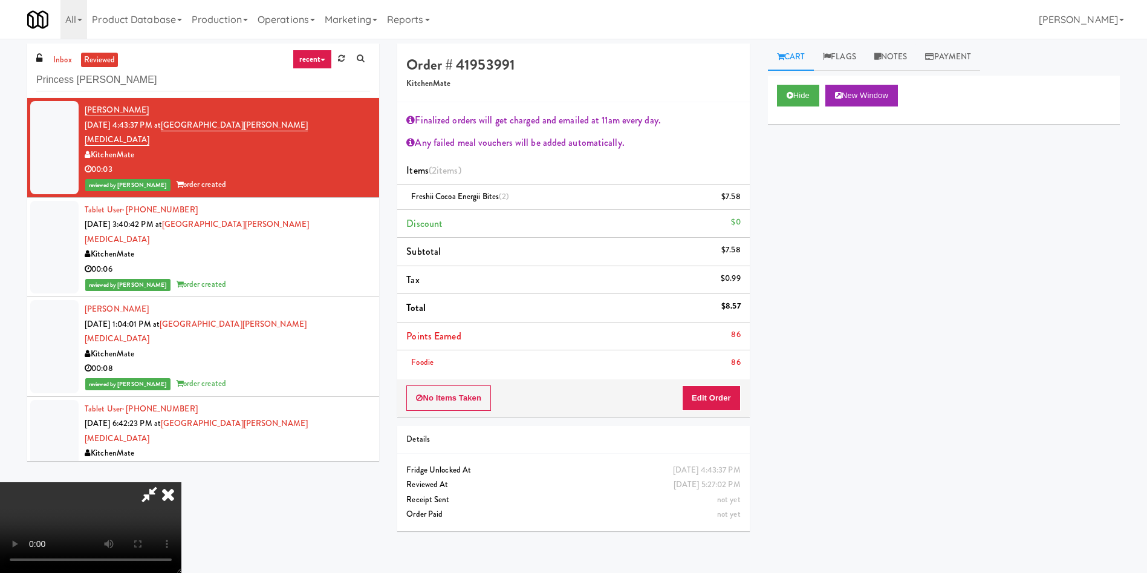
click at [181, 482] on video at bounding box center [90, 527] width 181 height 91
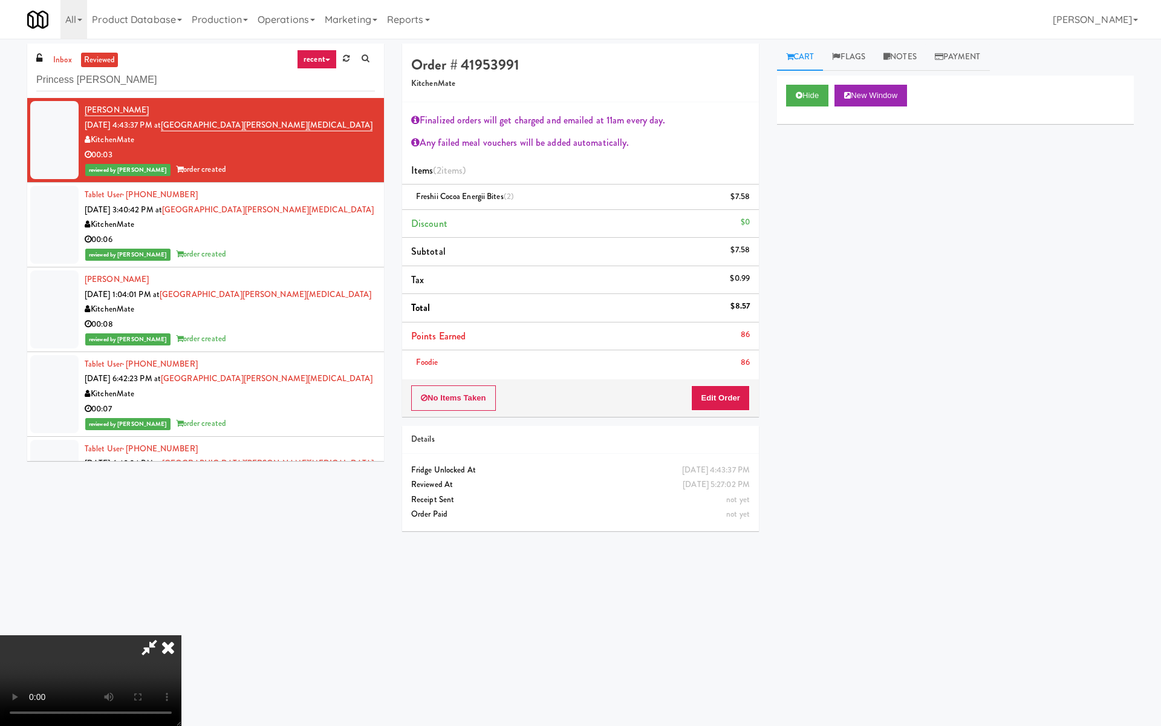
click at [181, 572] on video at bounding box center [90, 680] width 181 height 91
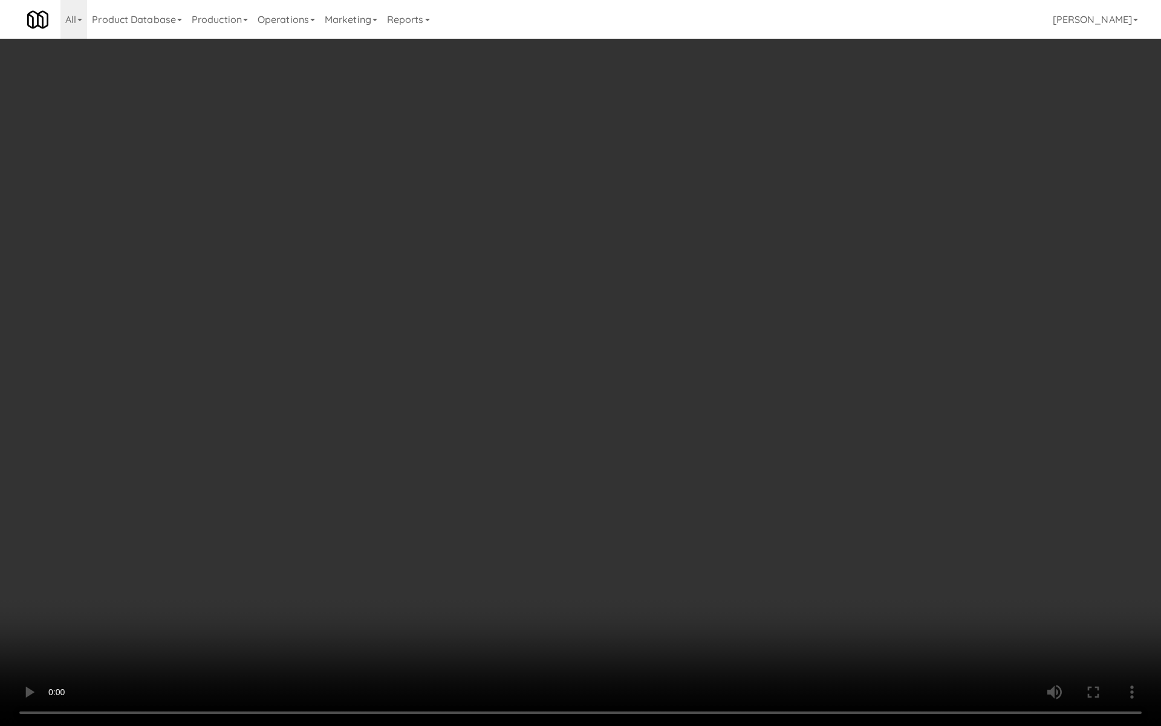
click at [503, 339] on video at bounding box center [580, 363] width 1161 height 726
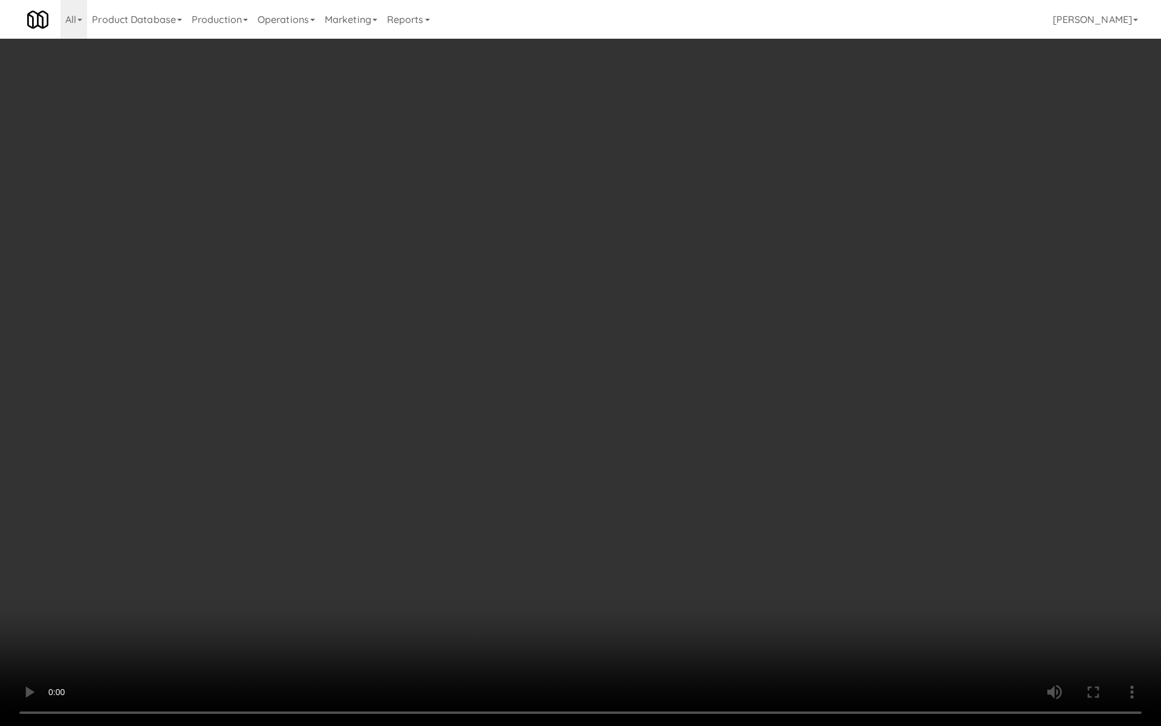
click at [503, 339] on video at bounding box center [580, 363] width 1161 height 726
click at [488, 295] on video at bounding box center [580, 363] width 1161 height 726
click at [629, 188] on video at bounding box center [580, 363] width 1161 height 726
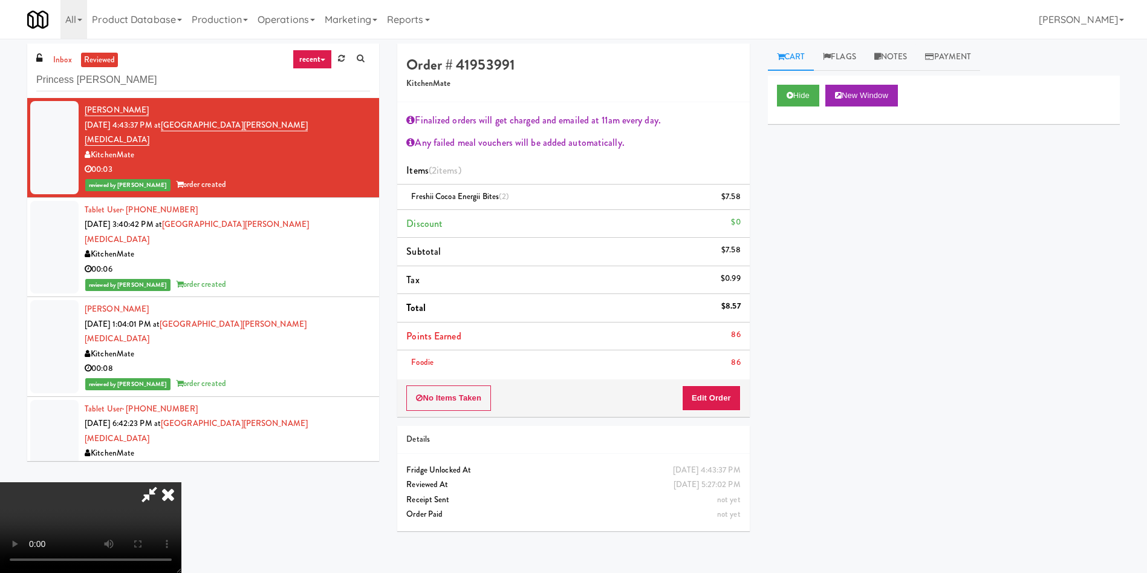
click at [181, 482] on icon at bounding box center [168, 494] width 27 height 24
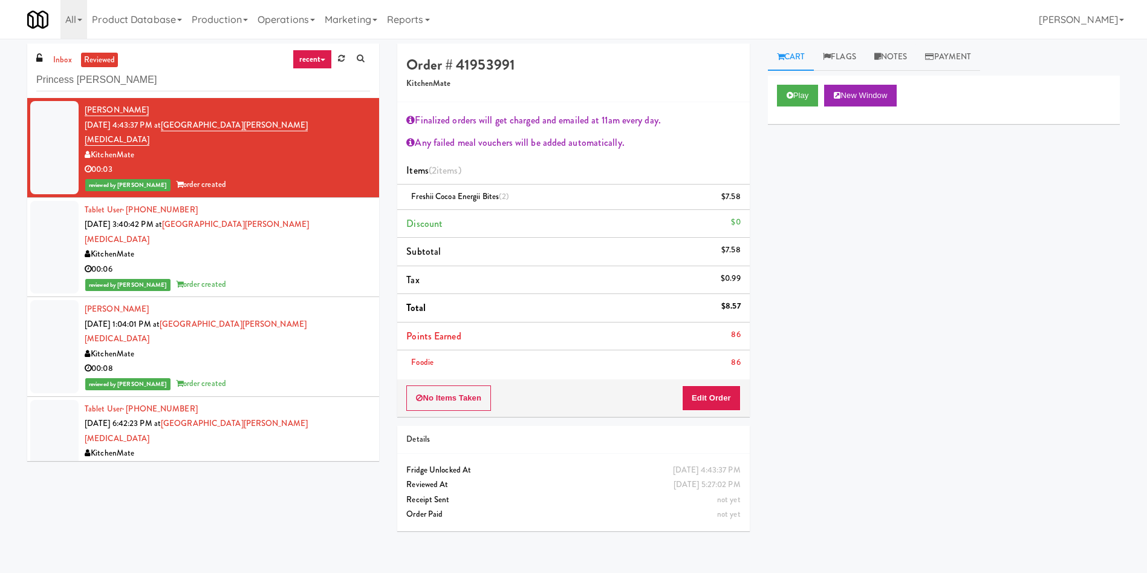
click at [743, 395] on div "No Items Taken Edit Order" at bounding box center [573, 397] width 352 height 37
click at [715, 395] on button "Edit Order" at bounding box center [711, 397] width 59 height 25
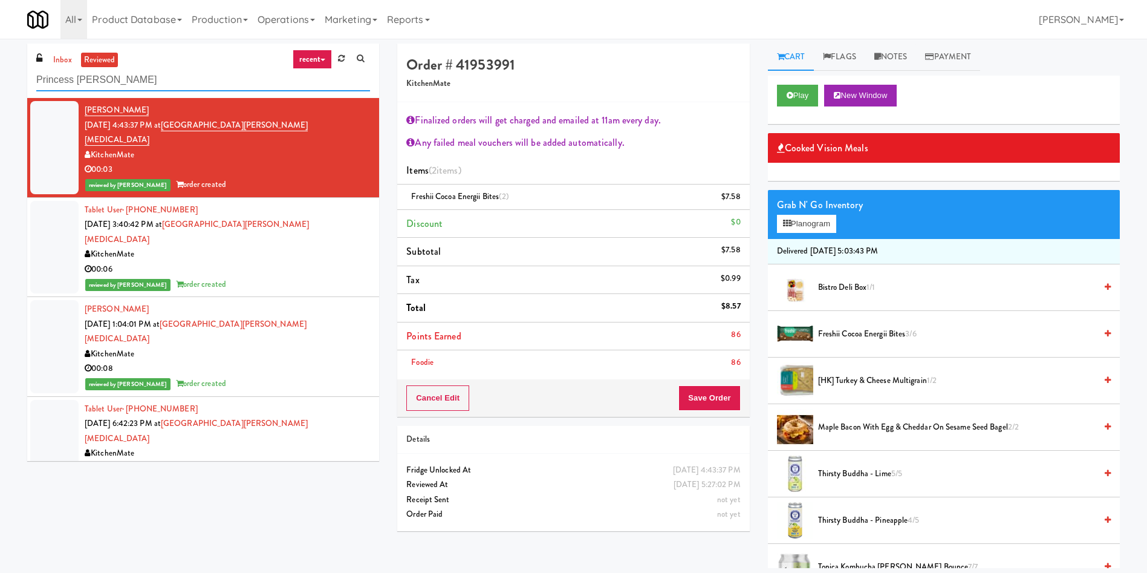
drag, startPoint x: 227, startPoint y: 83, endPoint x: 0, endPoint y: 83, distance: 227.4
click at [0, 83] on div "inbox reviewed recent all unclear take inventory issue suspicious failed recent…" at bounding box center [573, 306] width 1147 height 524
paste input "ark on First - Music Lounge - Cooler"
type input "Park on First - Music Lounge - Cooler"
click at [65, 60] on link "inbox" at bounding box center [62, 60] width 25 height 15
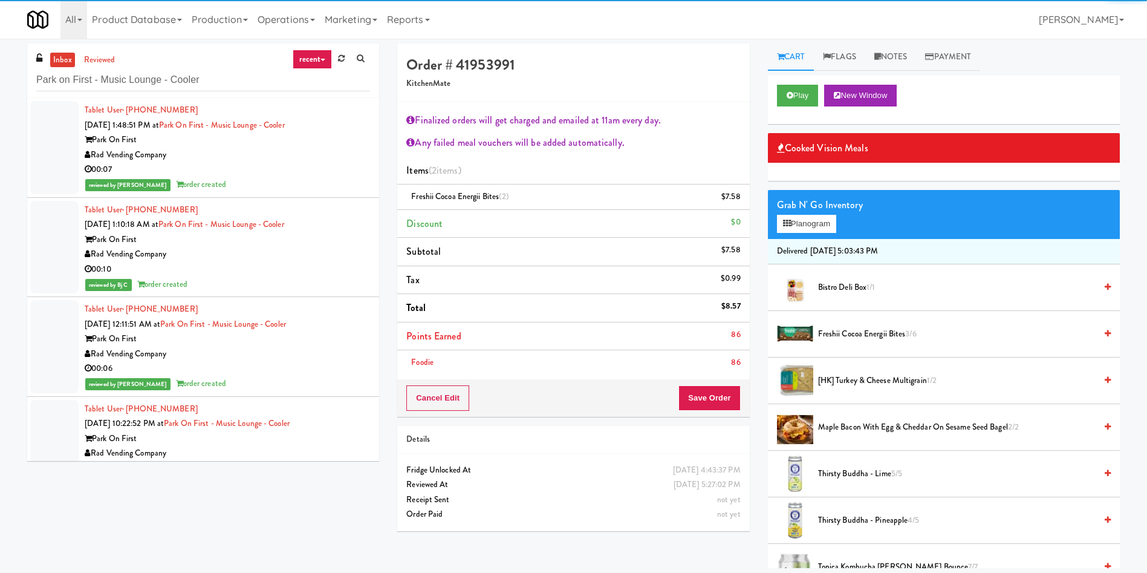
click at [48, 126] on div at bounding box center [54, 147] width 48 height 93
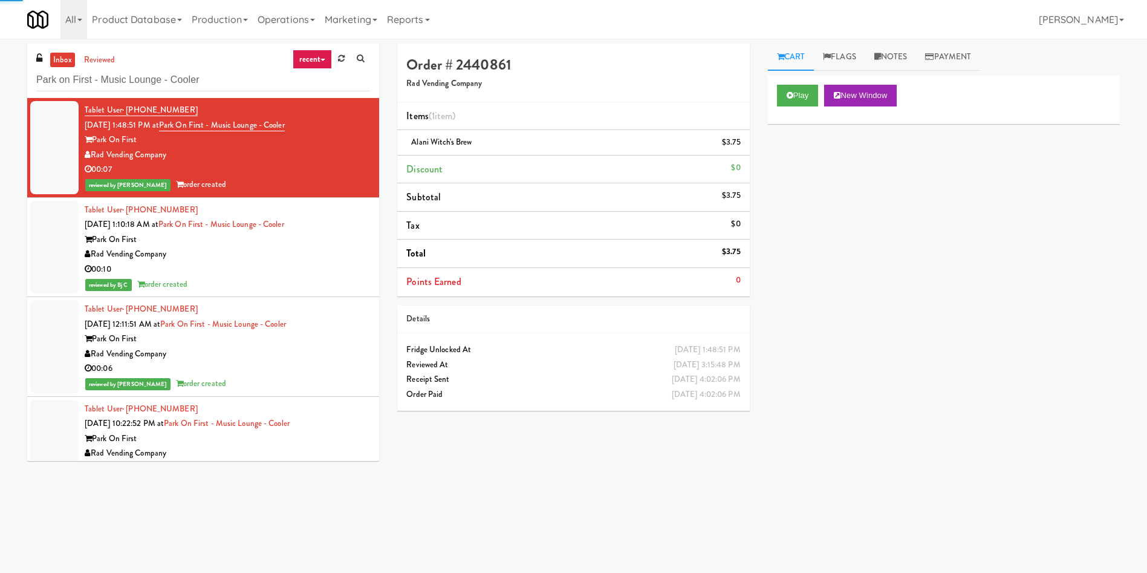
click at [60, 61] on link "inbox" at bounding box center [62, 60] width 25 height 15
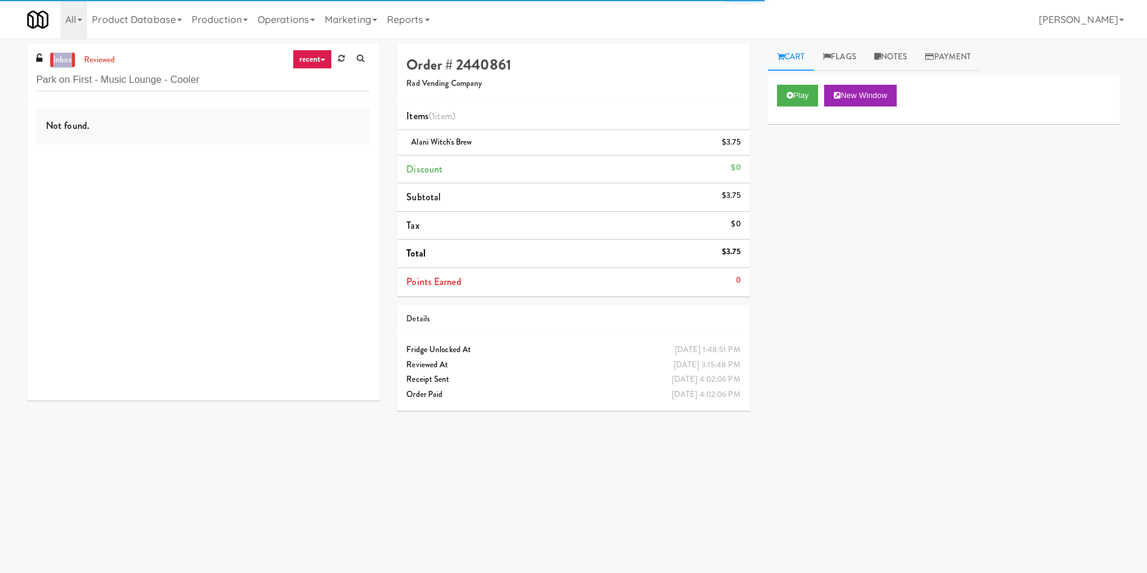
click at [60, 61] on link "inbox" at bounding box center [62, 60] width 25 height 15
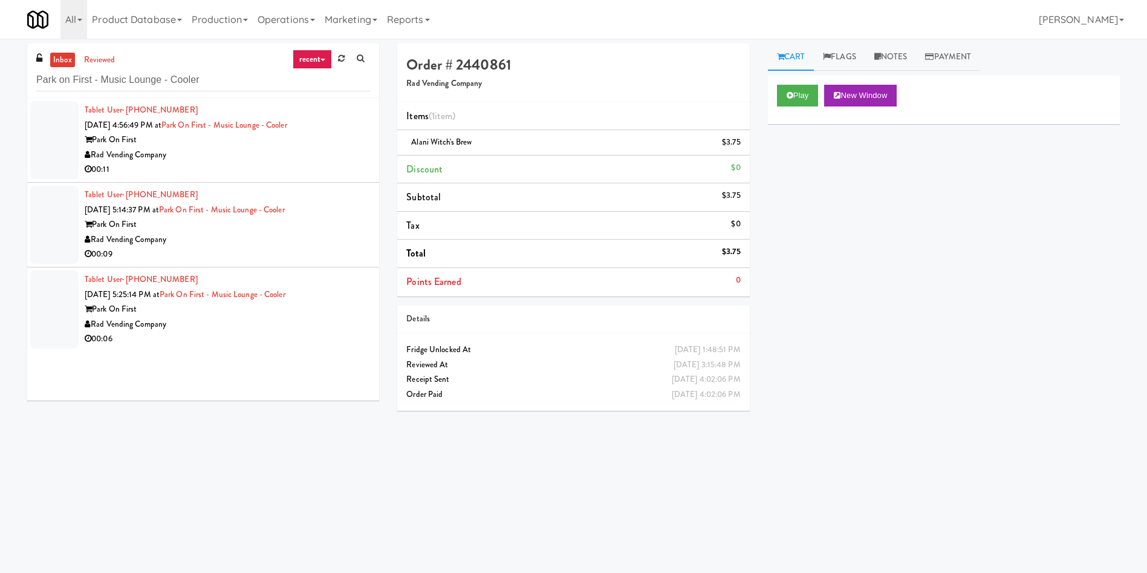
click at [59, 146] on div at bounding box center [54, 140] width 48 height 78
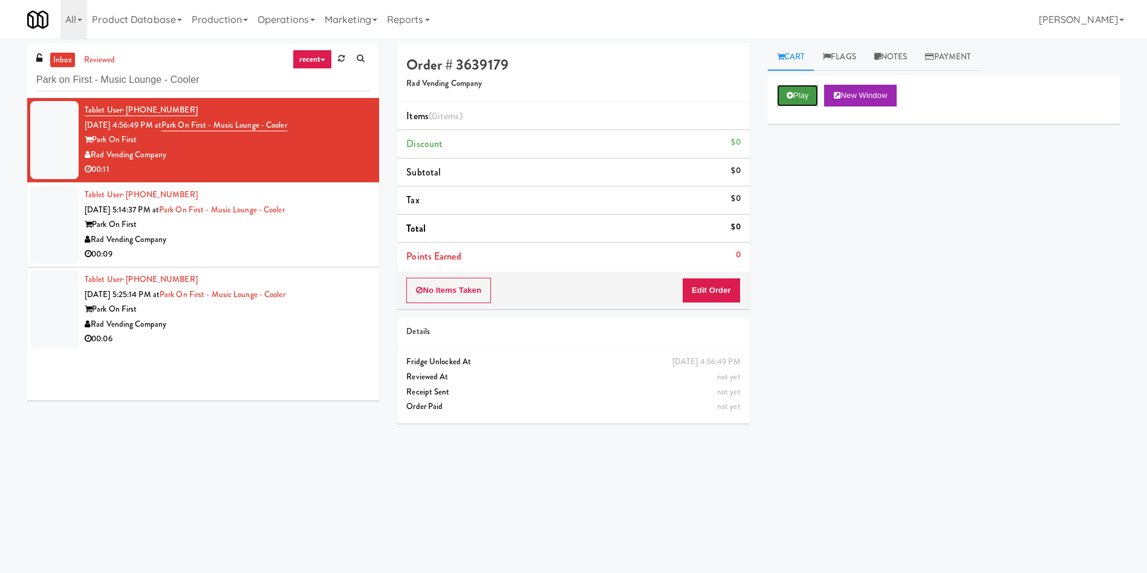
click at [791, 93] on icon at bounding box center [790, 95] width 7 height 8
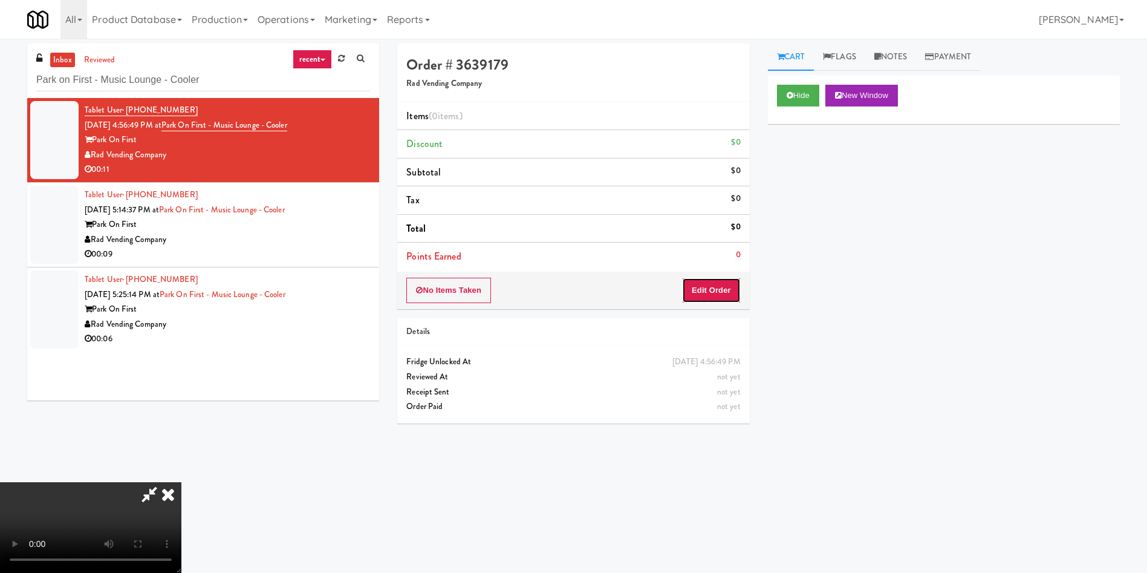
click at [698, 295] on button "Edit Order" at bounding box center [711, 290] width 59 height 25
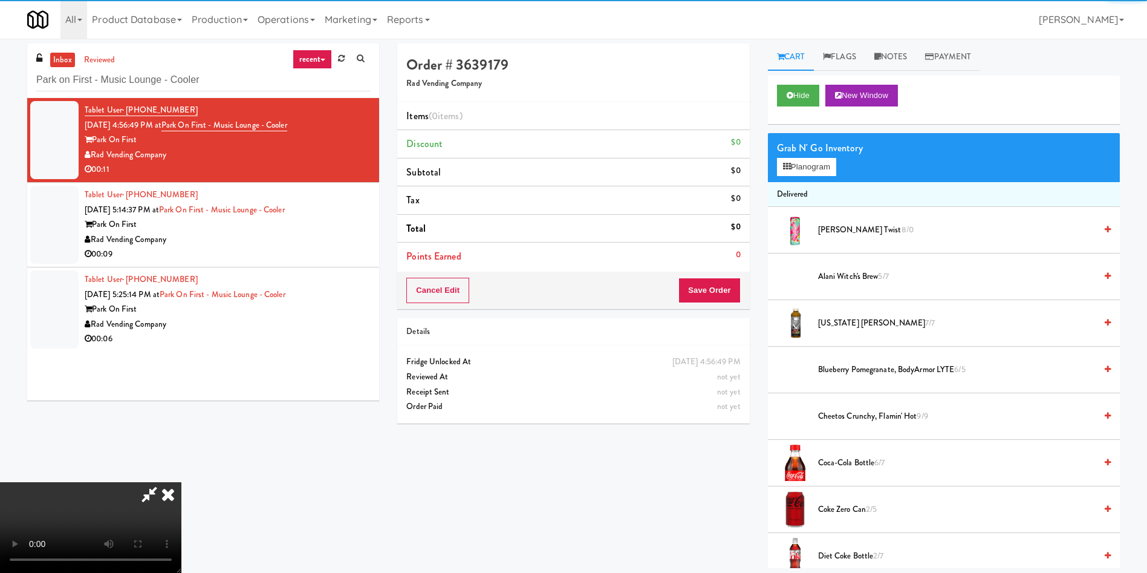
scroll to position [91, 0]
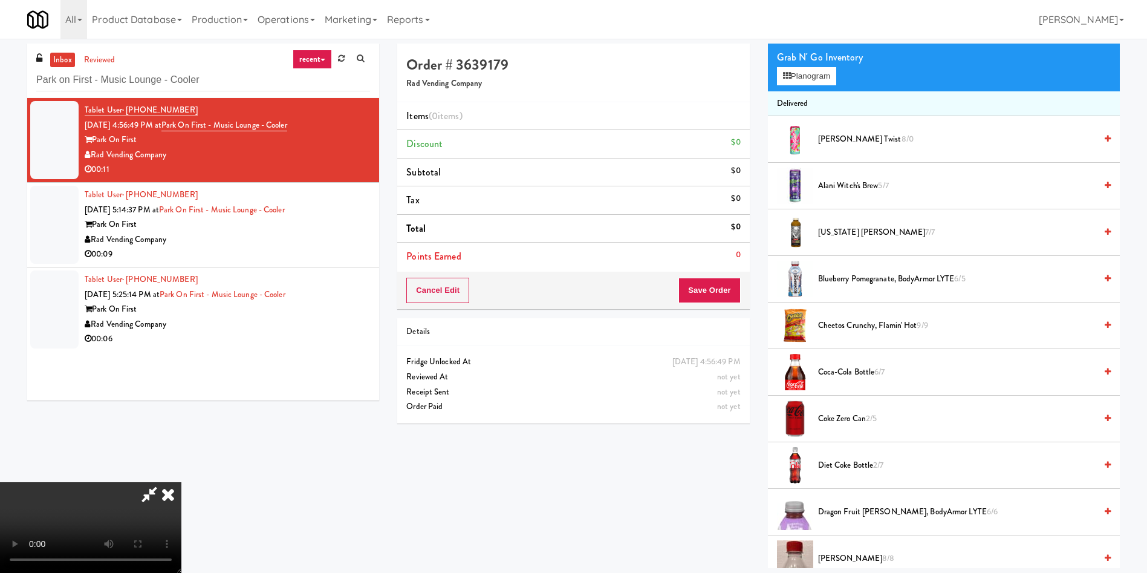
click at [181, 482] on video at bounding box center [90, 527] width 181 height 91
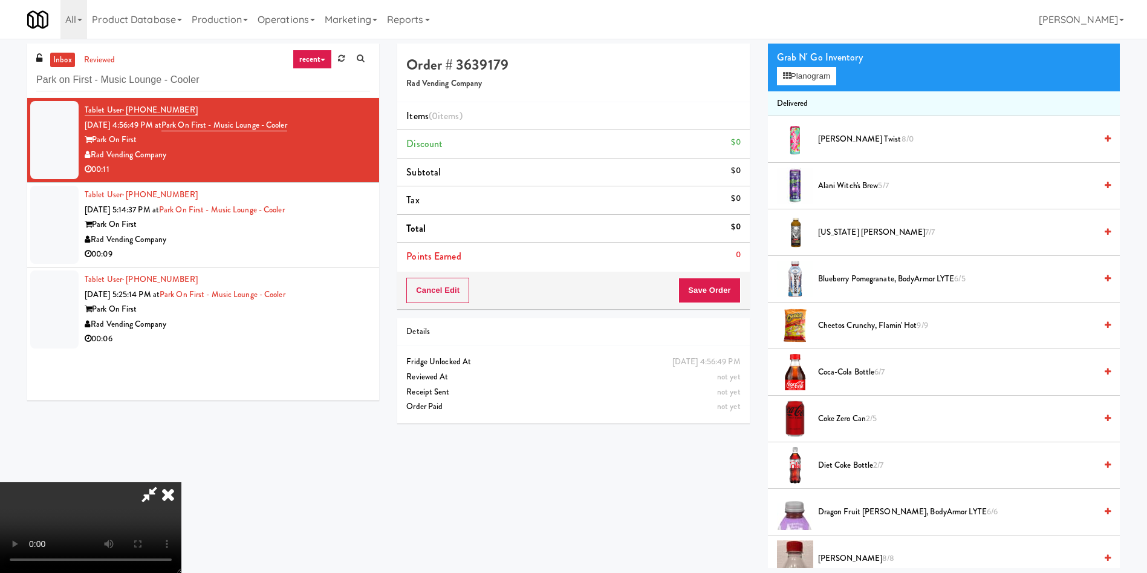
click at [181, 482] on video at bounding box center [90, 527] width 181 height 91
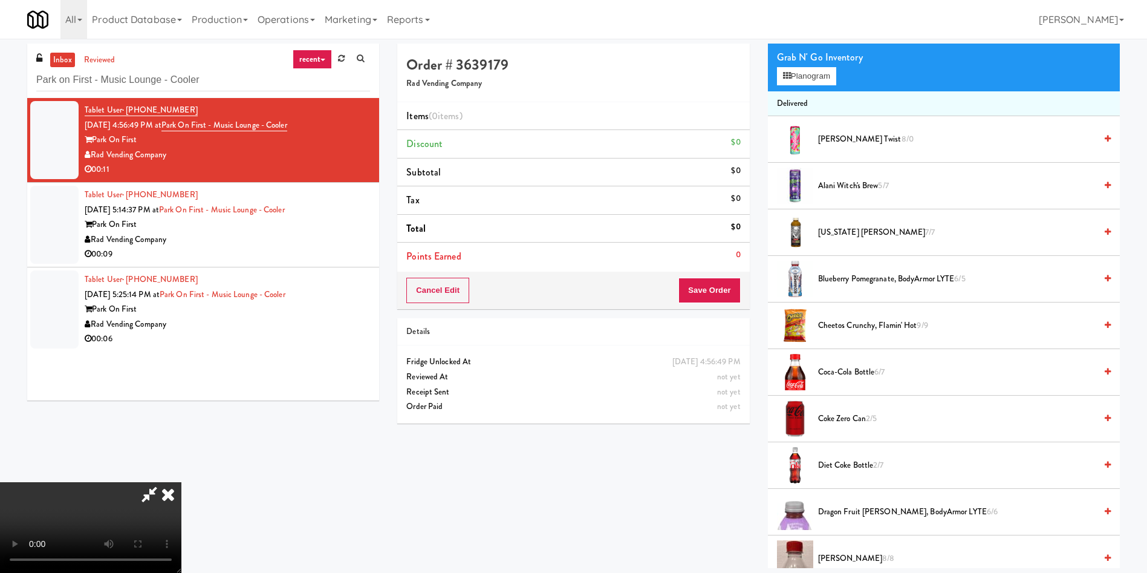
click at [181, 482] on video at bounding box center [90, 527] width 181 height 91
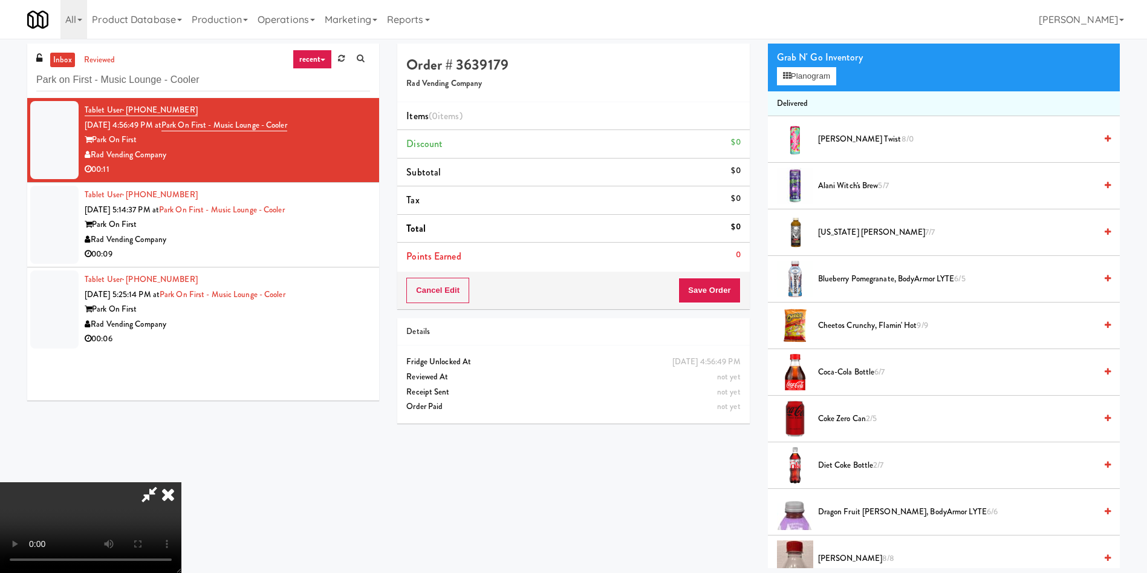
click at [181, 482] on video at bounding box center [90, 527] width 181 height 91
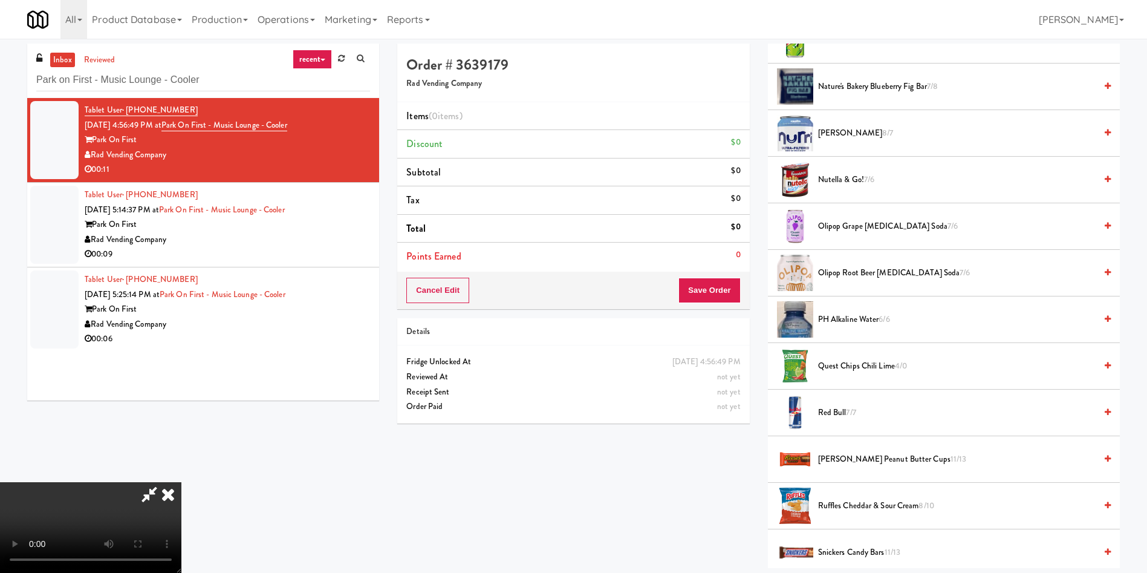
scroll to position [998, 0]
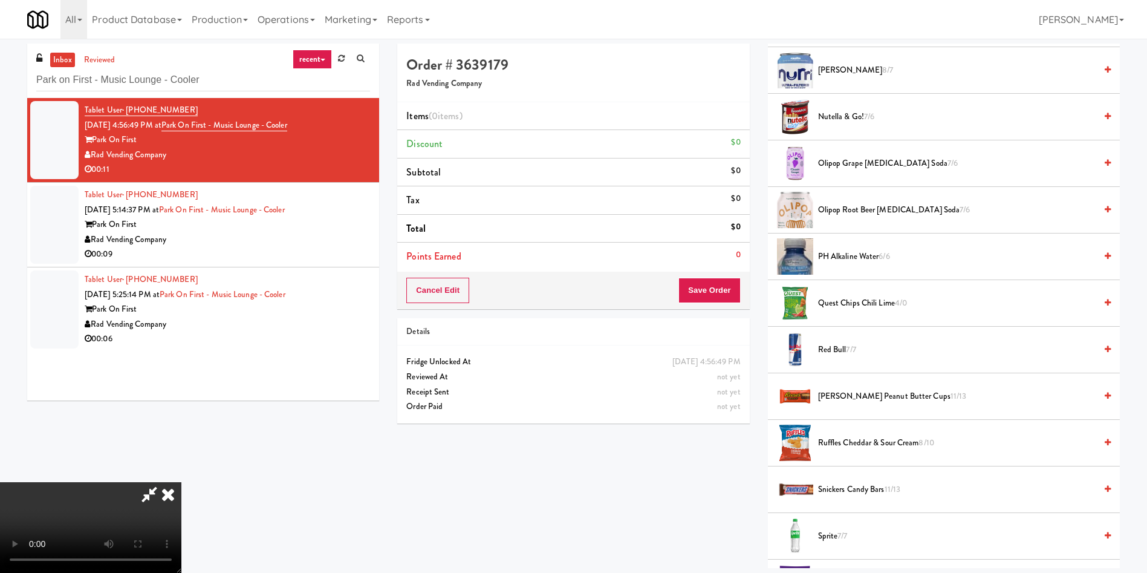
click at [848, 352] on span "7/7" at bounding box center [851, 348] width 10 height 11
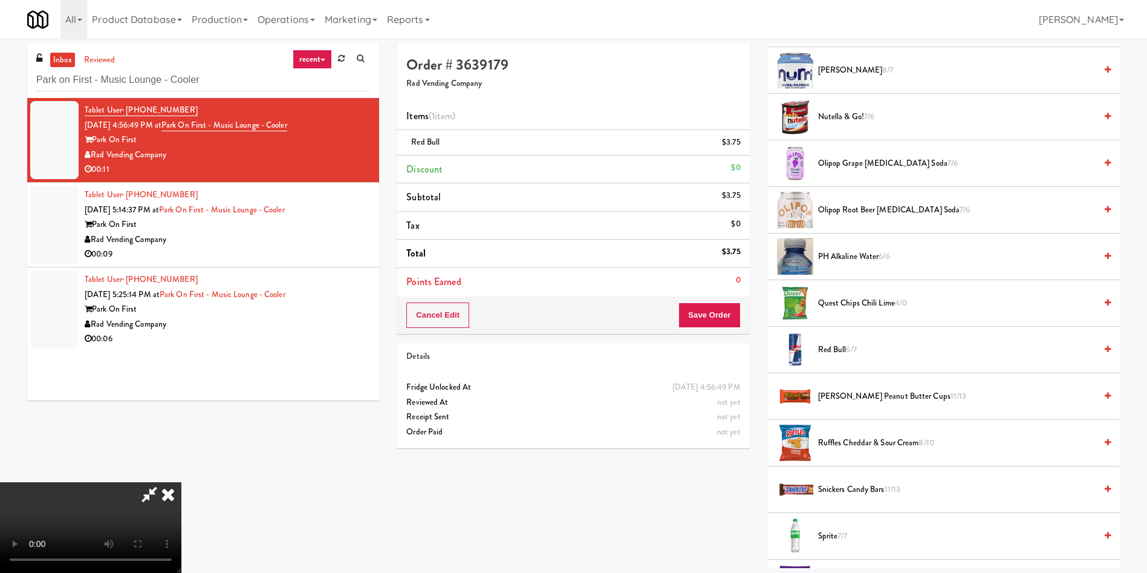
click at [181, 482] on video at bounding box center [90, 527] width 181 height 91
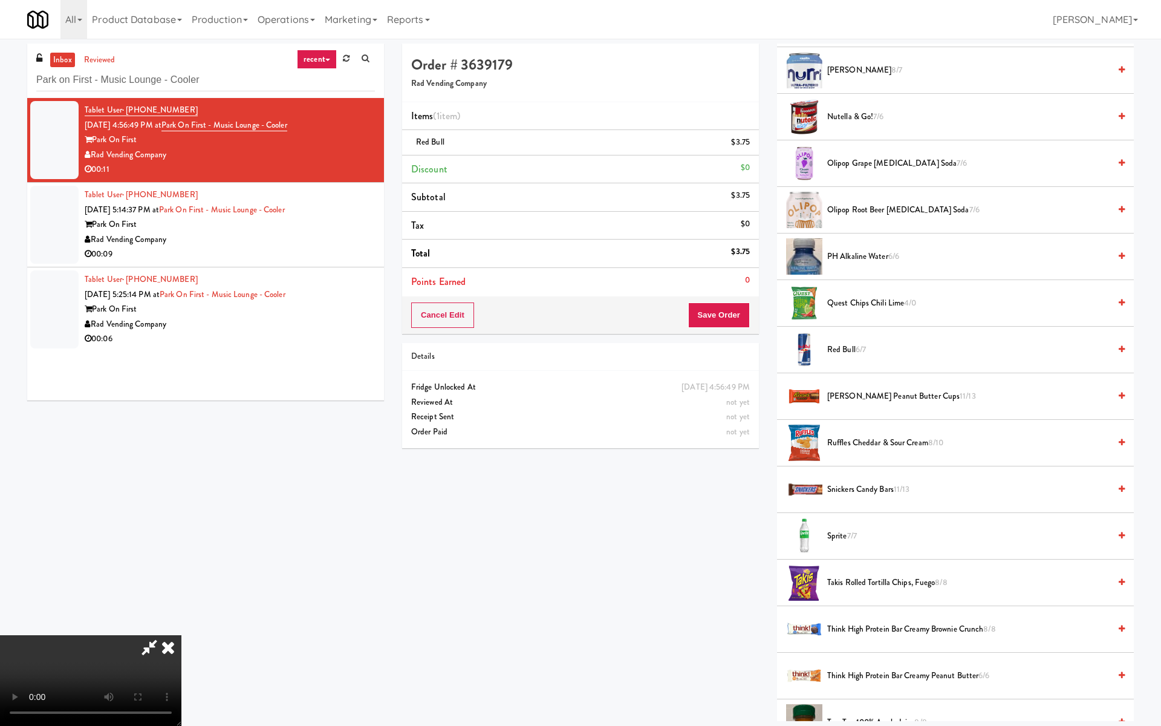
click at [181, 572] on video at bounding box center [90, 680] width 181 height 91
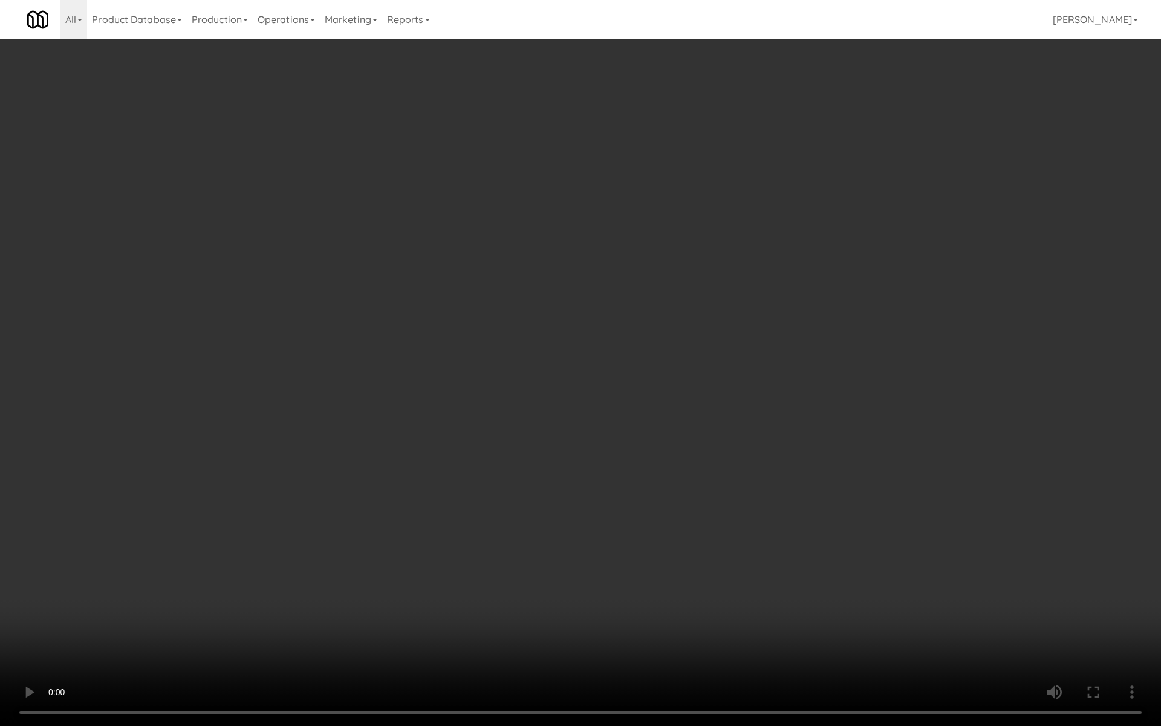
click at [408, 463] on video at bounding box center [580, 363] width 1161 height 726
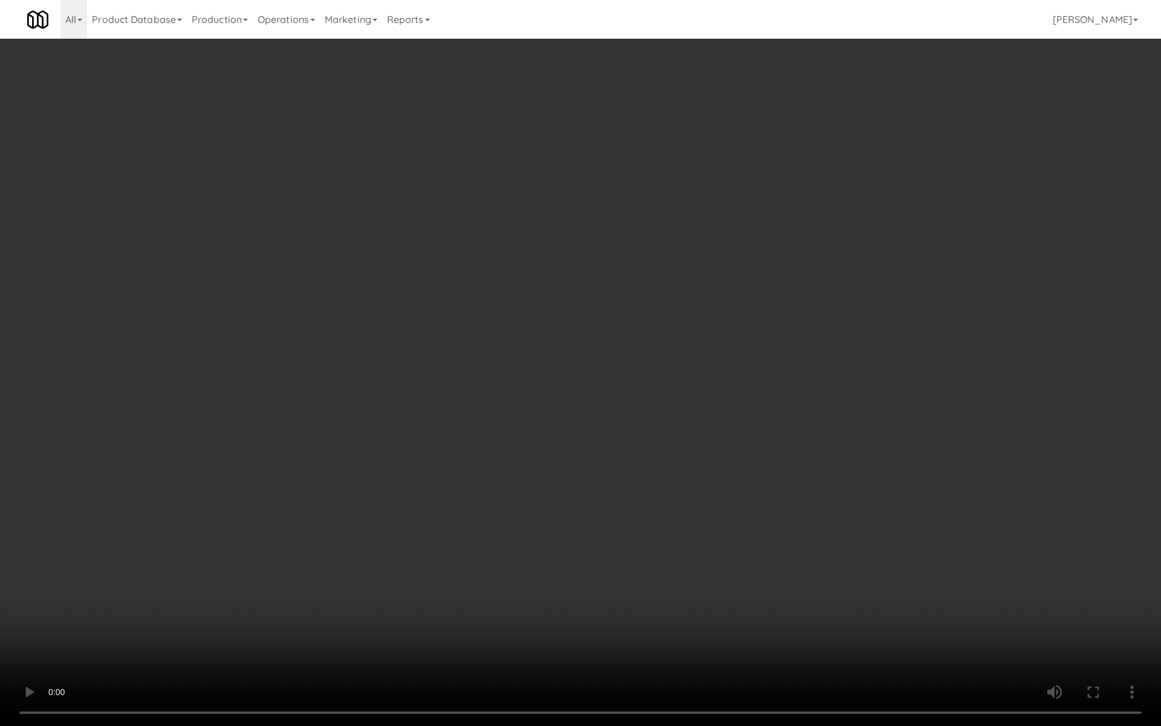
click at [408, 463] on video at bounding box center [580, 363] width 1161 height 726
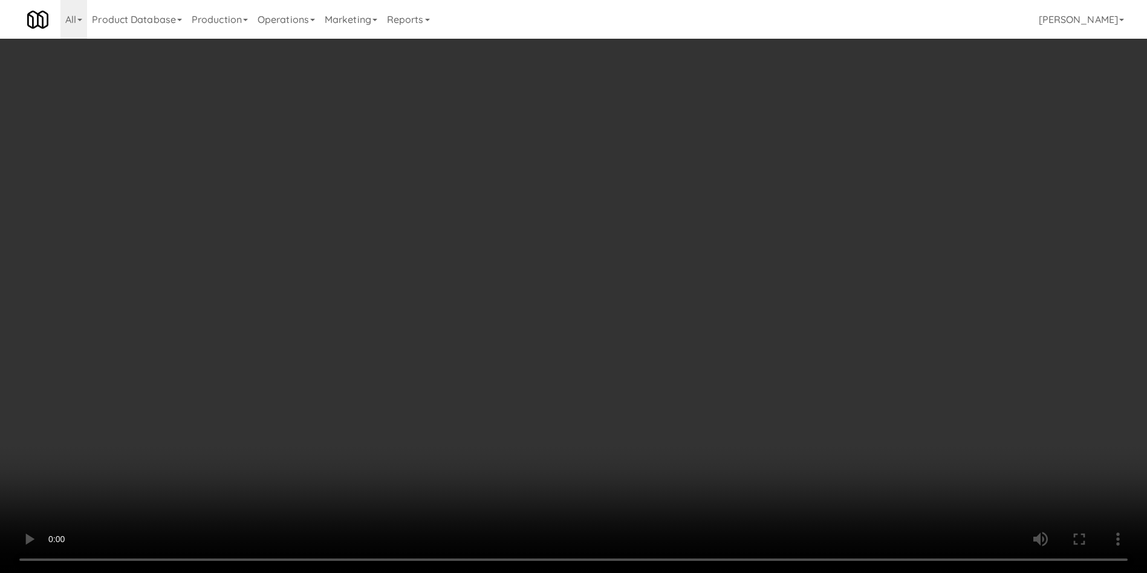
scroll to position [1361, 0]
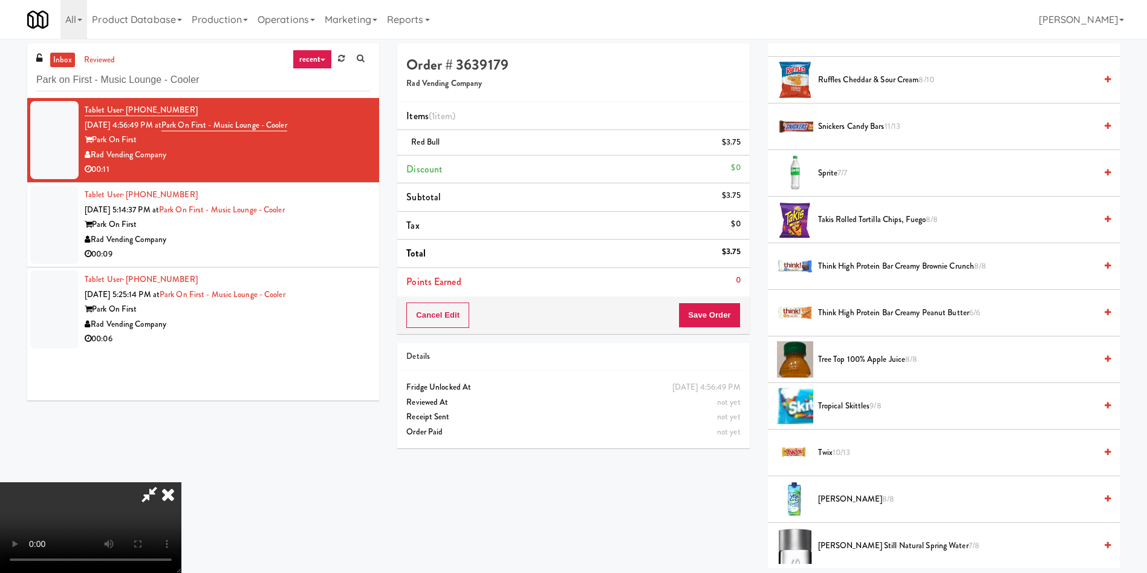
click at [858, 77] on span "Ruffles Cheddar & Sour Cream 8/10" at bounding box center [957, 80] width 278 height 15
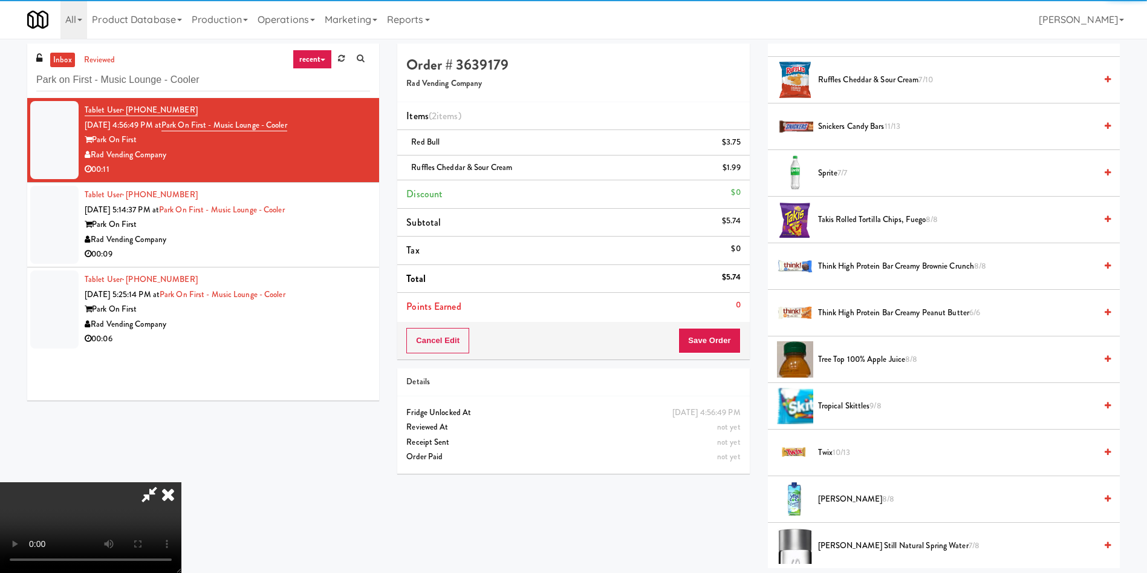
click at [181, 482] on video at bounding box center [90, 527] width 181 height 91
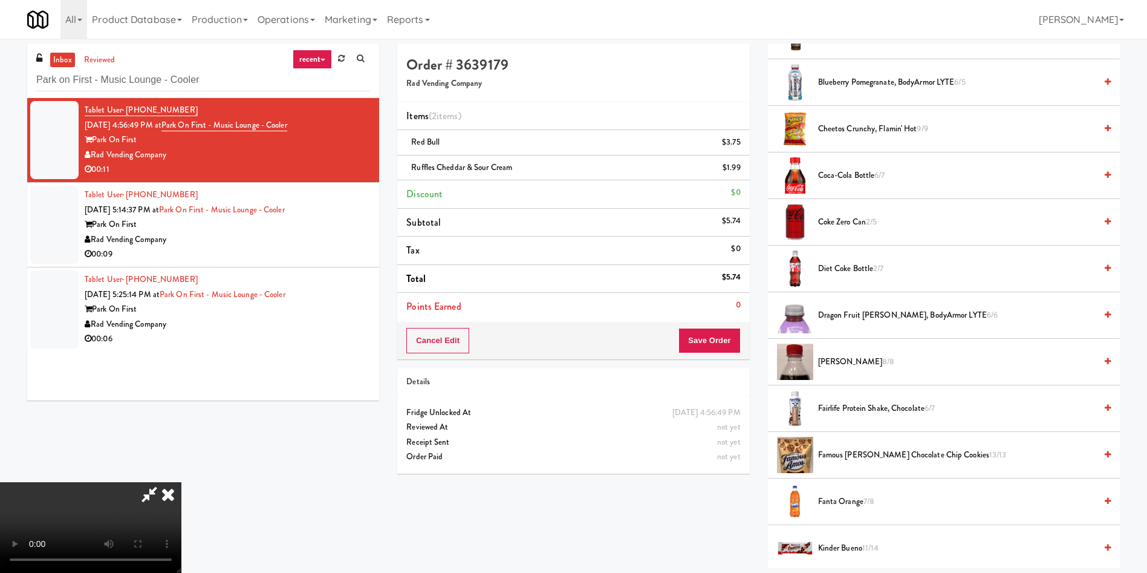
scroll to position [181, 0]
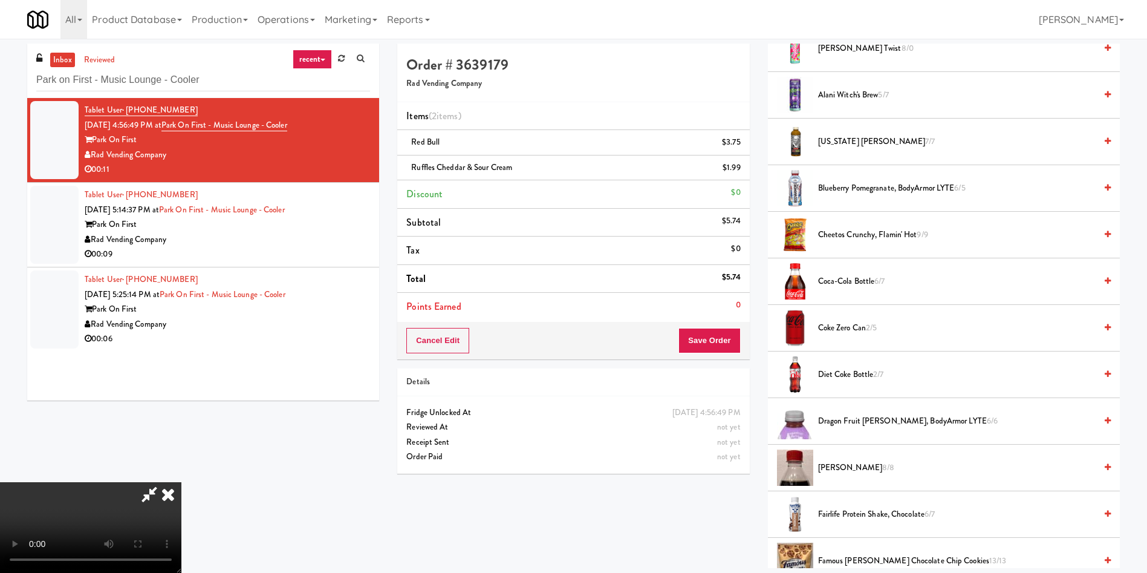
click at [851, 288] on span "Coca-Cola Bottle 6/7" at bounding box center [957, 281] width 278 height 15
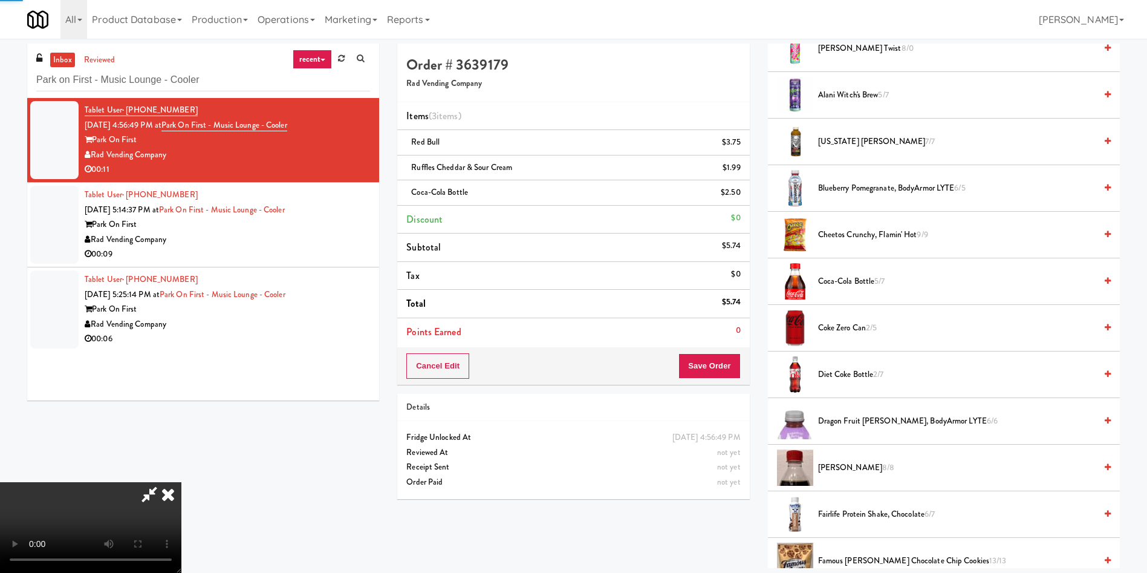
scroll to position [0, 0]
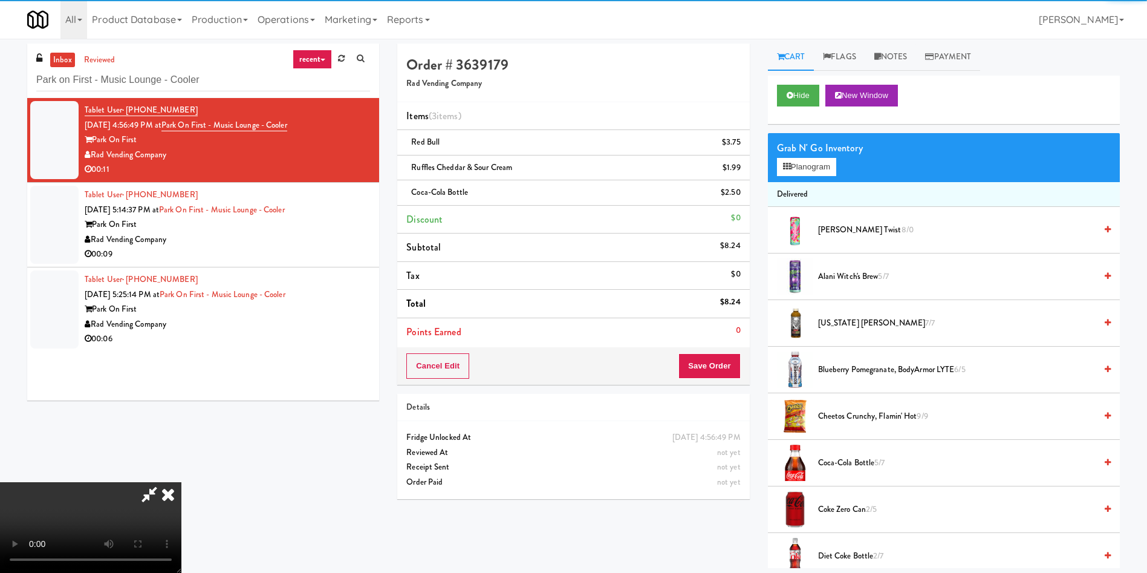
click at [181, 482] on video at bounding box center [90, 527] width 181 height 91
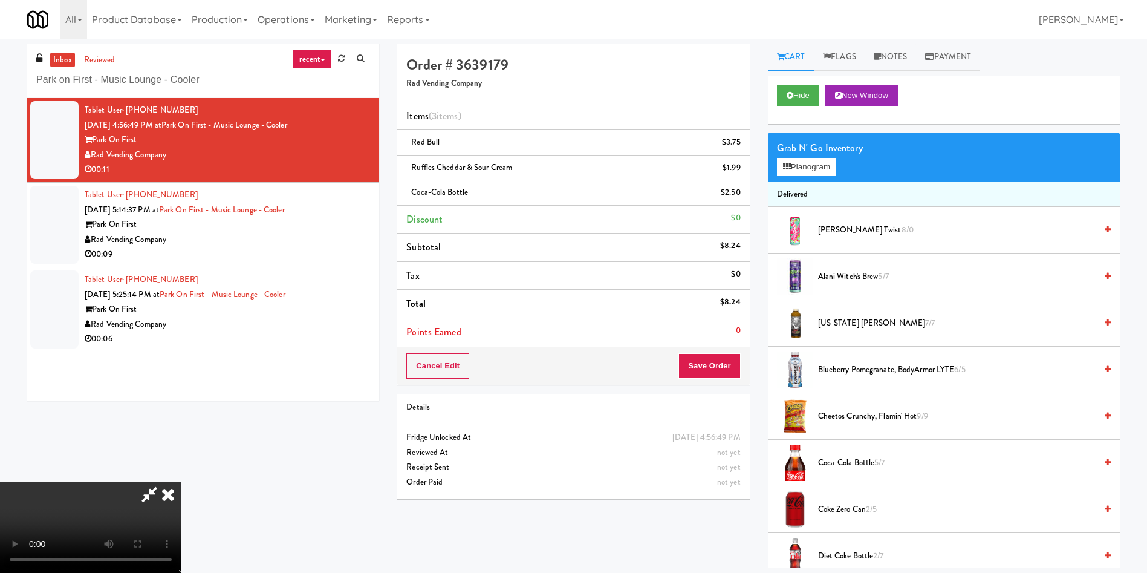
click at [181, 482] on video at bounding box center [90, 527] width 181 height 91
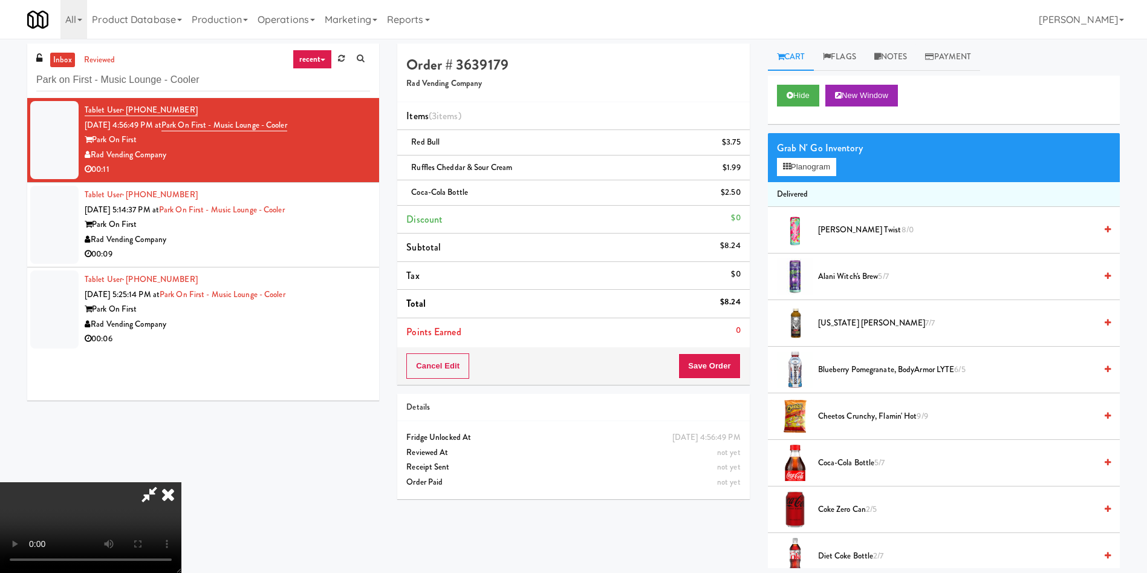
click at [181, 482] on video at bounding box center [90, 527] width 181 height 91
click at [739, 375] on button "Save Order" at bounding box center [709, 365] width 62 height 25
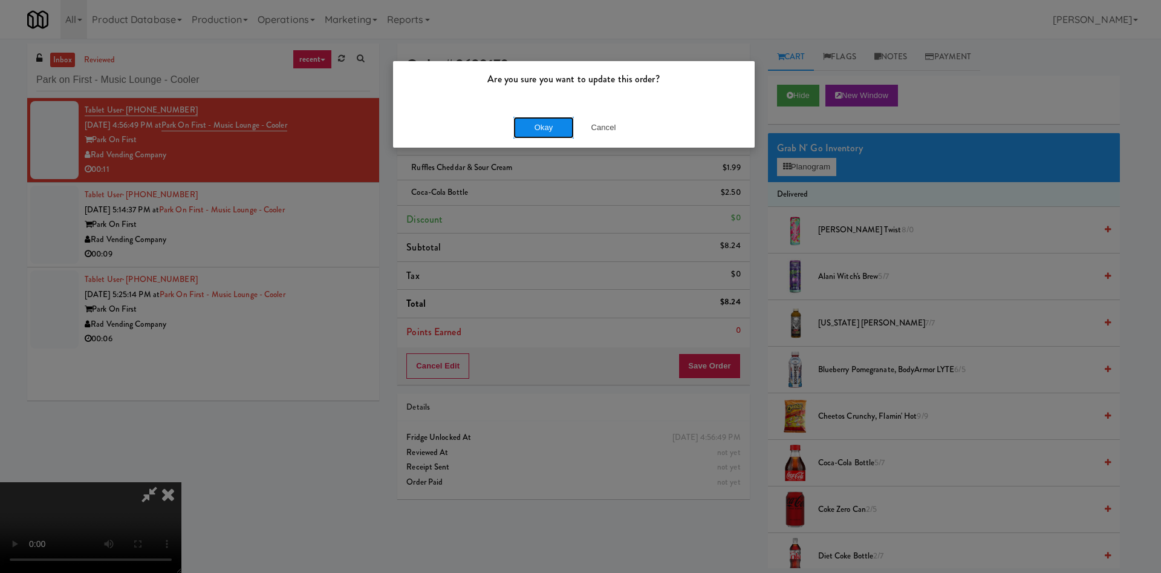
click at [567, 125] on button "Okay" at bounding box center [543, 128] width 60 height 22
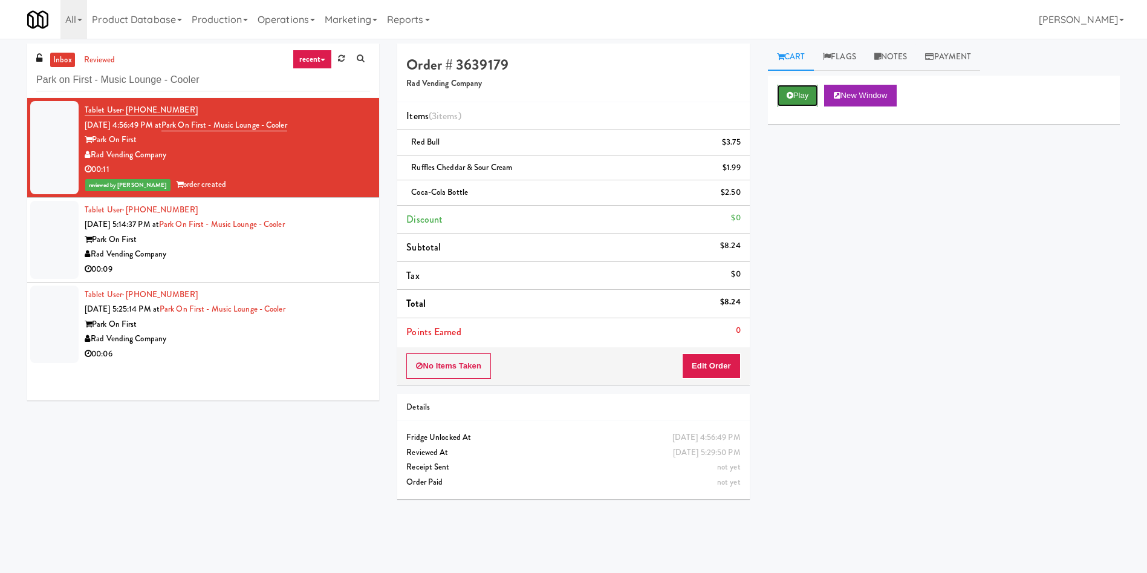
click at [796, 98] on button "Play" at bounding box center [798, 96] width 42 height 22
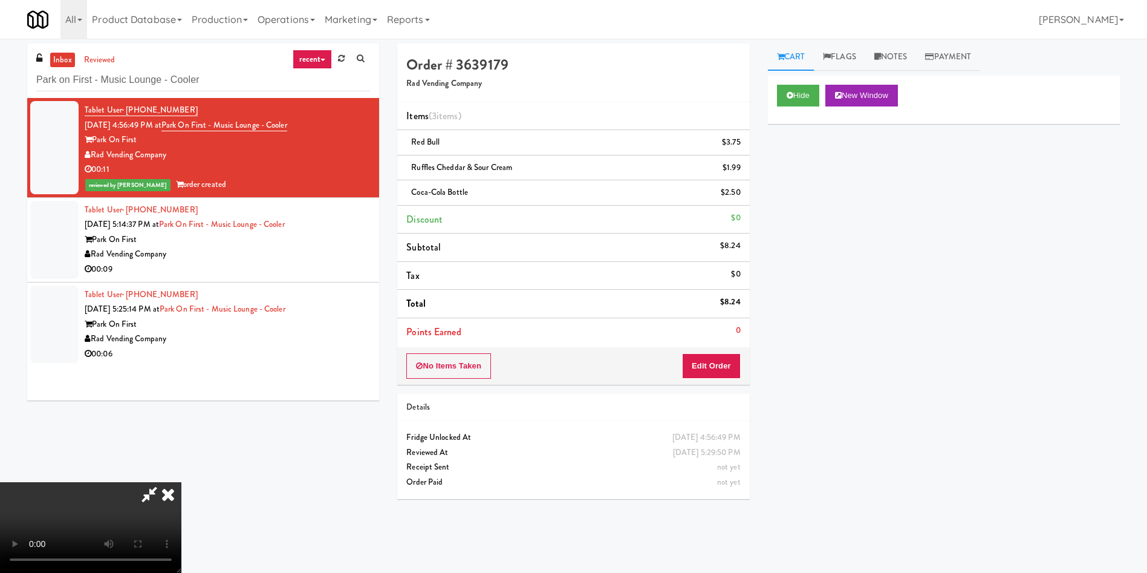
click at [181, 482] on video at bounding box center [90, 527] width 181 height 91
click at [181, 482] on icon at bounding box center [168, 494] width 27 height 24
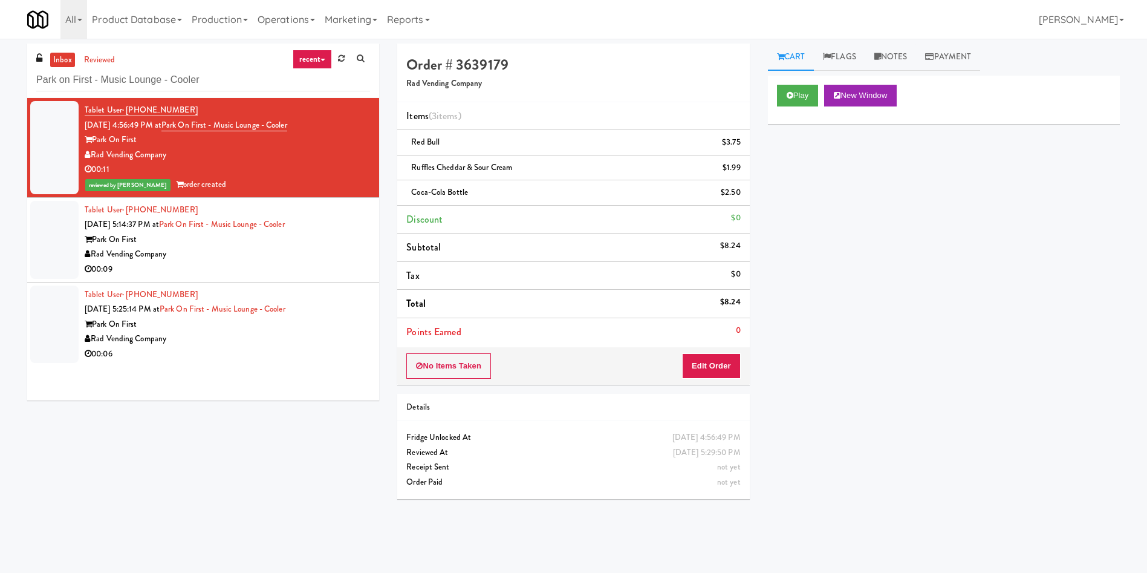
click at [30, 238] on li "Tablet User · (548) 328-2167 Oct 1, 2025 5:14:37 PM at Park on First - Music Lo…" at bounding box center [203, 240] width 352 height 85
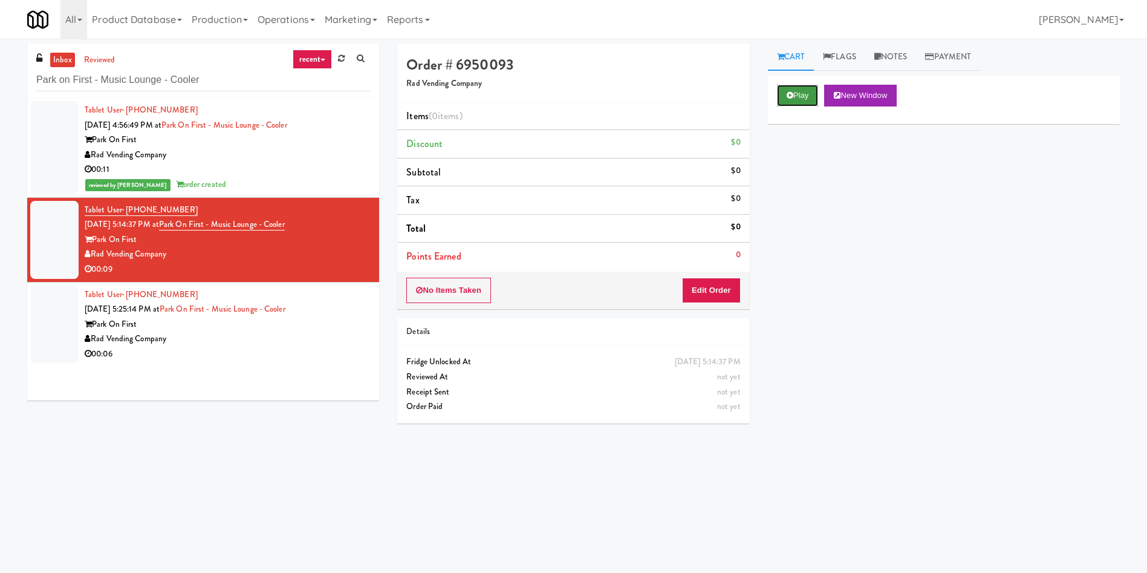
click at [804, 92] on button "Play" at bounding box center [798, 96] width 42 height 22
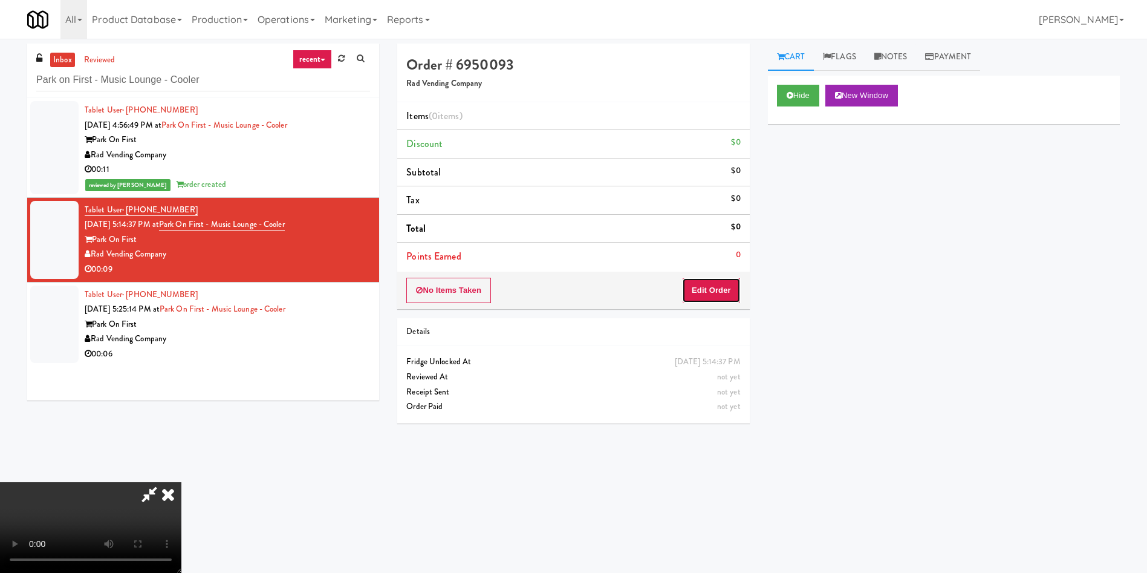
click at [727, 291] on button "Edit Order" at bounding box center [711, 290] width 59 height 25
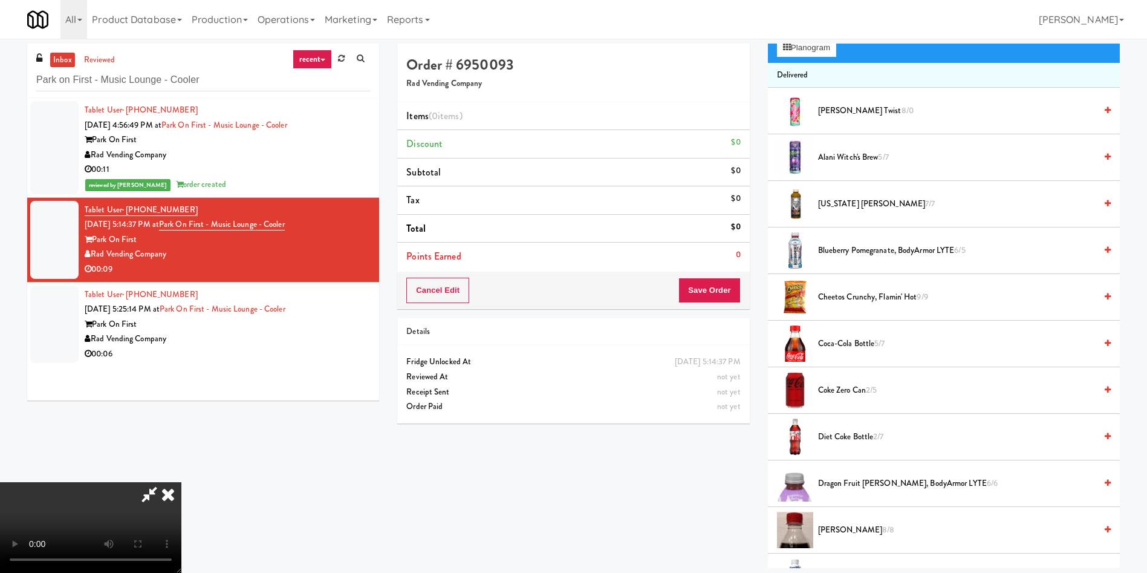
scroll to position [91, 0]
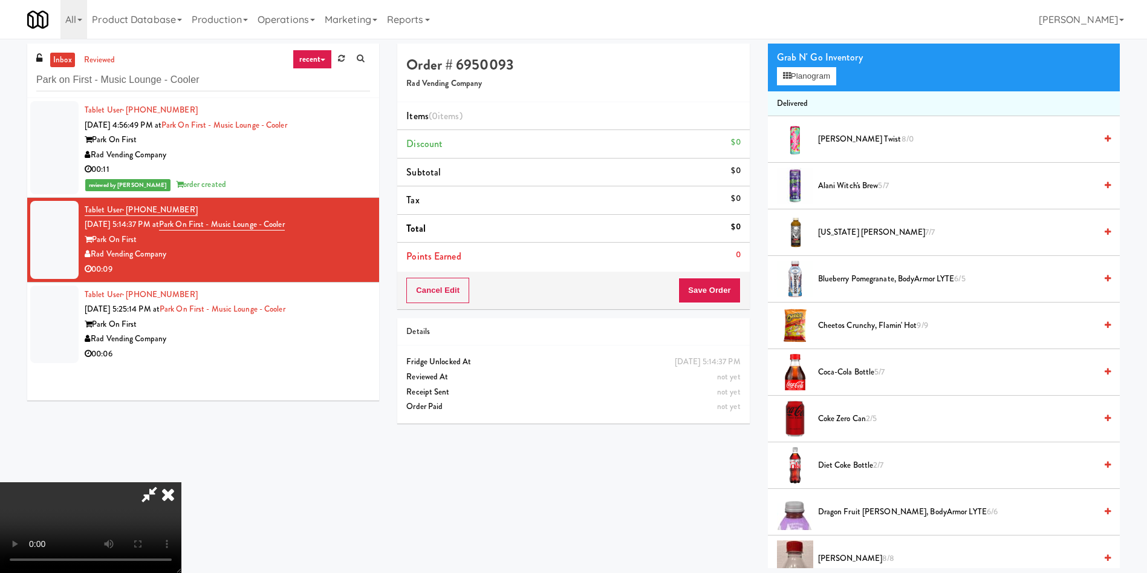
click at [181, 482] on video at bounding box center [90, 527] width 181 height 91
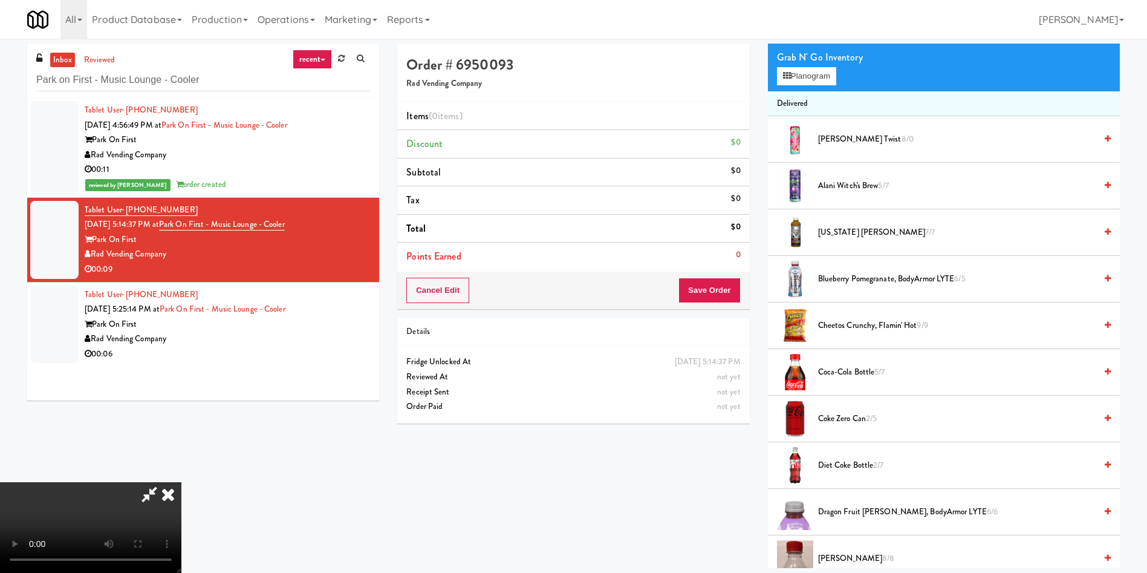
click at [181, 482] on video at bounding box center [90, 527] width 181 height 91
click at [790, 73] on icon at bounding box center [787, 76] width 8 height 8
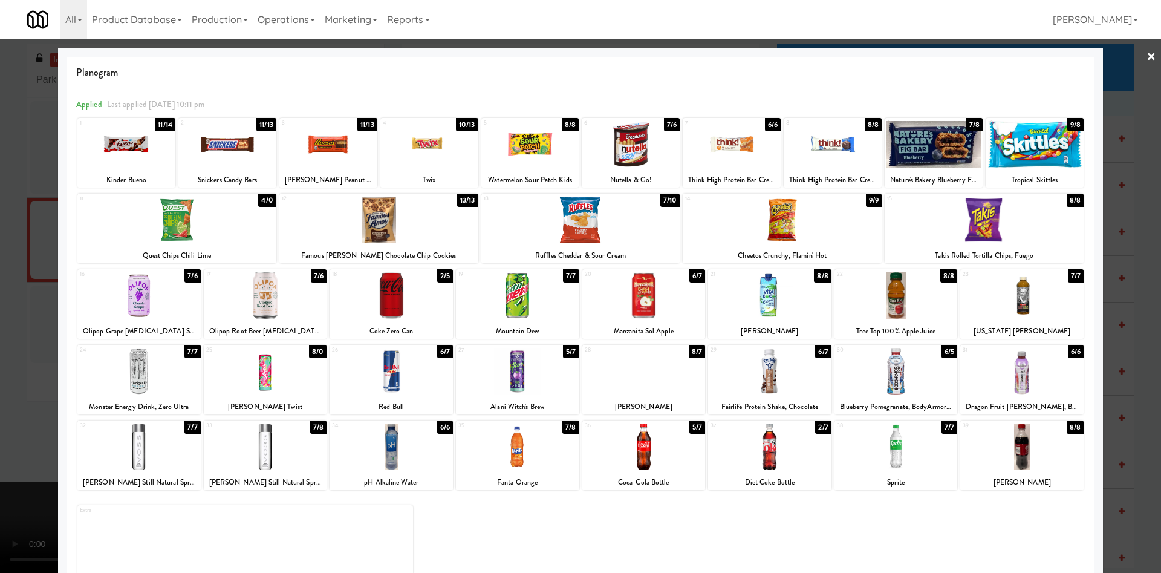
click at [145, 143] on div at bounding box center [126, 144] width 98 height 47
click at [952, 221] on div at bounding box center [984, 220] width 199 height 47
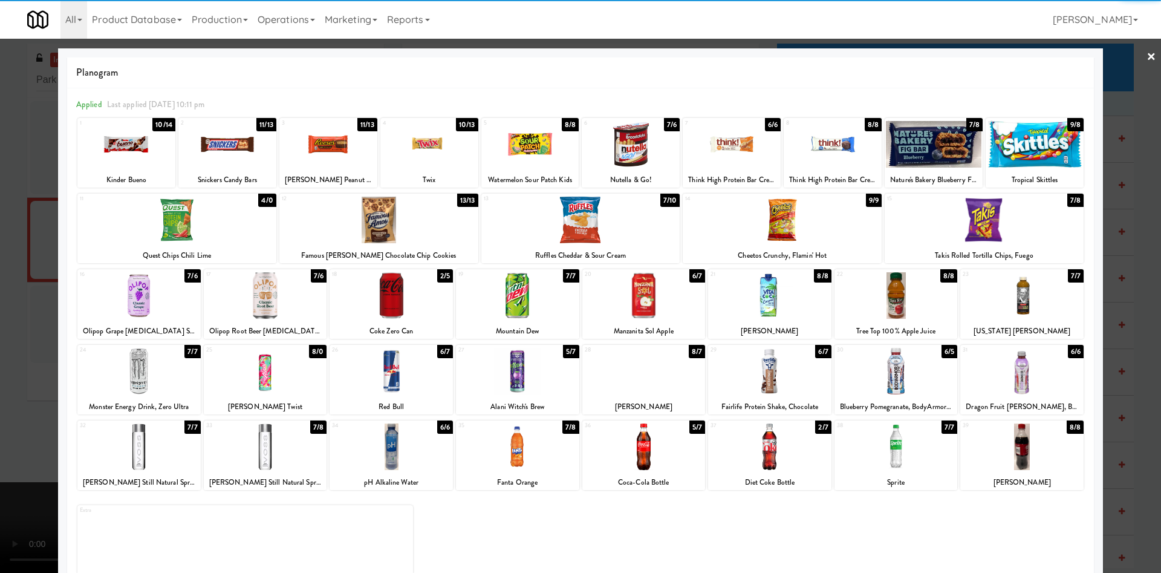
click at [0, 348] on div at bounding box center [580, 286] width 1161 height 573
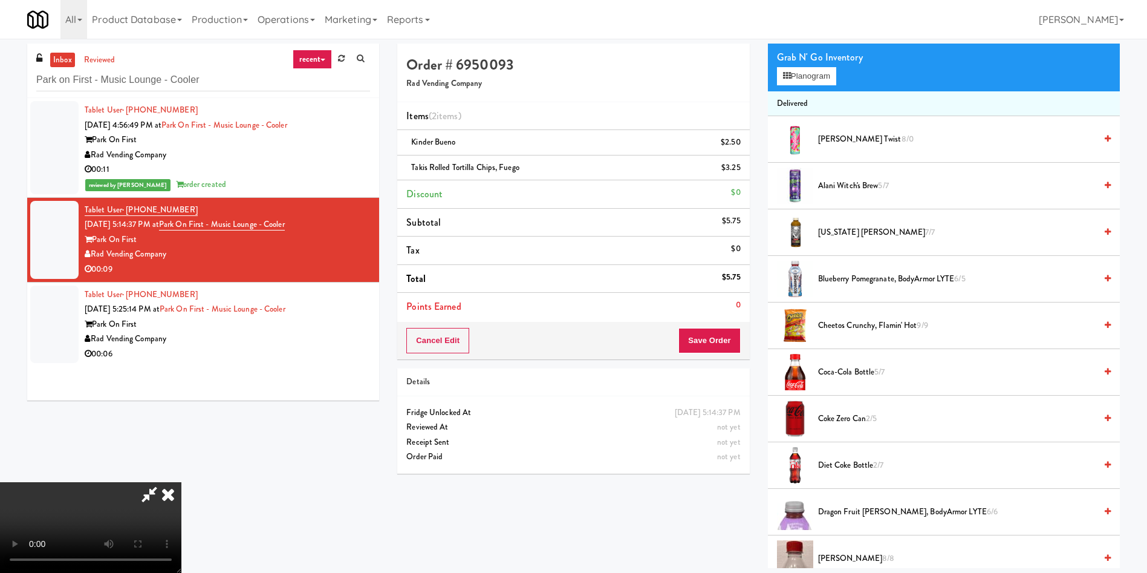
click at [181, 482] on video at bounding box center [90, 527] width 181 height 91
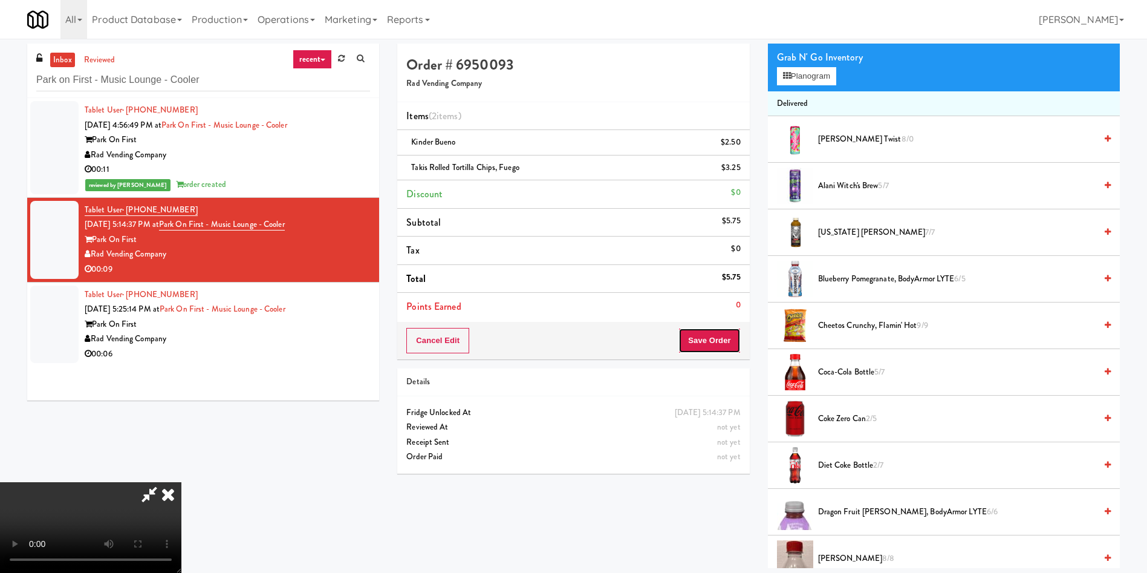
click at [723, 342] on button "Save Order" at bounding box center [709, 340] width 62 height 25
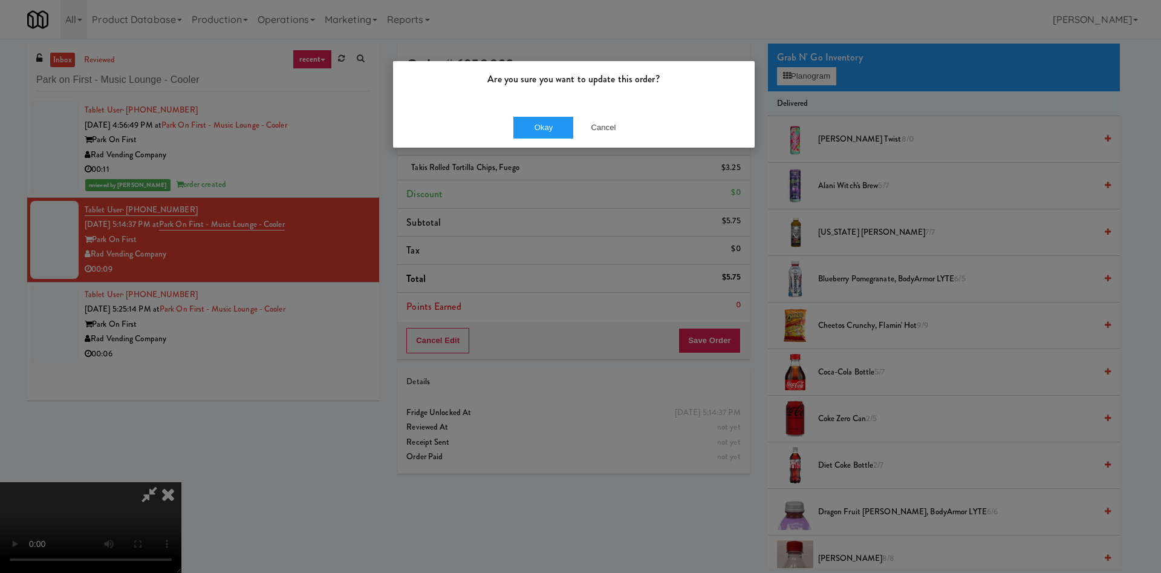
click at [548, 141] on div "Okay Cancel" at bounding box center [574, 127] width 362 height 41
click at [560, 123] on button "Okay" at bounding box center [543, 128] width 60 height 22
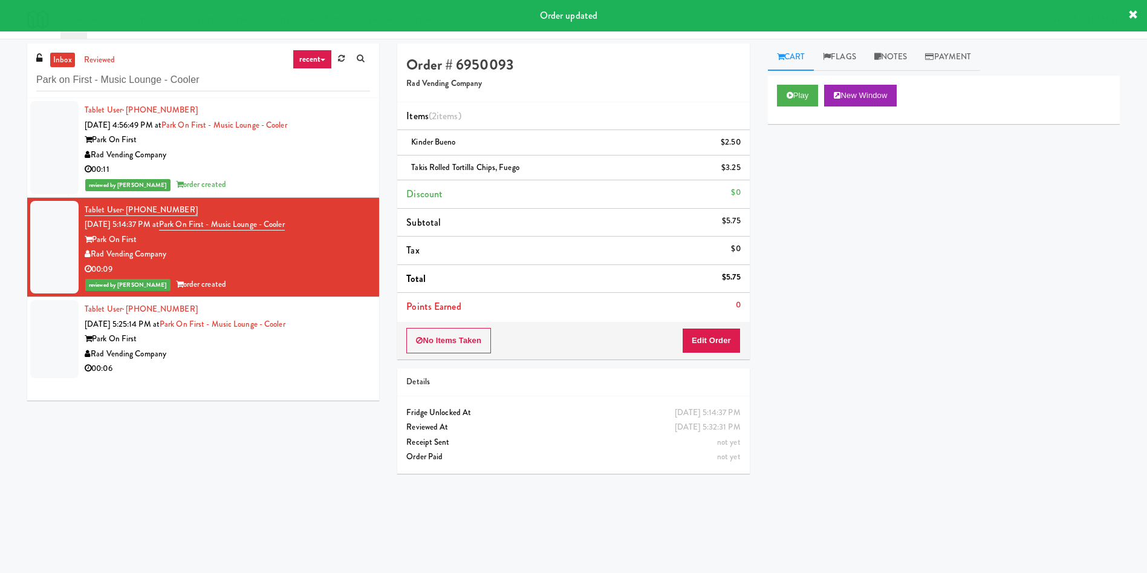
click at [59, 344] on div at bounding box center [54, 339] width 48 height 78
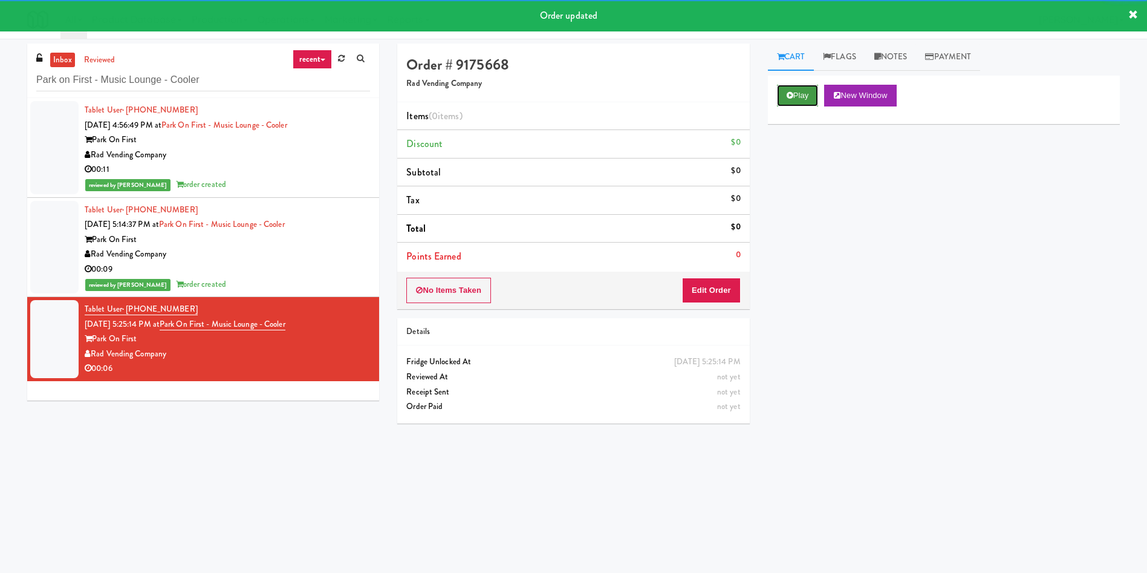
click at [787, 92] on icon at bounding box center [790, 95] width 7 height 8
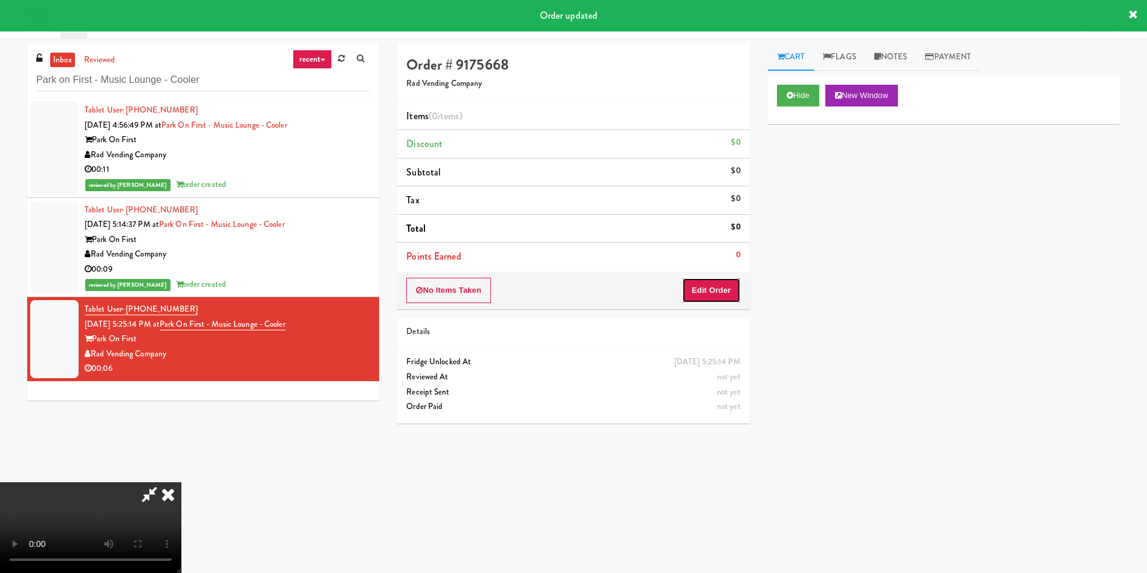
click at [710, 298] on button "Edit Order" at bounding box center [711, 290] width 59 height 25
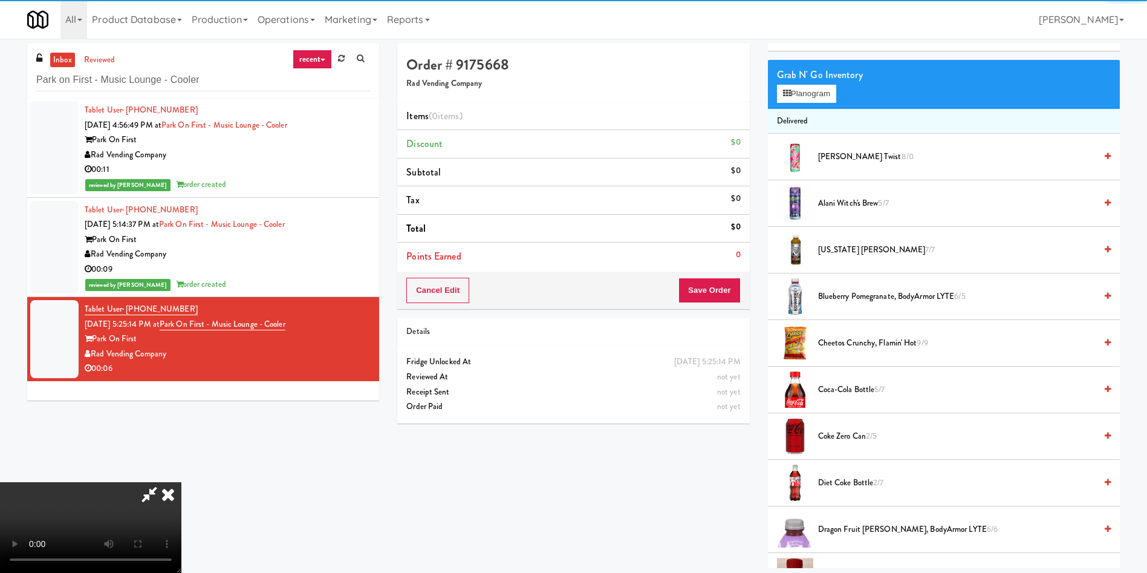
scroll to position [91, 0]
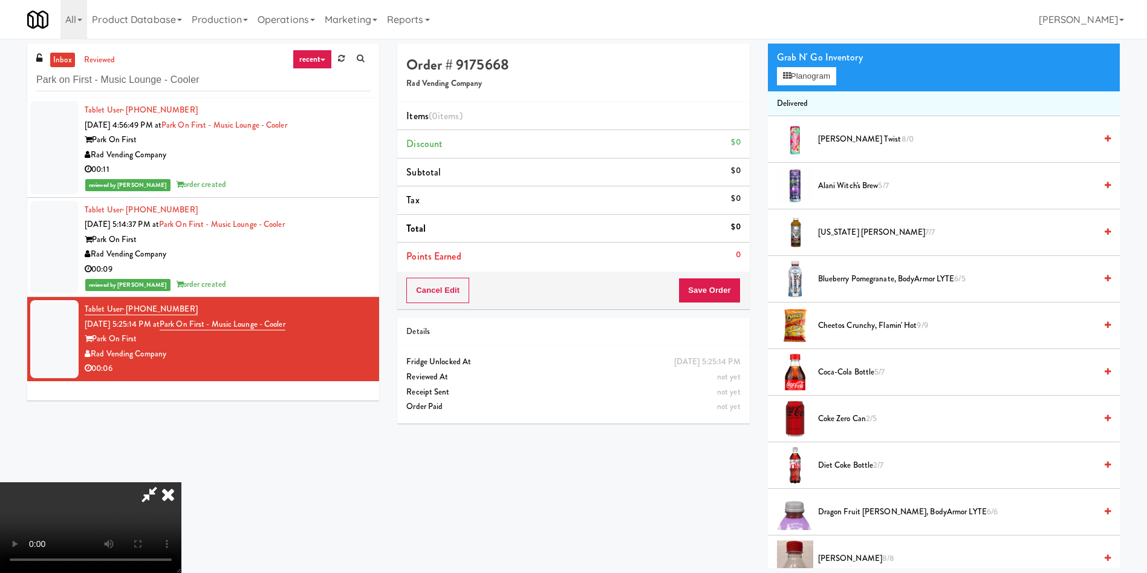
click at [181, 482] on video at bounding box center [90, 527] width 181 height 91
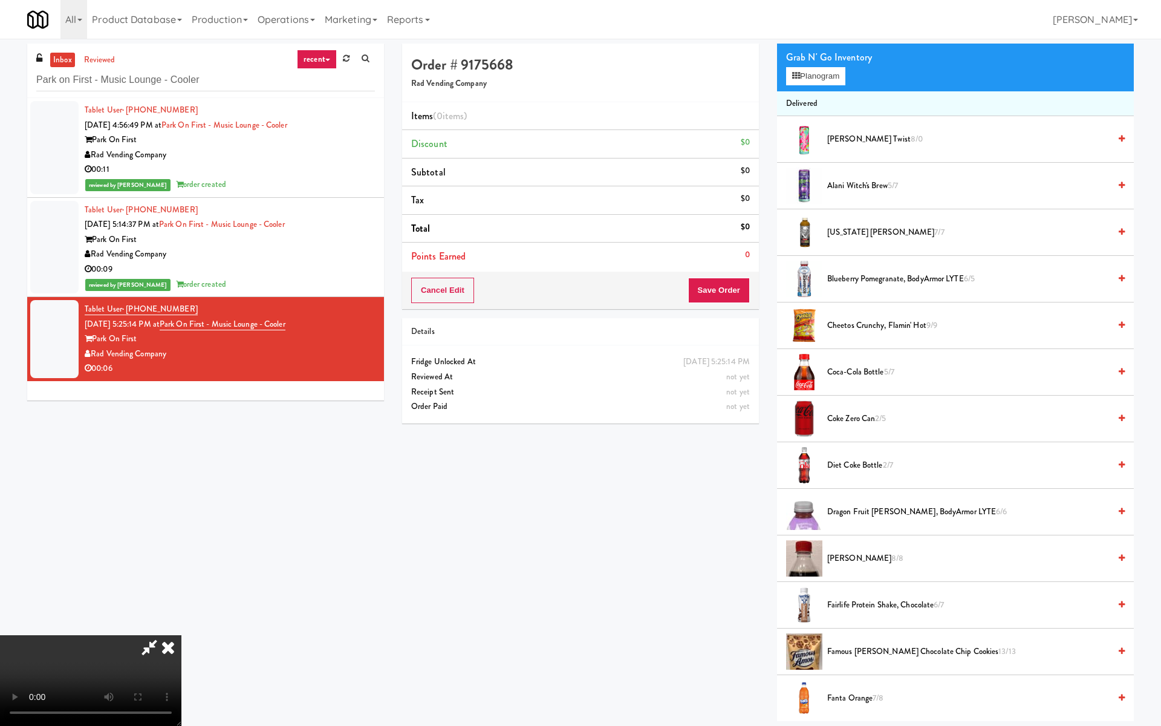
click at [181, 572] on video at bounding box center [90, 680] width 181 height 91
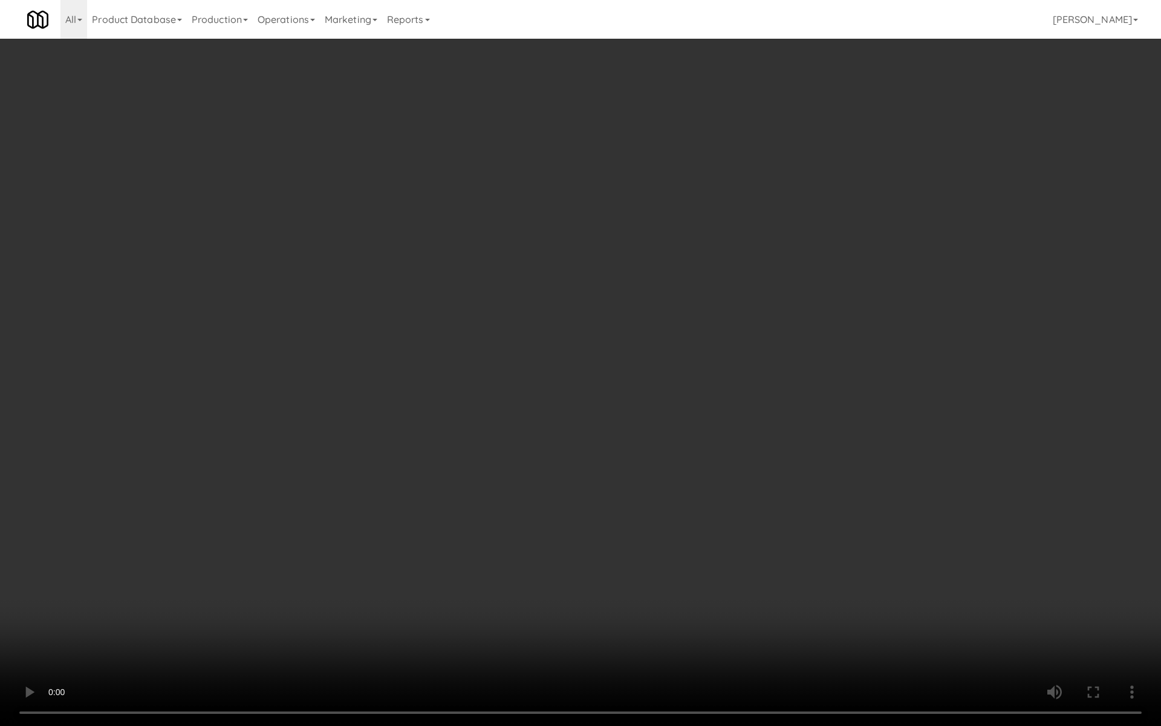
click at [631, 366] on video at bounding box center [580, 363] width 1161 height 726
click at [631, 365] on video at bounding box center [580, 363] width 1161 height 726
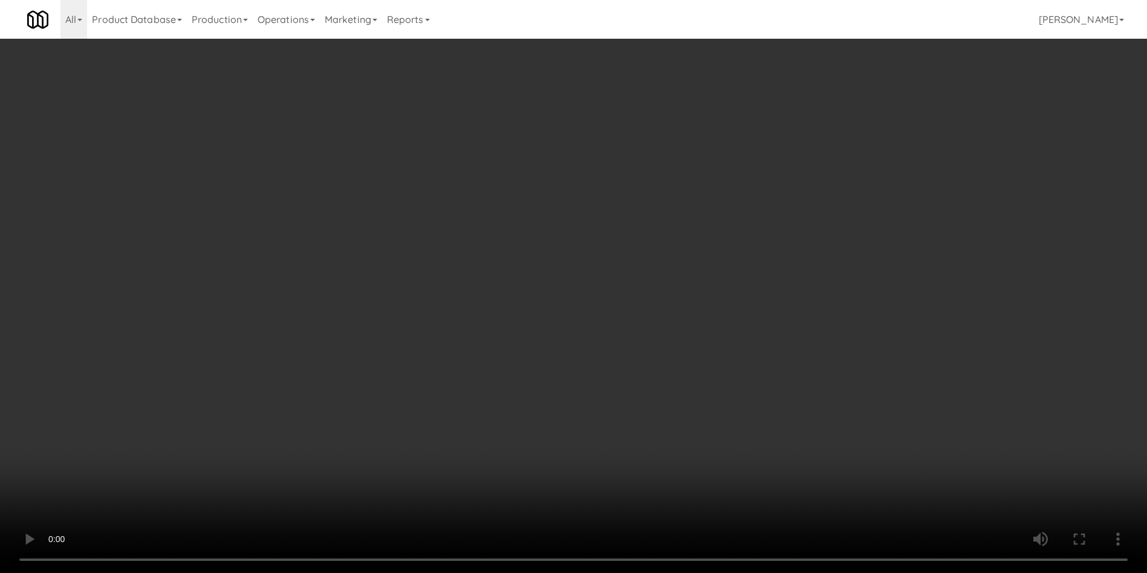
scroll to position [1270, 0]
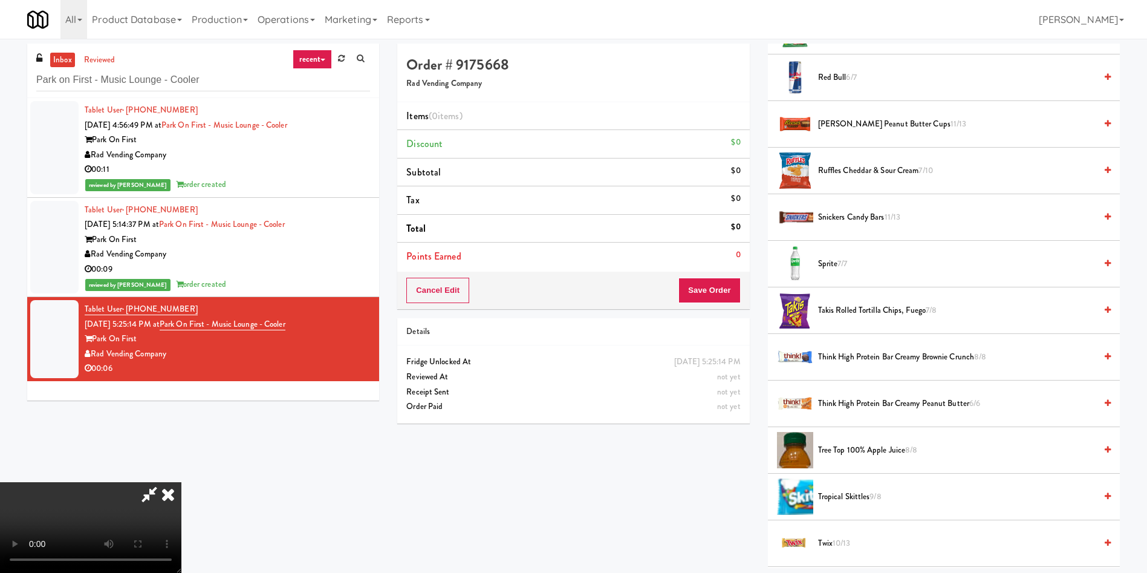
click at [825, 255] on li "Sprite 7/7" at bounding box center [944, 264] width 352 height 47
click at [831, 261] on span "Sprite 7/7" at bounding box center [957, 263] width 278 height 15
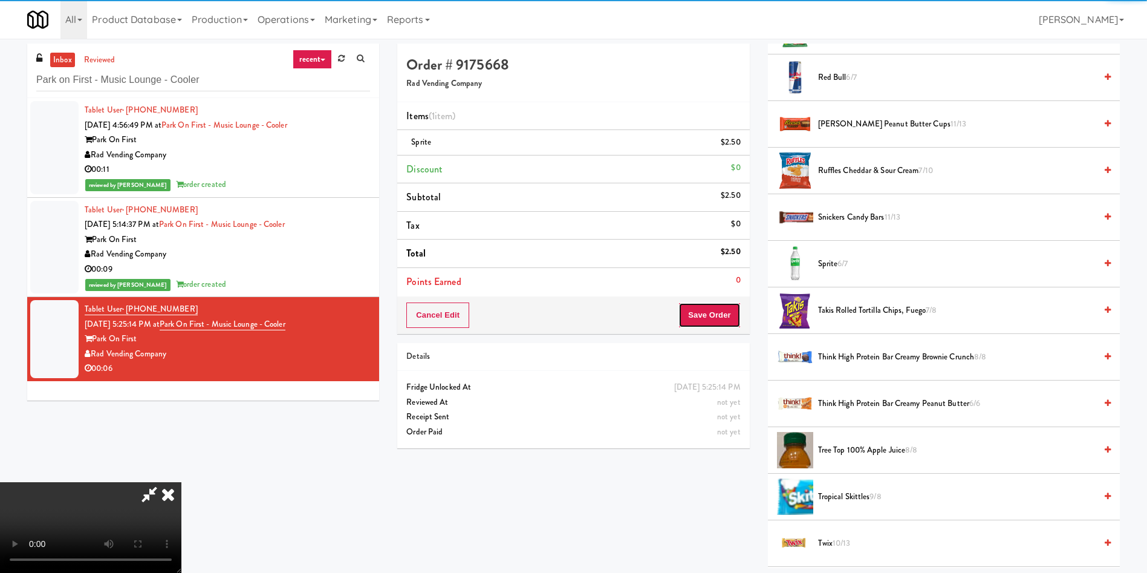
click at [703, 321] on button "Save Order" at bounding box center [709, 314] width 62 height 25
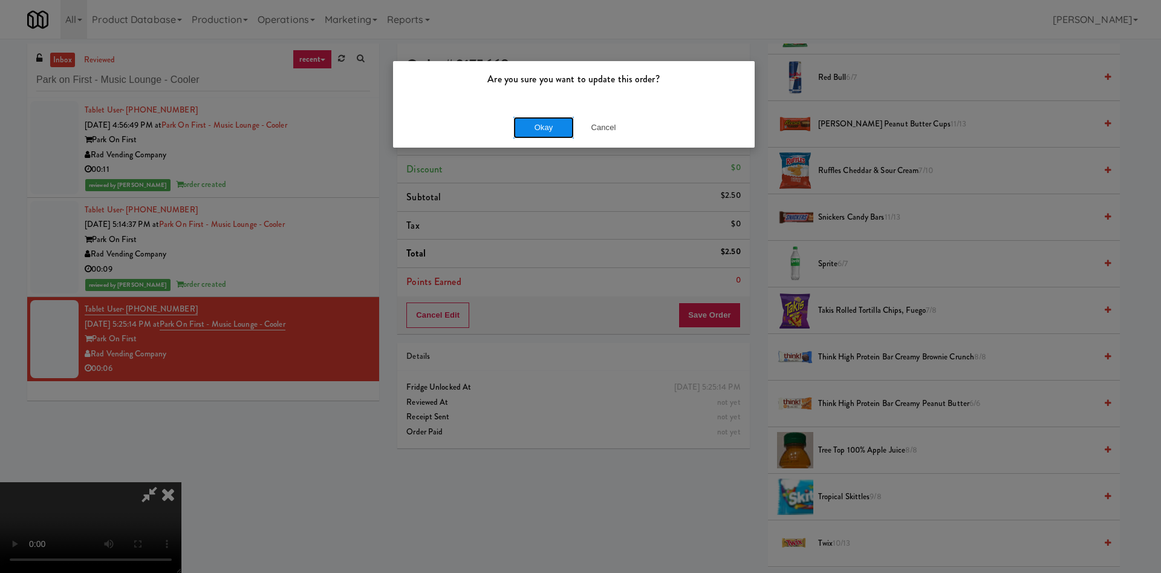
click at [550, 120] on button "Okay" at bounding box center [543, 128] width 60 height 22
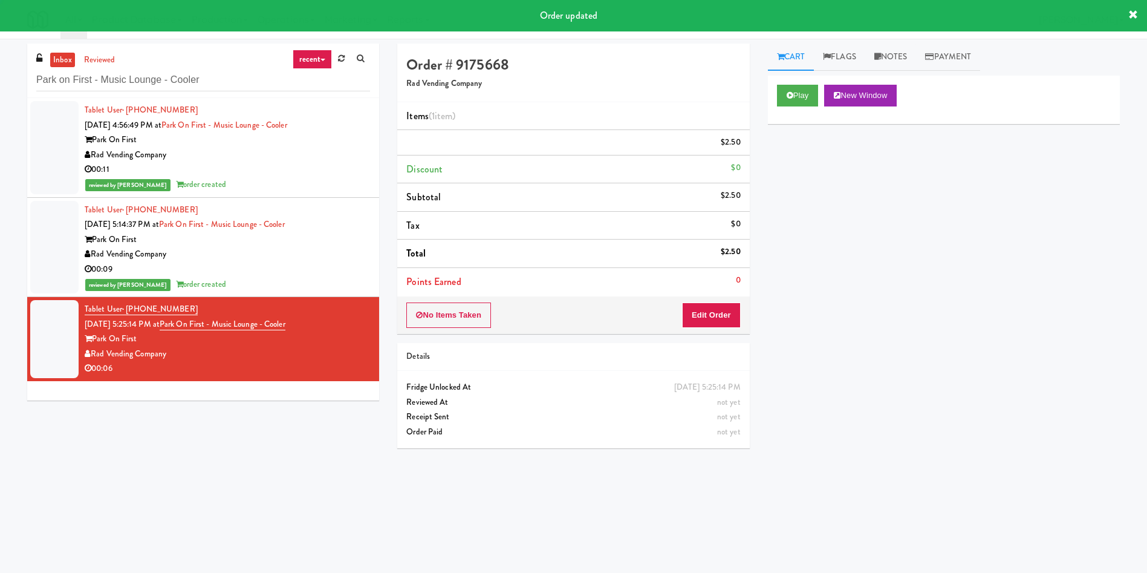
scroll to position [0, 0]
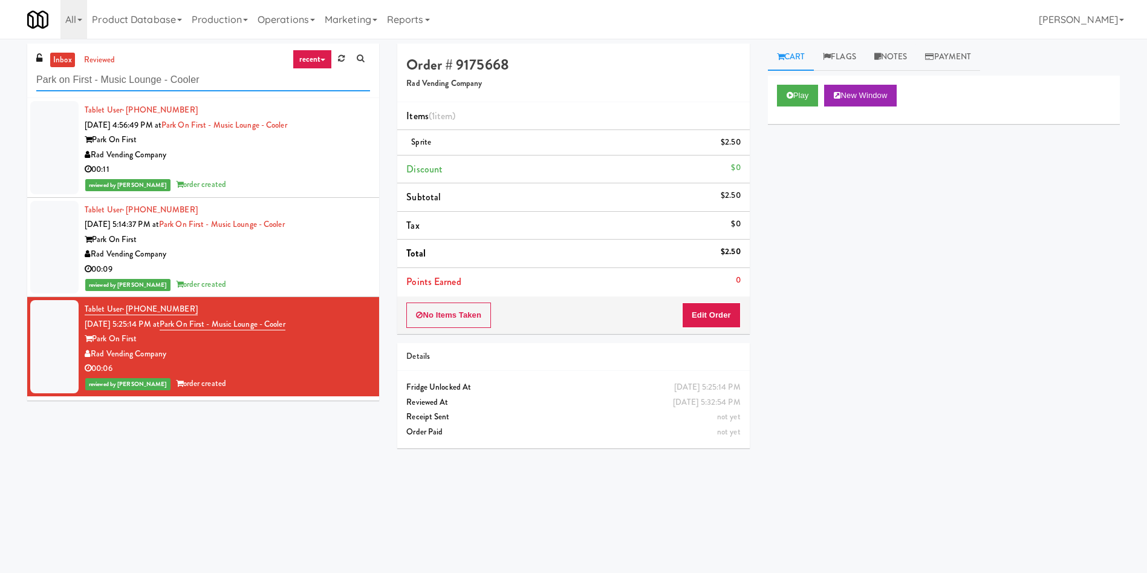
drag, startPoint x: 236, startPoint y: 79, endPoint x: 0, endPoint y: 30, distance: 241.0
click at [0, 39] on body "Are you sure you want to update this order? Okay Cancel Okay Are you sure you w…" at bounding box center [573, 325] width 1147 height 573
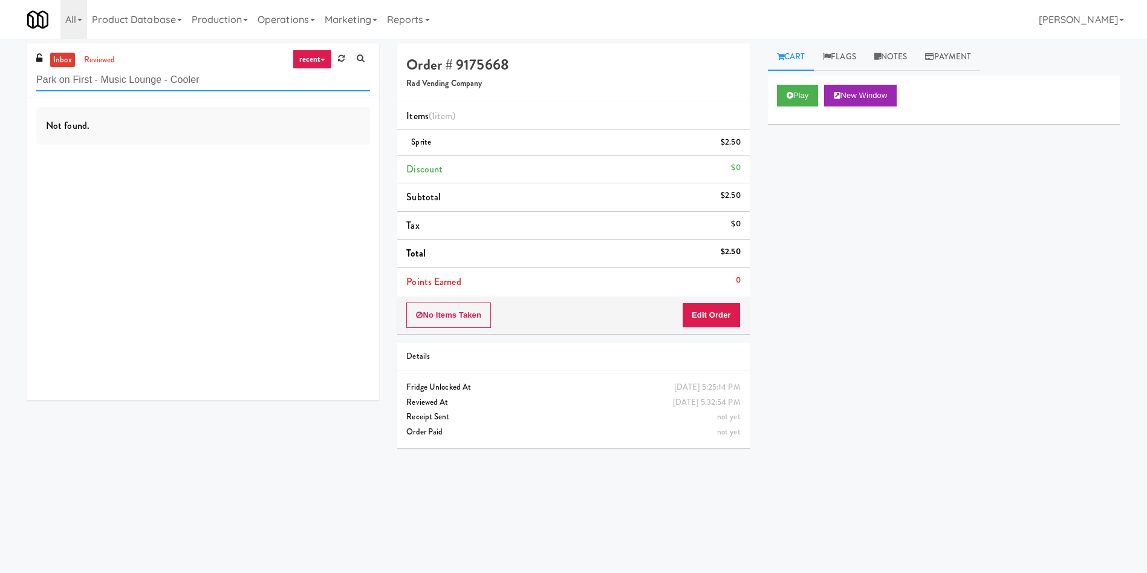
drag, startPoint x: 233, startPoint y: 86, endPoint x: 0, endPoint y: 24, distance: 241.6
click at [0, 39] on body "Are you sure you want to update this order? Okay Cancel Okay Are you sure you w…" at bounding box center [573, 325] width 1147 height 573
paste input "Sumsion Law"
type input "Sumsion Law"
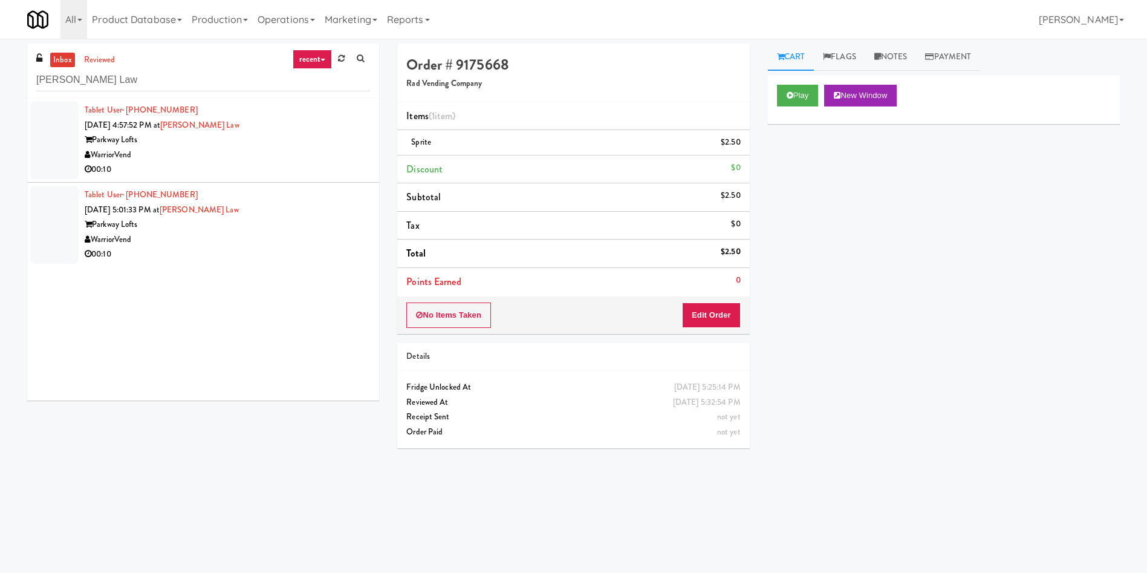
click at [47, 142] on div at bounding box center [54, 140] width 48 height 78
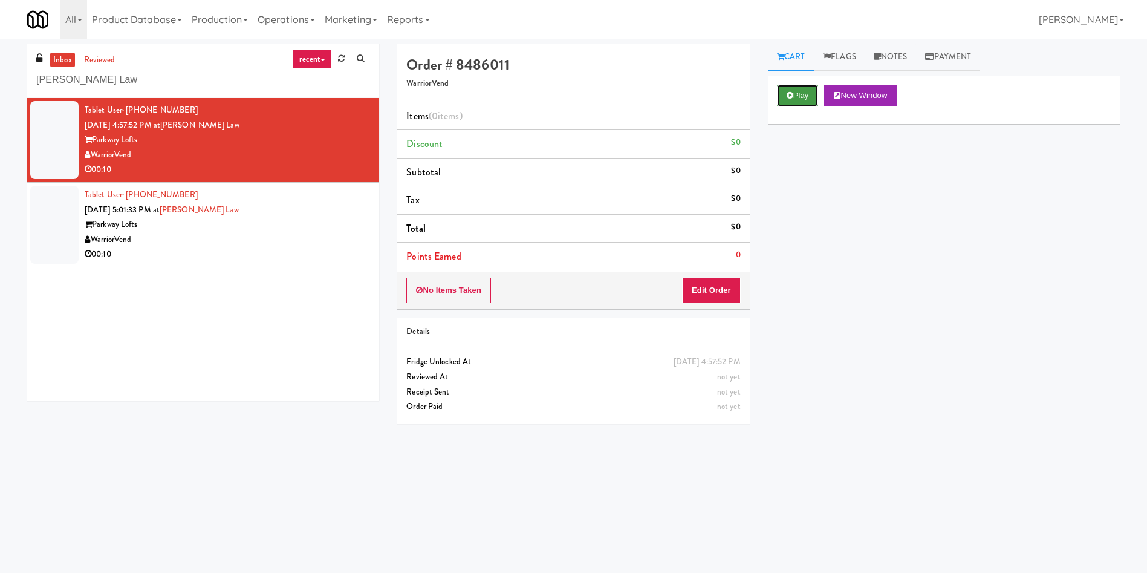
click at [787, 88] on button "Play" at bounding box center [798, 96] width 42 height 22
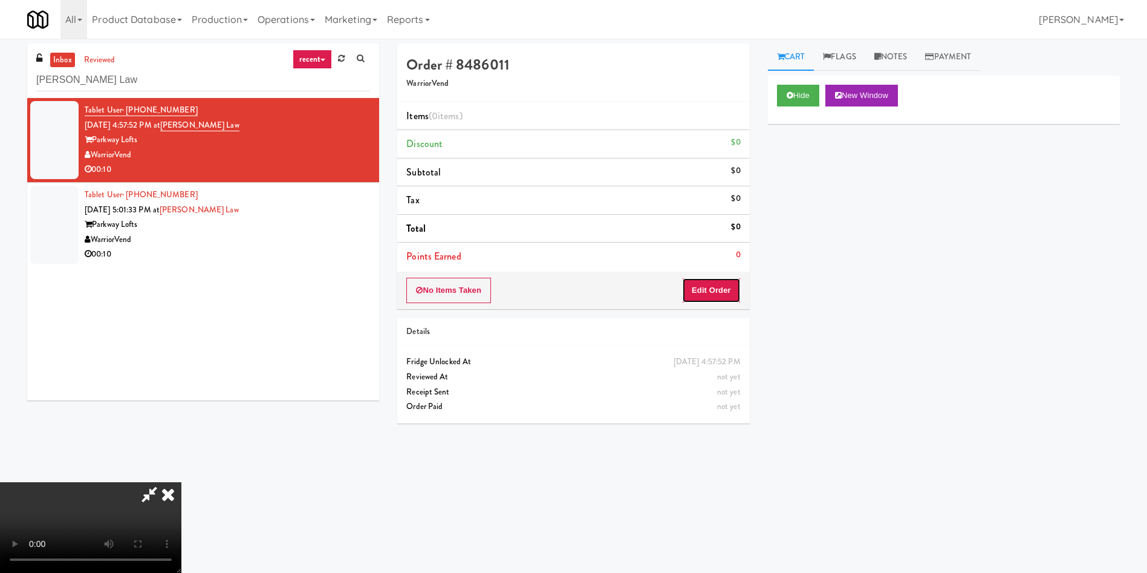
click at [740, 288] on button "Edit Order" at bounding box center [711, 290] width 59 height 25
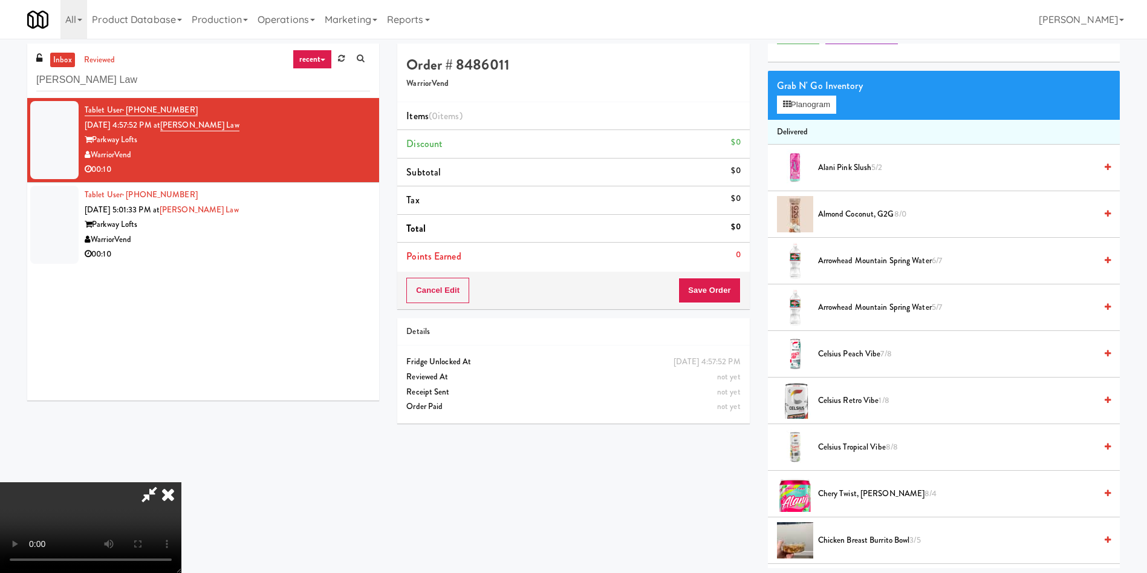
scroll to position [91, 0]
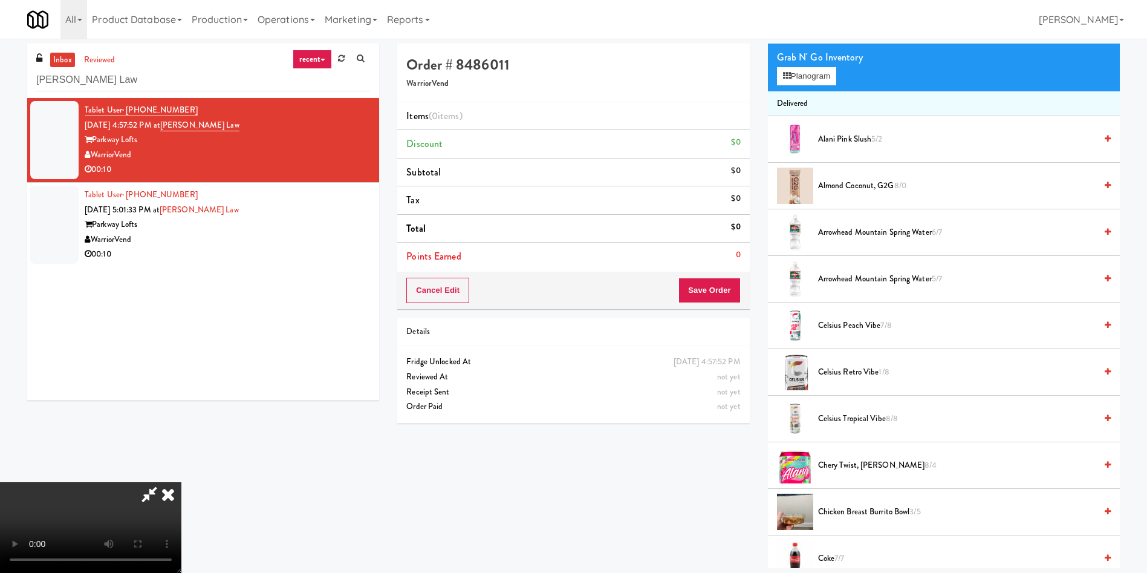
click at [181, 482] on video at bounding box center [90, 527] width 181 height 91
click at [808, 78] on button "Planogram" at bounding box center [806, 76] width 59 height 18
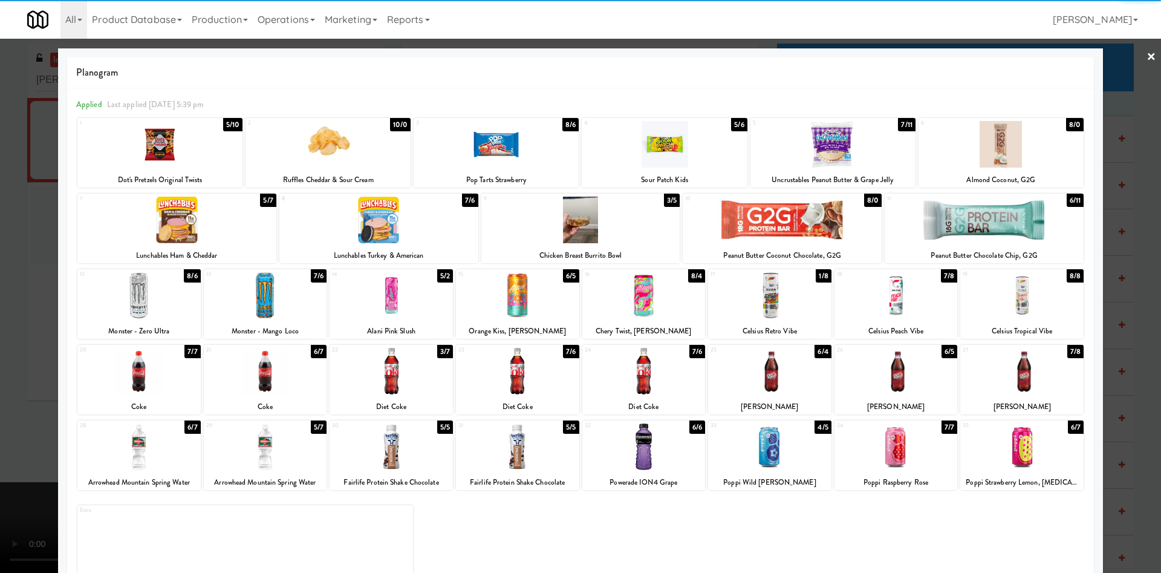
click at [857, 158] on div at bounding box center [832, 144] width 165 height 47
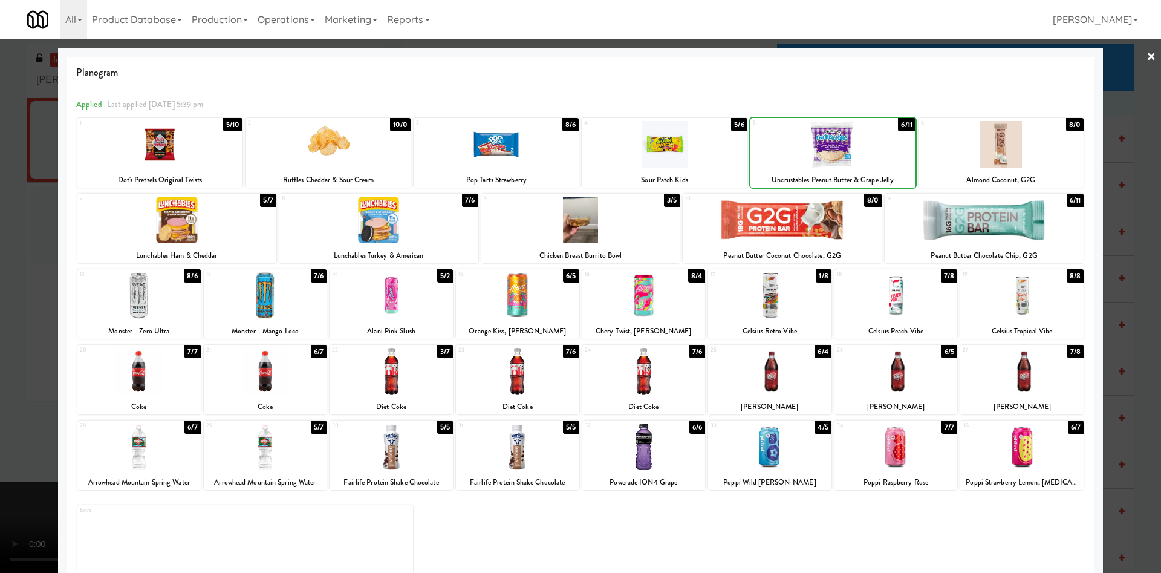
click at [857, 158] on div at bounding box center [832, 144] width 165 height 47
click at [651, 133] on div at bounding box center [664, 144] width 165 height 47
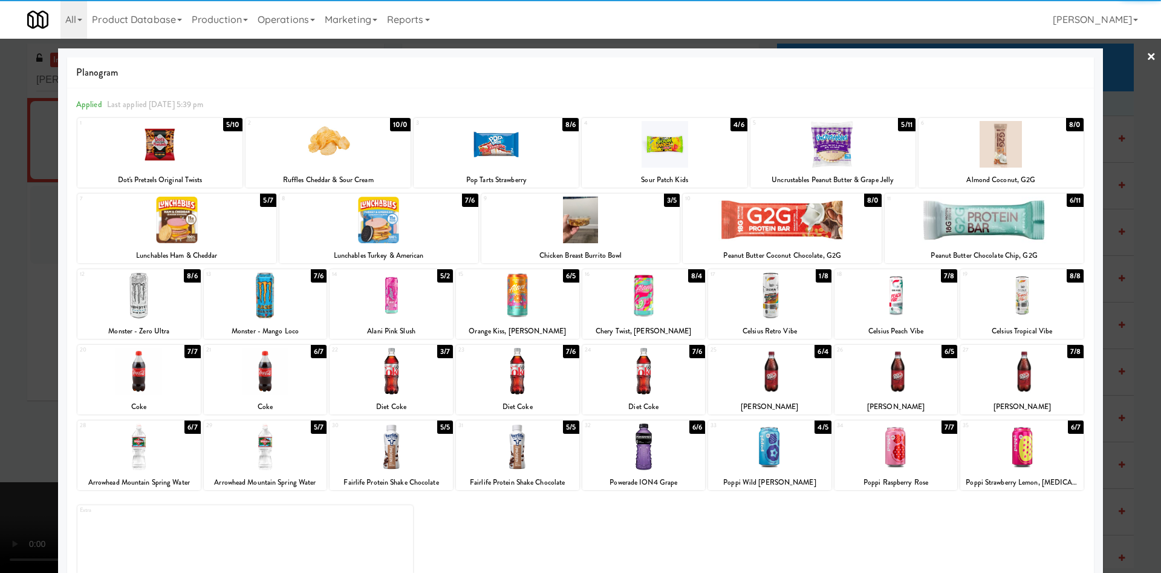
click at [360, 150] on div at bounding box center [328, 144] width 165 height 47
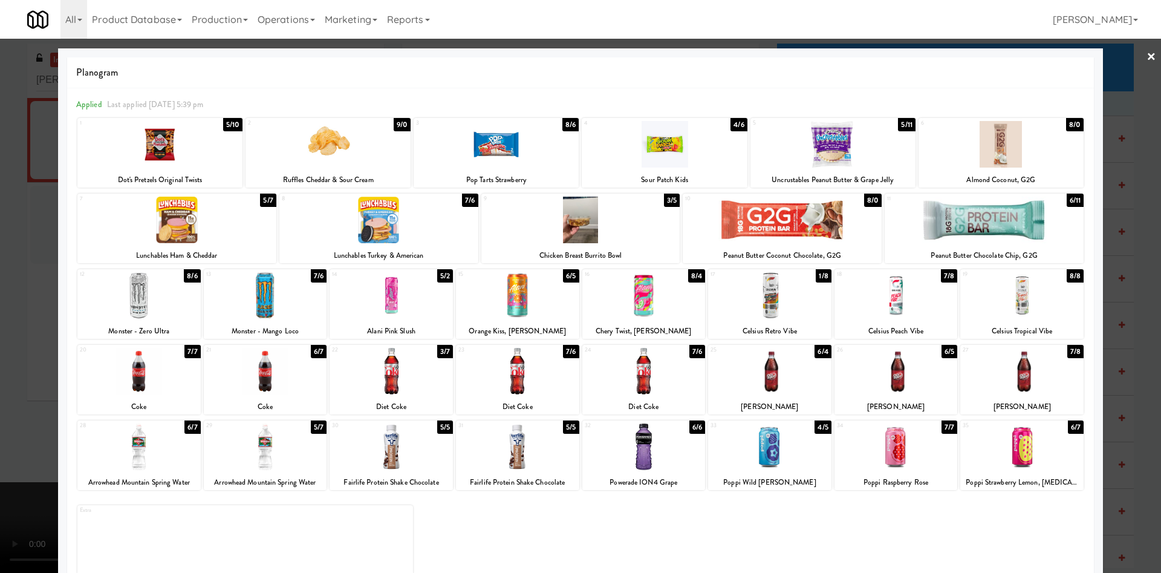
click at [0, 230] on div at bounding box center [580, 286] width 1161 height 573
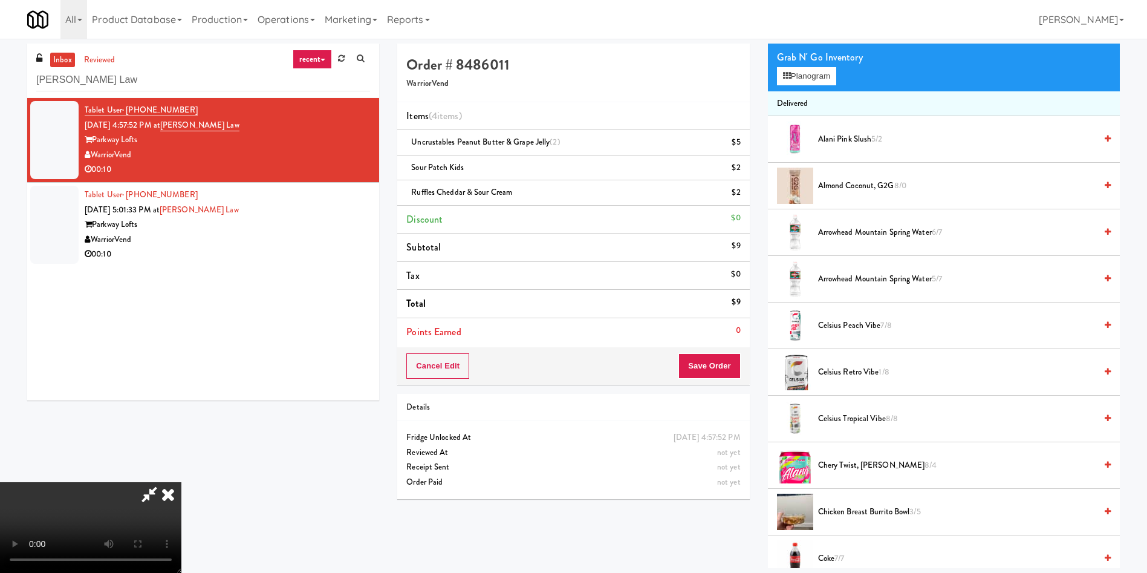
scroll to position [178, 0]
click at [181, 482] on video at bounding box center [90, 527] width 181 height 91
click at [715, 363] on button "Save Order" at bounding box center [709, 365] width 62 height 25
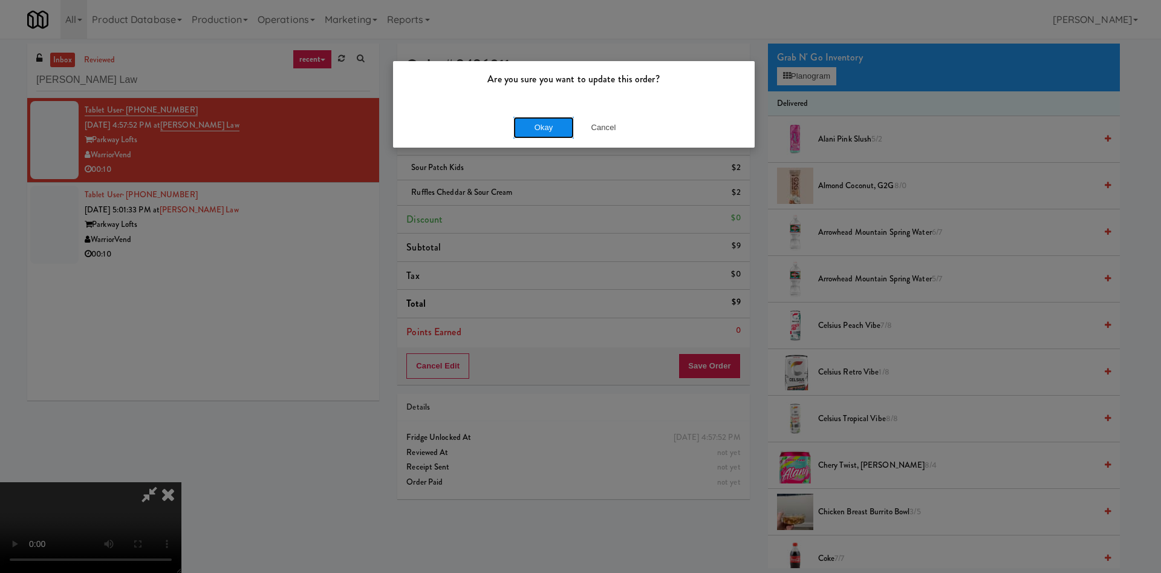
click at [562, 125] on button "Okay" at bounding box center [543, 128] width 60 height 22
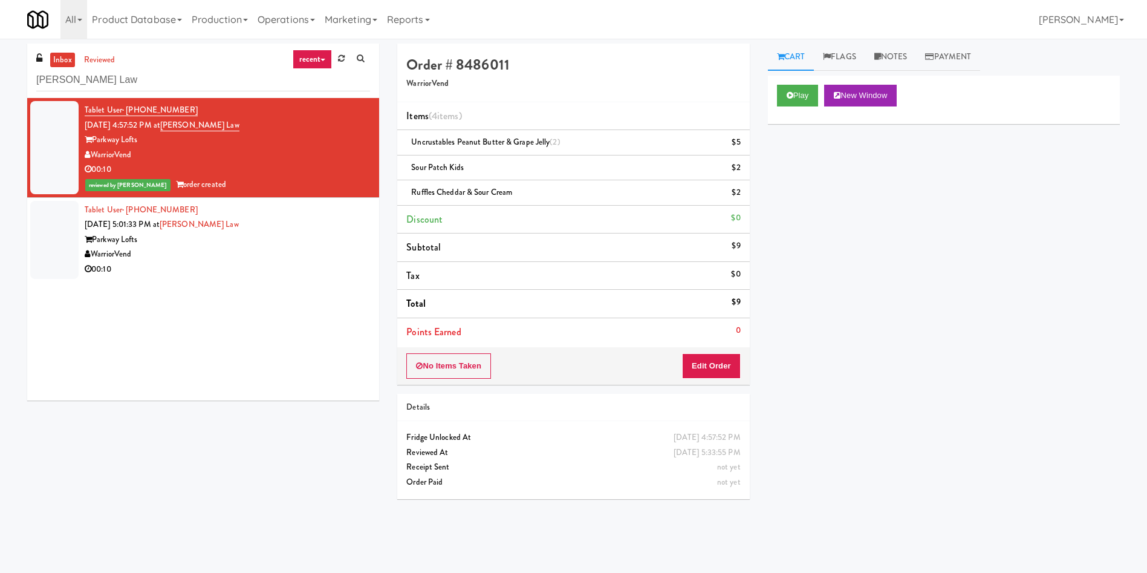
click at [31, 254] on div at bounding box center [54, 240] width 48 height 78
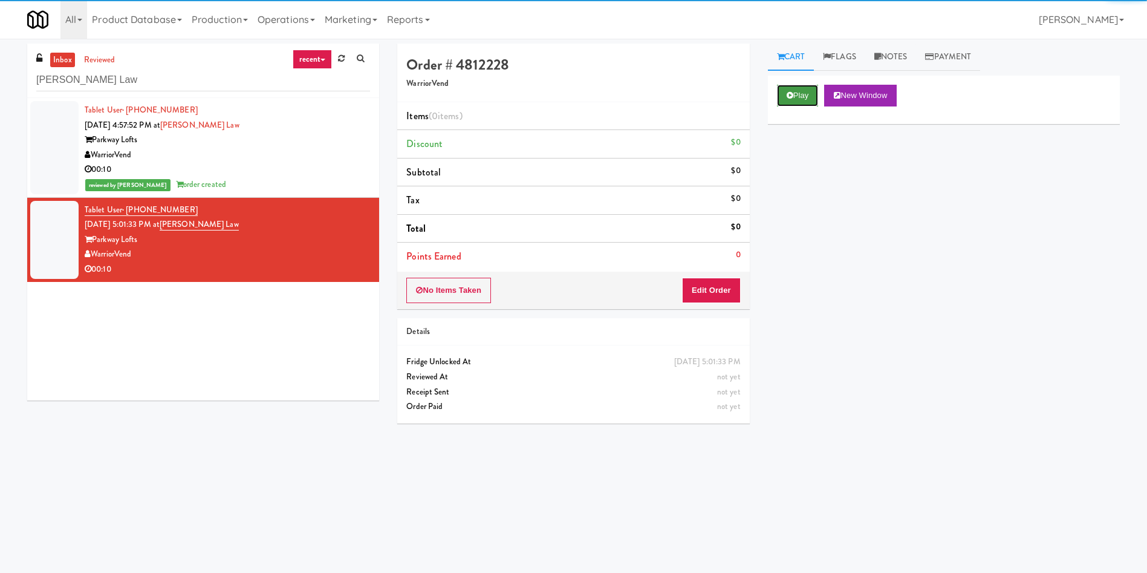
click at [783, 103] on button "Play" at bounding box center [798, 96] width 42 height 22
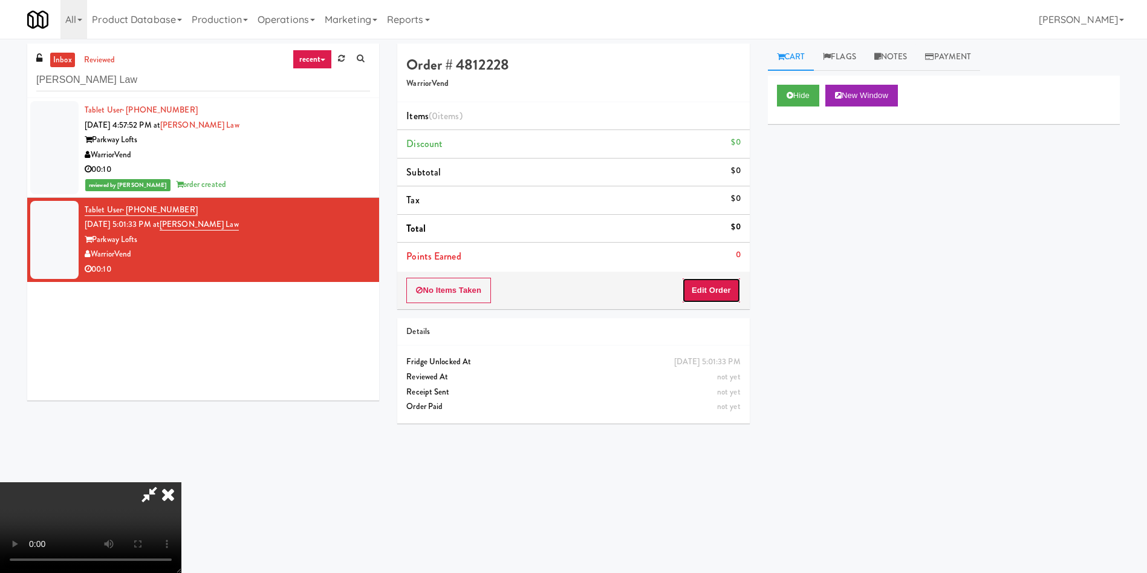
click at [700, 286] on button "Edit Order" at bounding box center [711, 290] width 59 height 25
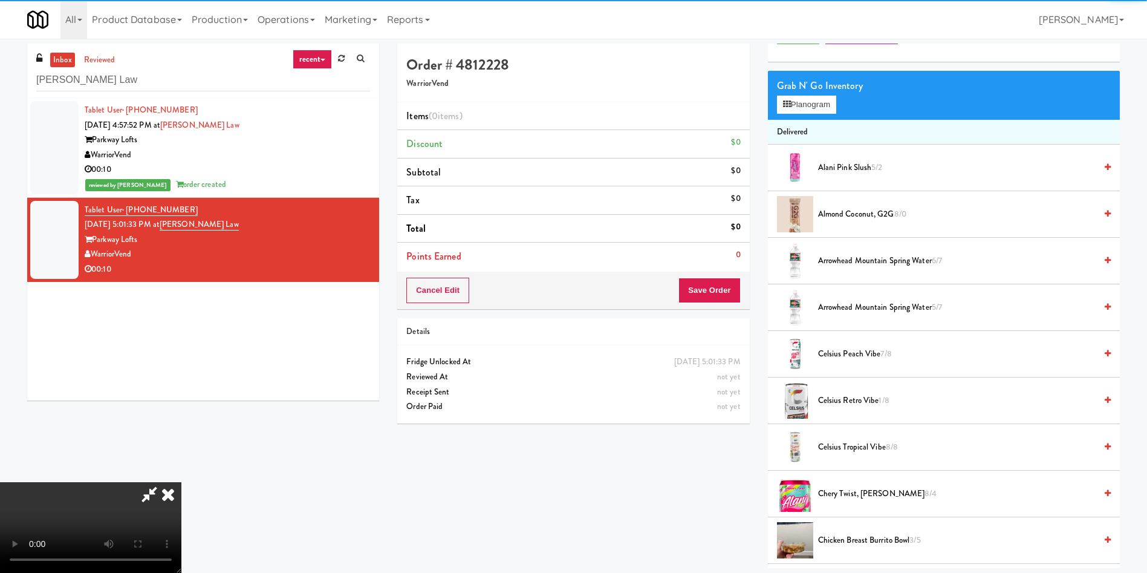
scroll to position [91, 0]
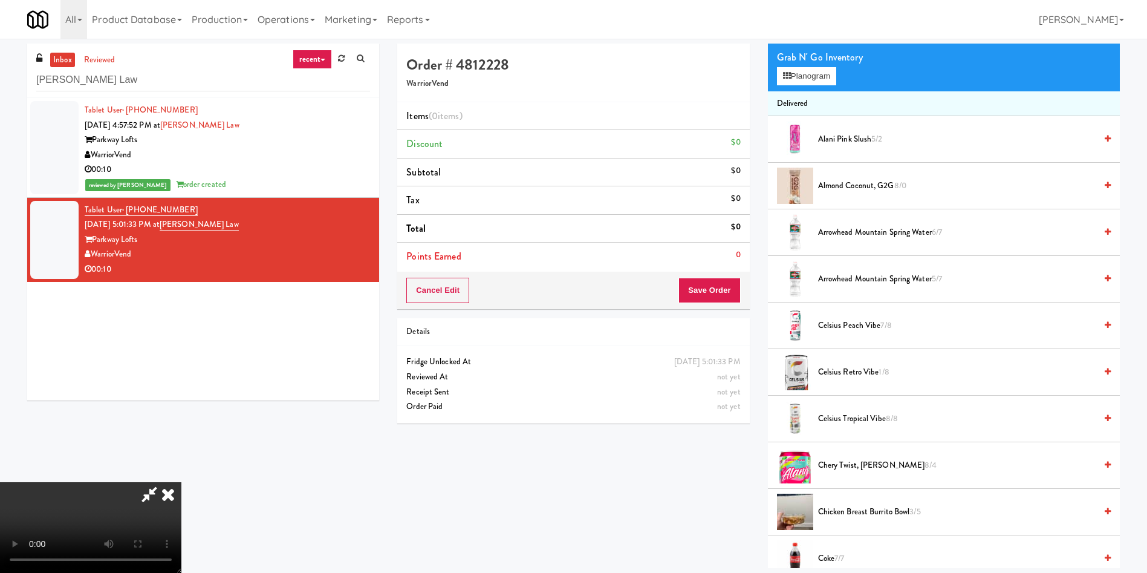
click at [181, 482] on video at bounding box center [90, 527] width 181 height 91
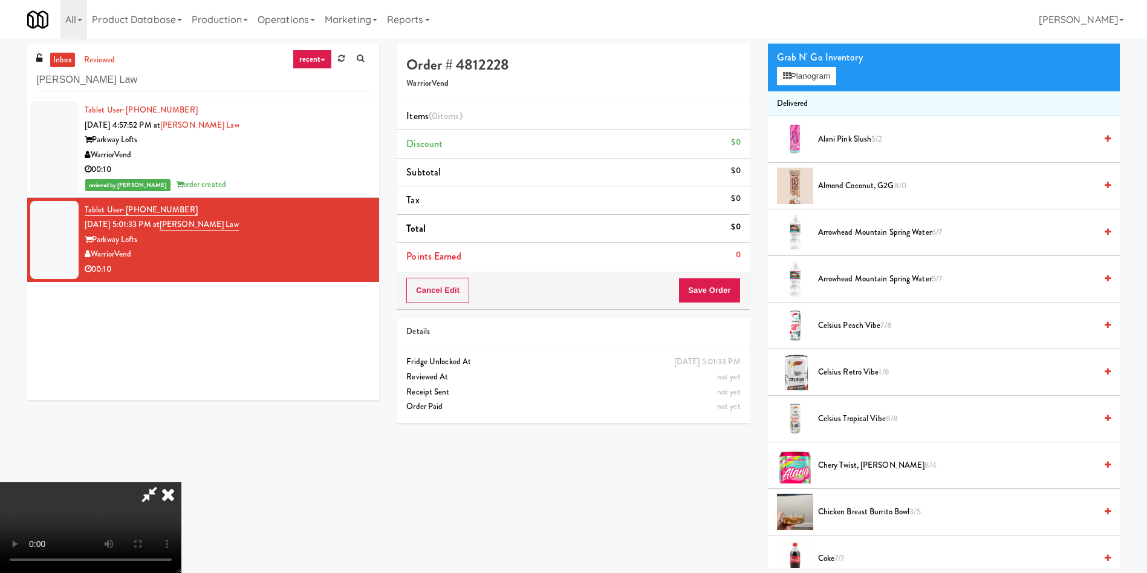
click at [181, 482] on video at bounding box center [90, 527] width 181 height 91
click at [800, 79] on button "Planogram" at bounding box center [806, 76] width 59 height 18
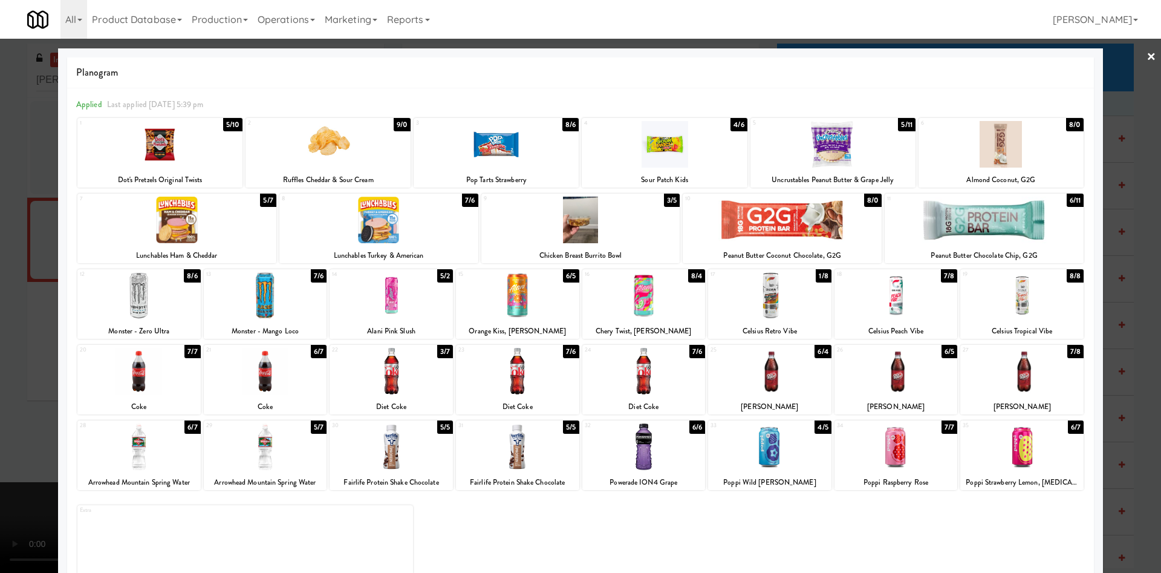
click at [276, 298] on div at bounding box center [265, 295] width 123 height 47
click at [28, 244] on div at bounding box center [580, 286] width 1161 height 573
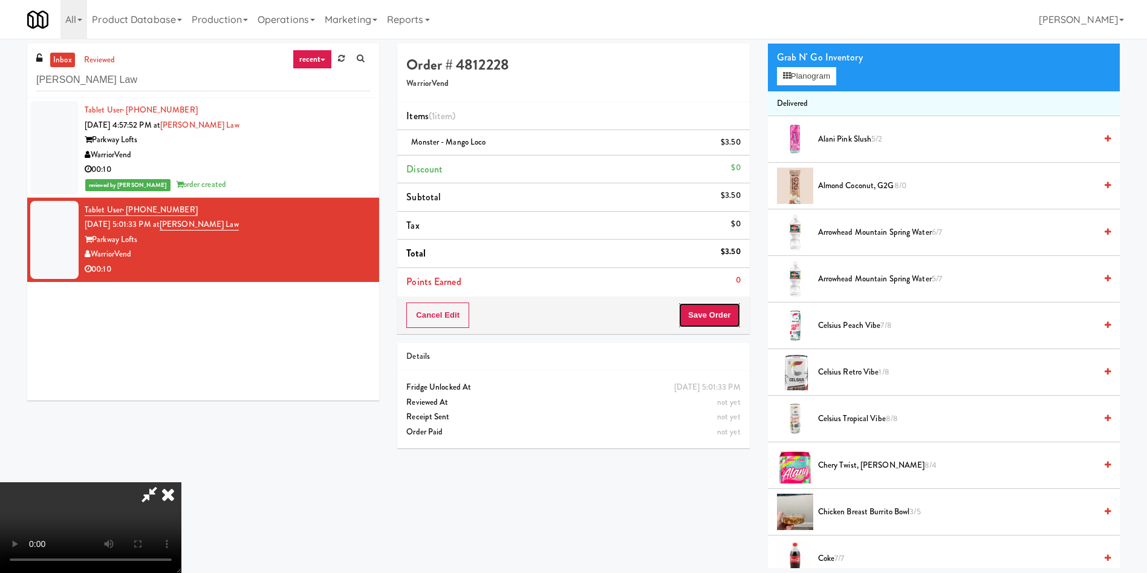
click at [727, 323] on button "Save Order" at bounding box center [709, 314] width 62 height 25
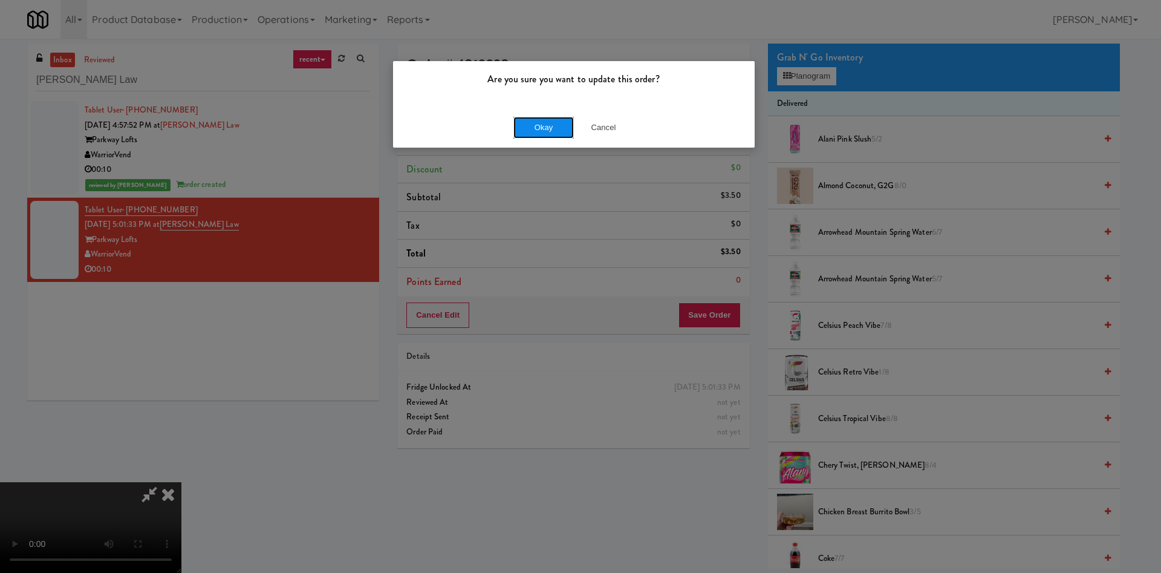
click at [541, 134] on button "Okay" at bounding box center [543, 128] width 60 height 22
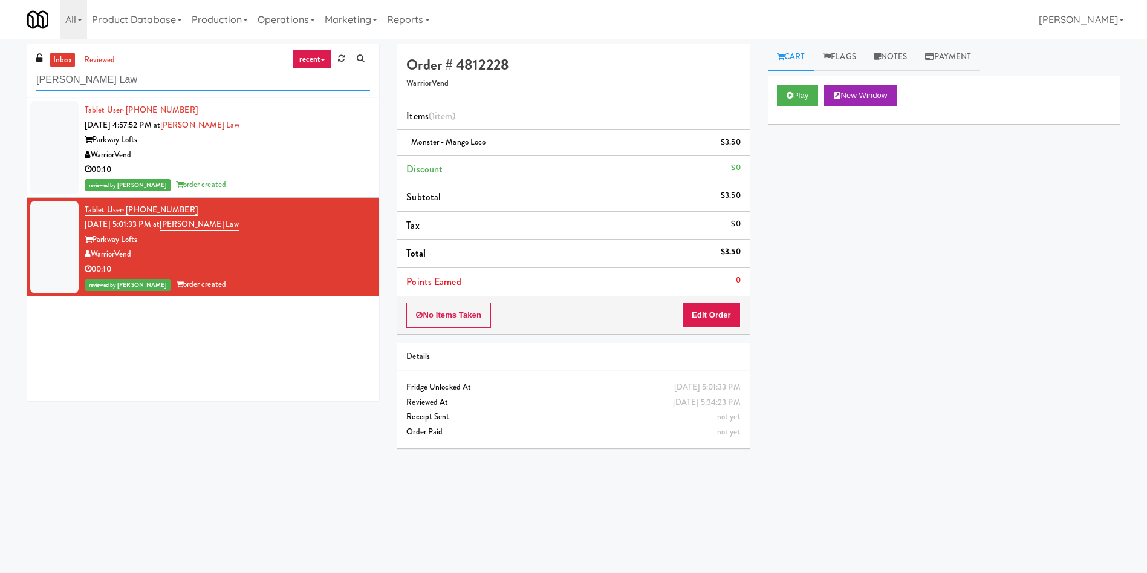
drag, startPoint x: 137, startPoint y: 82, endPoint x: 0, endPoint y: 85, distance: 136.7
click at [0, 85] on div "inbox reviewed recent all unclear take inventory issue suspicious failed recent…" at bounding box center [573, 287] width 1147 height 486
paste input "Hub Cincinnati Pantry"
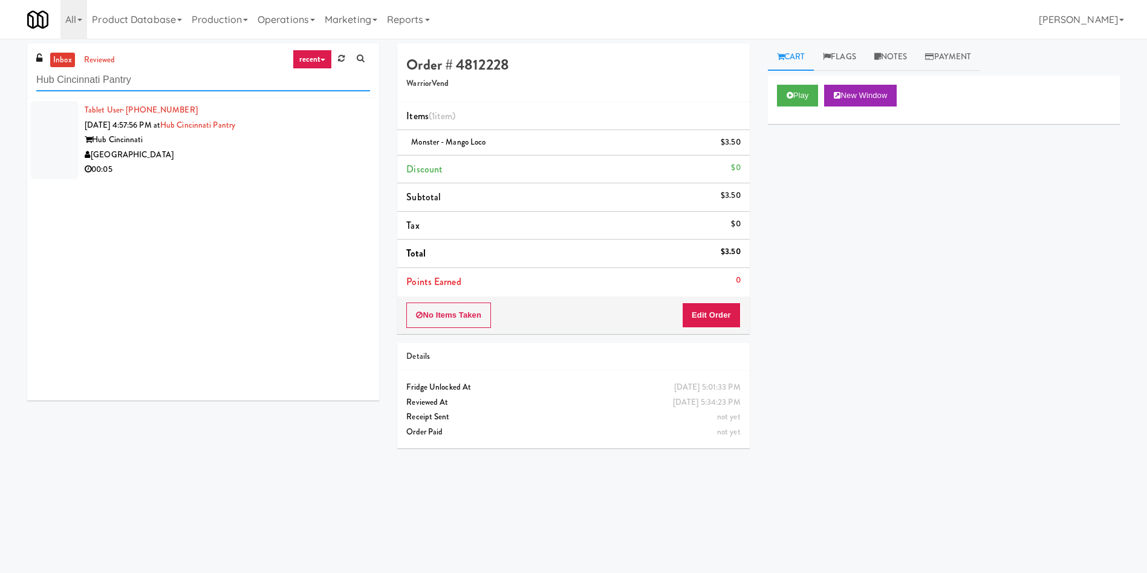
type input "Hub Cincinnati Pantry"
click at [65, 147] on div at bounding box center [54, 140] width 48 height 78
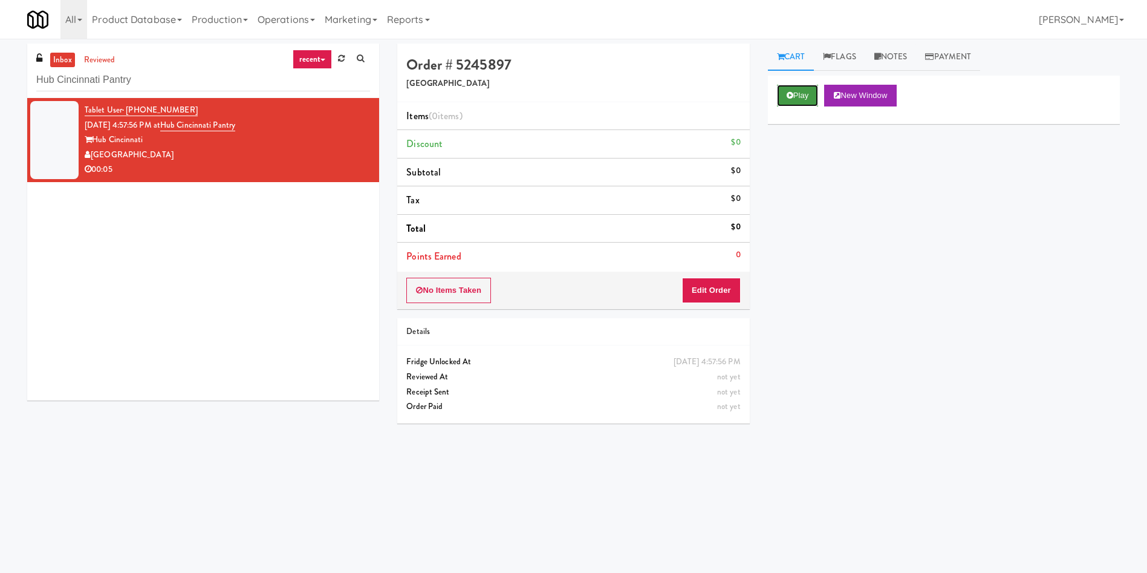
click at [794, 99] on button "Play" at bounding box center [798, 96] width 42 height 22
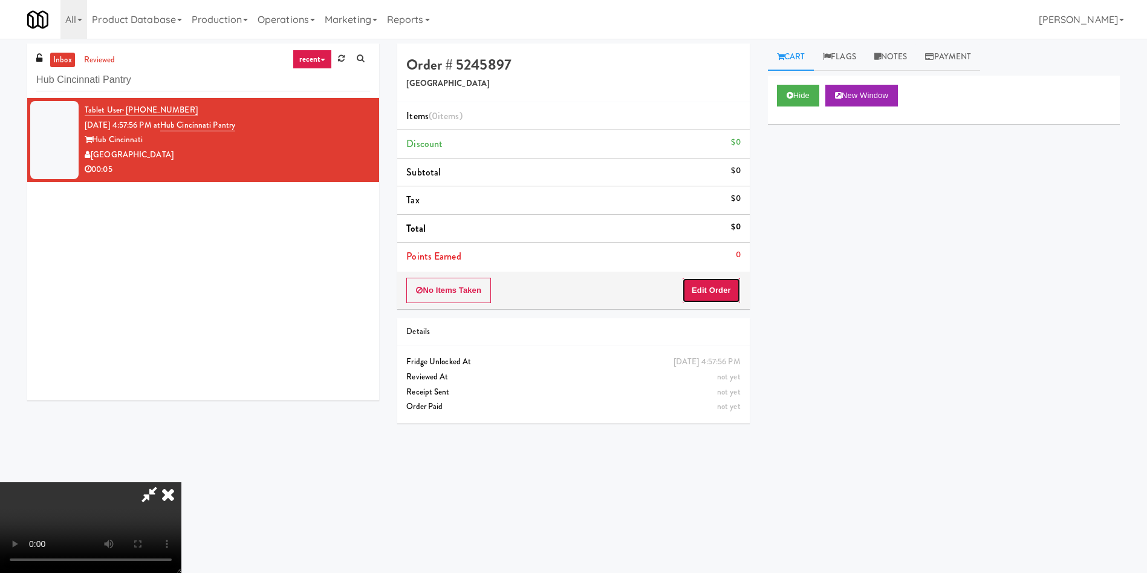
click at [715, 290] on button "Edit Order" at bounding box center [711, 290] width 59 height 25
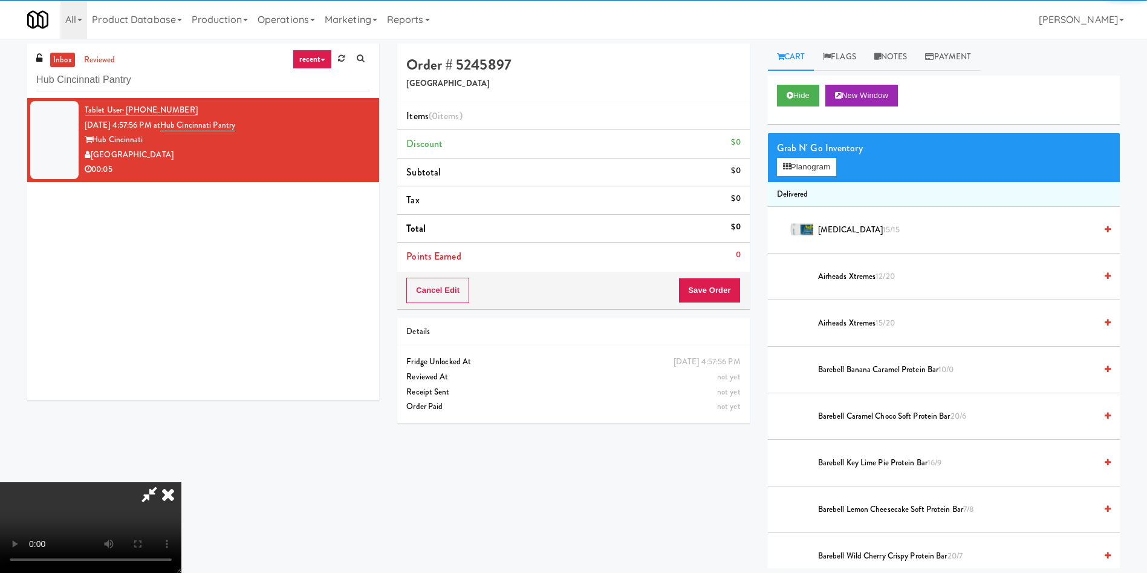
scroll to position [91, 0]
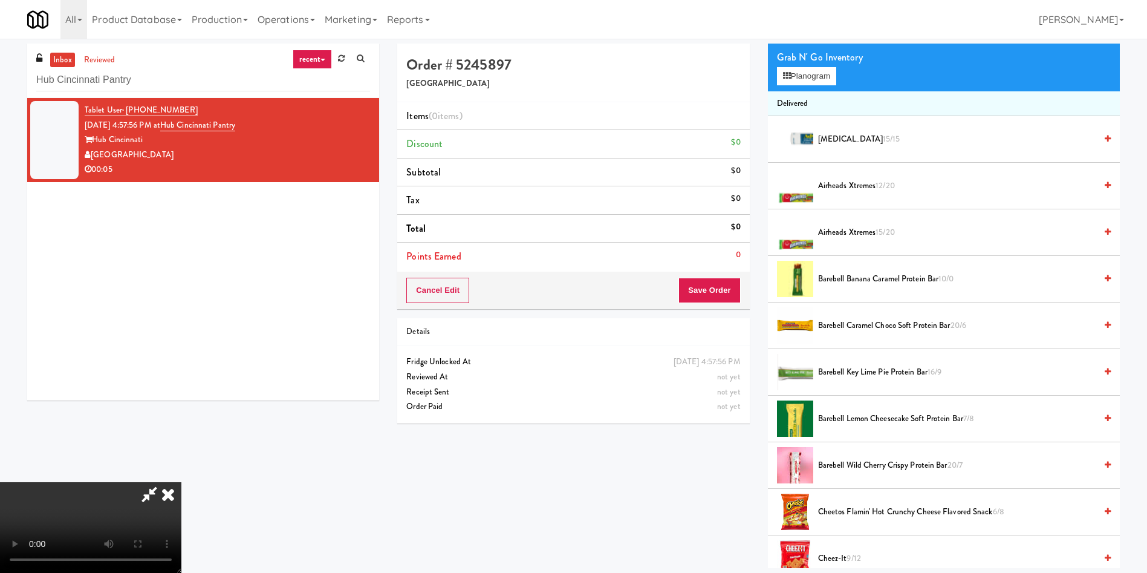
click at [181, 482] on video at bounding box center [90, 527] width 181 height 91
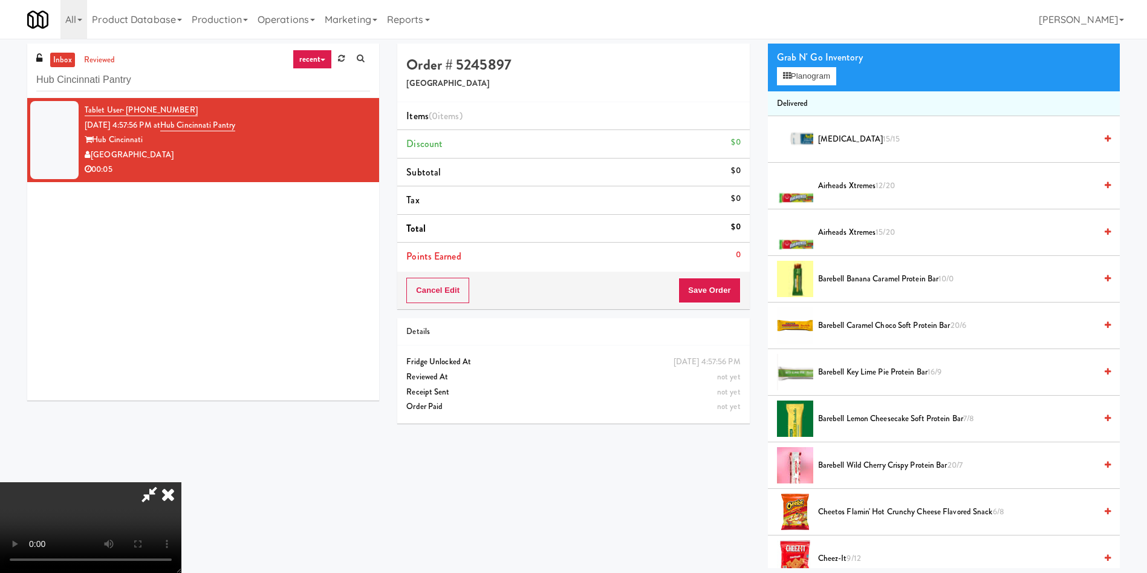
click at [181, 482] on video at bounding box center [90, 527] width 181 height 91
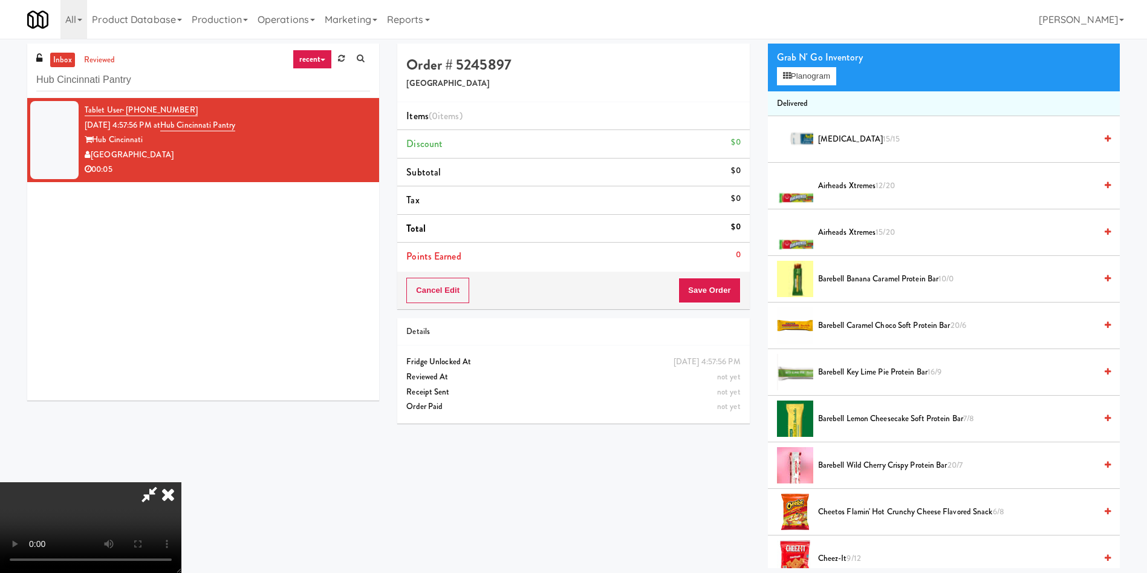
click at [181, 482] on video at bounding box center [90, 527] width 181 height 91
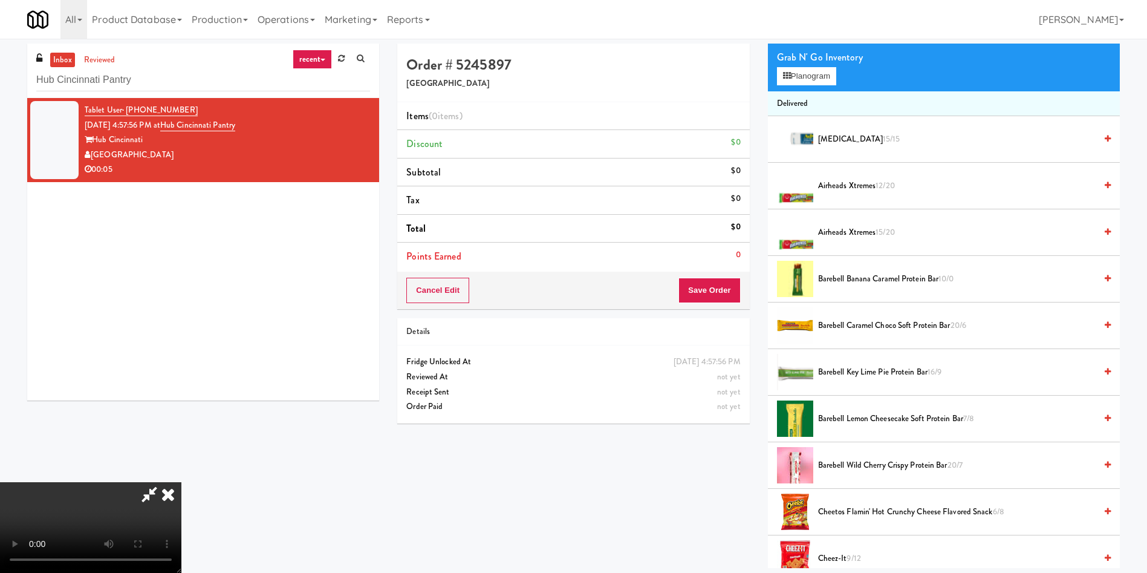
click at [181, 482] on video at bounding box center [90, 527] width 181 height 91
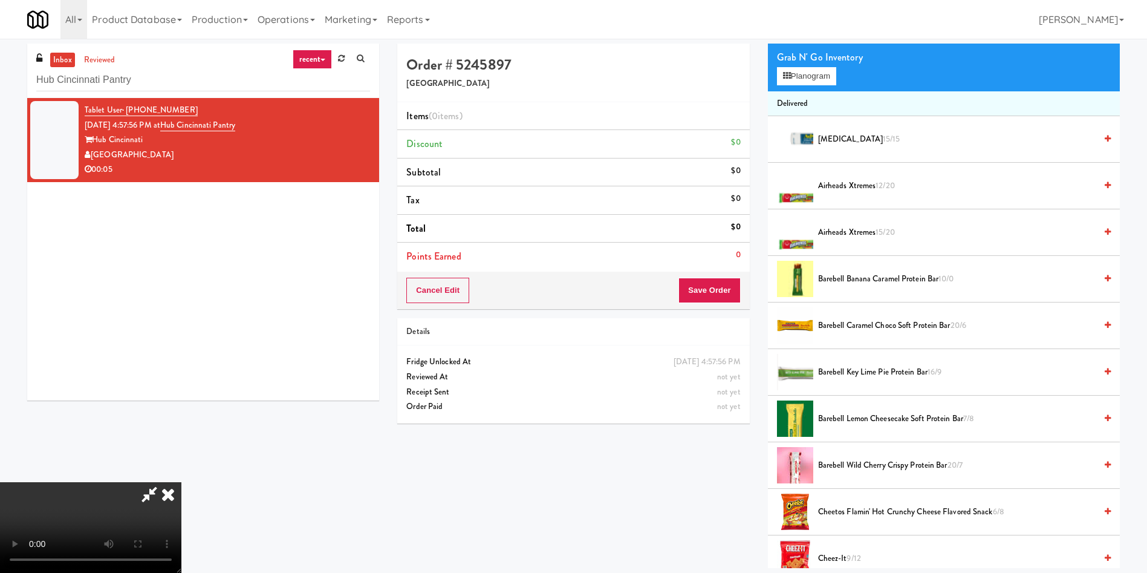
click at [181, 482] on video at bounding box center [90, 527] width 181 height 91
click at [813, 79] on button "Planogram" at bounding box center [806, 76] width 59 height 18
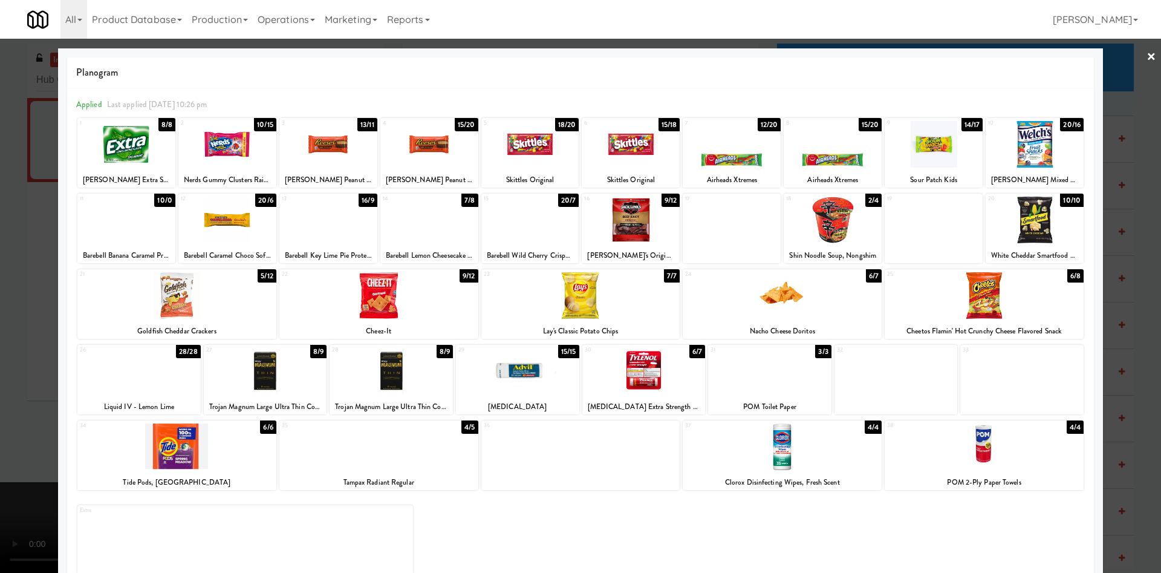
click at [1020, 146] on div at bounding box center [1035, 144] width 98 height 47
click at [2, 230] on div at bounding box center [580, 286] width 1161 height 573
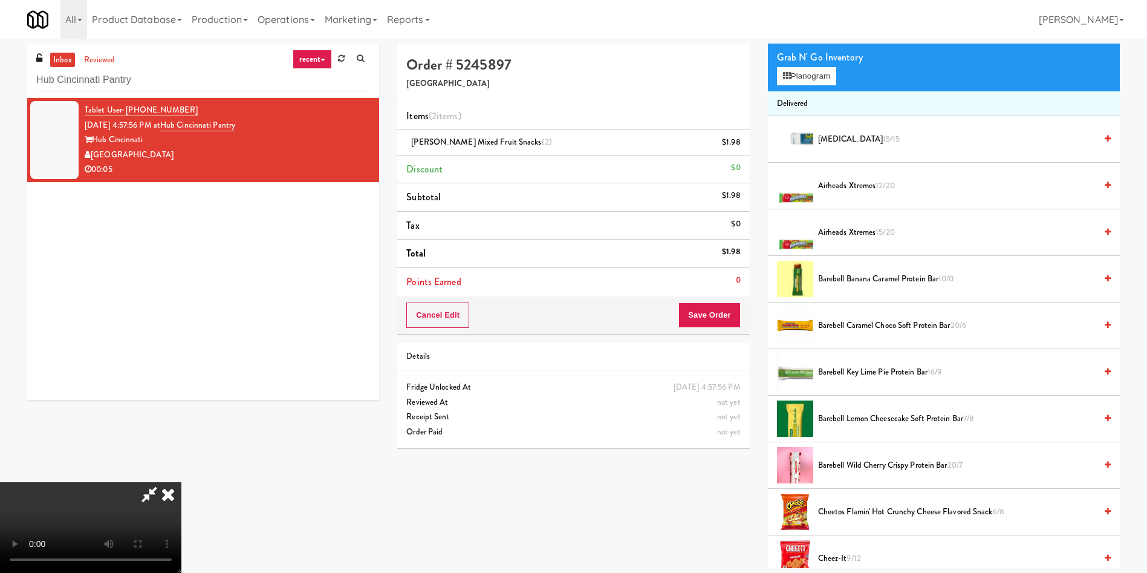
scroll to position [178, 0]
click at [720, 320] on button "Save Order" at bounding box center [709, 314] width 62 height 25
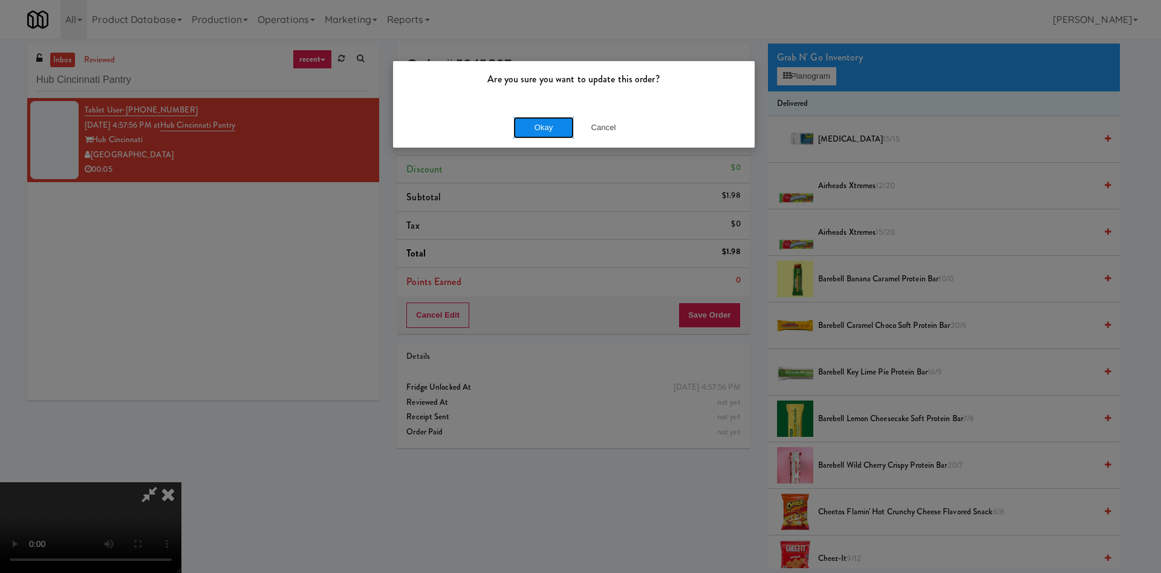
click at [539, 133] on button "Okay" at bounding box center [543, 128] width 60 height 22
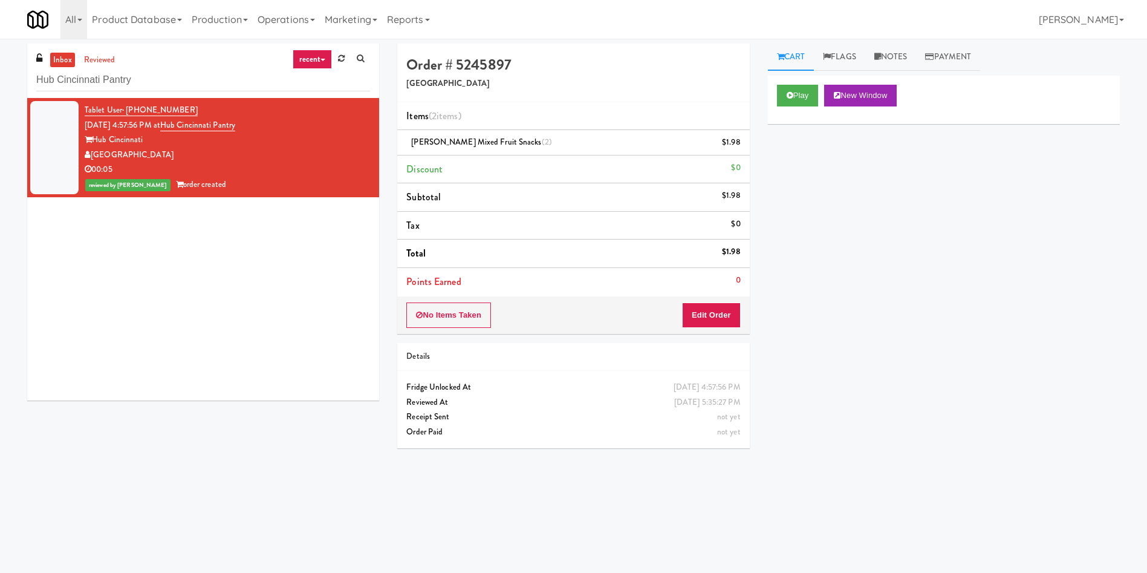
scroll to position [0, 0]
drag, startPoint x: 190, startPoint y: 94, endPoint x: 0, endPoint y: 40, distance: 197.9
click at [0, 40] on div "inbox reviewed recent all unclear take inventory issue suspicious failed recent…" at bounding box center [573, 284] width 1147 height 490
paste input "Crave Cave @ HCA Combo Cooler"
drag, startPoint x: 214, startPoint y: 77, endPoint x: 0, endPoint y: 71, distance: 214.1
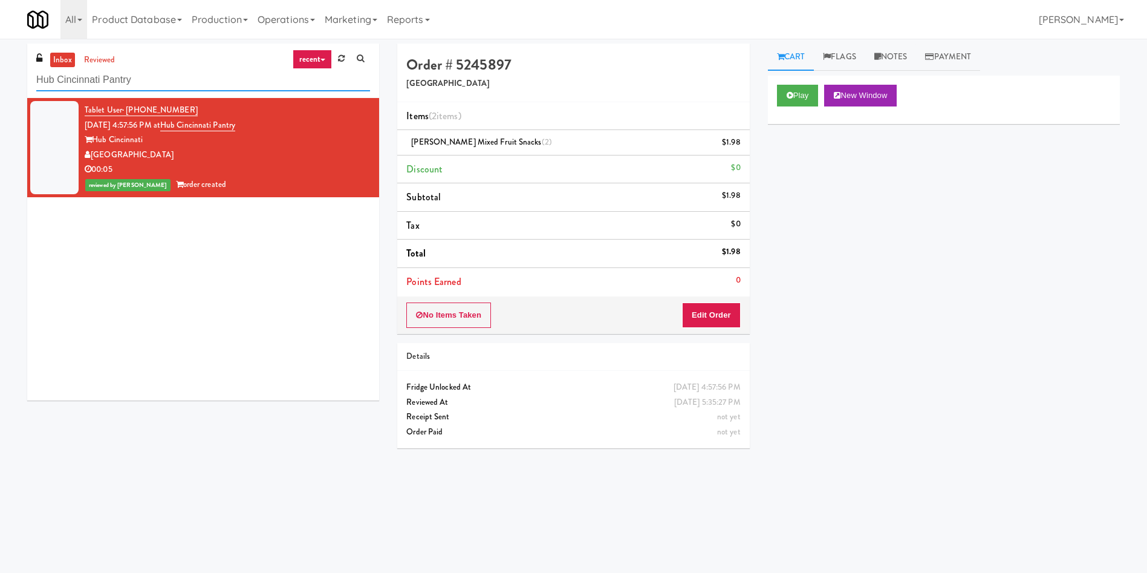
click at [0, 71] on div "inbox reviewed recent all unclear take inventory issue suspicious failed recent…" at bounding box center [573, 287] width 1147 height 486
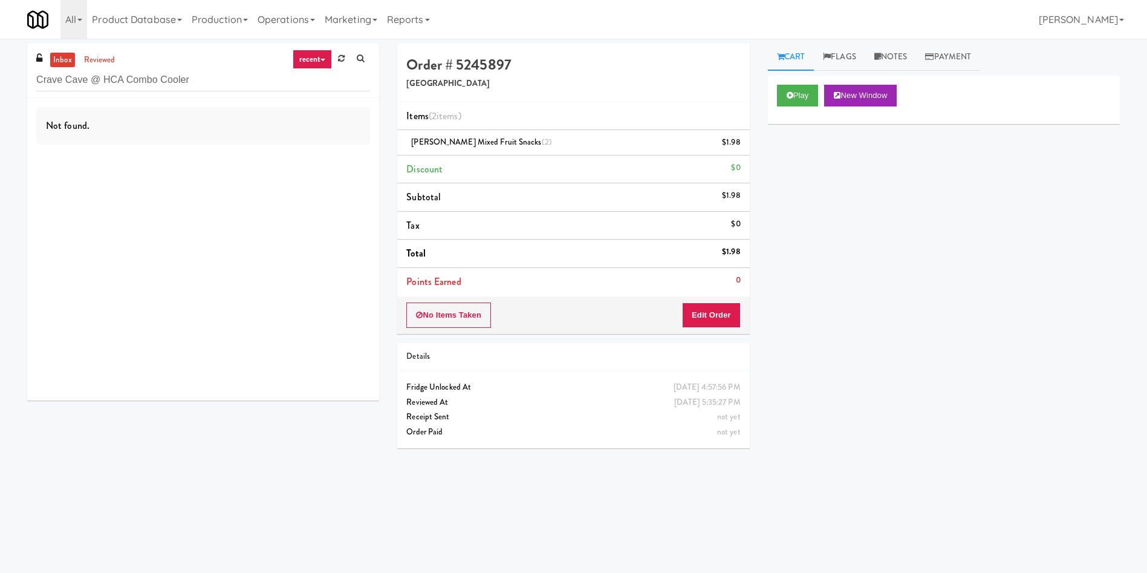
click at [67, 53] on link "inbox" at bounding box center [62, 60] width 25 height 15
click at [102, 57] on link "reviewed" at bounding box center [99, 60] width 37 height 15
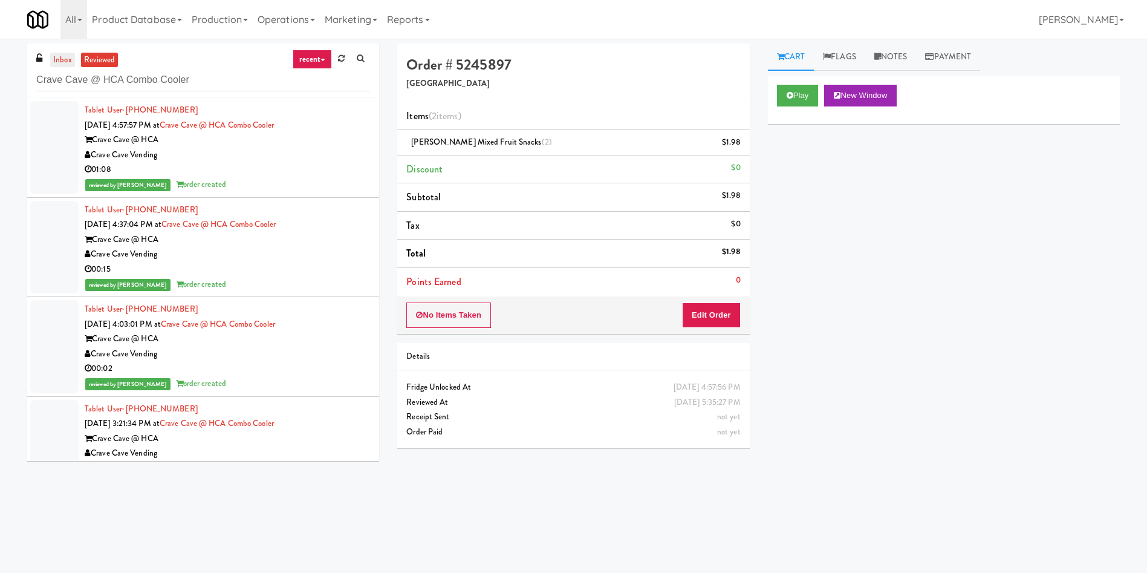
click at [61, 53] on link "inbox" at bounding box center [62, 60] width 25 height 15
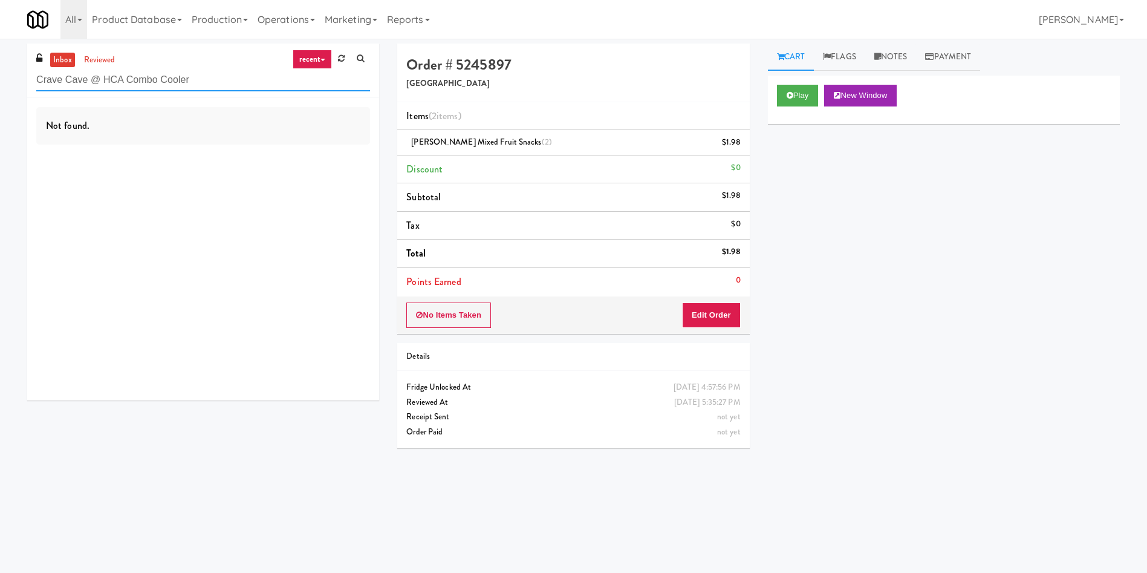
click at [199, 70] on input "Crave Cave @ HCA Combo Cooler" at bounding box center [203, 80] width 334 height 22
drag, startPoint x: 218, startPoint y: 85, endPoint x: 0, endPoint y: 85, distance: 217.7
click at [0, 85] on div "inbox reviewed recent all unclear take inventory issue suspicious failed recent…" at bounding box center [573, 287] width 1147 height 486
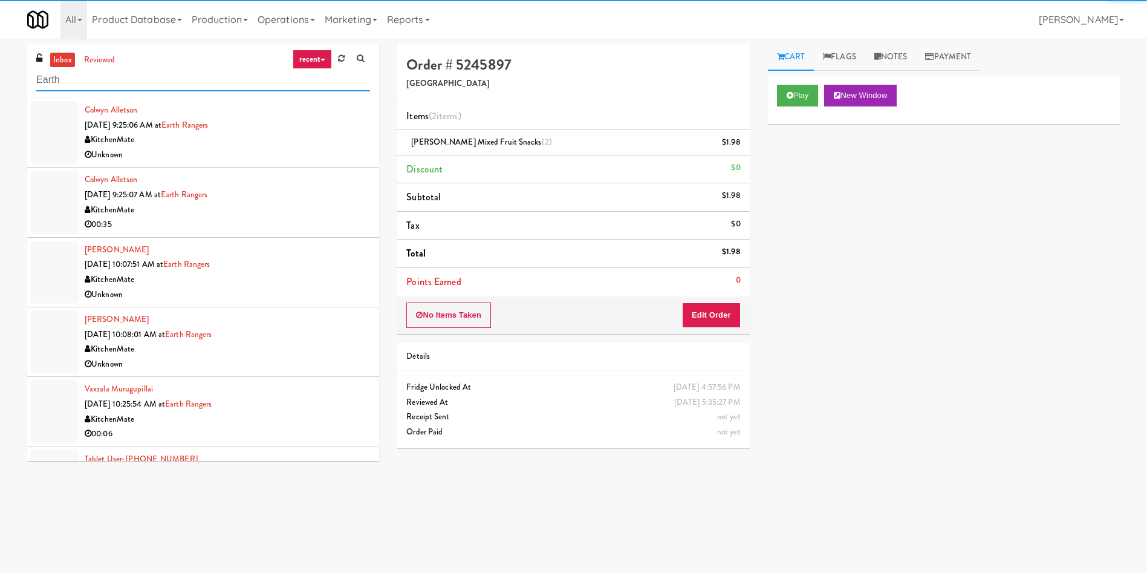
type input "Earth"
click at [30, 145] on div at bounding box center [54, 132] width 48 height 63
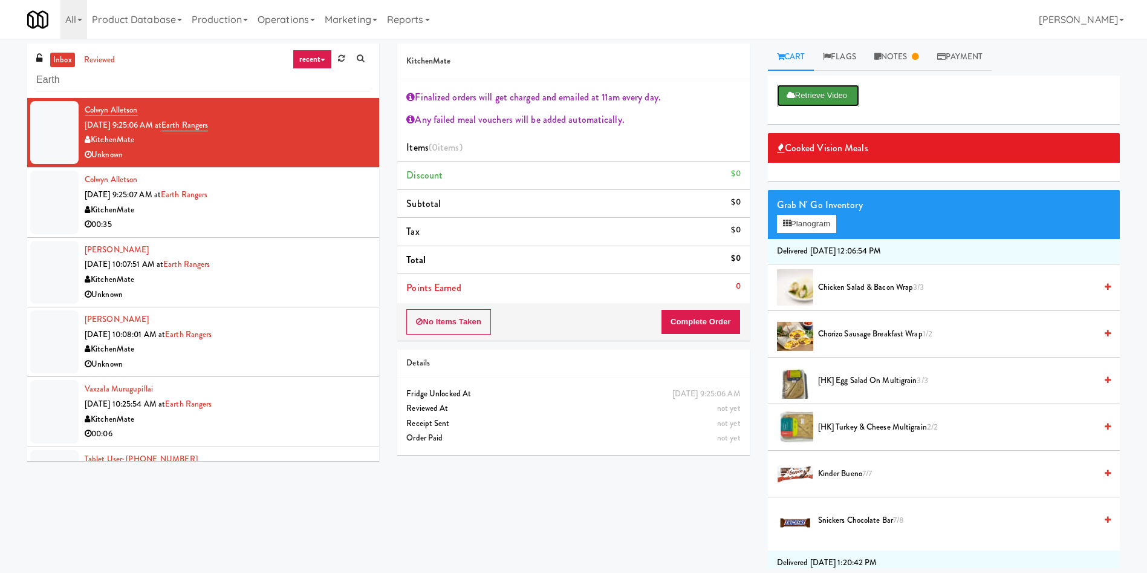
click at [804, 102] on button "Retrieve Video" at bounding box center [818, 96] width 82 height 22
click at [50, 198] on div at bounding box center [54, 202] width 48 height 63
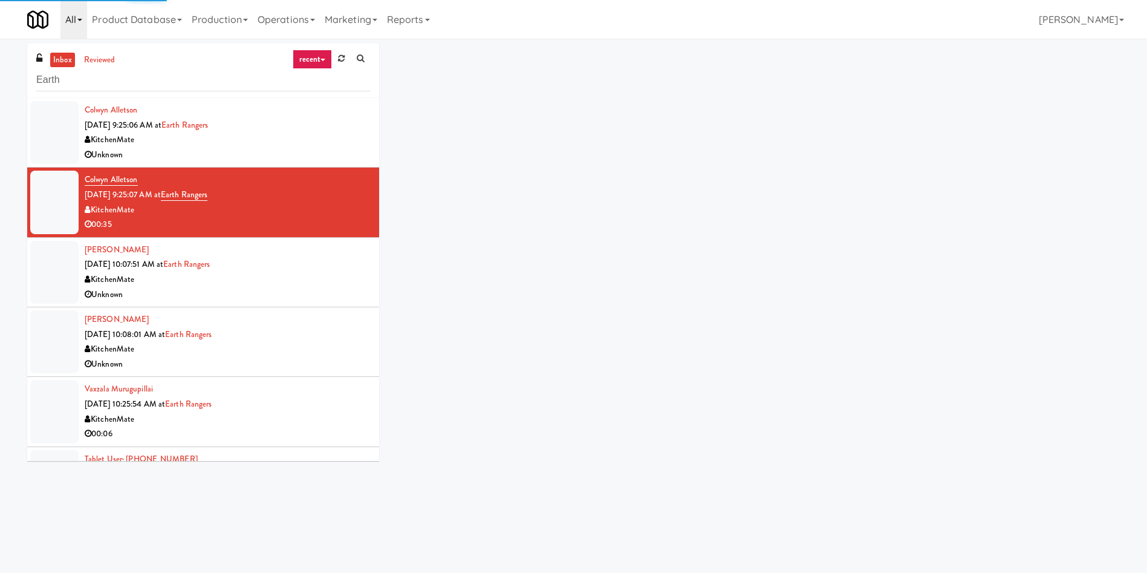
drag, startPoint x: 50, startPoint y: 141, endPoint x: 77, endPoint y: 1, distance: 143.0
click at [50, 135] on div at bounding box center [54, 132] width 48 height 63
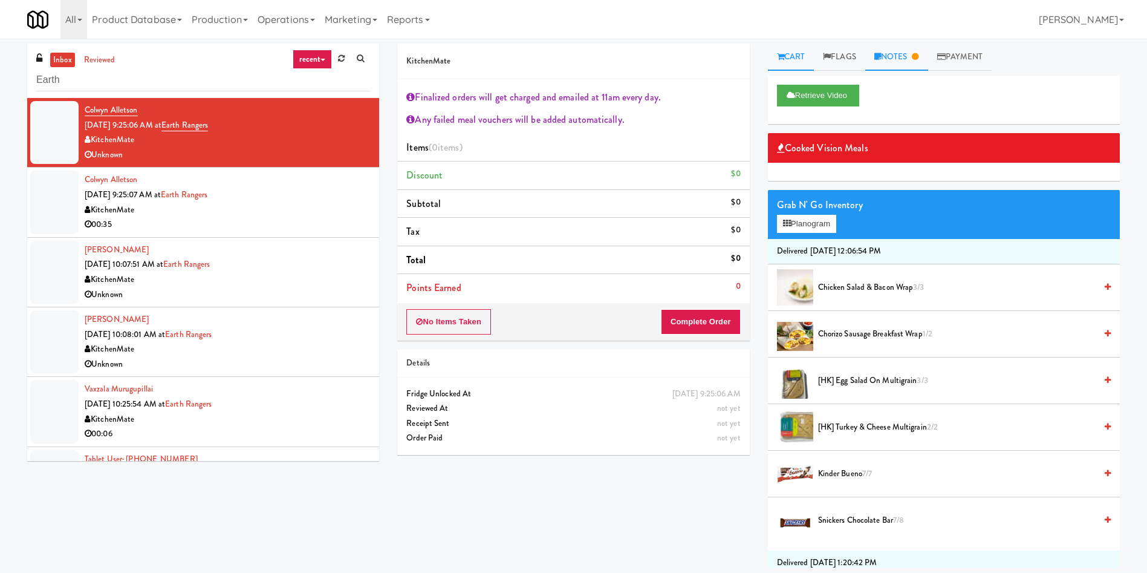
click at [884, 51] on link "Notes" at bounding box center [896, 57] width 63 height 27
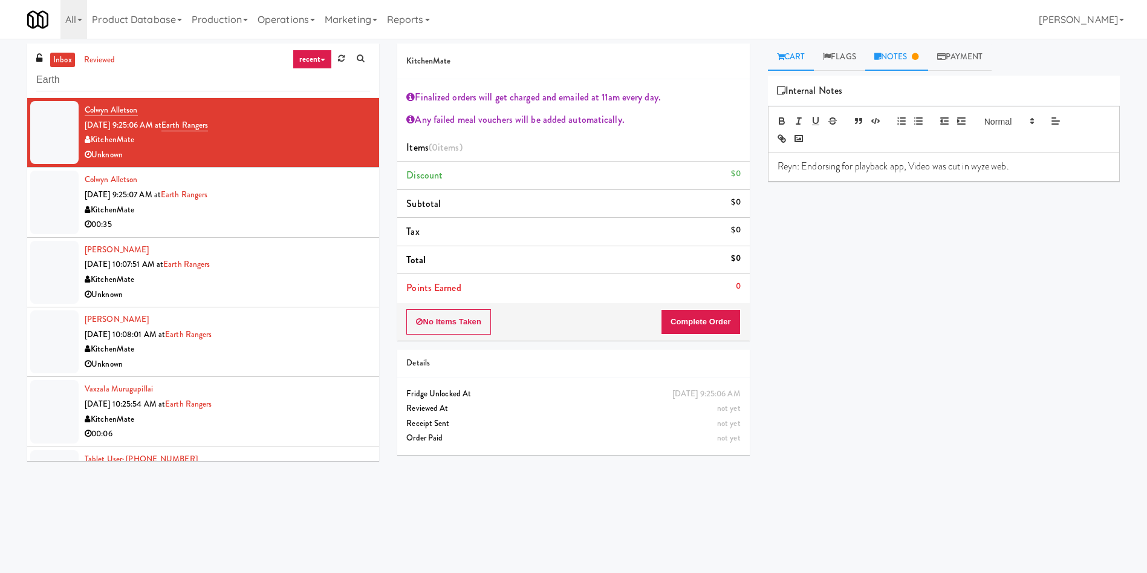
click at [799, 48] on link "Cart" at bounding box center [791, 57] width 47 height 27
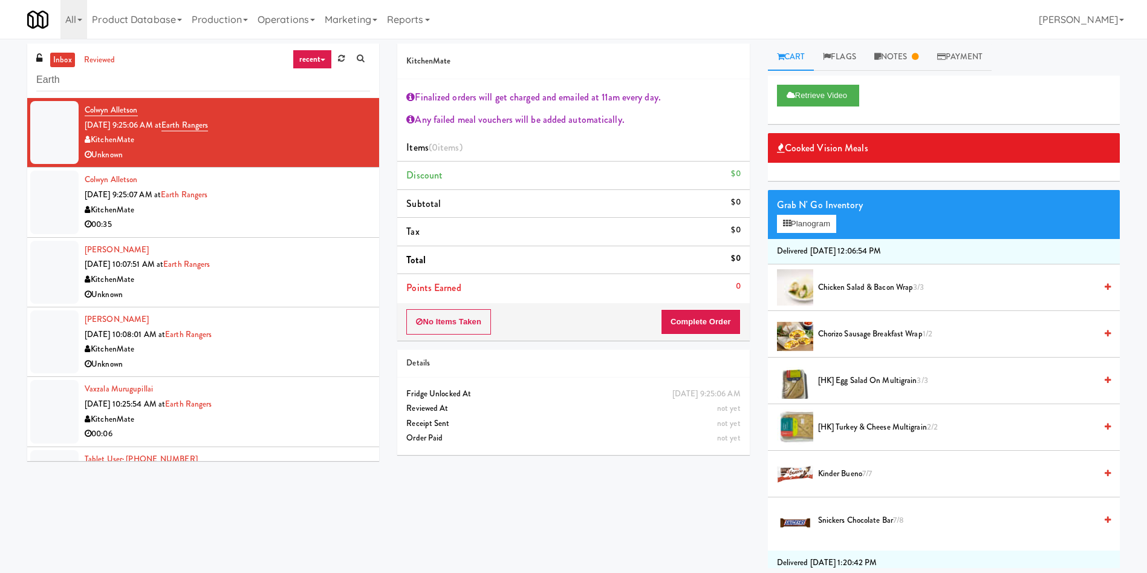
click at [52, 194] on div at bounding box center [54, 202] width 48 height 63
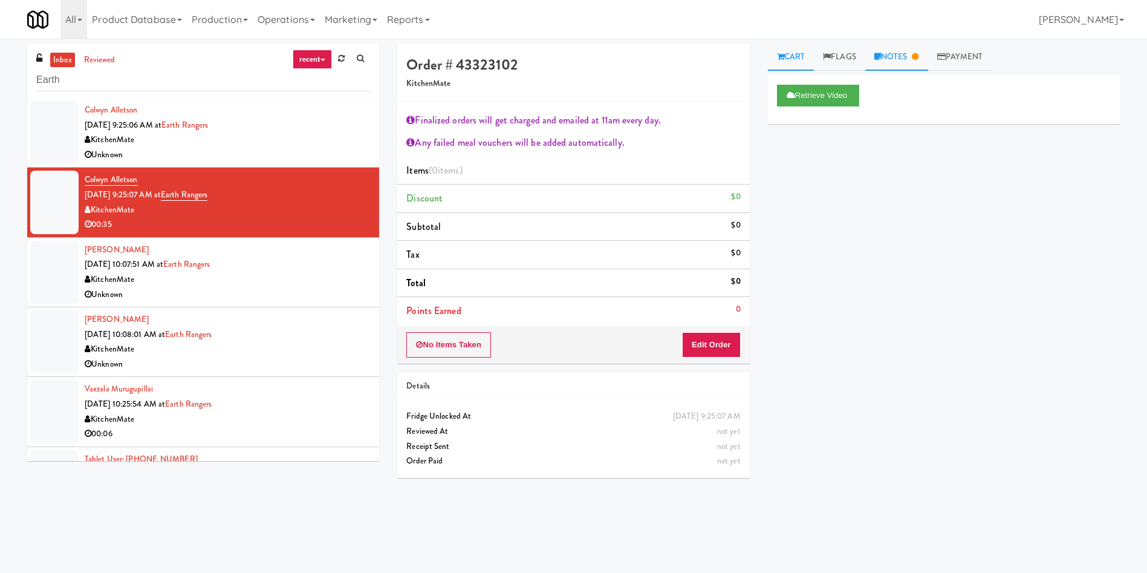
click at [888, 59] on link "Notes" at bounding box center [896, 57] width 63 height 27
click at [46, 281] on div at bounding box center [54, 272] width 48 height 63
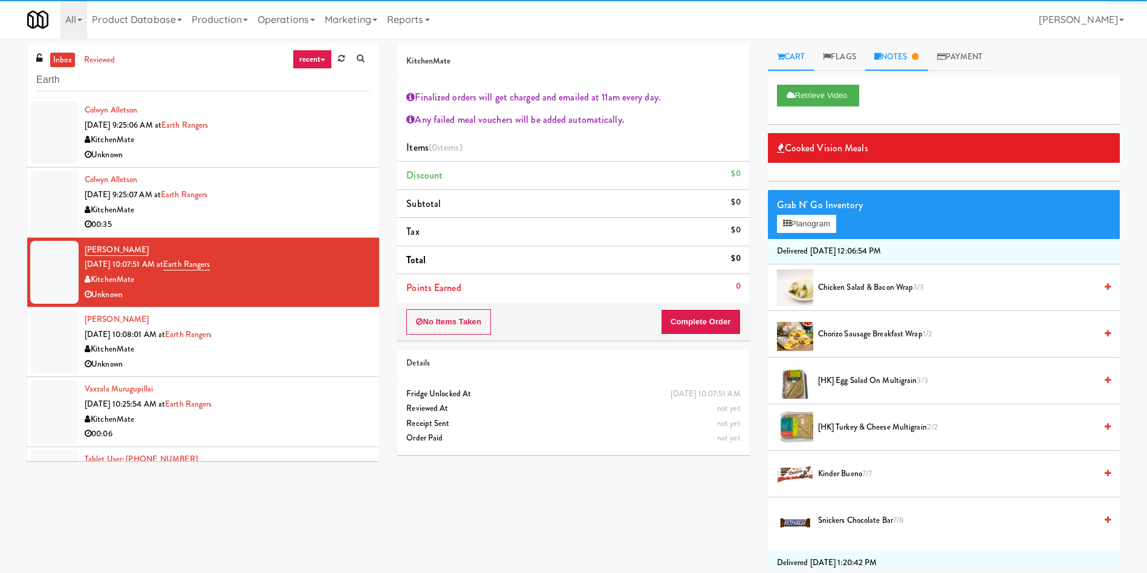
click at [897, 55] on link "Notes" at bounding box center [896, 57] width 63 height 27
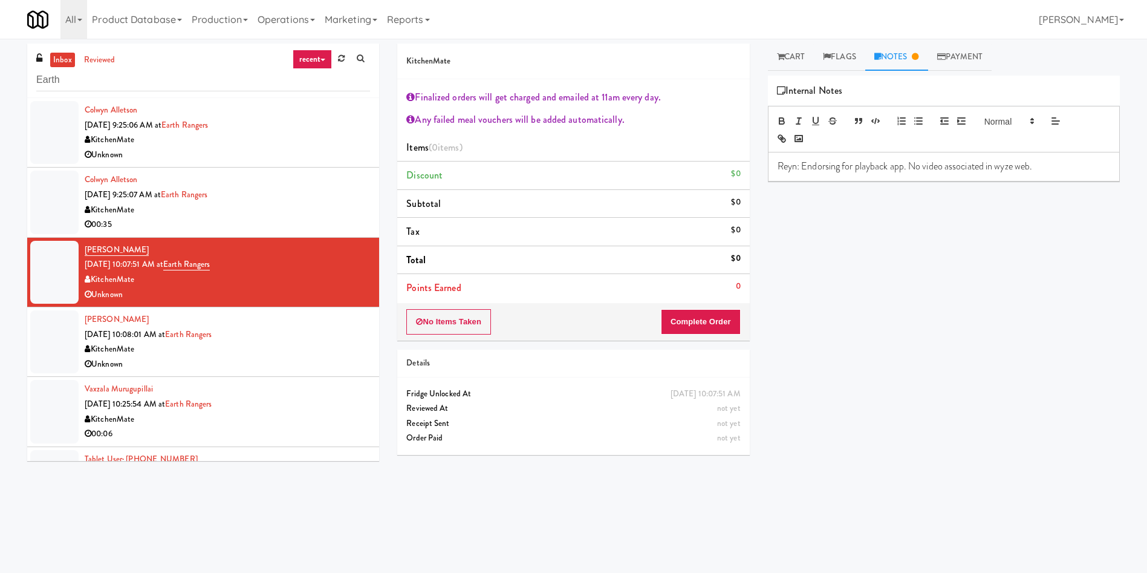
click at [78, 130] on div at bounding box center [54, 132] width 48 height 63
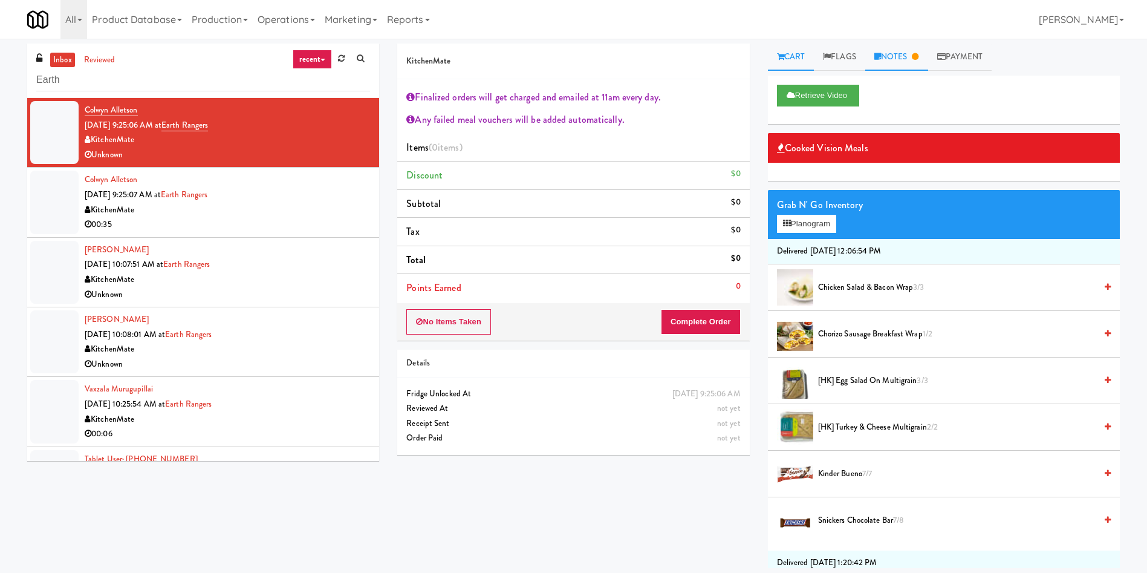
click at [911, 59] on link "Notes" at bounding box center [896, 57] width 63 height 27
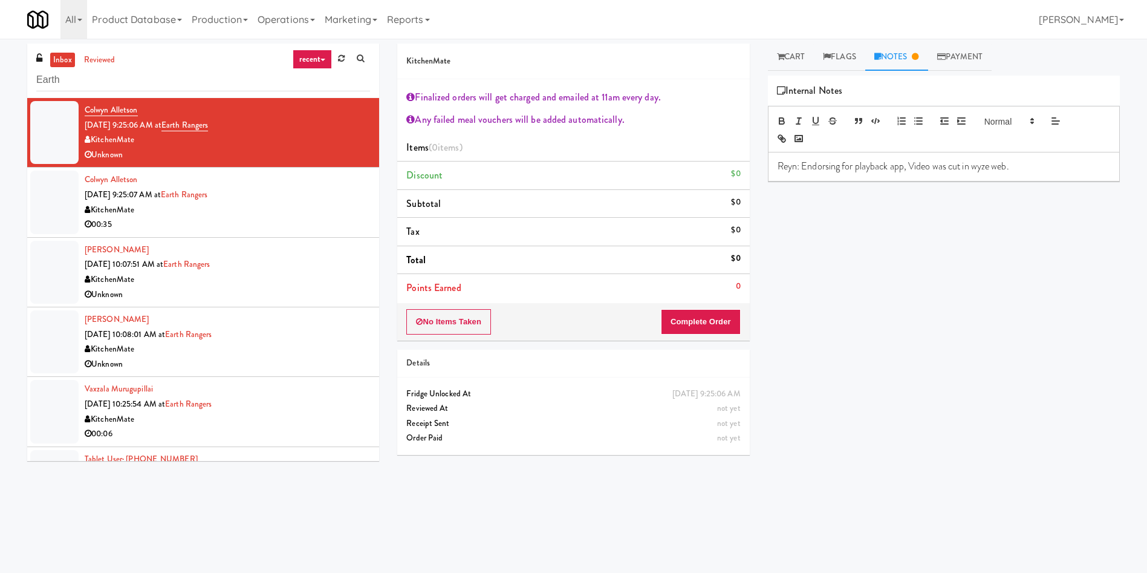
click at [1053, 163] on p "Reyn: Endorsing for playback app, Video was cut in wyze web." at bounding box center [944, 166] width 333 height 13
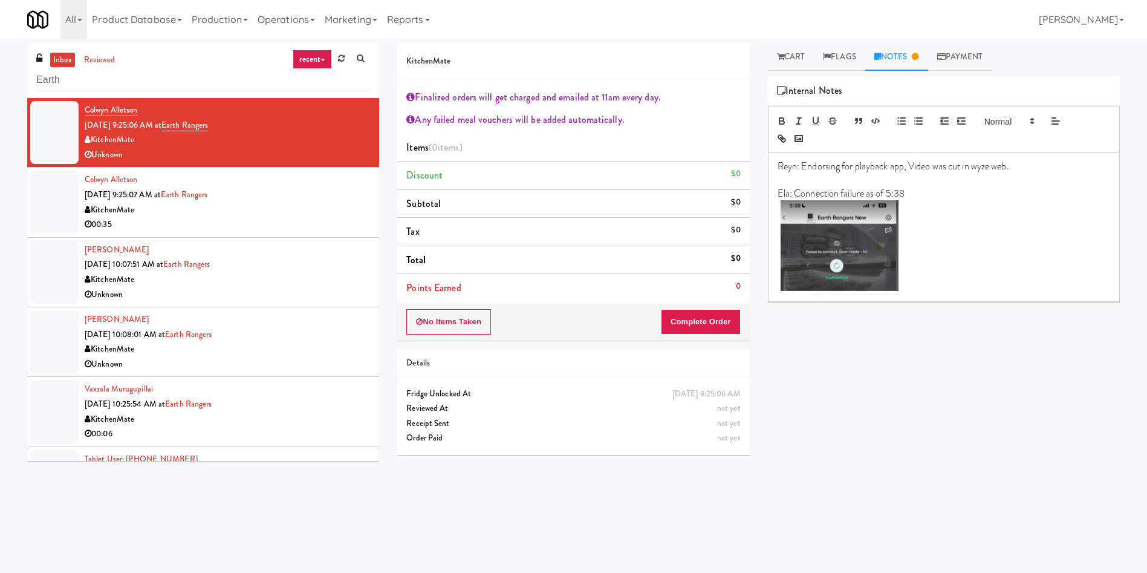
click at [972, 198] on p "Ela: Connection failure as of 5:38" at bounding box center [944, 193] width 333 height 13
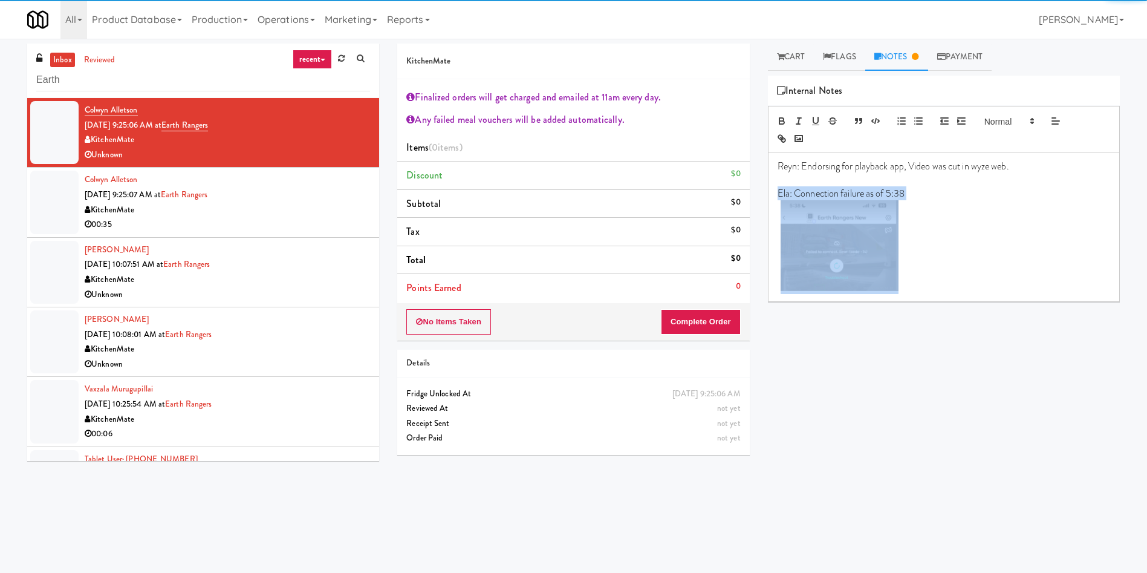
drag, startPoint x: 917, startPoint y: 286, endPoint x: 767, endPoint y: 190, distance: 177.8
click at [767, 190] on div "Cart Flags Notes Payment Retrieve Video Cooked Vision Meals Grab N' Go Inventor…" at bounding box center [944, 287] width 370 height 486
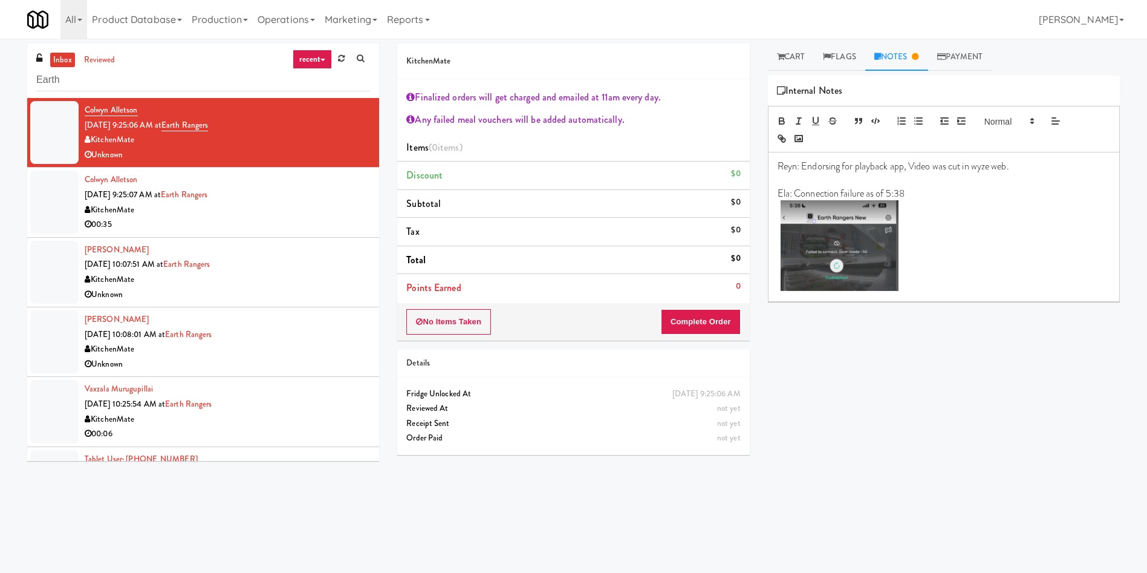
drag, startPoint x: 44, startPoint y: 197, endPoint x: 358, endPoint y: 197, distance: 313.8
click at [44, 197] on div at bounding box center [54, 202] width 48 height 63
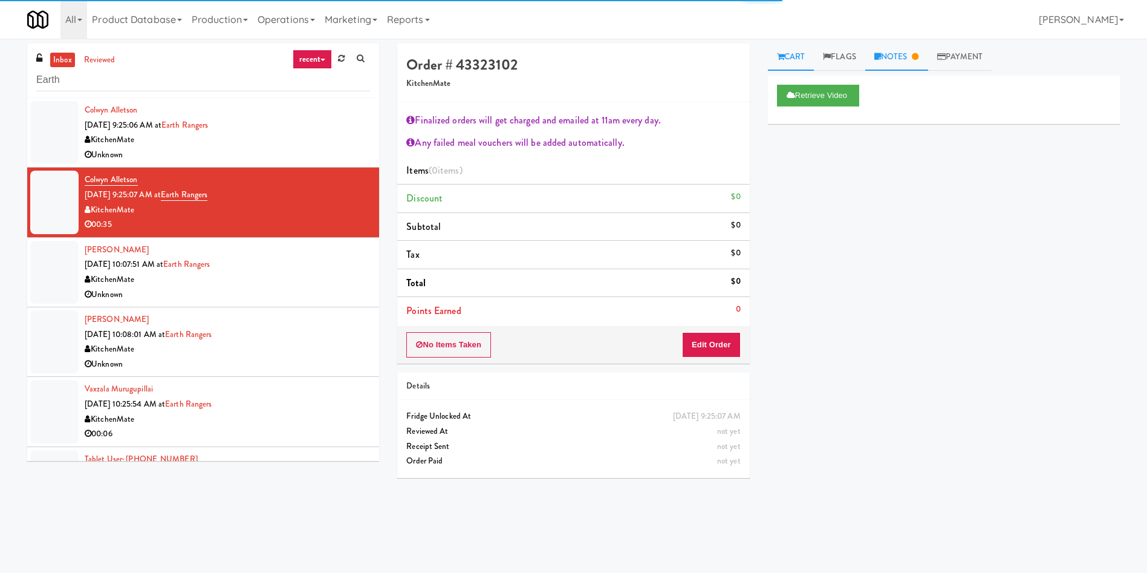
click at [906, 57] on link "Notes" at bounding box center [896, 57] width 63 height 27
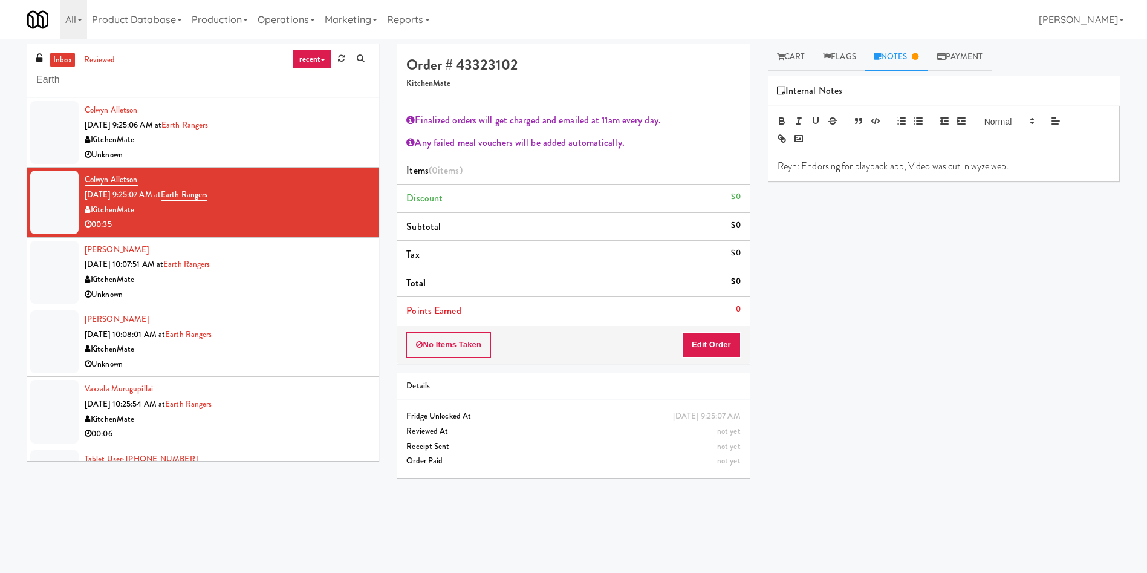
click at [1035, 166] on p "Reyn: Endorsing for playback app, Video was cut in wyze web." at bounding box center [944, 166] width 333 height 13
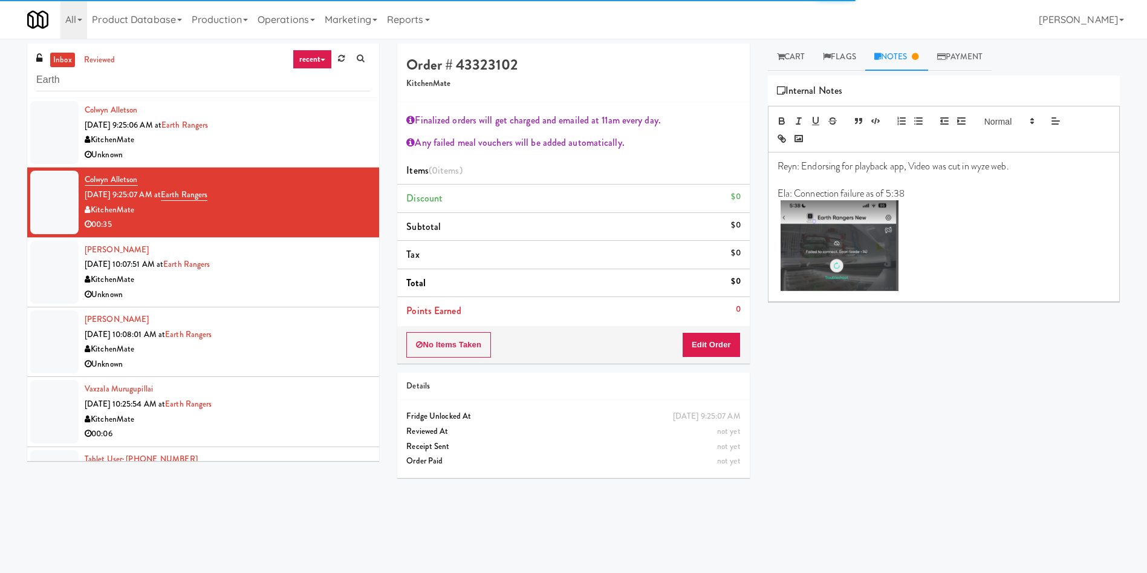
click at [47, 286] on div at bounding box center [54, 272] width 48 height 63
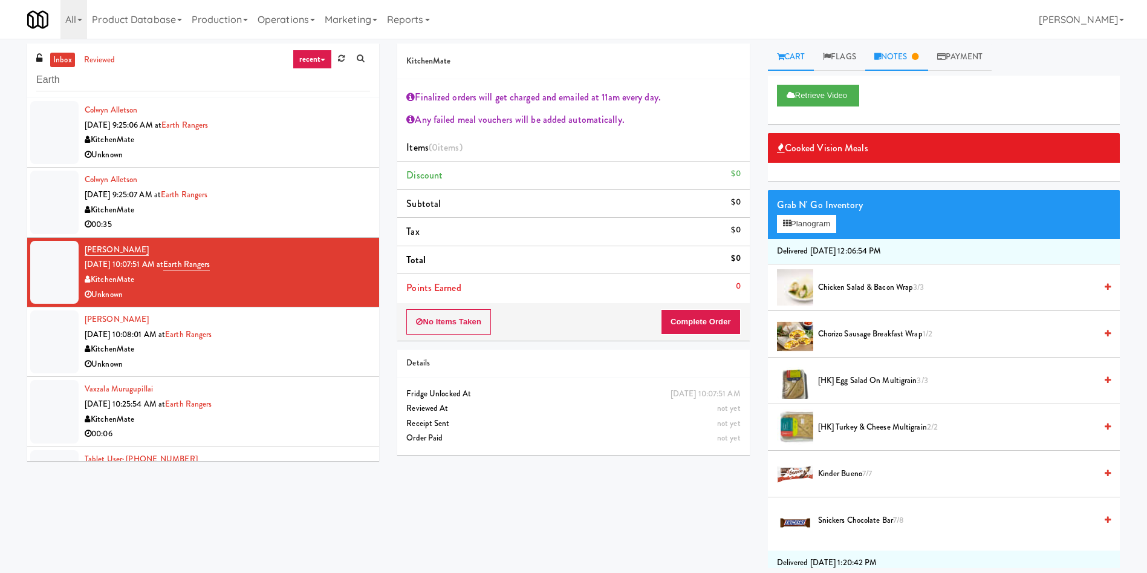
click at [897, 49] on link "Notes" at bounding box center [896, 57] width 63 height 27
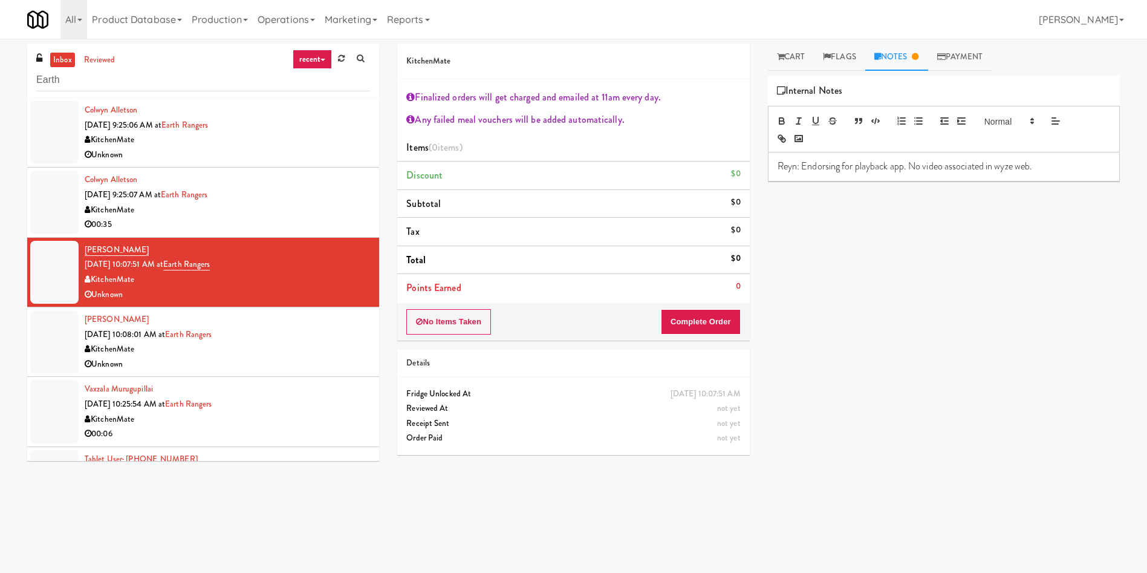
click at [1053, 164] on p "Reyn: Endorsing for playback app. No video associated in wyze web." at bounding box center [944, 166] width 333 height 13
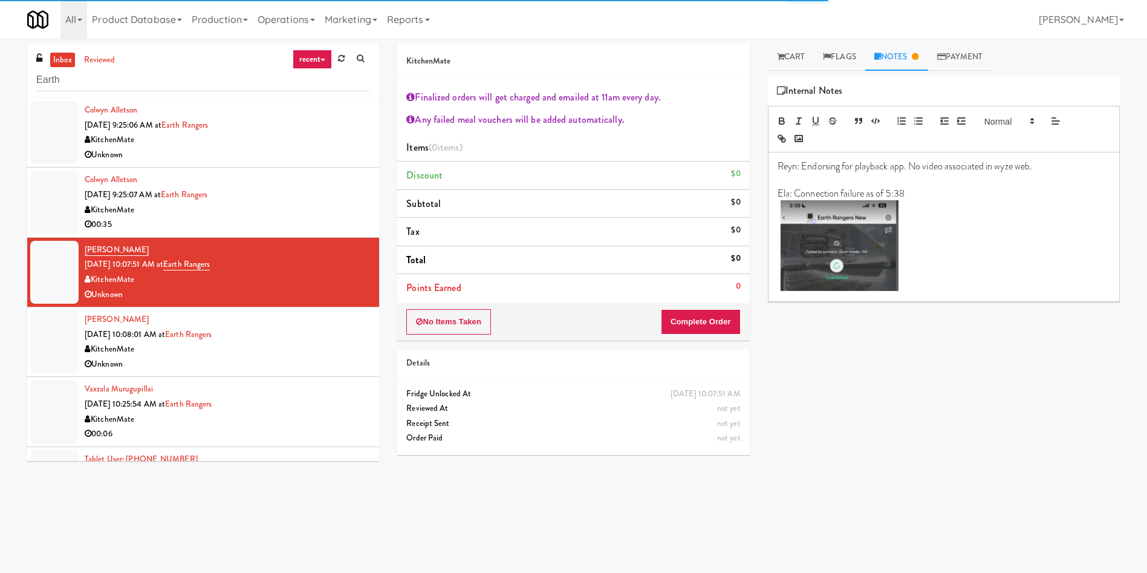
click at [50, 333] on div at bounding box center [54, 341] width 48 height 63
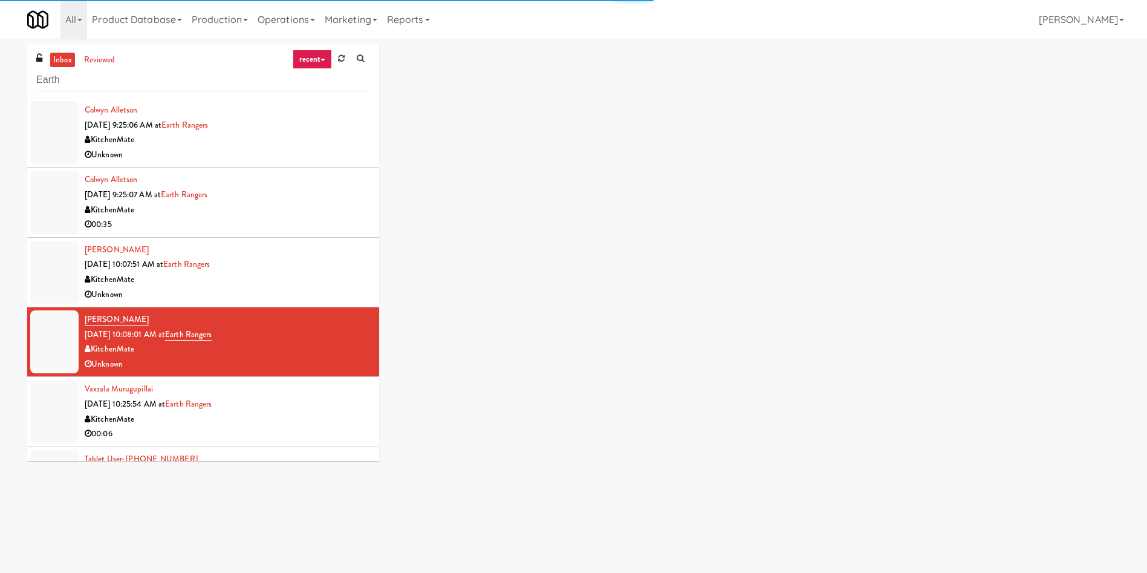
scroll to position [91, 0]
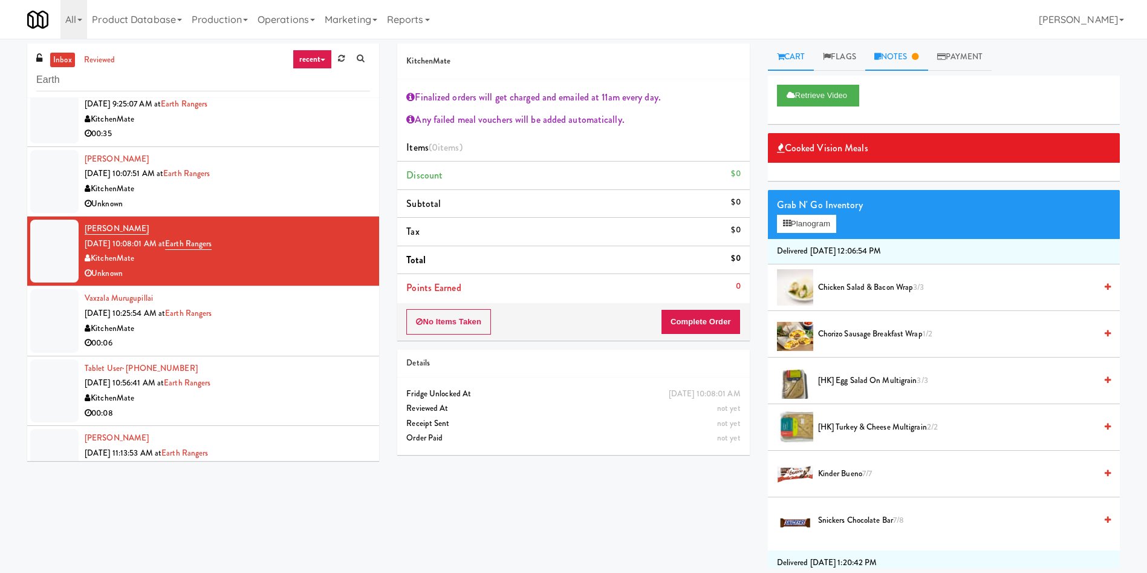
click at [895, 50] on link "Notes" at bounding box center [896, 57] width 63 height 27
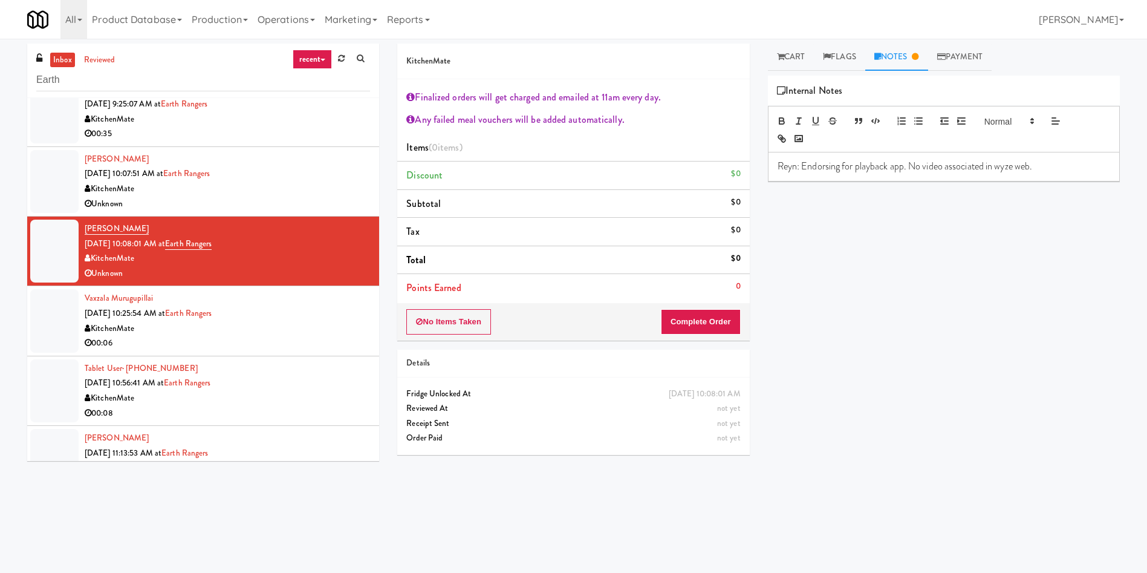
click at [1052, 169] on p "Reyn: Endorsing for playback app. No video associated in wyze web." at bounding box center [944, 166] width 333 height 13
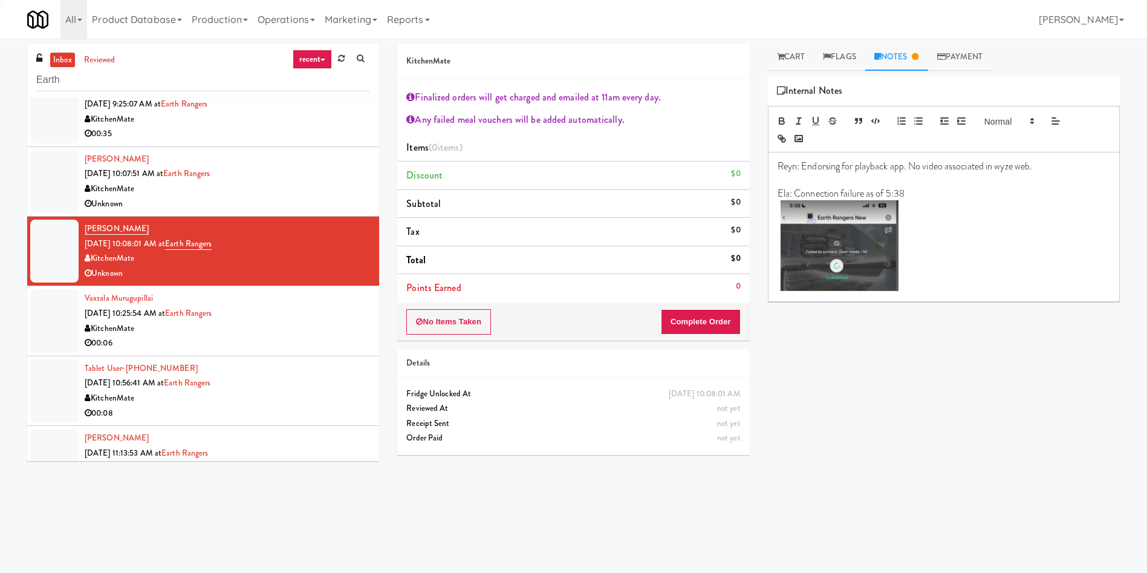
scroll to position [0, 0]
drag, startPoint x: 60, startPoint y: 317, endPoint x: 68, endPoint y: 316, distance: 7.9
click at [60, 317] on div at bounding box center [54, 320] width 48 height 63
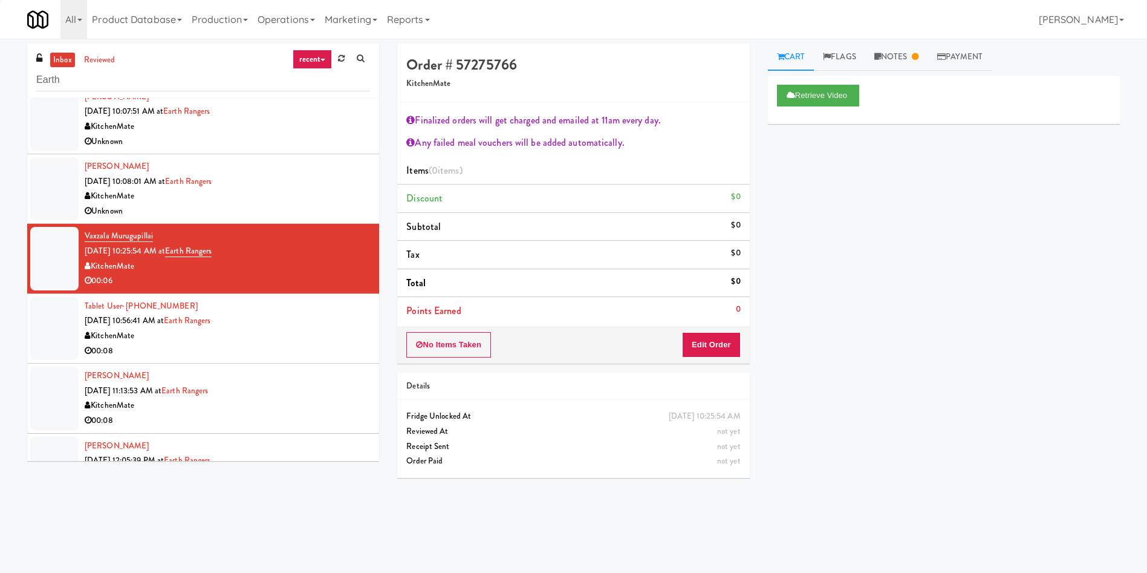
scroll to position [181, 0]
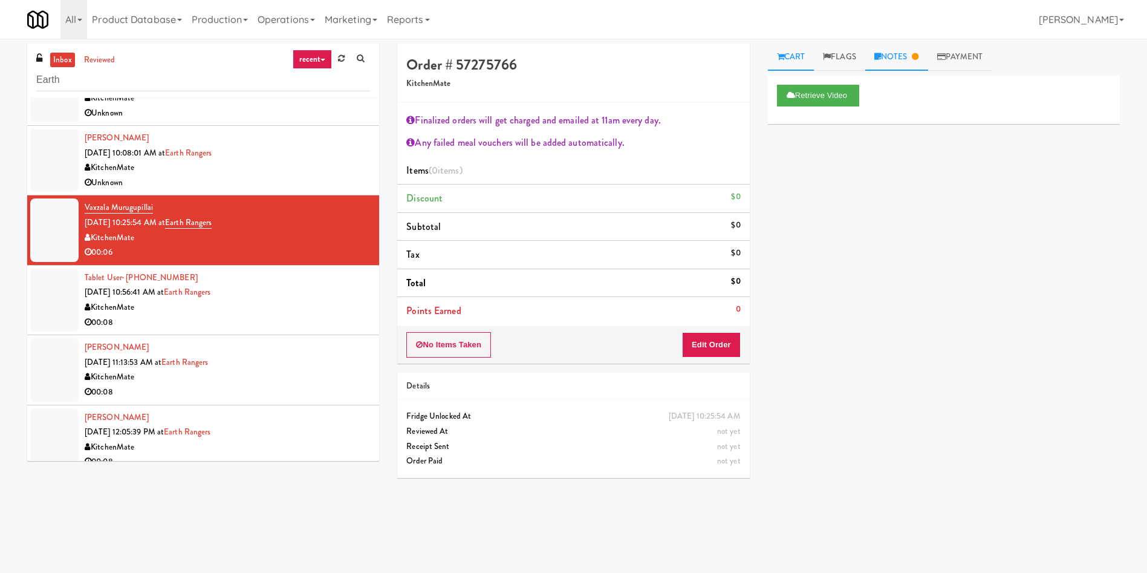
click at [899, 60] on link "Notes" at bounding box center [896, 57] width 63 height 27
click at [963, 181] on p "Reyn: Endorsing for playback app. Video didn't play in wyze web. and kiosk unav…" at bounding box center [944, 173] width 333 height 27
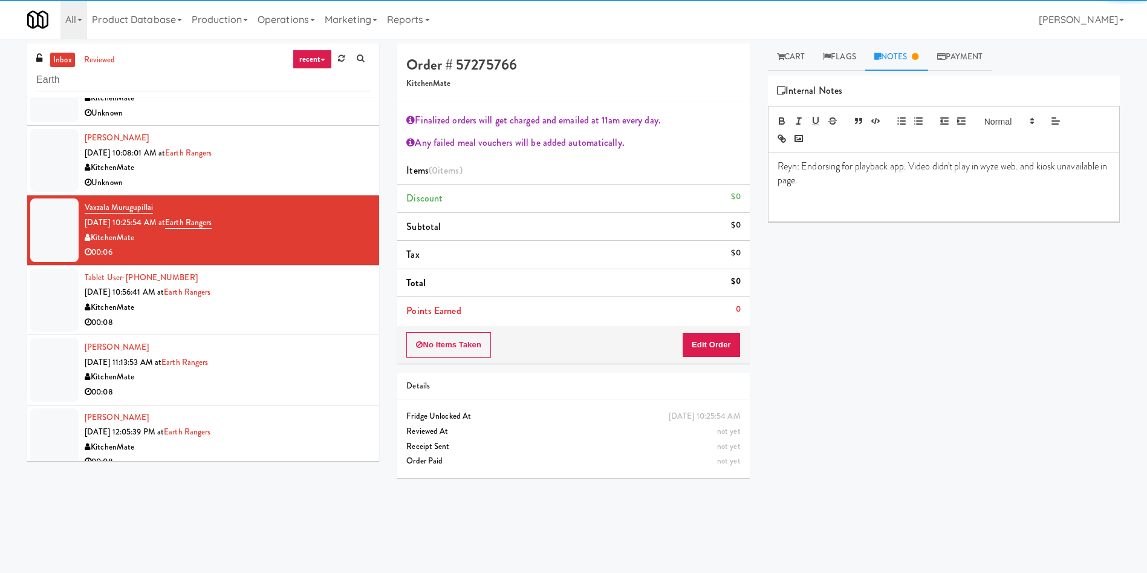
scroll to position [0, 0]
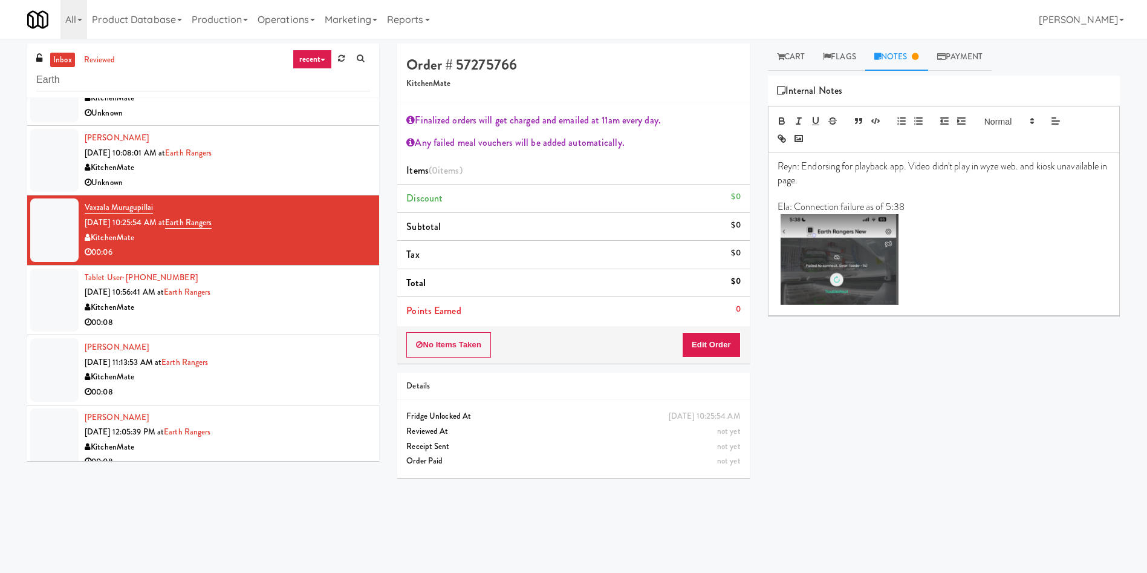
click at [832, 441] on div "Retrieve Video Primary Flag Clear Flag if unable to determine what was taken or…" at bounding box center [944, 303] width 352 height 454
click at [44, 307] on div at bounding box center [54, 299] width 48 height 63
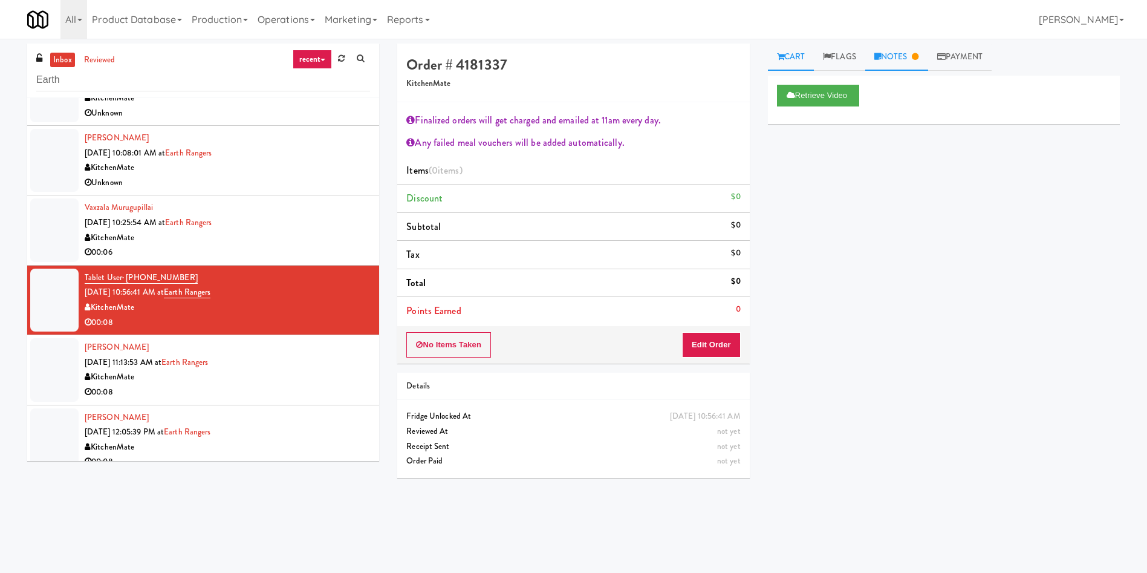
click at [906, 52] on link "Notes" at bounding box center [896, 57] width 63 height 27
click at [922, 184] on p "Reyn: Endorsing for playback app. Video didn't play in wyze web. and kiosk unav…" at bounding box center [944, 173] width 333 height 27
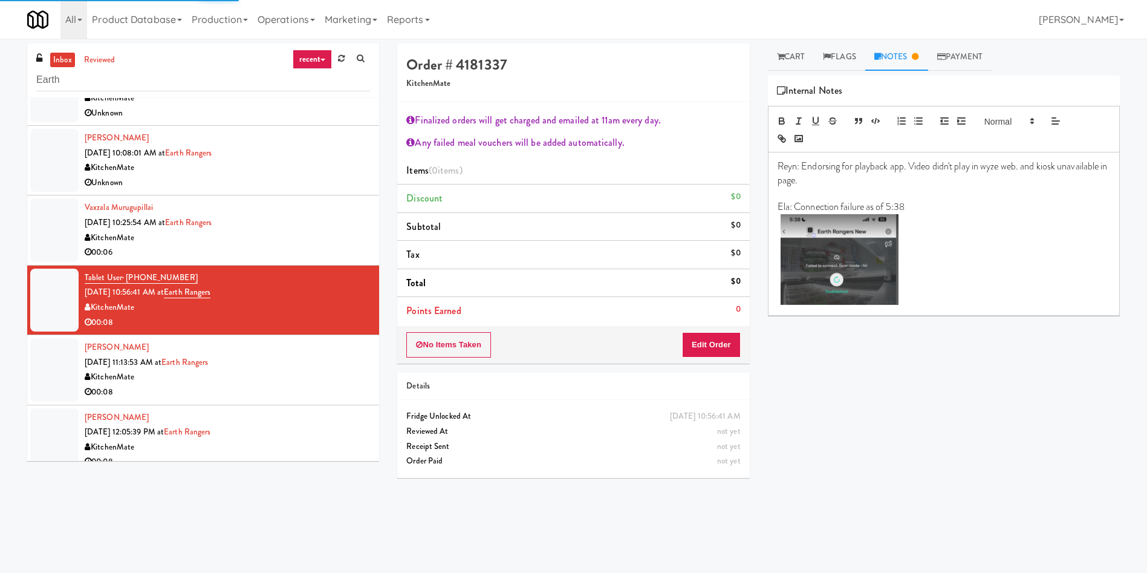
click at [45, 374] on div at bounding box center [54, 369] width 48 height 63
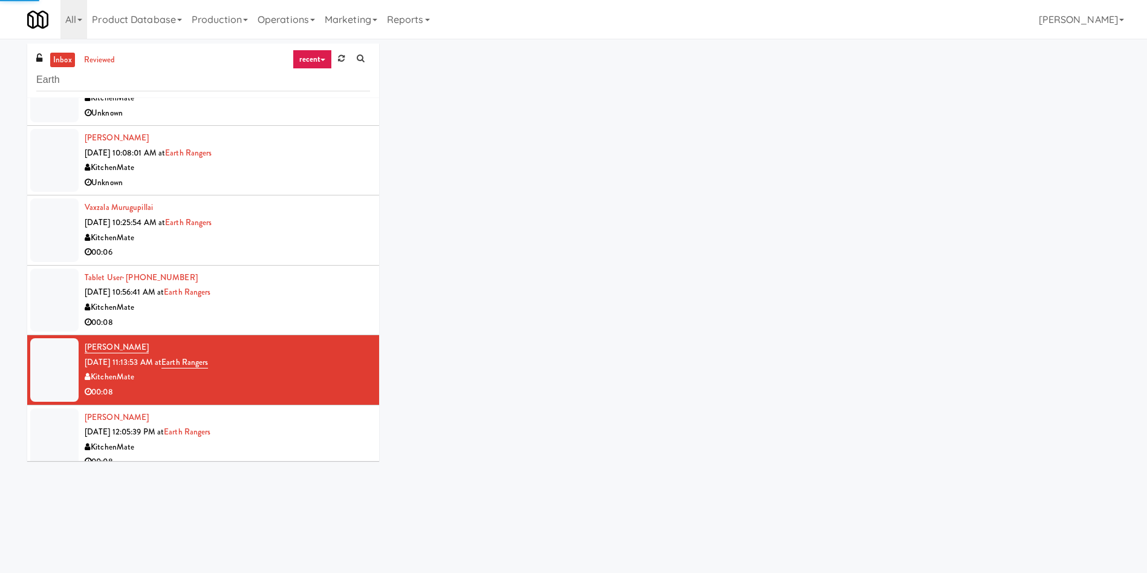
scroll to position [272, 0]
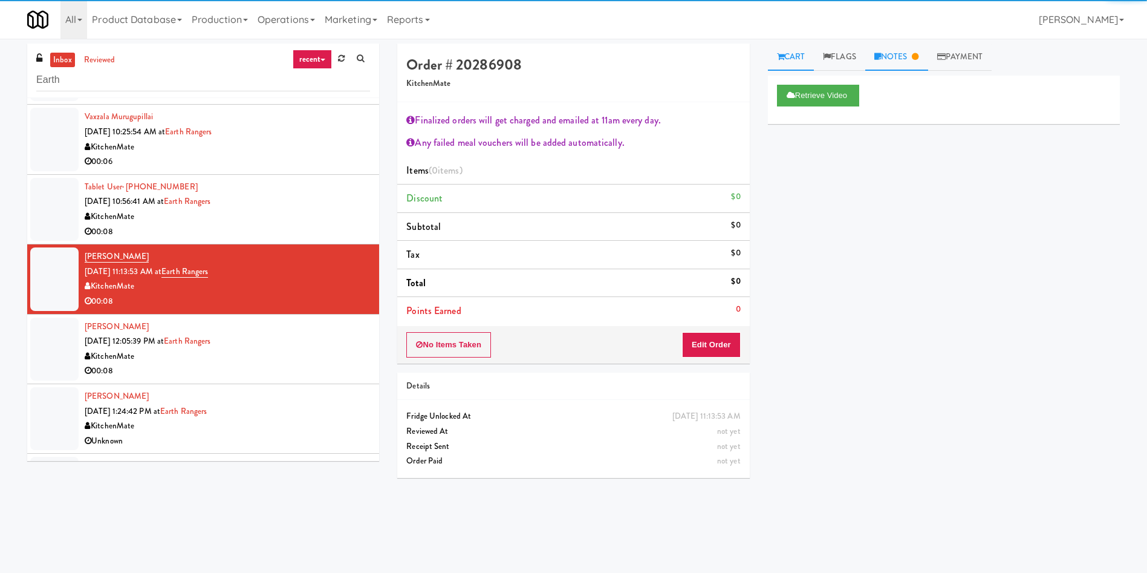
click at [911, 54] on link "Notes" at bounding box center [896, 57] width 63 height 27
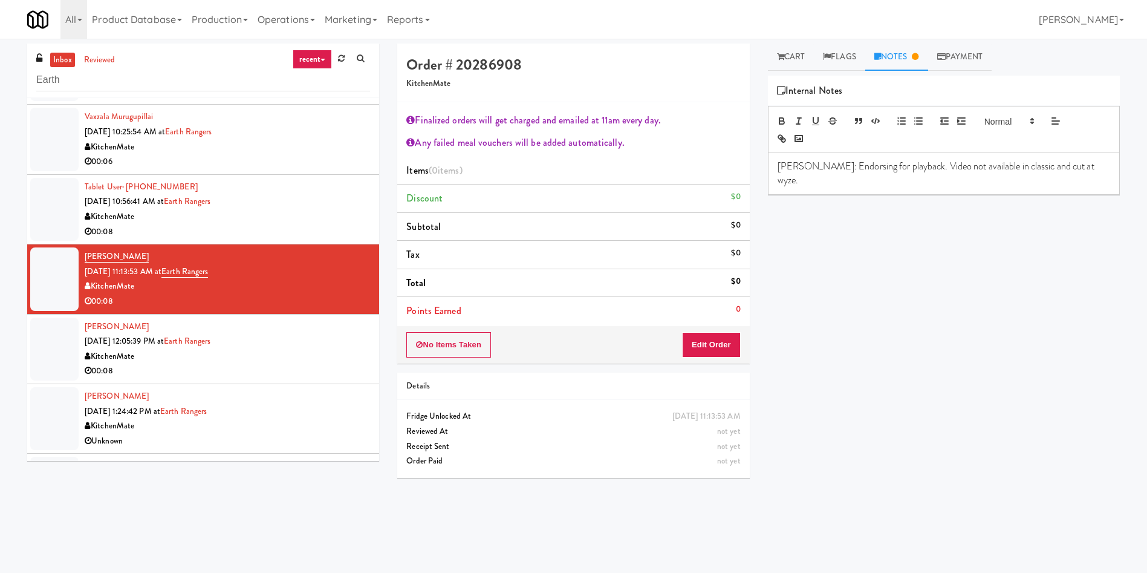
click at [1090, 163] on p "James: Endorsing for playback. Video not available in classic and cut at wyze." at bounding box center [944, 173] width 333 height 27
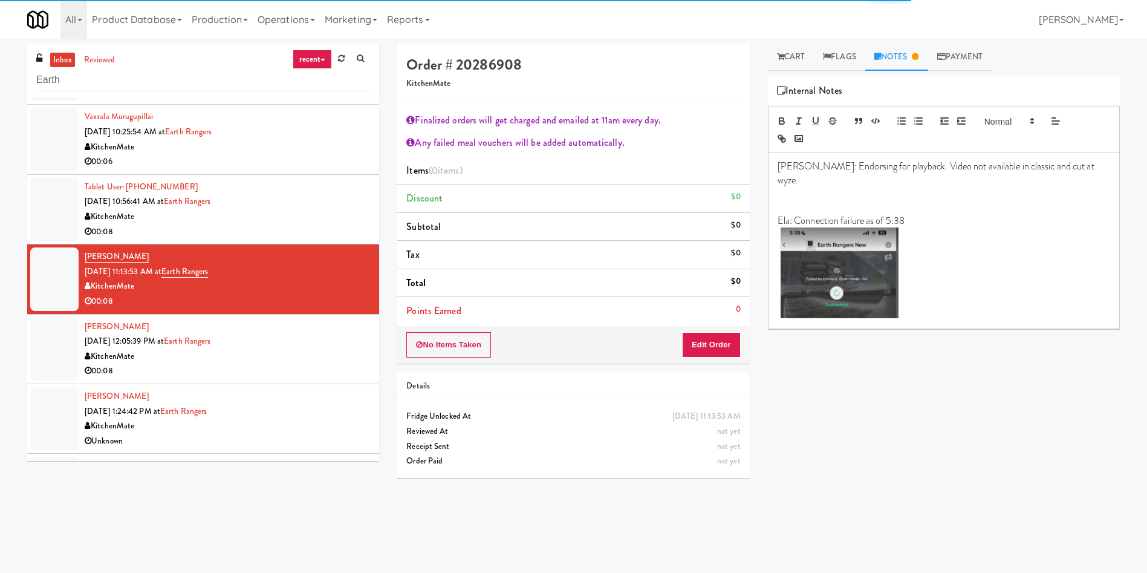
drag, startPoint x: 40, startPoint y: 346, endPoint x: 134, endPoint y: 357, distance: 95.0
click at [40, 346] on div at bounding box center [54, 348] width 48 height 63
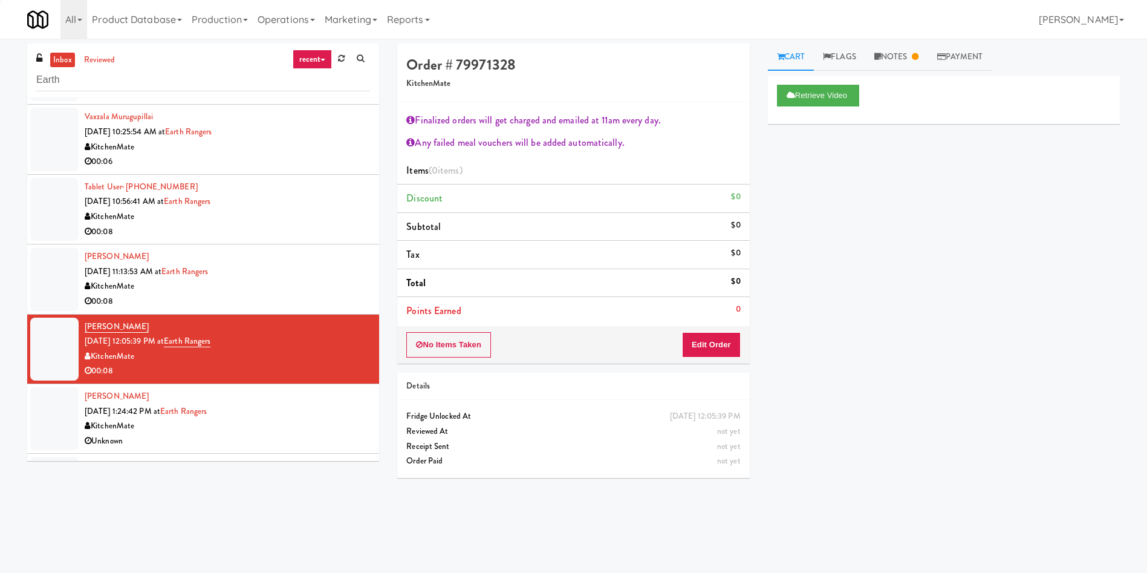
scroll to position [363, 0]
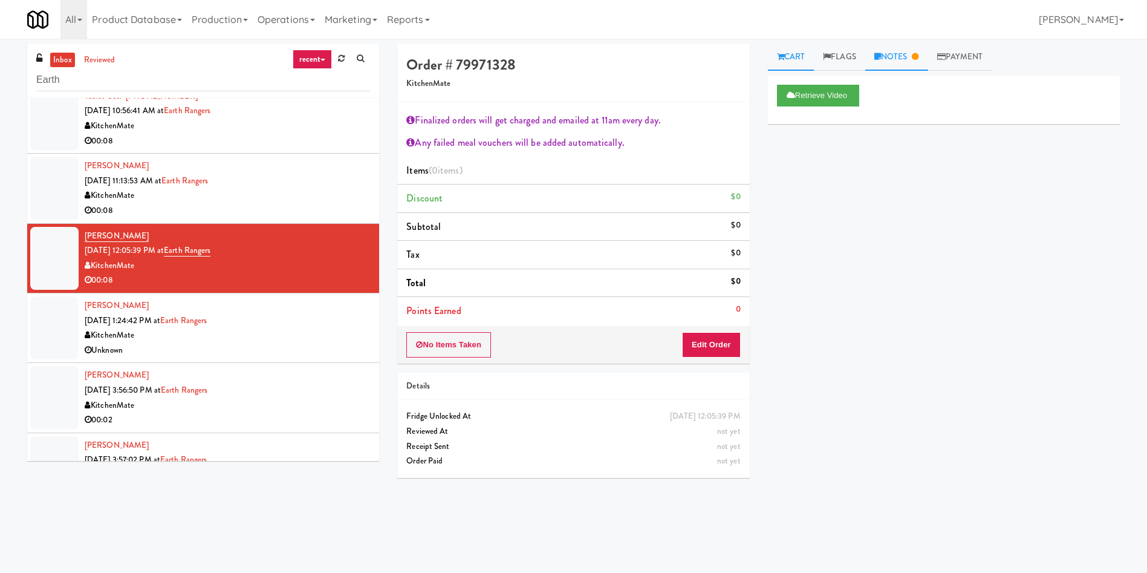
click at [905, 49] on link "Notes" at bounding box center [896, 57] width 63 height 27
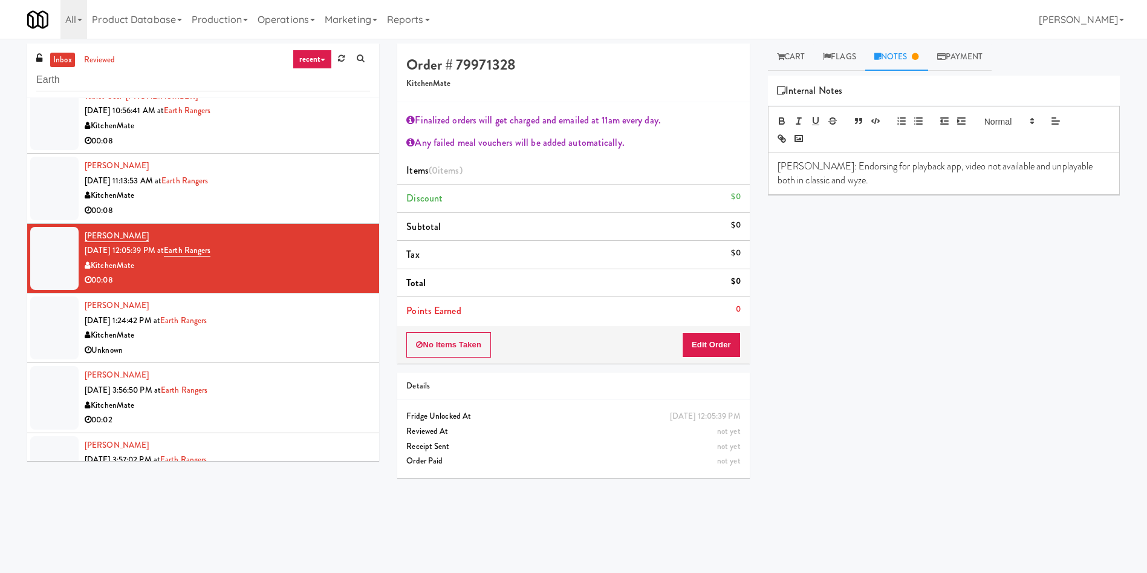
click at [949, 177] on p "James: Endorsing for playback app, video not available and unplayable both in c…" at bounding box center [944, 173] width 333 height 27
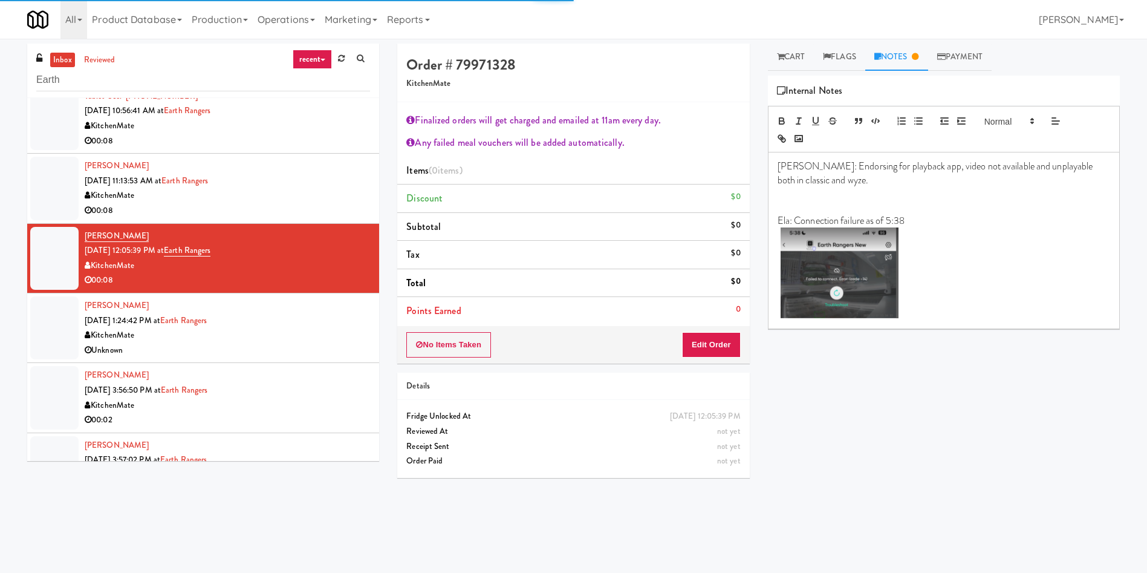
scroll to position [0, 0]
click at [60, 321] on div at bounding box center [54, 327] width 48 height 63
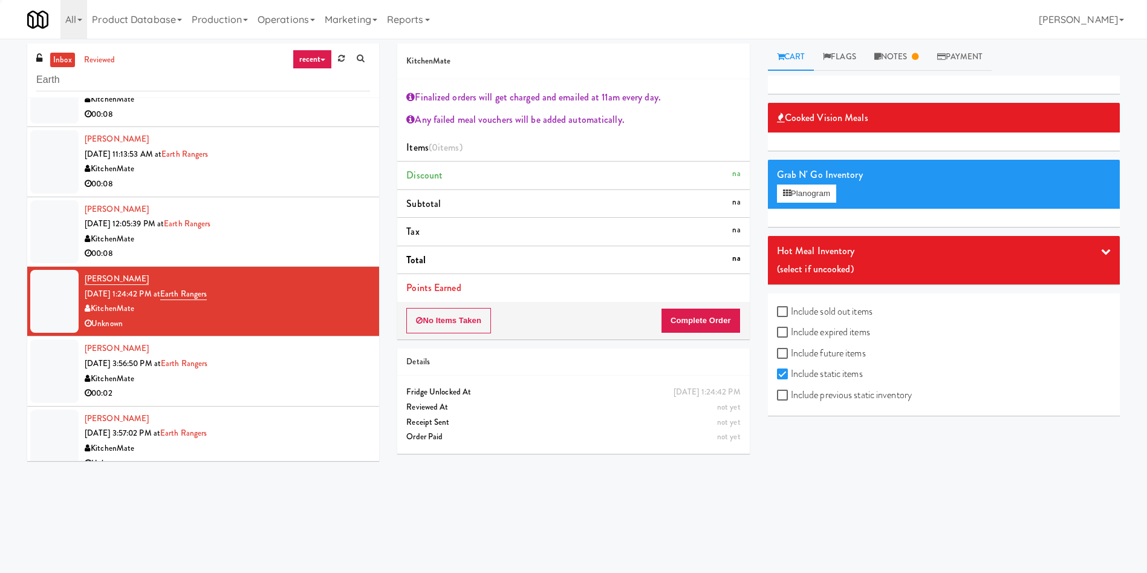
scroll to position [404, 0]
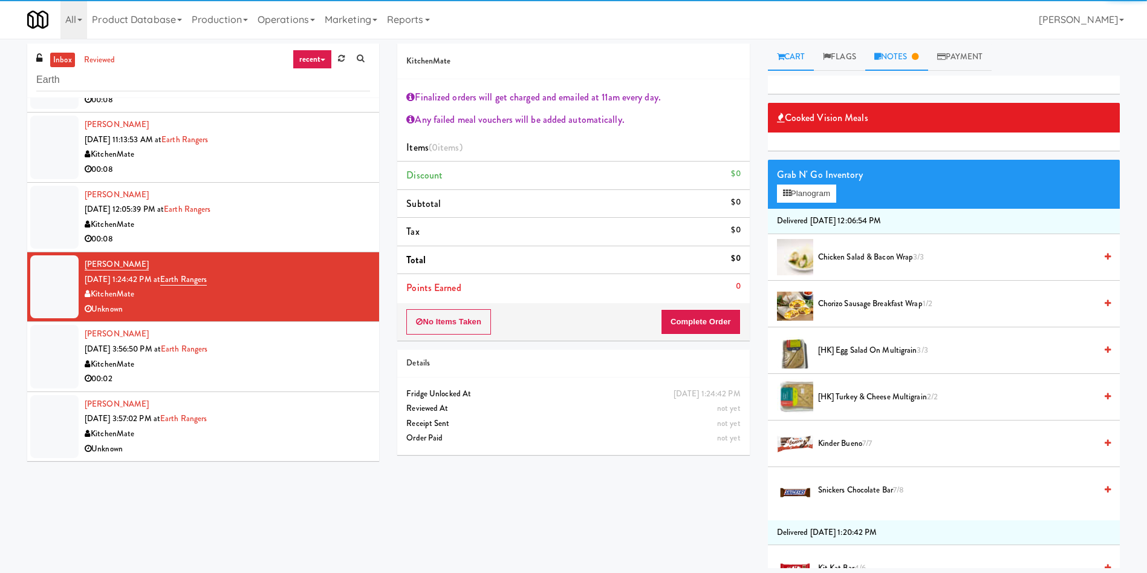
click at [904, 59] on link "Notes" at bounding box center [896, 57] width 63 height 27
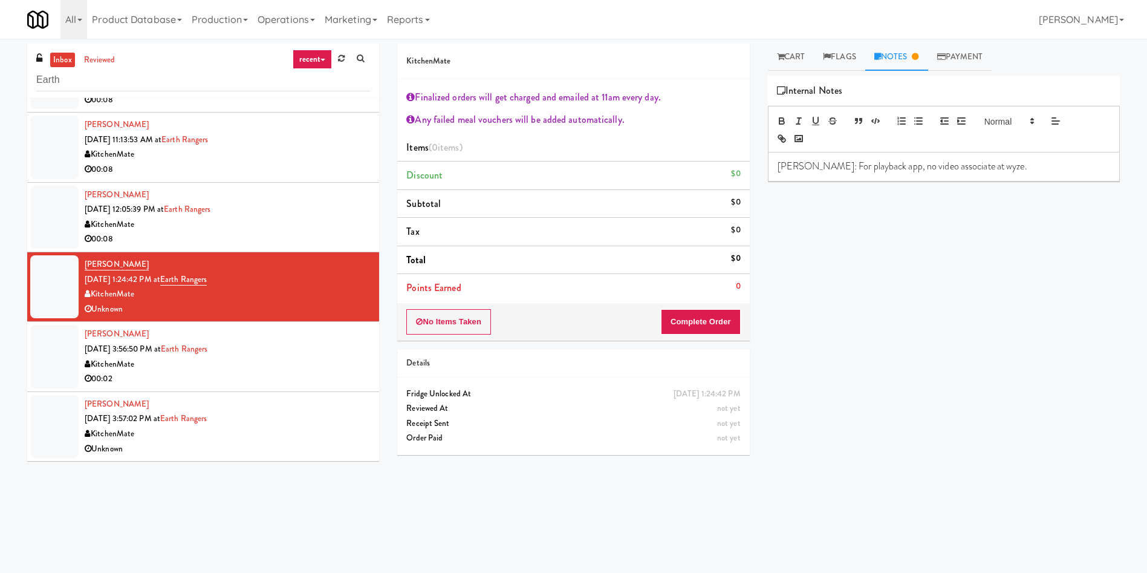
click at [1003, 171] on p "James: For playback app, no video associate at wyze." at bounding box center [944, 166] width 333 height 13
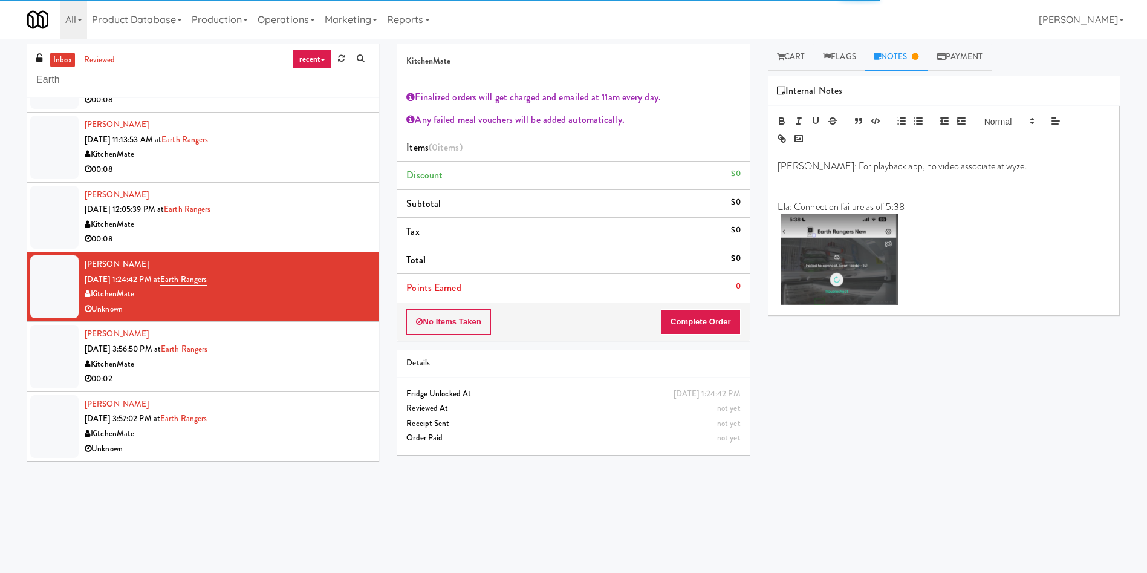
click at [54, 354] on div at bounding box center [54, 356] width 48 height 63
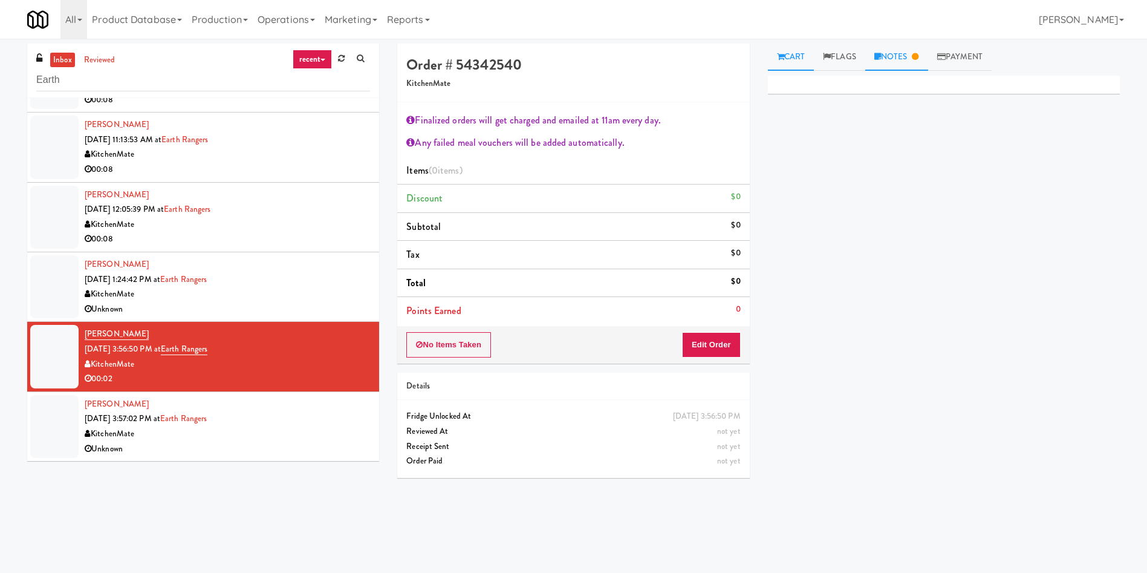
click at [905, 54] on link "Notes" at bounding box center [896, 57] width 63 height 27
click at [988, 163] on p "Britney: For playback. Unable to play video in wyze" at bounding box center [944, 166] width 333 height 13
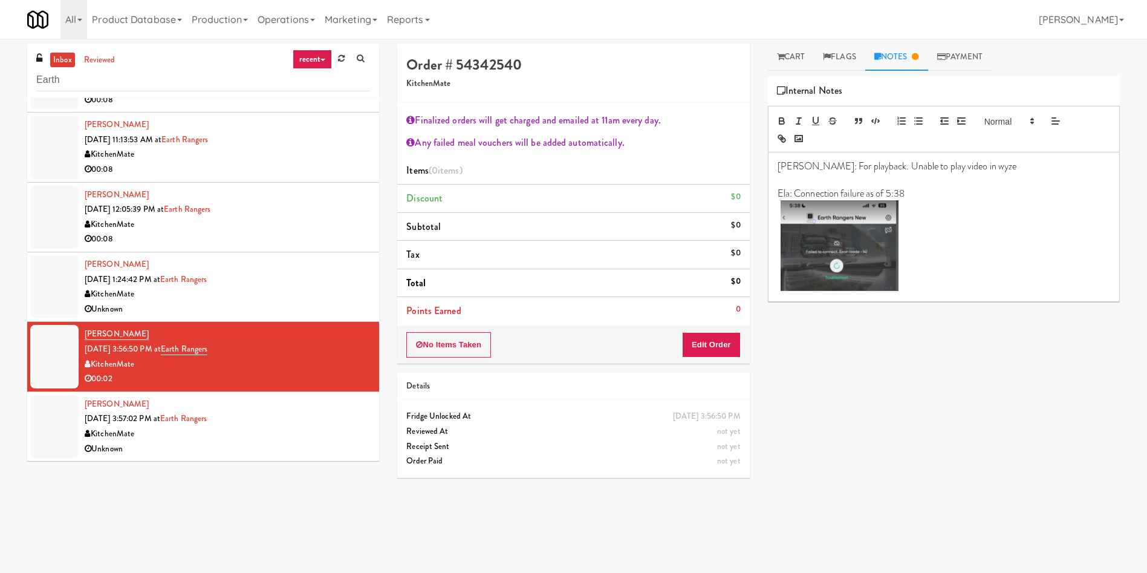
click at [44, 423] on div at bounding box center [54, 426] width 48 height 63
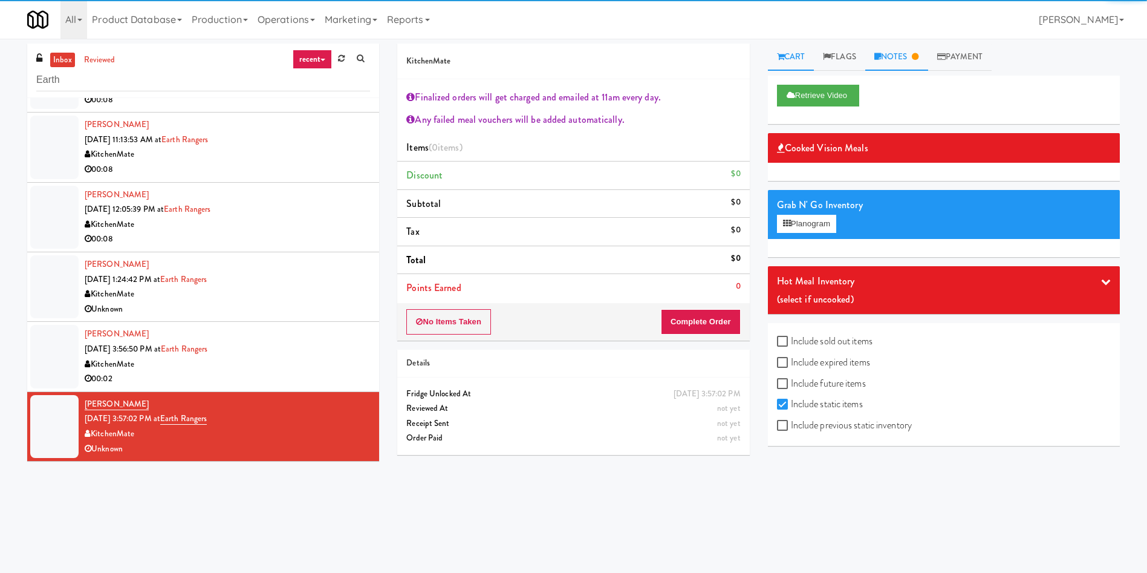
click at [910, 64] on link "Notes" at bounding box center [896, 57] width 63 height 27
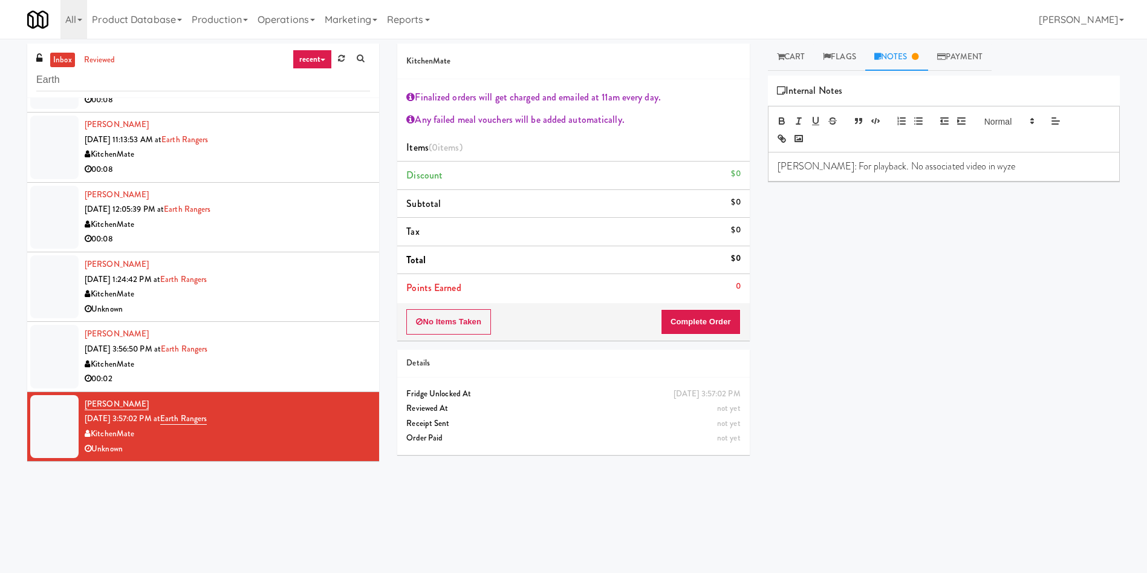
click at [1004, 167] on p "Britney: For playback. No associated video in wyze" at bounding box center [944, 166] width 333 height 13
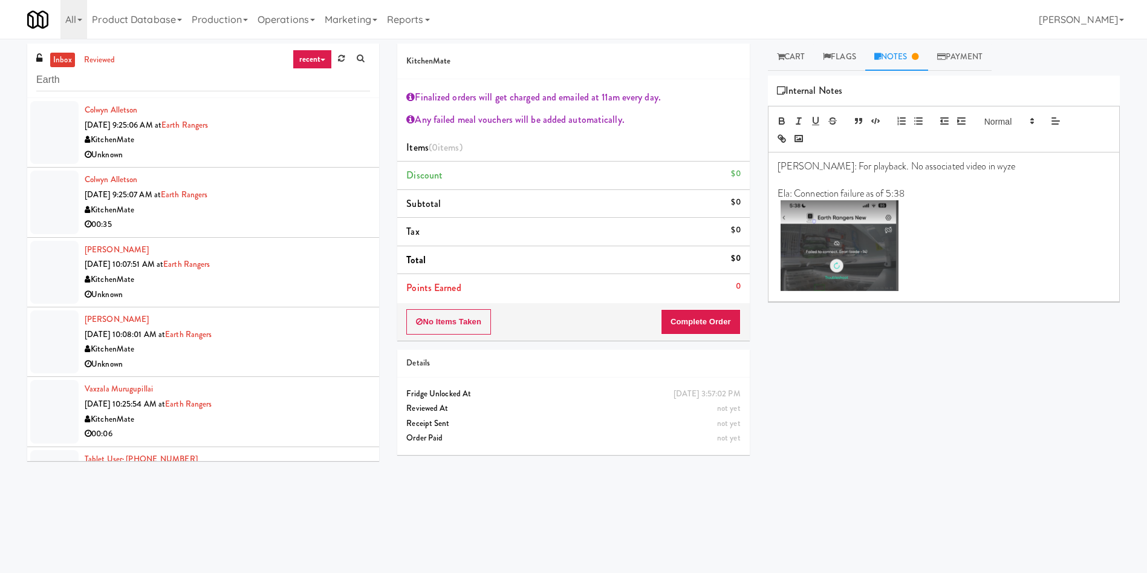
click at [44, 125] on div at bounding box center [54, 132] width 48 height 63
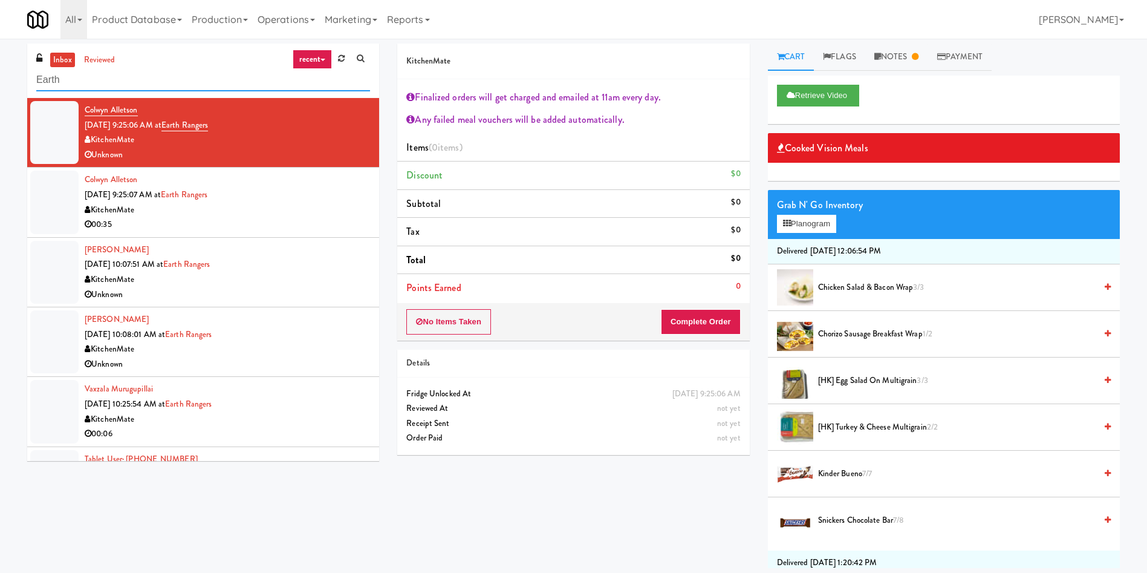
drag, startPoint x: 131, startPoint y: 83, endPoint x: 0, endPoint y: 53, distance: 134.5
click at [0, 53] on div "inbox reviewed recent all unclear take inventory issue suspicious failed recent…" at bounding box center [573, 306] width 1147 height 524
paste input "545 N McClurg- Left - Fridge"
type input "545 N McClurg- Left - Fridge"
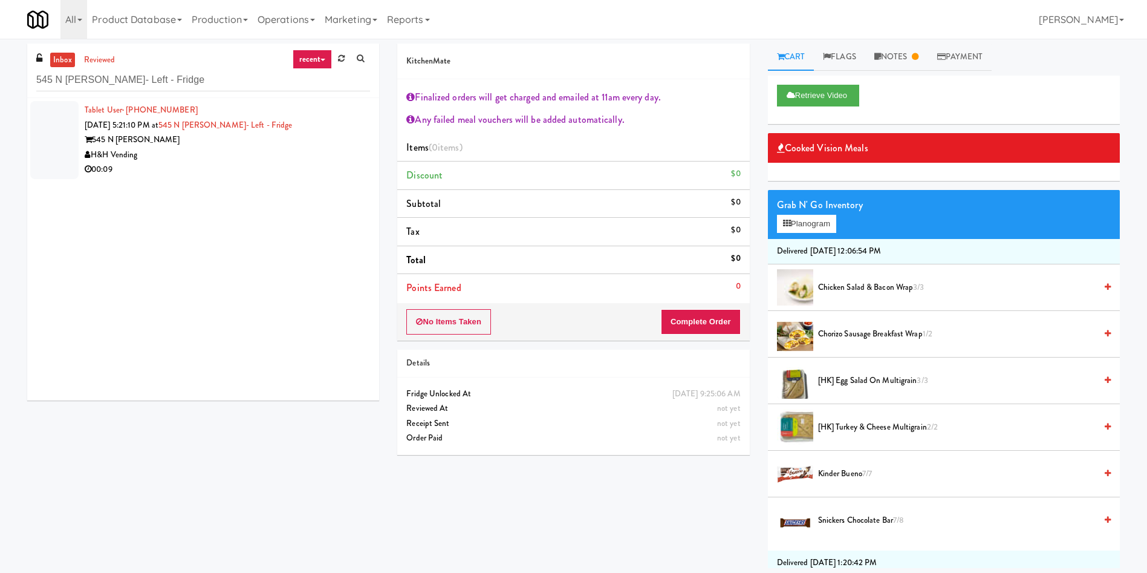
click at [27, 129] on div "inbox reviewed recent all unclear take inventory issue suspicious failed recent…" at bounding box center [203, 227] width 370 height 366
click at [66, 131] on div at bounding box center [54, 140] width 48 height 78
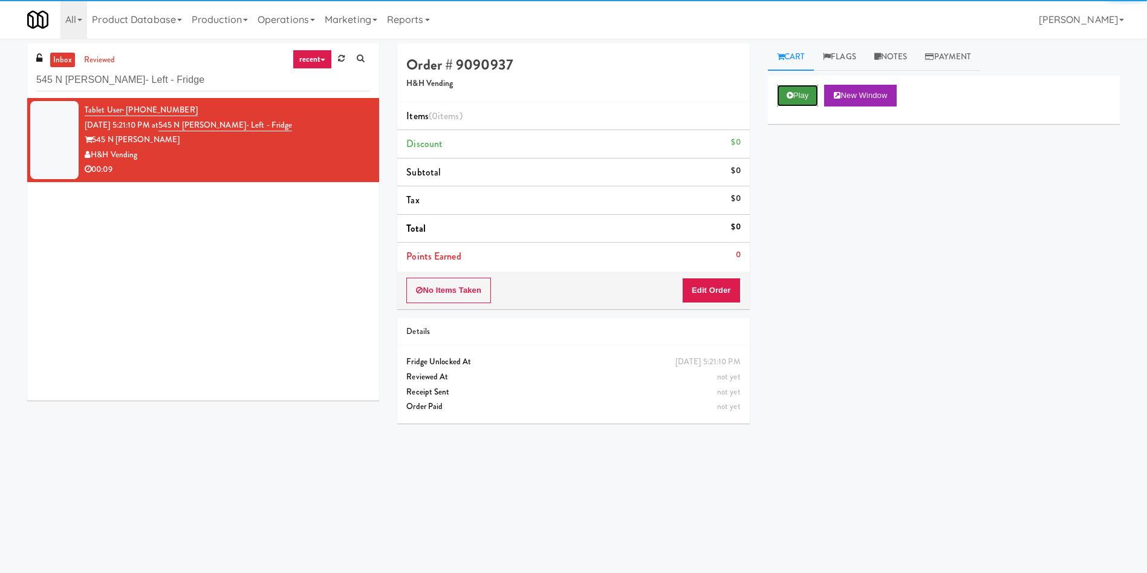
click at [805, 101] on button "Play" at bounding box center [798, 96] width 42 height 22
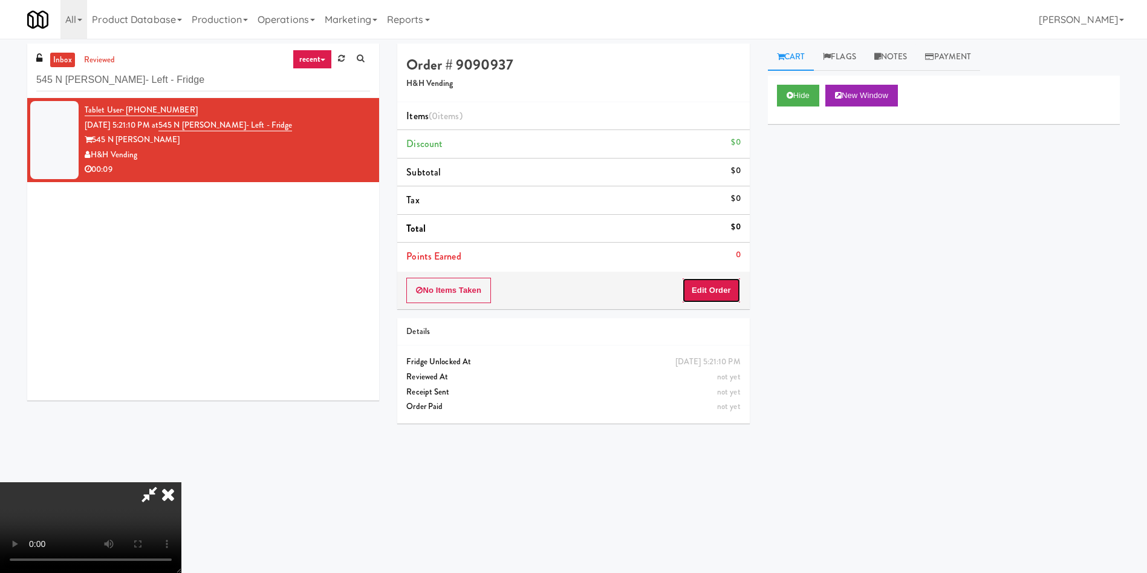
click at [712, 285] on button "Edit Order" at bounding box center [711, 290] width 59 height 25
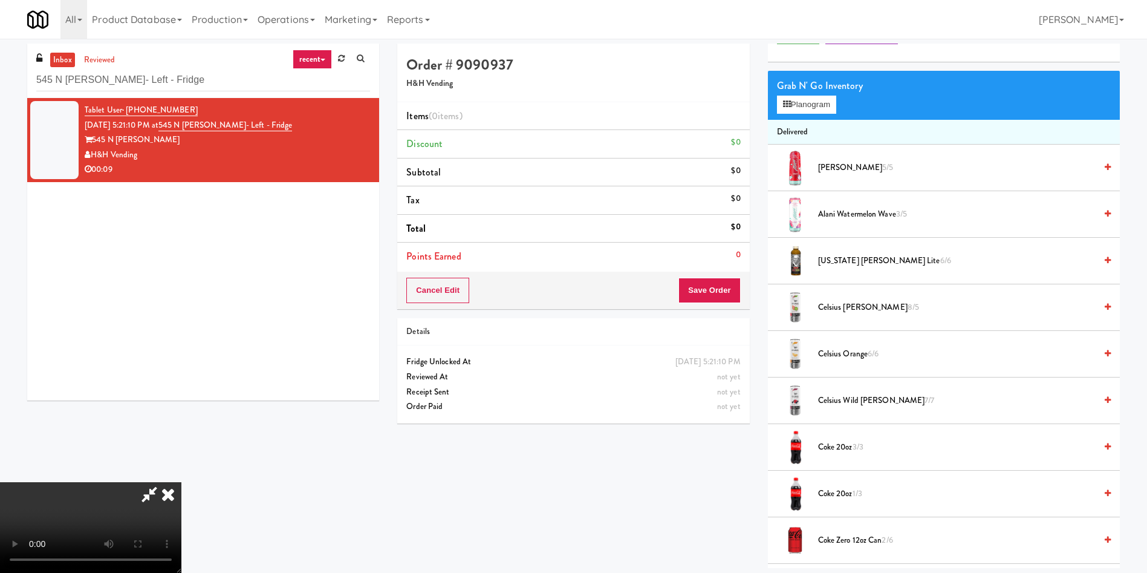
scroll to position [91, 0]
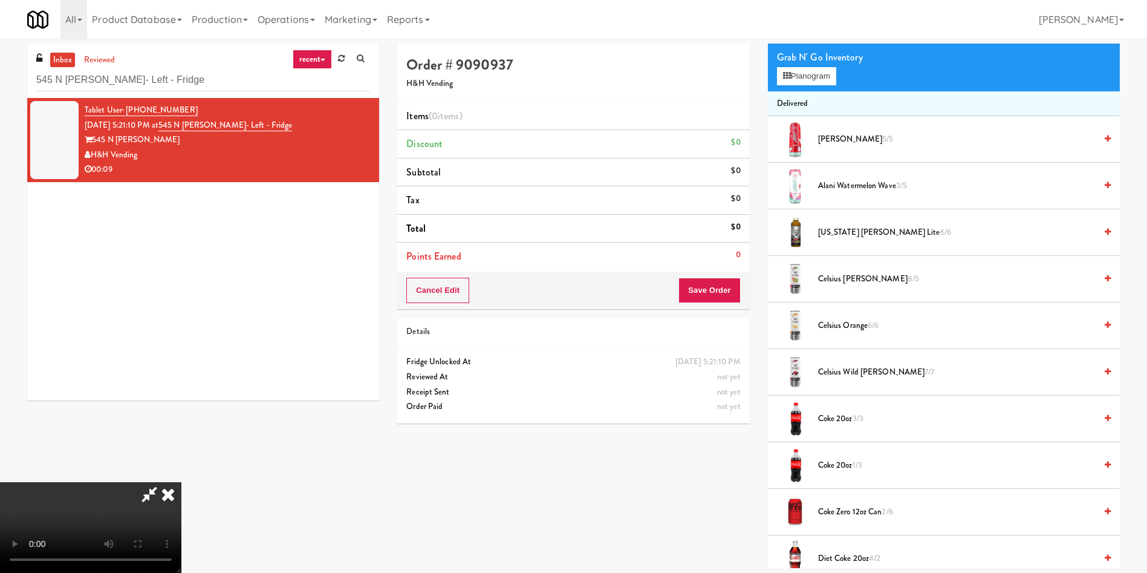
click at [181, 482] on video at bounding box center [90, 527] width 181 height 91
click at [816, 72] on button "Planogram" at bounding box center [806, 76] width 59 height 18
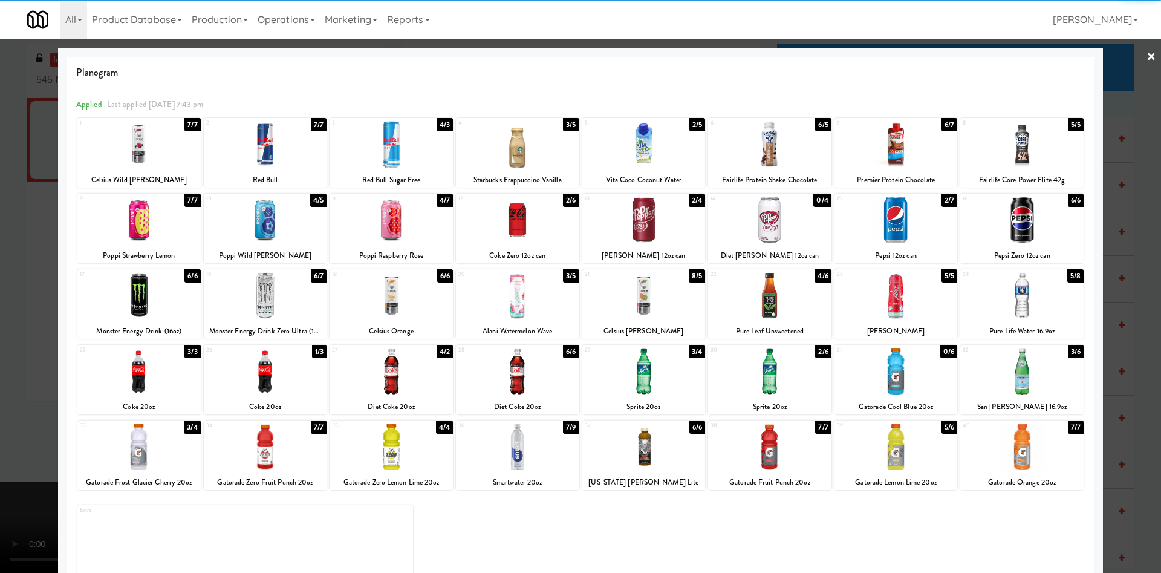
click at [498, 154] on div at bounding box center [517, 144] width 123 height 47
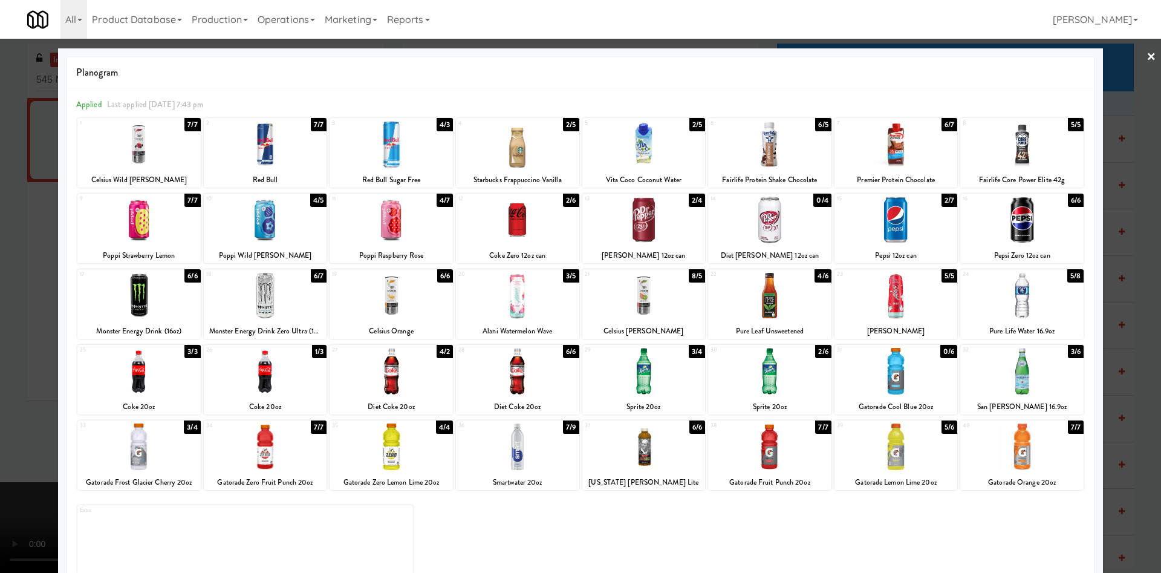
click at [32, 203] on div at bounding box center [580, 286] width 1161 height 573
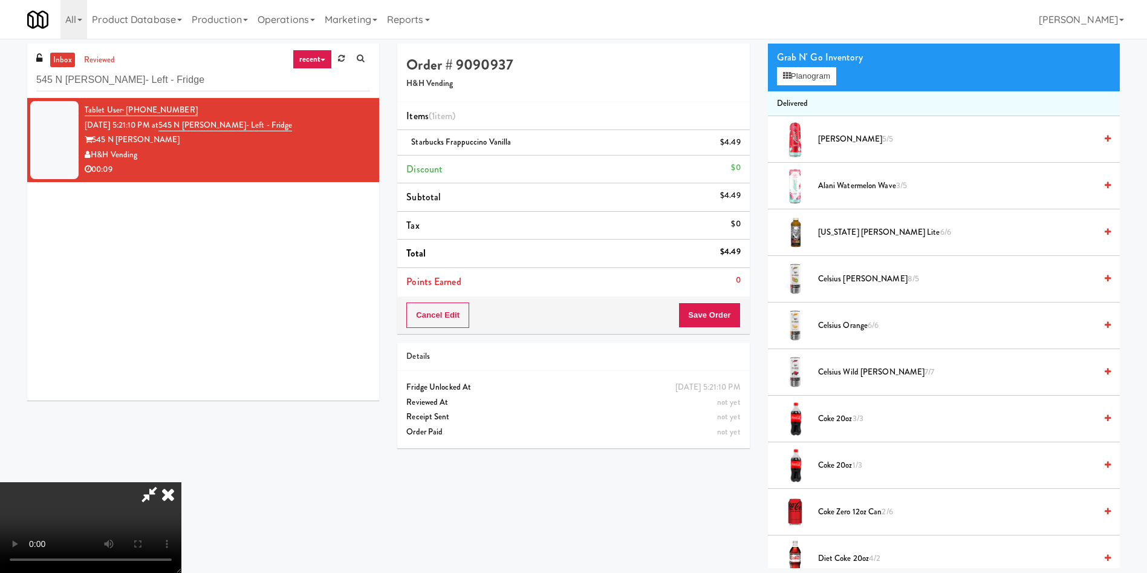
click at [181, 482] on video at bounding box center [90, 527] width 181 height 91
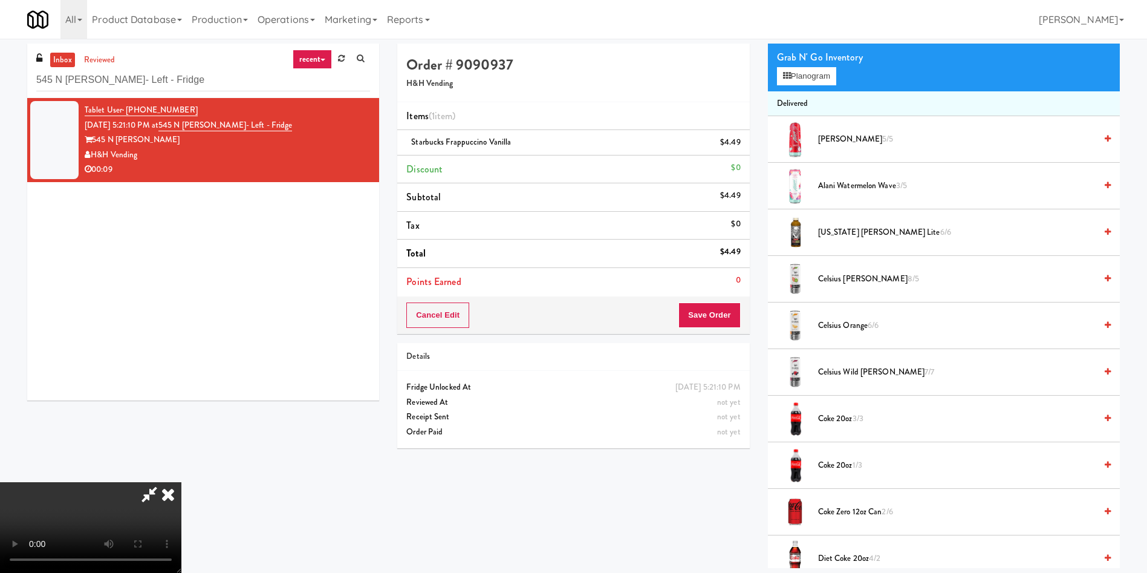
click at [181, 482] on video at bounding box center [90, 527] width 181 height 91
click at [815, 74] on button "Planogram" at bounding box center [806, 76] width 59 height 18
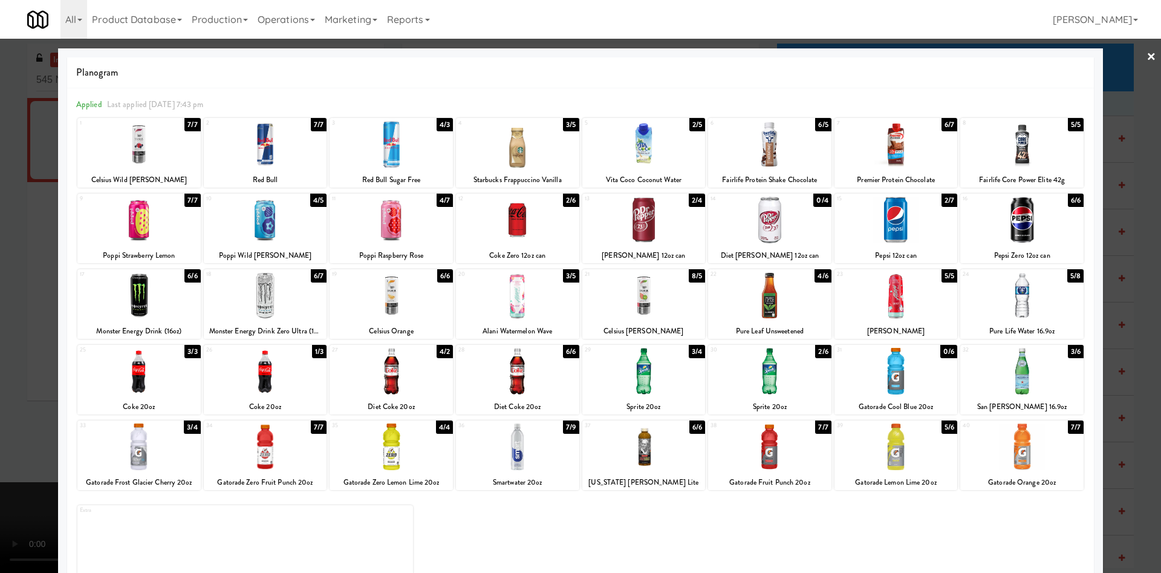
click at [1010, 234] on div at bounding box center [1021, 220] width 123 height 47
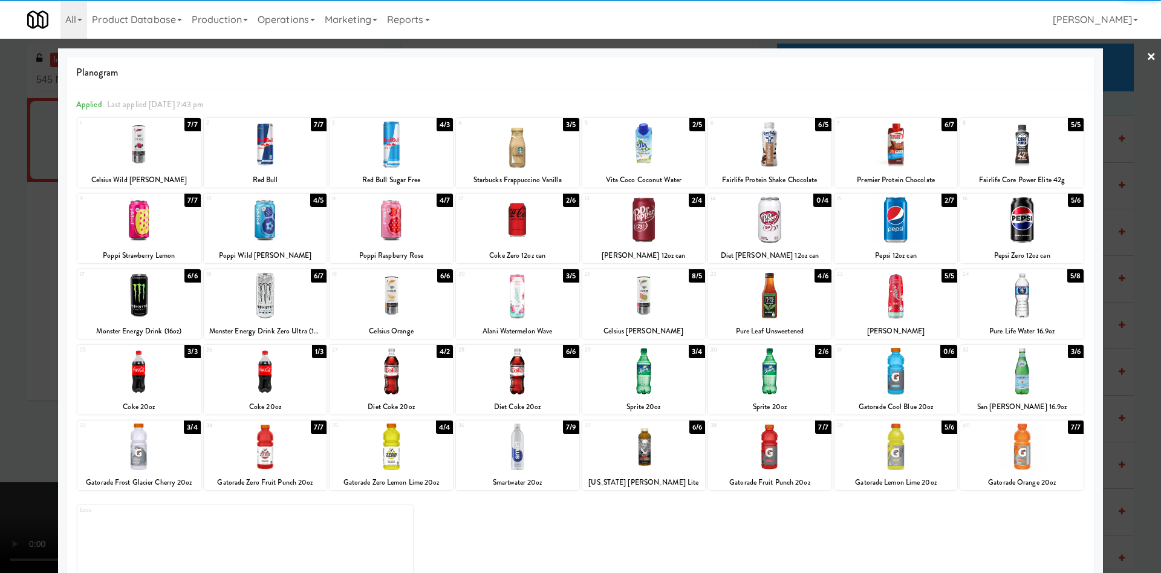
click at [1107, 76] on div at bounding box center [580, 286] width 1161 height 573
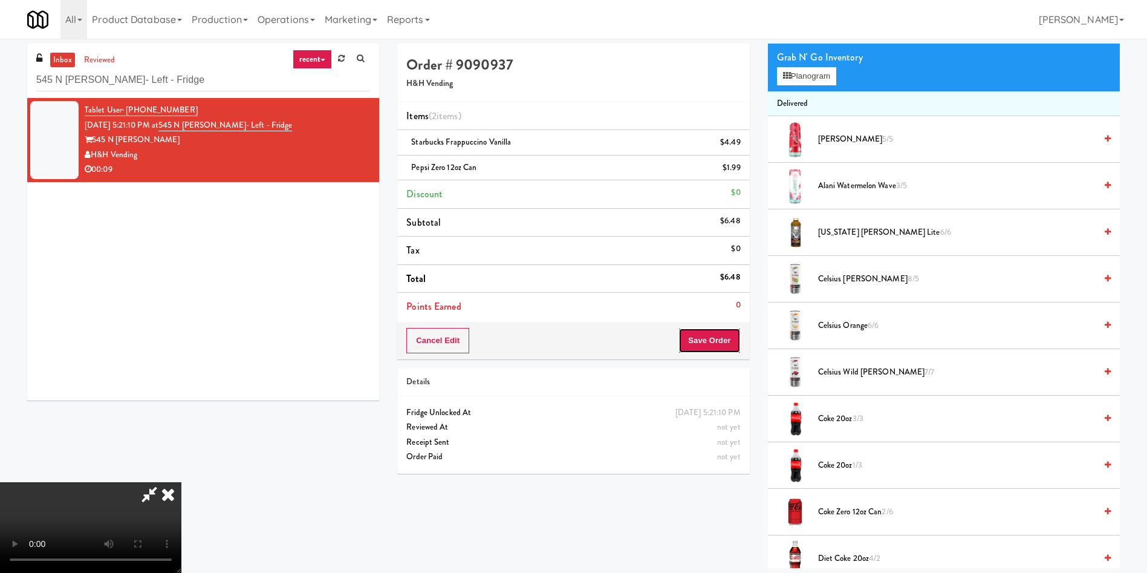
click at [722, 344] on button "Save Order" at bounding box center [709, 340] width 62 height 25
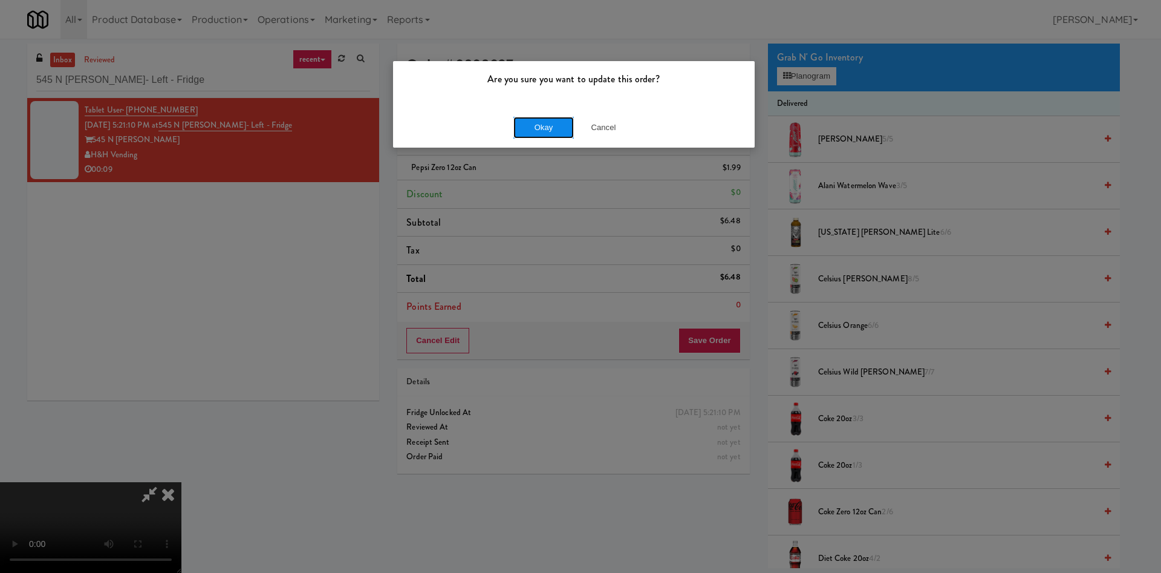
click at [532, 124] on button "Okay" at bounding box center [543, 128] width 60 height 22
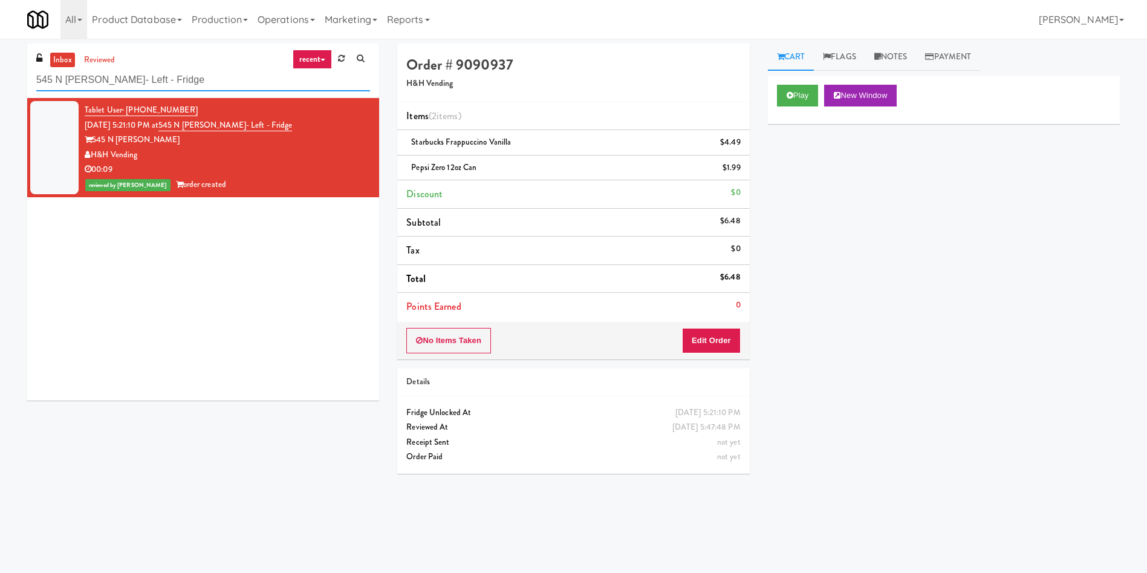
drag, startPoint x: 190, startPoint y: 70, endPoint x: 0, endPoint y: 70, distance: 189.9
click at [0, 70] on div "inbox reviewed recent all unclear take inventory issue suspicious failed recent…" at bounding box center [573, 287] width 1147 height 486
paste input "Ninety7Fifty"
type input "Ninety7Fifty Fridge"
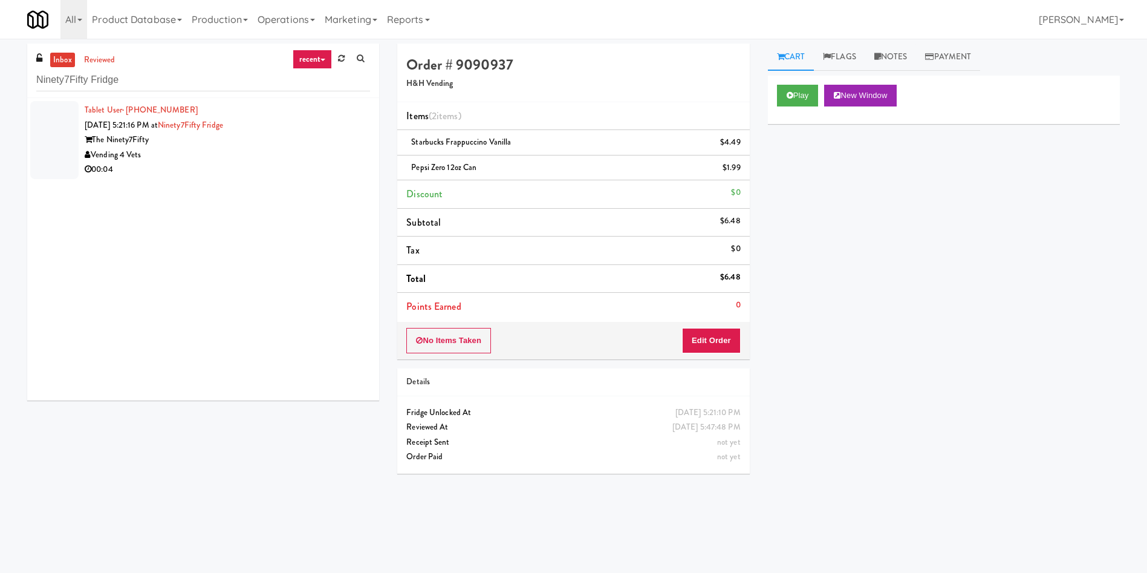
click at [59, 127] on div at bounding box center [54, 140] width 48 height 78
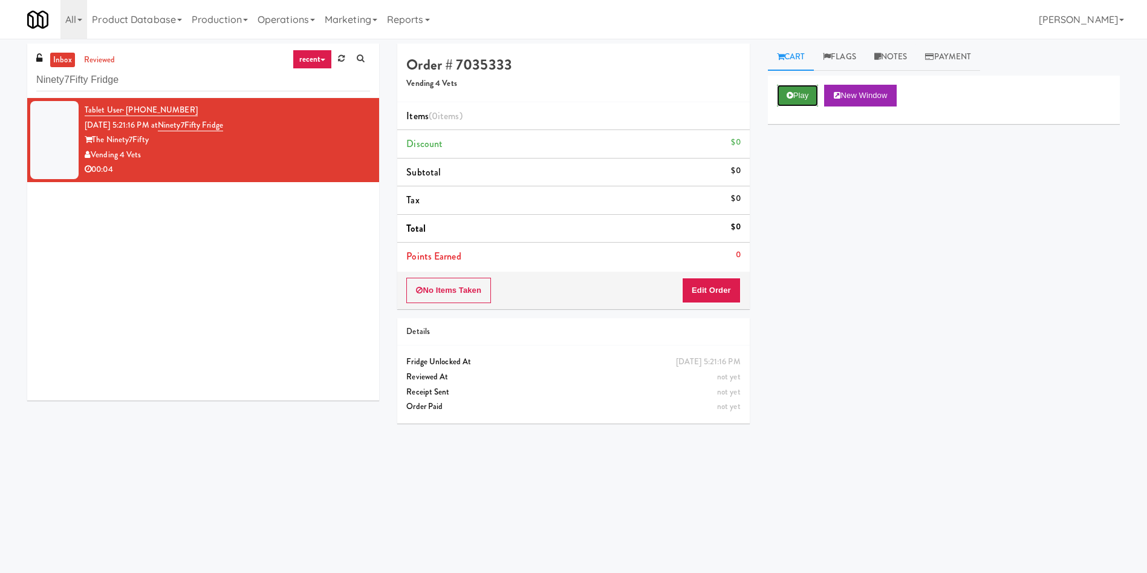
click at [791, 96] on icon at bounding box center [790, 95] width 7 height 8
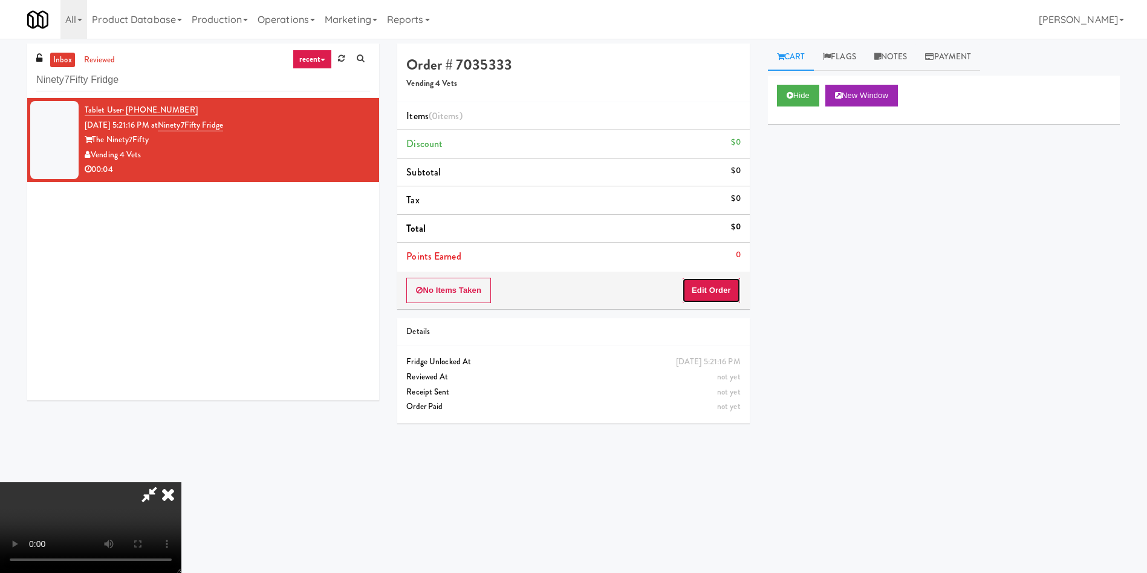
click at [720, 288] on button "Edit Order" at bounding box center [711, 290] width 59 height 25
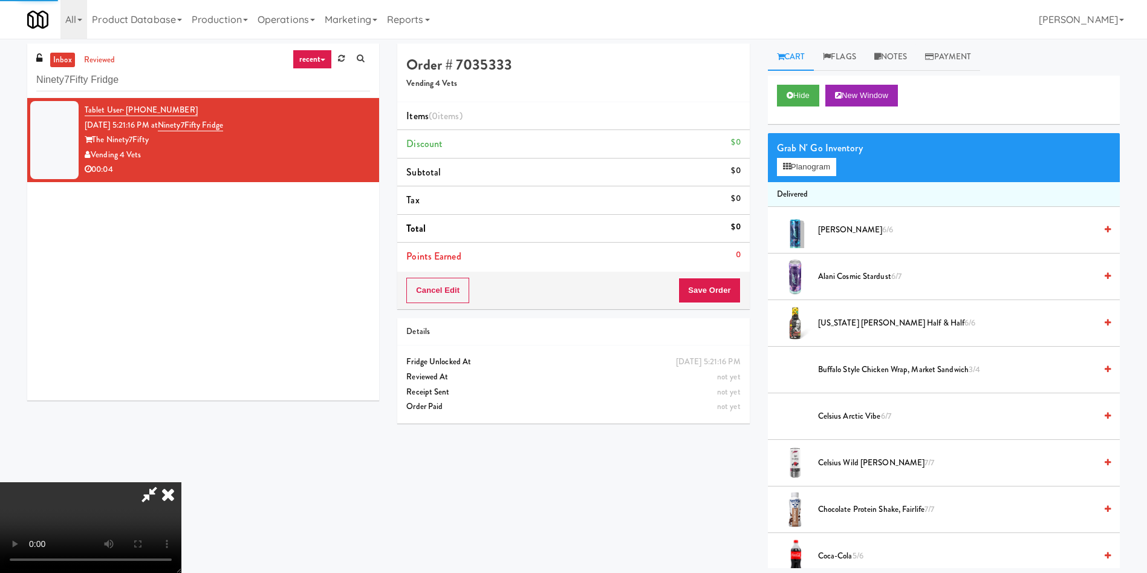
scroll to position [91, 0]
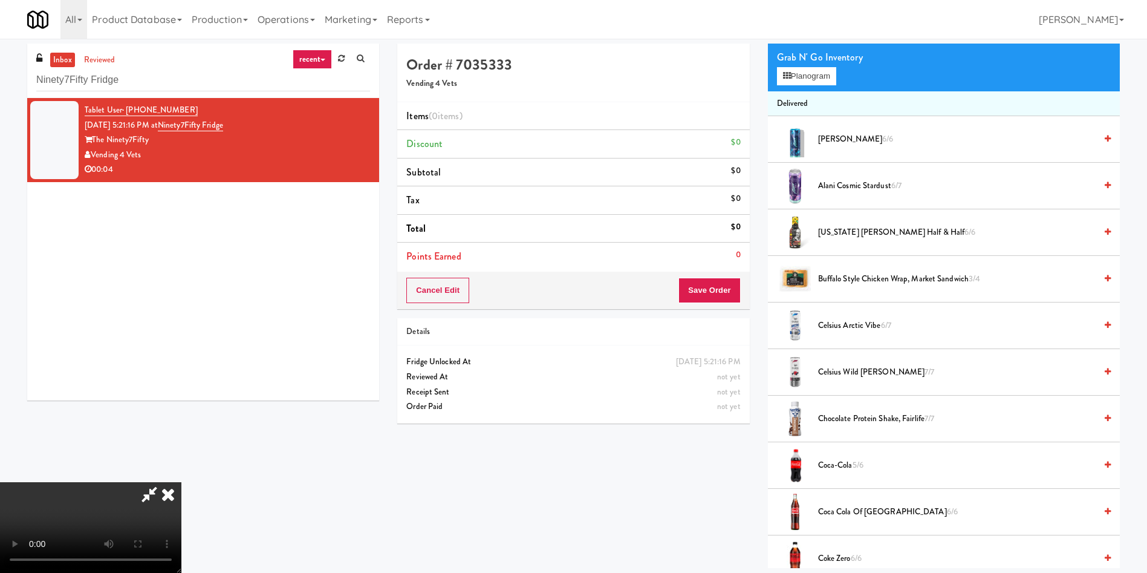
click at [181, 482] on video at bounding box center [90, 527] width 181 height 91
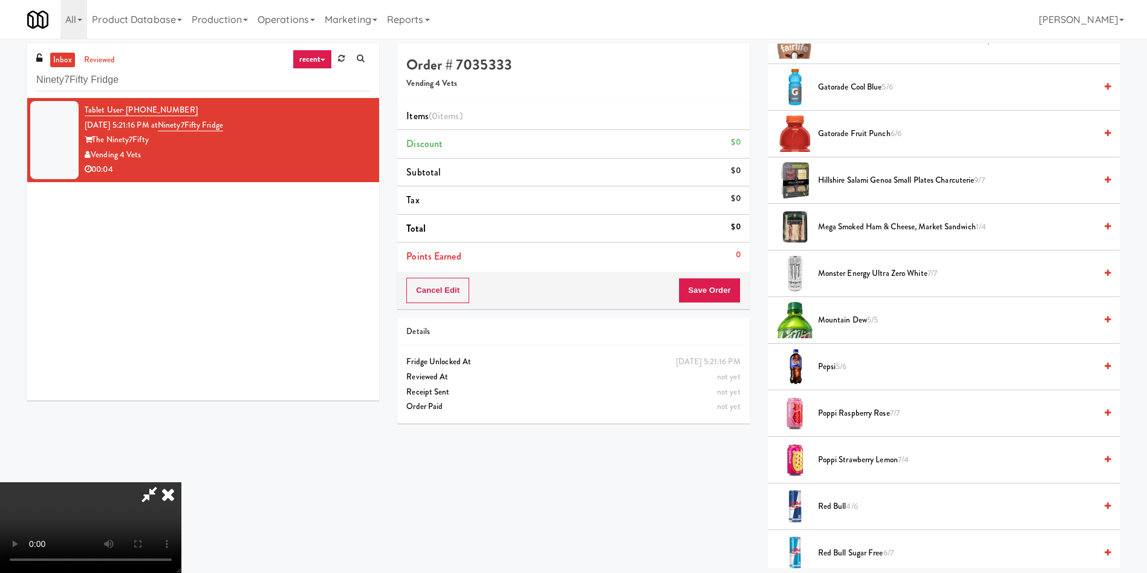
scroll to position [1088, 0]
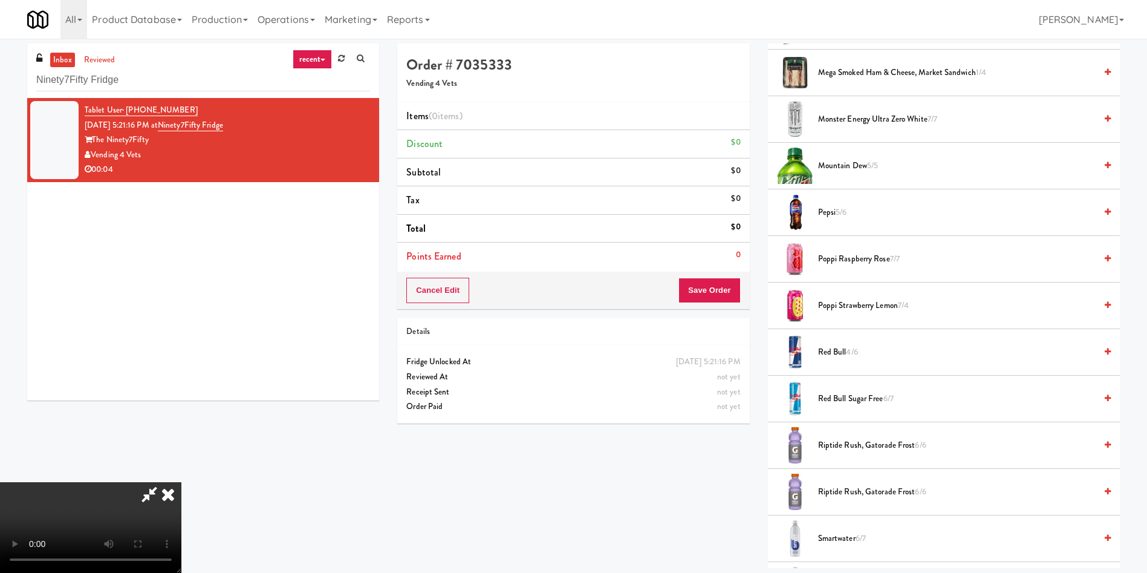
click at [842, 447] on span "Riptide Rush, Gatorade Frost 6/6" at bounding box center [957, 445] width 278 height 15
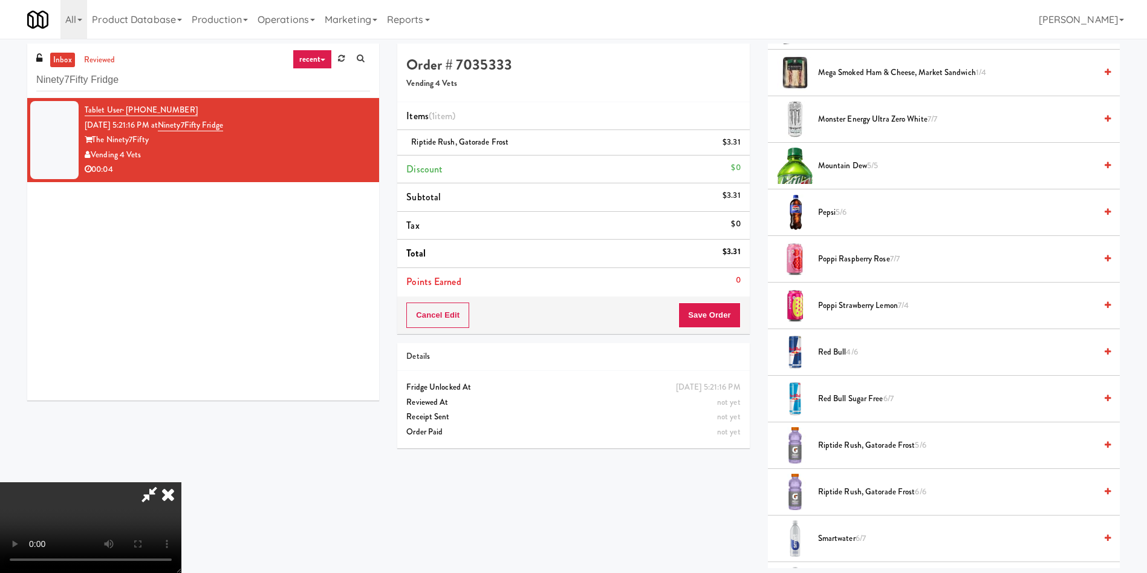
scroll to position [87, 0]
click at [181, 482] on video at bounding box center [90, 527] width 181 height 91
click at [733, 318] on button "Save Order" at bounding box center [709, 314] width 62 height 25
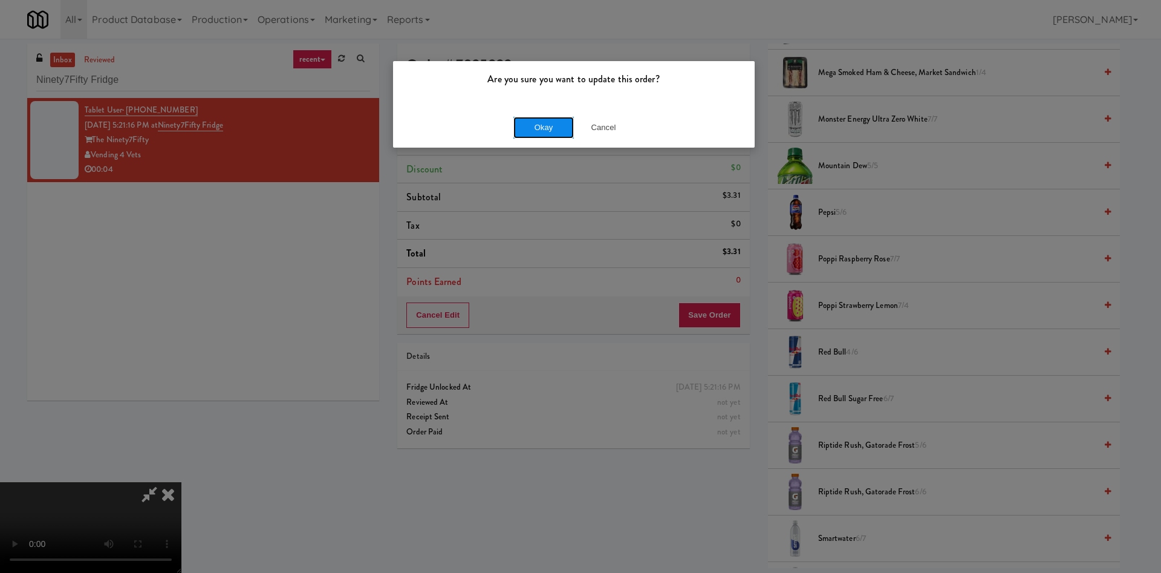
click at [553, 128] on button "Okay" at bounding box center [543, 128] width 60 height 22
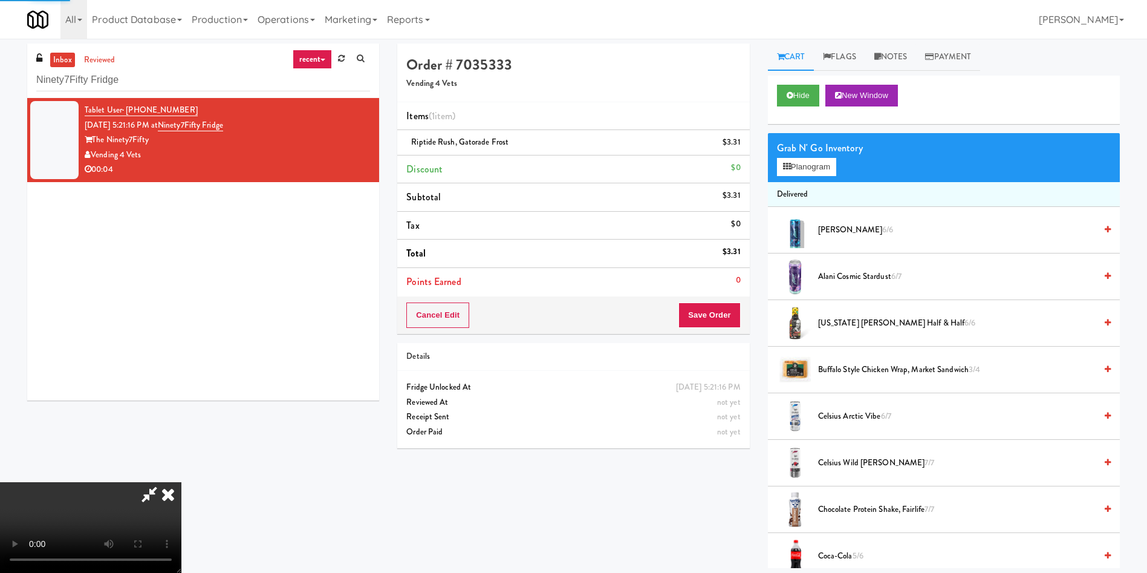
scroll to position [0, 0]
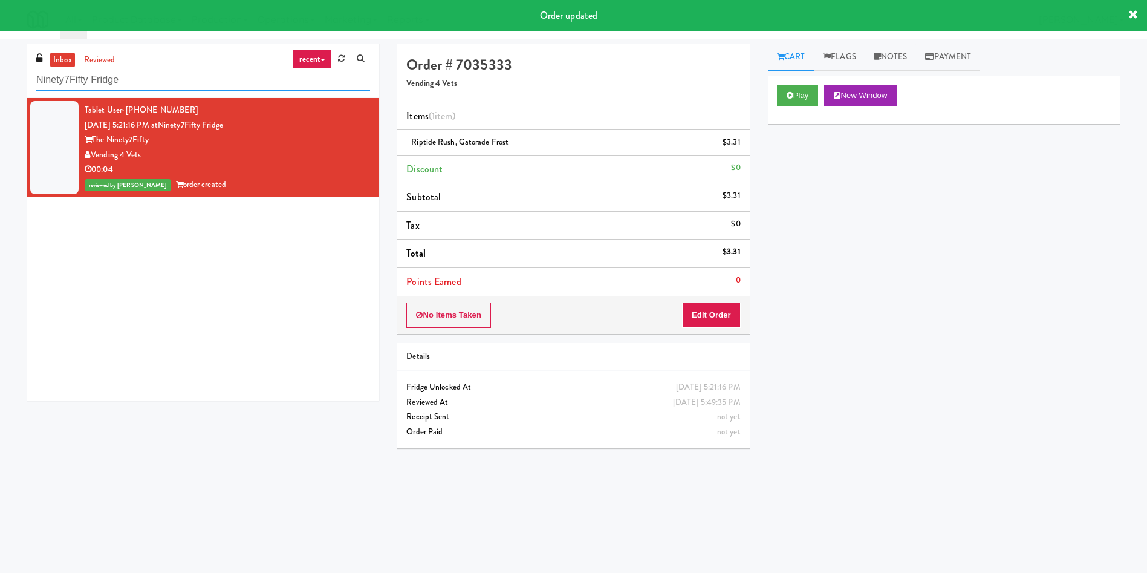
drag, startPoint x: 199, startPoint y: 74, endPoint x: 0, endPoint y: 47, distance: 200.8
click at [0, 47] on div "inbox reviewed recent all unclear take inventory issue suspicious failed recent…" at bounding box center [573, 287] width 1147 height 486
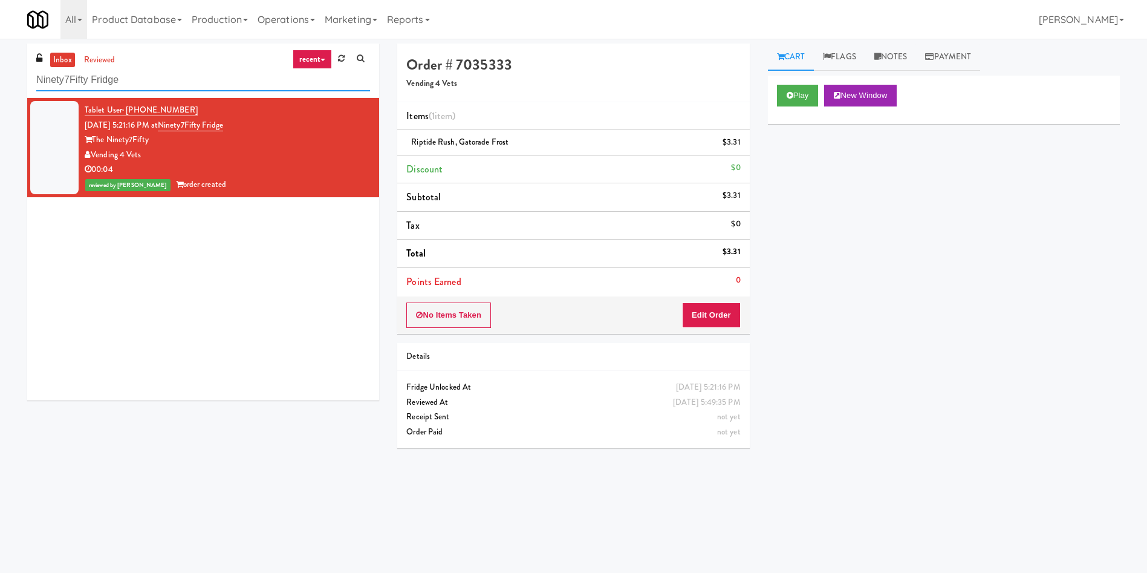
paste input "IFS Softball - Cooler"
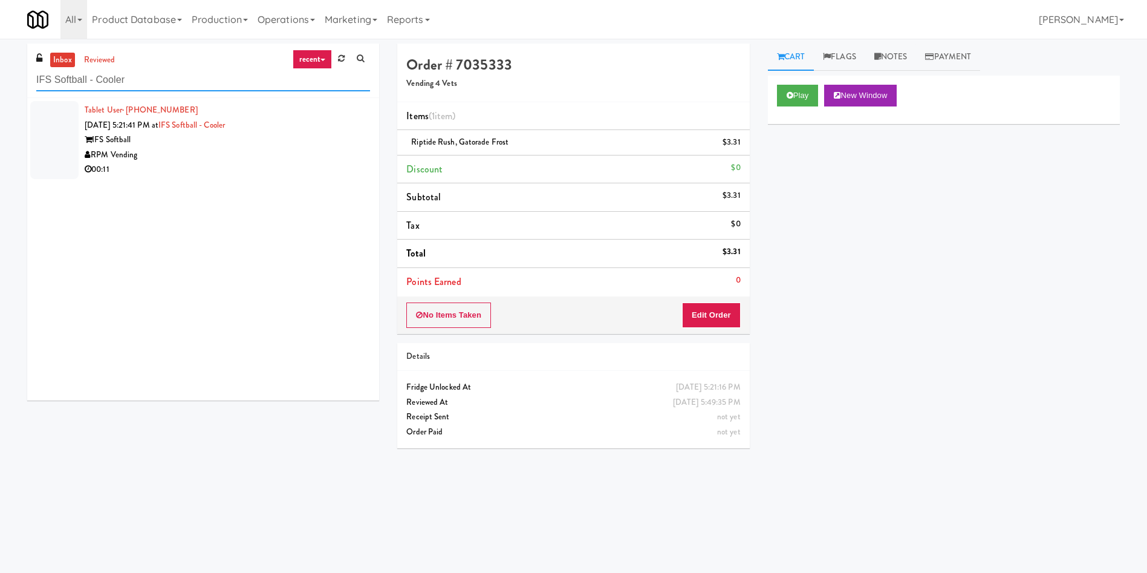
type input "IFS Softball - Cooler"
click at [255, 171] on div "00:11" at bounding box center [227, 169] width 285 height 15
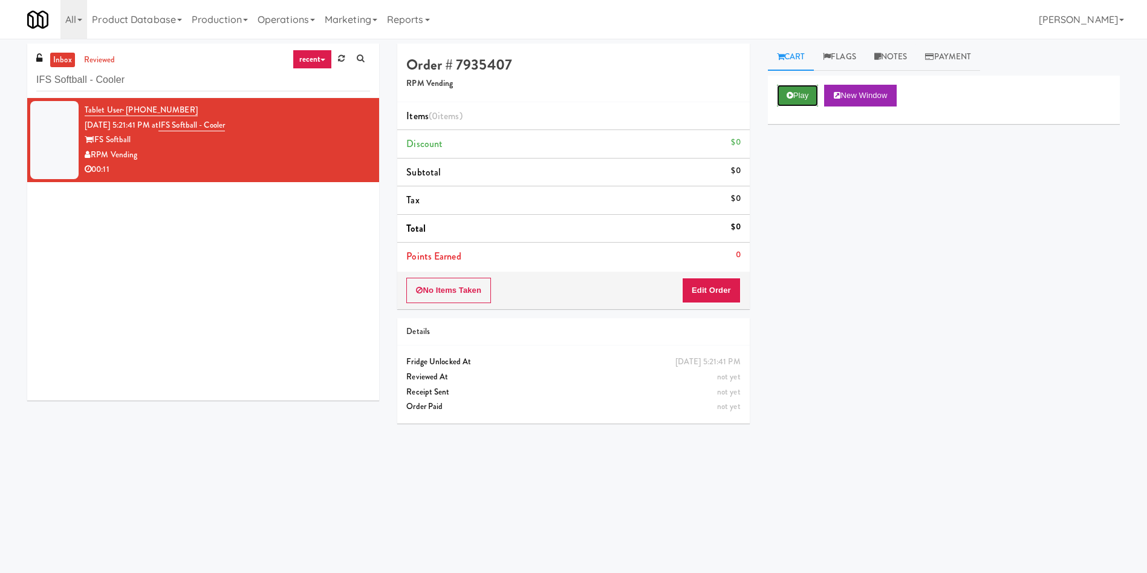
click at [802, 88] on button "Play" at bounding box center [798, 96] width 42 height 22
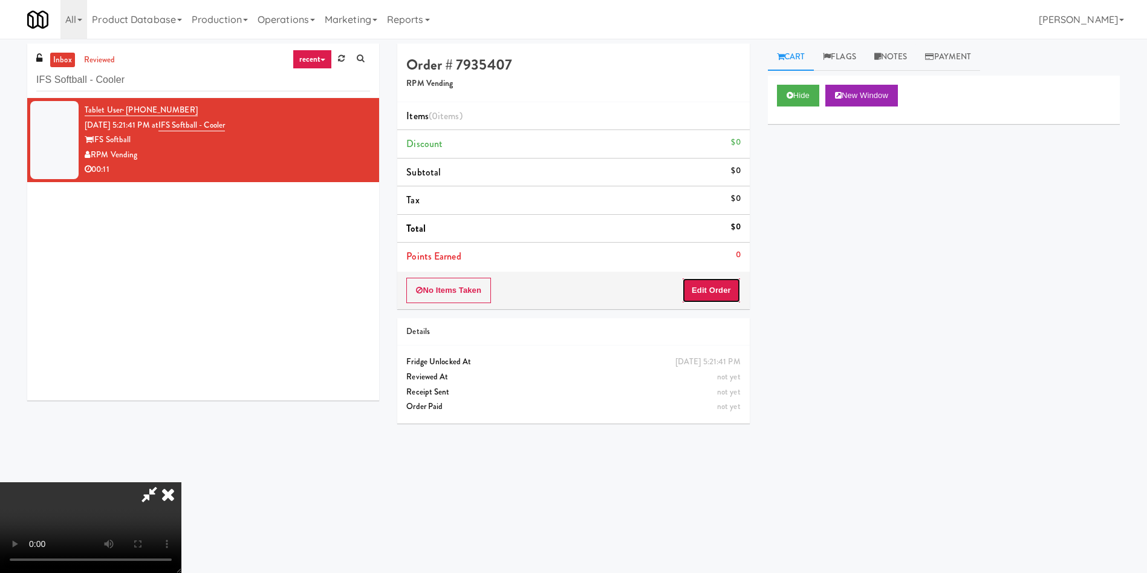
click at [720, 289] on button "Edit Order" at bounding box center [711, 290] width 59 height 25
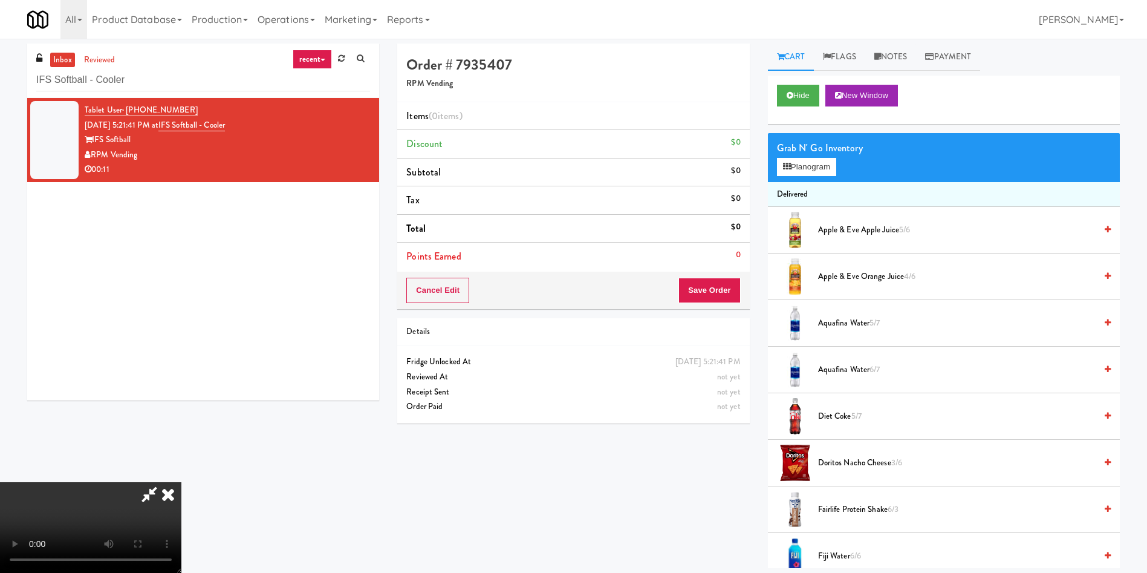
click at [181, 496] on video at bounding box center [90, 527] width 181 height 91
click at [181, 482] on video at bounding box center [90, 527] width 181 height 91
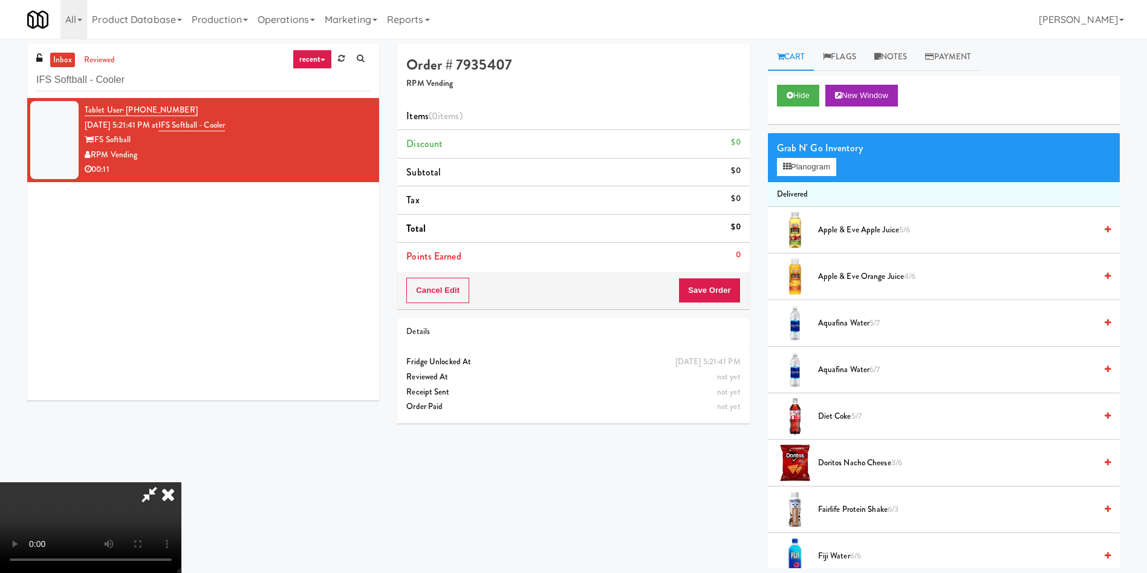
click at [181, 482] on video at bounding box center [90, 527] width 181 height 91
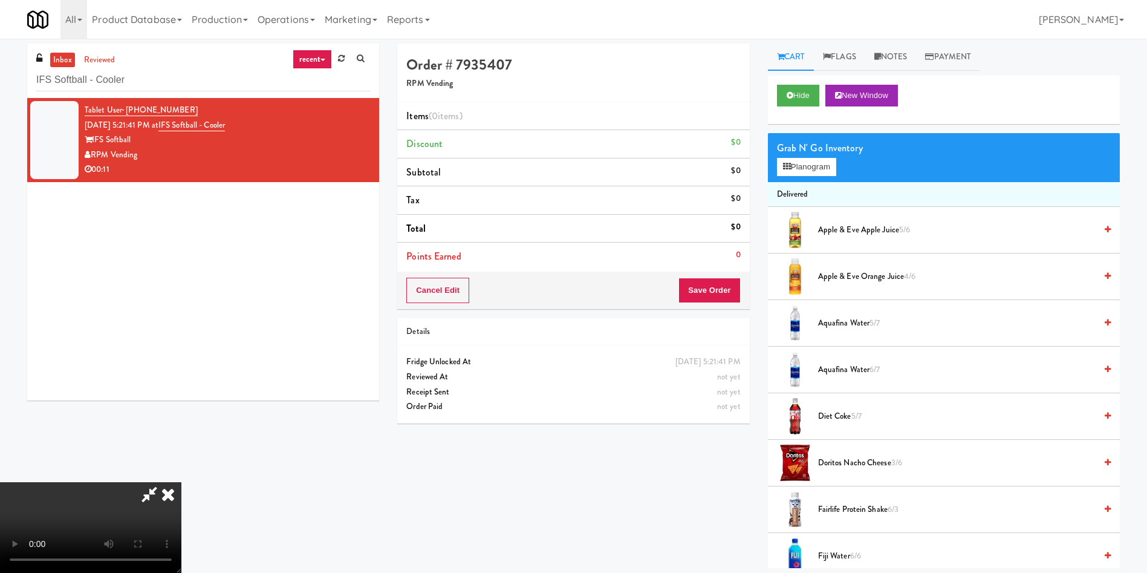
click at [181, 482] on video at bounding box center [90, 527] width 181 height 91
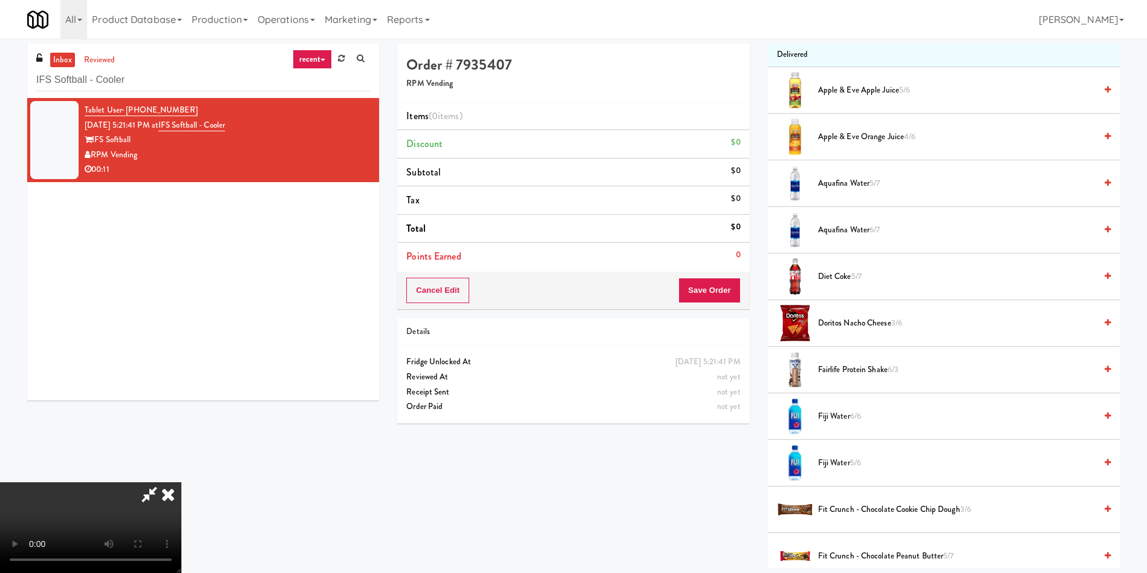
scroll to position [363, 0]
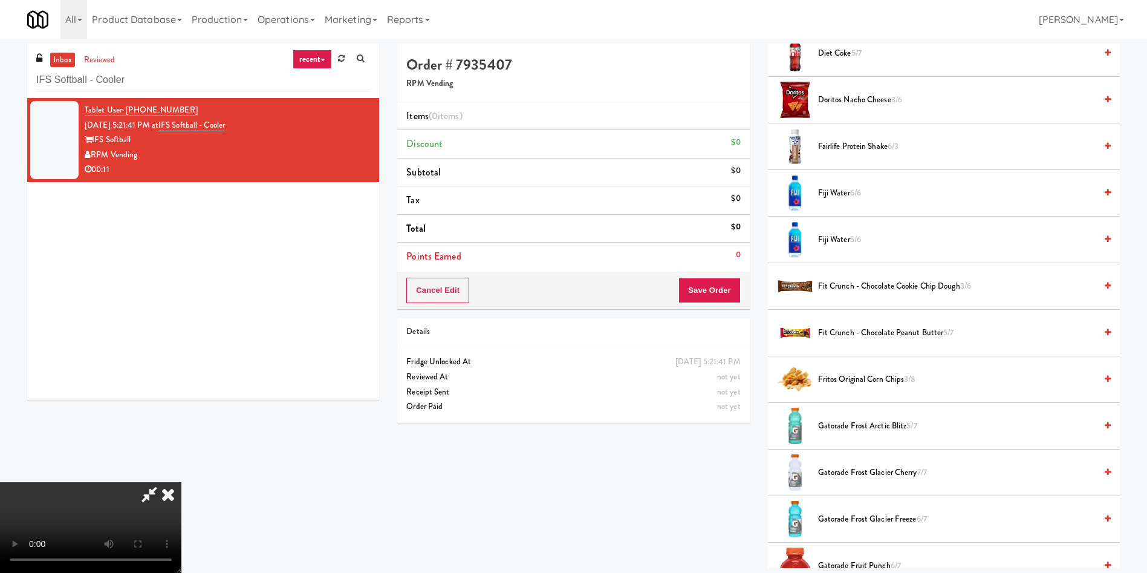
click at [842, 424] on span "Gatorade Frost Arctic Blitz 5/7" at bounding box center [957, 425] width 278 height 15
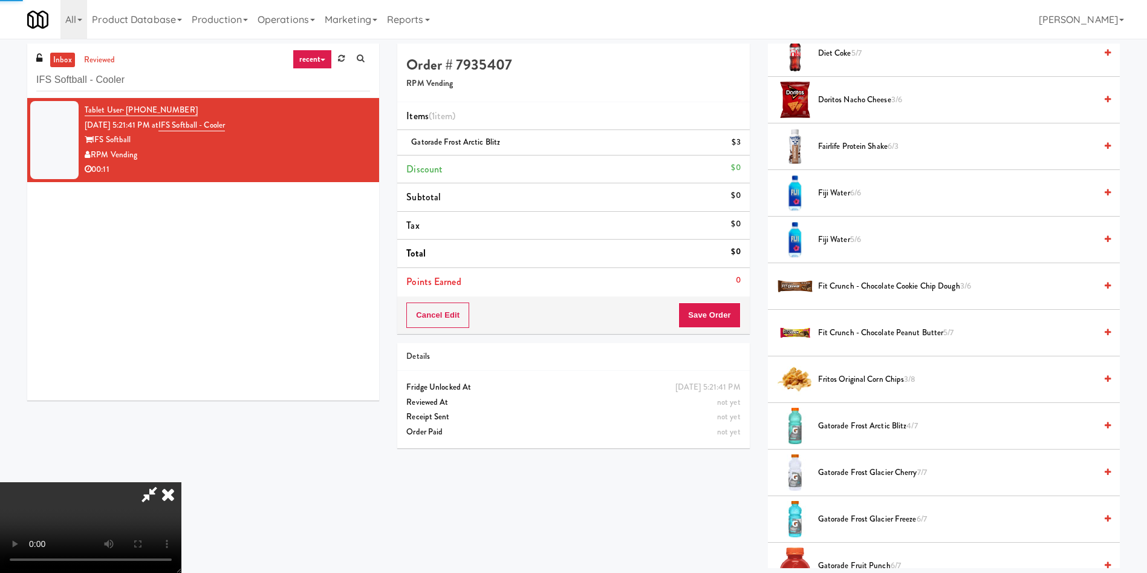
click at [181, 482] on video at bounding box center [90, 527] width 181 height 91
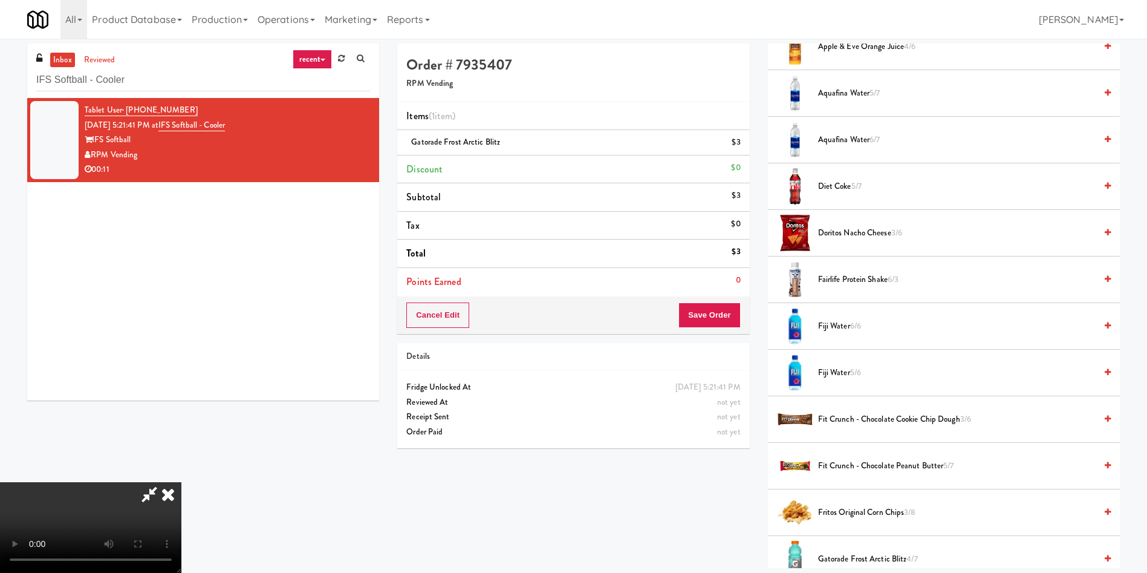
scroll to position [0, 0]
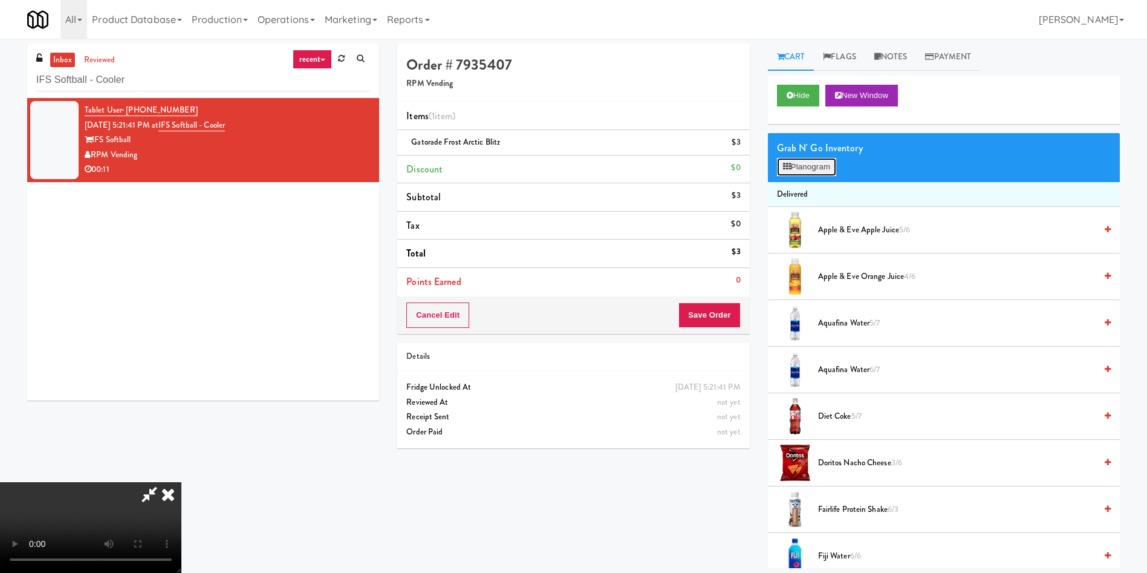
click at [802, 169] on button "Planogram" at bounding box center [806, 167] width 59 height 18
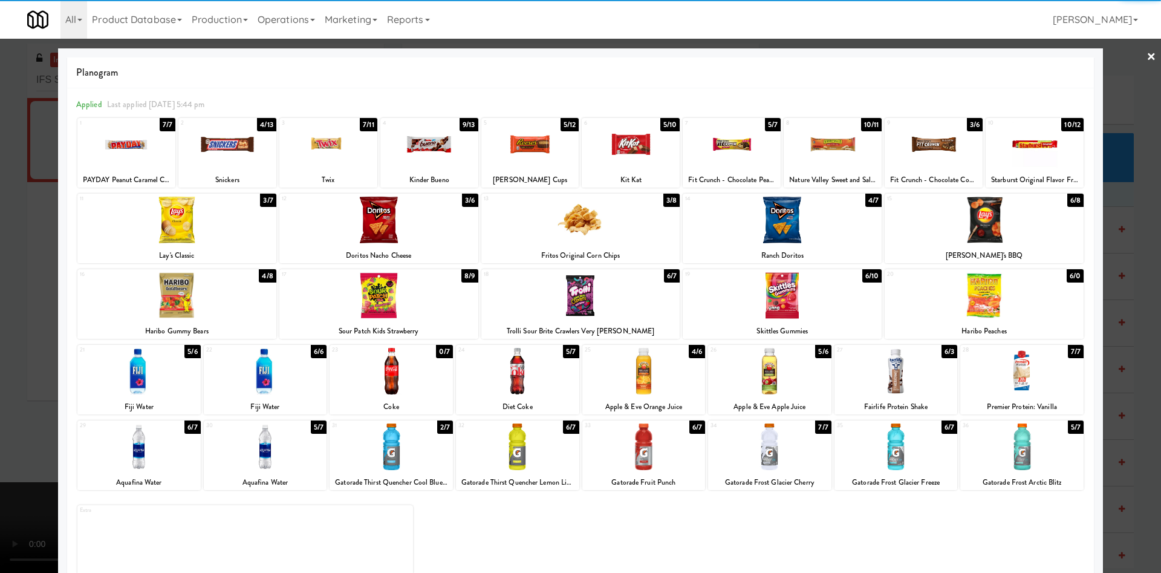
click at [775, 218] on div at bounding box center [782, 220] width 199 height 47
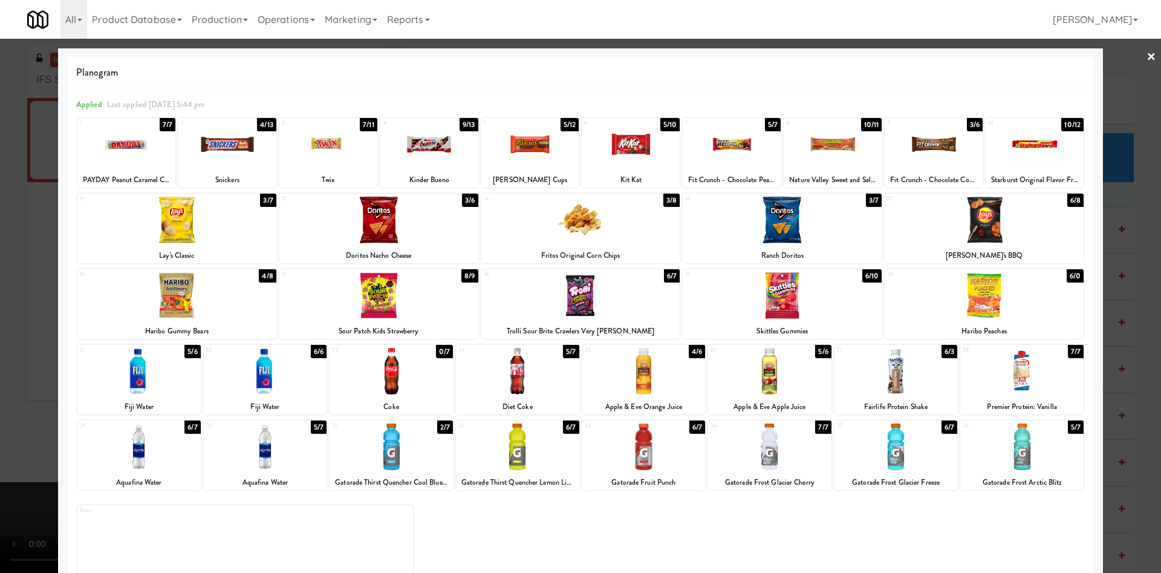
click at [27, 227] on div at bounding box center [580, 286] width 1161 height 573
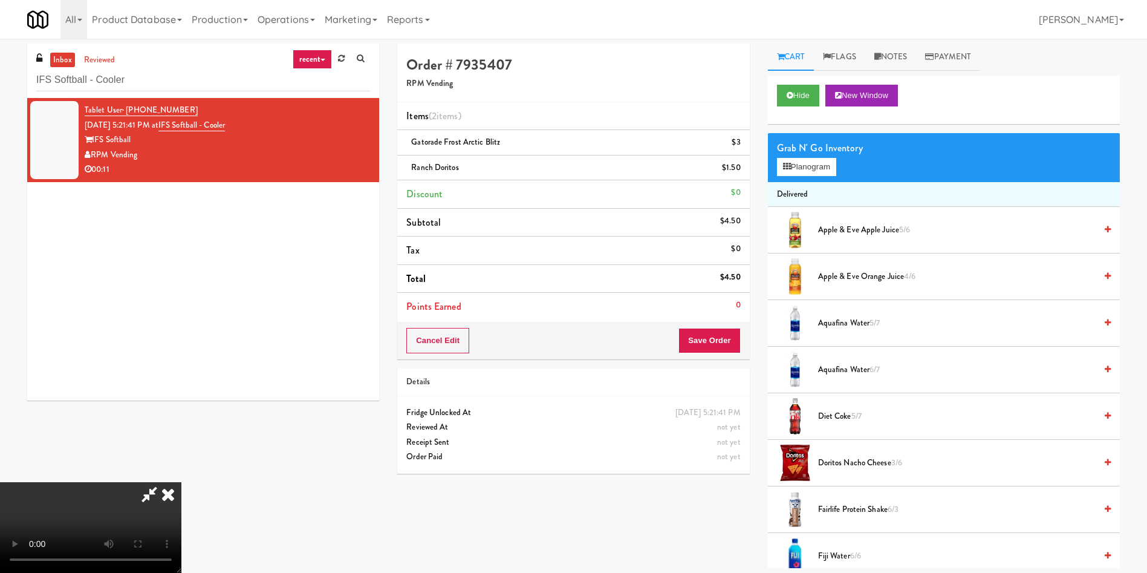
click at [181, 482] on video at bounding box center [90, 527] width 181 height 91
click at [809, 166] on button "Planogram" at bounding box center [806, 167] width 59 height 18
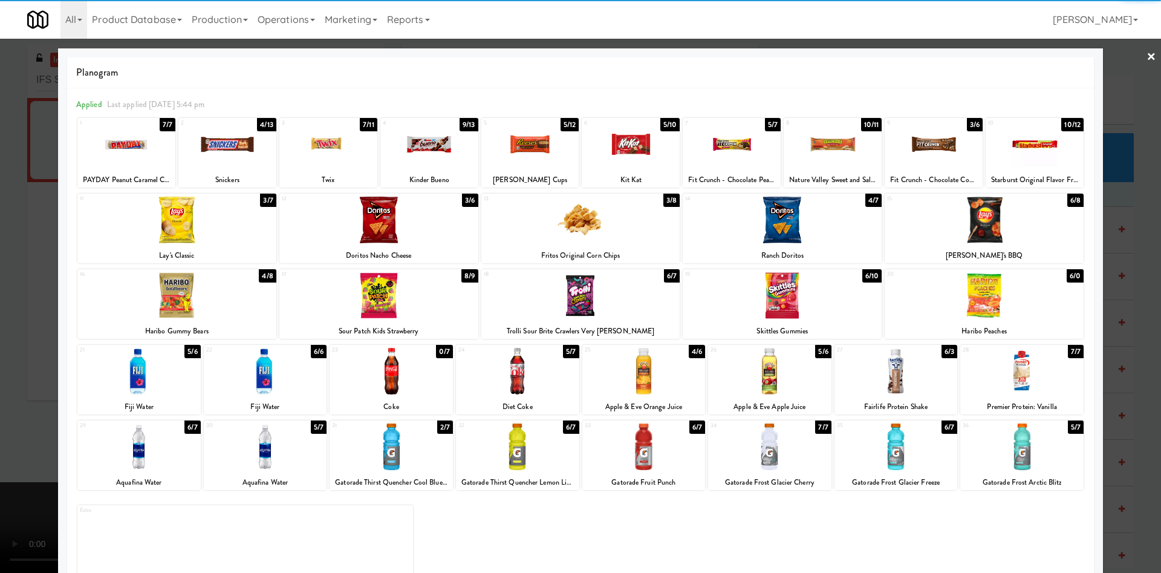
click at [411, 158] on div at bounding box center [429, 144] width 98 height 47
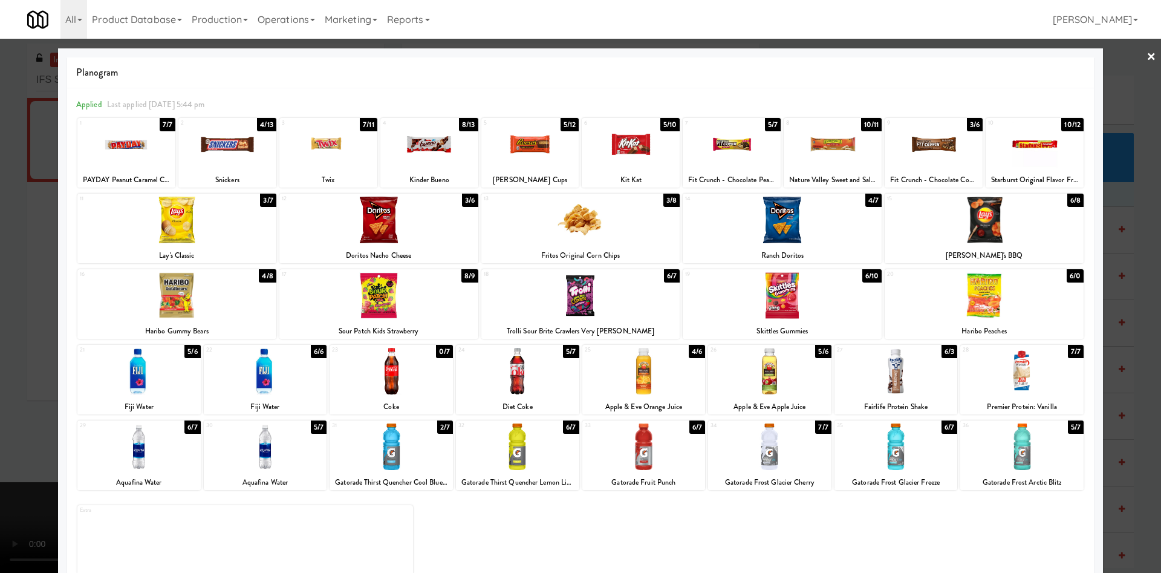
click at [32, 175] on div at bounding box center [580, 286] width 1161 height 573
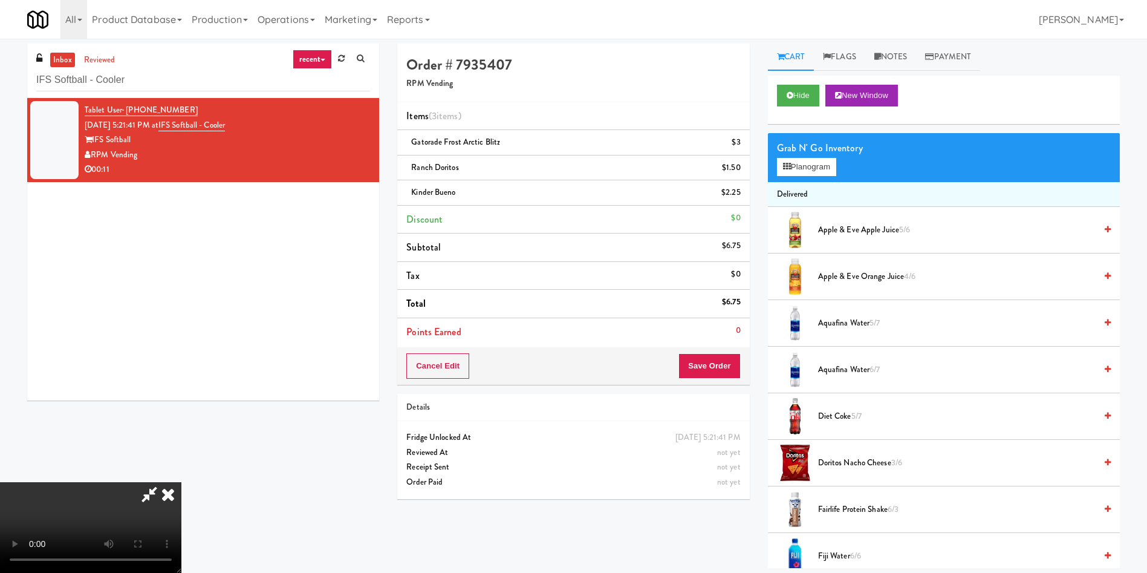
click at [181, 482] on video at bounding box center [90, 527] width 181 height 91
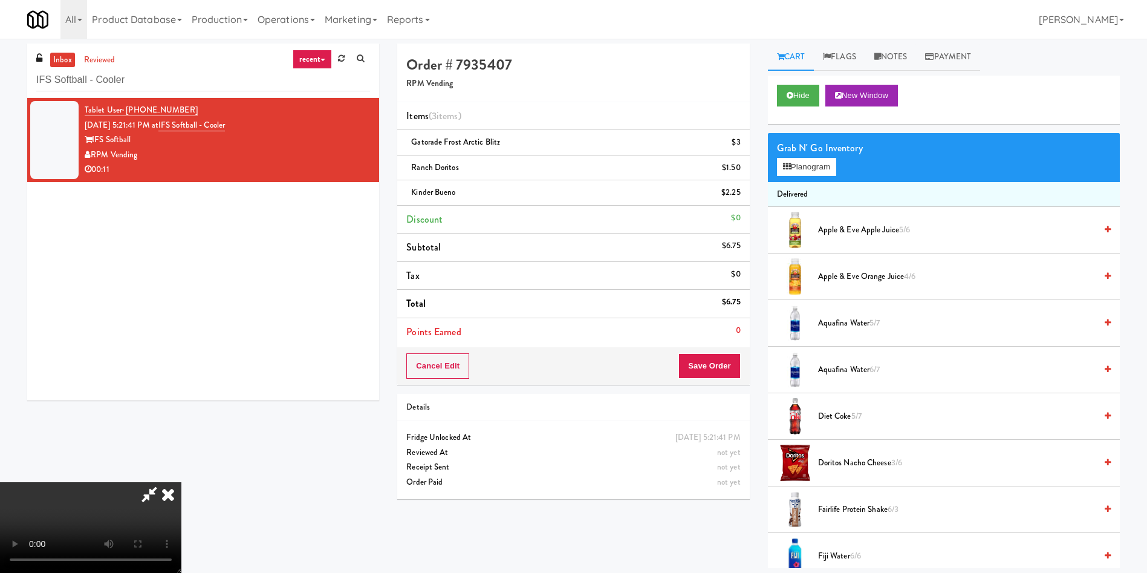
click at [181, 482] on video at bounding box center [90, 527] width 181 height 91
click at [163, 482] on icon at bounding box center [149, 494] width 28 height 24
click at [181, 482] on video at bounding box center [90, 527] width 181 height 91
click at [160, 482] on video at bounding box center [90, 527] width 181 height 91
click at [76, 482] on video at bounding box center [90, 527] width 181 height 91
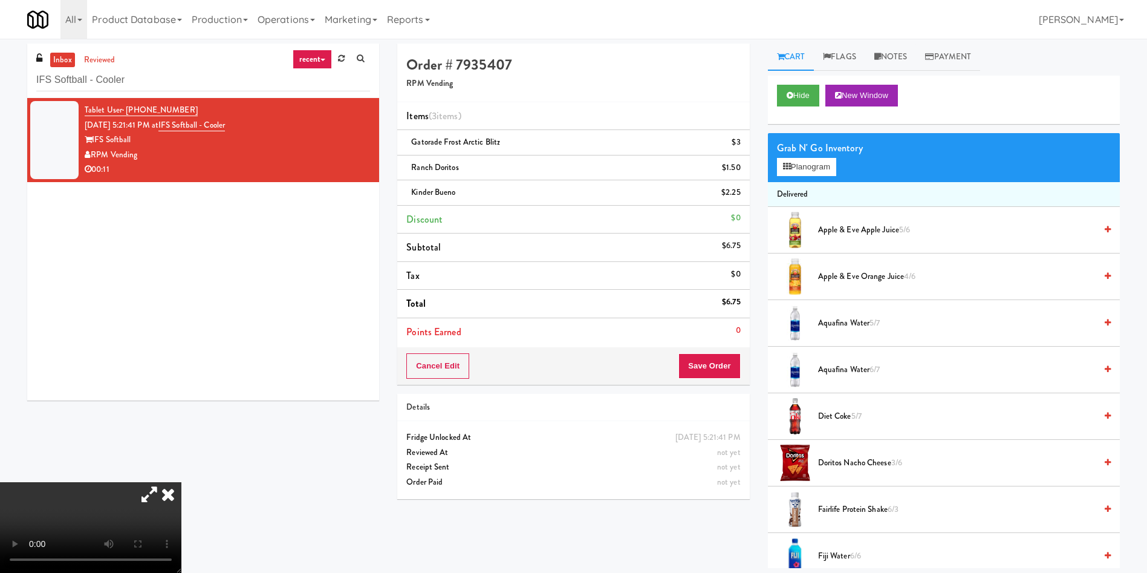
click at [120, 482] on video at bounding box center [90, 527] width 181 height 91
click at [699, 361] on button "Save Order" at bounding box center [709, 365] width 62 height 25
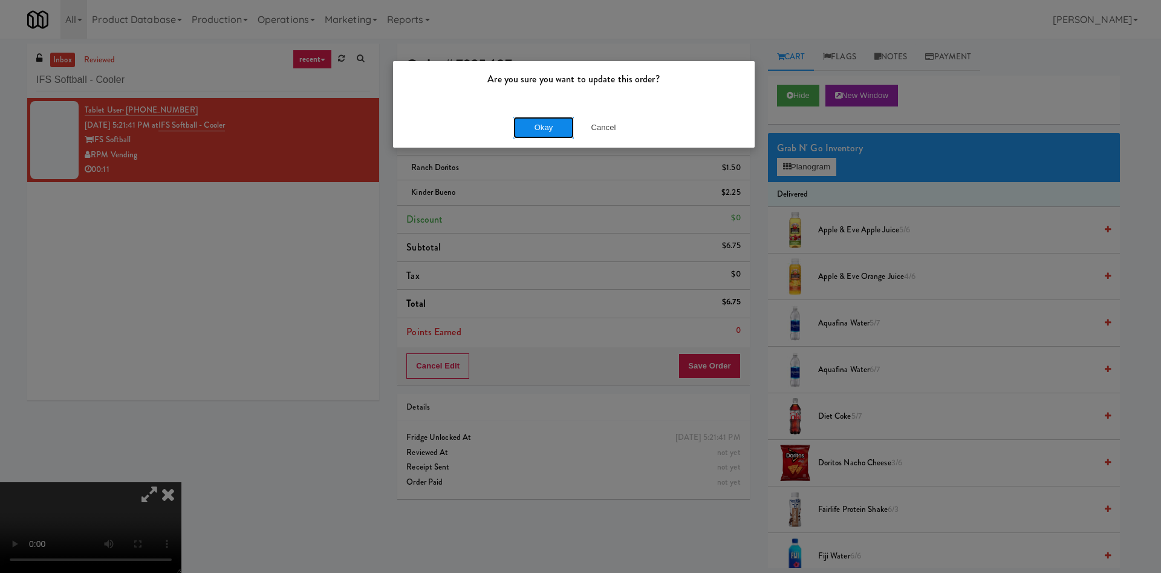
click at [547, 126] on button "Okay" at bounding box center [543, 128] width 60 height 22
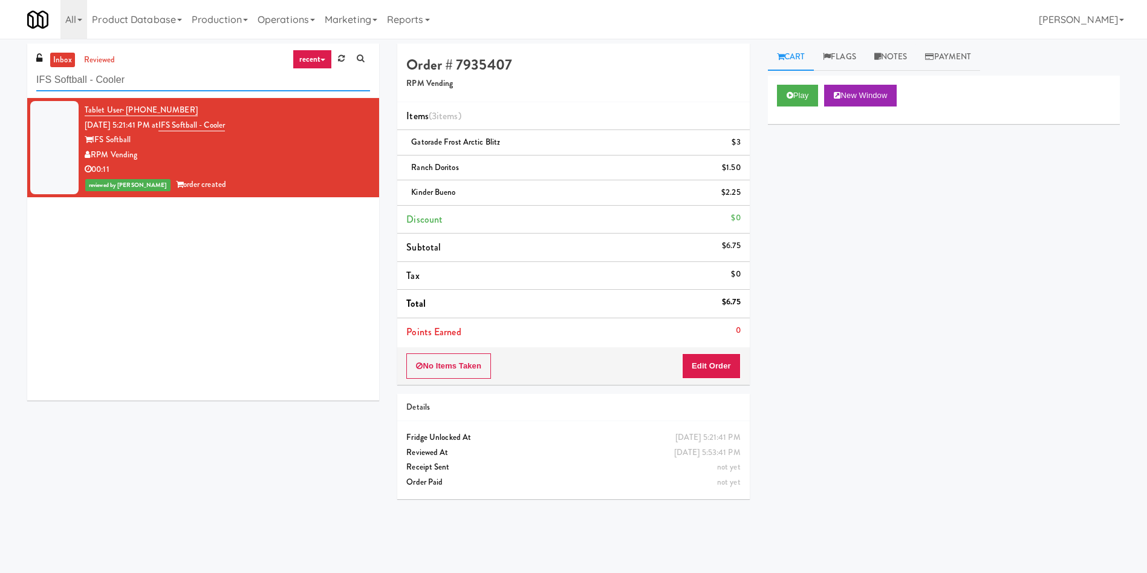
drag, startPoint x: 151, startPoint y: 82, endPoint x: 0, endPoint y: 57, distance: 152.6
click at [0, 57] on div "inbox reviewed recent all unclear take inventory issue suspicious failed recent…" at bounding box center [573, 287] width 1147 height 486
paste input "Baker - Cooler - Left"
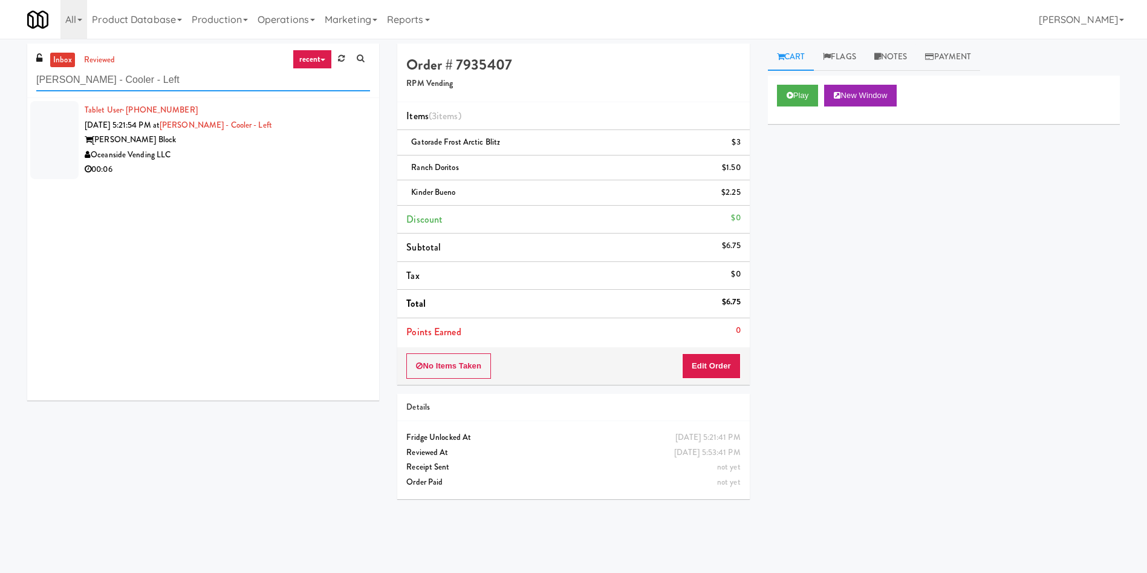
type input "Baker - Cooler - Left"
click at [62, 148] on div at bounding box center [54, 140] width 48 height 78
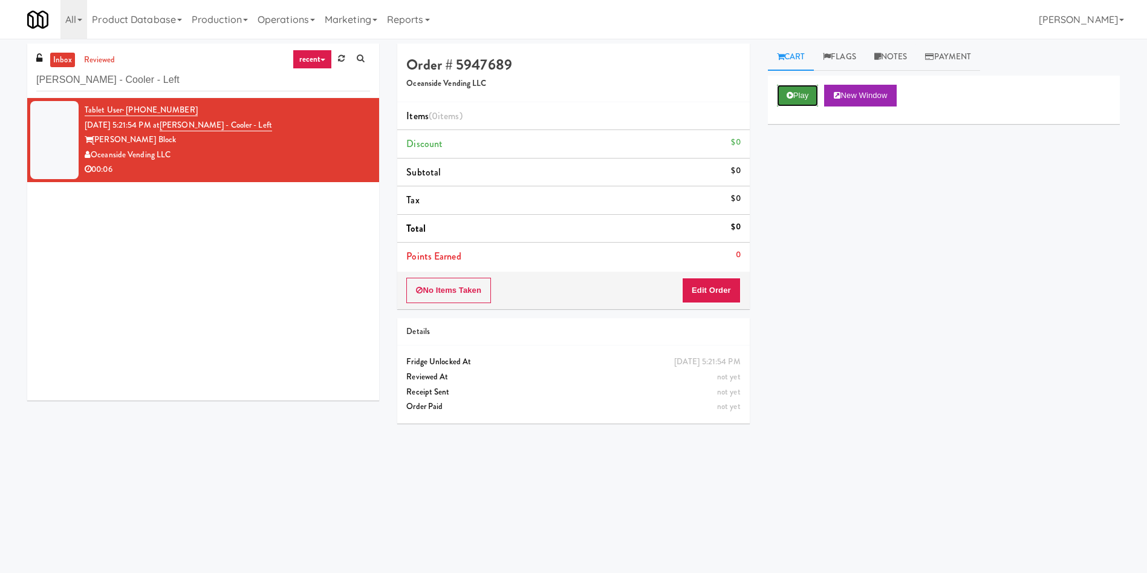
click at [801, 91] on button "Play" at bounding box center [798, 96] width 42 height 22
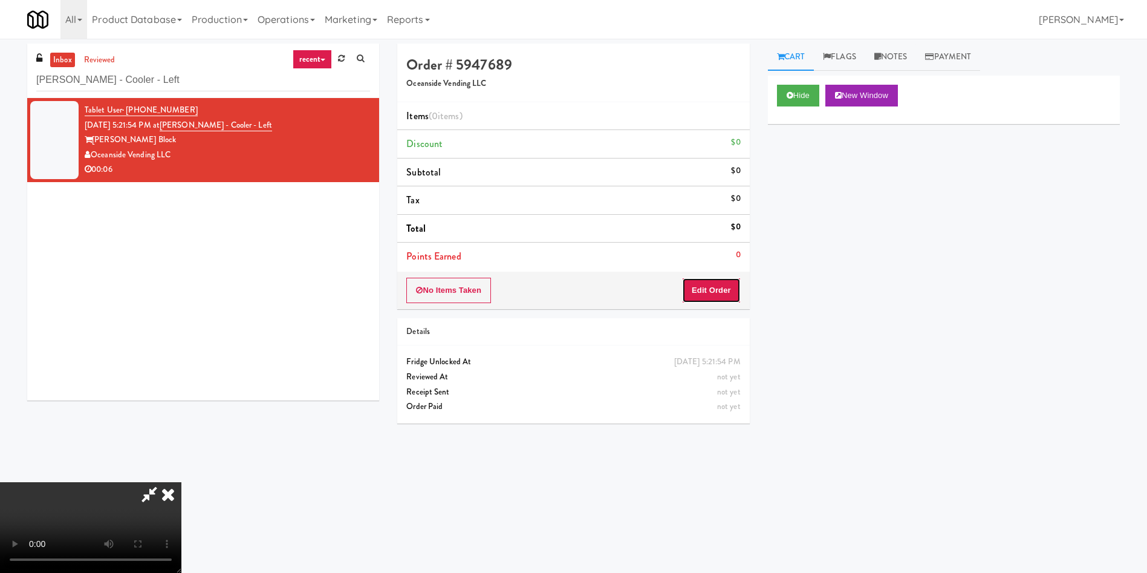
click at [712, 296] on button "Edit Order" at bounding box center [711, 290] width 59 height 25
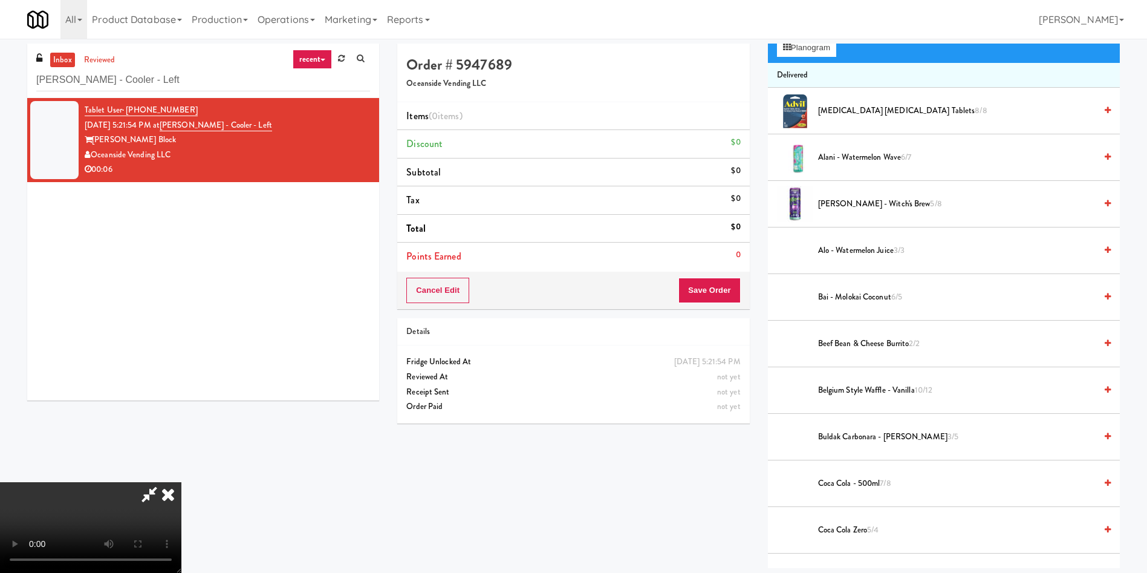
scroll to position [91, 0]
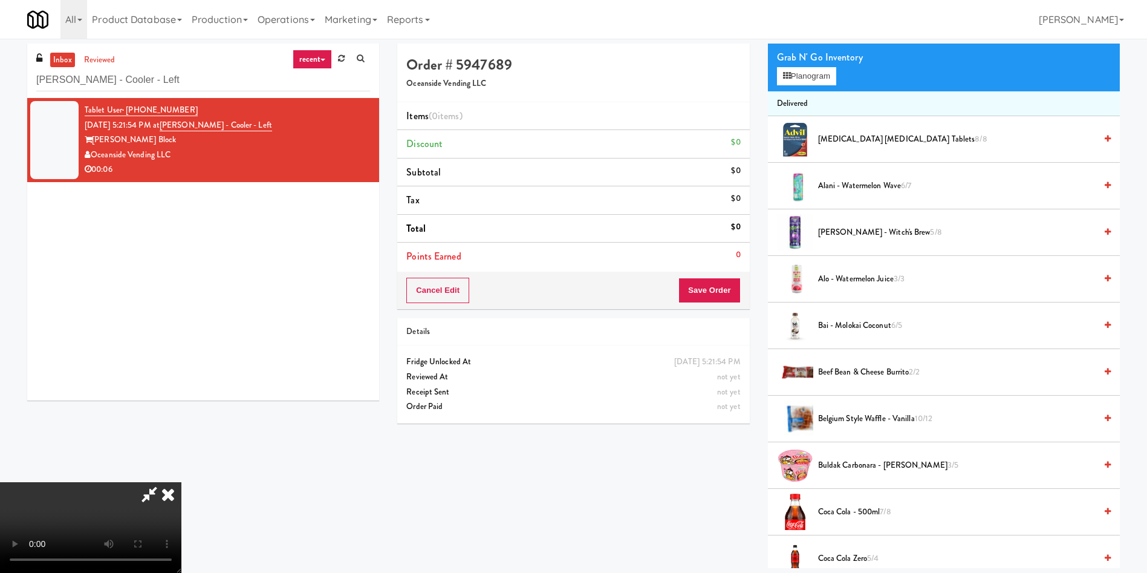
click at [181, 482] on video at bounding box center [90, 527] width 181 height 91
click at [804, 80] on button "Planogram" at bounding box center [806, 76] width 59 height 18
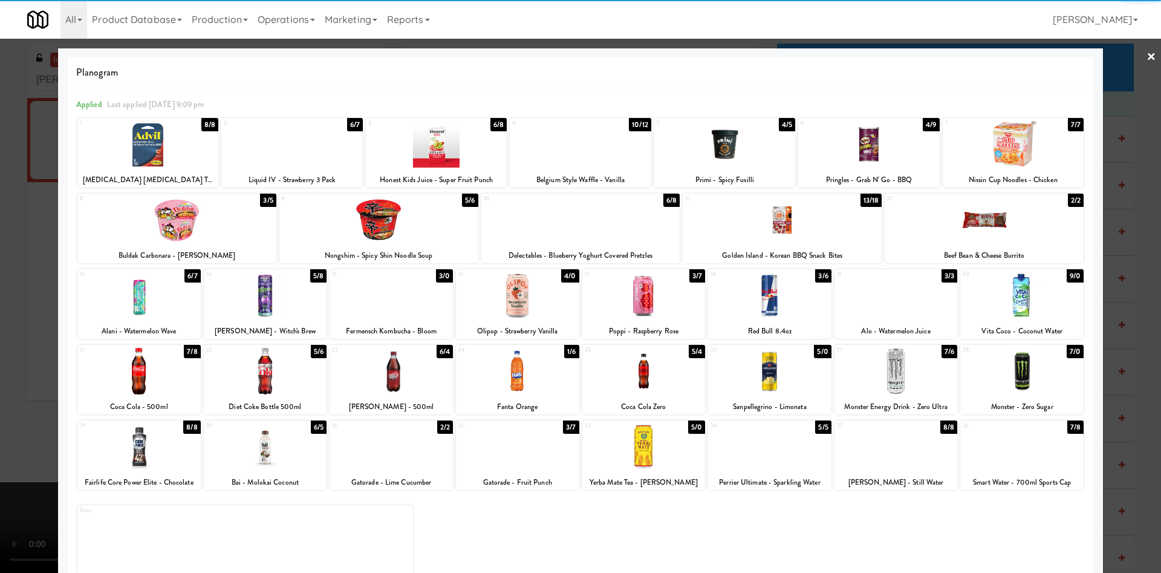
click at [636, 442] on div at bounding box center [643, 446] width 123 height 47
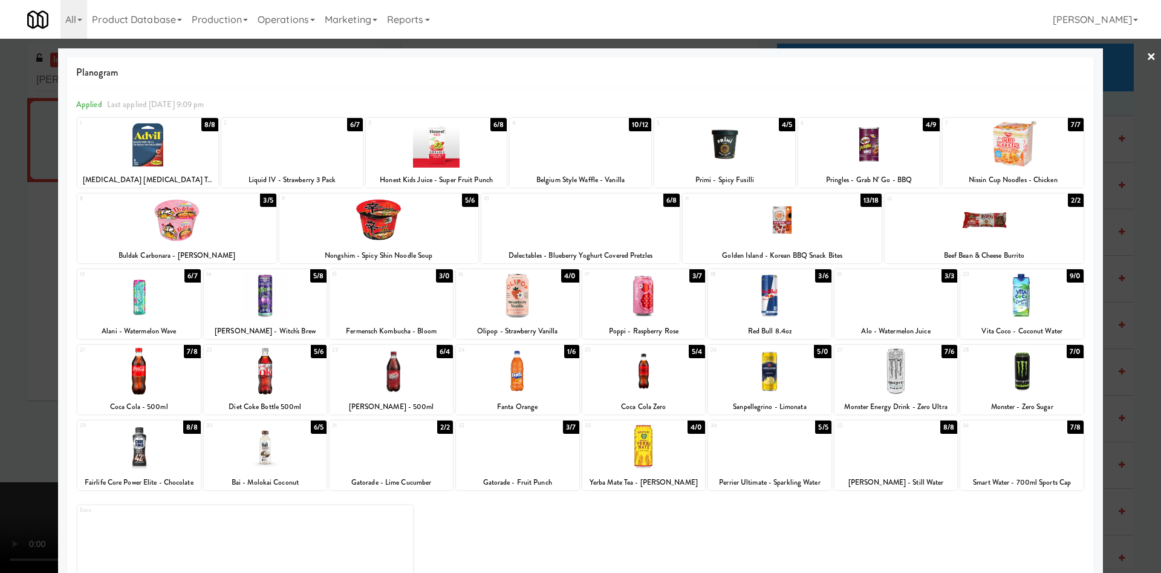
click at [17, 327] on div at bounding box center [580, 286] width 1161 height 573
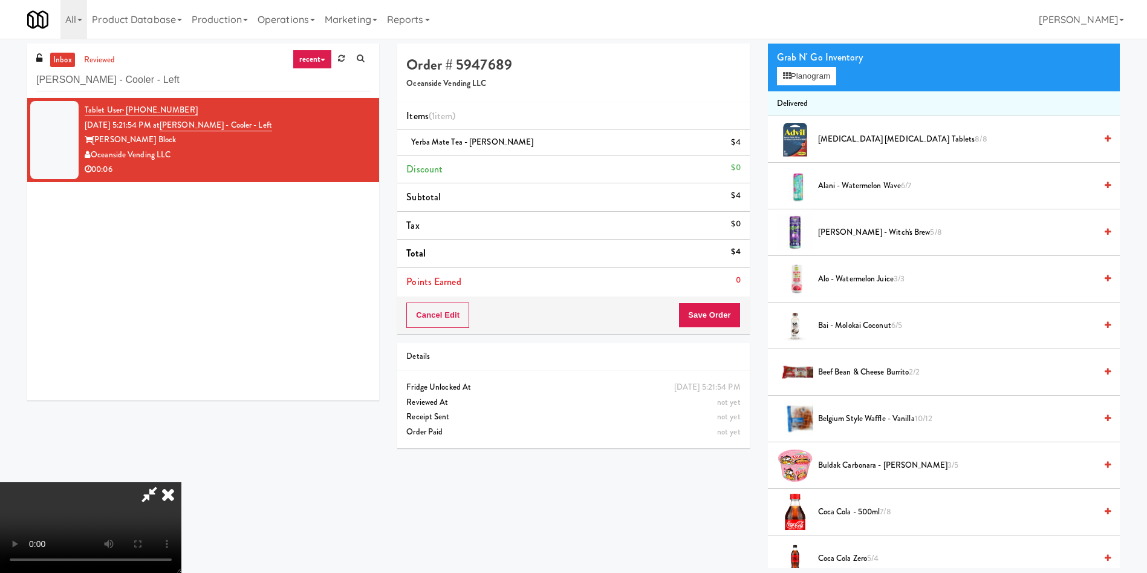
click at [181, 482] on video at bounding box center [90, 527] width 181 height 91
click at [724, 322] on button "Save Order" at bounding box center [709, 314] width 62 height 25
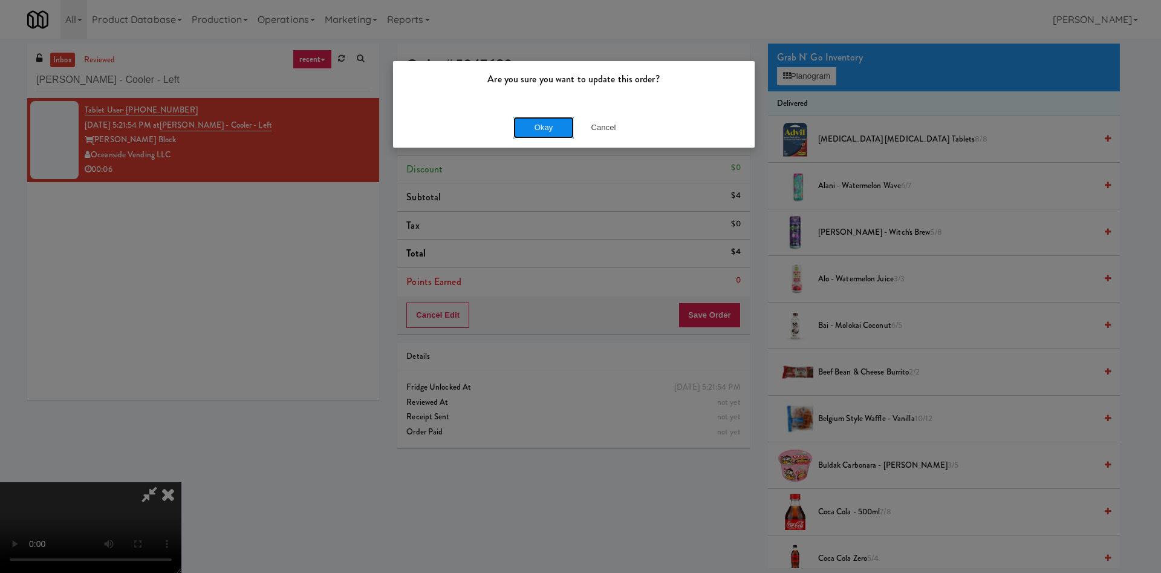
click at [562, 135] on button "Okay" at bounding box center [543, 128] width 60 height 22
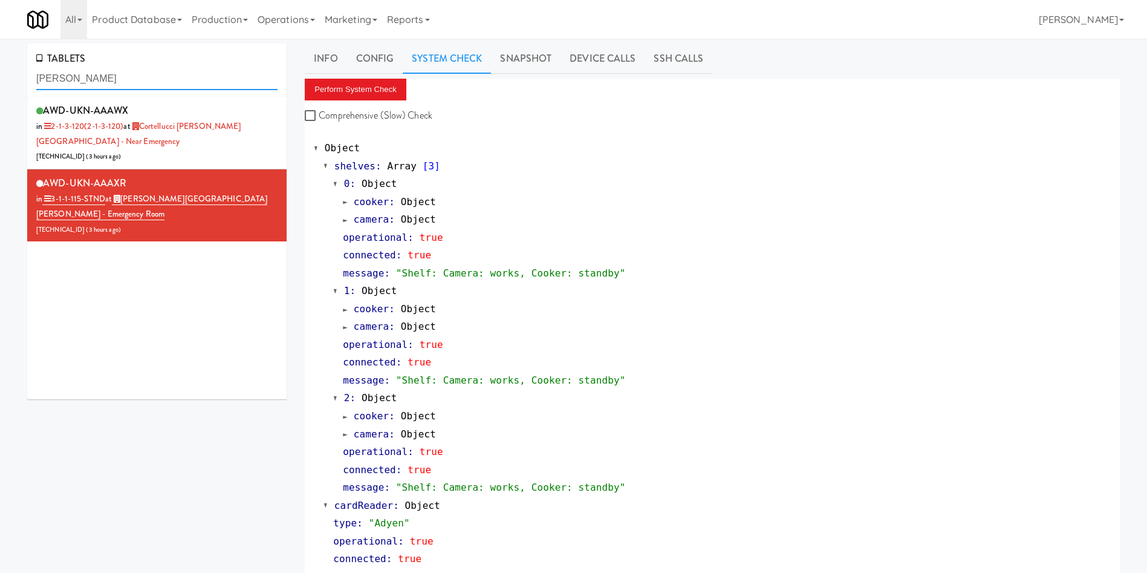
drag, startPoint x: 171, startPoint y: 81, endPoint x: 0, endPoint y: 81, distance: 171.1
click at [0, 81] on div "TABLETS Mackenzie AWD-UKN-AAAWX in 2-1-3-120 (2-1-3-120) at [GEOGRAPHIC_DATA][P…" at bounding box center [573, 583] width 1147 height 1078
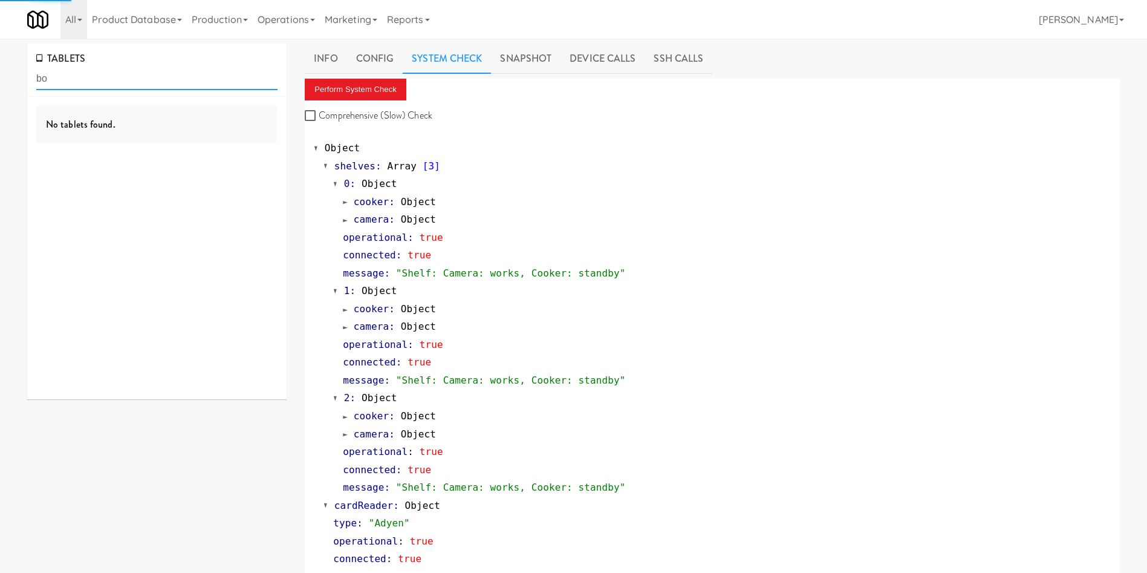
type input "b"
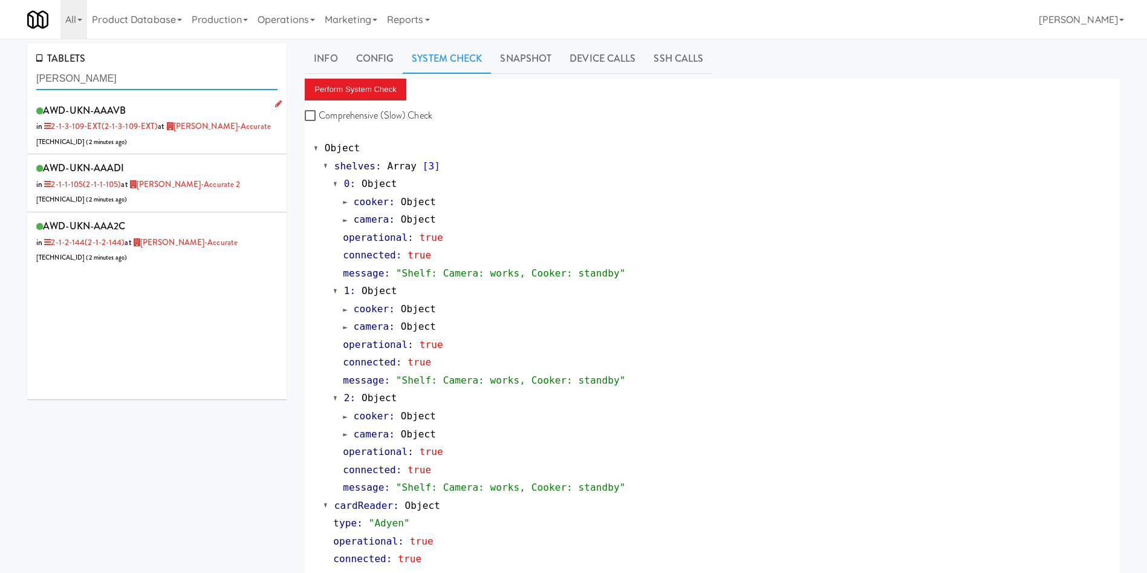
type input "[PERSON_NAME]"
click at [252, 134] on div "AWD-UKN-AAAVB in 2-1-3-109-EXT (2-1-3-109-EXT) at Bothwell-Accurate 206.0.69.63…" at bounding box center [156, 126] width 241 height 48
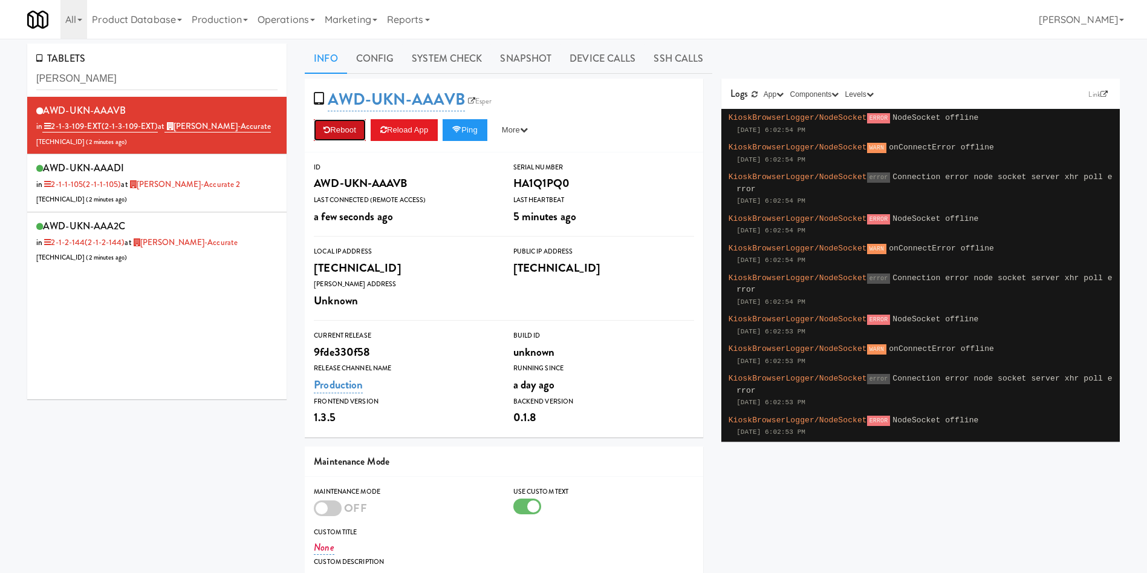
click at [344, 132] on button "Reboot" at bounding box center [340, 130] width 52 height 22
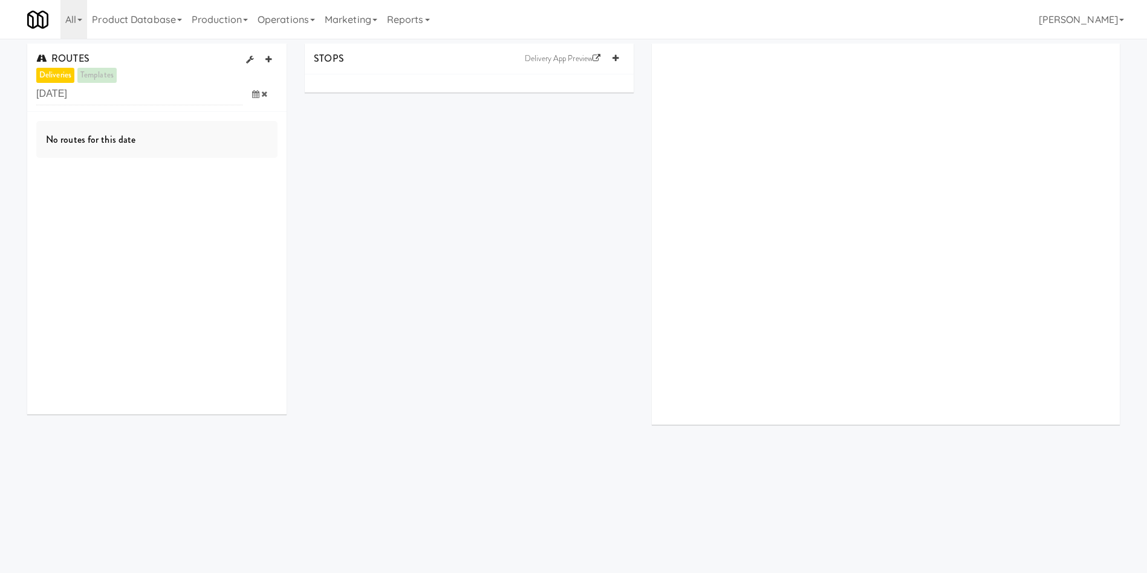
click at [258, 91] on icon at bounding box center [255, 94] width 7 height 8
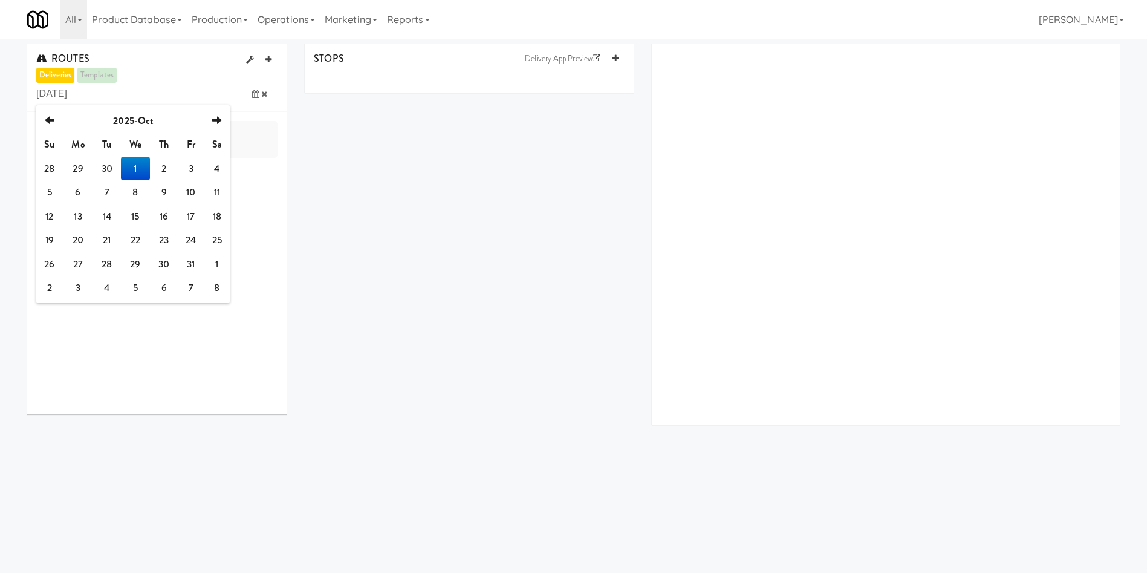
click at [128, 164] on td "1" at bounding box center [136, 169] width 30 height 24
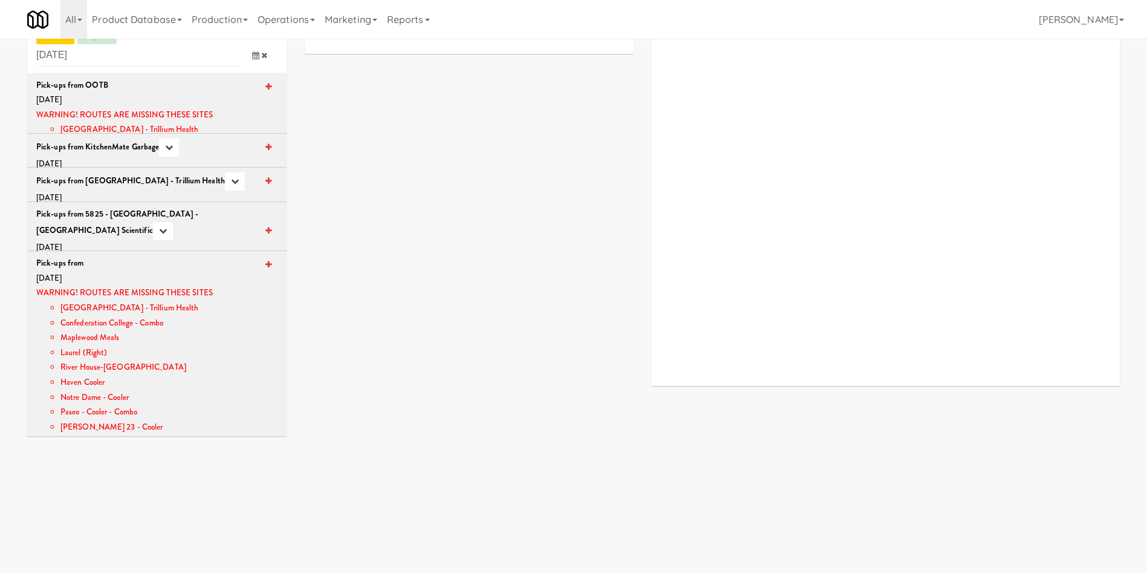
click at [252, 58] on icon at bounding box center [255, 55] width 7 height 8
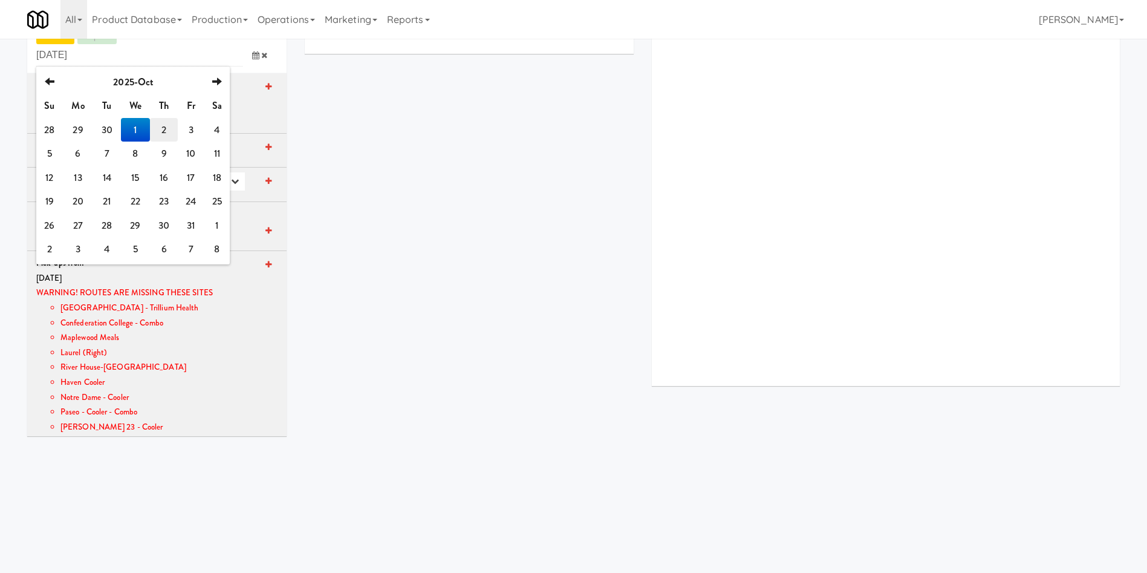
click at [161, 128] on td "2" at bounding box center [163, 130] width 27 height 24
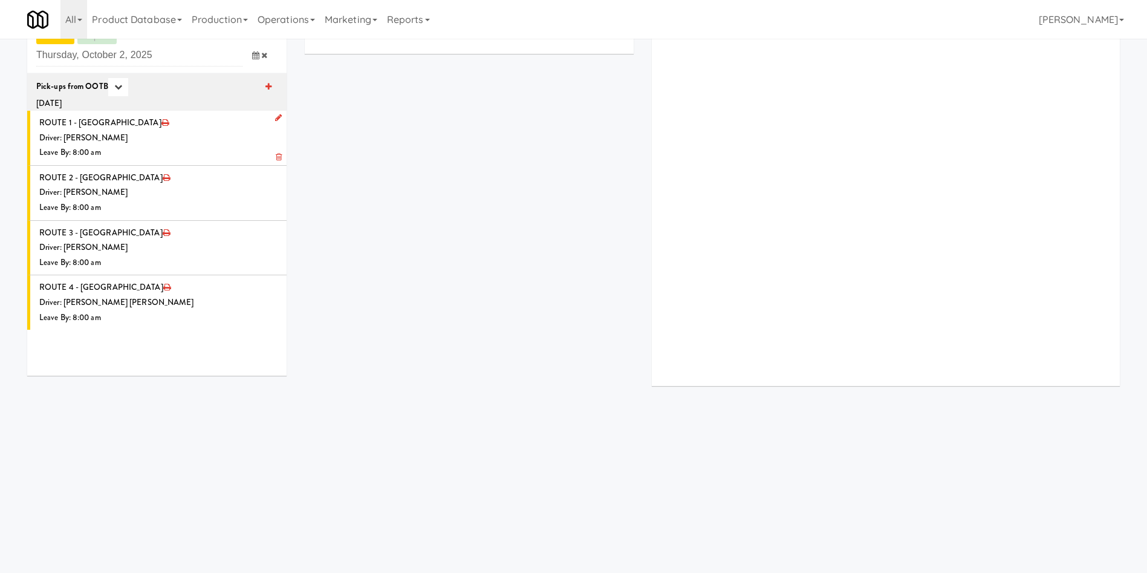
click at [216, 117] on li "ROUTE 1 - Idle Driver: Christopher Solomon Leave By: 8:00 am" at bounding box center [156, 138] width 259 height 55
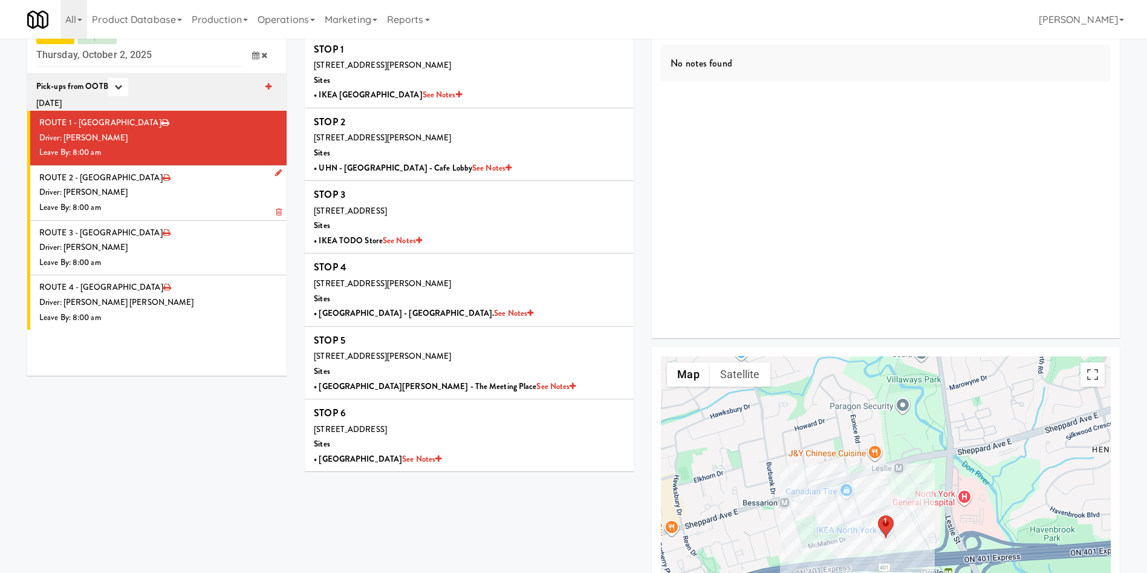
click at [207, 201] on div "Leave By: 8:00 am" at bounding box center [158, 207] width 238 height 15
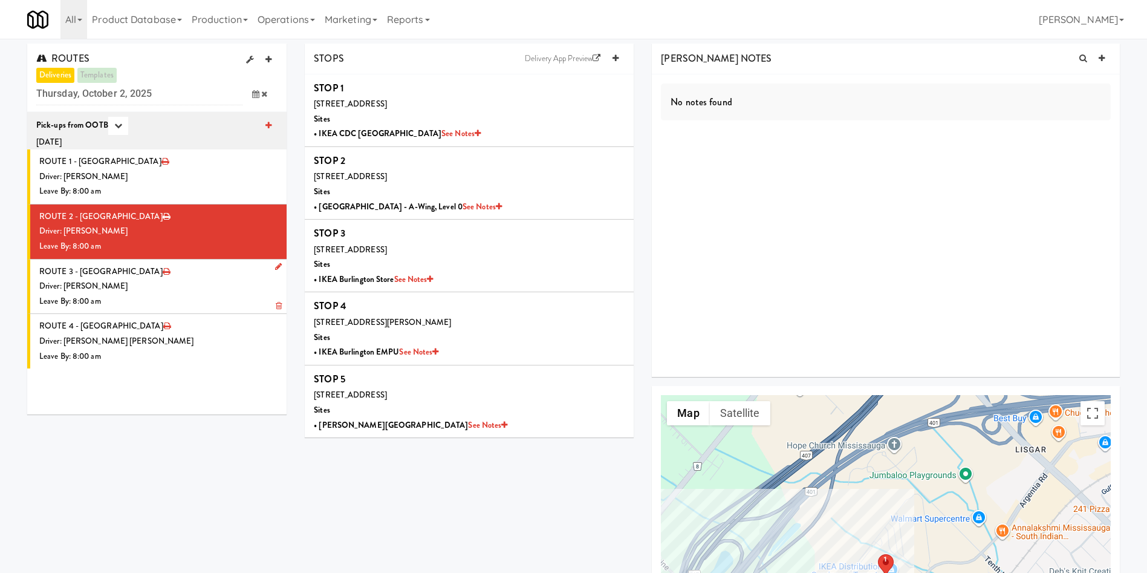
click at [212, 298] on div "Leave By: 8:00 am" at bounding box center [158, 301] width 238 height 15
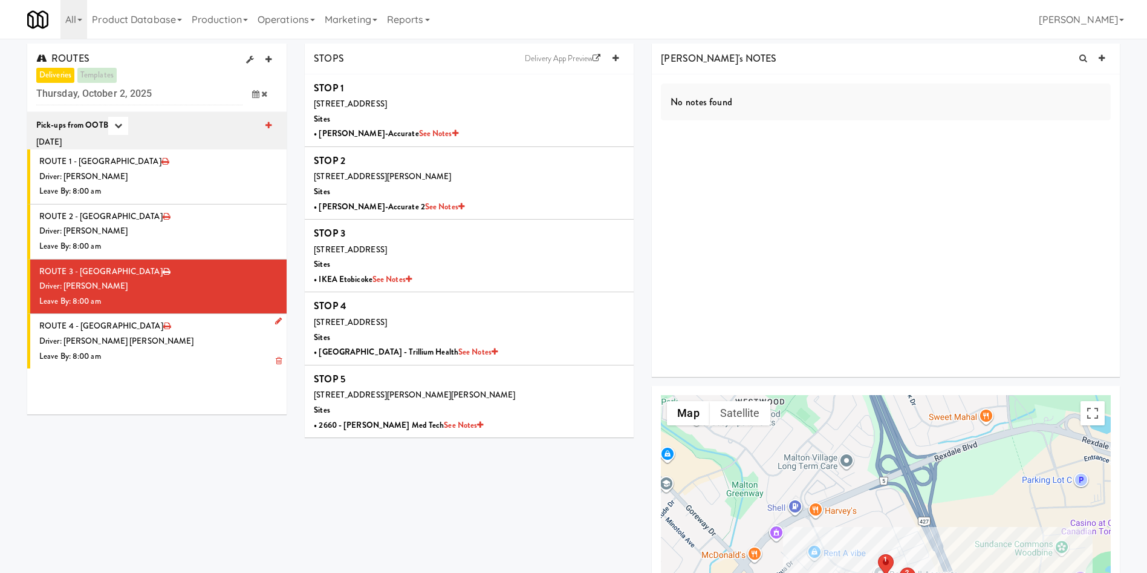
click at [215, 350] on div "Leave By: 8:00 am" at bounding box center [158, 356] width 238 height 15
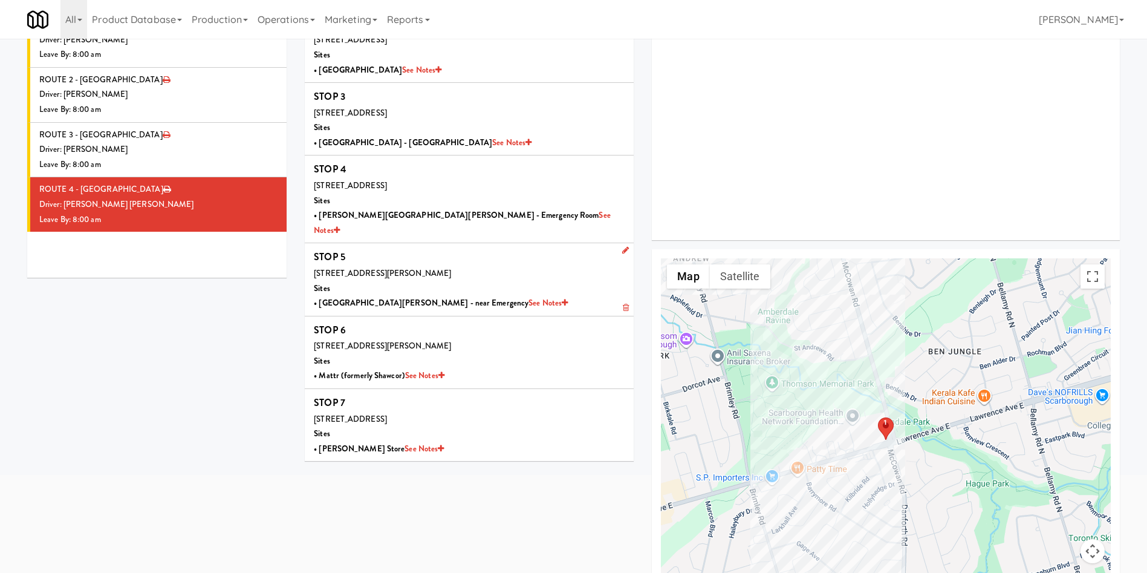
scroll to position [203, 0]
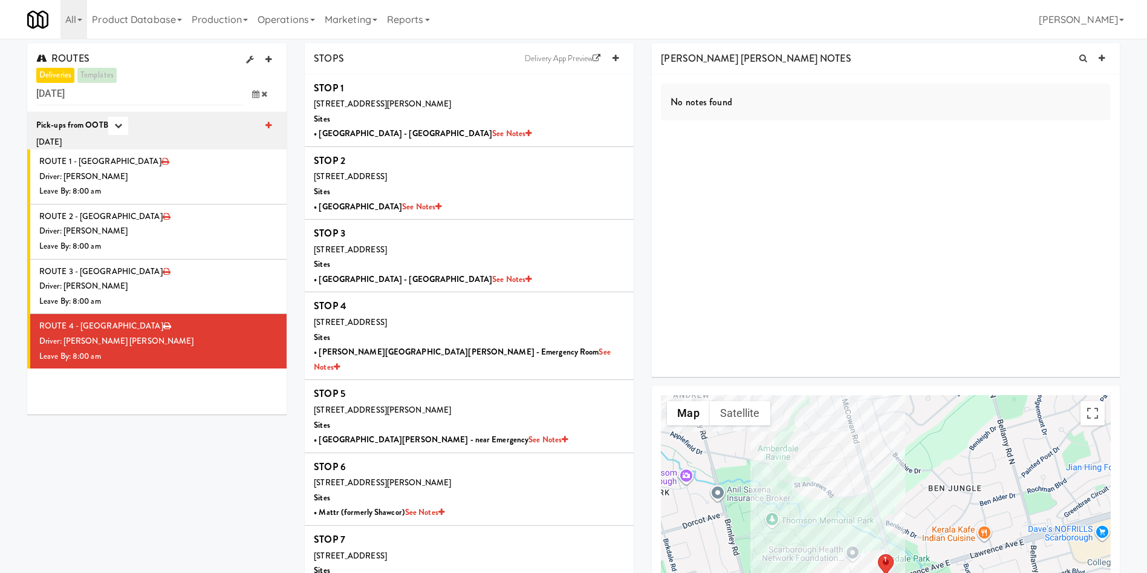
scroll to position [203, 0]
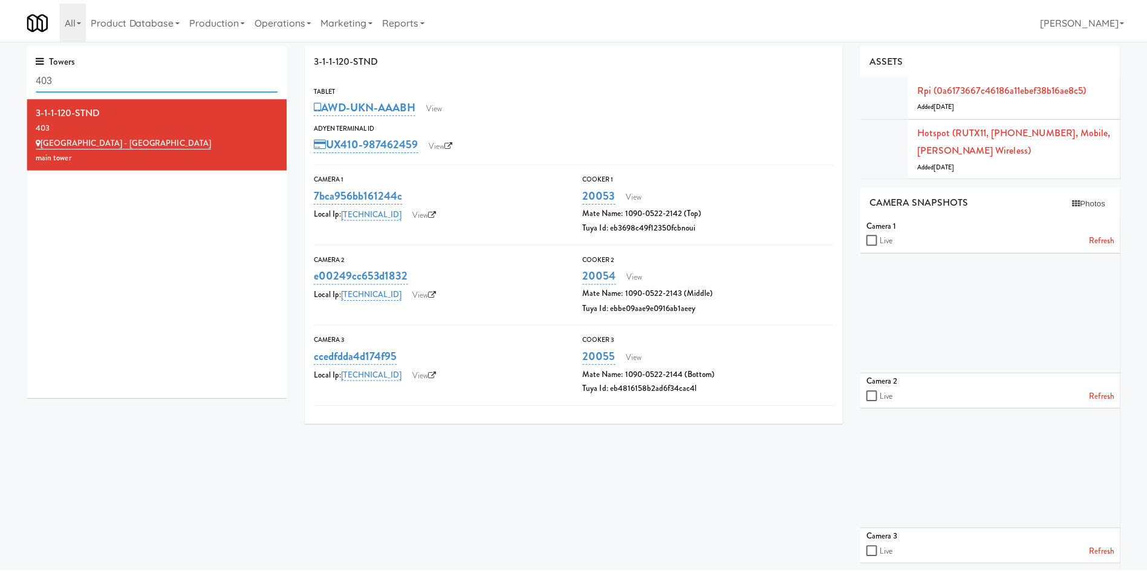
scroll to position [39, 0]
